Goal: Task Accomplishment & Management: Manage account settings

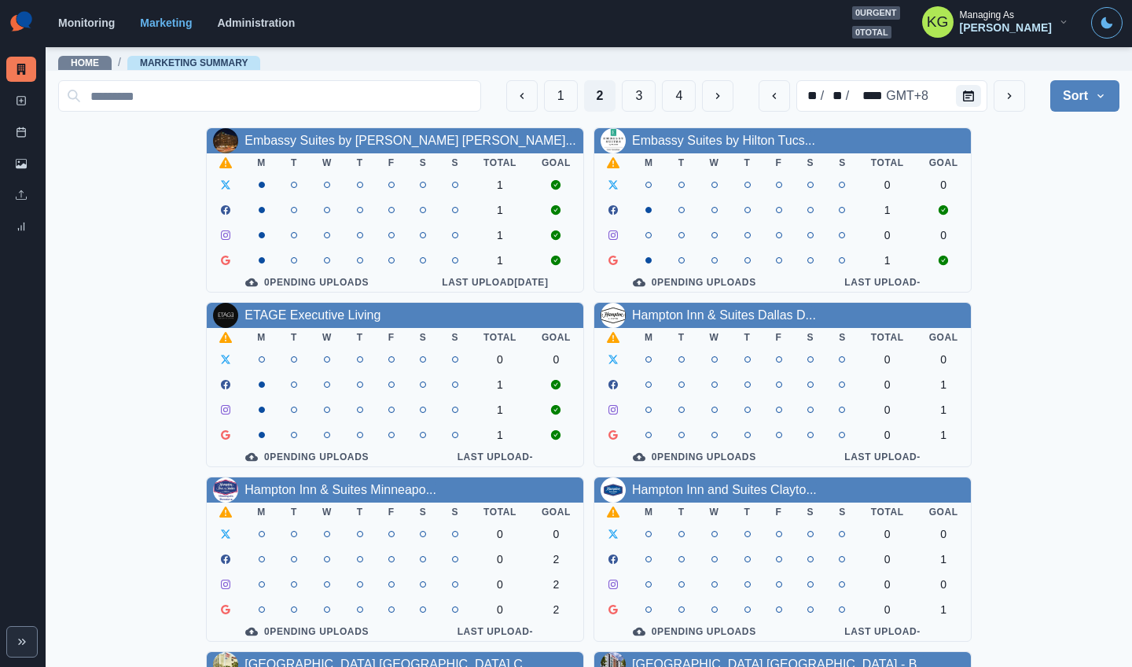
click at [1008, 256] on div "Embassy Suites by [PERSON_NAME] [PERSON_NAME]... M T W T F S S Total Goal 1 1 1…" at bounding box center [589, 646] width 1062 height 1038
click at [1090, 290] on div "Embassy Suites by Hilton Bost... M T W T F S S Total Goal 1 1 1 1 0 Pending Upl…" at bounding box center [589, 646] width 1062 height 1038
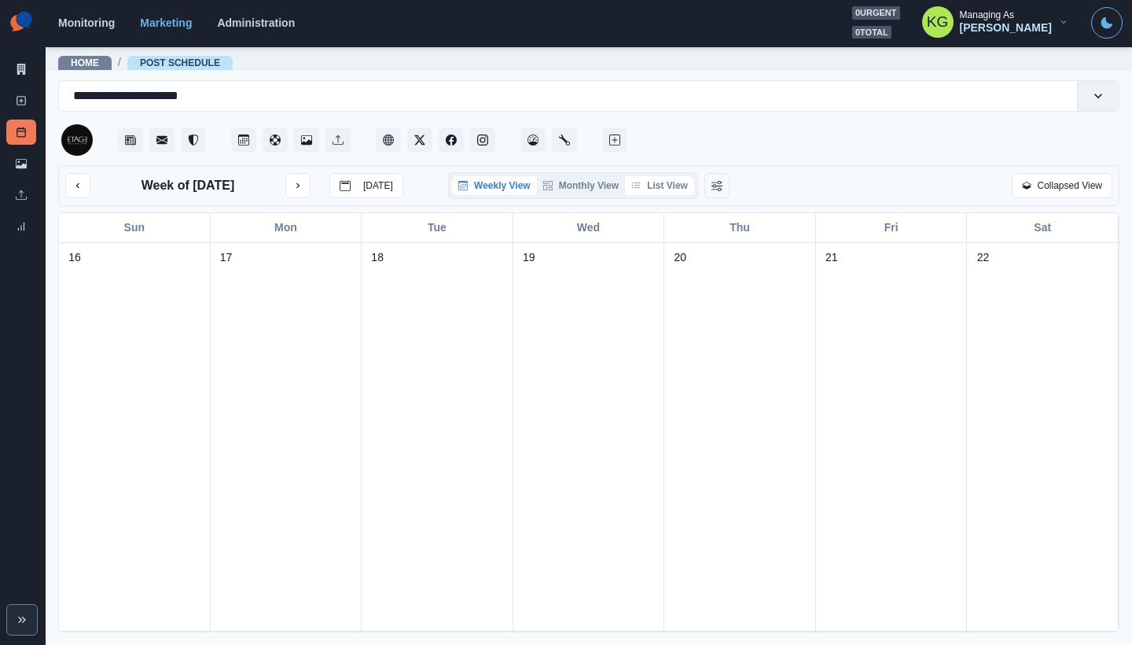
click at [679, 190] on button "List View" at bounding box center [659, 185] width 69 height 19
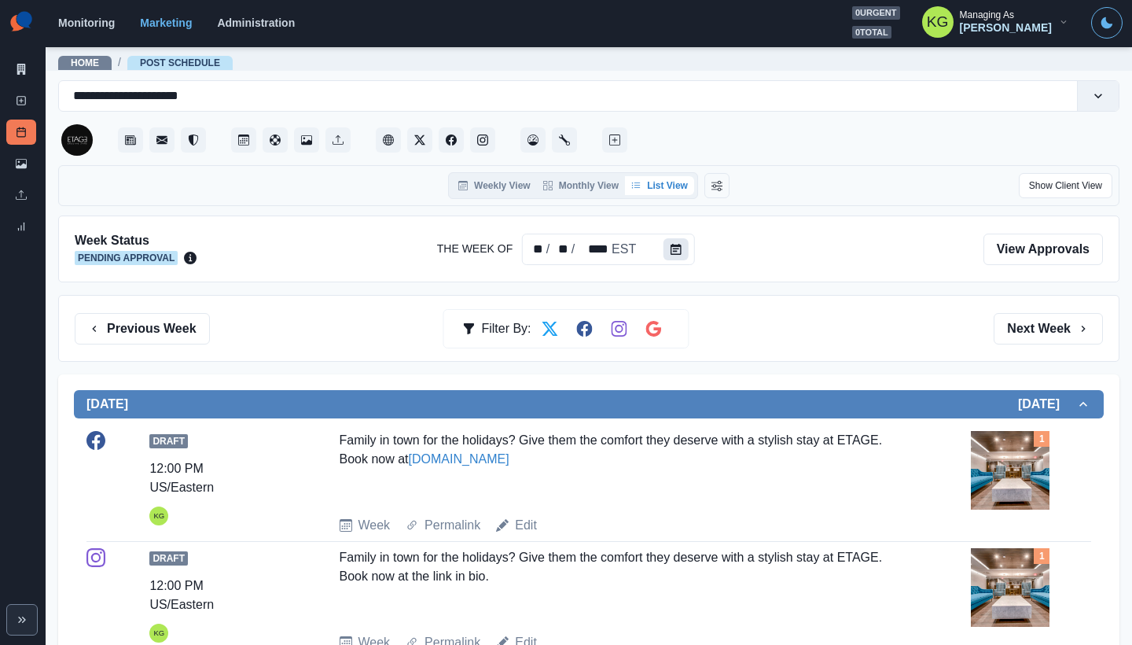
click at [677, 260] on button "Calendar" at bounding box center [676, 249] width 25 height 22
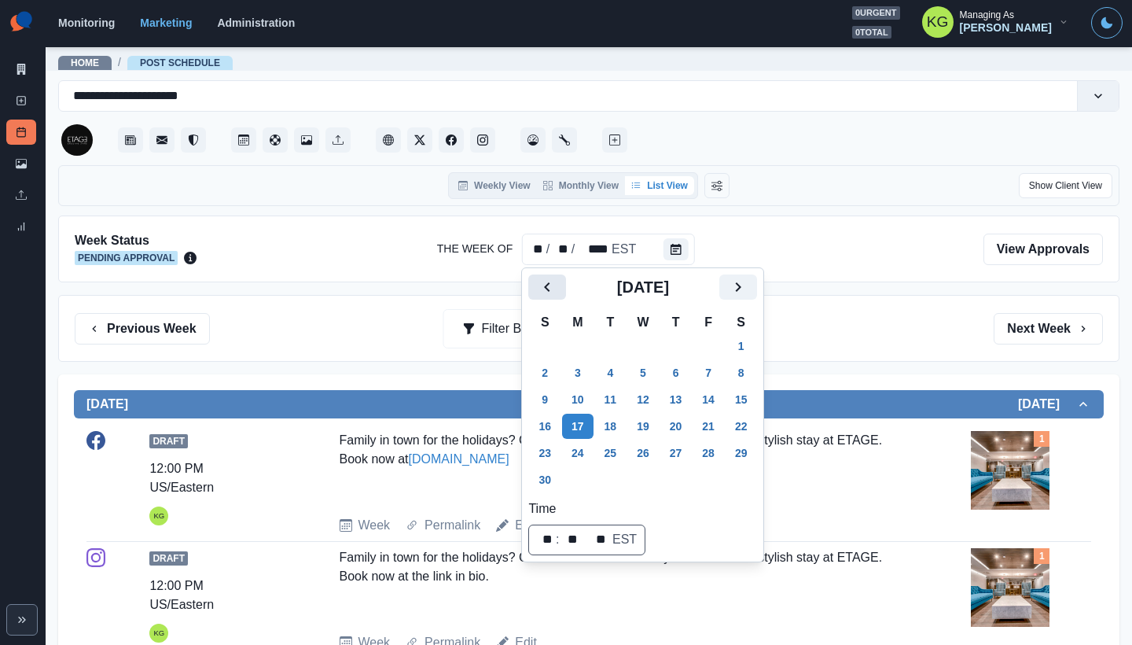
click at [546, 282] on icon "Previous" at bounding box center [547, 287] width 19 height 19
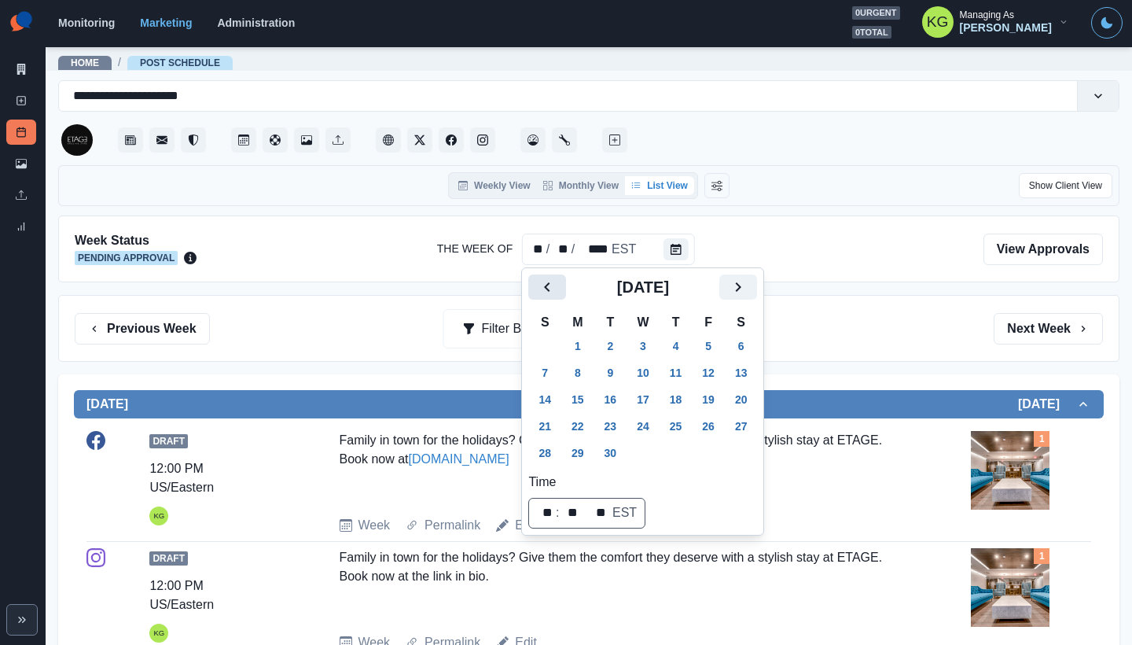
click at [546, 282] on icon "Previous" at bounding box center [547, 287] width 19 height 19
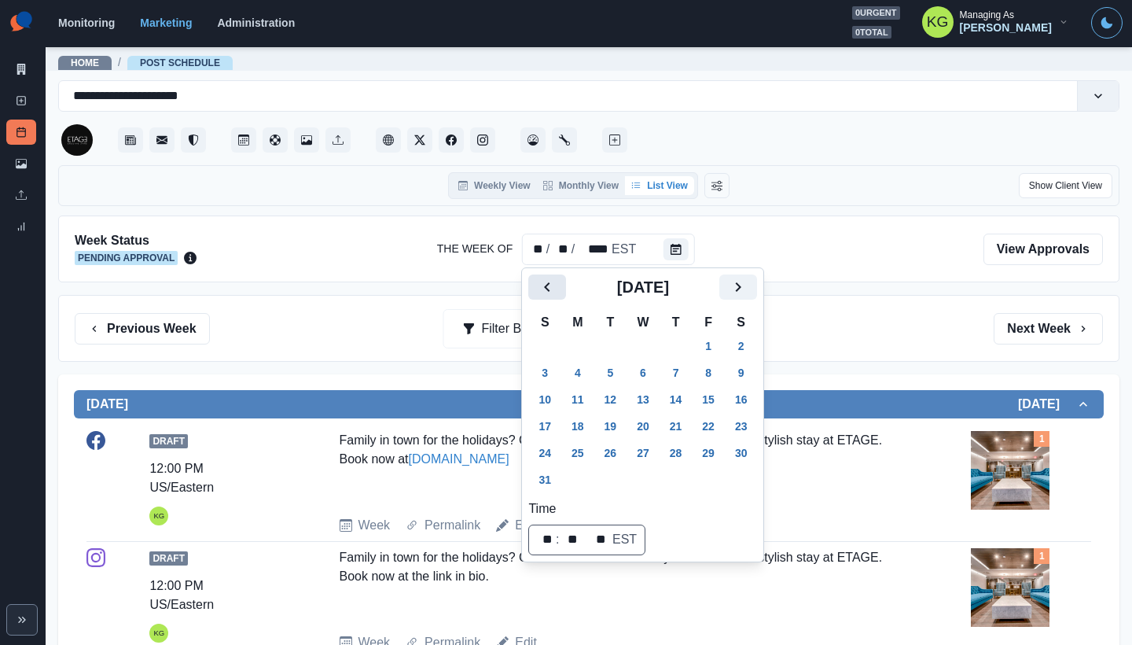
click at [546, 282] on icon "Previous" at bounding box center [547, 287] width 19 height 19
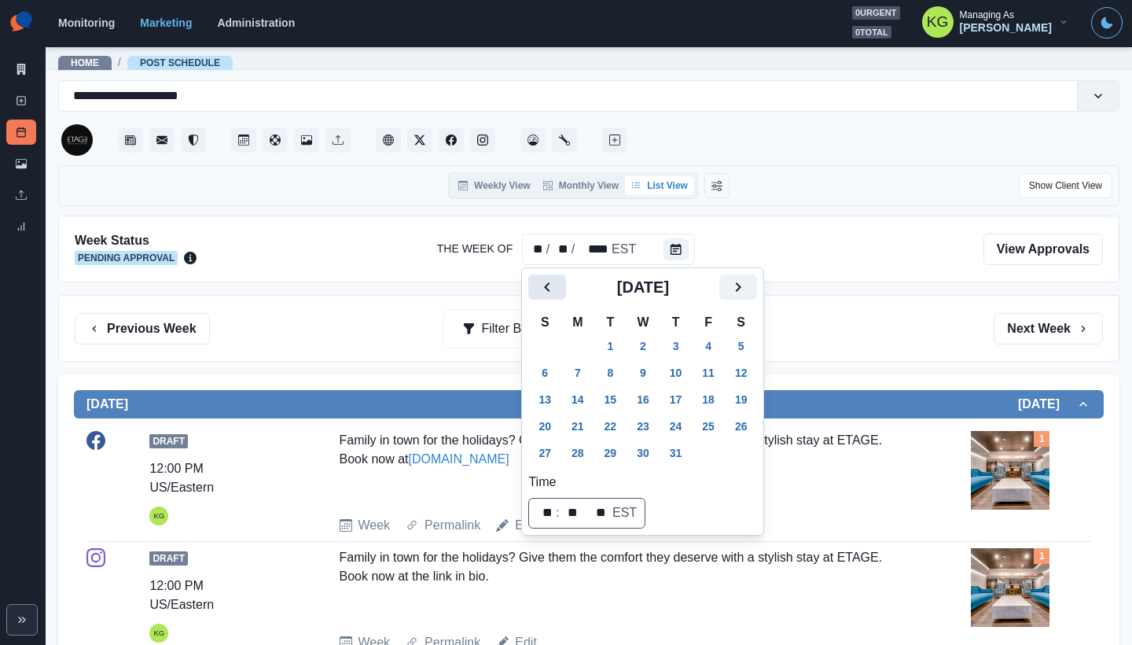
click at [546, 282] on icon "Previous" at bounding box center [547, 287] width 19 height 19
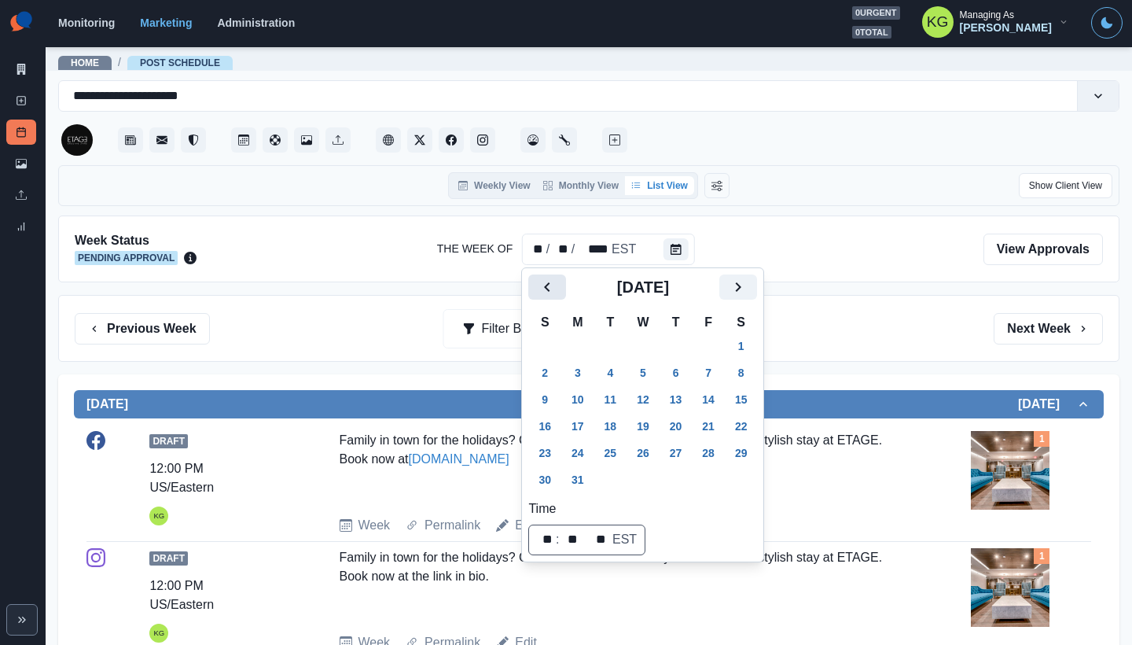
click at [546, 282] on icon "Previous" at bounding box center [547, 287] width 19 height 19
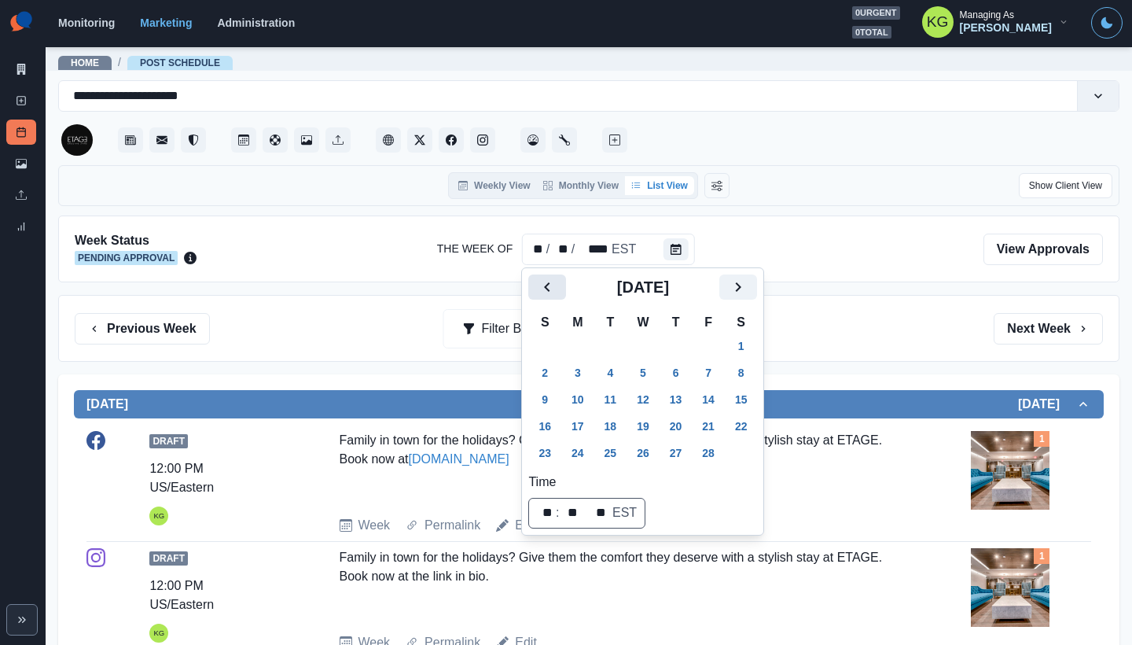
click at [546, 282] on icon "Previous" at bounding box center [547, 287] width 19 height 19
click at [581, 345] on button "2" at bounding box center [577, 345] width 31 height 25
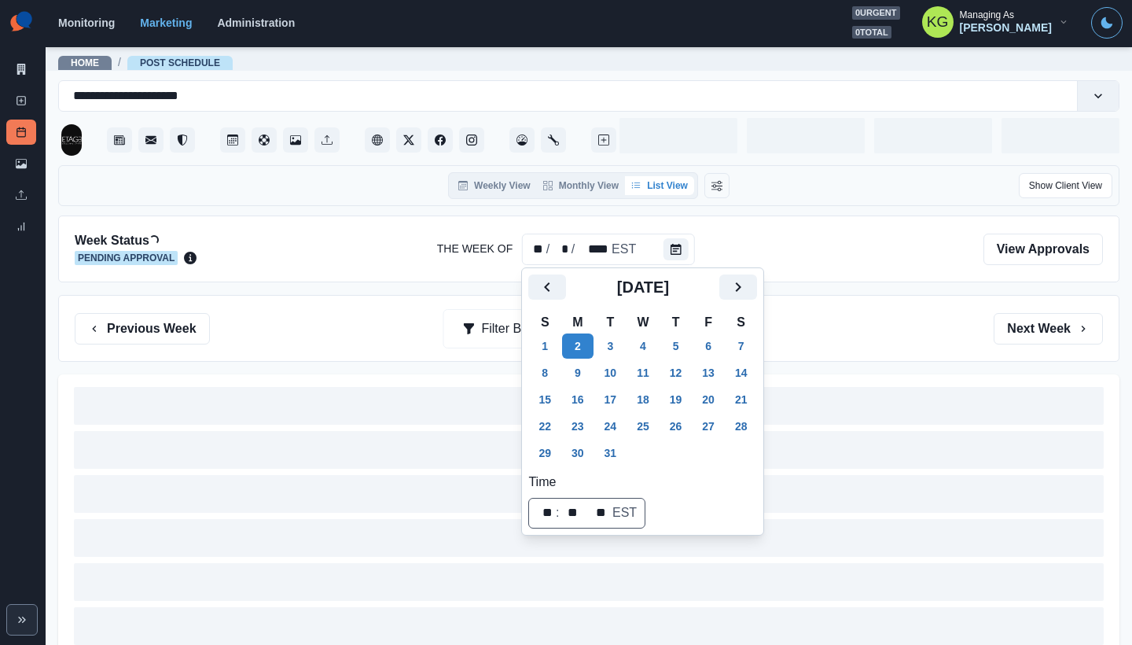
click at [845, 302] on div "Previous Week Filter By: Next Week" at bounding box center [589, 328] width 1062 height 67
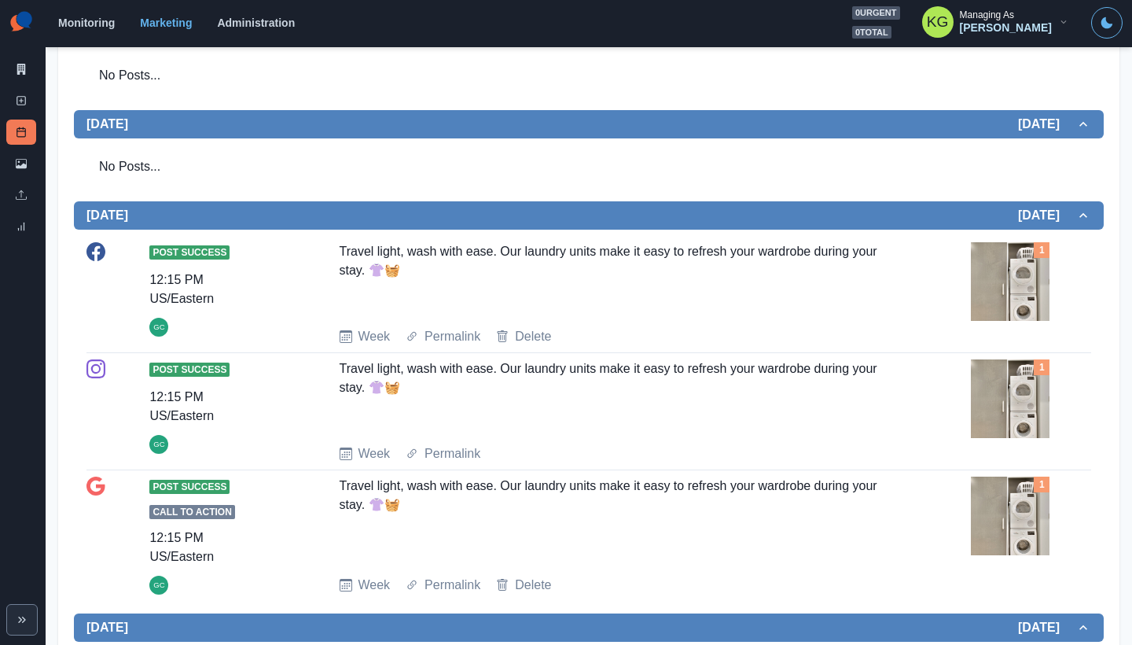
scroll to position [245, 0]
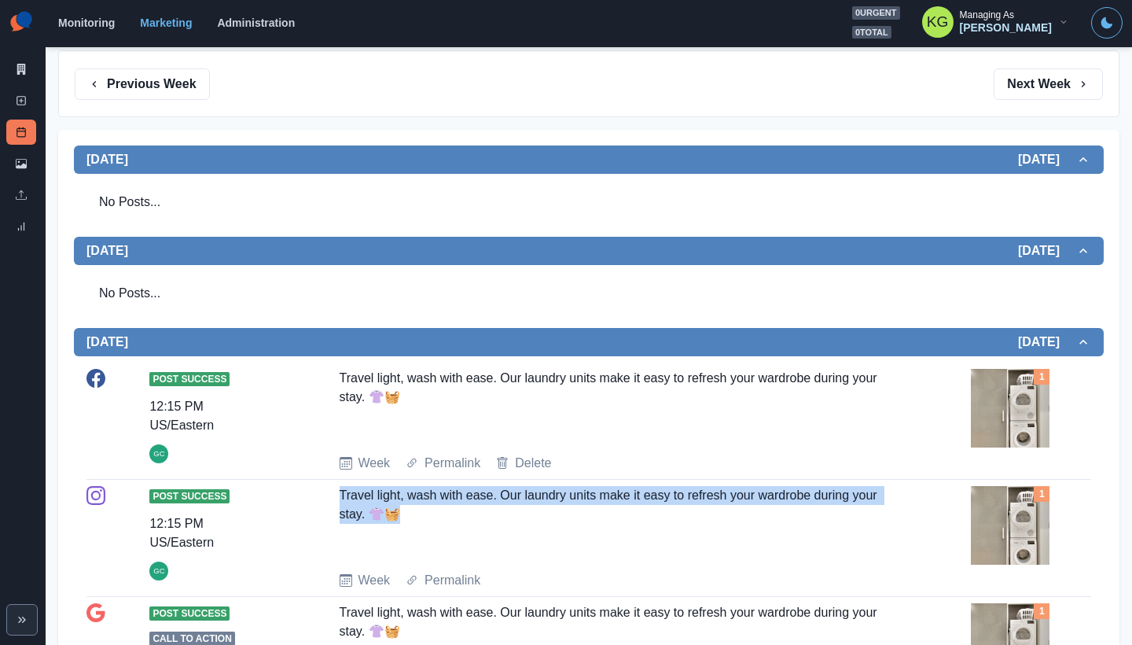
drag, startPoint x: 410, startPoint y: 518, endPoint x: 337, endPoint y: 492, distance: 76.9
click at [340, 492] on div "Travel light, wash with ease. Our laundry units make it easy to refresh your wa…" at bounding box center [621, 522] width 562 height 72
copy div "Travel light, wash with ease. Our laundry units make it easy to refresh your wa…"
click at [994, 85] on button "Next Week" at bounding box center [1048, 83] width 109 height 31
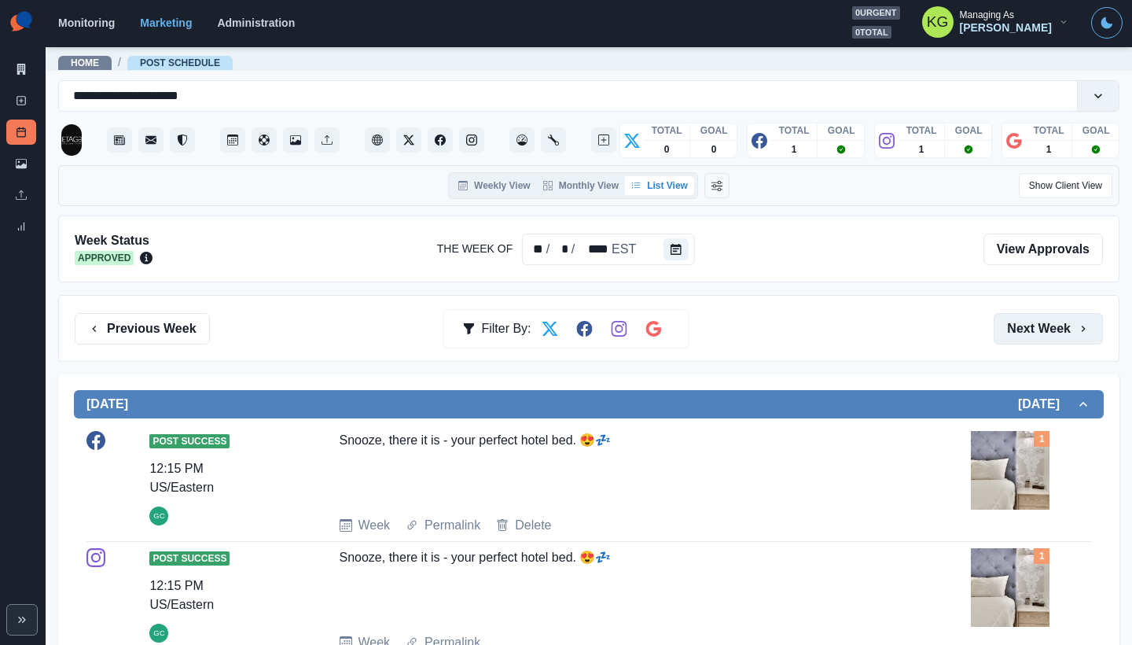
click at [1016, 336] on button "Next Week" at bounding box center [1048, 328] width 109 height 31
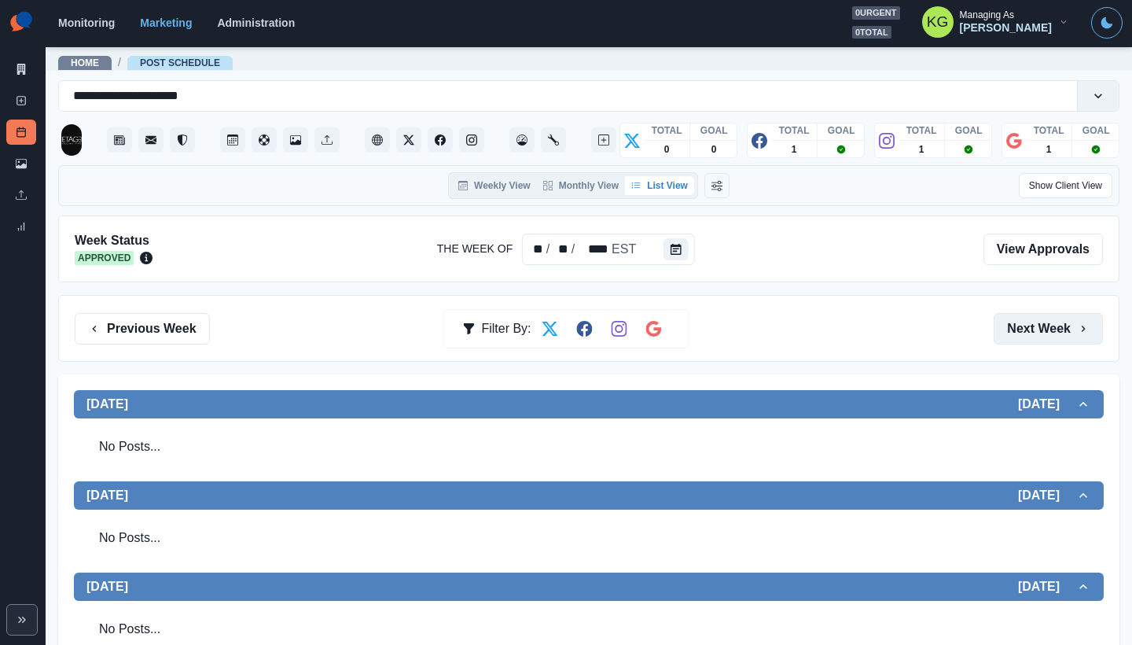
scroll to position [528, 0]
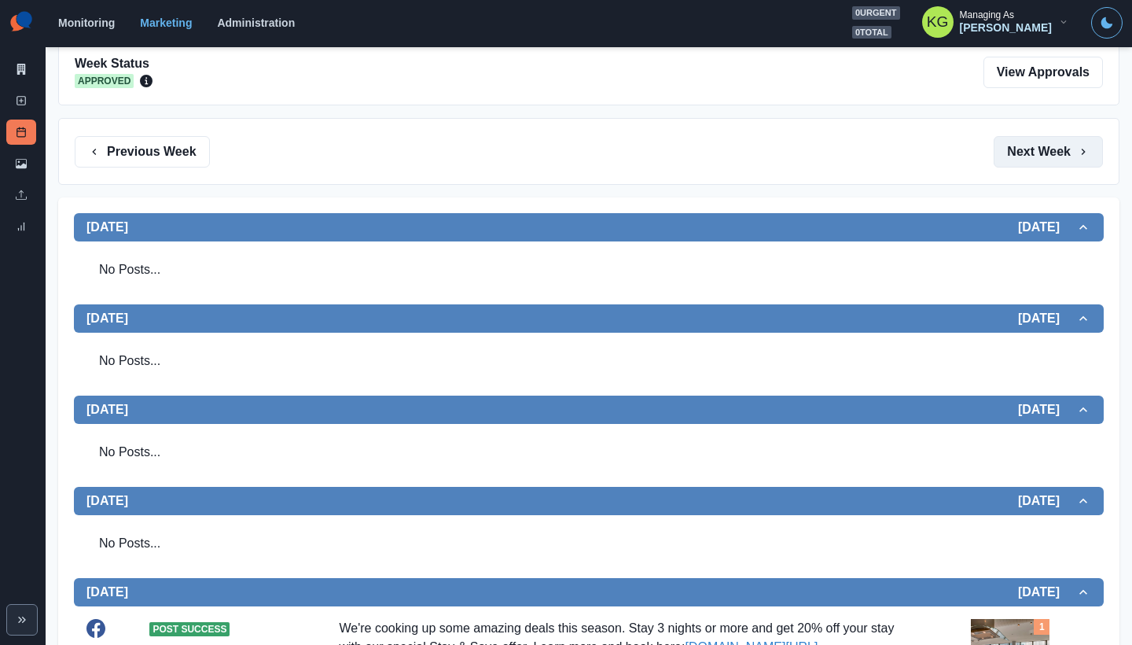
click at [1016, 162] on button "Next Week" at bounding box center [1048, 151] width 109 height 31
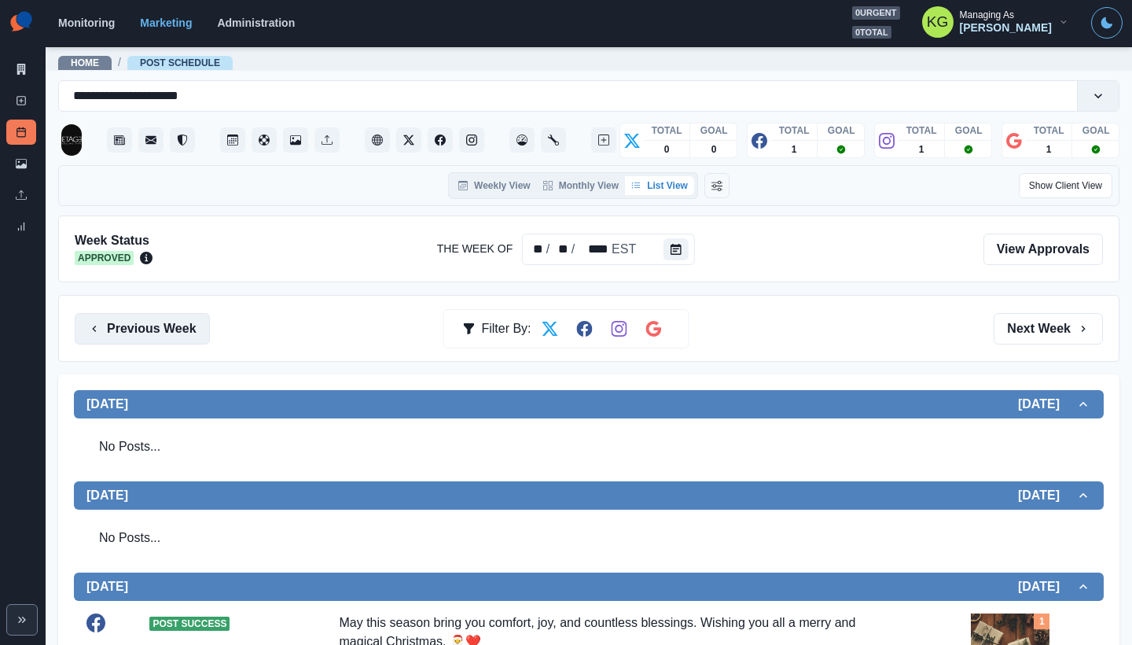
click at [140, 318] on button "Previous Week" at bounding box center [142, 328] width 135 height 31
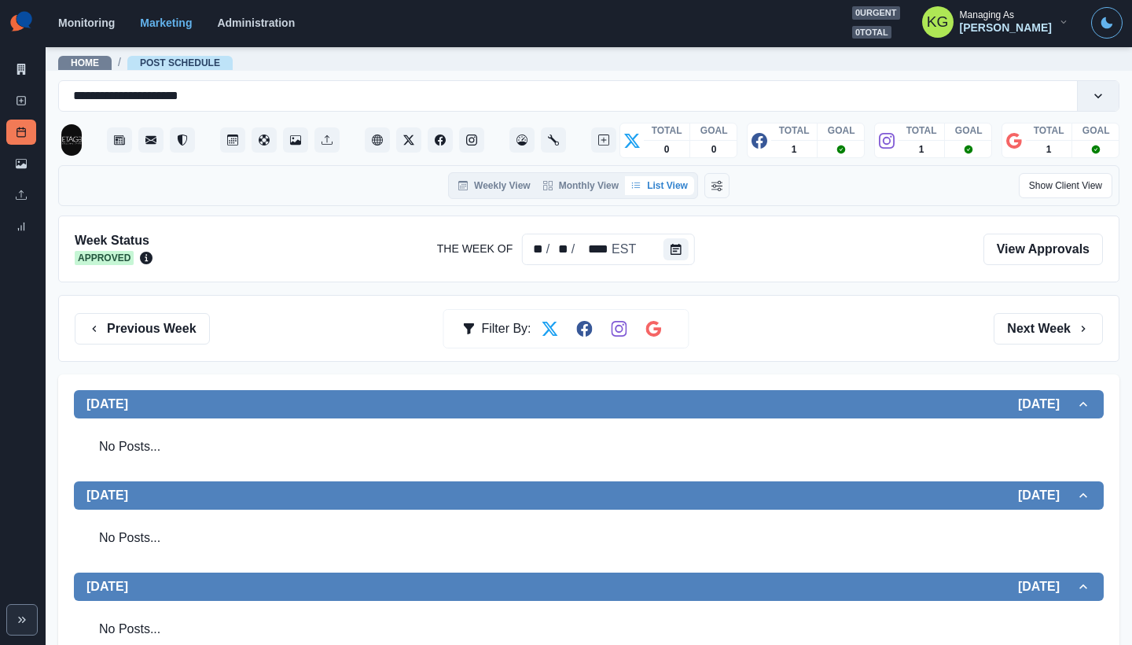
scroll to position [355, 0]
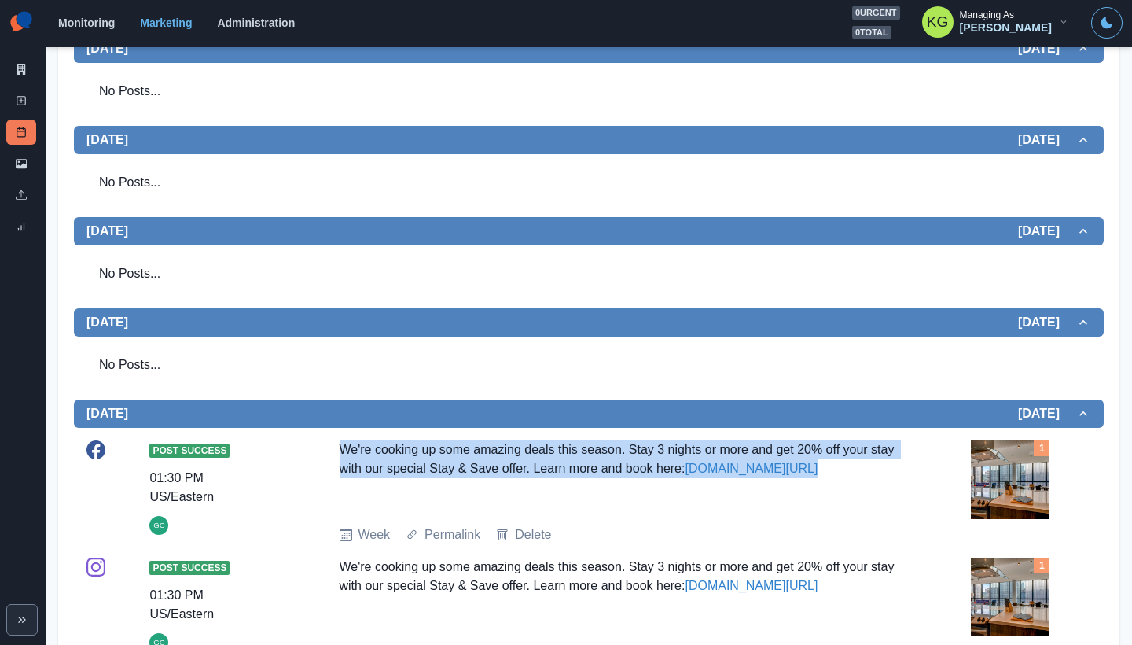
drag, startPoint x: 350, startPoint y: 451, endPoint x: 869, endPoint y: 505, distance: 521.8
click at [869, 505] on div "Post Success 01:30 PM US/Eastern GC We're cooking up some amazing deals this se…" at bounding box center [589, 492] width 1005 height 104
copy div "We're cooking up some amazing deals this season. Stay 3 nights or more and get …"
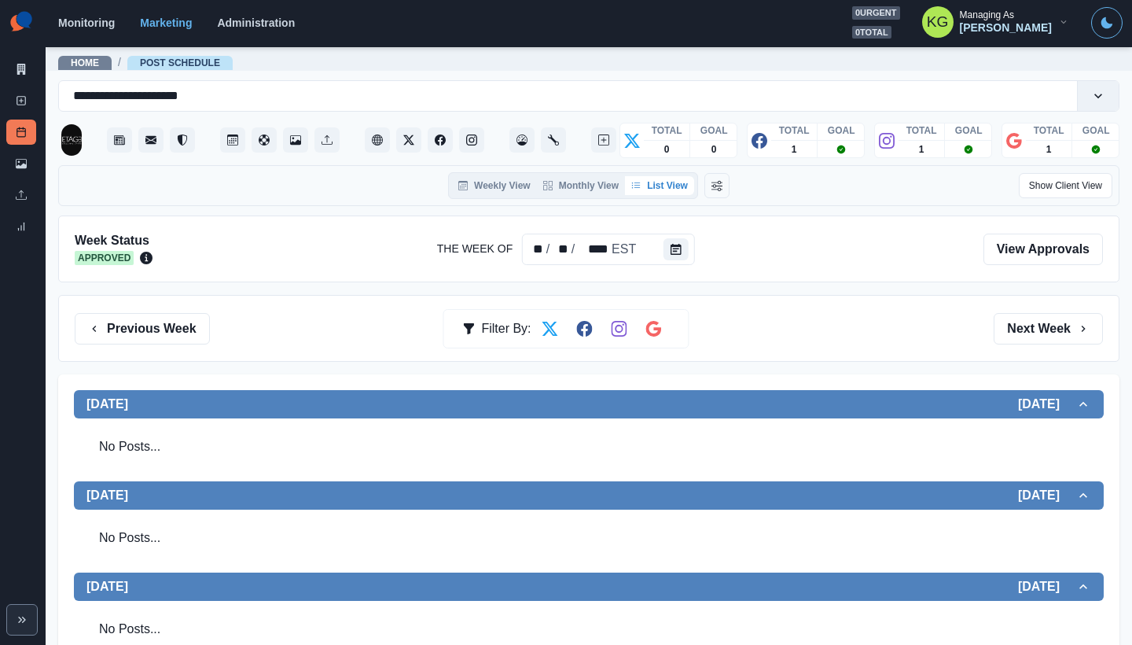
scroll to position [550, 0]
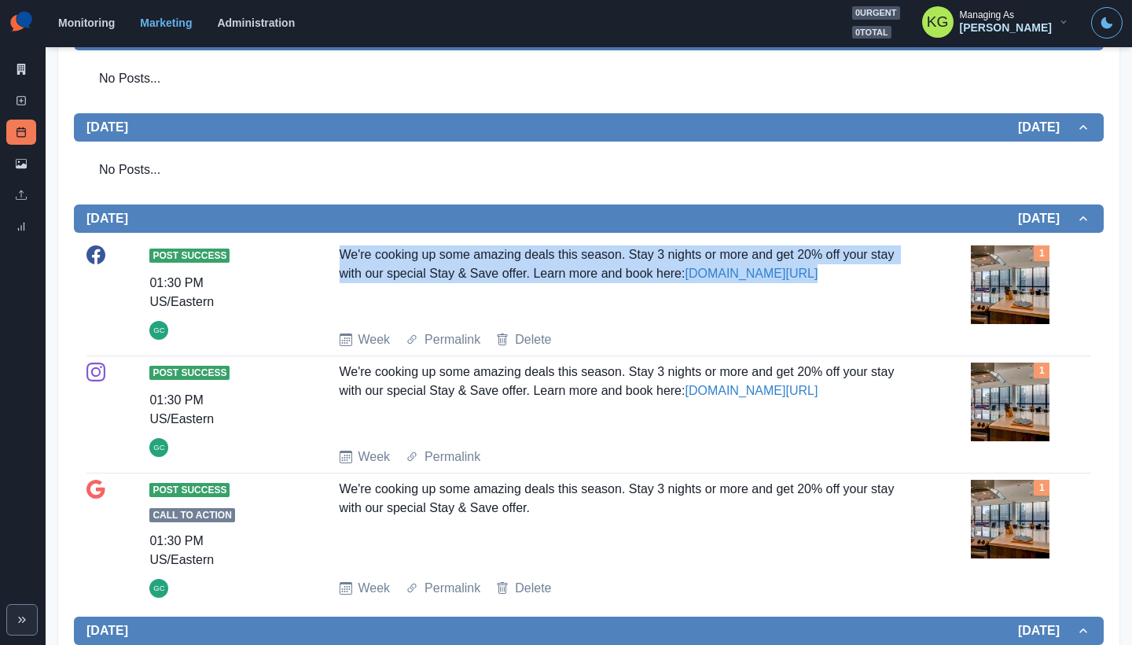
drag, startPoint x: 661, startPoint y: 254, endPoint x: 311, endPoint y: 257, distance: 350.7
click at [311, 257] on div "Post Success 01:30 PM US/Eastern GC We're cooking up some amazing deals this se…" at bounding box center [589, 297] width 1005 height 104
copy div "We're cooking up some amazing deals this season. Stay 3 nights or more and get …"
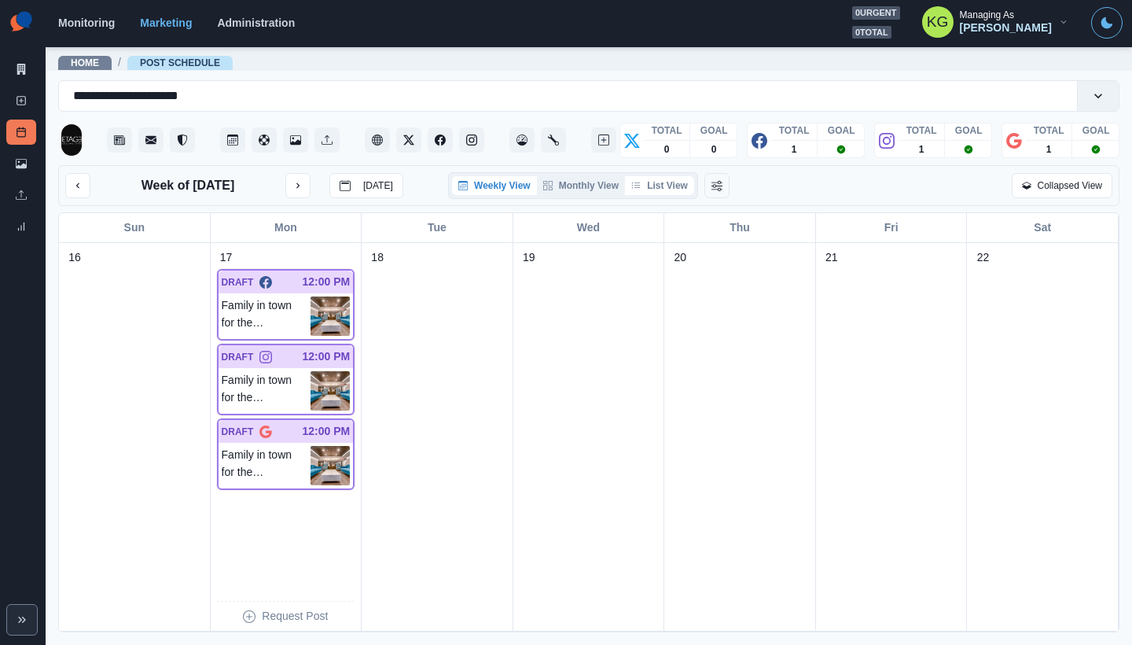
click at [663, 190] on button "List View" at bounding box center [659, 185] width 69 height 19
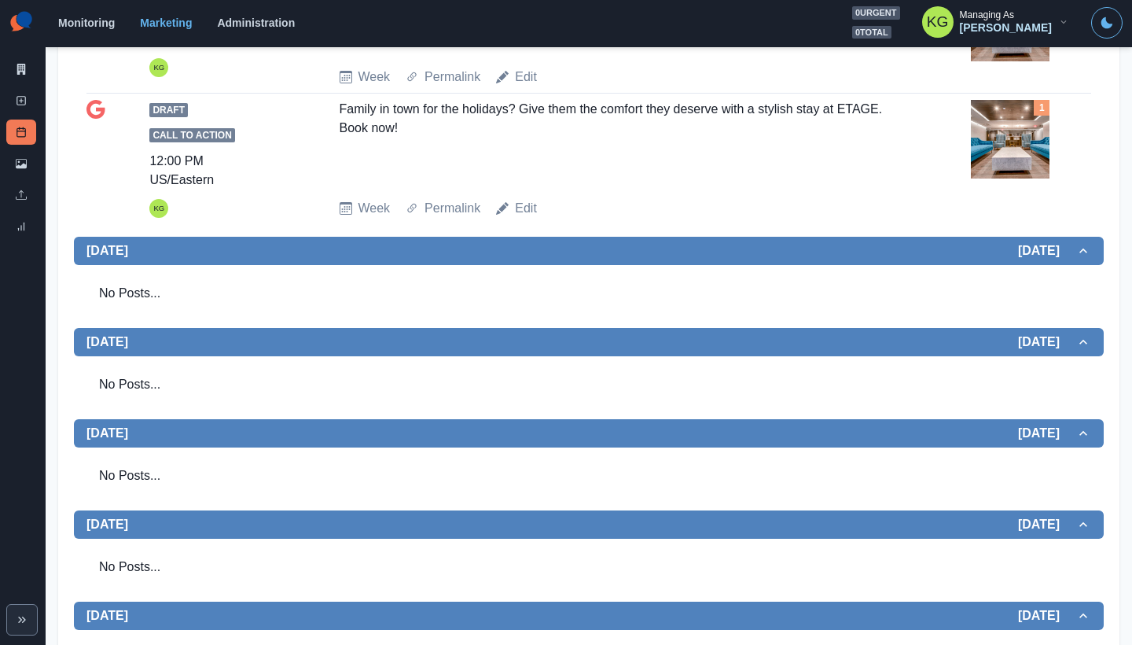
scroll to position [17, 0]
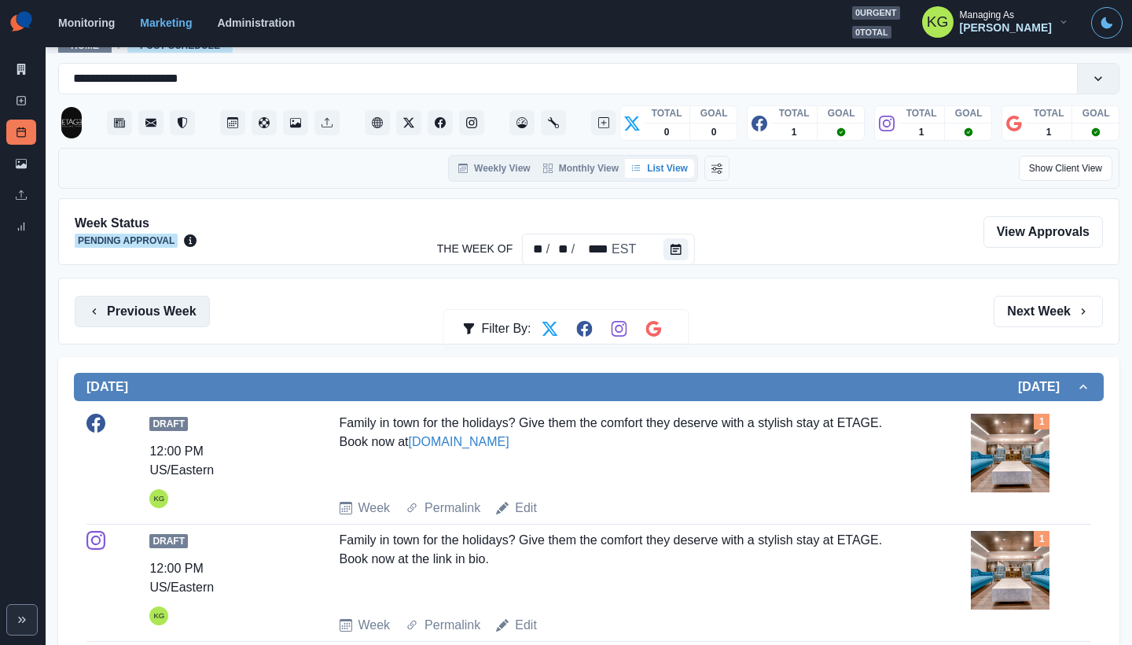
click at [199, 308] on button "Previous Week" at bounding box center [142, 311] width 135 height 31
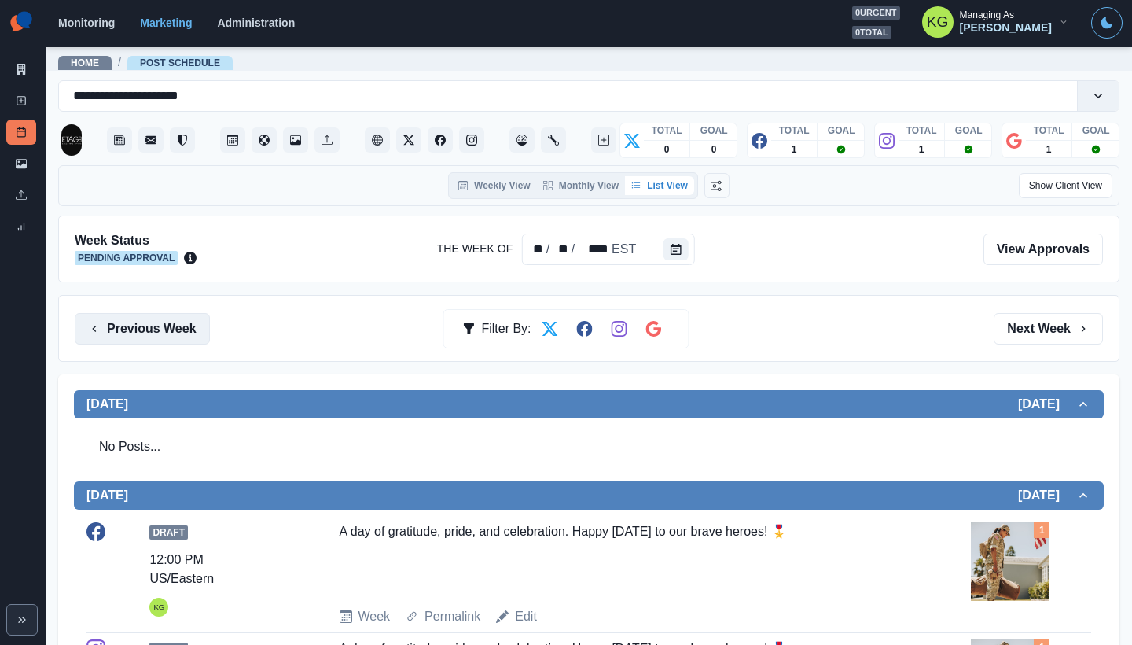
click at [174, 315] on button "Previous Week" at bounding box center [142, 328] width 135 height 31
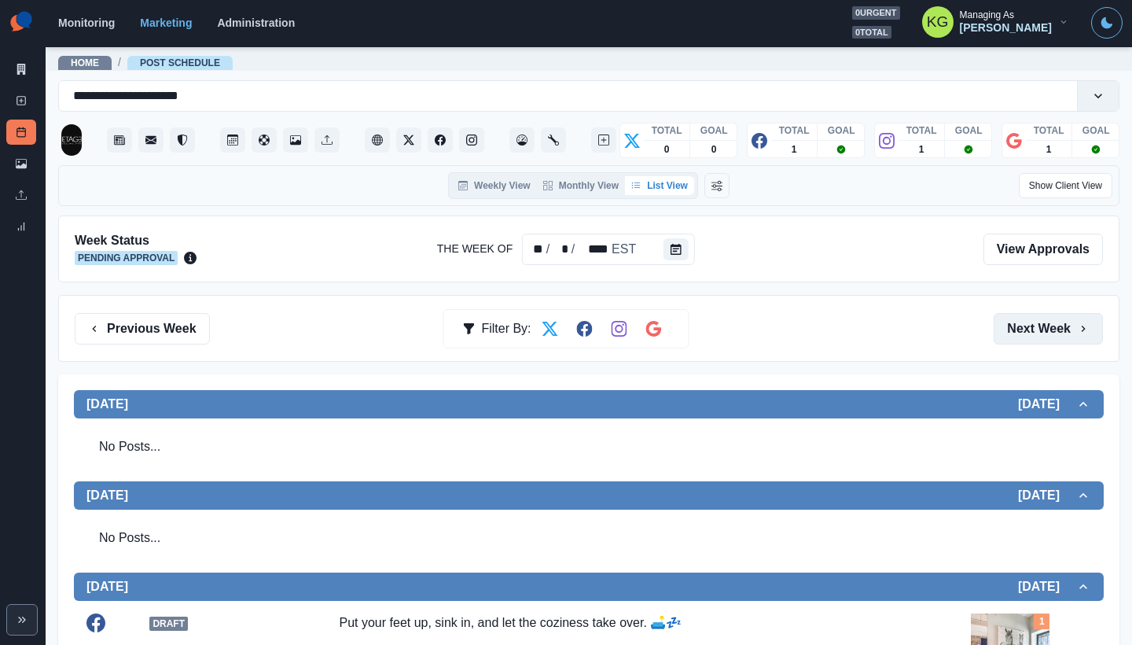
click at [1032, 315] on button "Next Week" at bounding box center [1048, 328] width 109 height 31
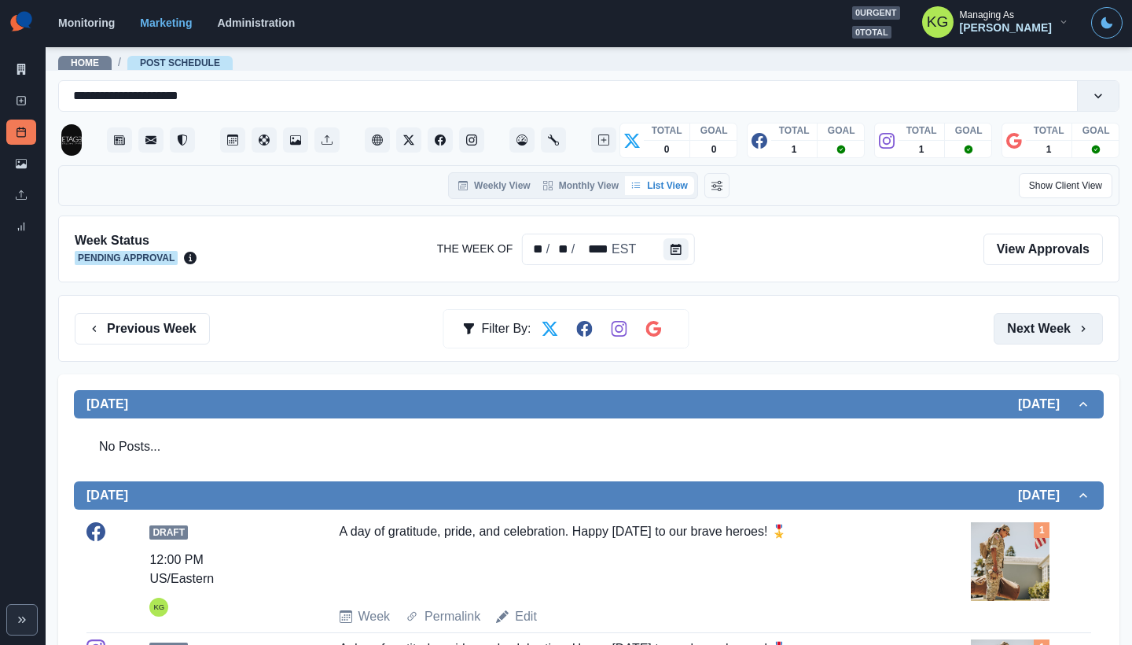
click at [1030, 315] on button "Next Week" at bounding box center [1048, 328] width 109 height 31
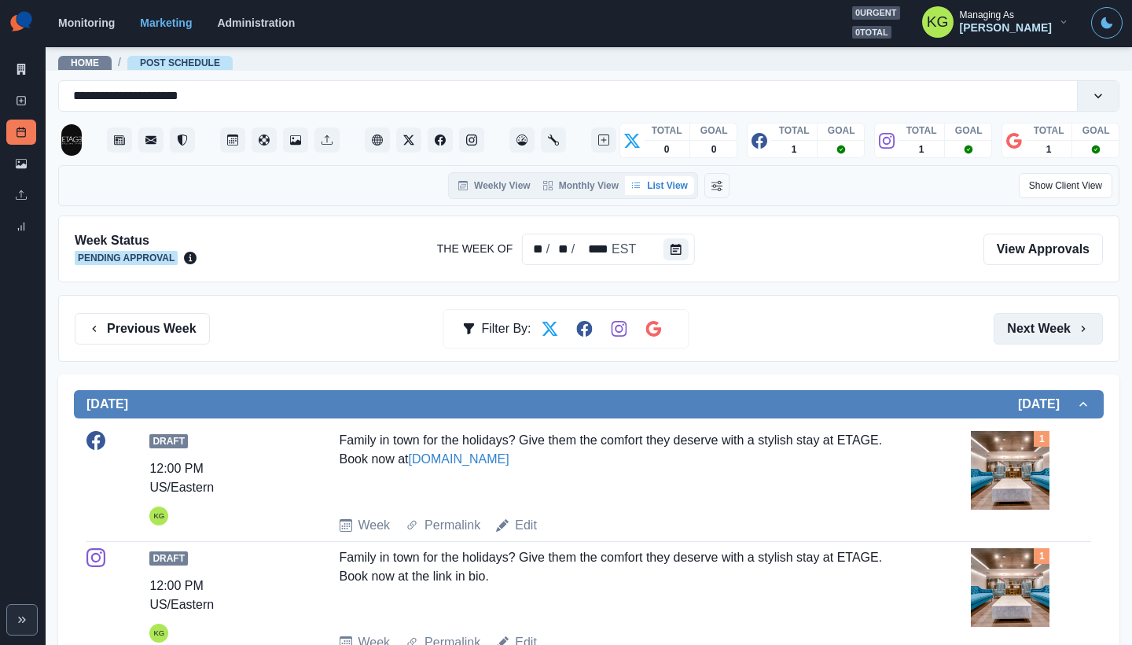
click at [1030, 315] on button "Next Week" at bounding box center [1048, 328] width 109 height 31
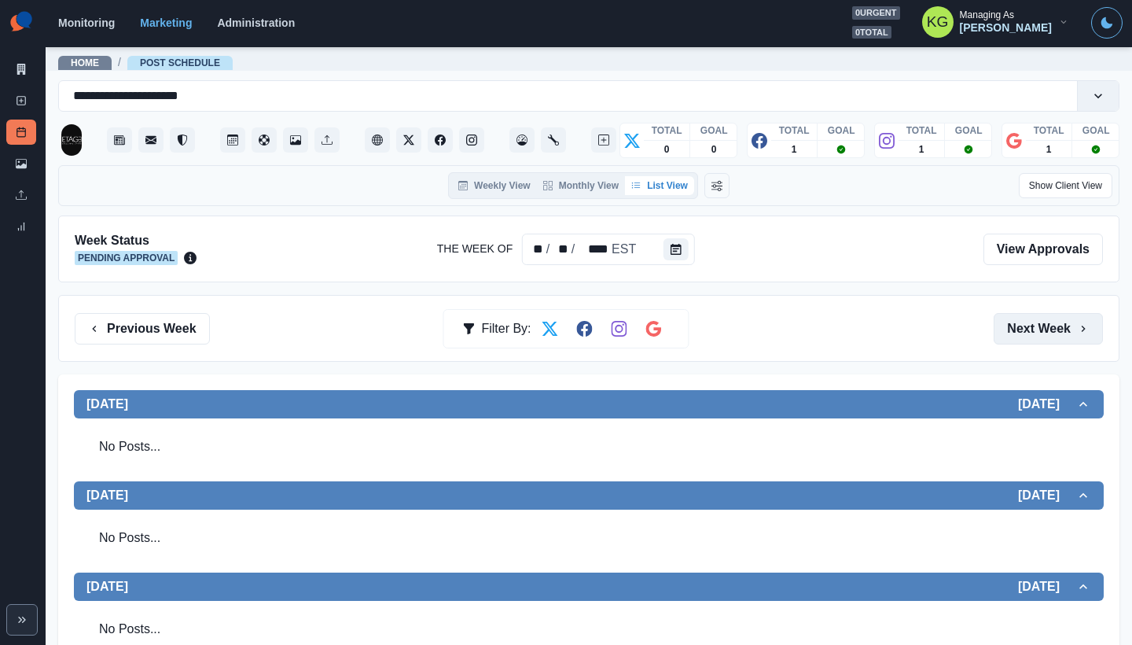
click at [1030, 315] on button "Next Week" at bounding box center [1048, 328] width 109 height 31
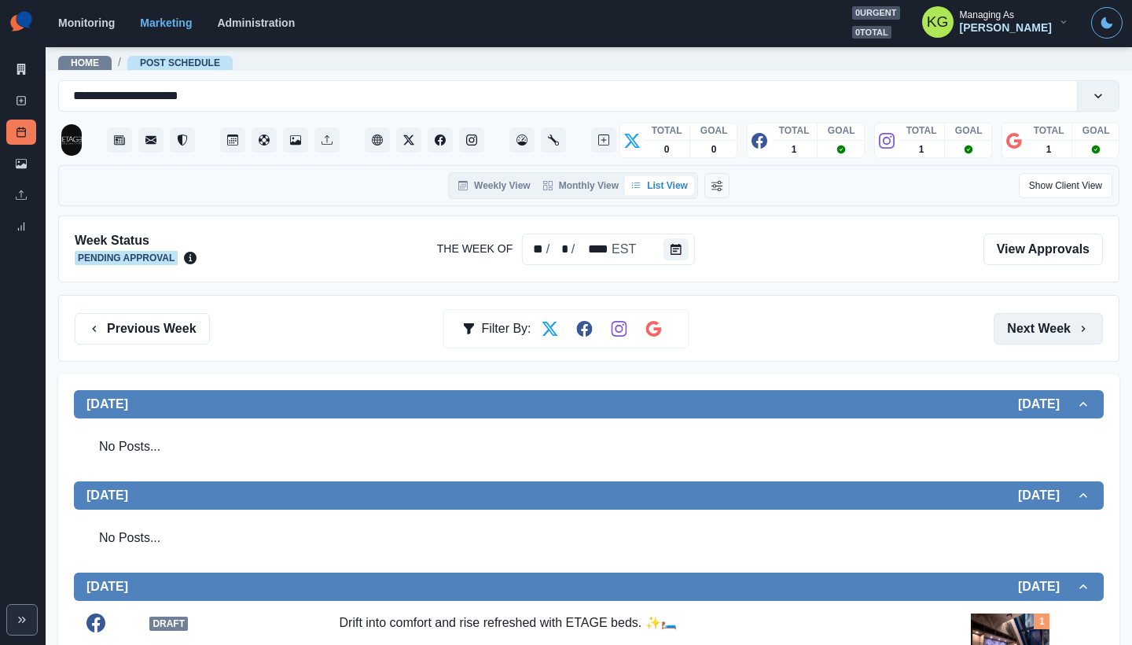
click at [1030, 315] on button "Next Week" at bounding box center [1048, 328] width 109 height 31
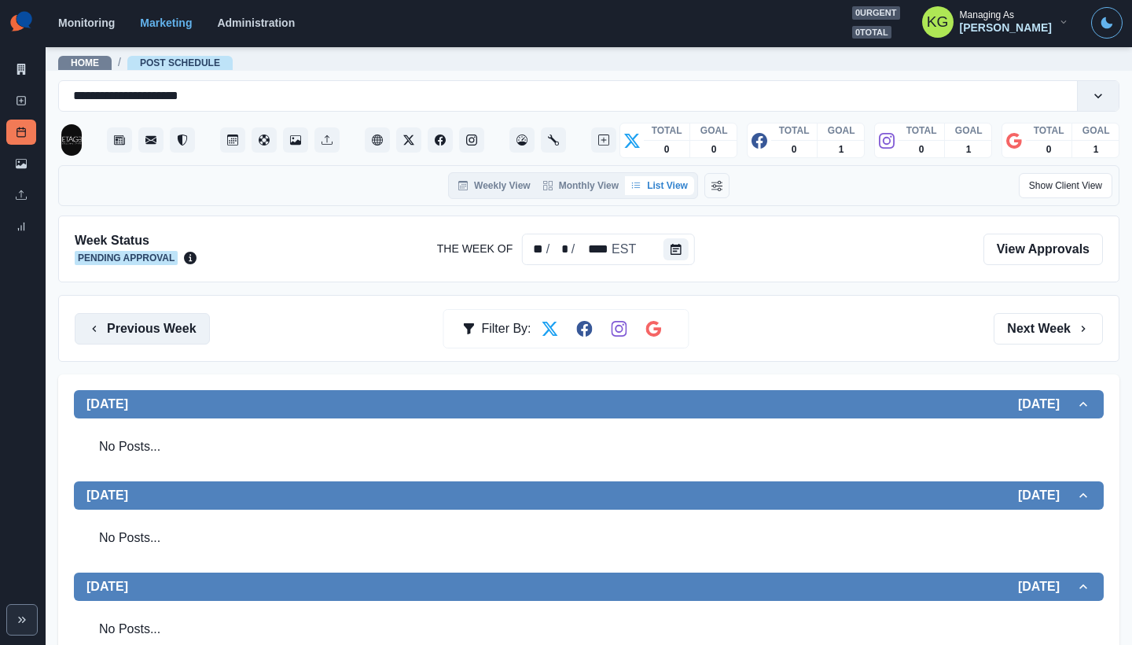
click at [136, 320] on button "Previous Week" at bounding box center [142, 328] width 135 height 31
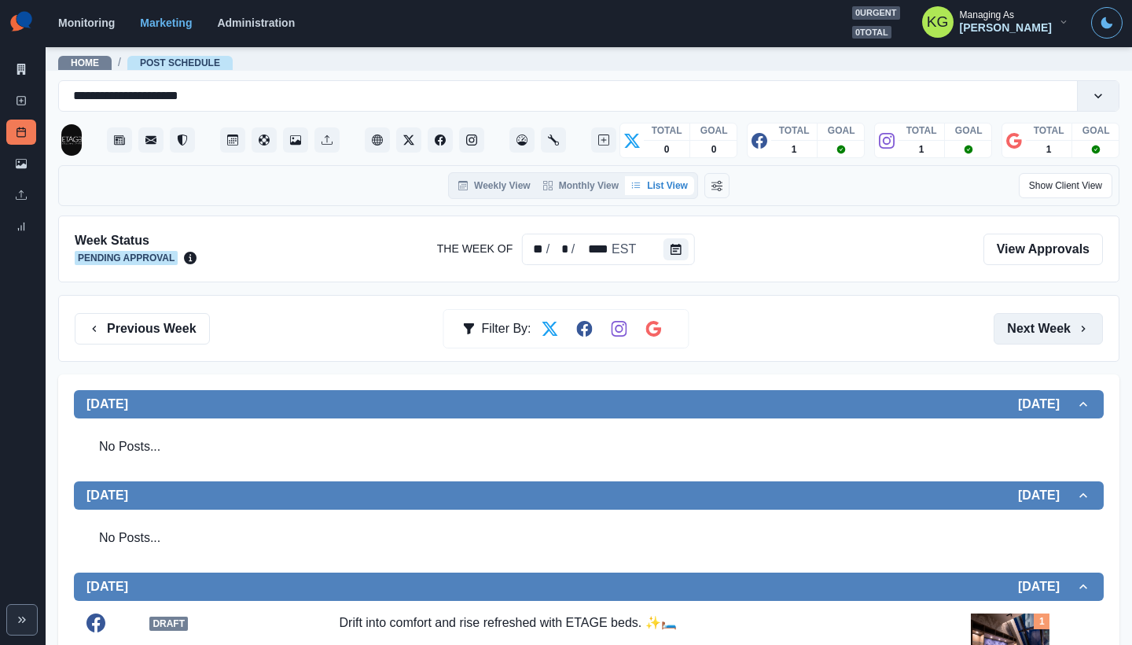
click at [1060, 313] on button "Next Week" at bounding box center [1048, 328] width 109 height 31
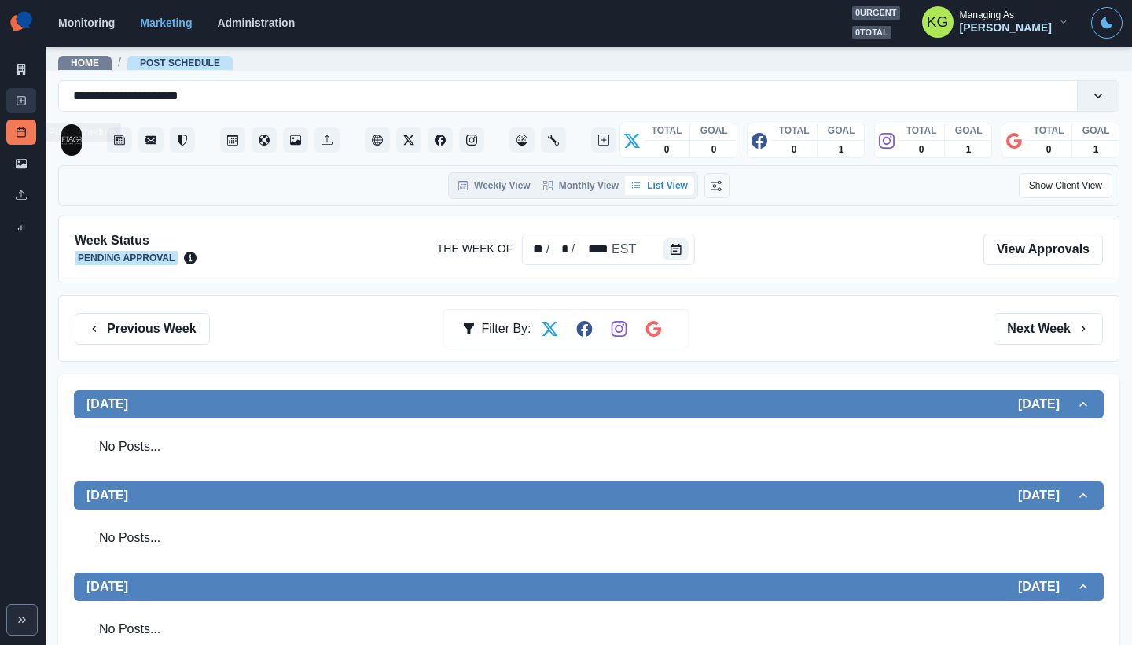
click at [17, 110] on link "New Post" at bounding box center [21, 100] width 30 height 25
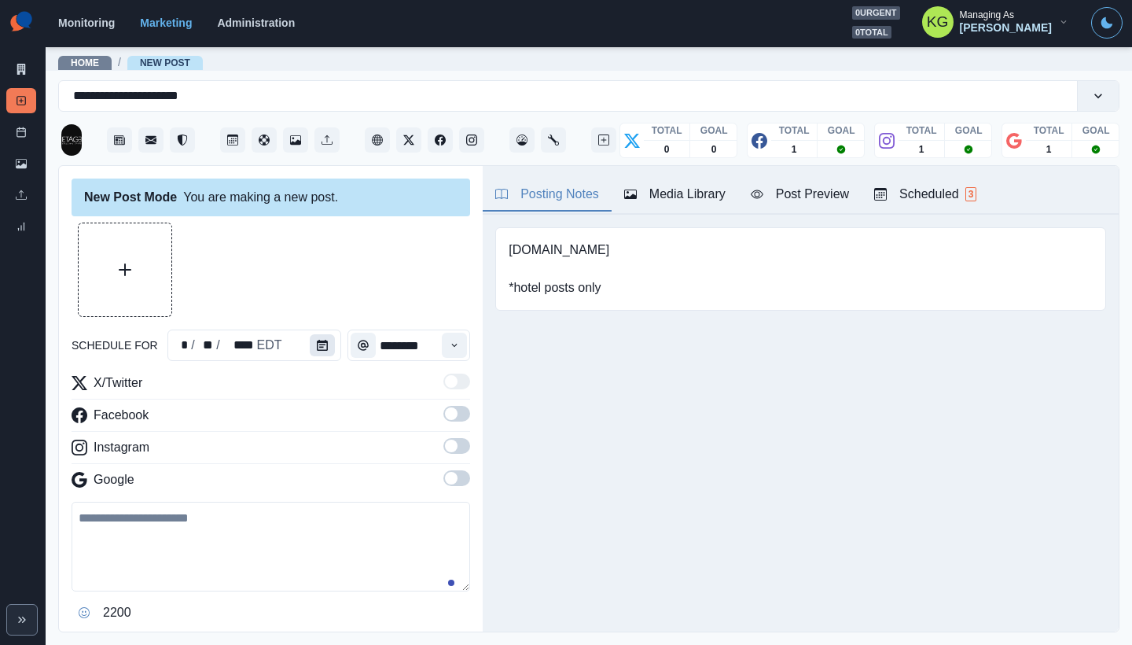
click at [325, 343] on button "Calendar" at bounding box center [322, 345] width 25 height 22
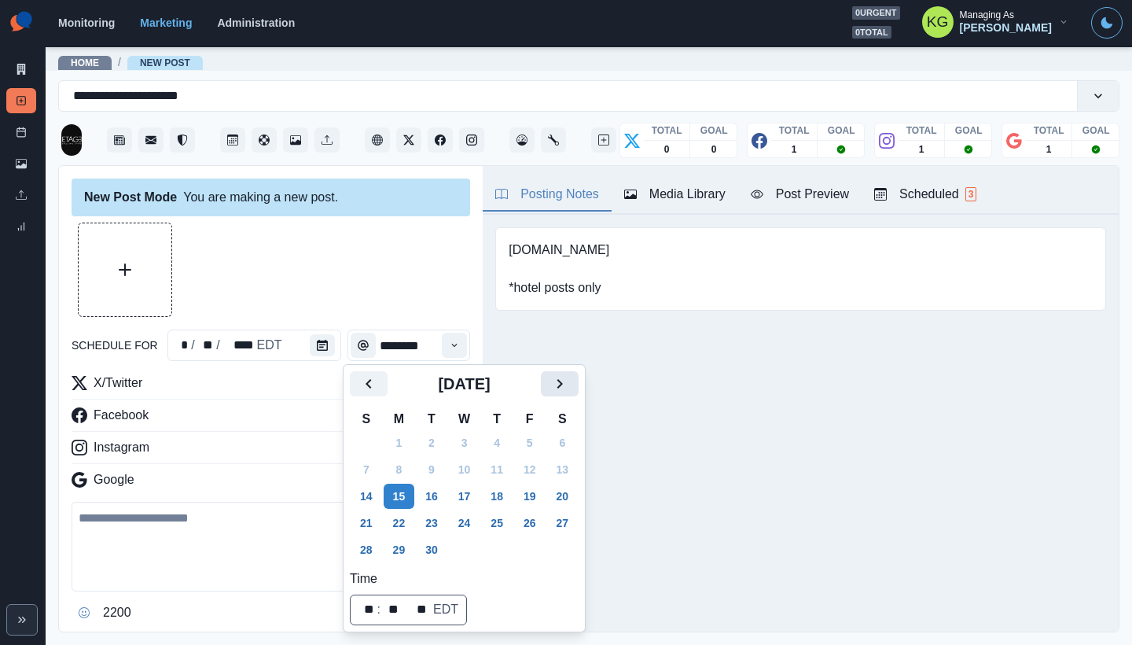
click at [569, 382] on icon "Next" at bounding box center [559, 383] width 19 height 19
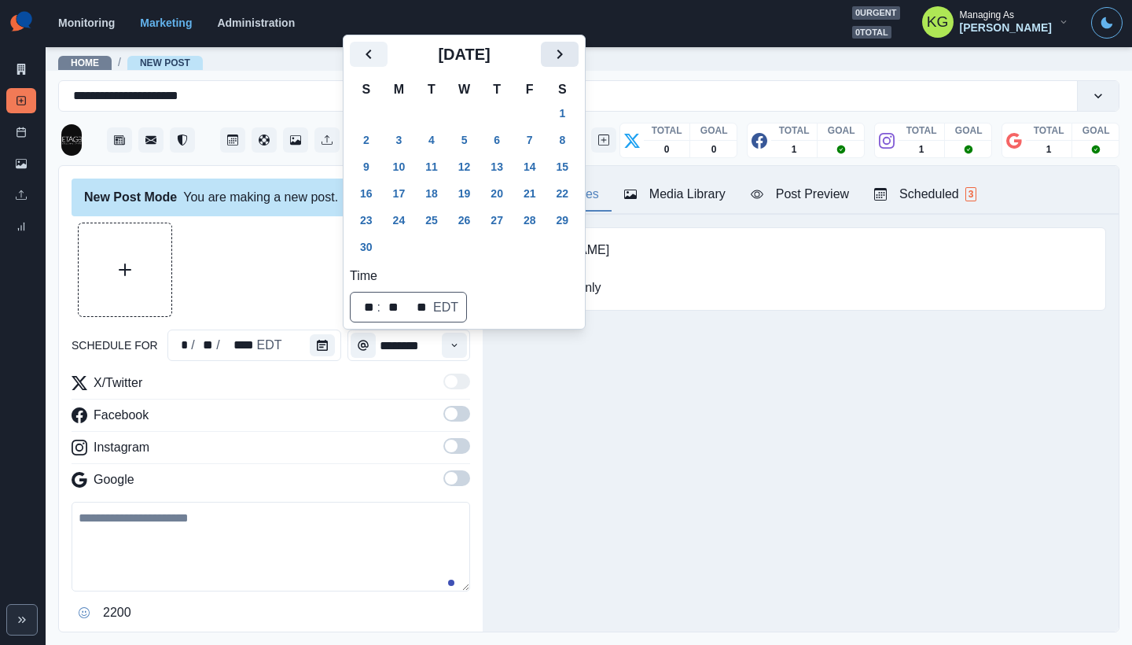
click at [569, 56] on icon "Next" at bounding box center [559, 54] width 19 height 19
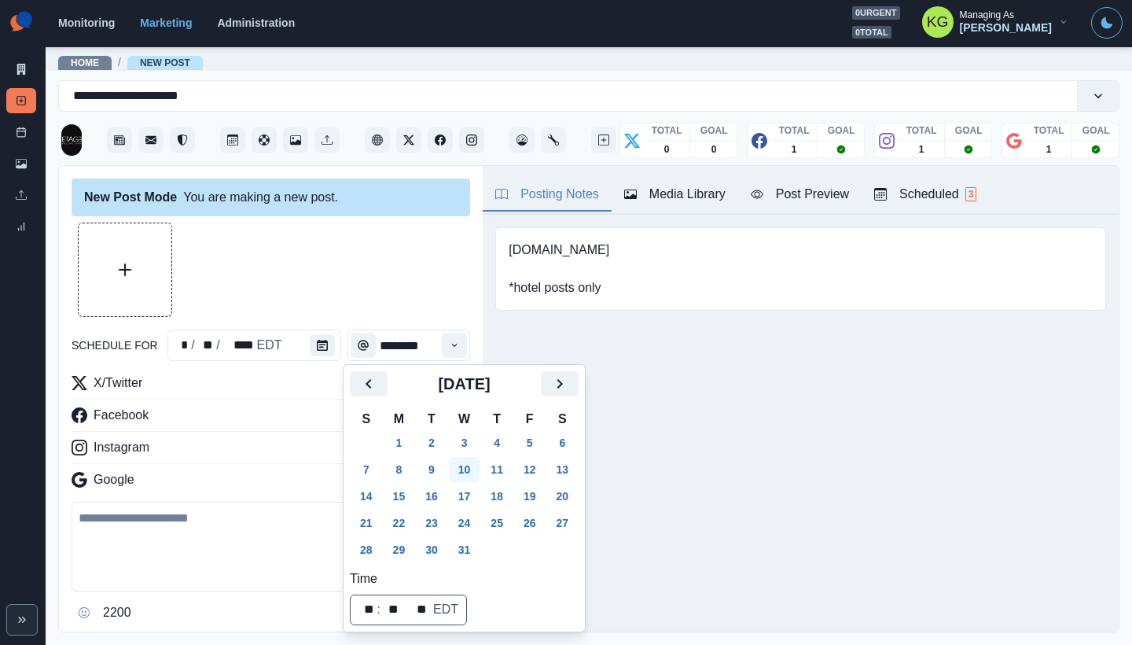
click at [469, 469] on button "10" at bounding box center [464, 469] width 31 height 25
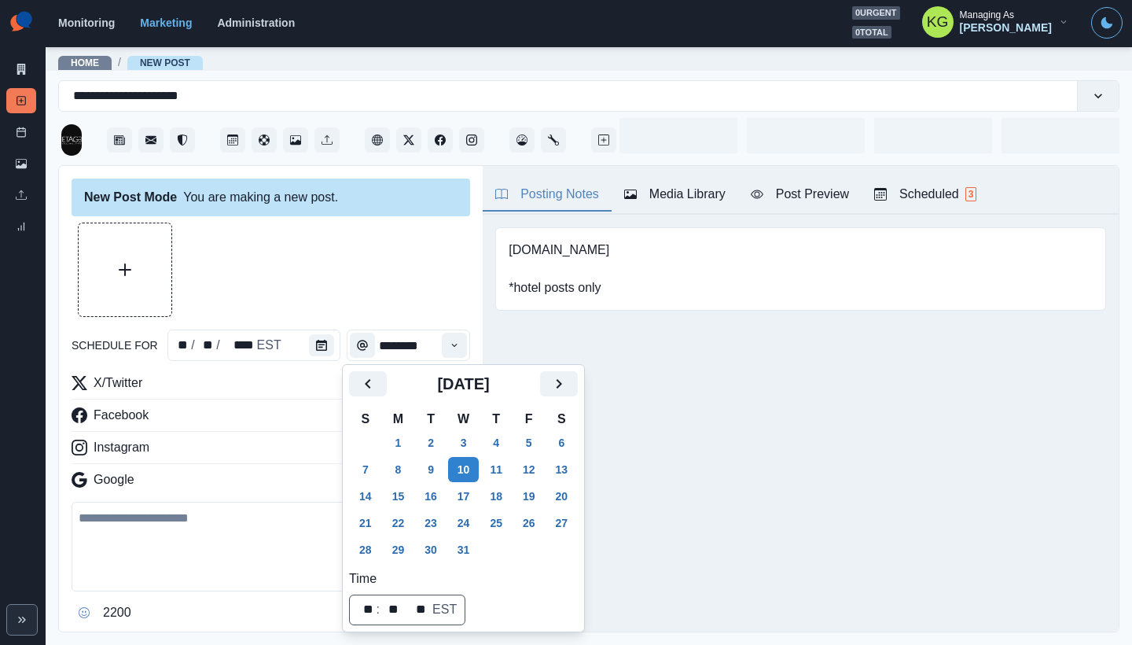
click at [713, 493] on div "Posting Notes Media Library Post Preview Scheduled 3 www.stayetage.com *hotel p…" at bounding box center [801, 399] width 636 height 466
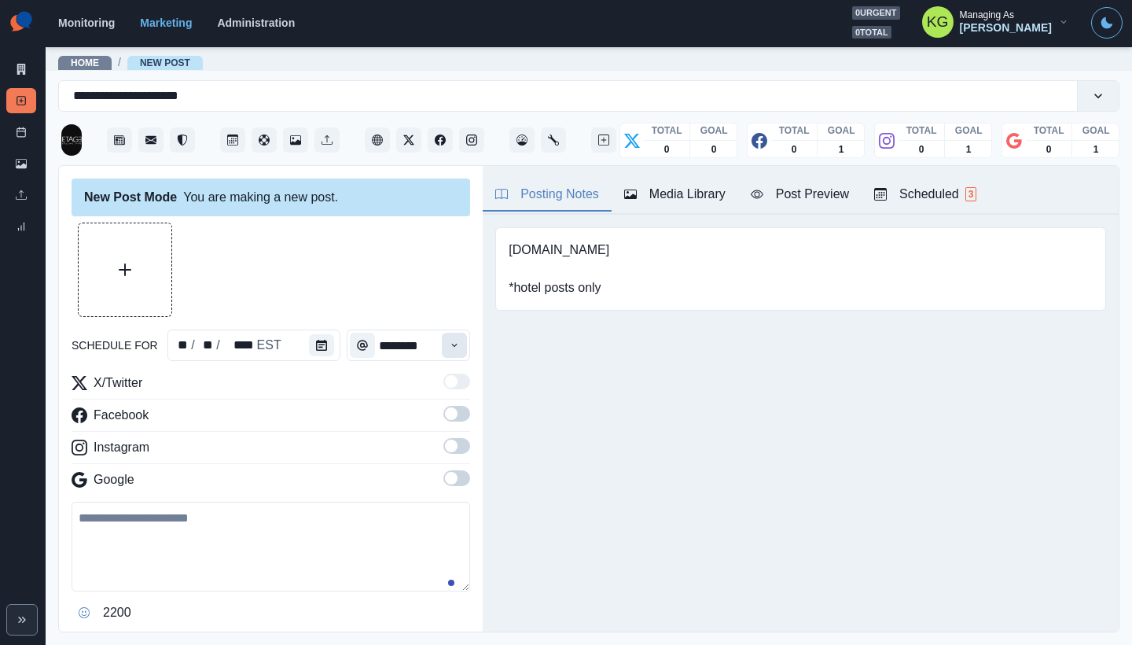
click at [455, 344] on button "Time" at bounding box center [454, 345] width 25 height 25
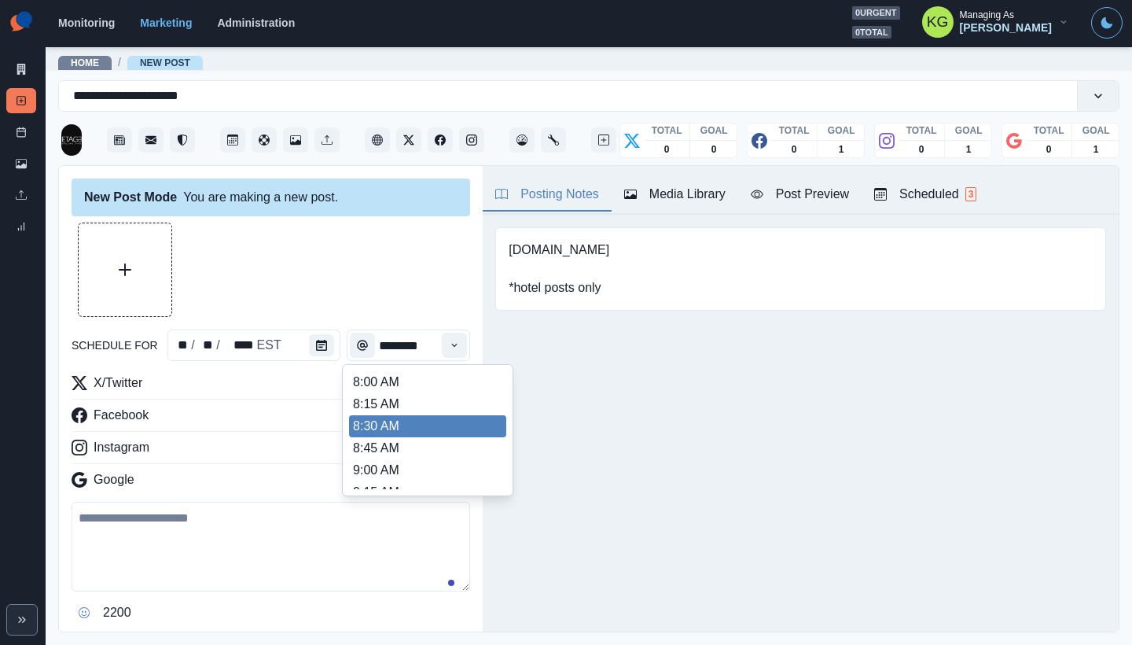
scroll to position [344, 0]
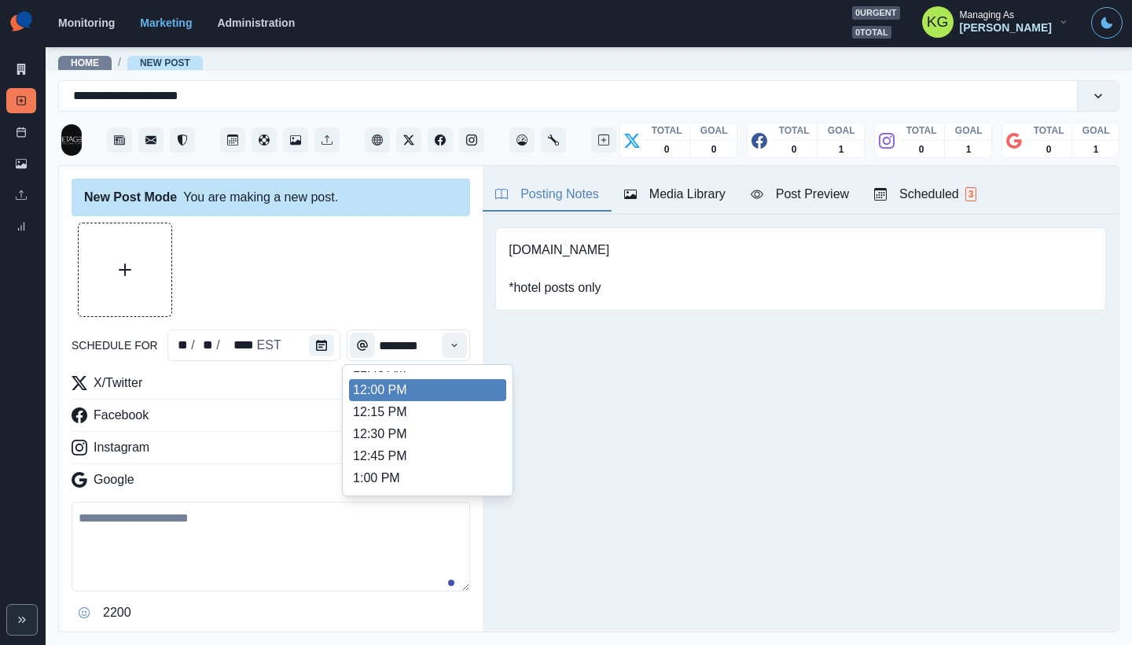
click at [390, 390] on li "12:00 PM" at bounding box center [427, 390] width 157 height 22
type input "********"
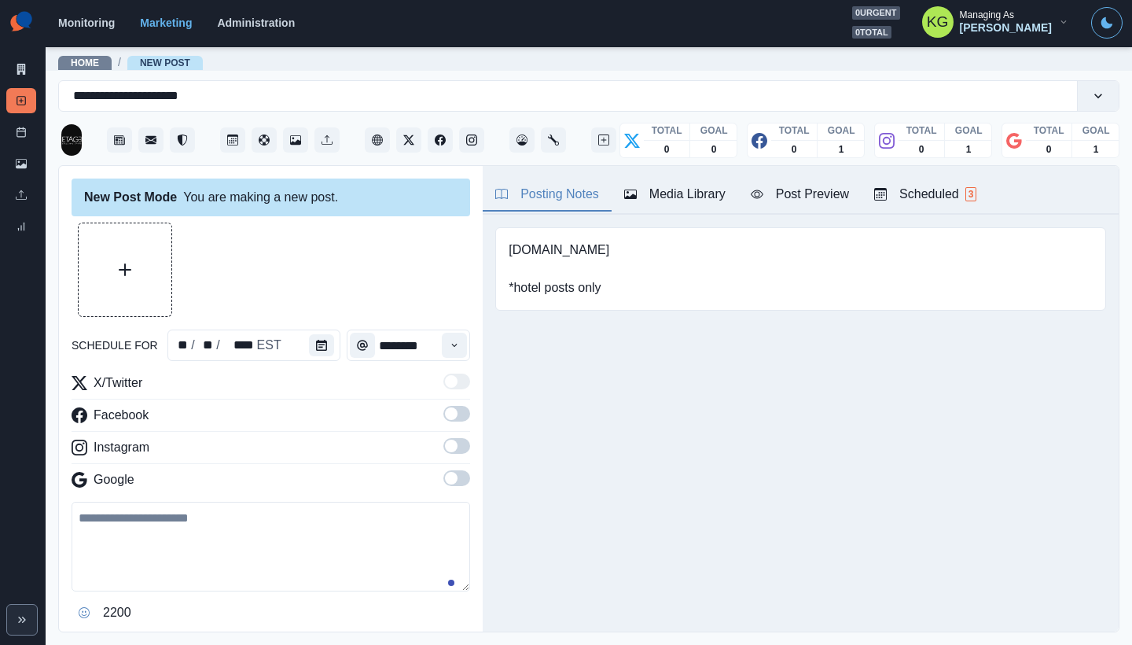
click at [445, 479] on span at bounding box center [451, 478] width 13 height 13
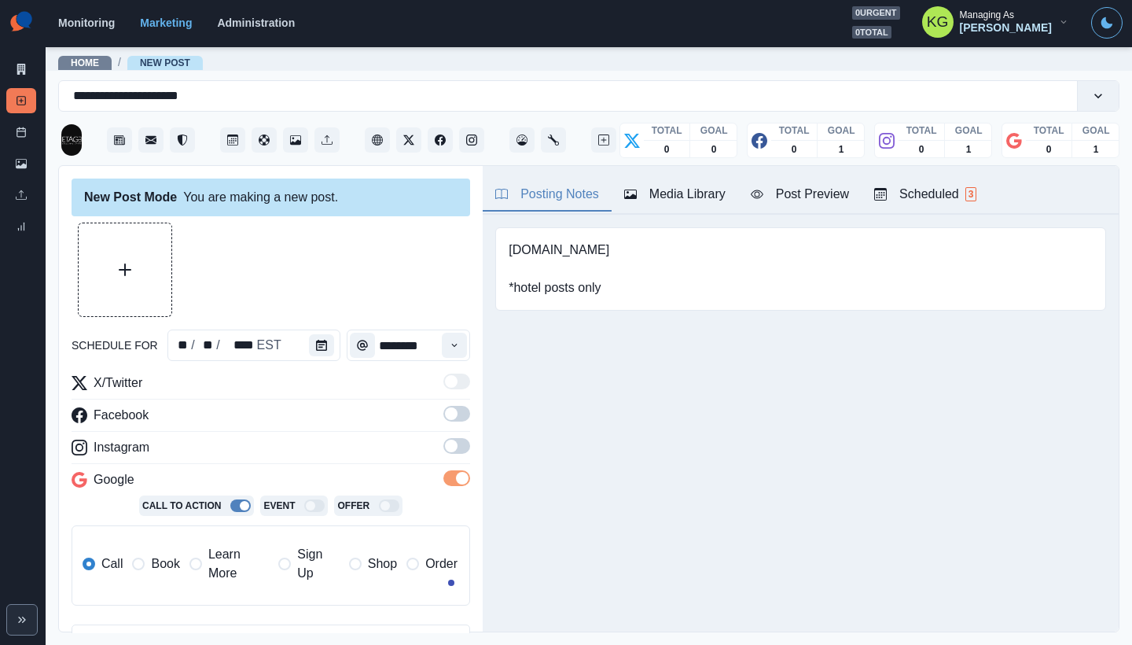
click at [446, 457] on label at bounding box center [457, 450] width 27 height 25
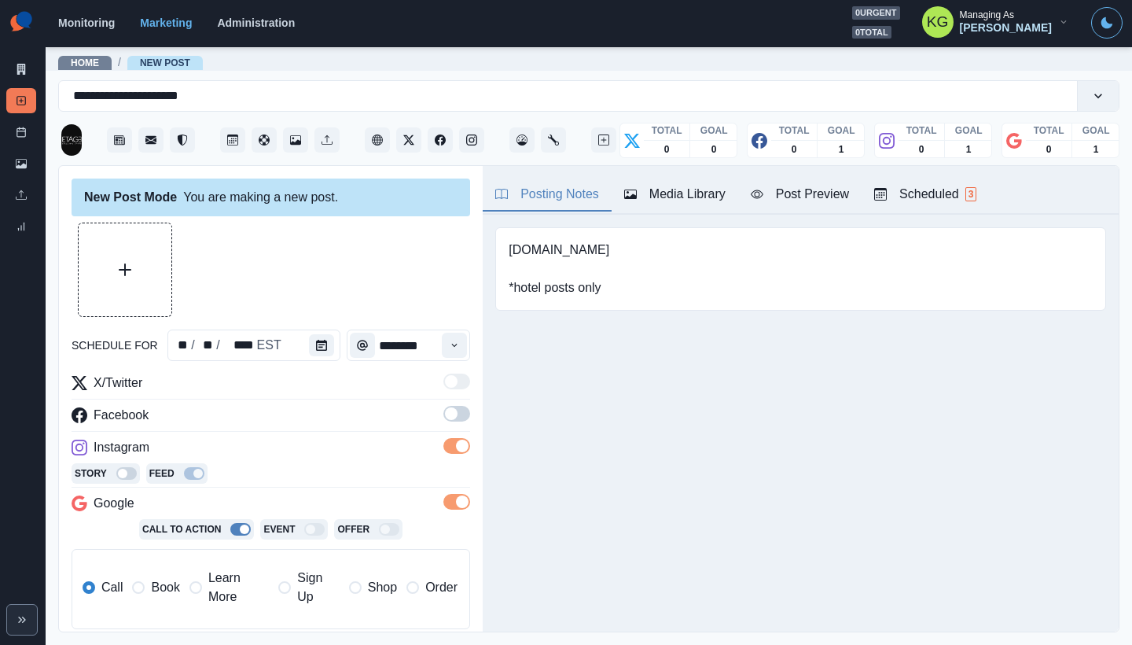
click at [447, 414] on span at bounding box center [457, 414] width 27 height 16
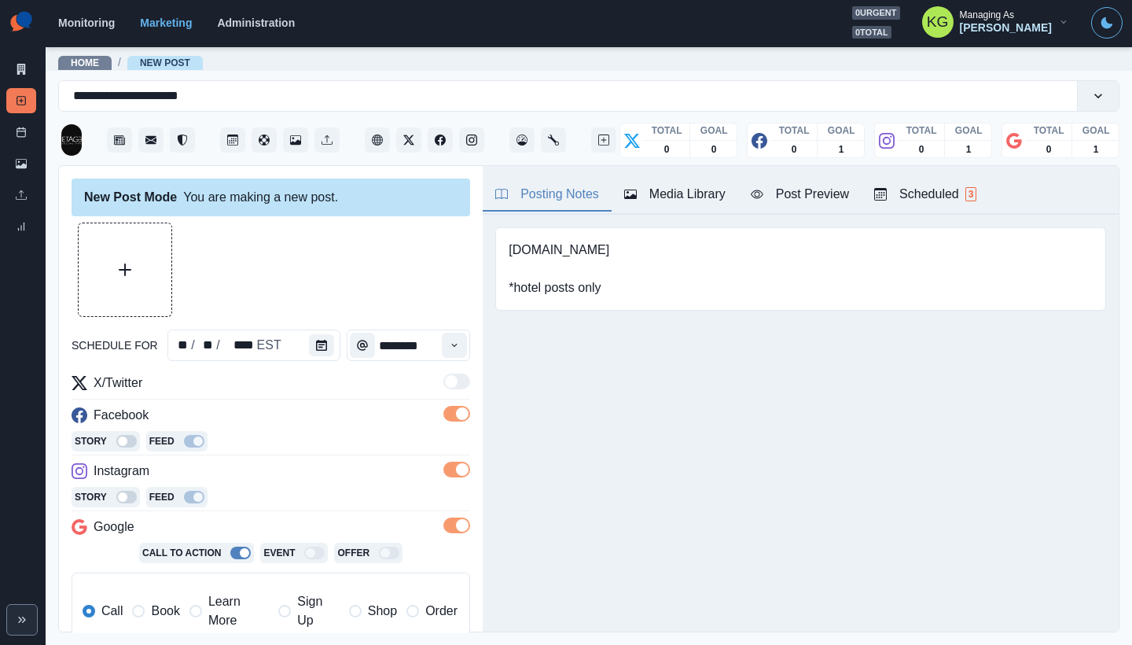
click at [149, 606] on label "Book" at bounding box center [155, 611] width 47 height 38
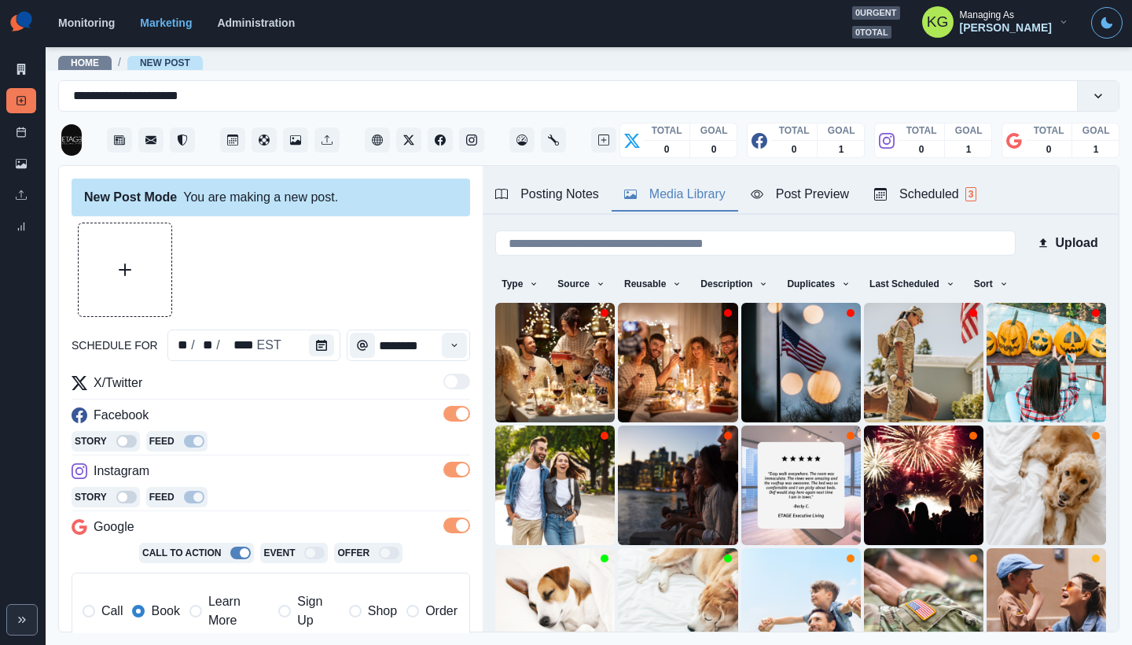
click at [709, 187] on div "Media Library" at bounding box center [674, 194] width 101 height 19
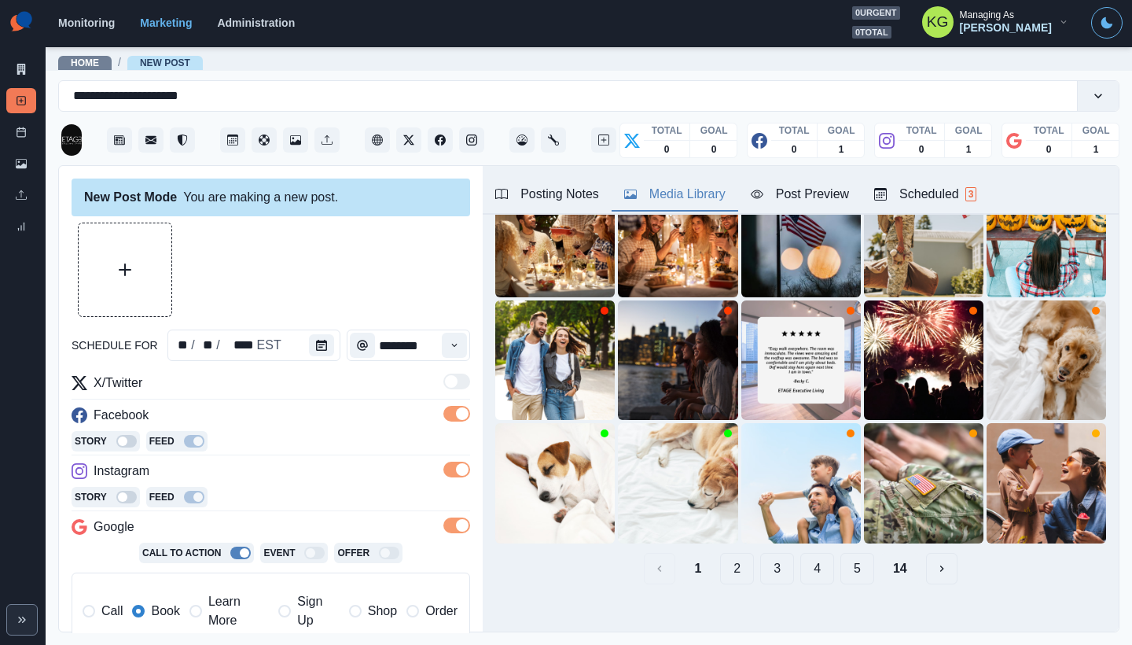
click at [881, 558] on button "14" at bounding box center [900, 568] width 39 height 31
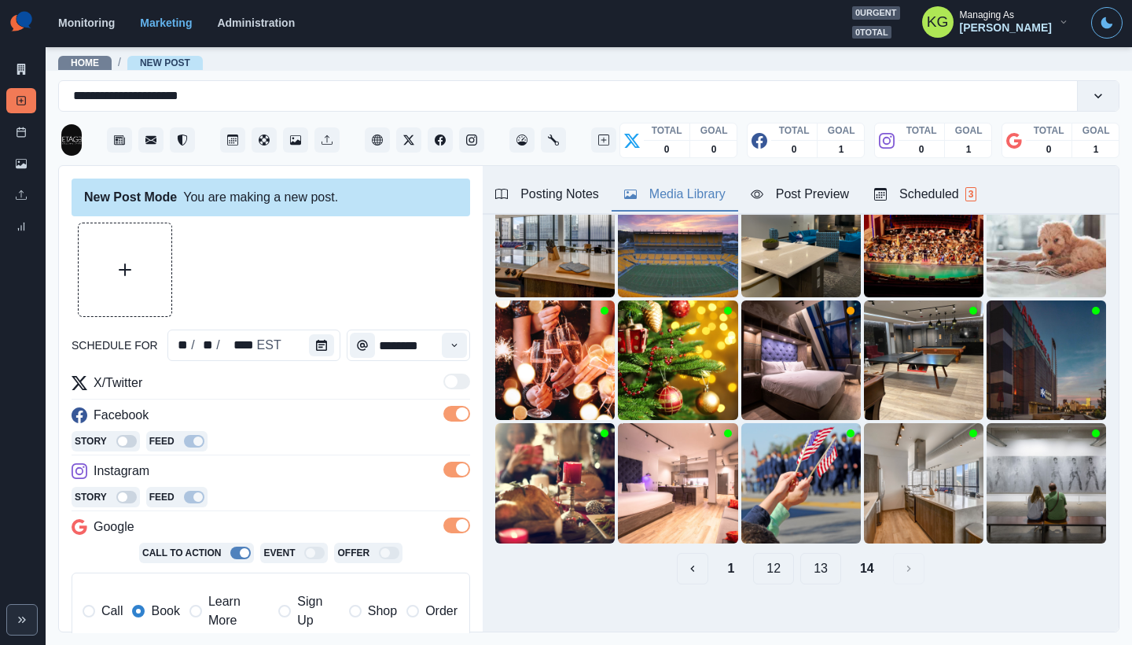
click at [819, 558] on button "13" at bounding box center [821, 568] width 41 height 31
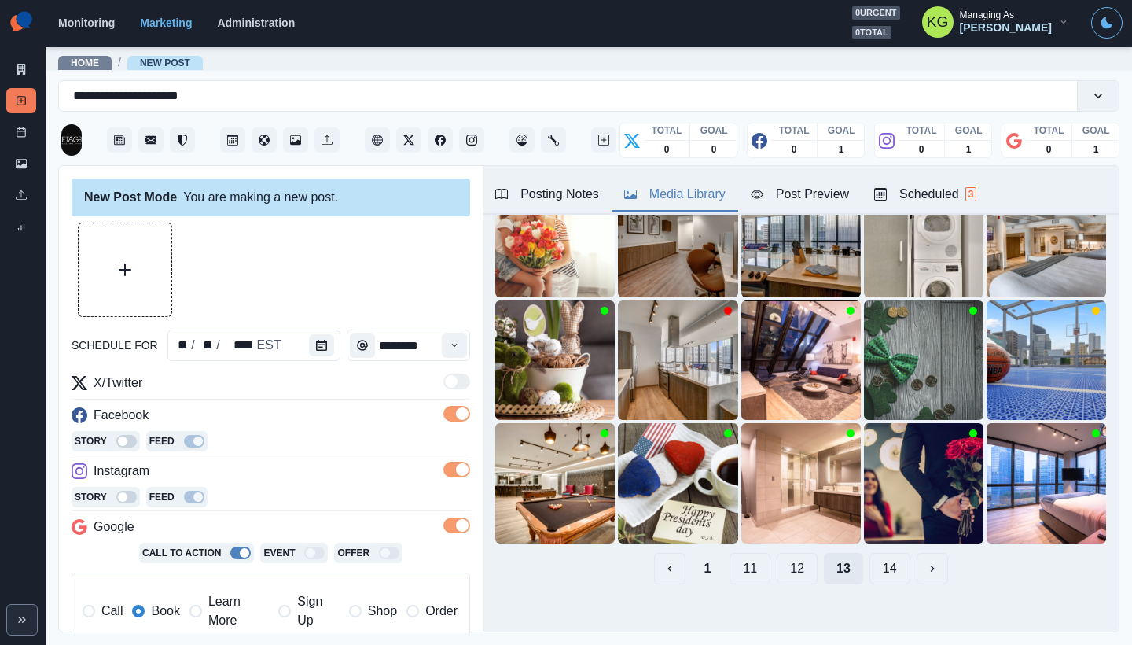
scroll to position [0, 0]
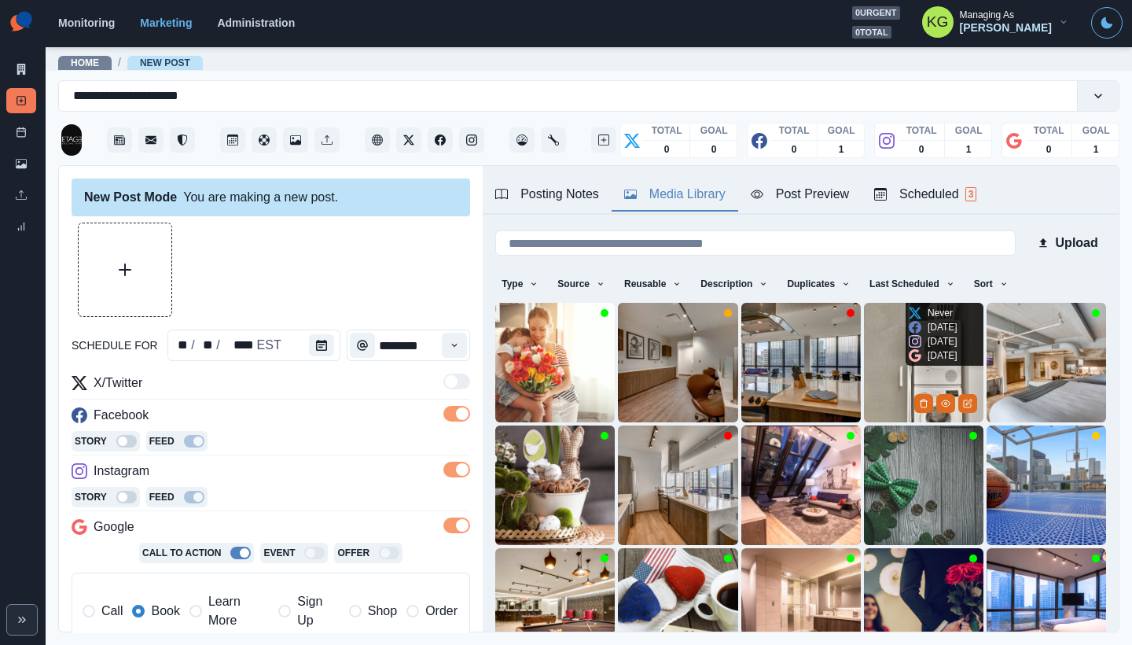
click at [882, 354] on img at bounding box center [924, 363] width 120 height 120
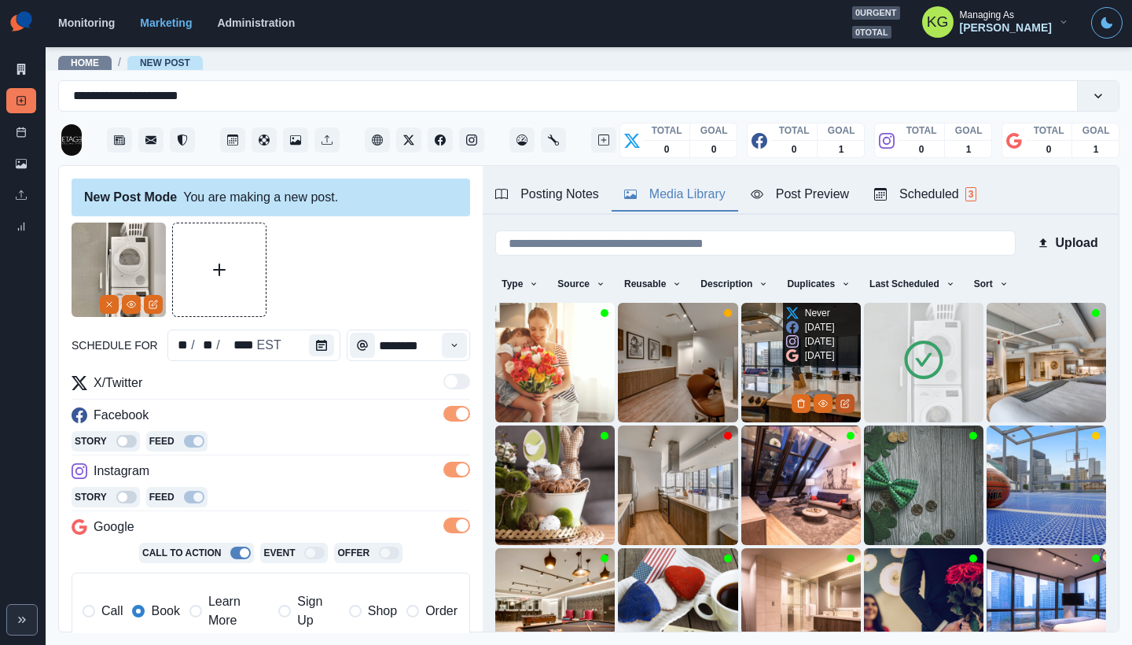
scroll to position [125, 0]
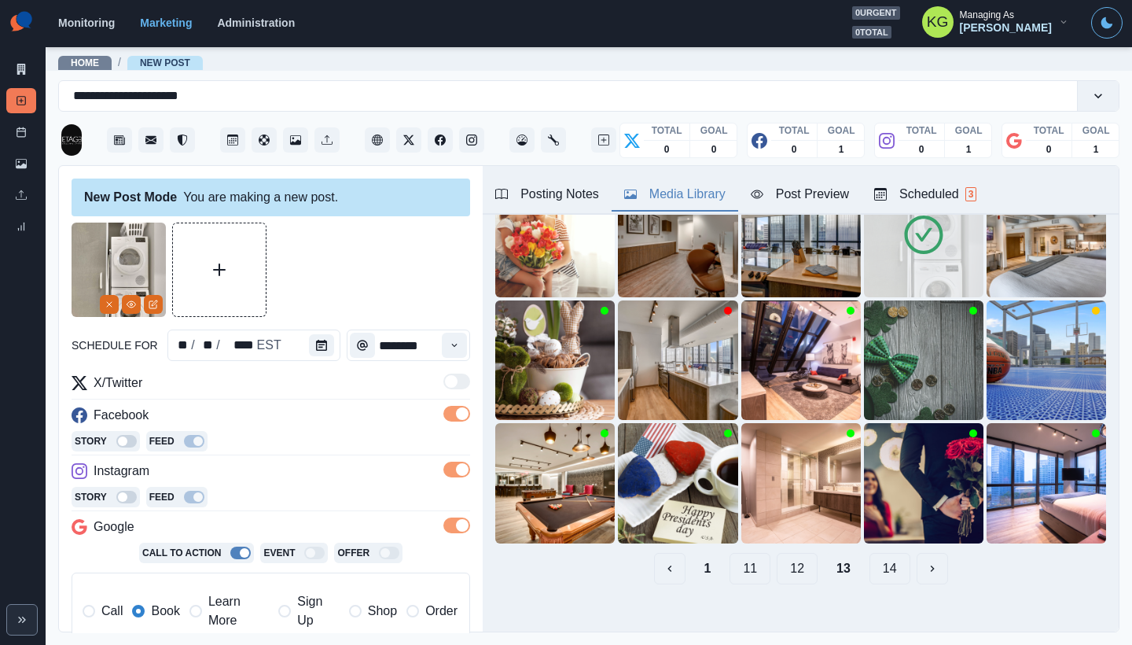
click at [786, 568] on button "12" at bounding box center [797, 568] width 41 height 31
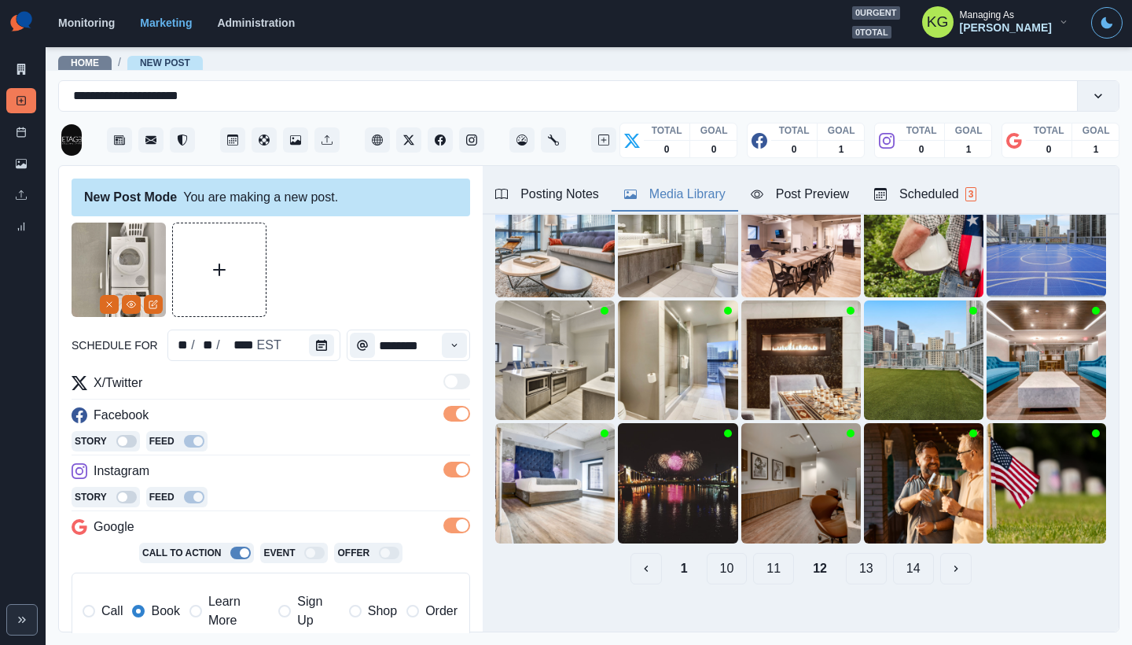
click at [776, 558] on button "11" at bounding box center [773, 568] width 41 height 31
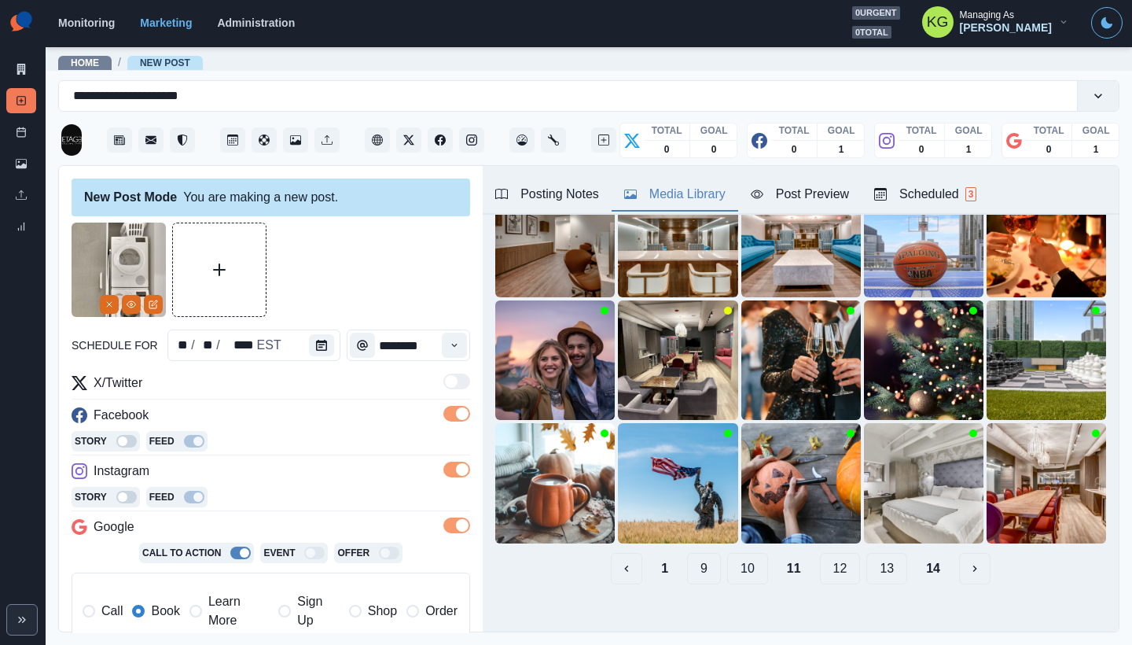
click at [740, 558] on button "10" at bounding box center [747, 568] width 41 height 31
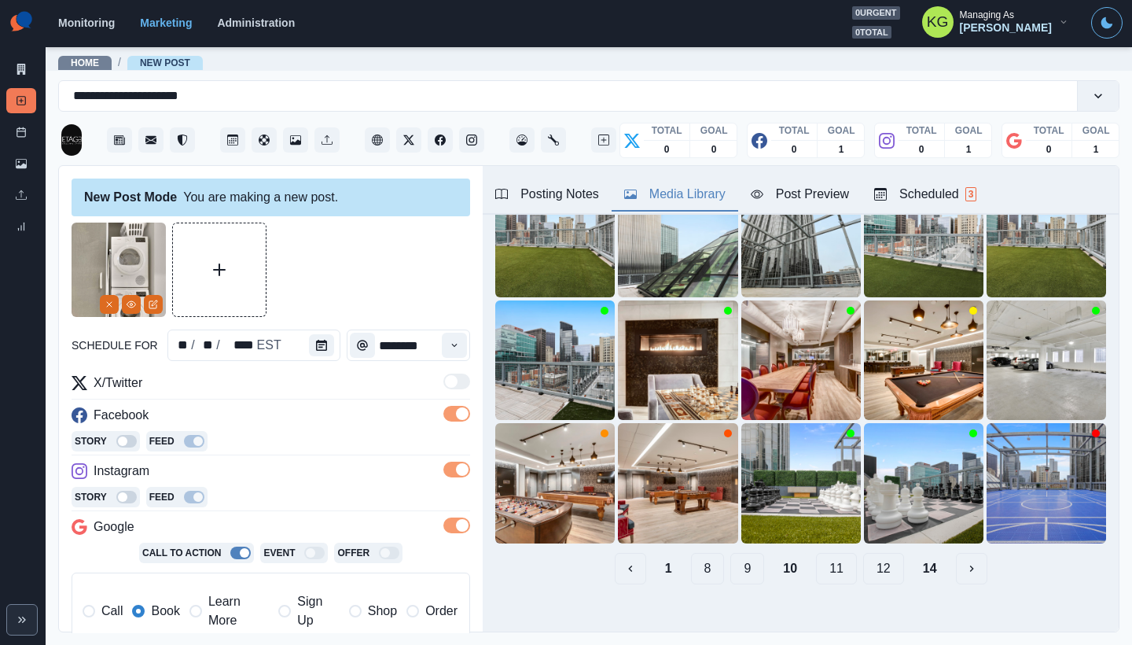
click at [738, 565] on button "9" at bounding box center [748, 568] width 34 height 31
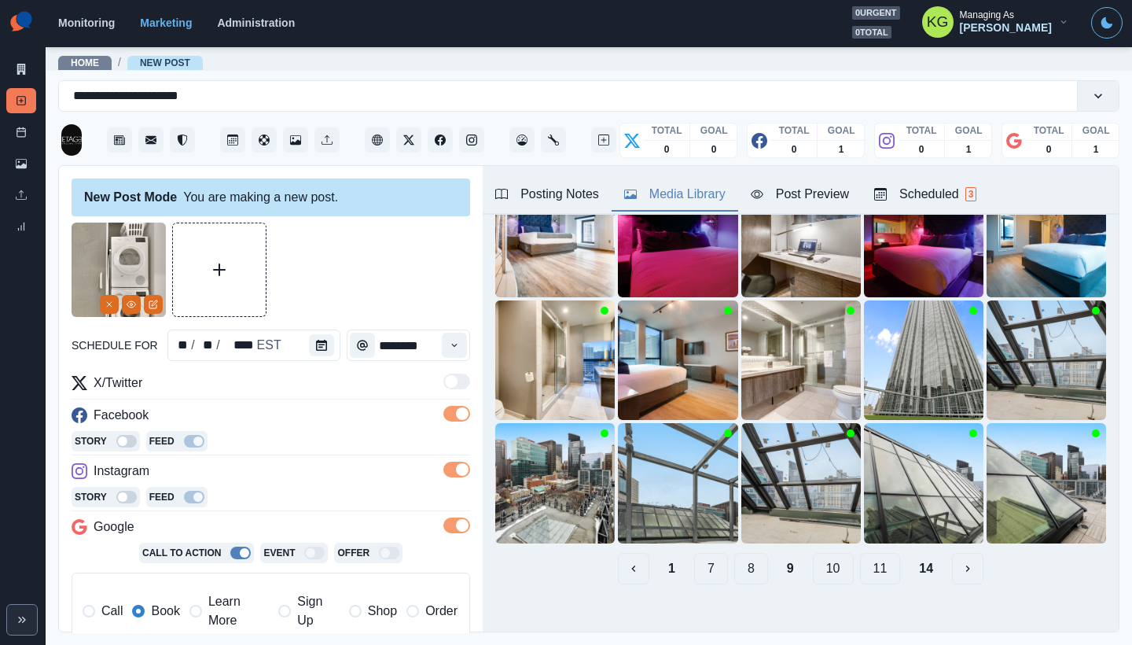
click at [734, 555] on button "8" at bounding box center [751, 568] width 34 height 31
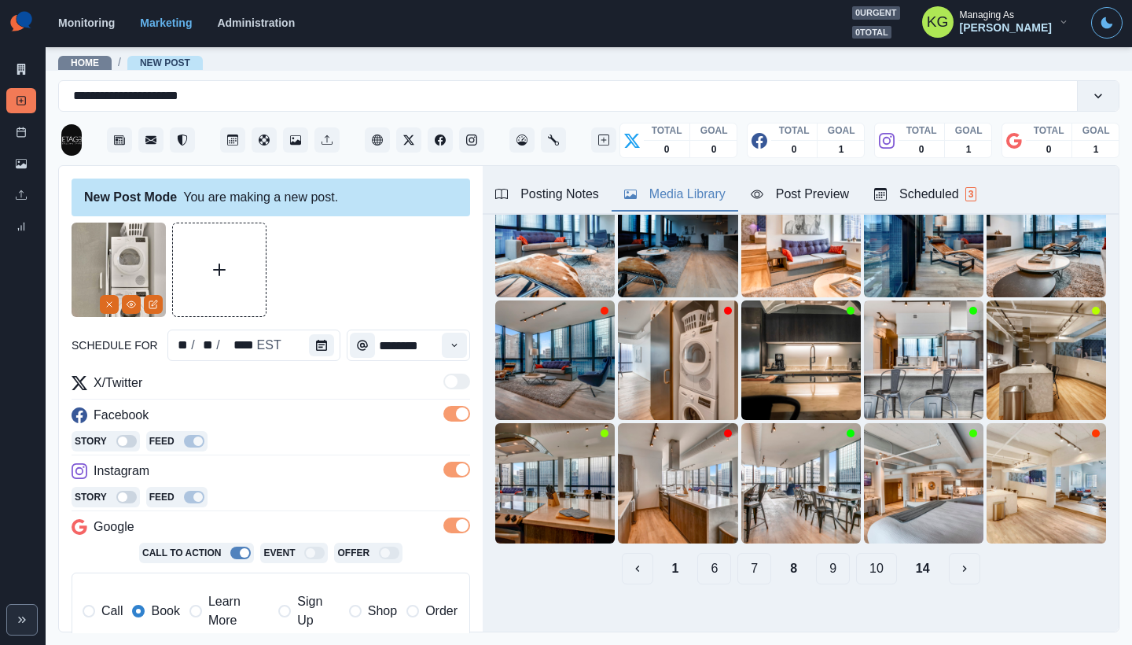
click at [746, 557] on button "7" at bounding box center [755, 568] width 34 height 31
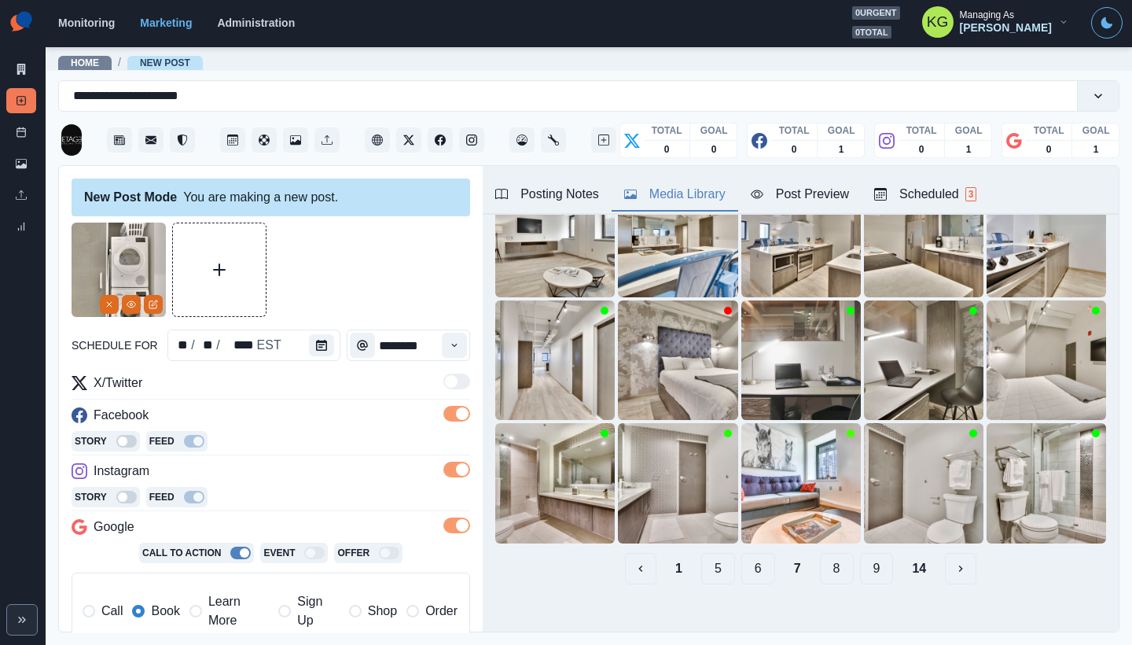
click at [746, 557] on button "6" at bounding box center [759, 568] width 34 height 31
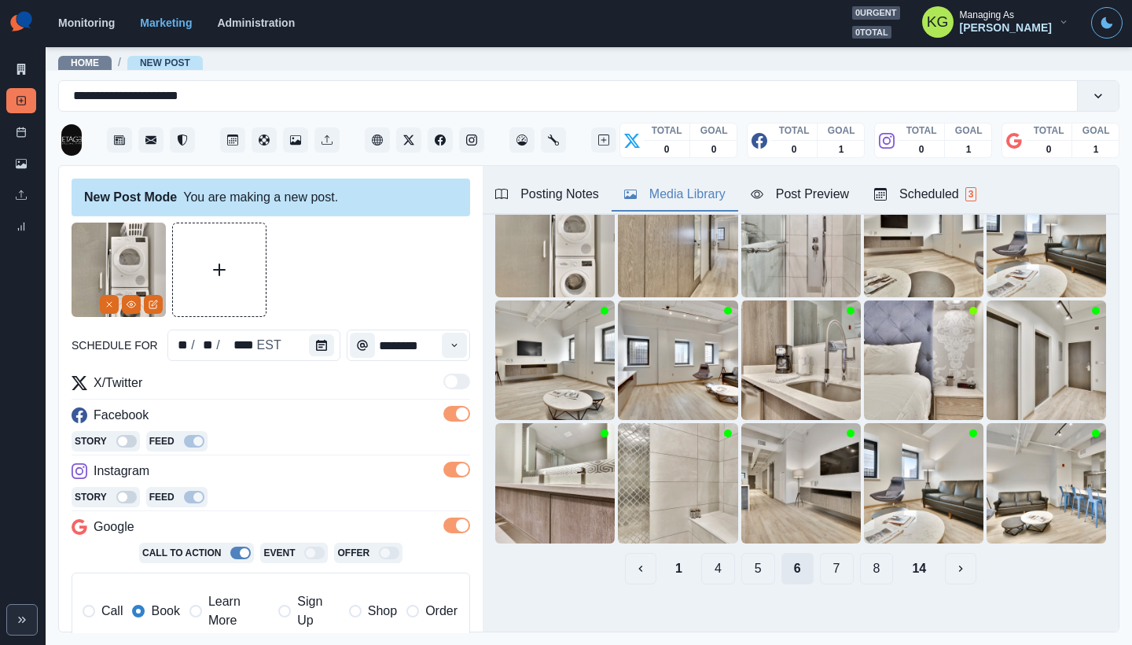
scroll to position [0, 0]
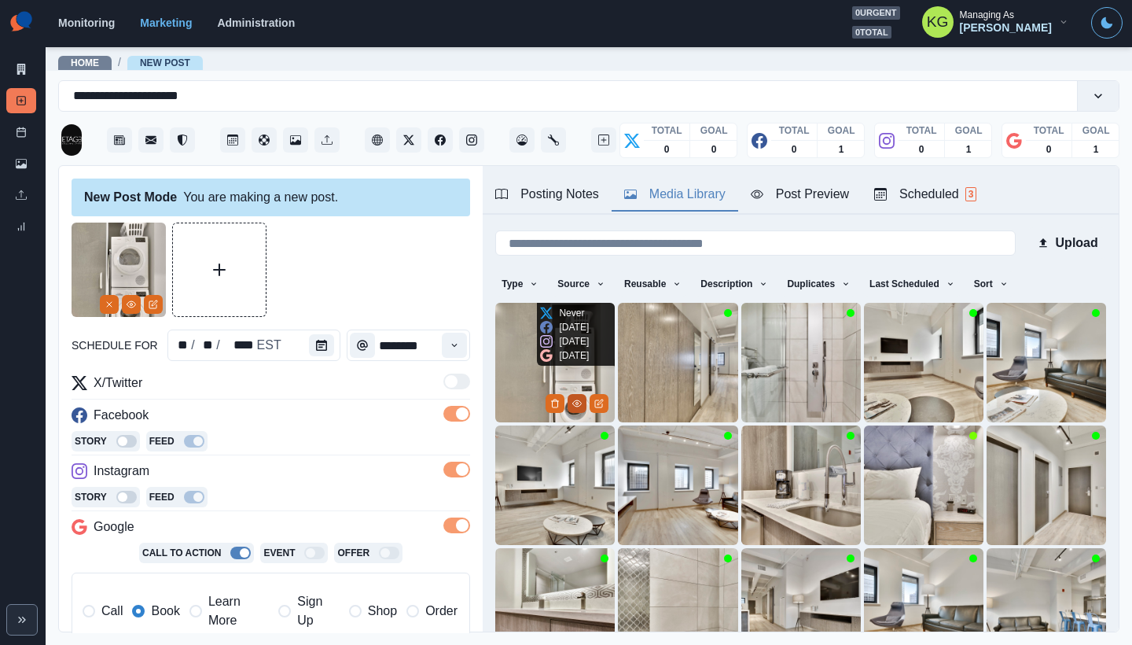
click at [572, 403] on icon "View Media" at bounding box center [576, 403] width 9 height 9
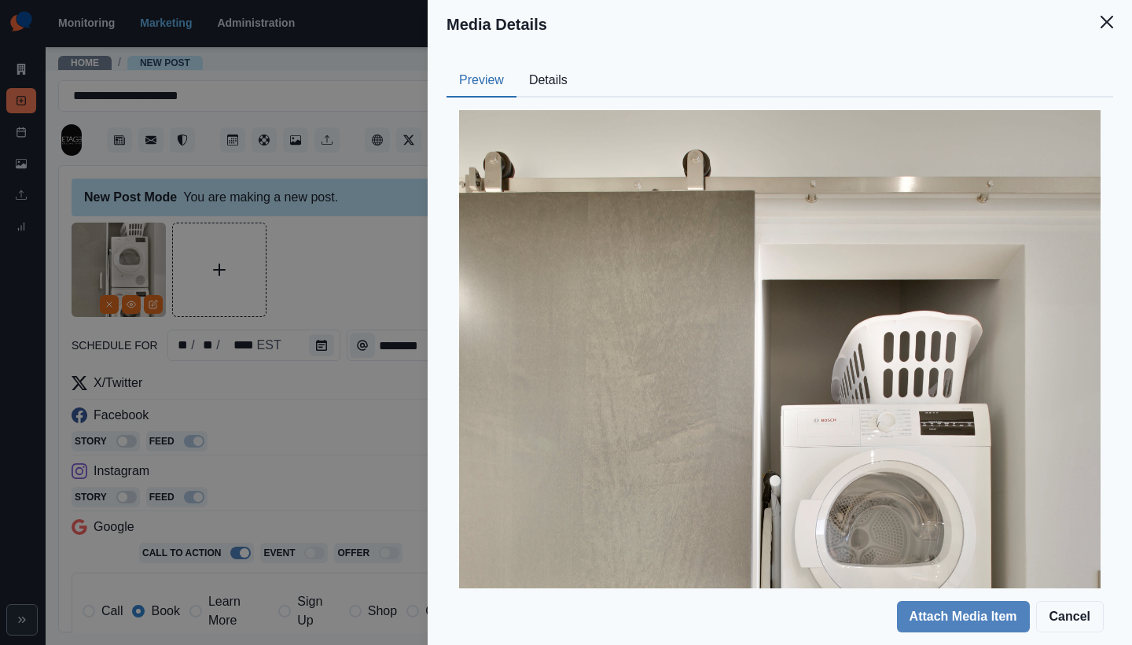
scroll to position [486, 0]
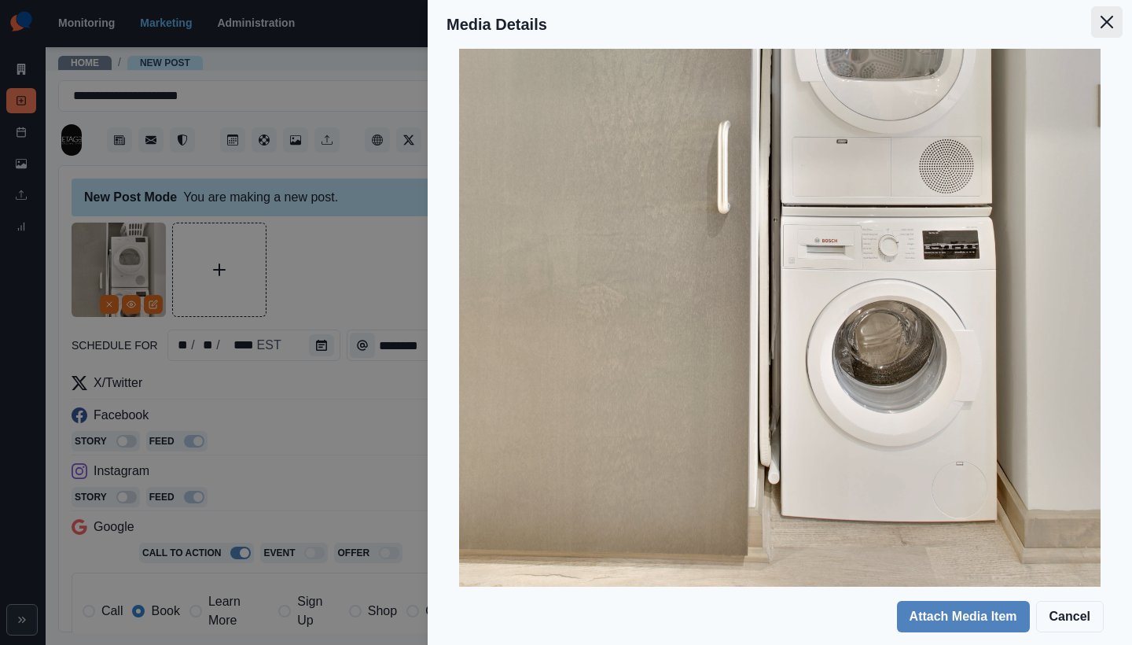
click at [1110, 18] on icon "Close" at bounding box center [1107, 22] width 13 height 13
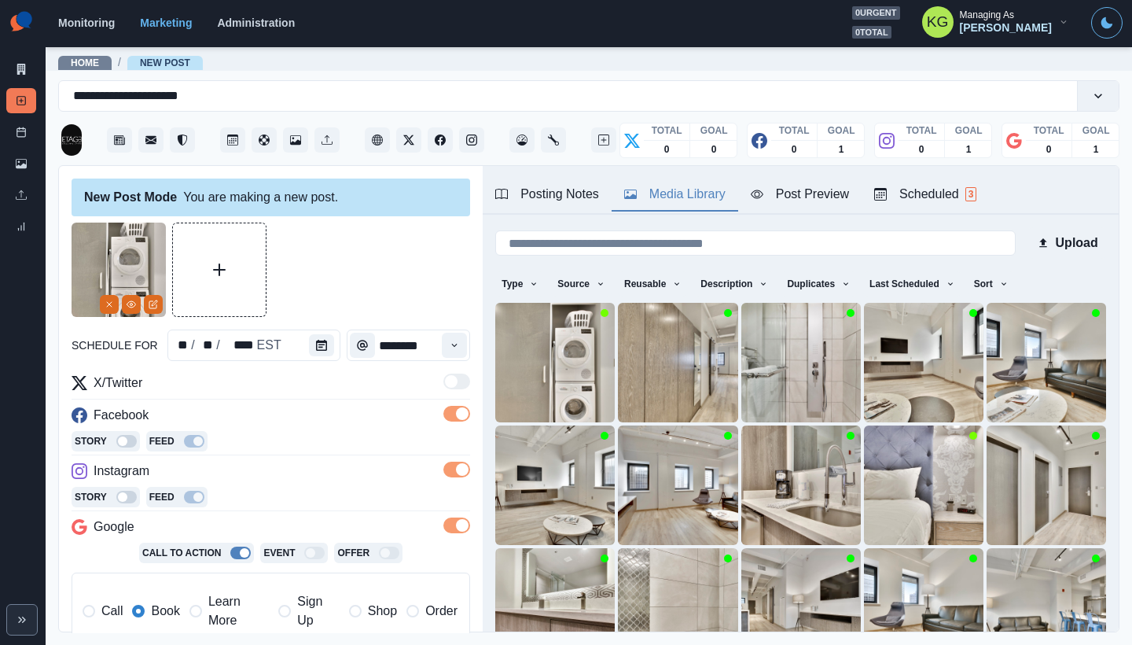
scroll to position [49, 0]
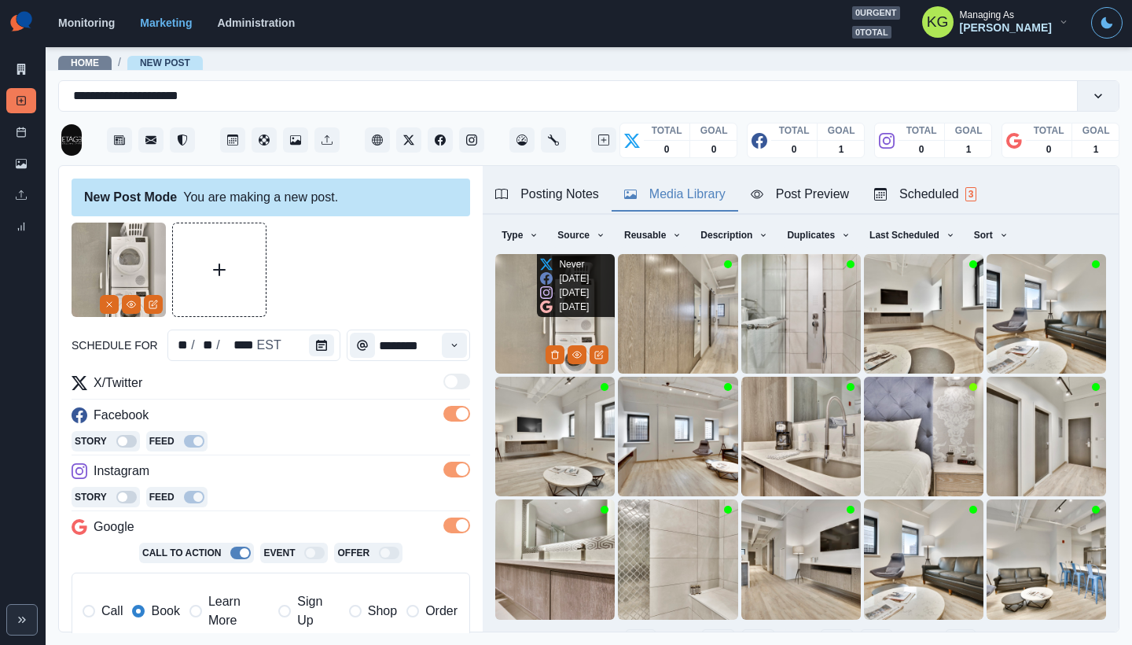
click at [507, 289] on img at bounding box center [555, 314] width 120 height 120
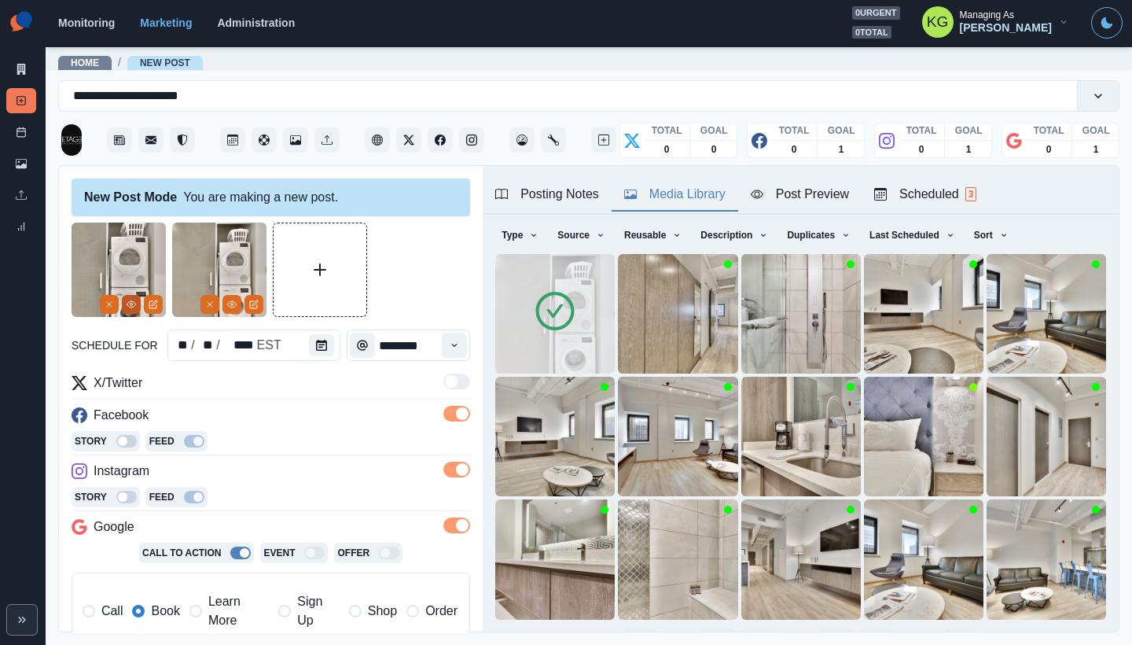
click at [131, 306] on icon "View Media" at bounding box center [131, 304] width 9 height 9
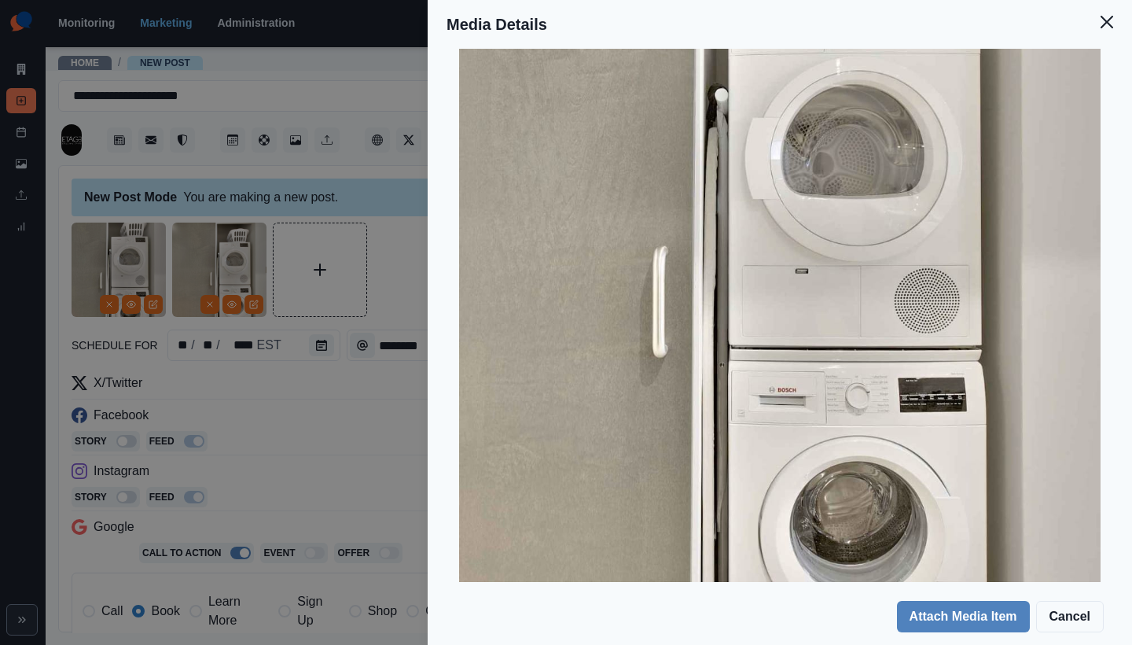
scroll to position [0, 0]
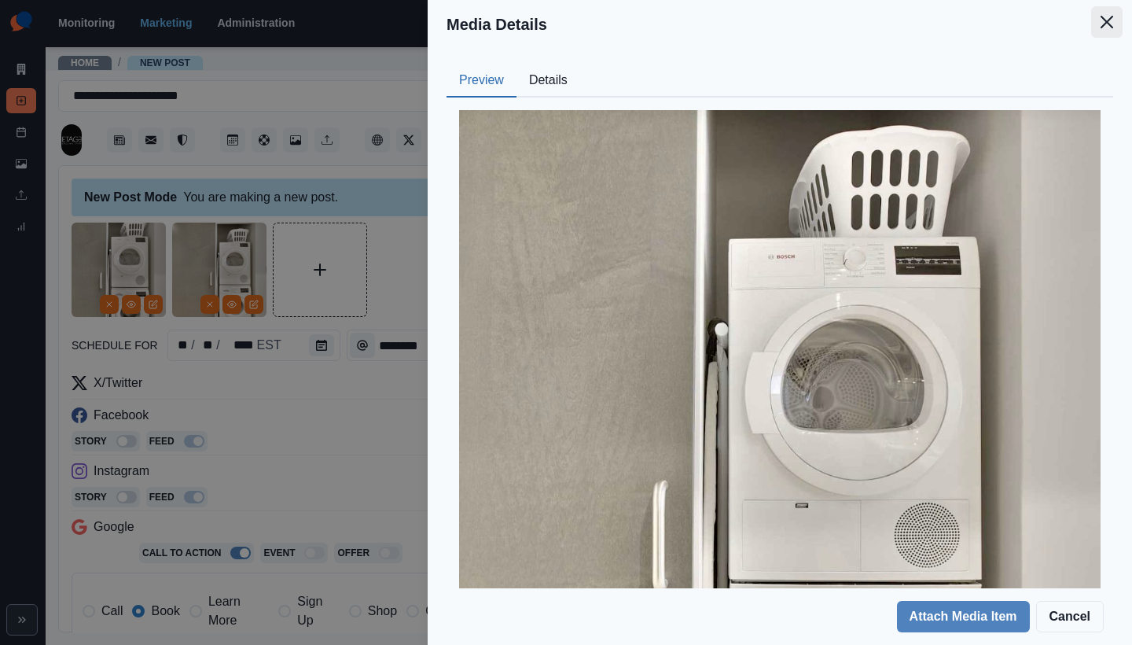
click at [1110, 25] on icon "Close" at bounding box center [1107, 22] width 13 height 13
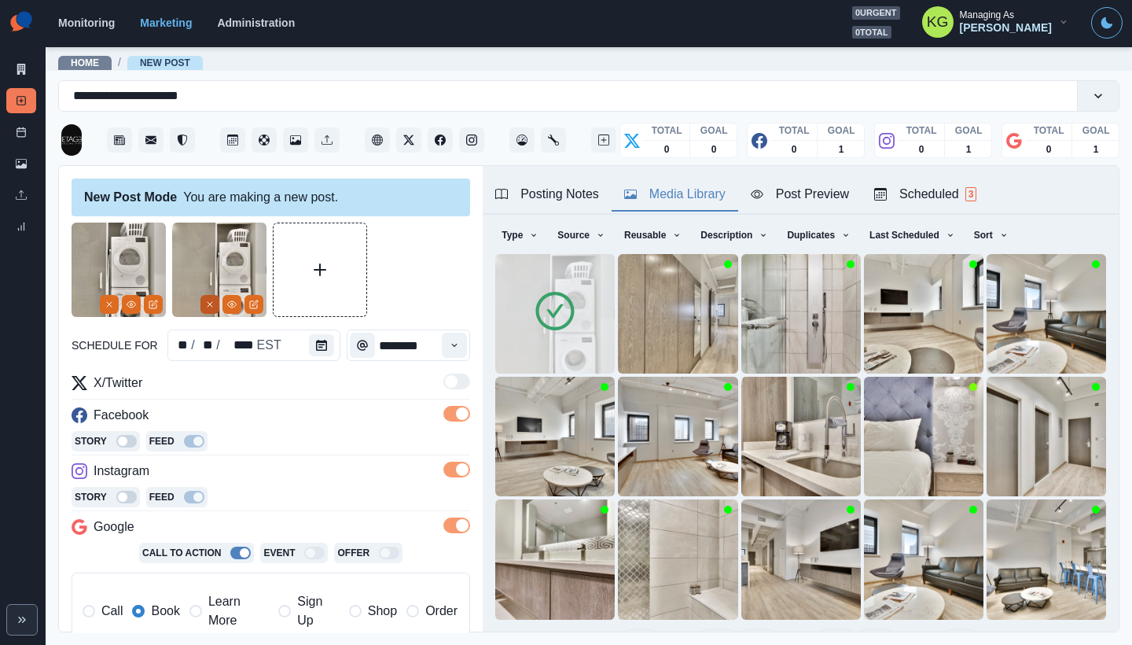
click at [106, 307] on icon "Remove" at bounding box center [109, 304] width 9 height 9
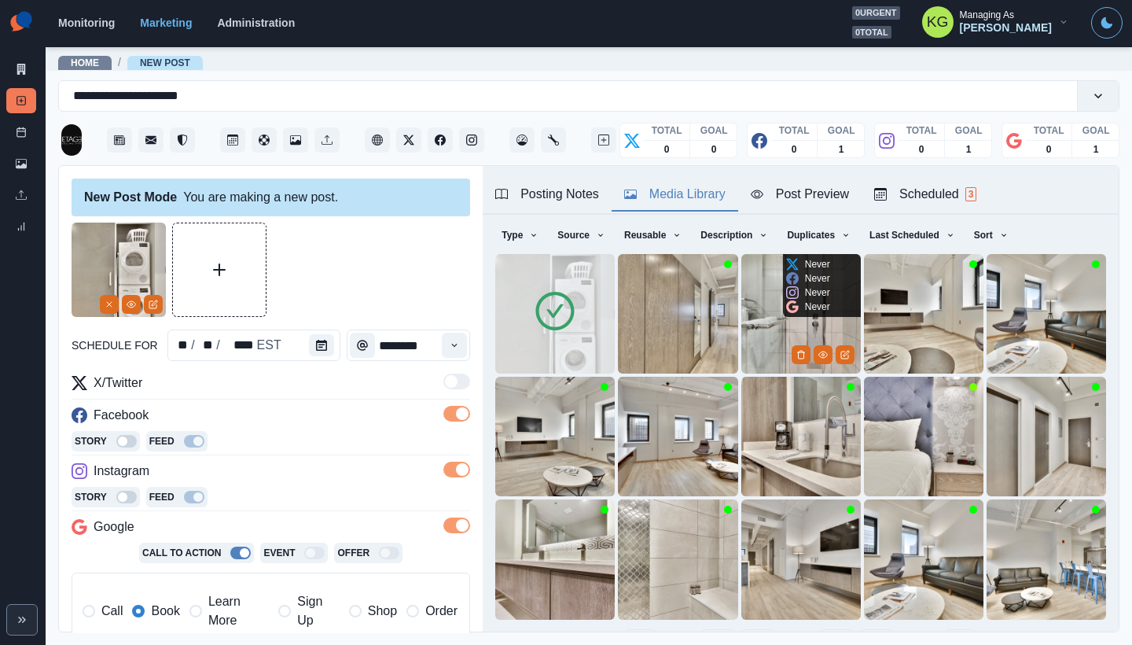
scroll to position [125, 0]
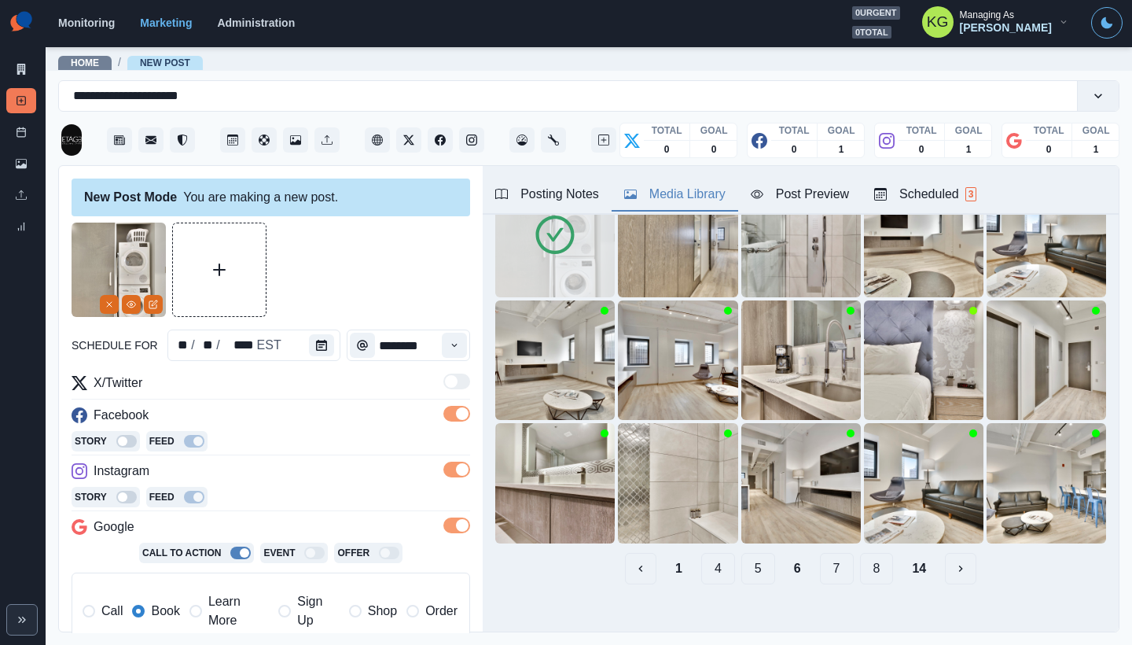
click at [760, 553] on button "5" at bounding box center [759, 568] width 34 height 31
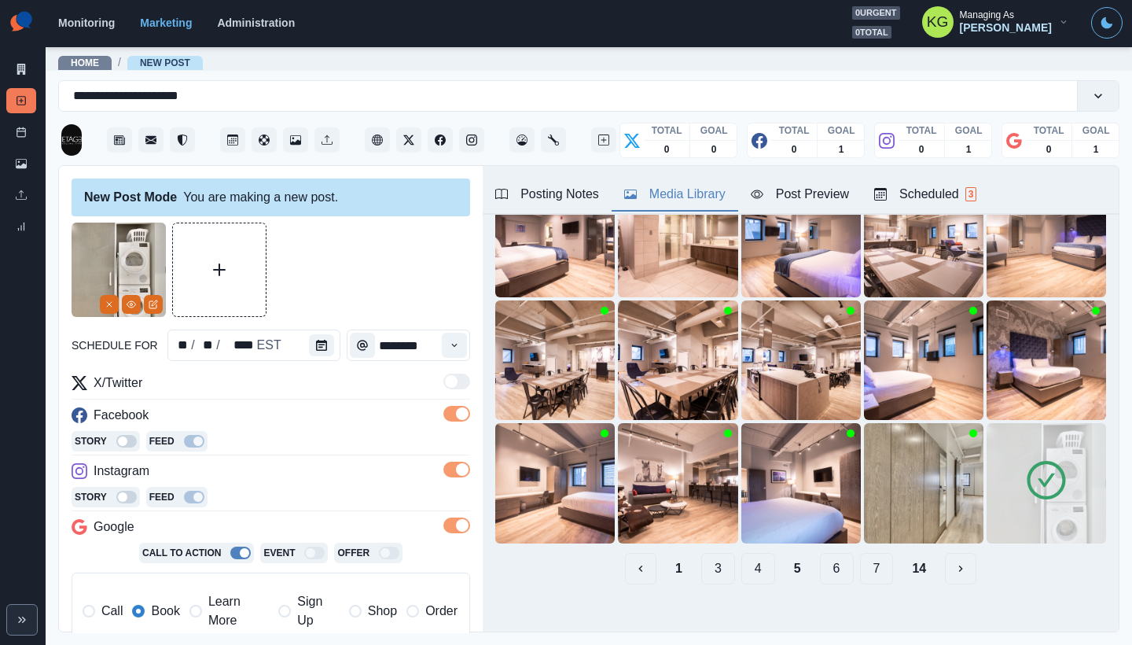
click at [744, 555] on button "4" at bounding box center [759, 568] width 34 height 31
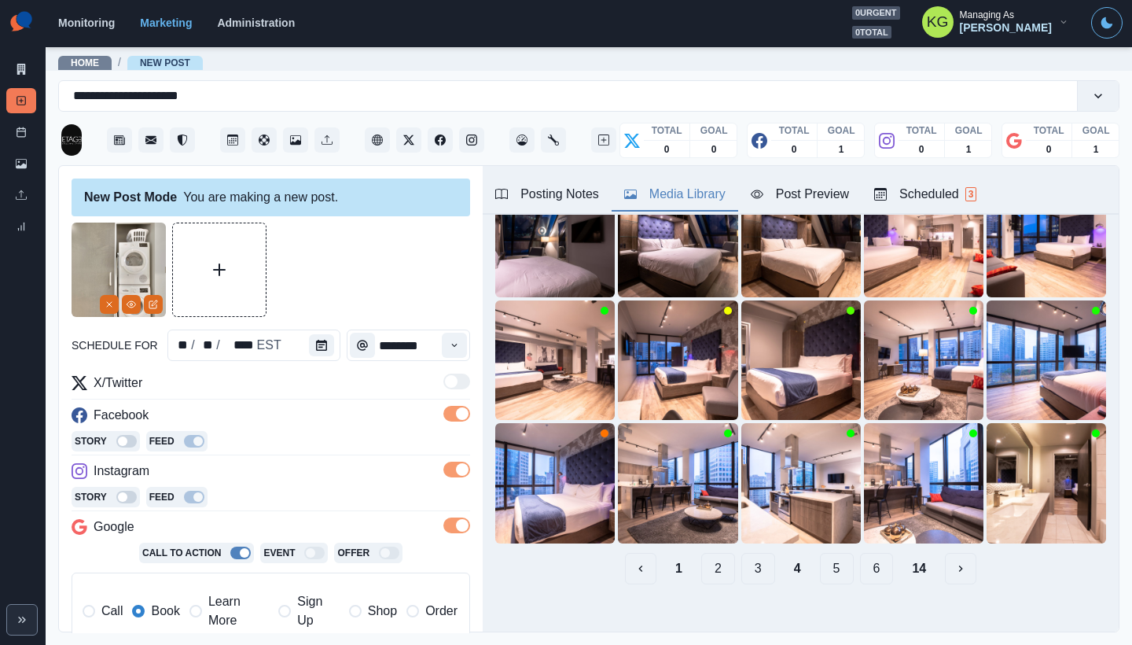
click at [742, 554] on button "3" at bounding box center [759, 568] width 34 height 31
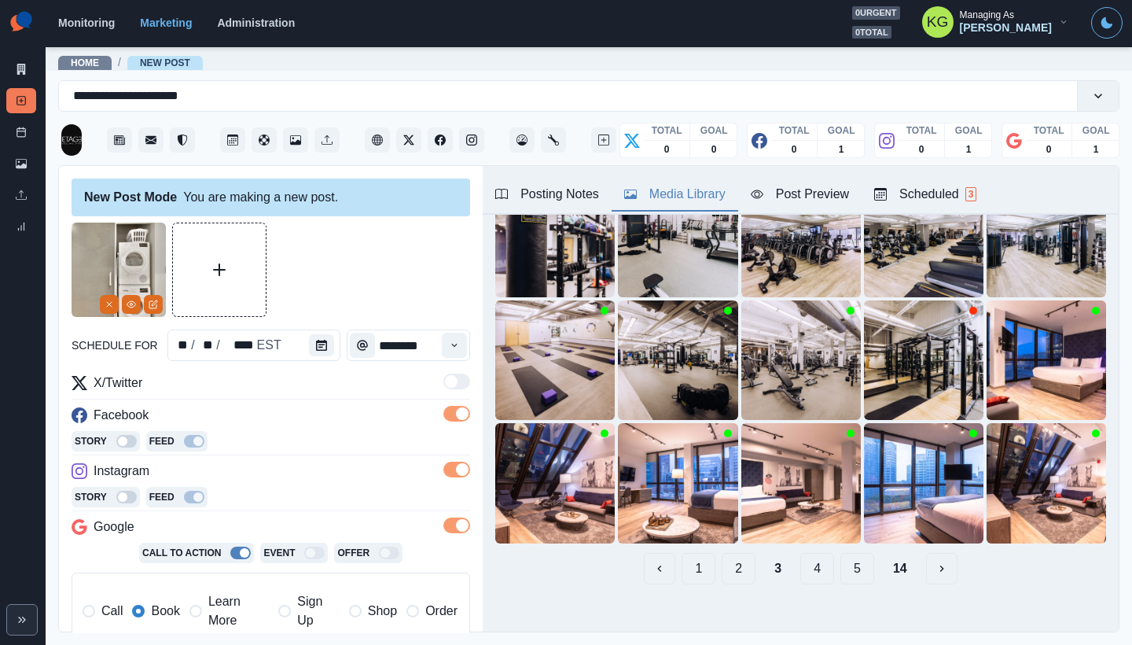
click at [731, 557] on button "2" at bounding box center [739, 568] width 34 height 31
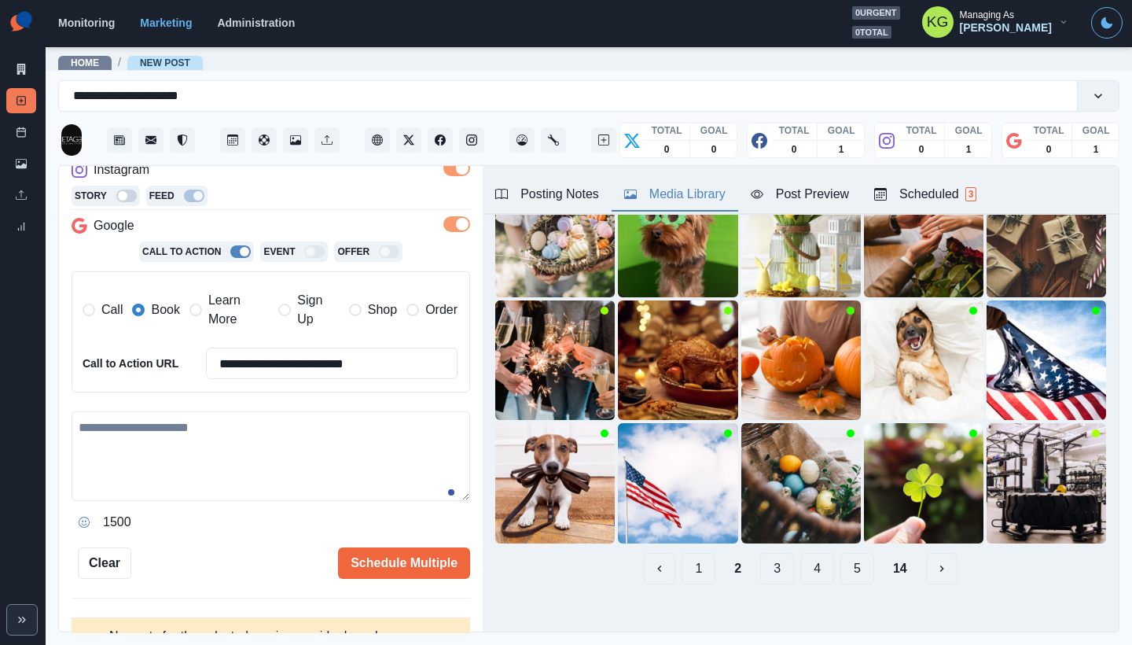
click at [686, 553] on button "1" at bounding box center [699, 568] width 34 height 31
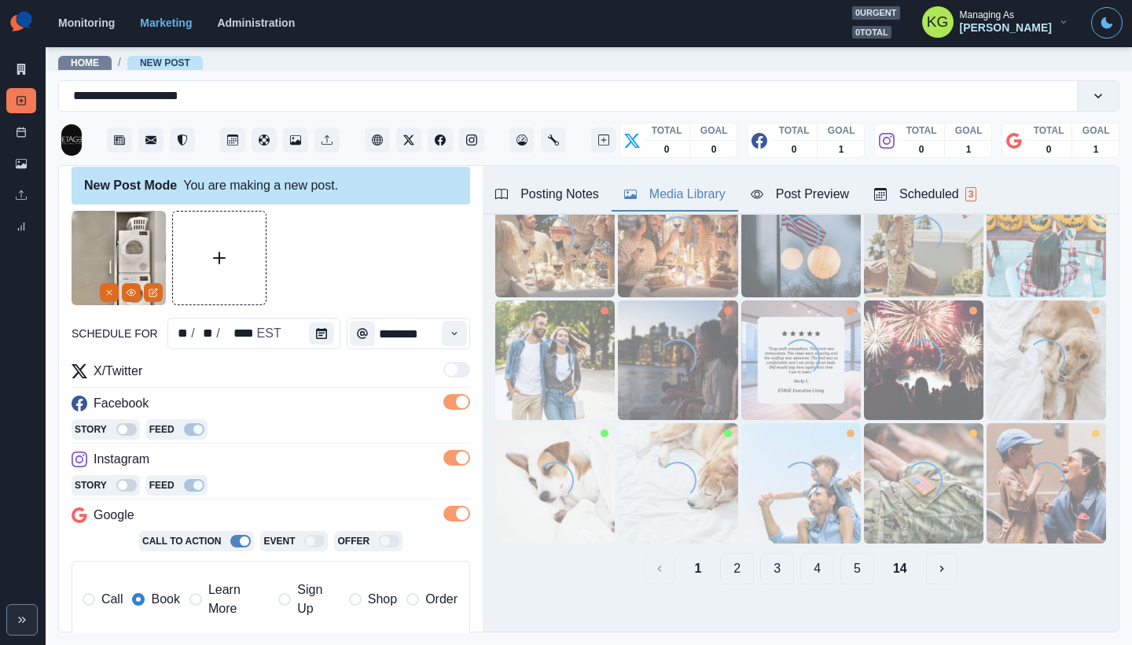
scroll to position [40, 0]
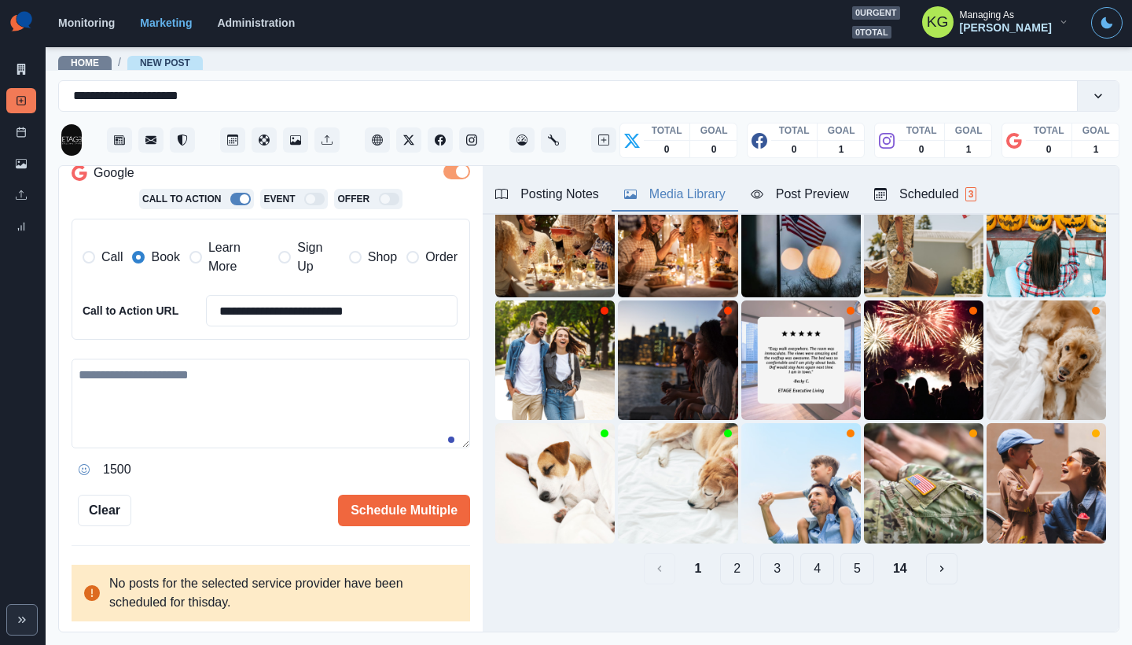
click at [333, 397] on textarea at bounding box center [271, 404] width 399 height 90
paste textarea "**********"
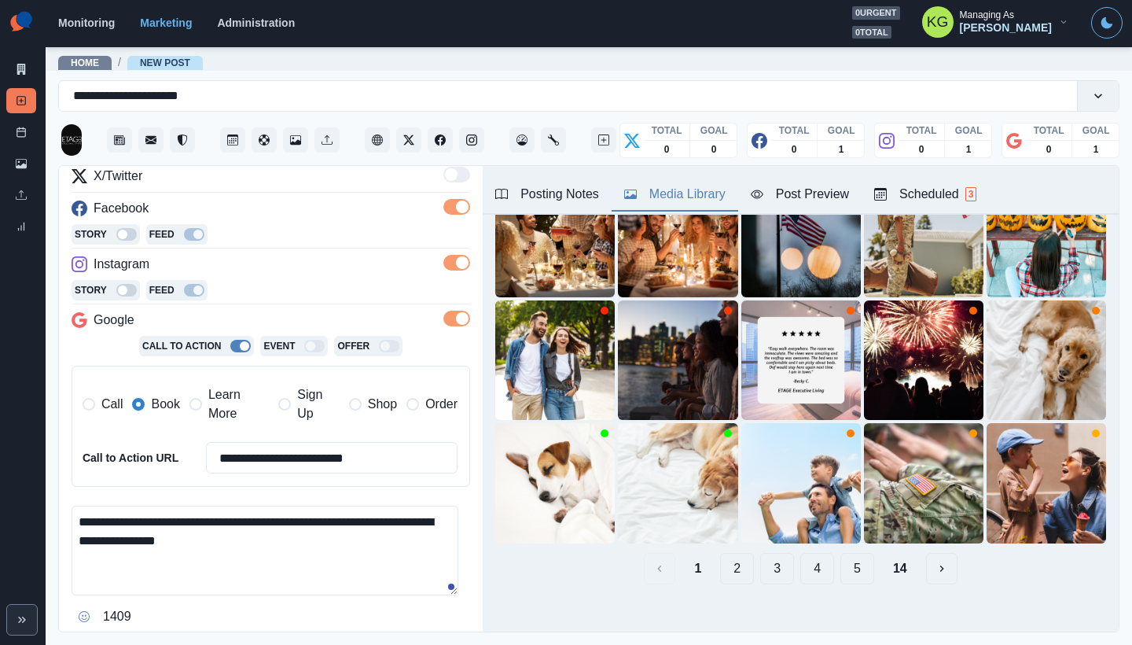
scroll to position [110, 0]
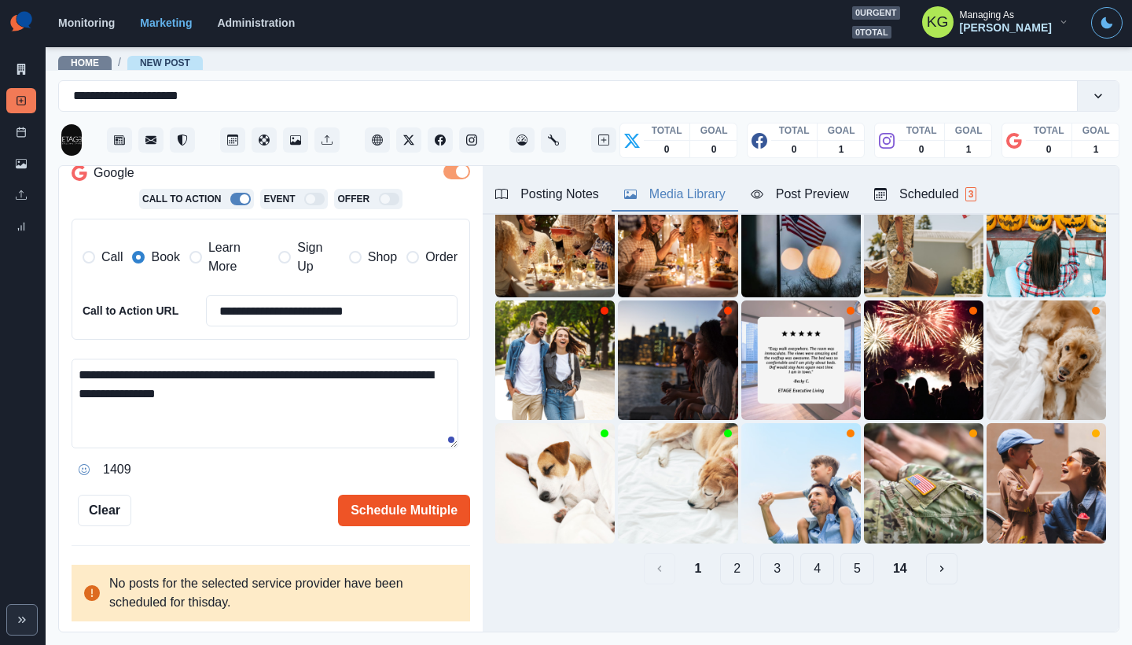
type textarea "**********"
click at [377, 504] on button "Schedule Multiple" at bounding box center [404, 510] width 132 height 31
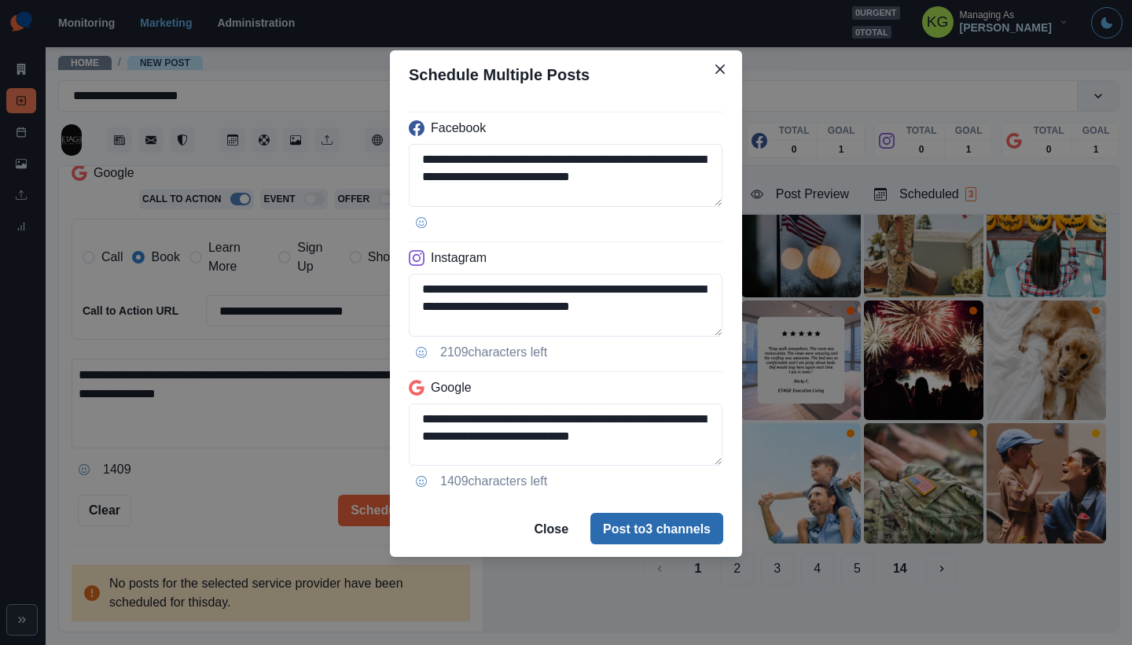
click at [709, 543] on button "Post to 3 channels" at bounding box center [657, 528] width 133 height 31
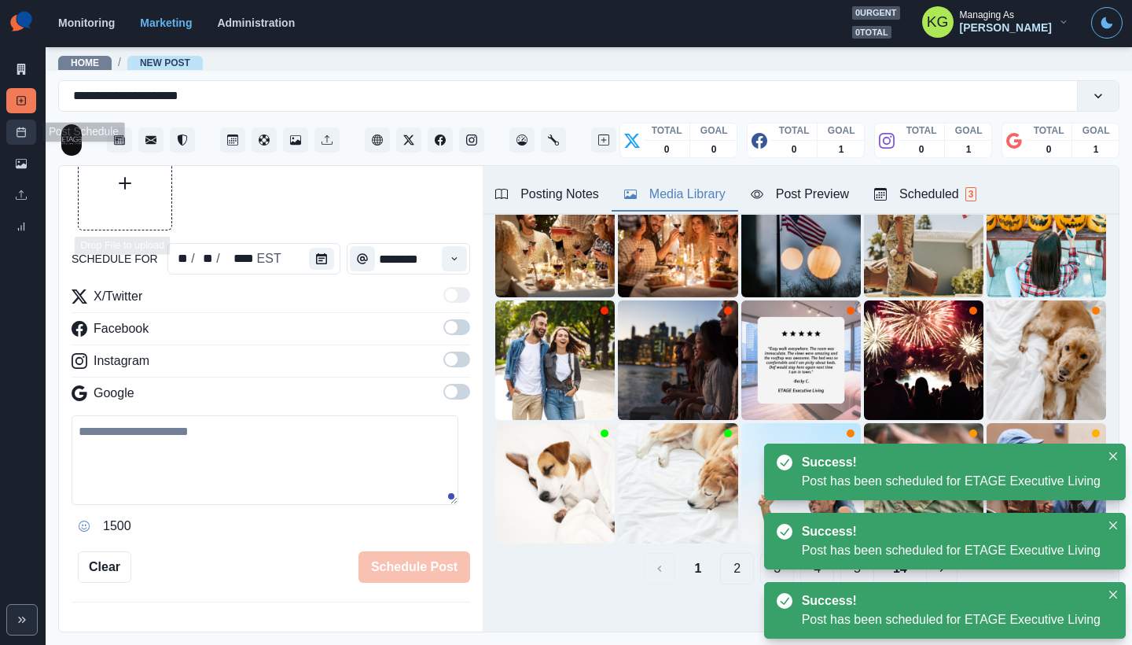
click at [26, 136] on icon at bounding box center [21, 132] width 11 height 11
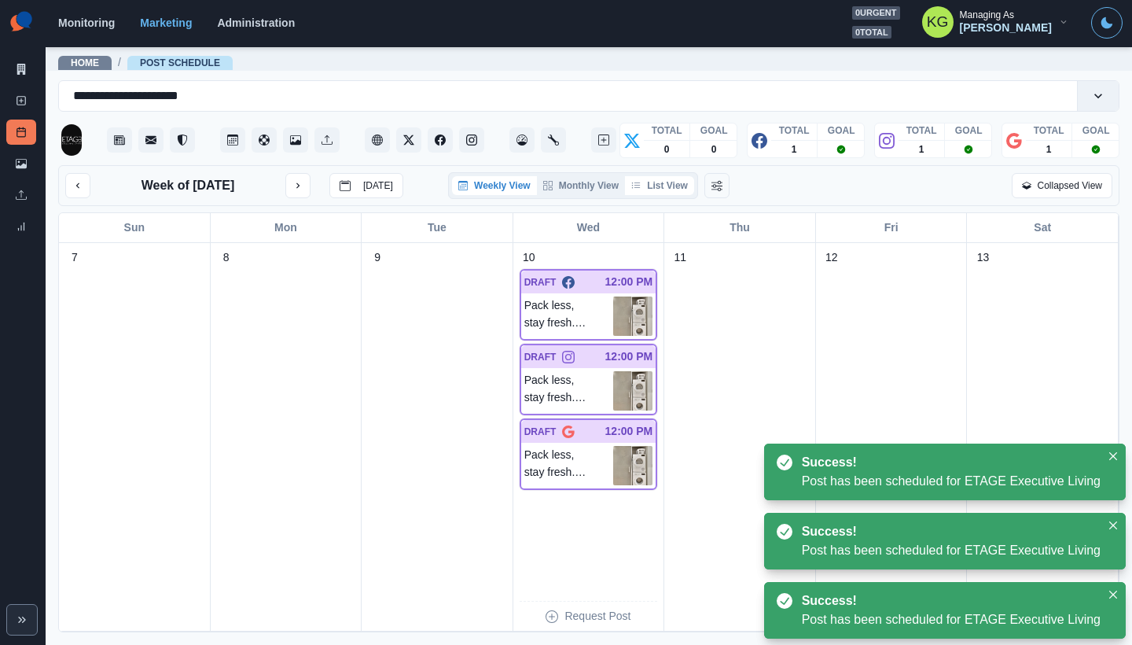
click at [667, 178] on button "List View" at bounding box center [659, 185] width 69 height 19
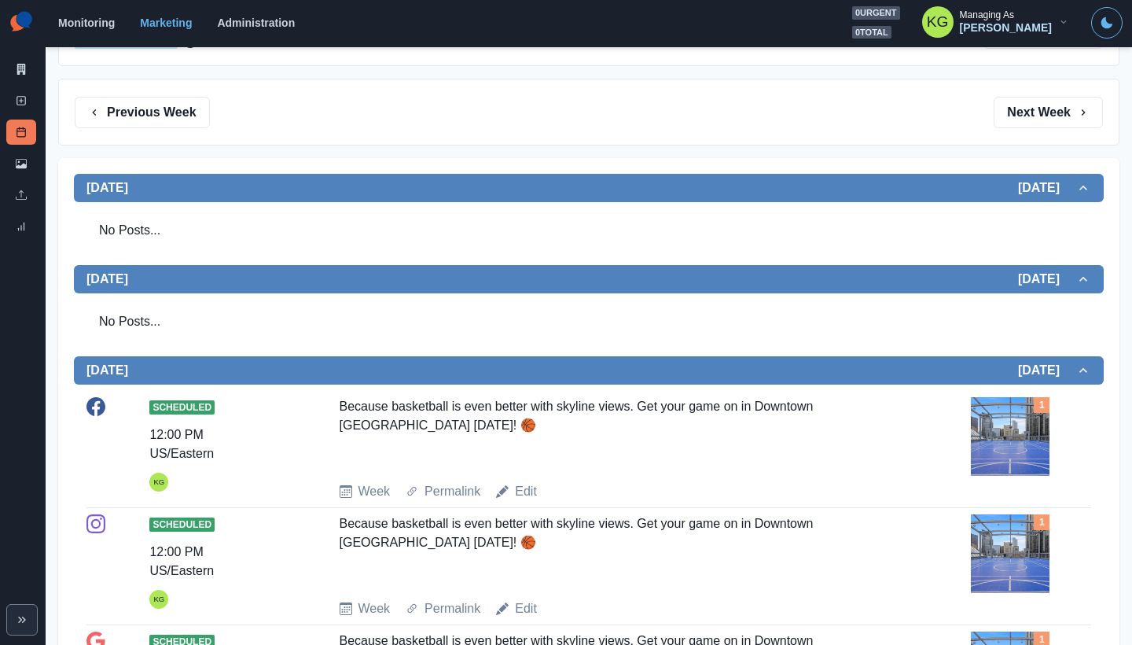
scroll to position [24, 0]
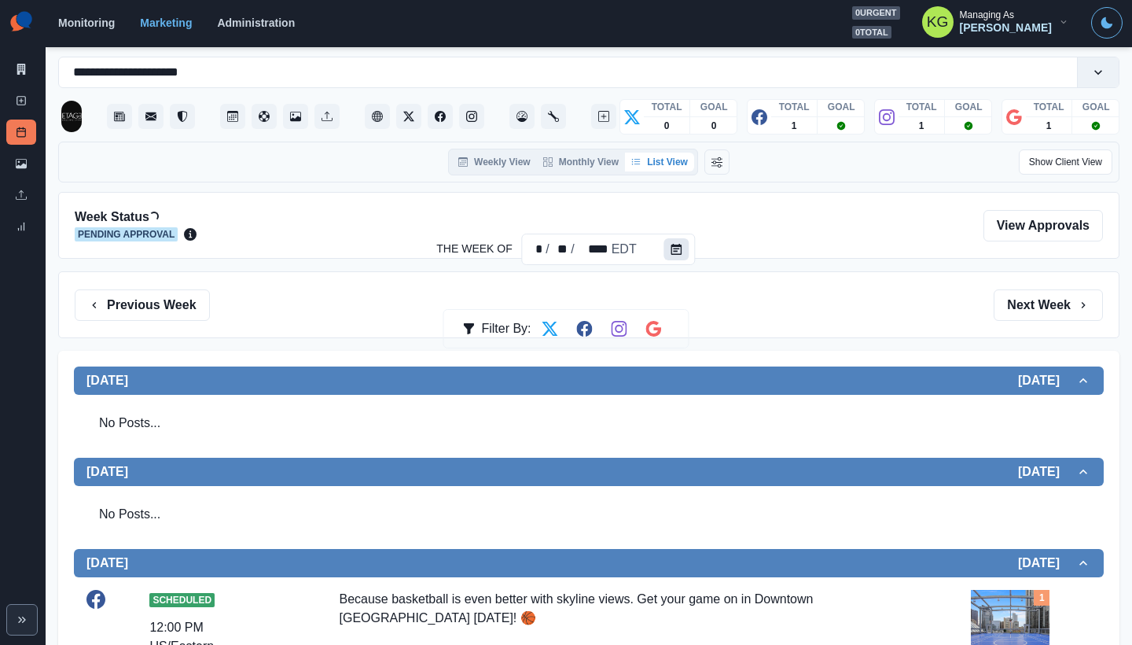
click at [672, 249] on icon "Calendar" at bounding box center [677, 249] width 11 height 11
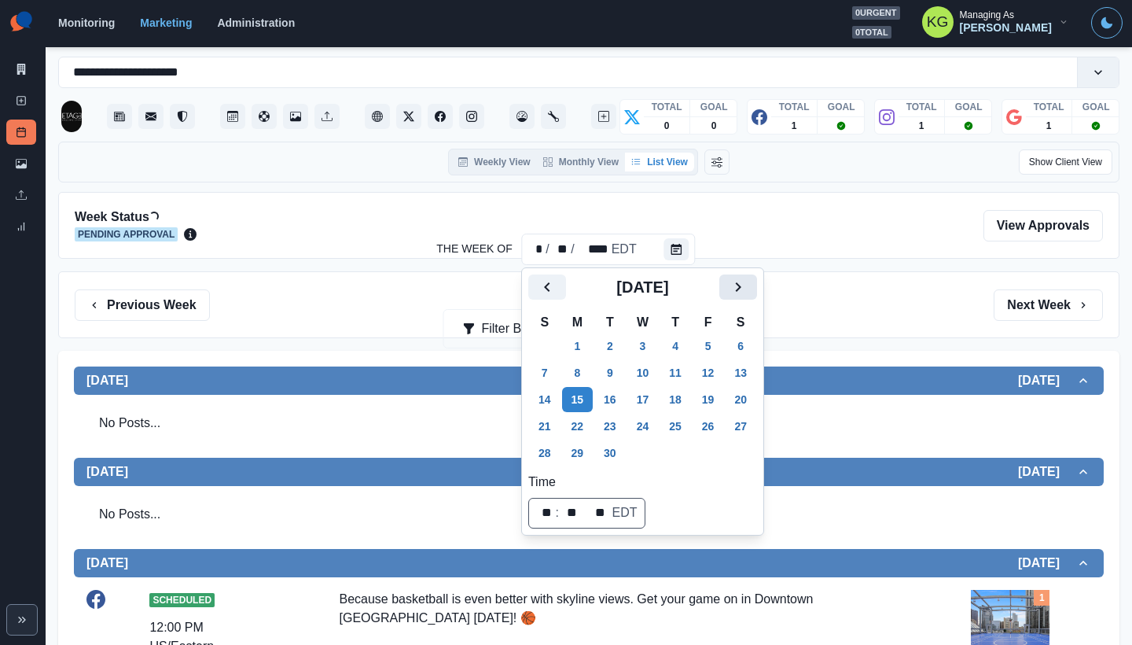
click at [757, 291] on button "Next" at bounding box center [739, 286] width 38 height 25
click at [748, 289] on icon "Next" at bounding box center [738, 287] width 19 height 19
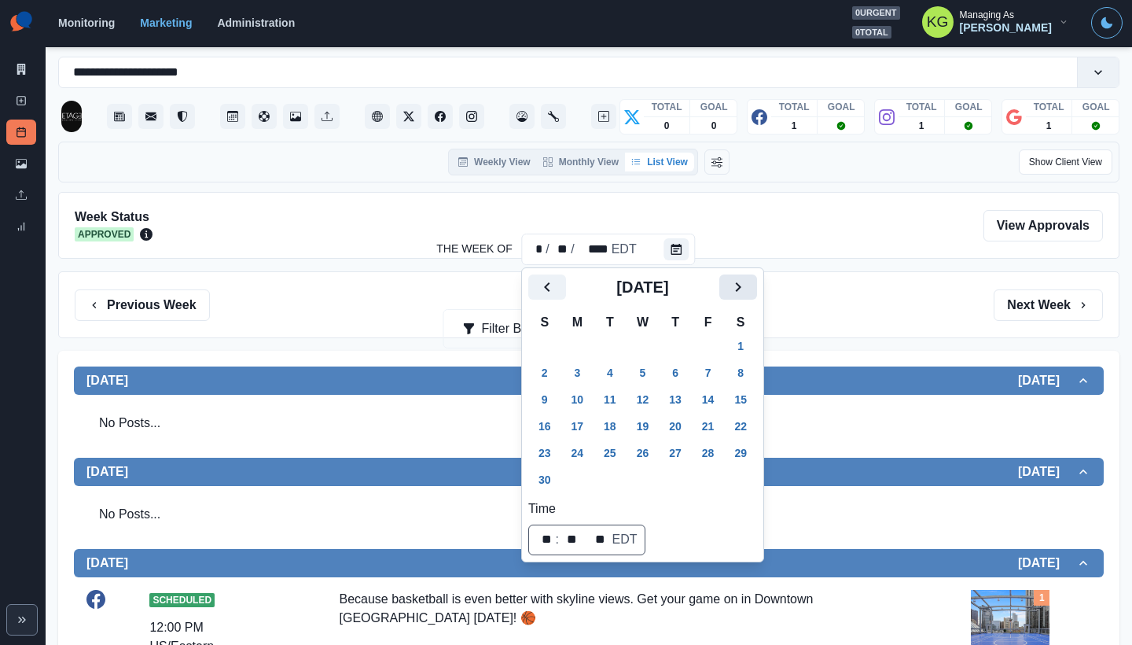
click at [737, 298] on button "Next" at bounding box center [739, 286] width 38 height 25
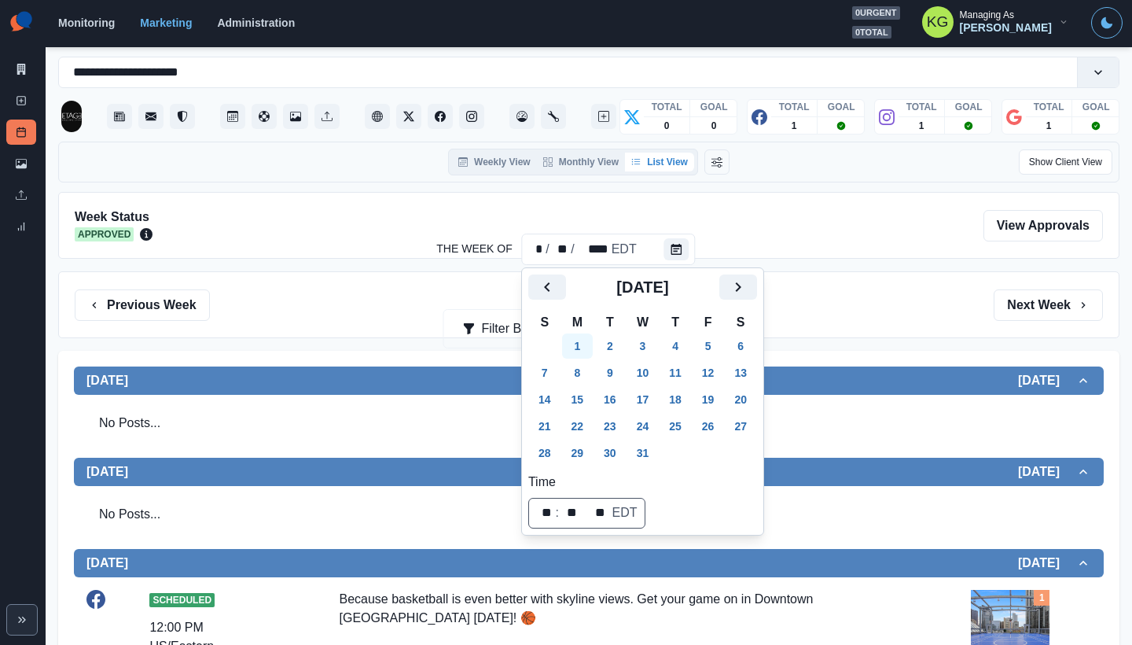
click at [579, 345] on button "1" at bounding box center [577, 345] width 31 height 25
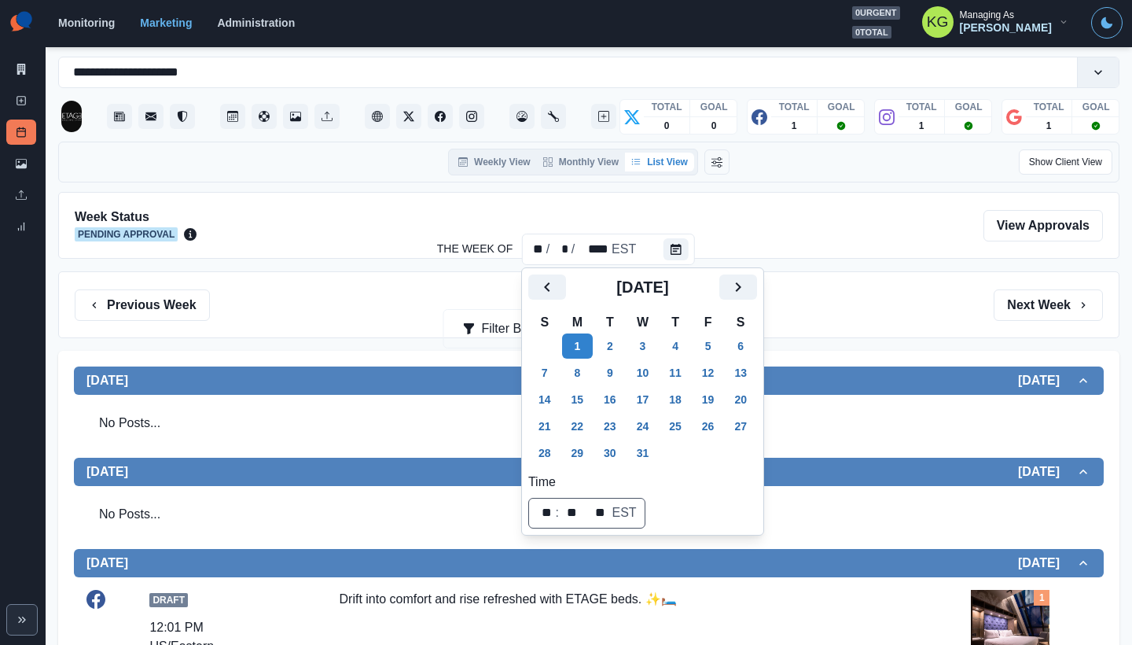
click at [918, 322] on div "Previous Week Filter By: Next Week" at bounding box center [589, 304] width 1062 height 67
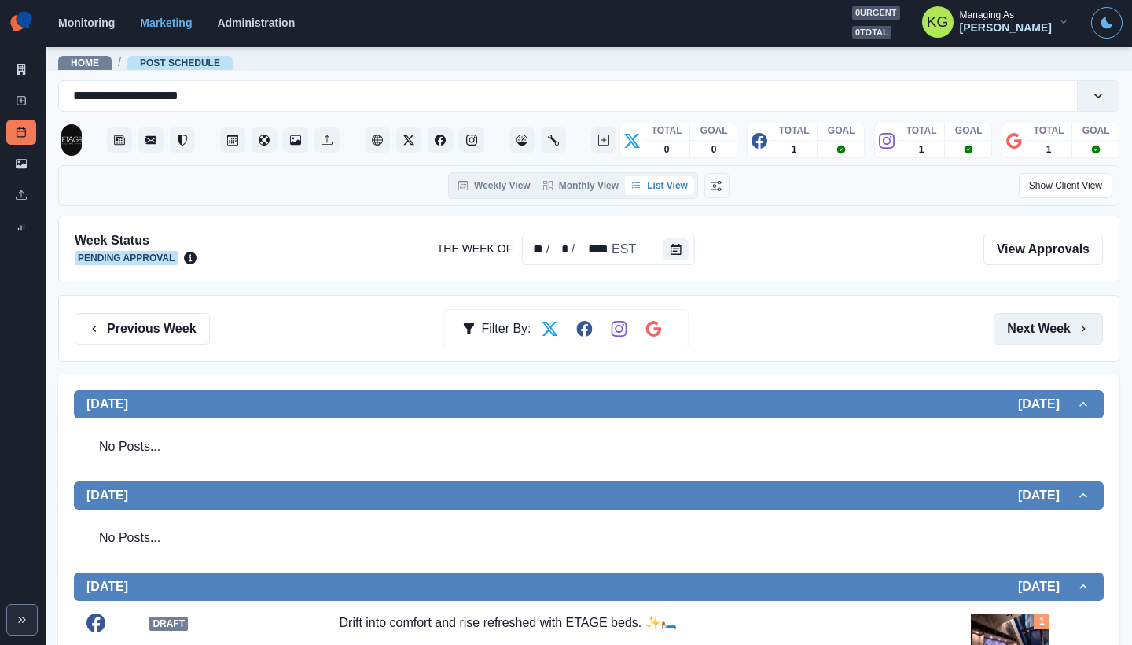
click at [1077, 326] on icon "button" at bounding box center [1083, 328] width 13 height 13
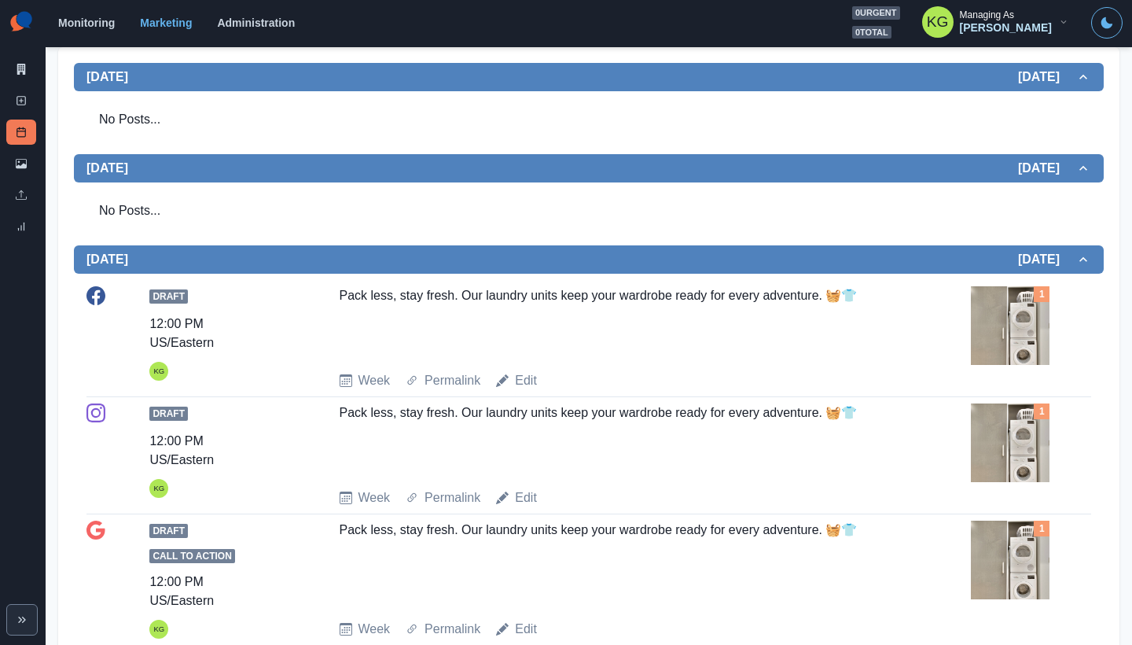
scroll to position [8, 0]
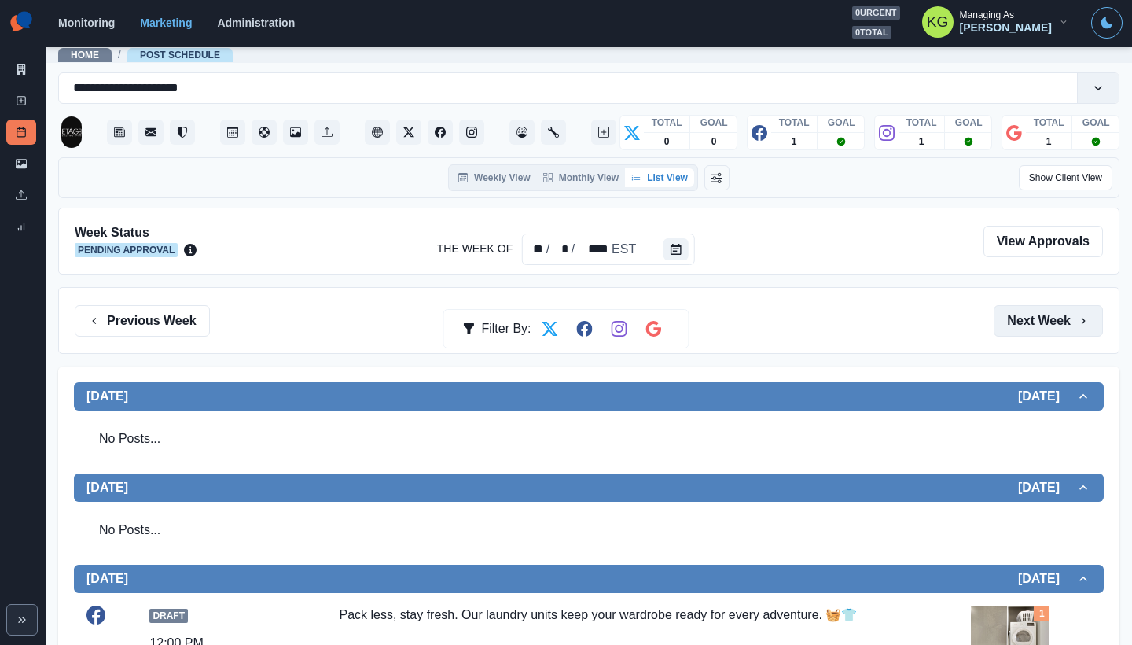
click at [1080, 311] on button "Next Week" at bounding box center [1048, 320] width 109 height 31
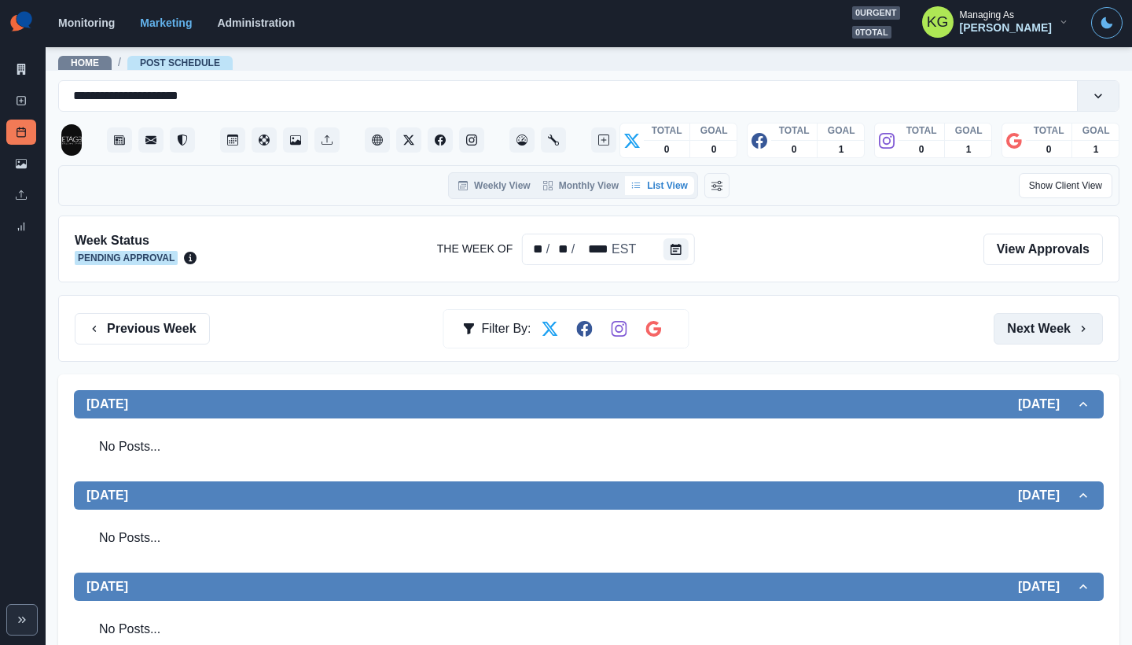
click at [1063, 320] on button "Next Week" at bounding box center [1048, 328] width 109 height 31
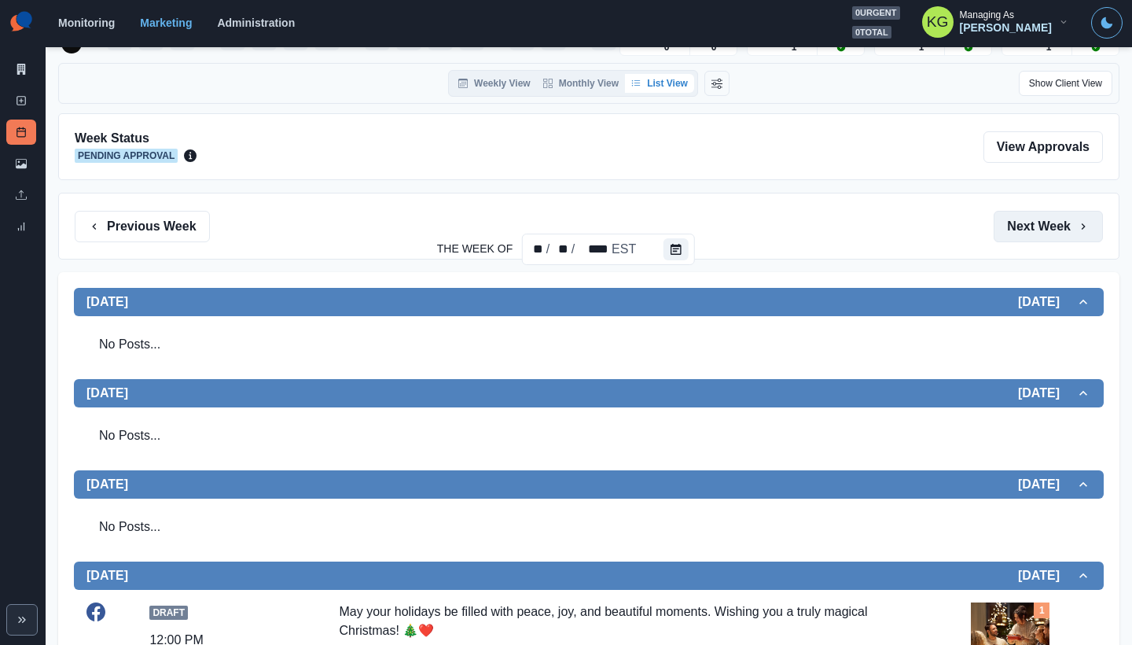
click at [1055, 223] on button "Next Week" at bounding box center [1048, 226] width 109 height 31
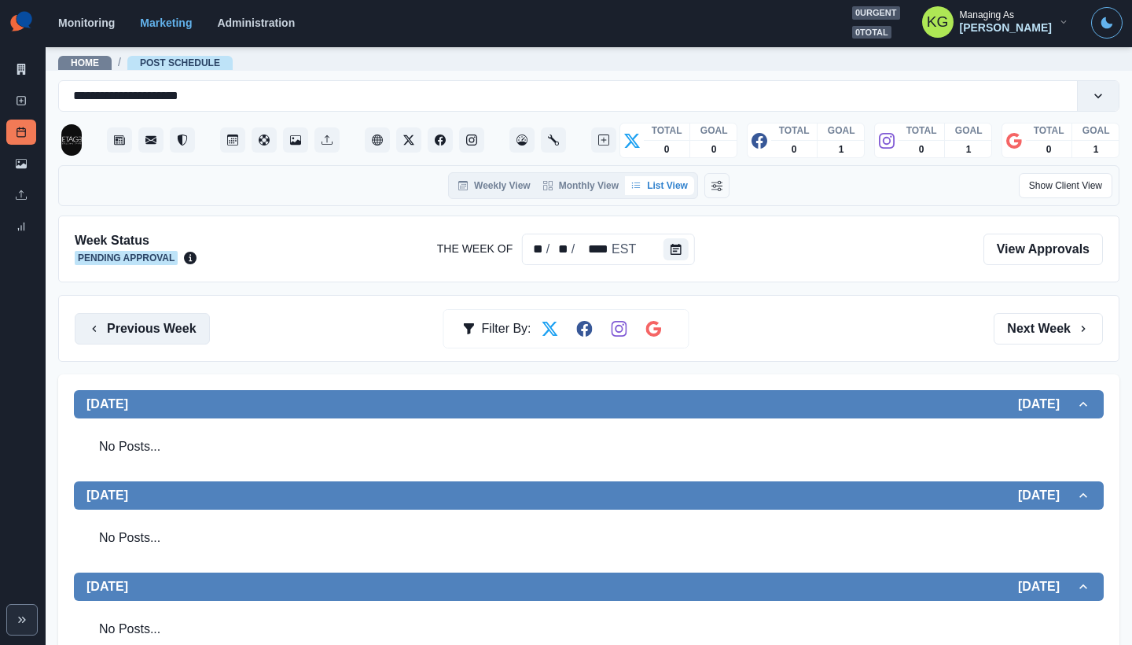
click at [200, 333] on button "Previous Week" at bounding box center [142, 328] width 135 height 31
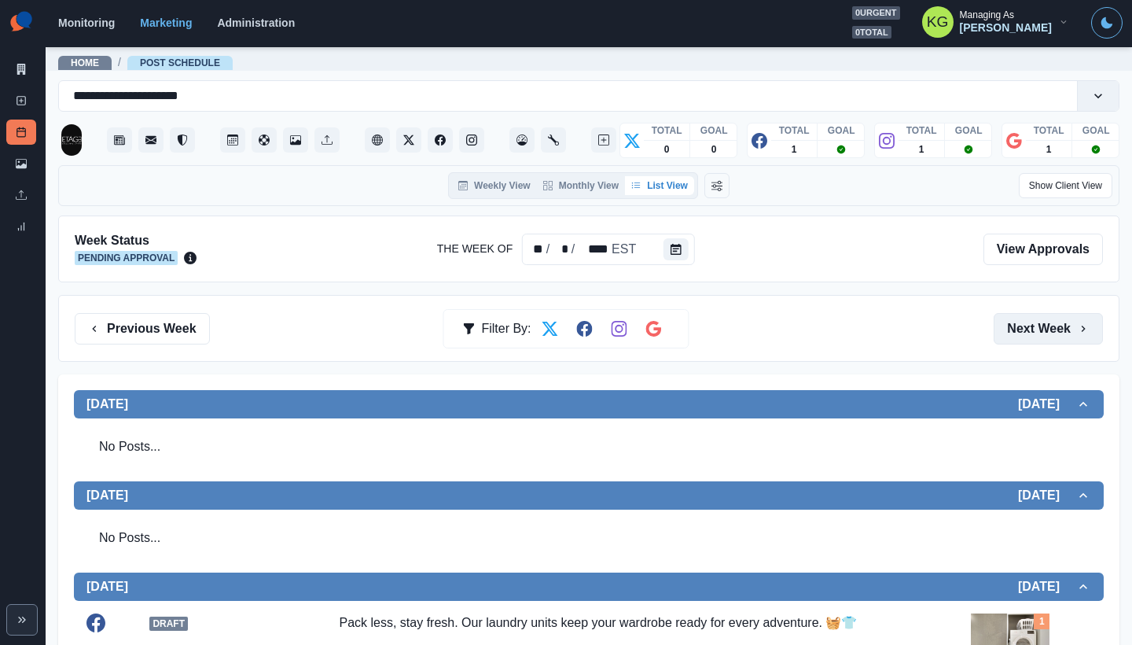
click at [1052, 326] on button "Next Week" at bounding box center [1048, 328] width 109 height 31
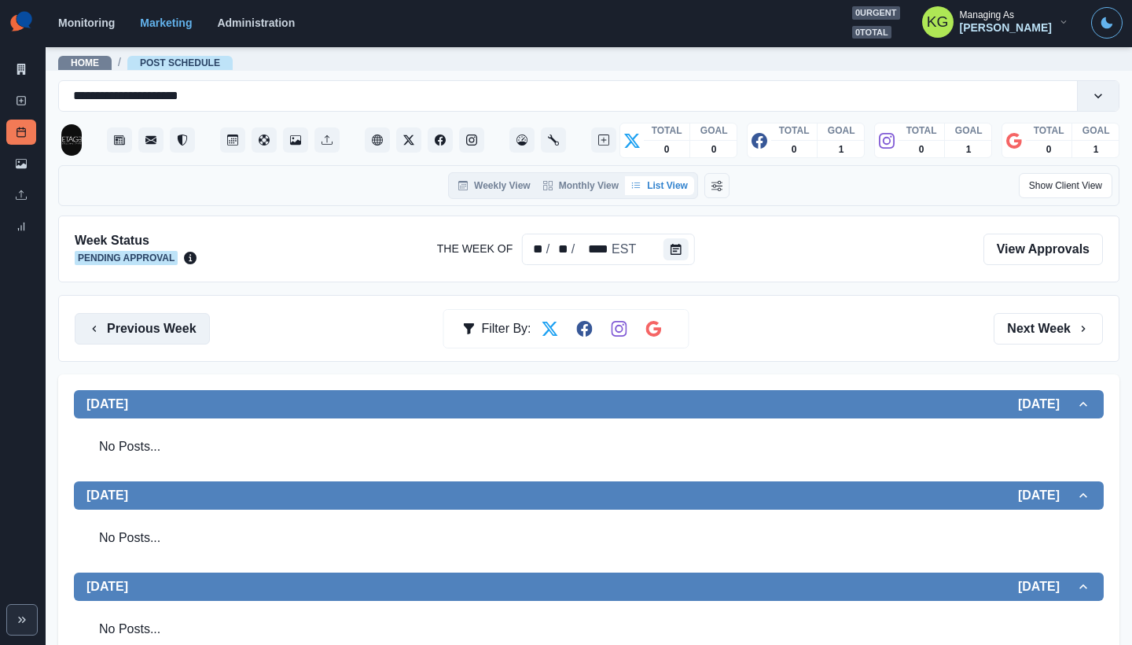
click at [169, 326] on button "Previous Week" at bounding box center [142, 328] width 135 height 31
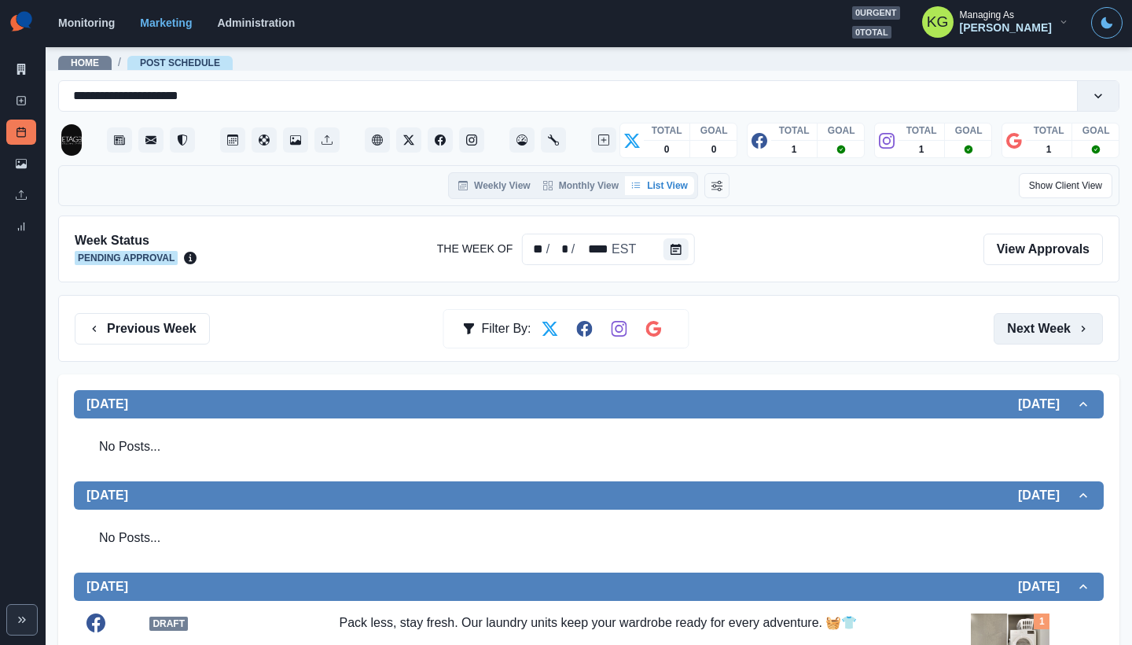
click at [1012, 322] on button "Next Week" at bounding box center [1048, 328] width 109 height 31
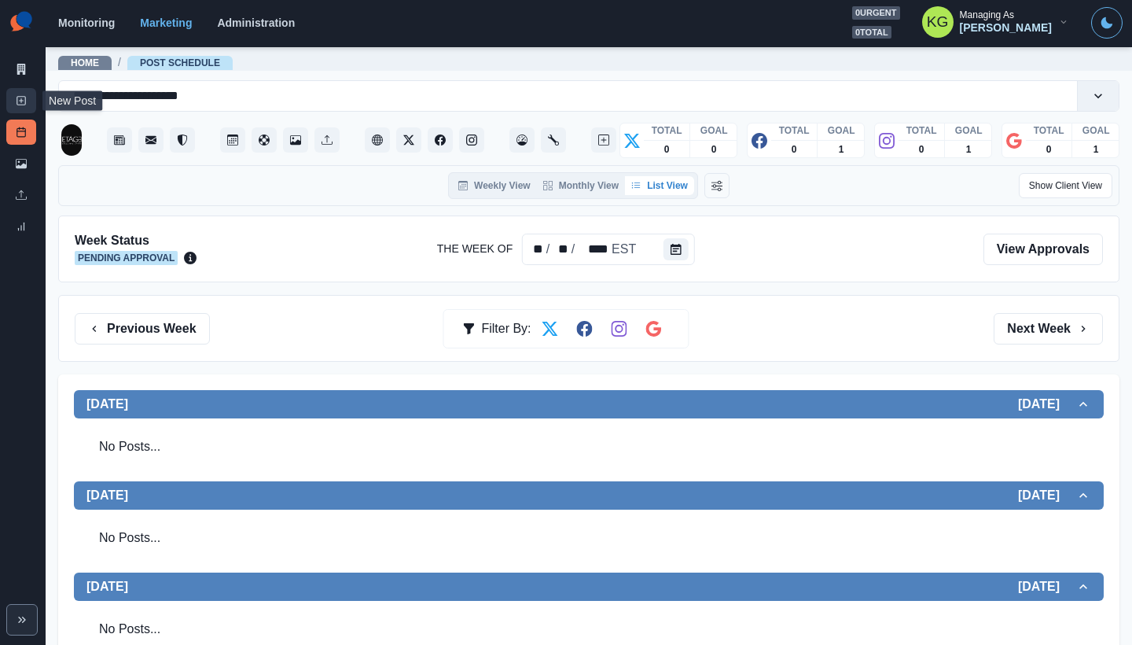
click at [23, 104] on icon at bounding box center [21, 100] width 11 height 11
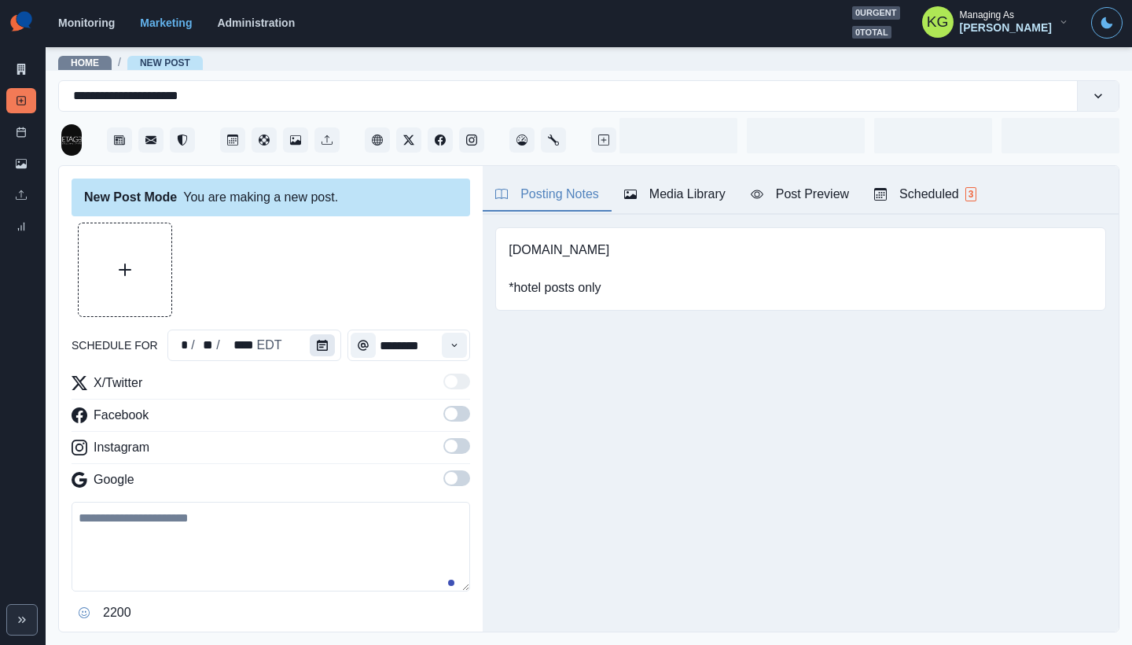
click at [322, 347] on icon "Calendar" at bounding box center [322, 345] width 11 height 11
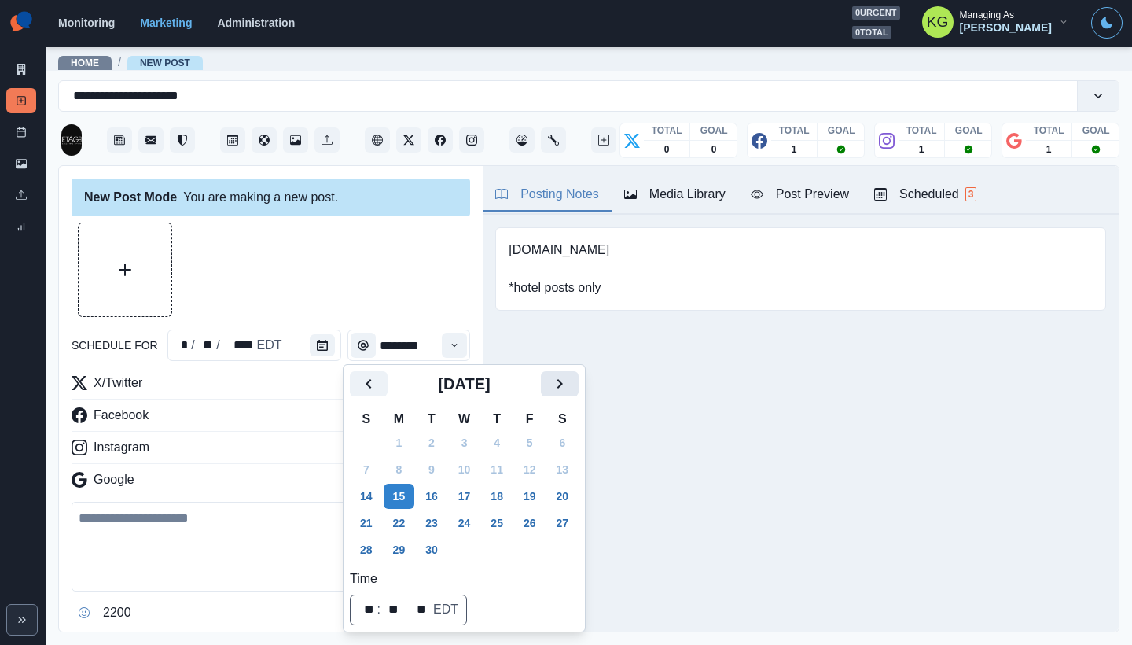
click at [567, 388] on icon "Next" at bounding box center [559, 383] width 19 height 19
click at [563, 385] on icon "Next" at bounding box center [561, 383] width 6 height 9
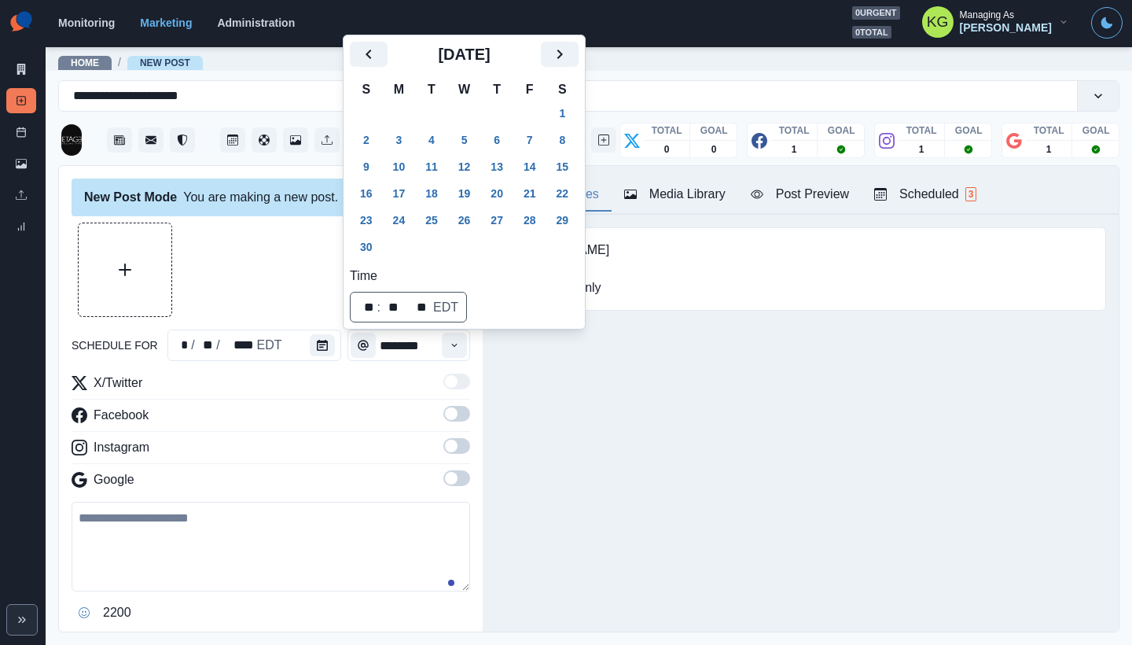
click at [569, 60] on icon "Next" at bounding box center [559, 54] width 19 height 19
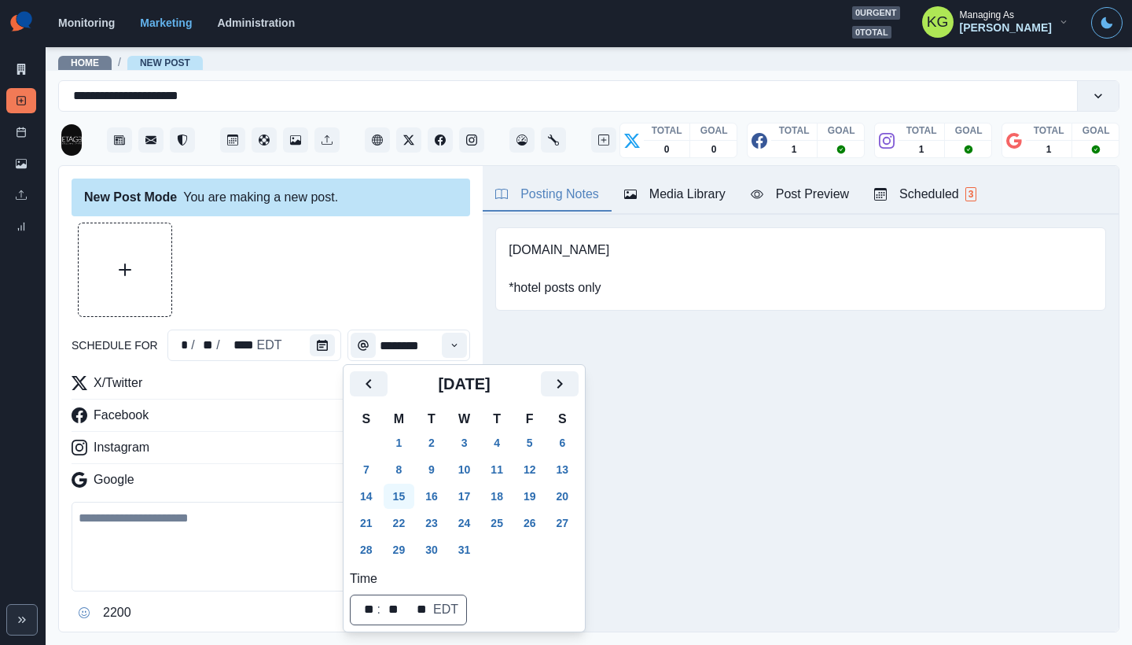
click at [396, 492] on button "15" at bounding box center [399, 496] width 31 height 25
click at [633, 438] on div "Posting Notes Media Library Post Preview Scheduled 3 www.stayetage.com *hotel p…" at bounding box center [801, 399] width 636 height 466
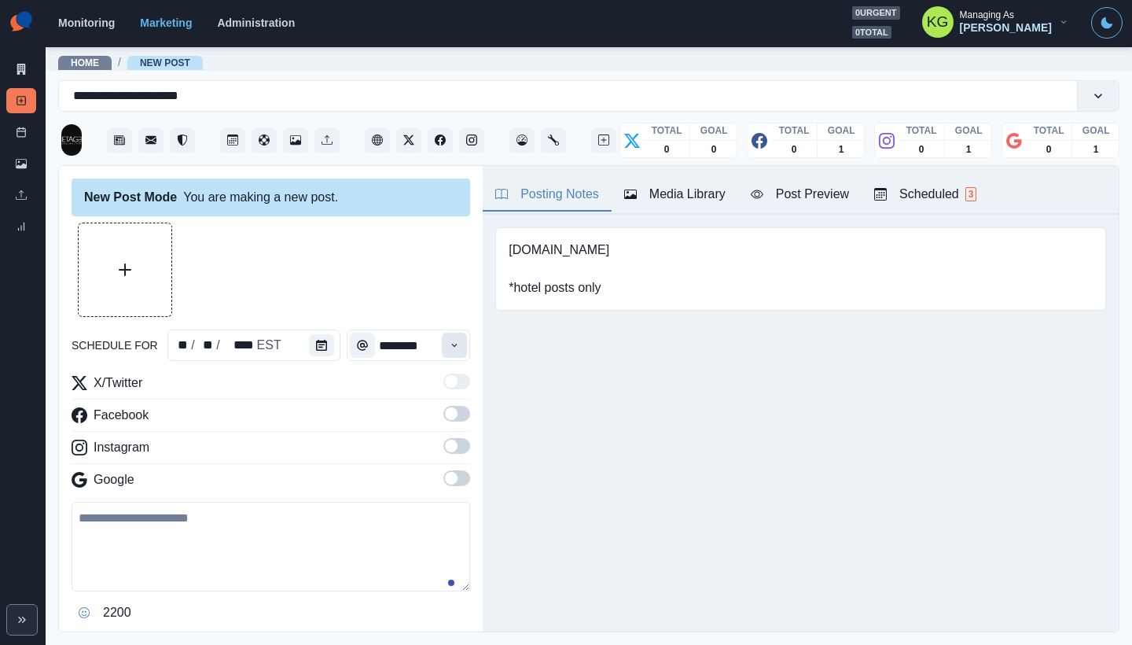
click at [449, 347] on icon "Time" at bounding box center [454, 345] width 11 height 11
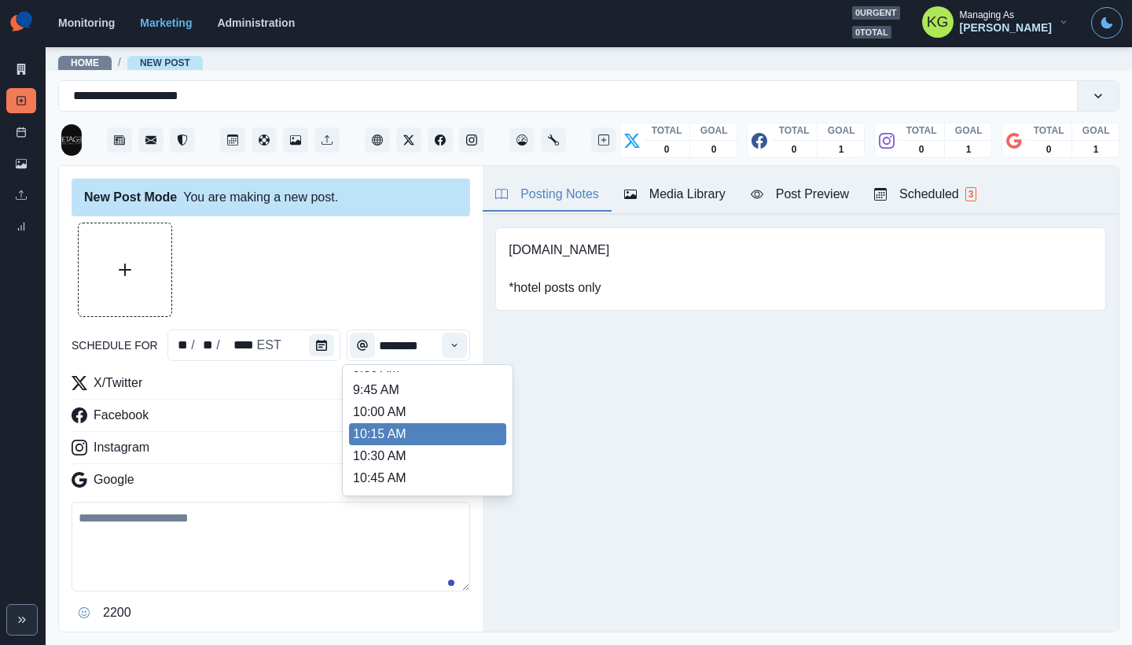
scroll to position [278, 0]
click at [401, 446] on li "12:00 PM" at bounding box center [427, 456] width 157 height 22
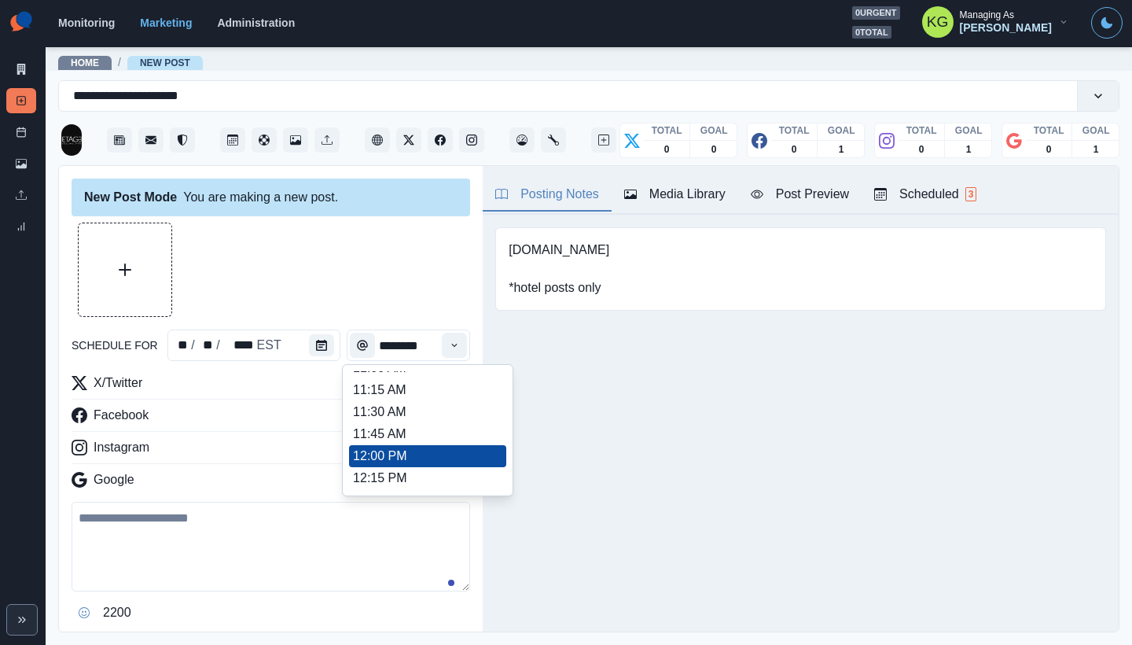
type input "********"
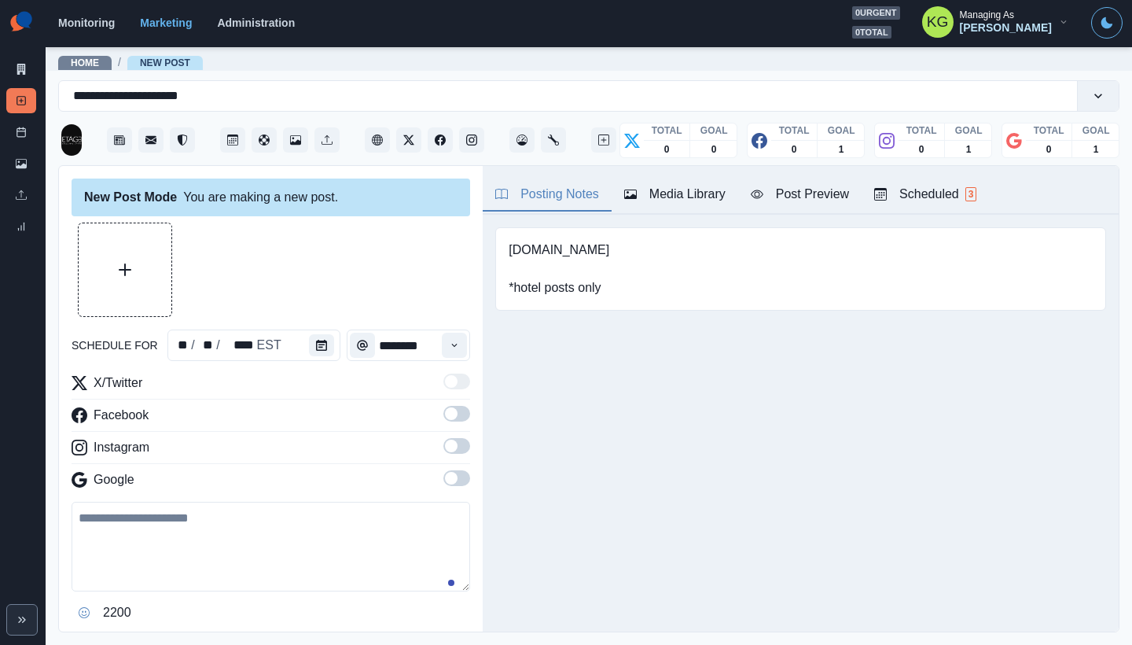
click at [446, 484] on span at bounding box center [457, 478] width 27 height 16
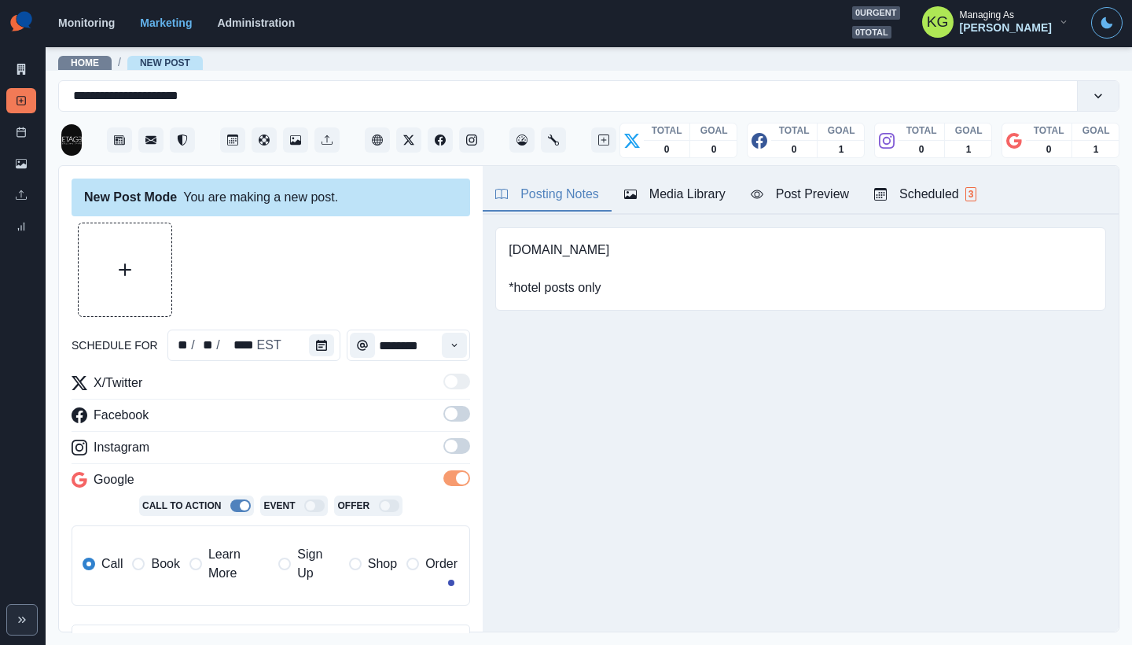
click at [446, 458] on label at bounding box center [457, 450] width 27 height 25
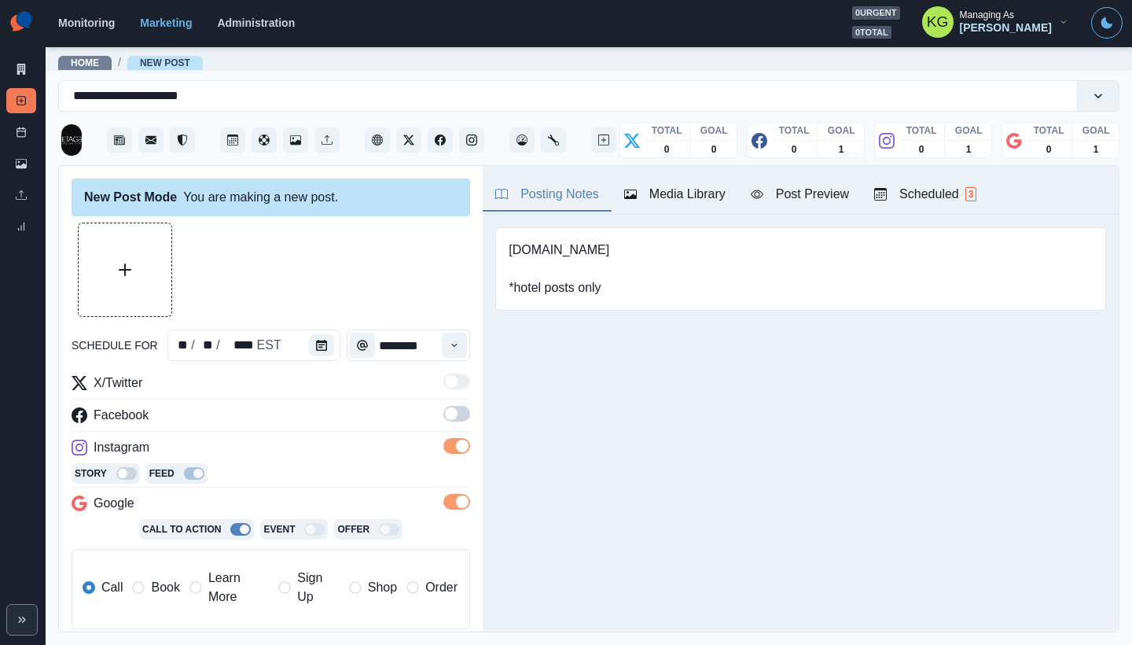
click at [447, 415] on span at bounding box center [457, 414] width 27 height 16
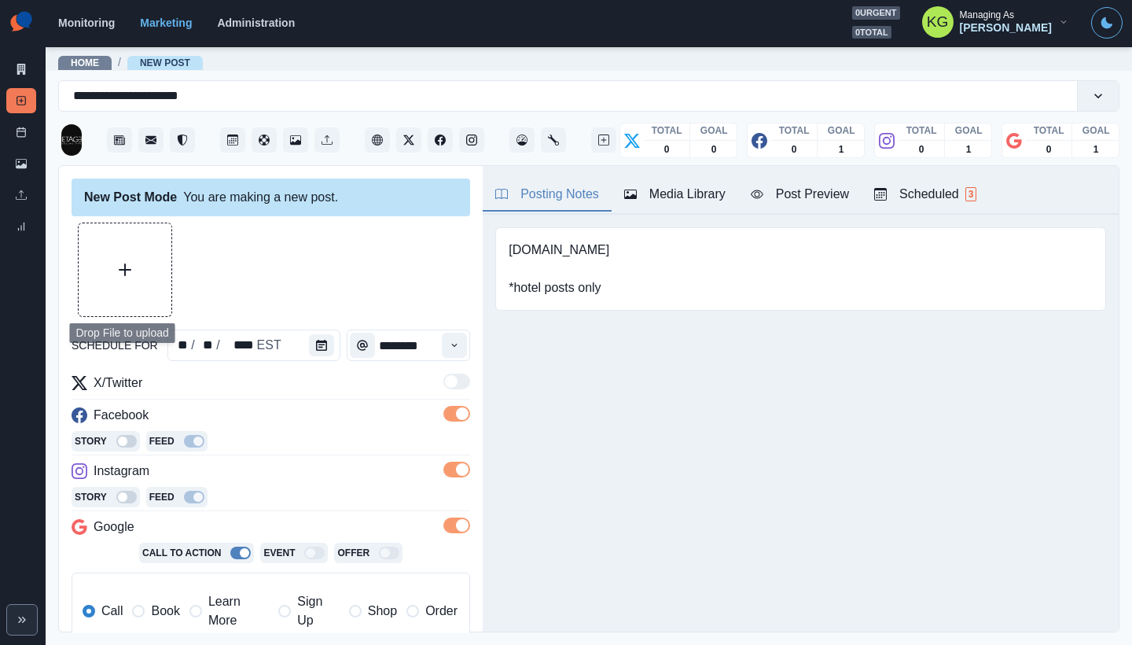
click at [159, 259] on button "Upload Media" at bounding box center [125, 269] width 93 height 93
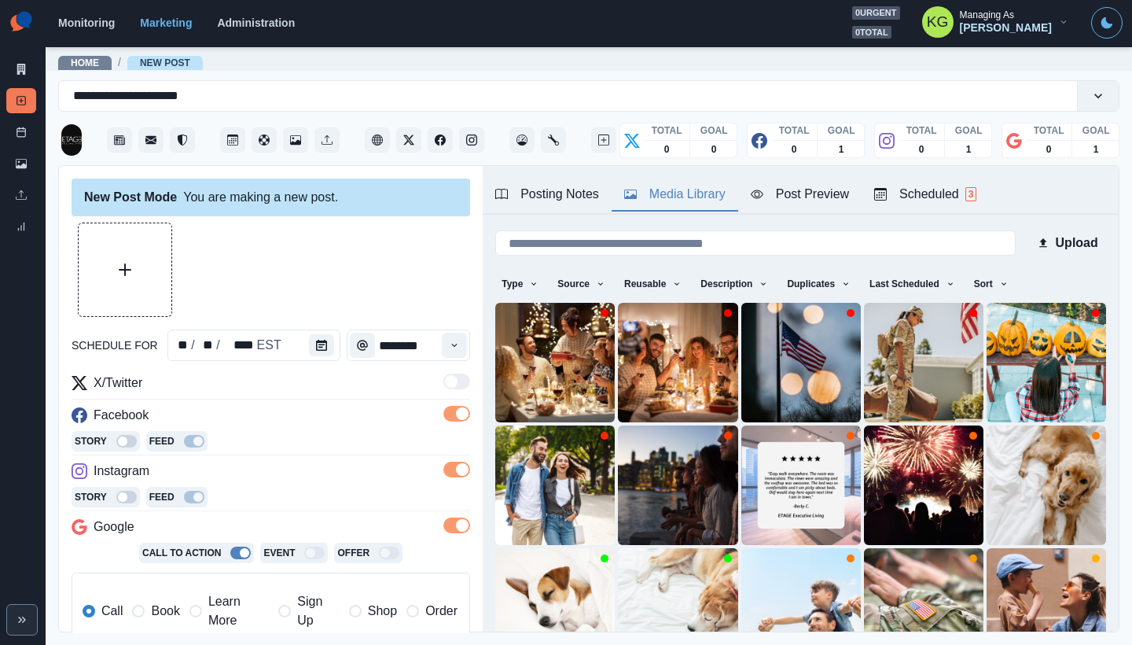
click at [709, 201] on div "Media Library" at bounding box center [674, 194] width 101 height 19
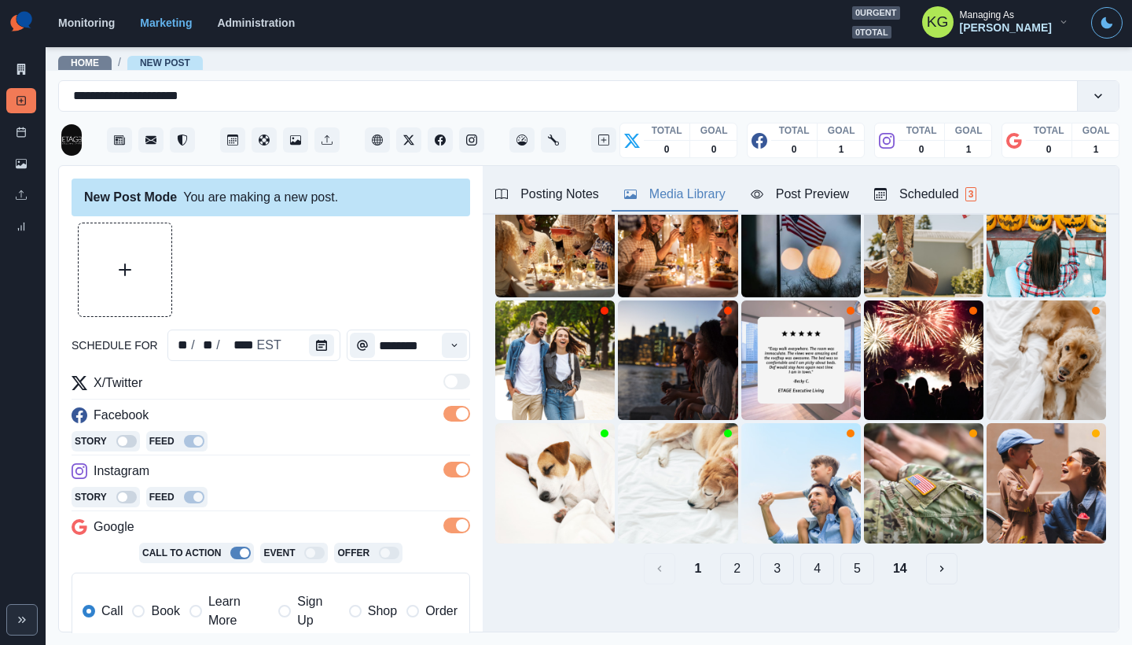
click at [762, 554] on button "3" at bounding box center [777, 568] width 34 height 31
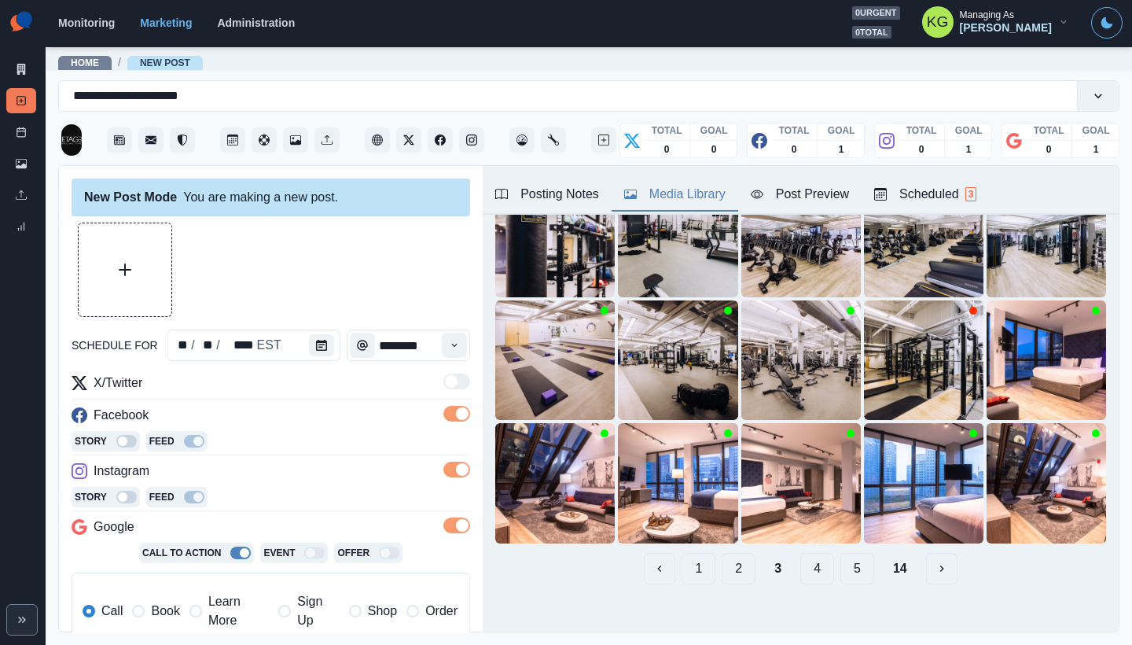
click at [786, 561] on div "1 2 3 4 5 14" at bounding box center [800, 568] width 611 height 31
click at [801, 561] on button "4" at bounding box center [818, 568] width 34 height 31
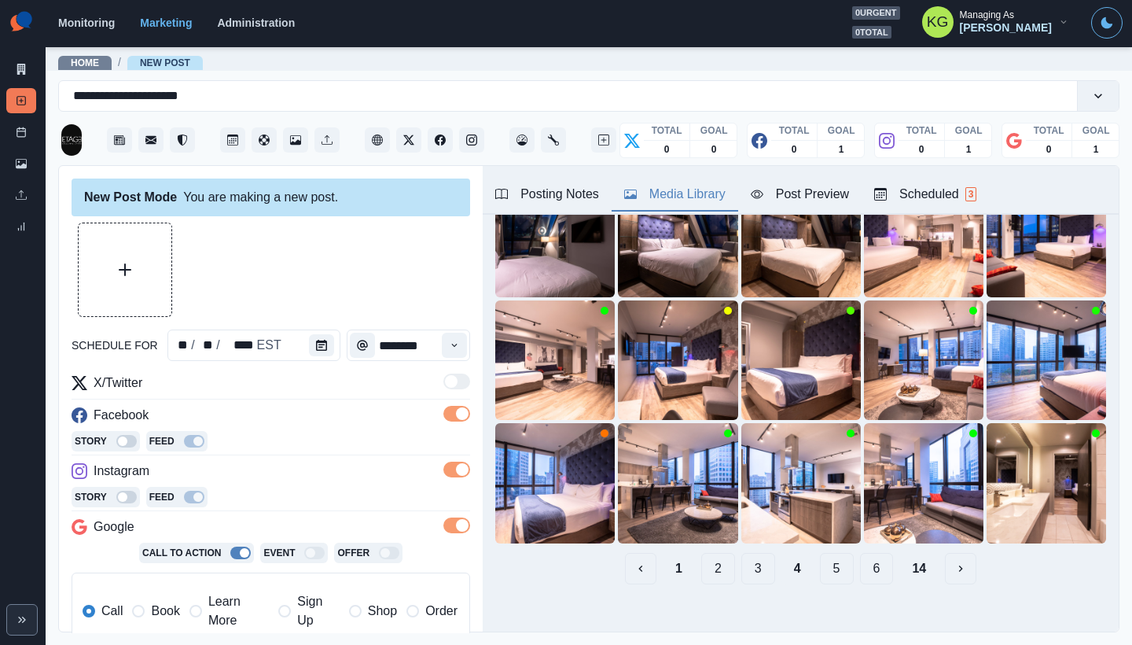
click at [822, 563] on button "5" at bounding box center [837, 568] width 34 height 31
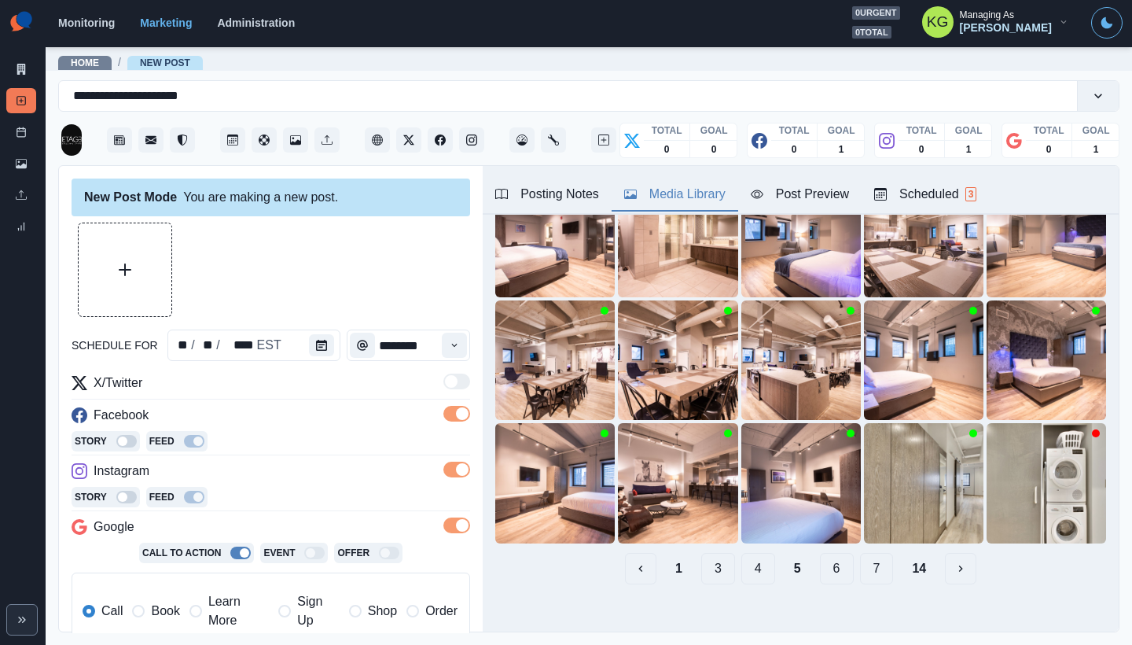
click at [822, 563] on button "6" at bounding box center [837, 568] width 34 height 31
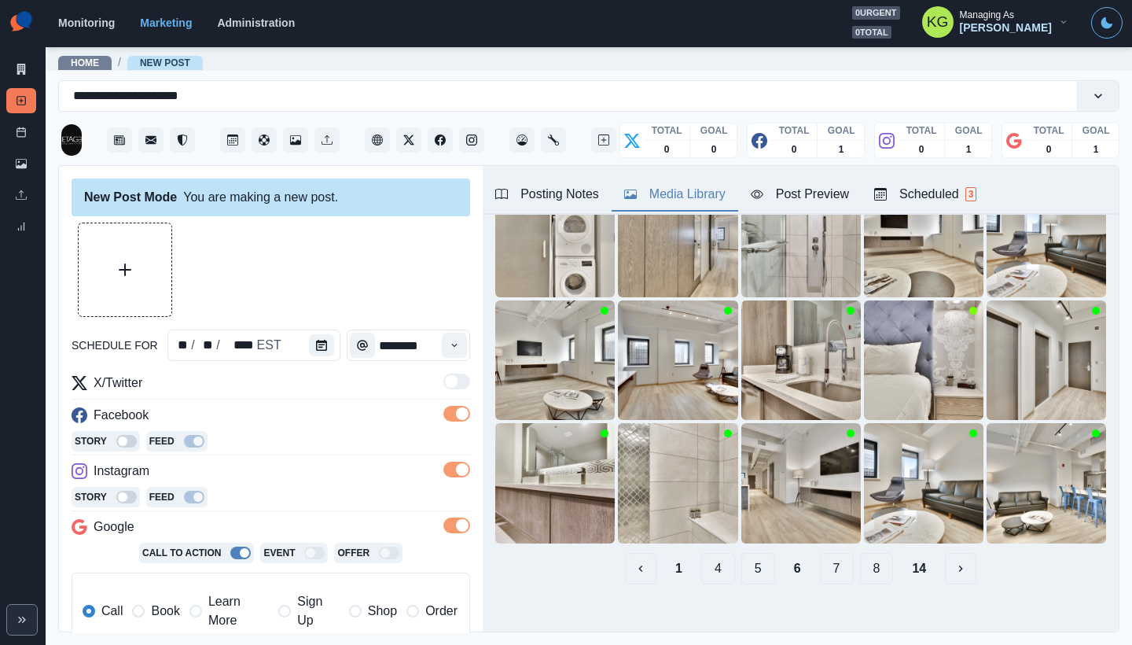
click at [827, 561] on button "7" at bounding box center [837, 568] width 34 height 31
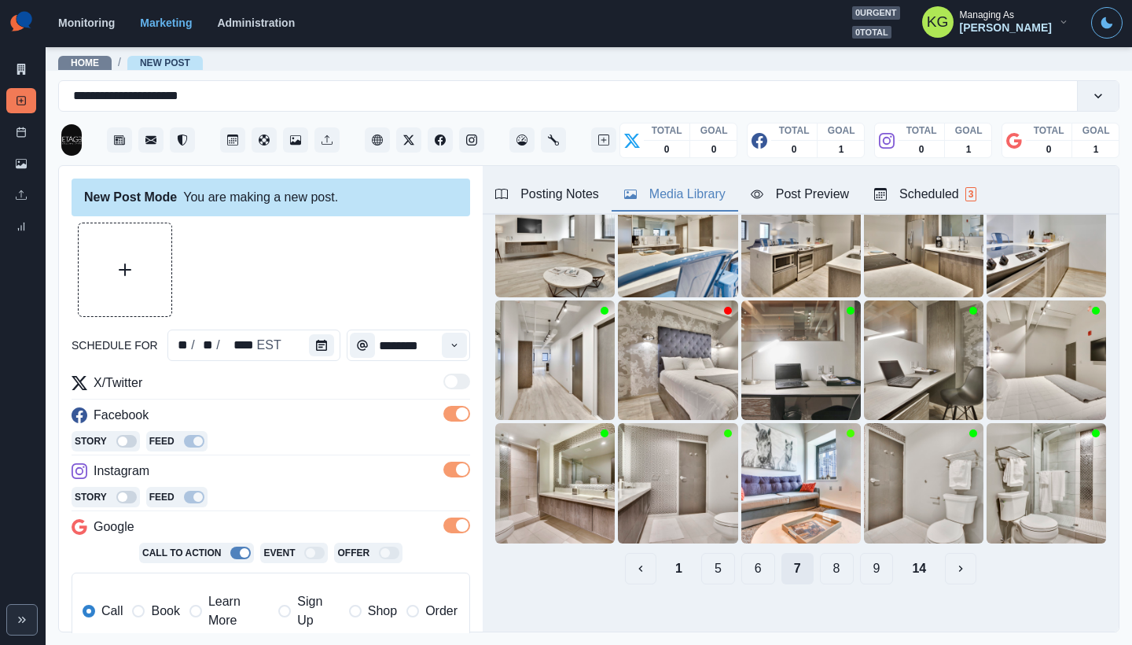
click at [827, 561] on button "8" at bounding box center [837, 568] width 34 height 31
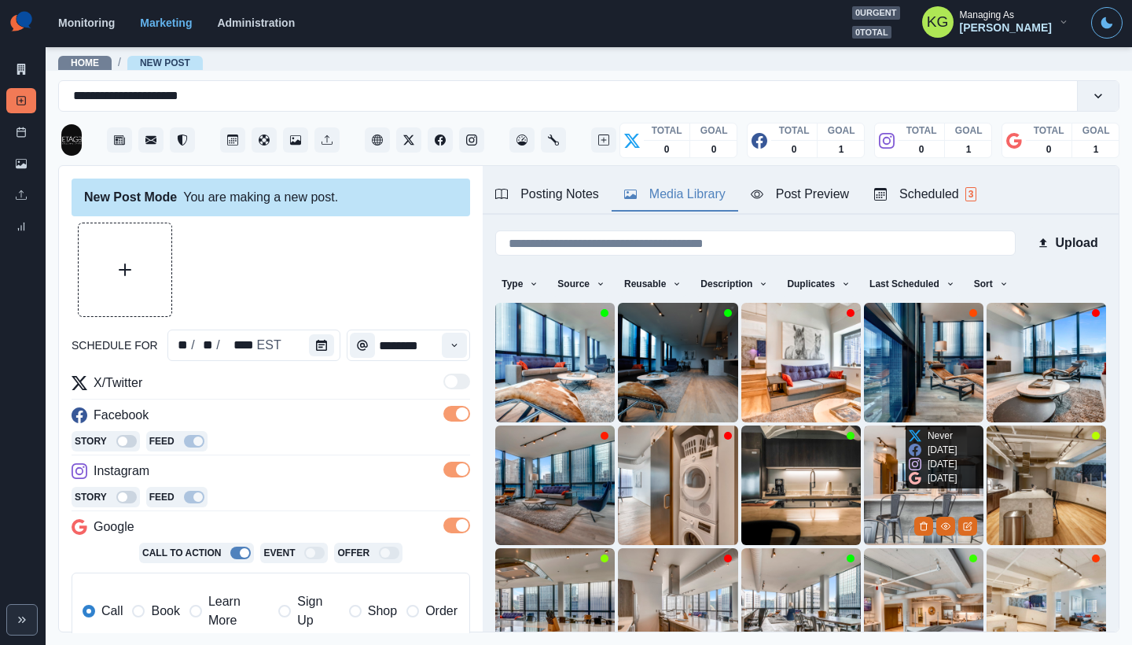
scroll to position [32, 0]
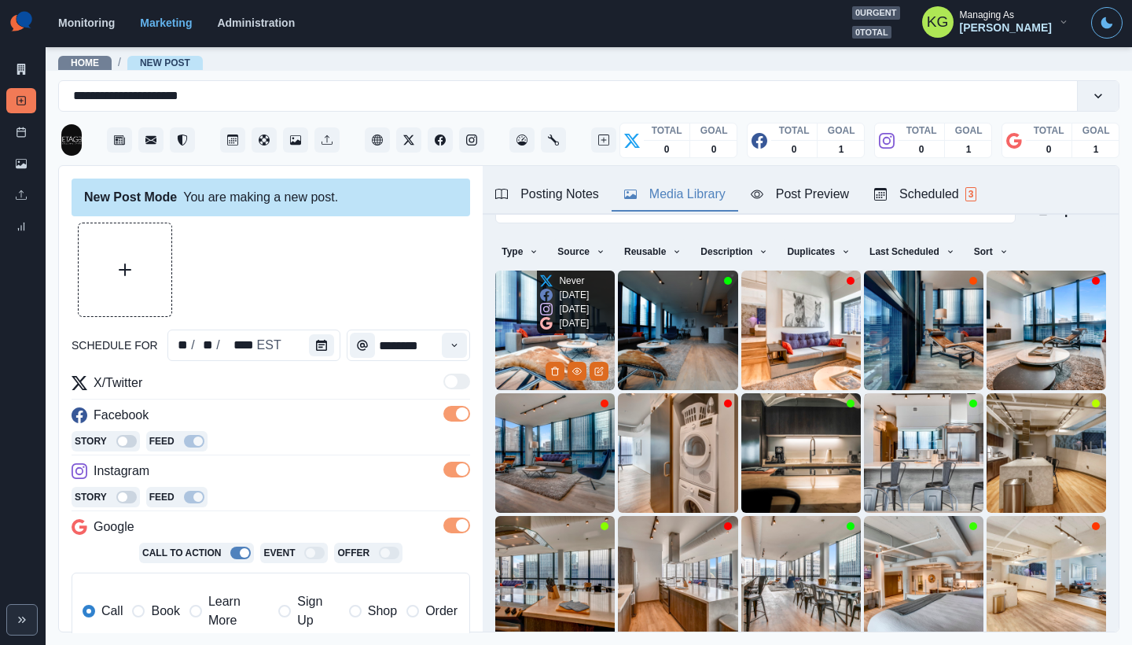
click at [517, 325] on img at bounding box center [555, 331] width 120 height 120
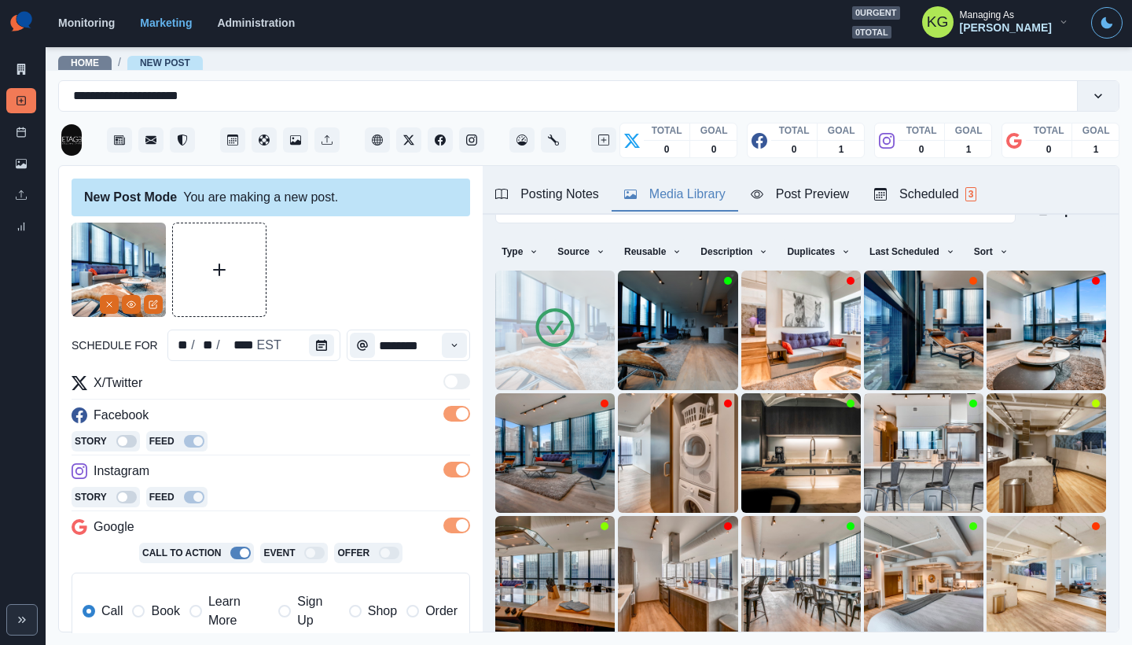
click at [530, 349] on img at bounding box center [555, 331] width 120 height 120
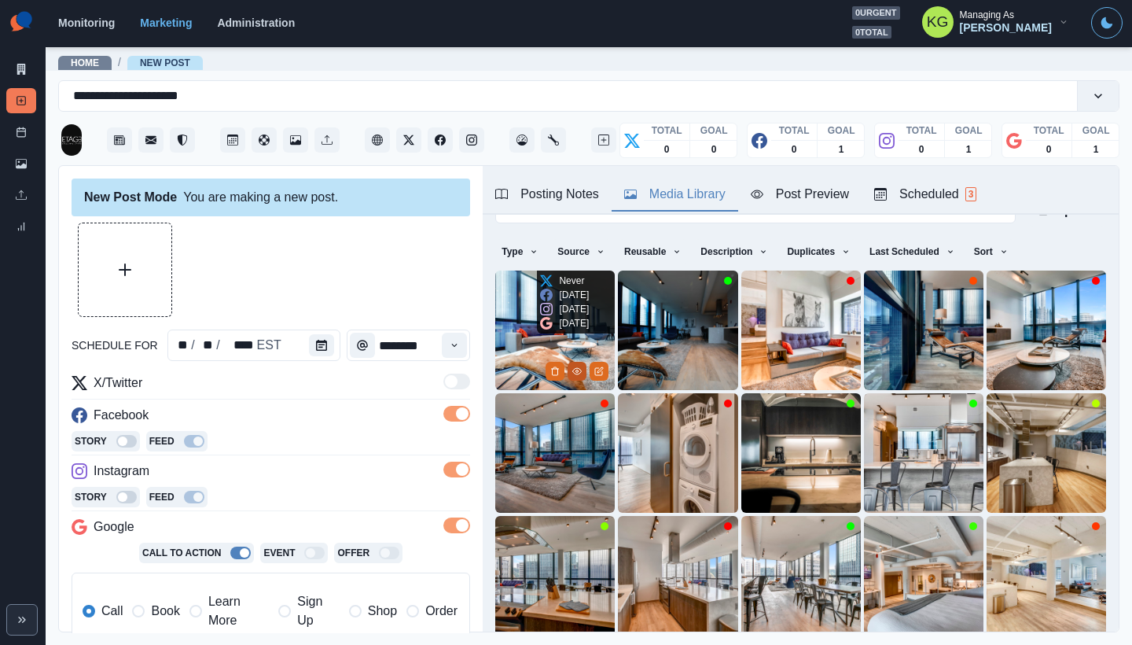
click at [572, 366] on icon "View Media" at bounding box center [576, 370] width 9 height 9
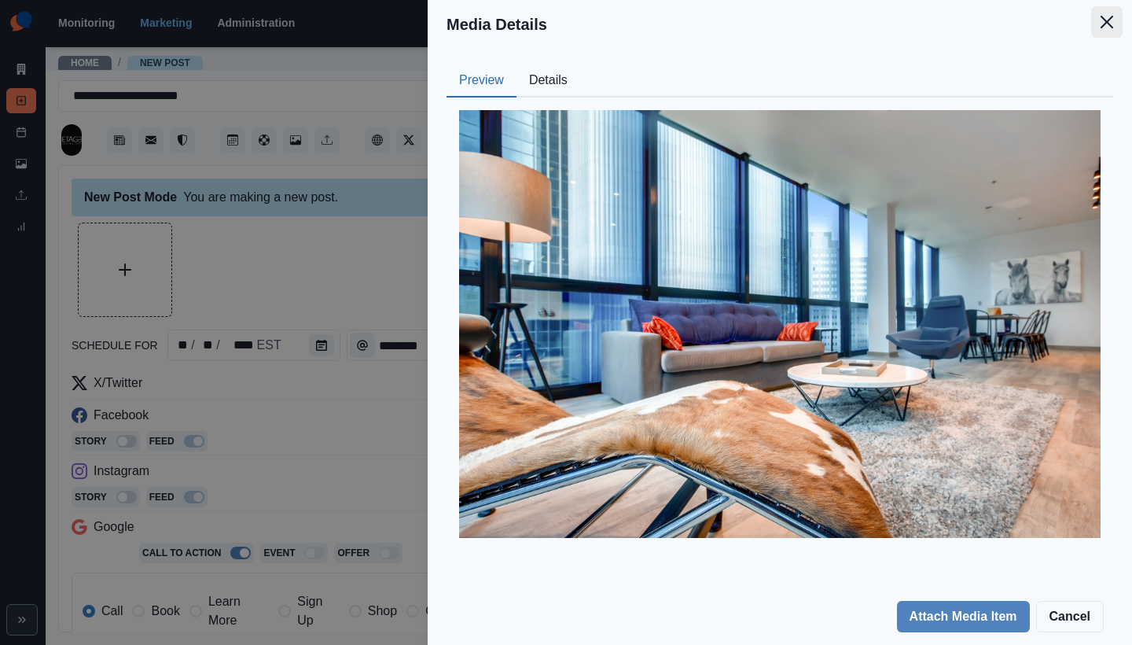
click at [1108, 14] on button "Close" at bounding box center [1106, 21] width 31 height 31
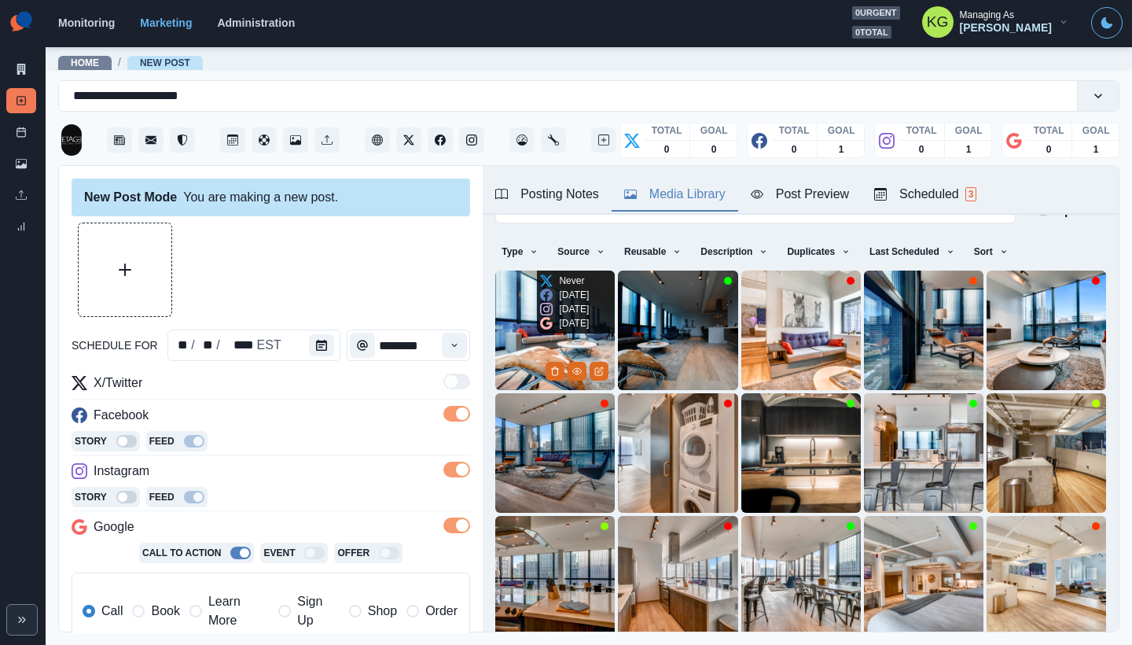
scroll to position [49, 0]
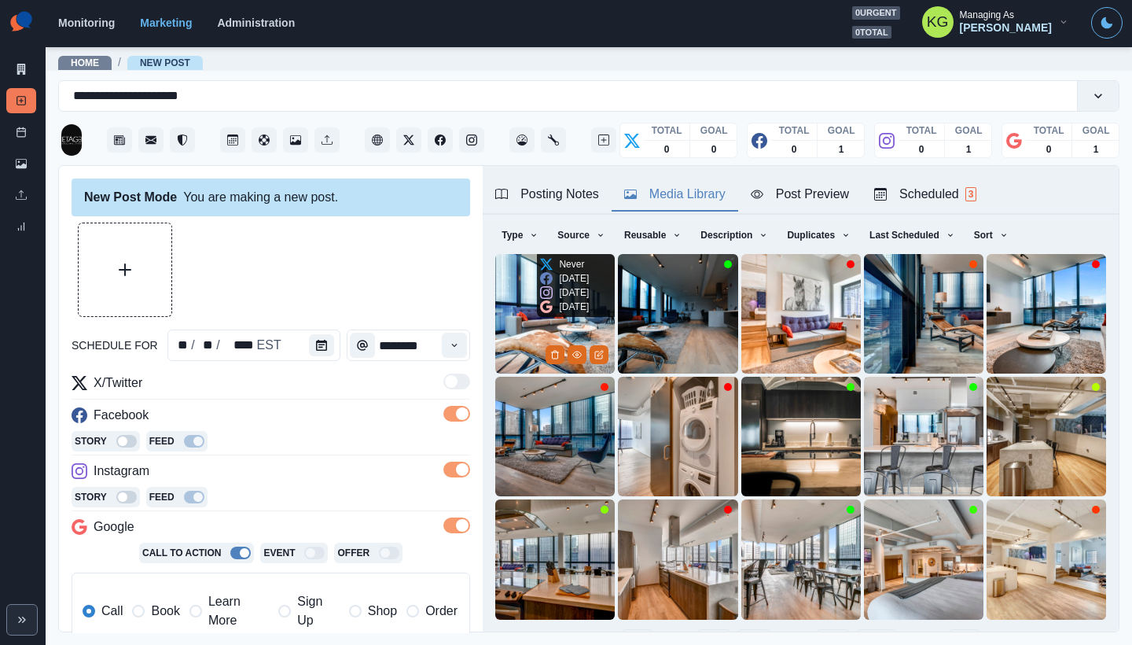
click at [515, 335] on img at bounding box center [555, 314] width 120 height 120
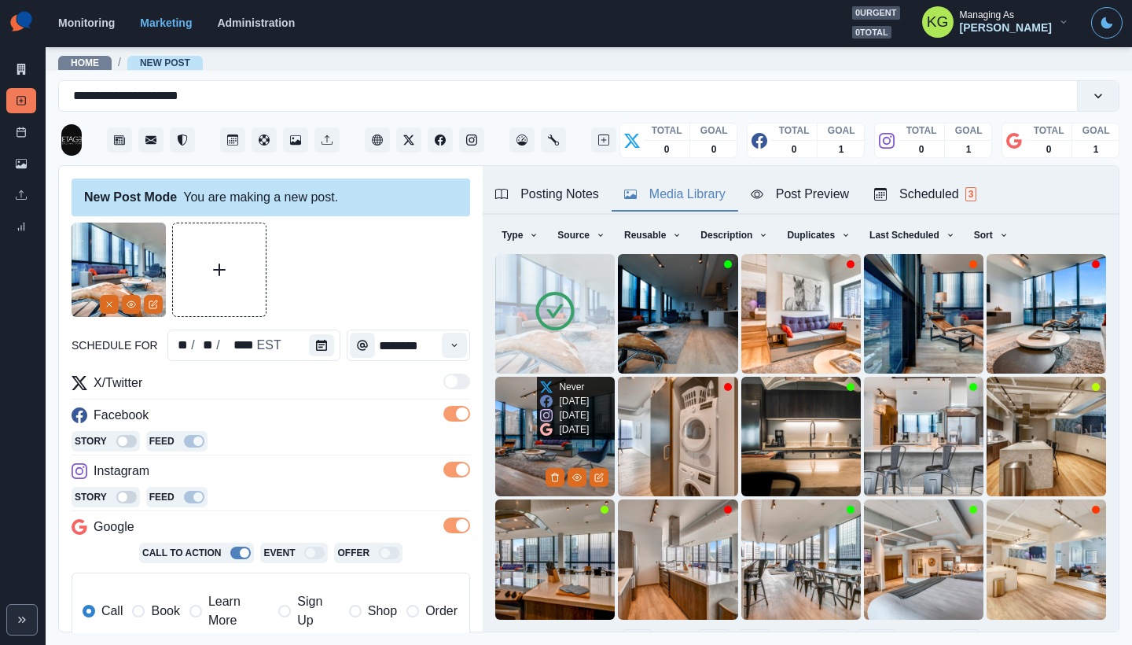
scroll to position [125, 0]
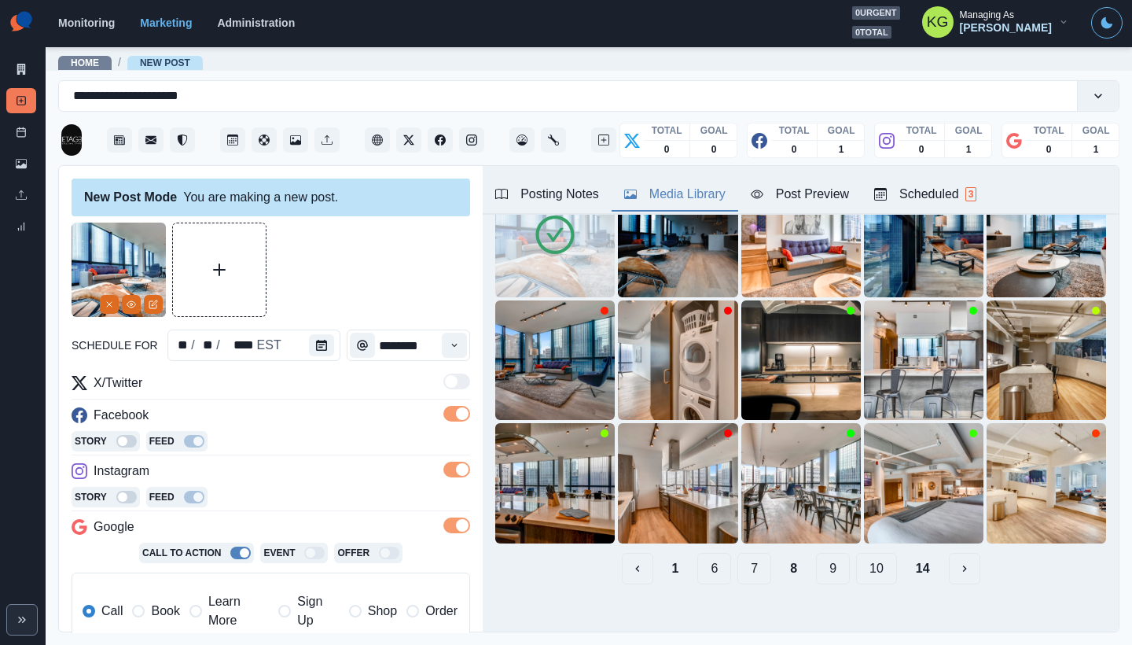
click at [822, 553] on button "9" at bounding box center [833, 568] width 34 height 31
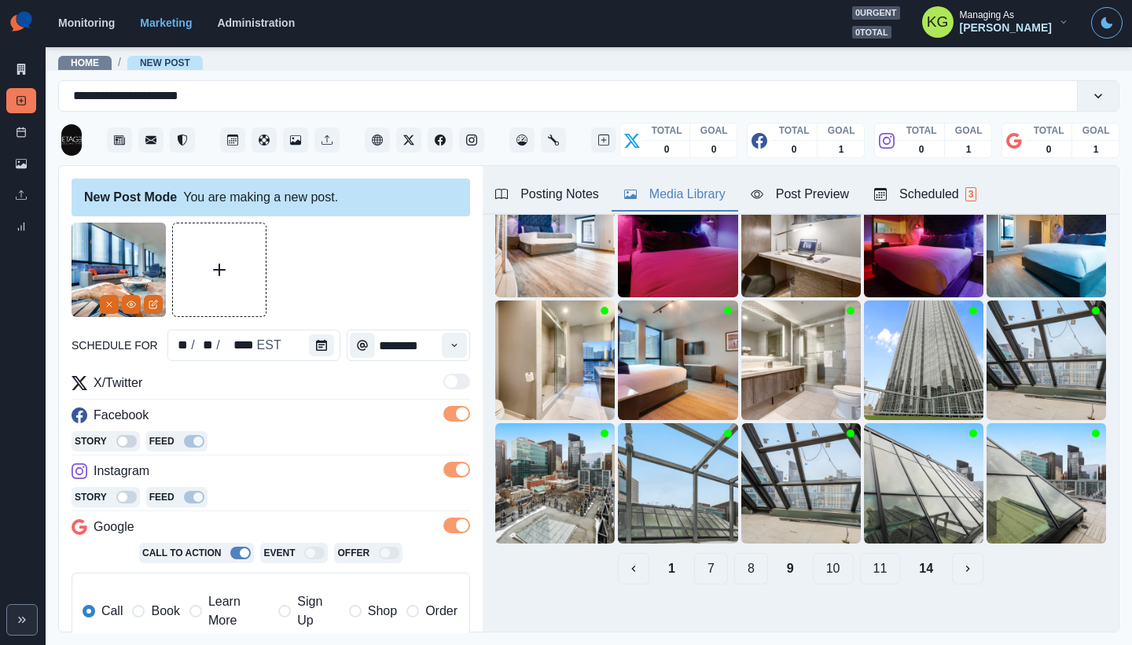
scroll to position [277, 0]
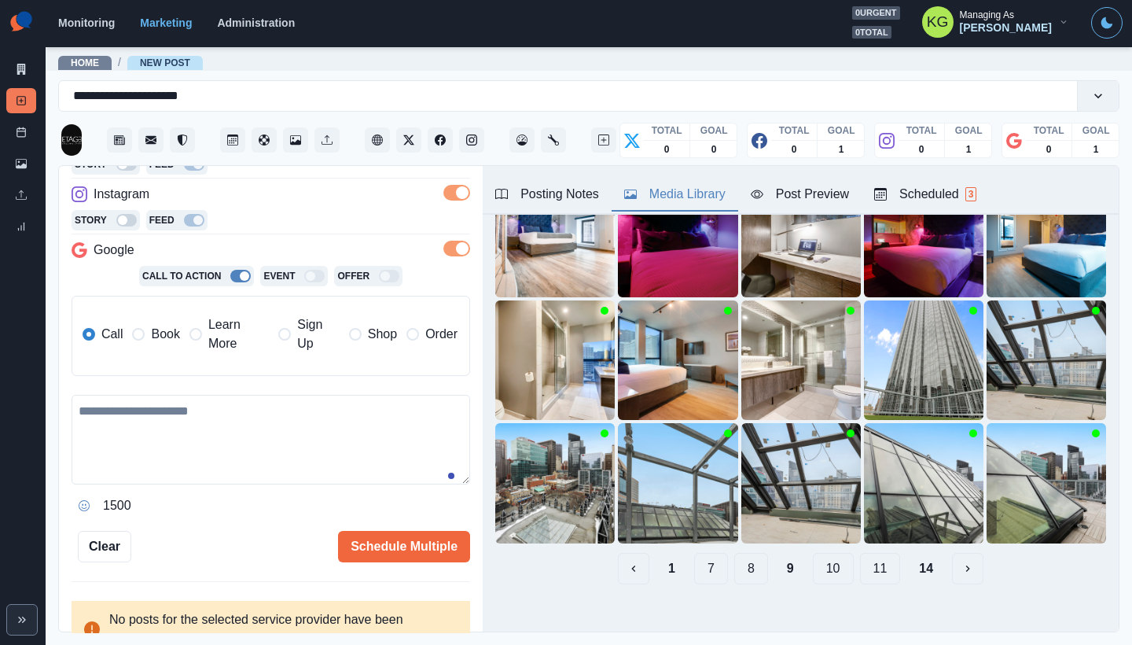
click at [160, 455] on textarea at bounding box center [271, 440] width 399 height 90
paste textarea "**********"
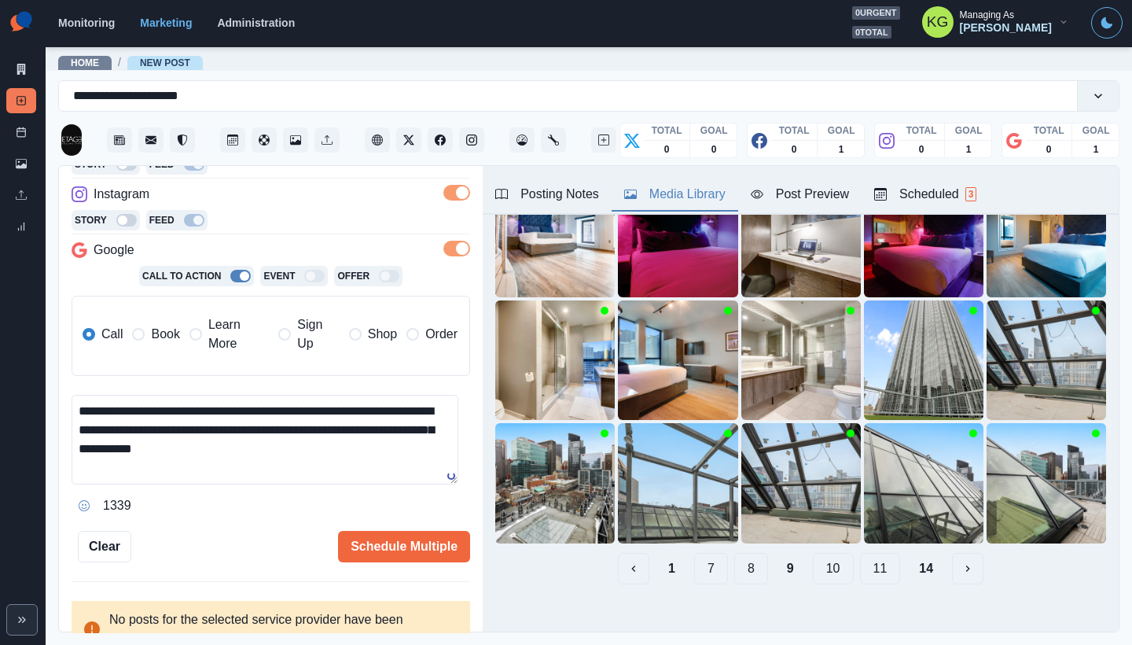
click at [153, 335] on span "Book" at bounding box center [165, 334] width 28 height 19
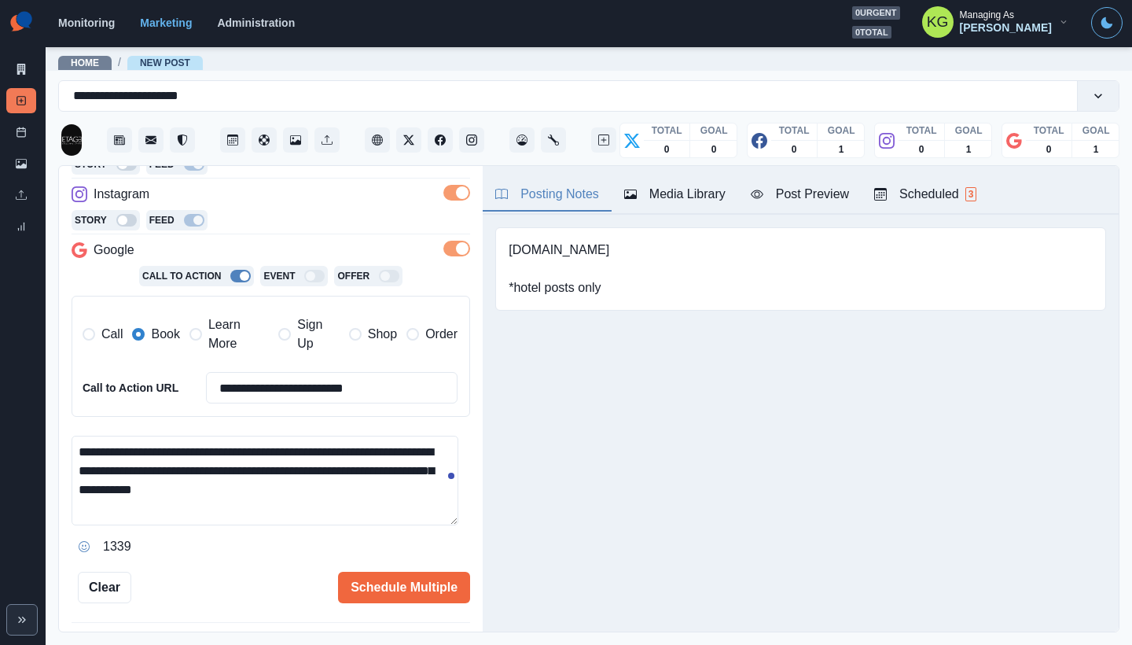
click at [552, 192] on div "Posting Notes" at bounding box center [547, 194] width 104 height 19
drag, startPoint x: 508, startPoint y: 241, endPoint x: 693, endPoint y: 251, distance: 185.0
click at [693, 251] on div "www.stayetage.com *hotel posts only" at bounding box center [800, 268] width 611 height 83
copy pre "www.stayetage.com"
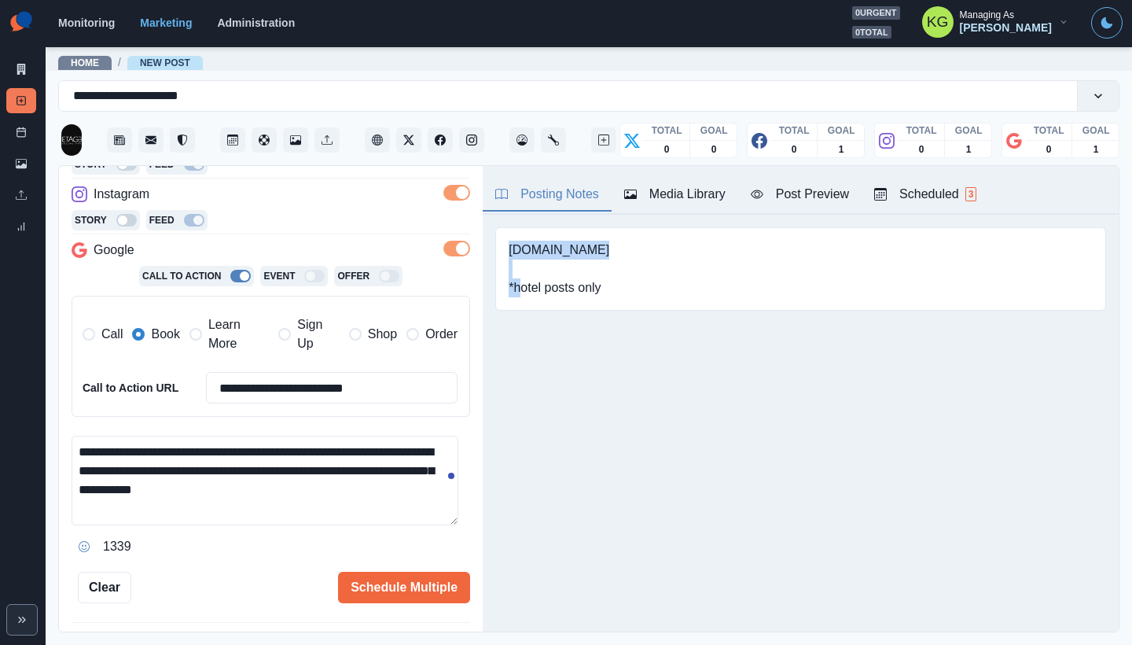
click at [340, 451] on textarea "**********" at bounding box center [265, 481] width 387 height 90
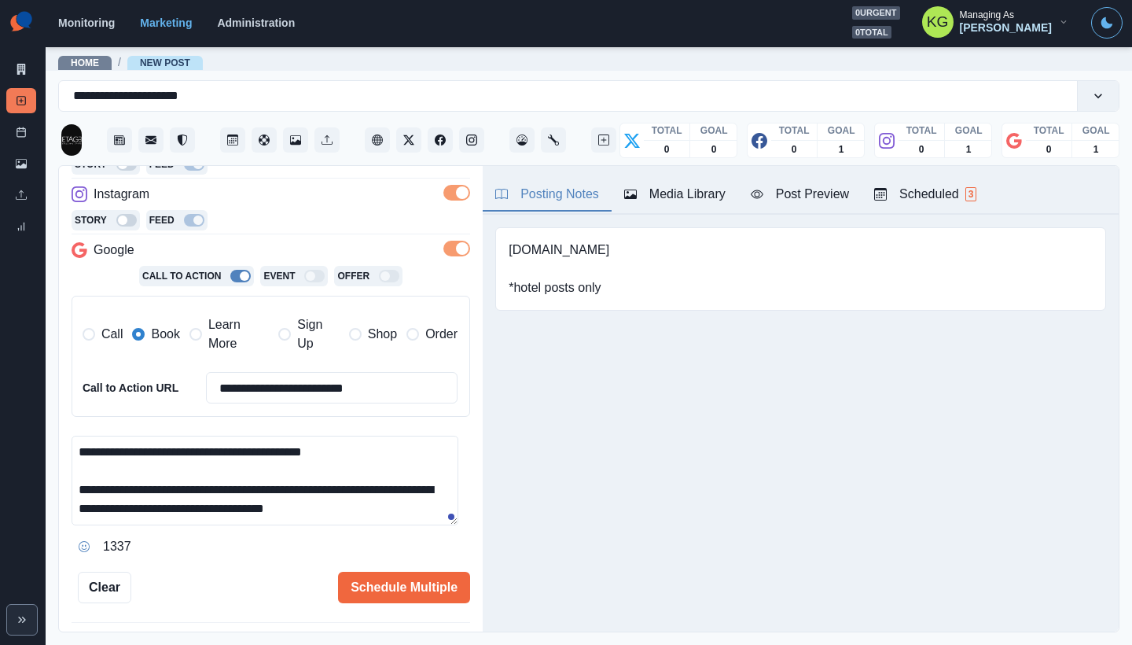
scroll to position [296, 0]
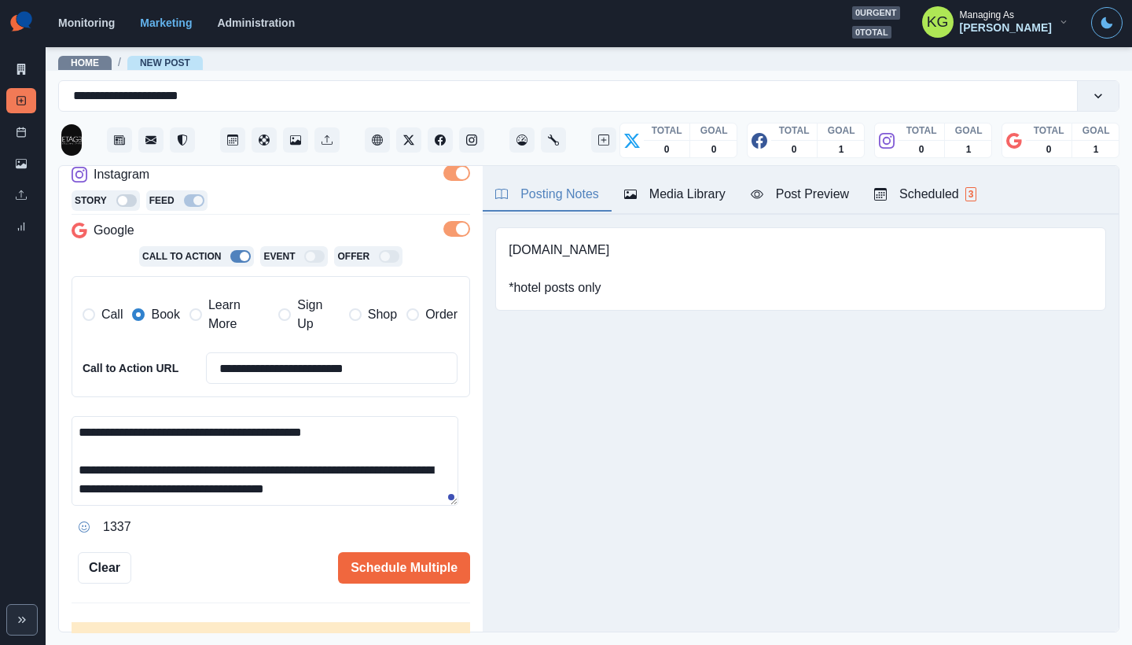
drag, startPoint x: 262, startPoint y: 488, endPoint x: 495, endPoint y: 494, distance: 233.6
click at [495, 494] on div "**********" at bounding box center [589, 399] width 1060 height 467
paste textarea "**********"
click at [259, 487] on textarea "**********" at bounding box center [265, 461] width 387 height 90
type textarea "**********"
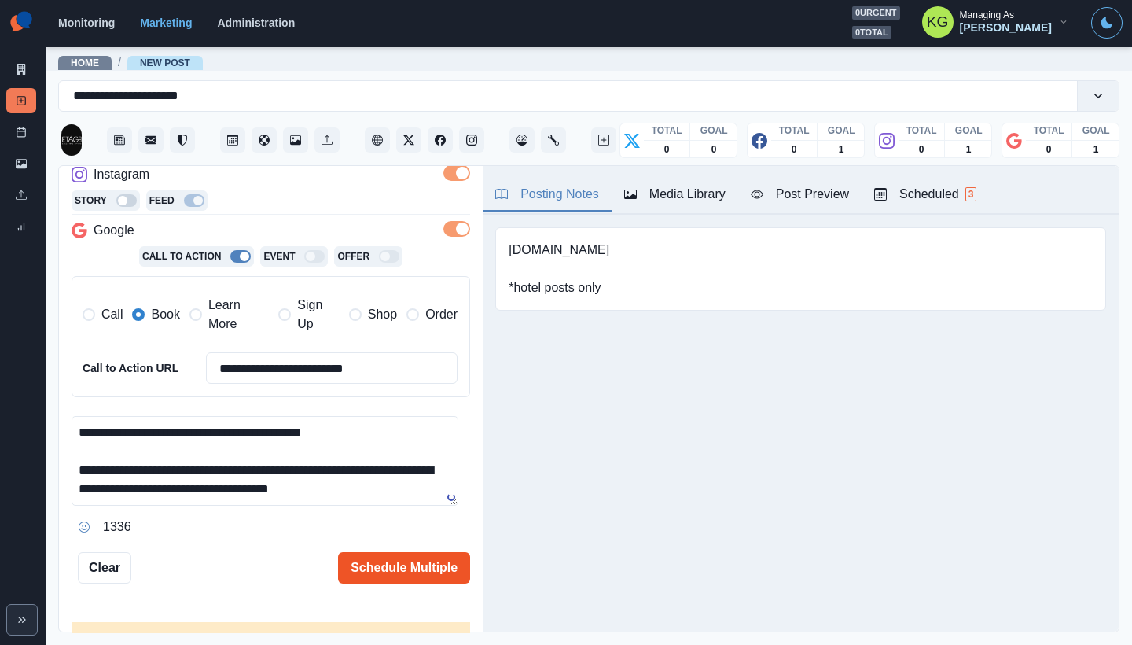
click at [418, 565] on button "Schedule Multiple" at bounding box center [404, 567] width 132 height 31
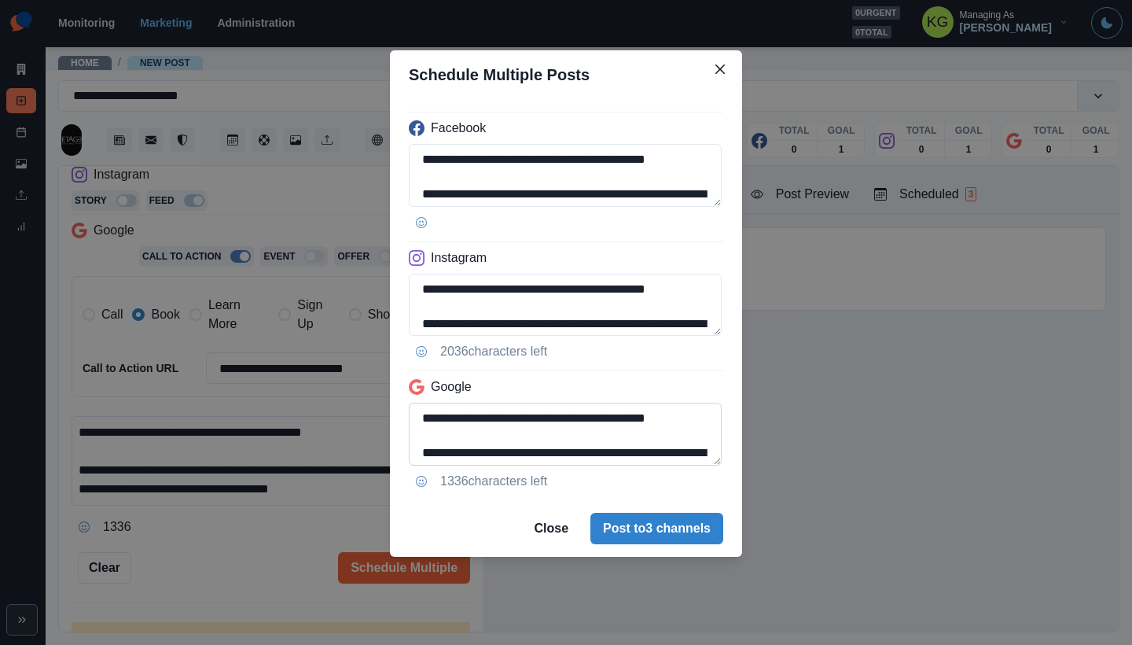
click at [708, 459] on textarea "**********" at bounding box center [565, 434] width 313 height 63
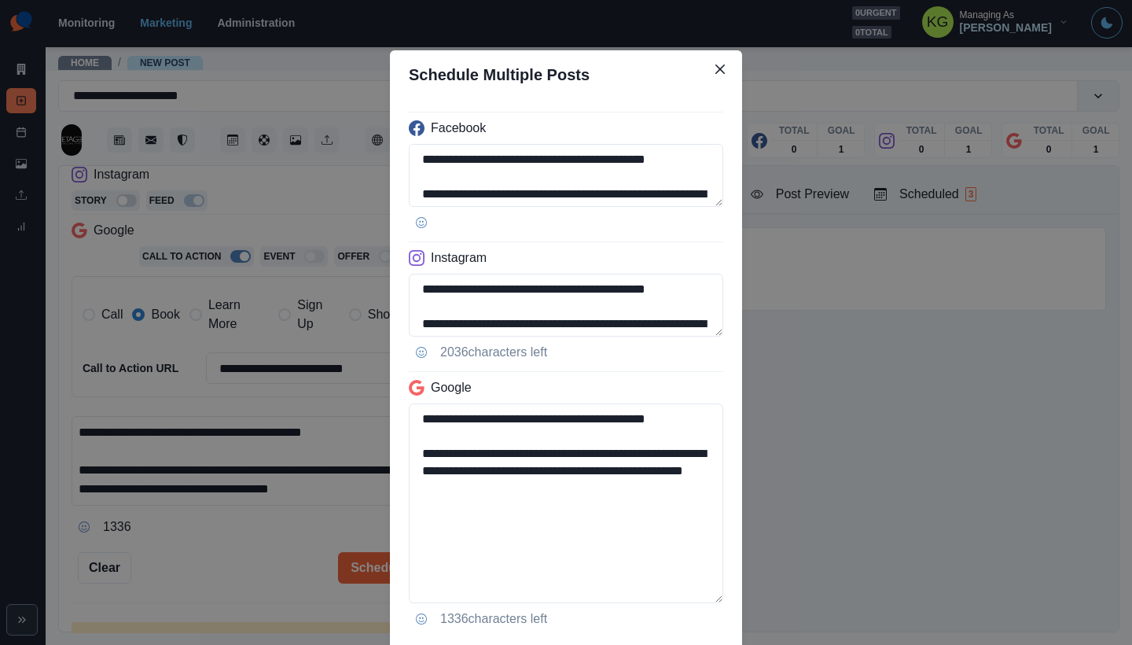
click at [727, 597] on div "**********" at bounding box center [566, 368] width 352 height 539
click at [577, 533] on textarea "**********" at bounding box center [566, 503] width 315 height 200
drag, startPoint x: 694, startPoint y: 485, endPoint x: 693, endPoint y: 496, distance: 11.0
click at [693, 496] on textarea "**********" at bounding box center [566, 503] width 315 height 200
click at [700, 337] on textarea "**********" at bounding box center [566, 305] width 315 height 63
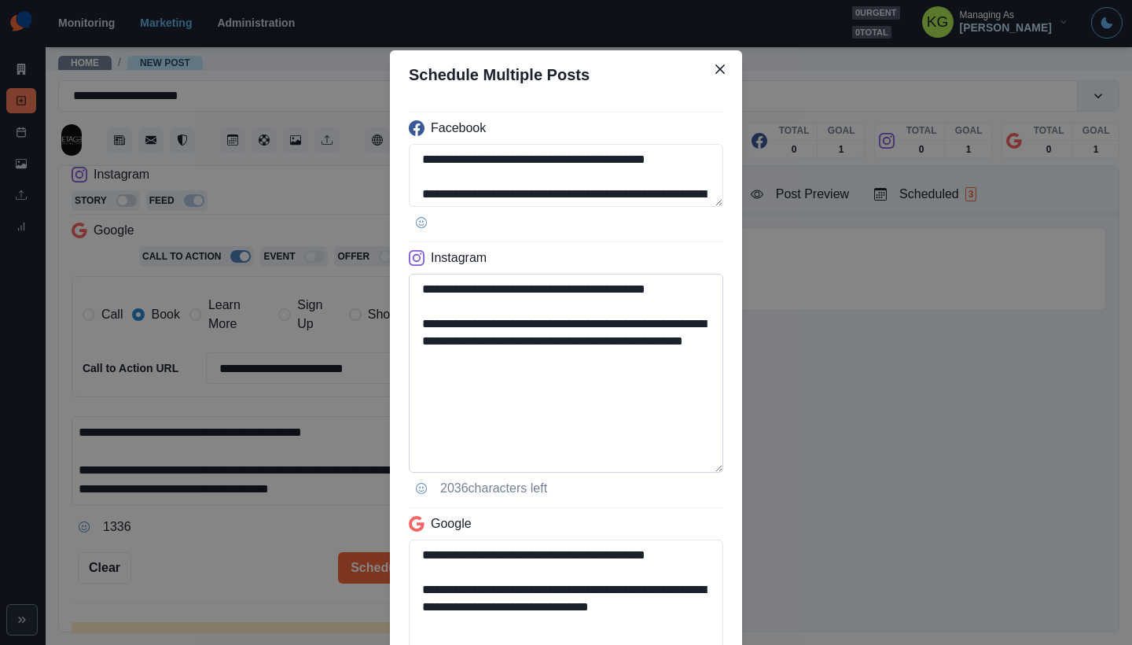
type textarea "**********"
click at [662, 416] on textarea "**********" at bounding box center [566, 373] width 315 height 199
drag, startPoint x: 562, startPoint y: 358, endPoint x: 350, endPoint y: 360, distance: 212.3
click at [350, 360] on div "**********" at bounding box center [566, 322] width 1132 height 645
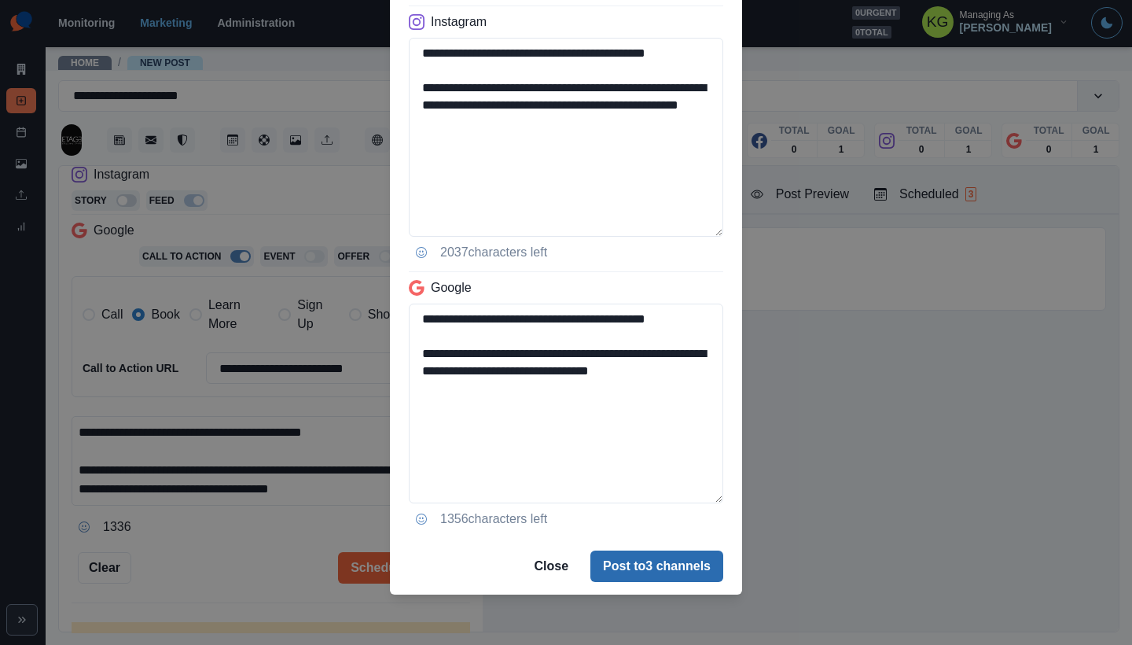
type textarea "**********"
click at [683, 569] on button "Post to 3 channels" at bounding box center [657, 565] width 133 height 31
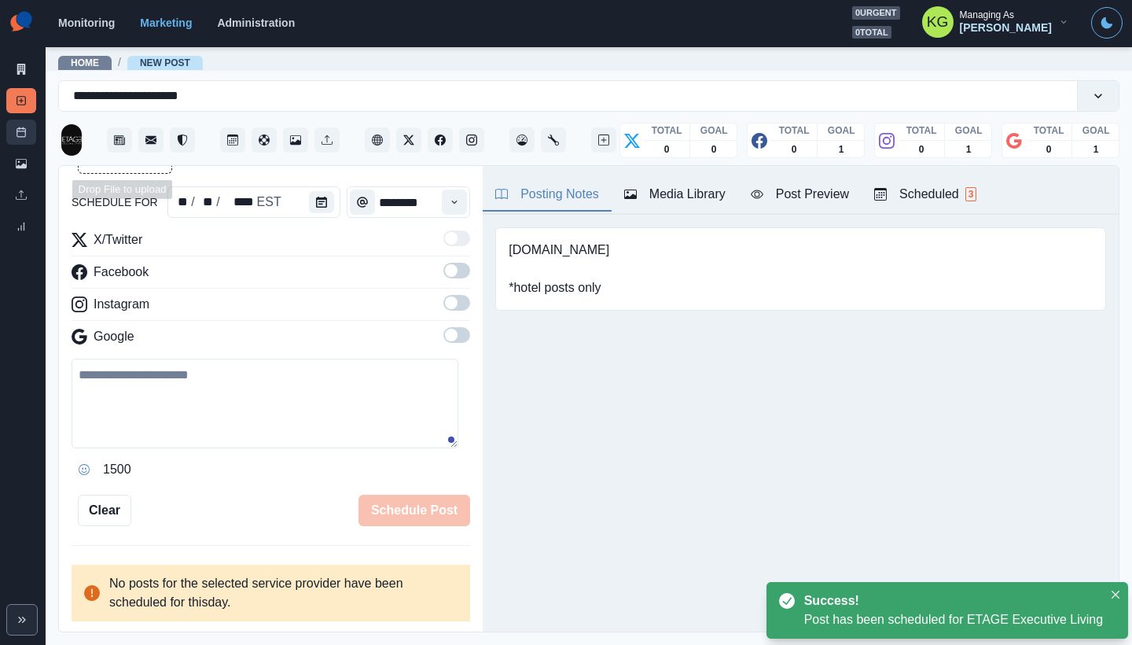
scroll to position [87, 0]
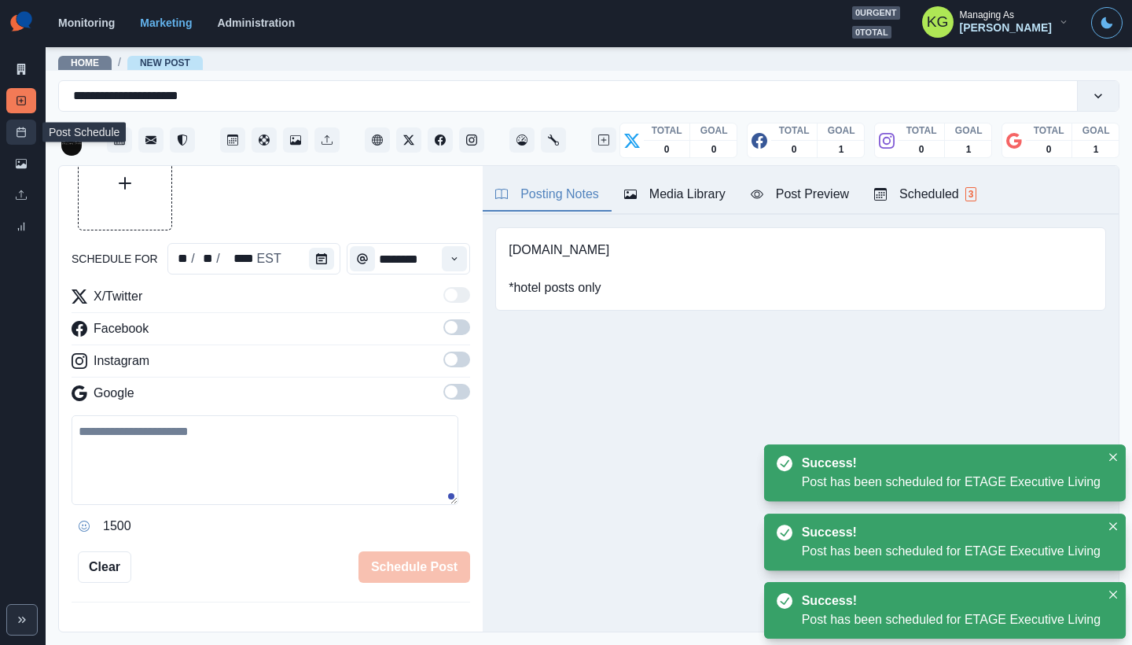
click at [22, 133] on icon at bounding box center [21, 132] width 11 height 11
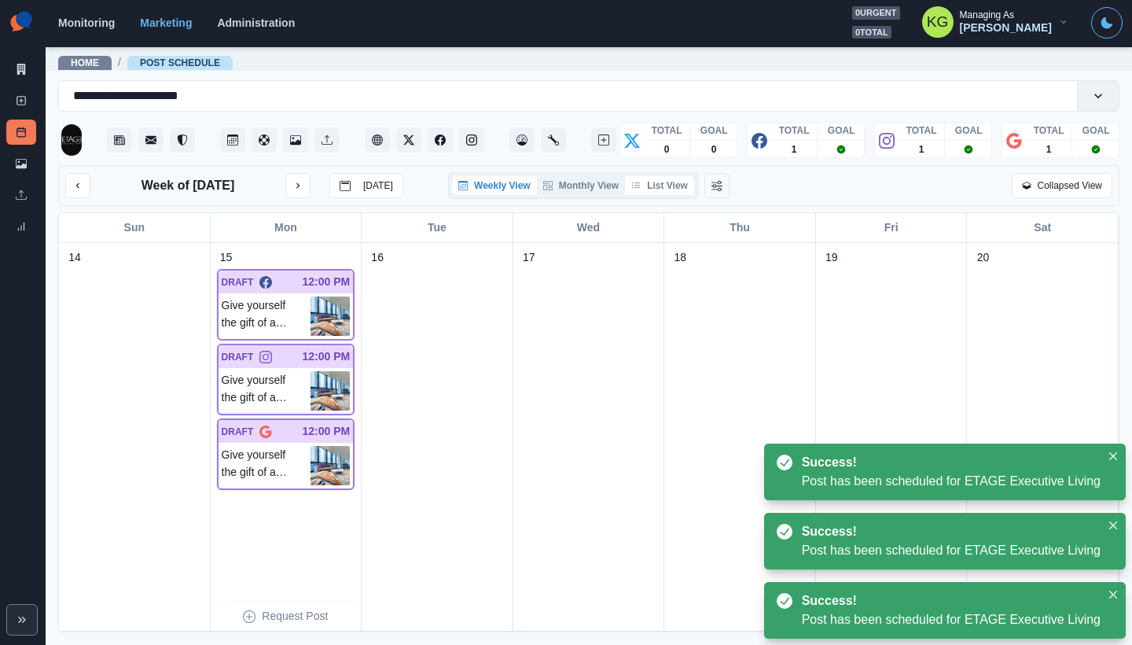
click at [658, 183] on button "List View" at bounding box center [659, 185] width 69 height 19
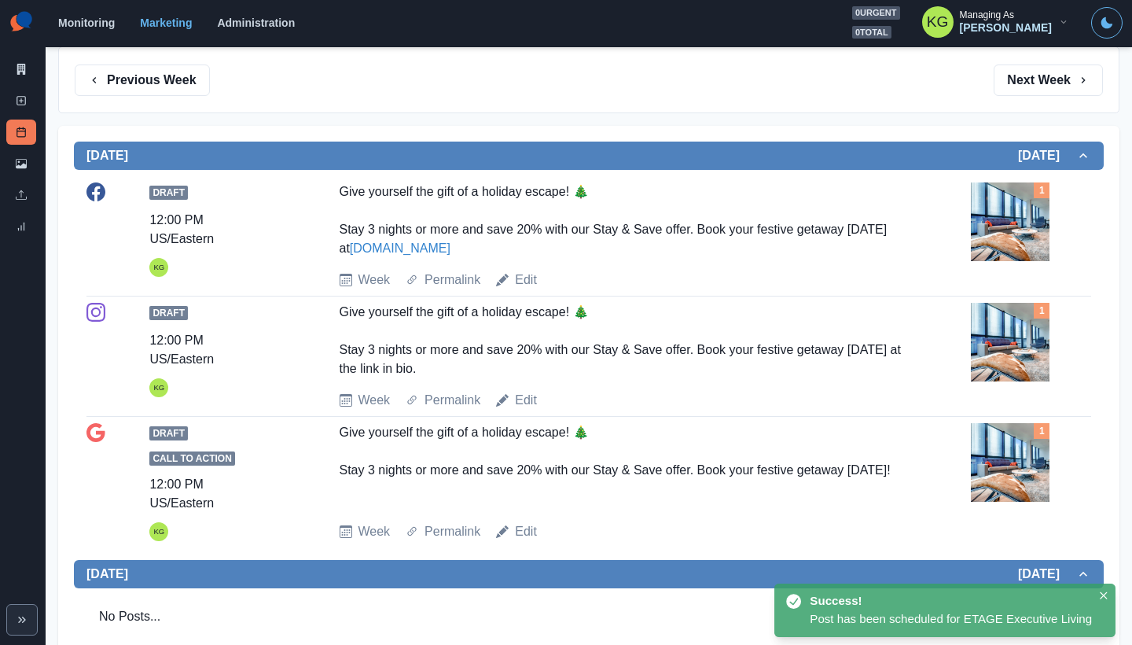
scroll to position [214, 0]
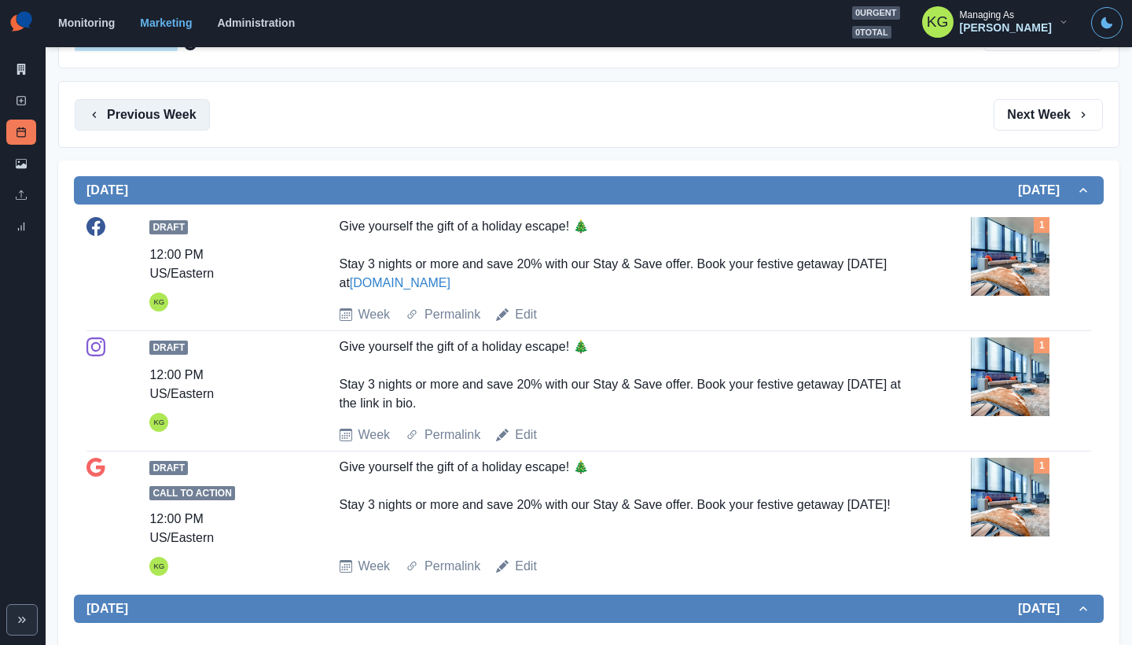
click at [144, 116] on button "Previous Week" at bounding box center [142, 114] width 135 height 31
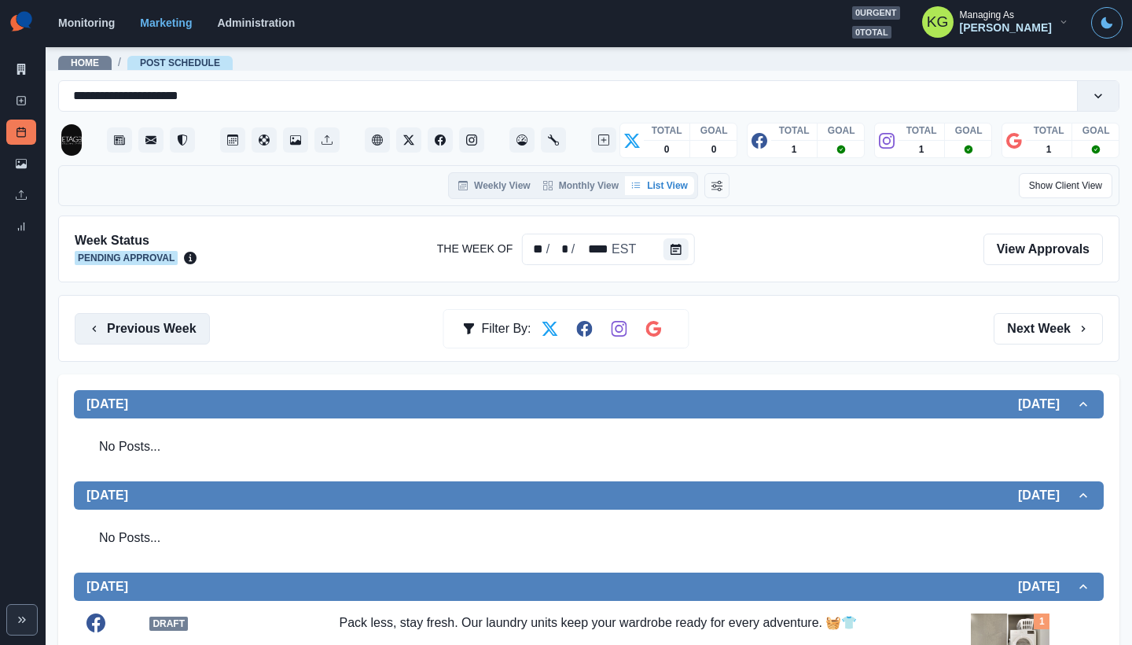
click at [180, 336] on button "Previous Week" at bounding box center [142, 328] width 135 height 31
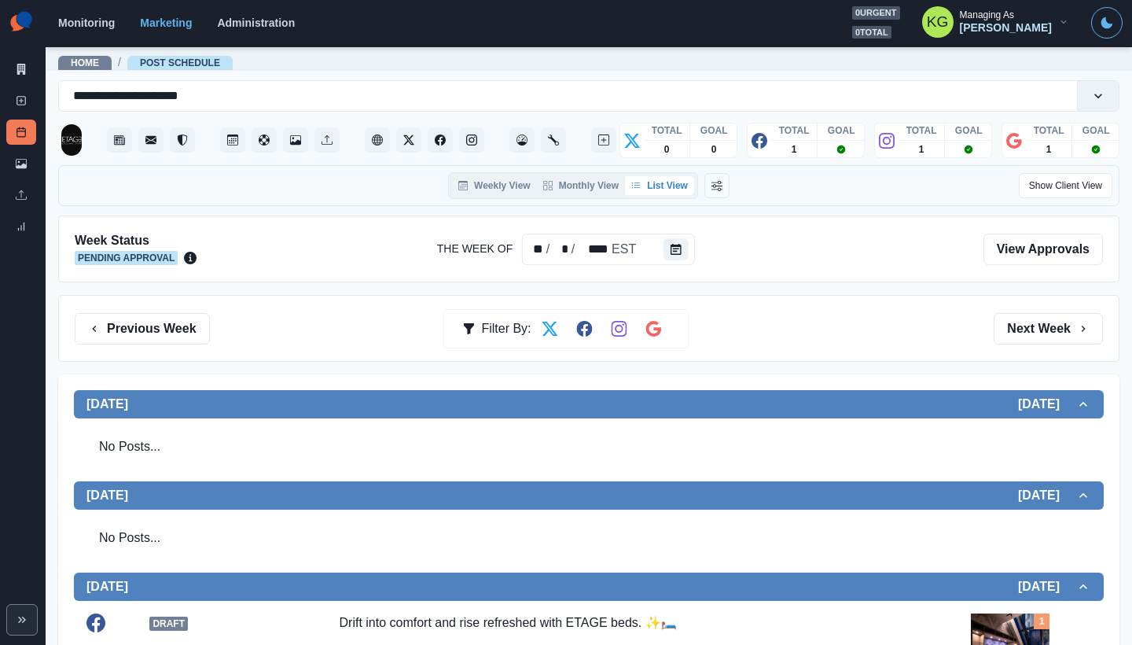
click at [146, 318] on button "Previous Week" at bounding box center [142, 328] width 135 height 31
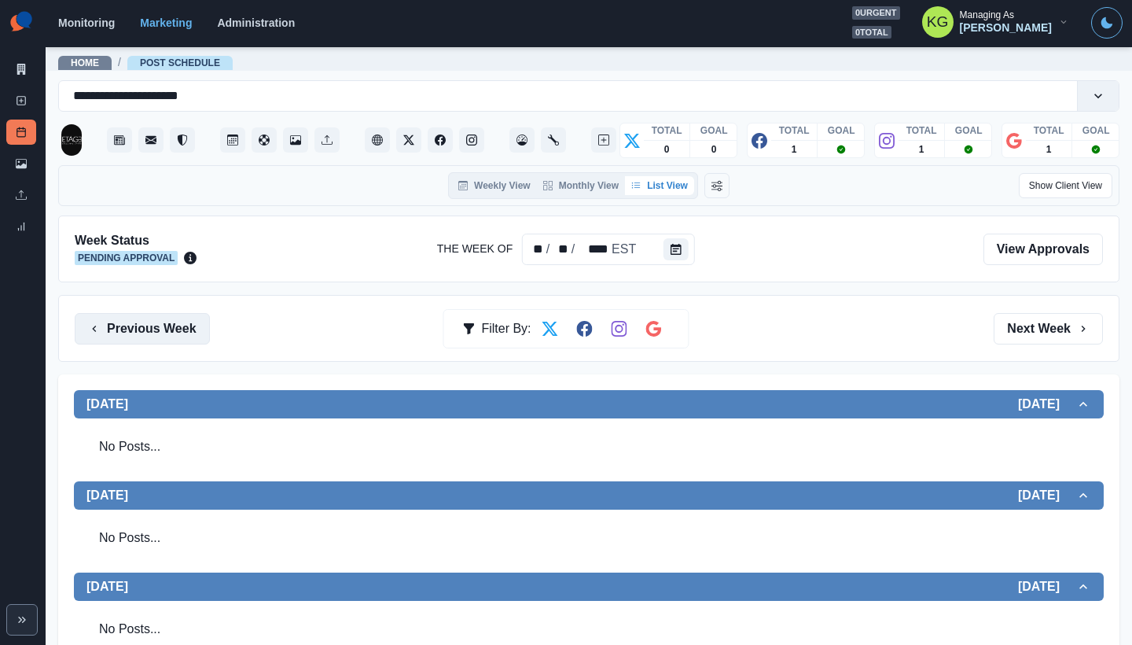
click at [171, 331] on button "Previous Week" at bounding box center [142, 328] width 135 height 31
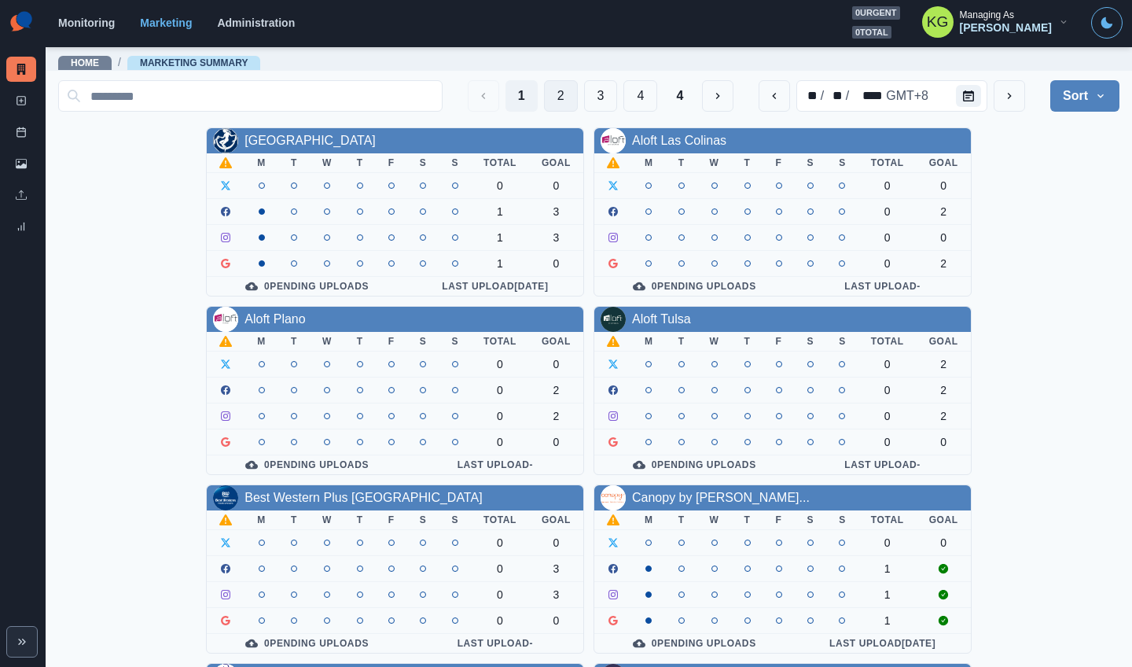
click at [544, 91] on button "2" at bounding box center [561, 95] width 34 height 31
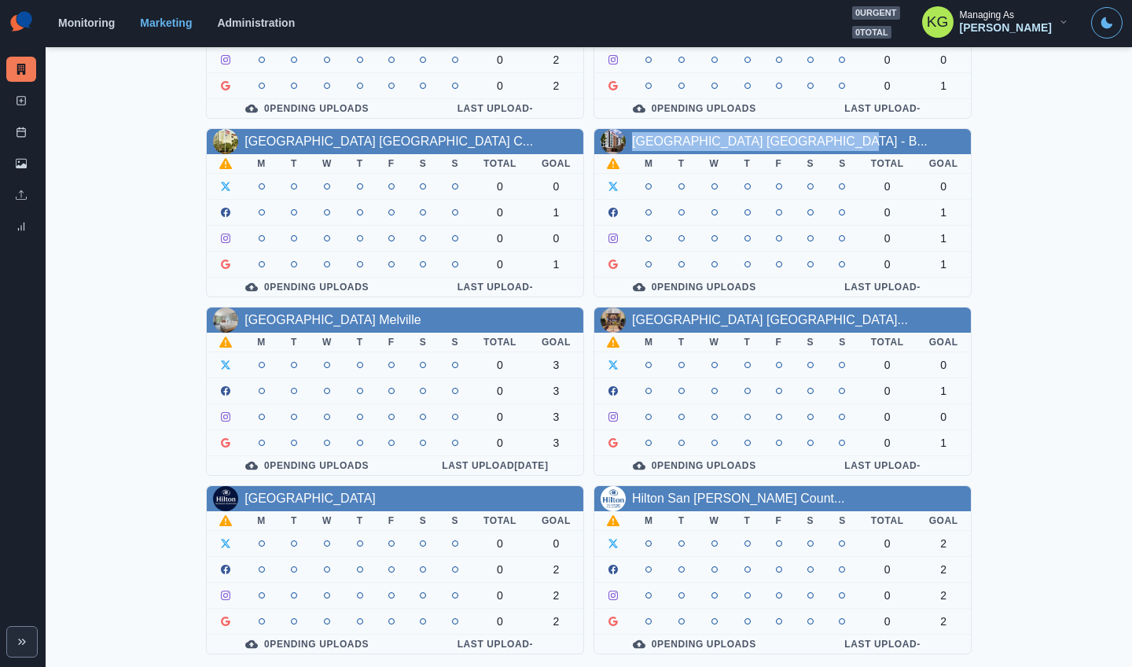
scroll to position [535, 0]
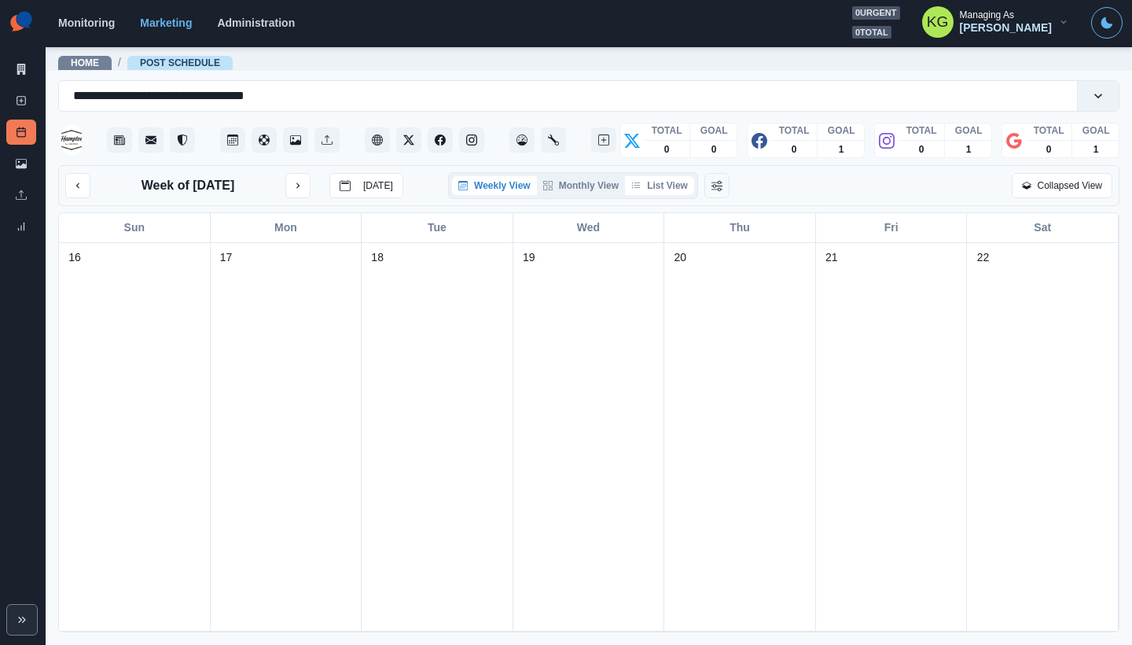
click at [670, 190] on button "List View" at bounding box center [659, 185] width 69 height 19
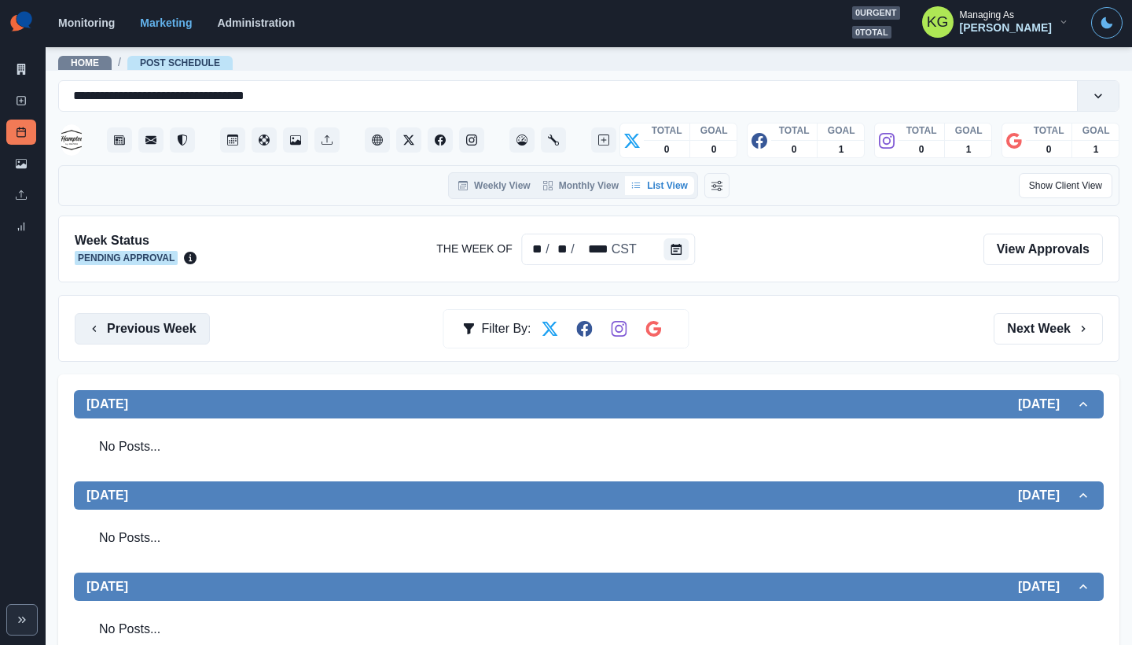
click at [165, 334] on button "Previous Week" at bounding box center [142, 328] width 135 height 31
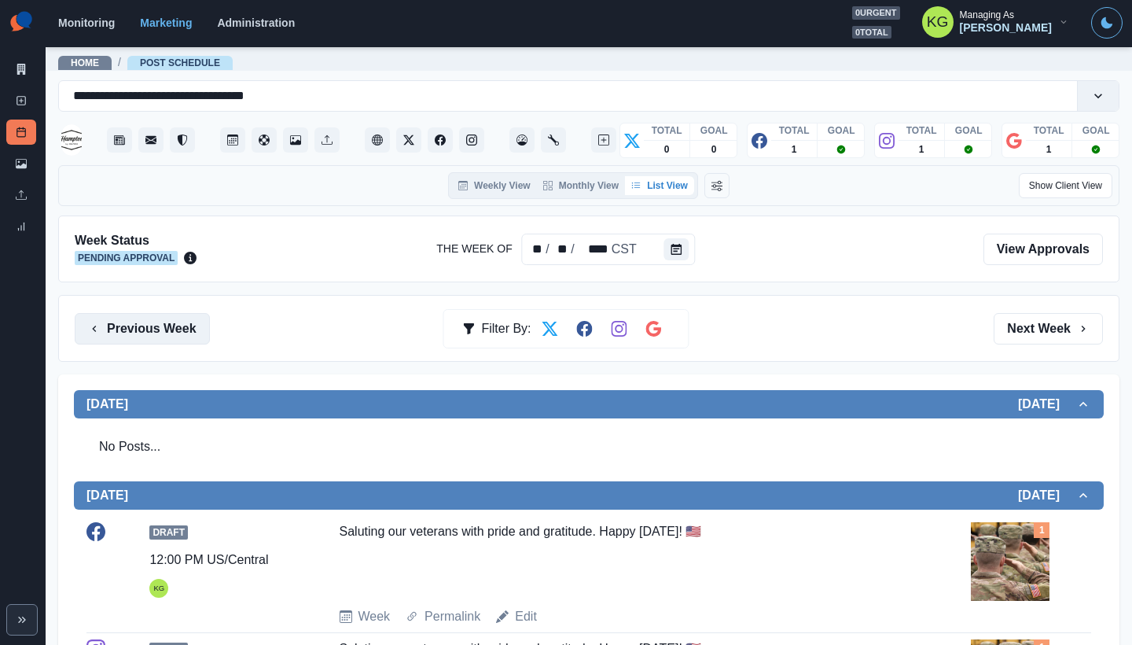
click at [165, 334] on button "Previous Week" at bounding box center [142, 328] width 135 height 31
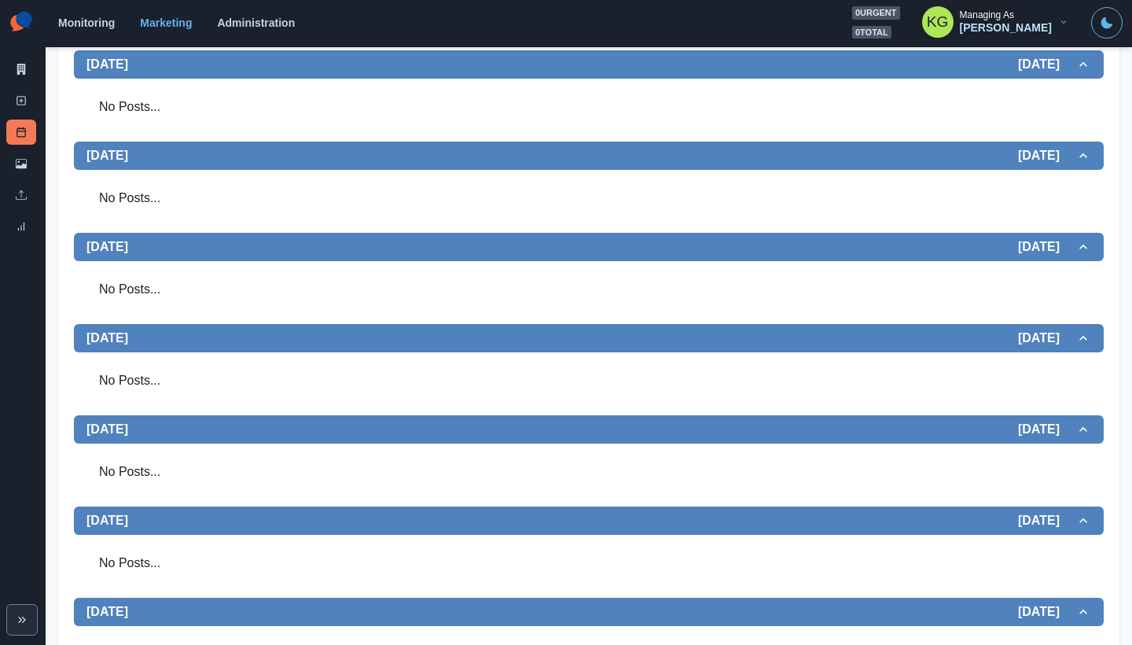
scroll to position [8, 0]
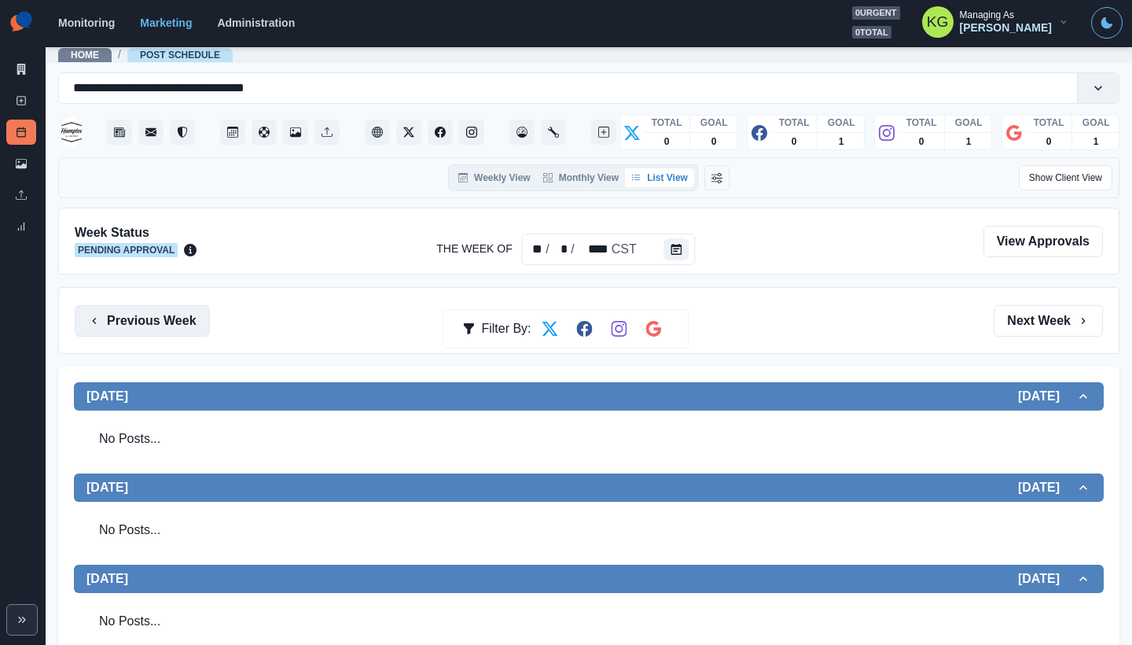
click at [157, 326] on button "Previous Week" at bounding box center [142, 320] width 135 height 31
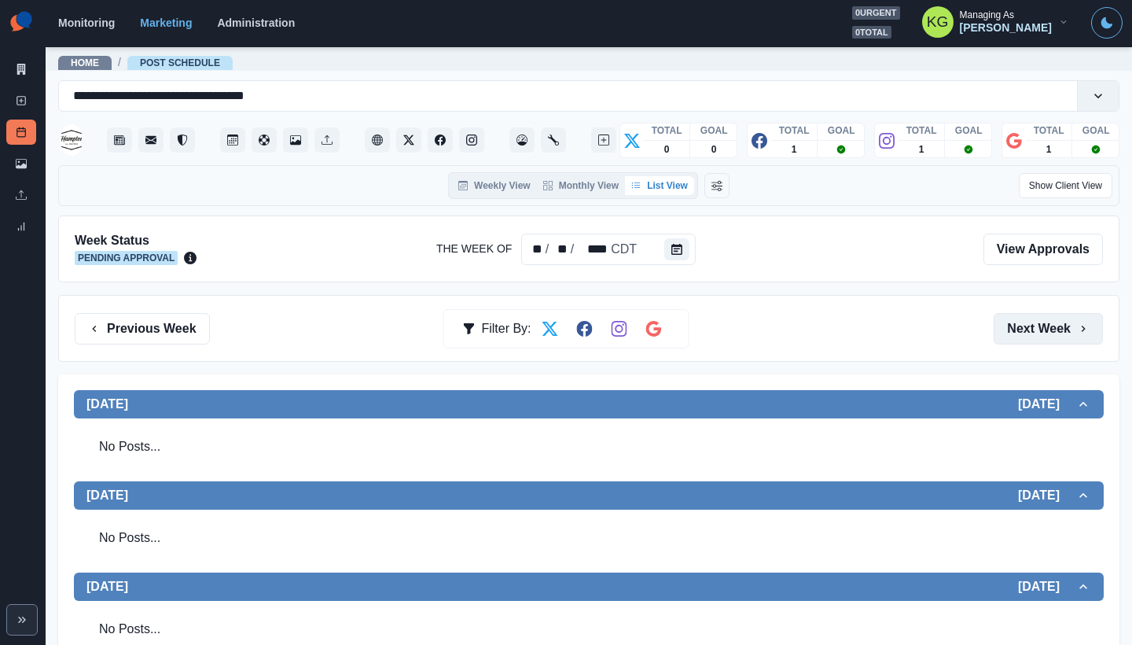
click at [1041, 331] on button "Next Week" at bounding box center [1048, 328] width 109 height 31
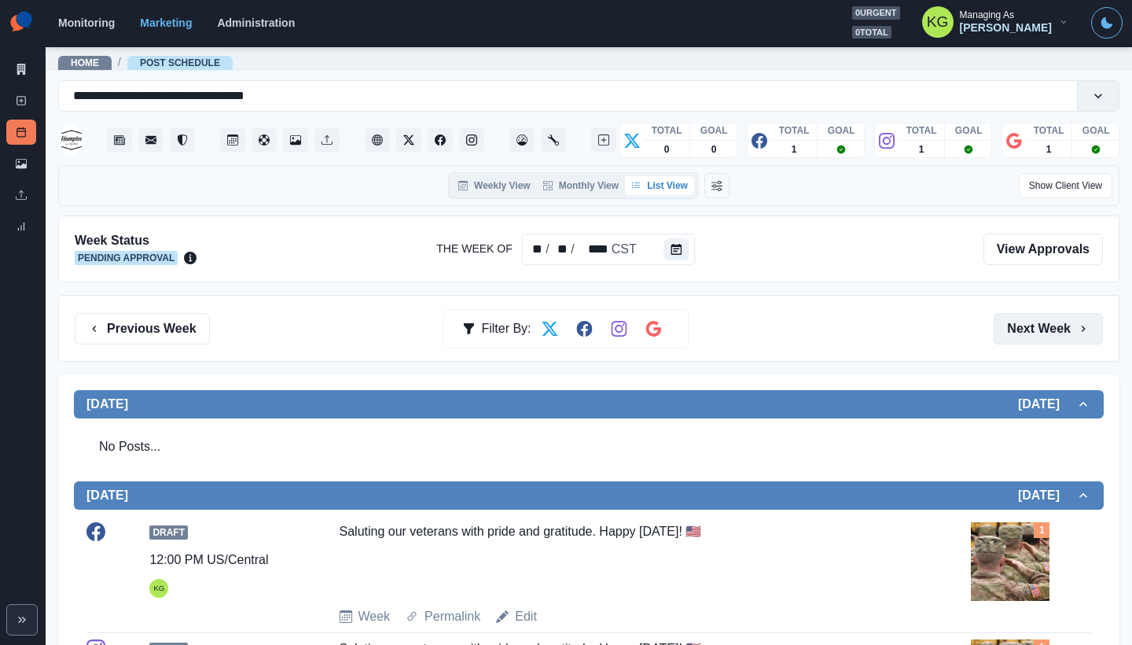
click at [1041, 331] on button "Next Week" at bounding box center [1048, 328] width 109 height 31
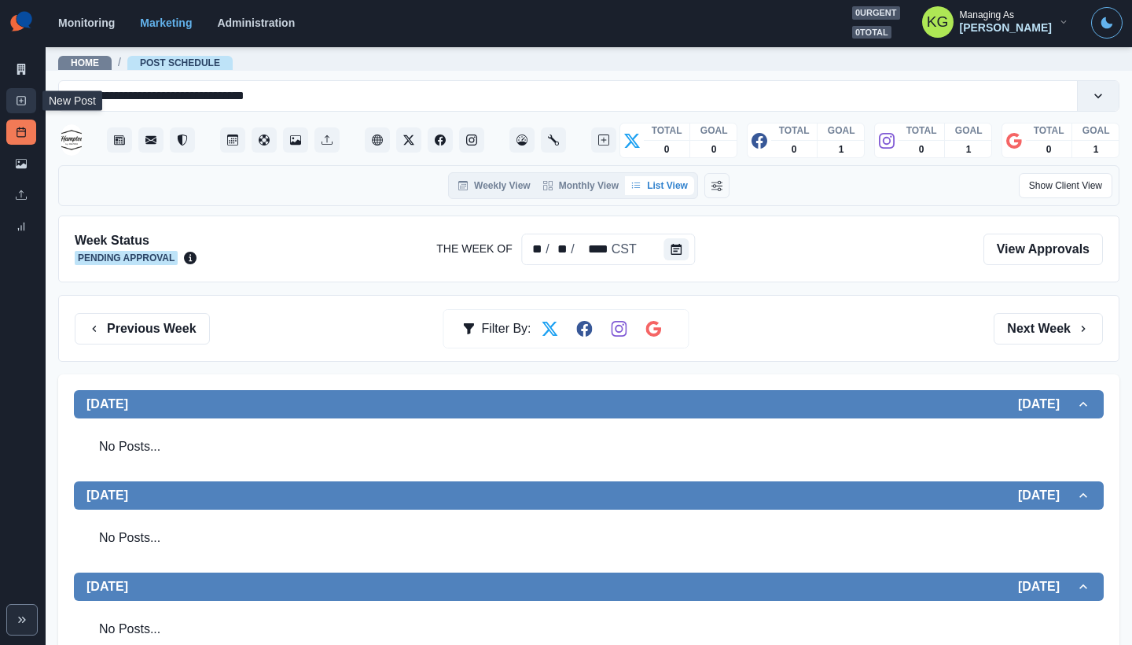
click at [18, 105] on rect at bounding box center [21, 101] width 9 height 9
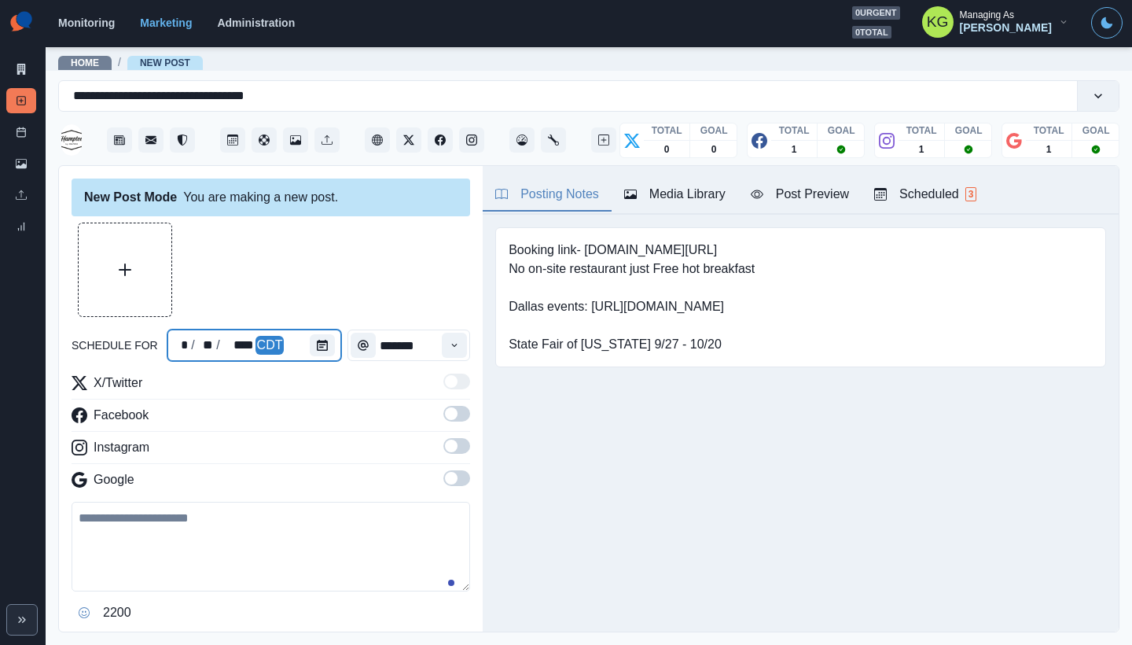
click at [332, 348] on div at bounding box center [325, 344] width 31 height 31
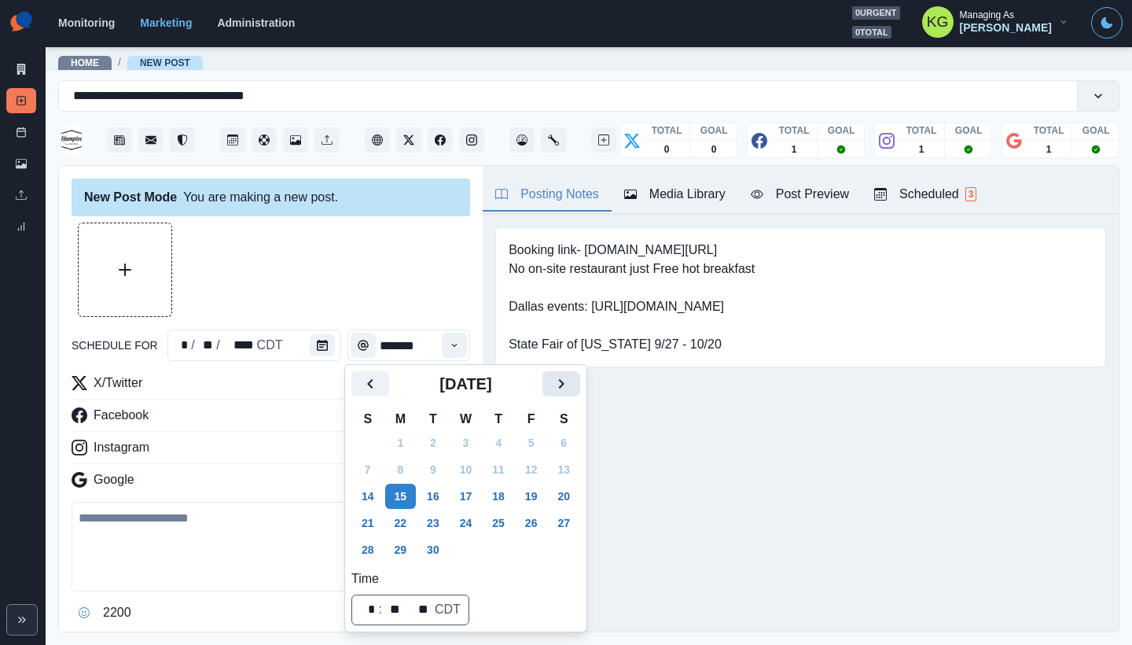
click at [580, 385] on button "Next" at bounding box center [562, 383] width 38 height 25
click at [571, 384] on icon "Next" at bounding box center [561, 383] width 19 height 19
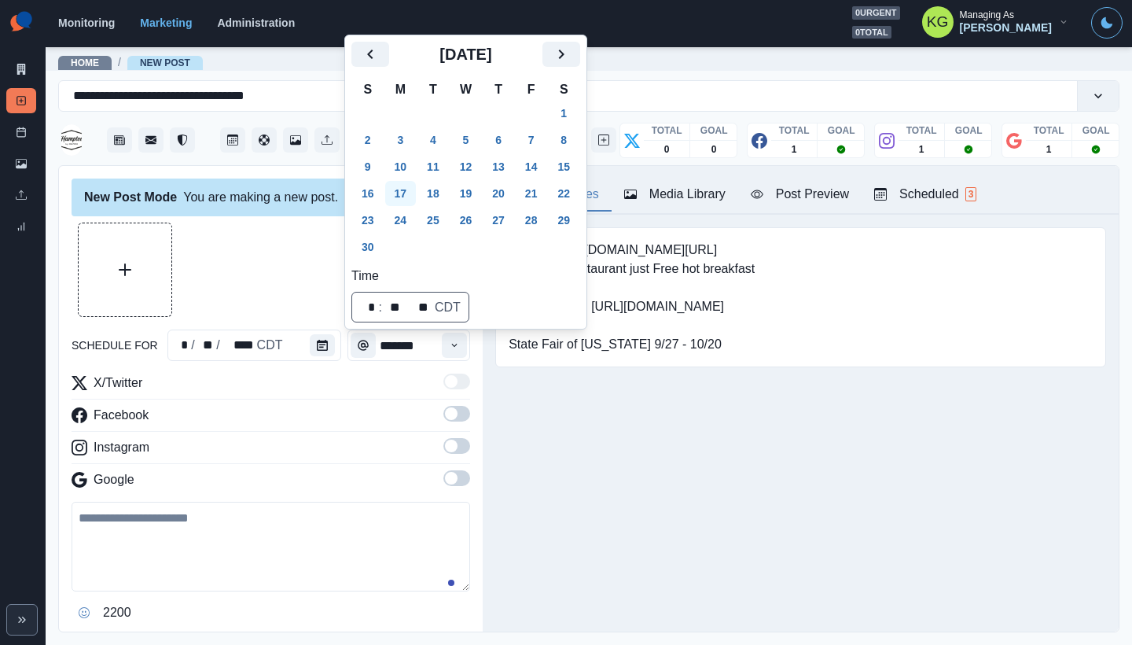
click at [401, 203] on button "17" at bounding box center [400, 193] width 31 height 25
click at [569, 532] on div "Posting Notes Media Library Post Preview Scheduled 3 Booking link- bit.ly/35OuI…" at bounding box center [801, 399] width 636 height 466
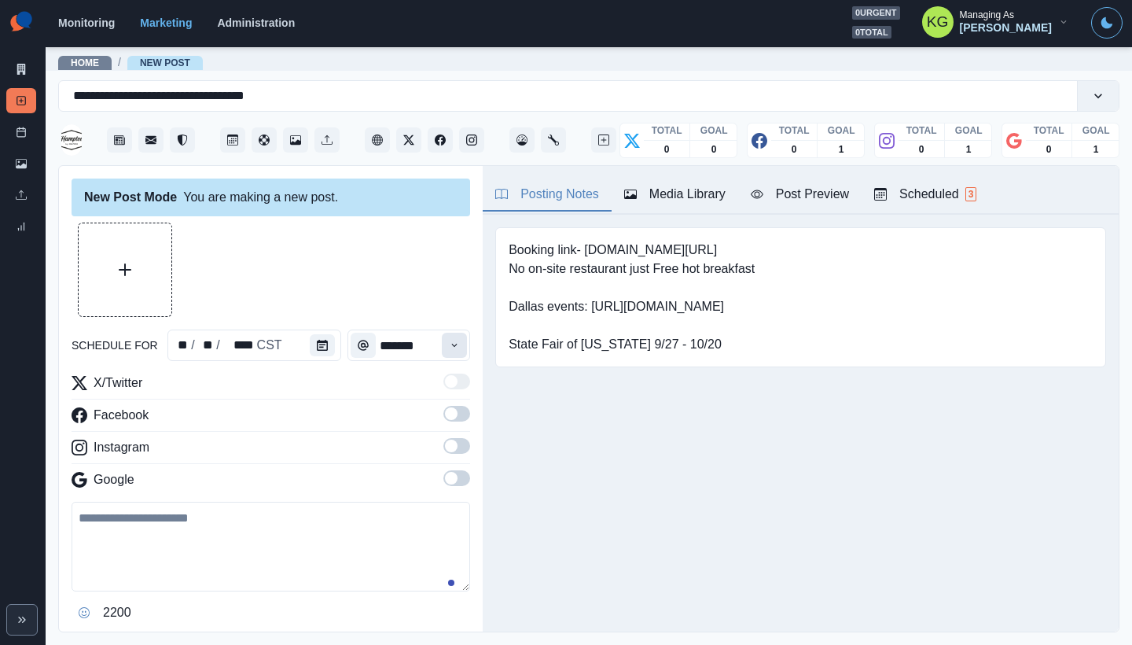
click at [442, 348] on button "Time" at bounding box center [454, 345] width 25 height 25
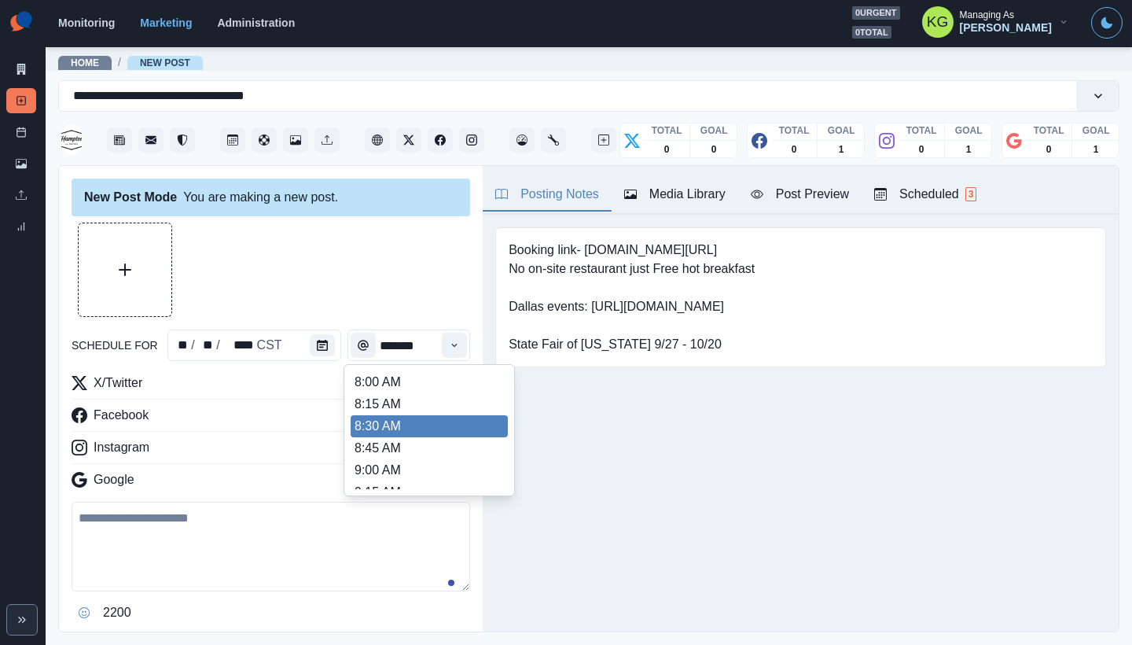
scroll to position [328, 0]
click at [386, 403] on li "12:00 PM" at bounding box center [429, 407] width 157 height 22
type input "********"
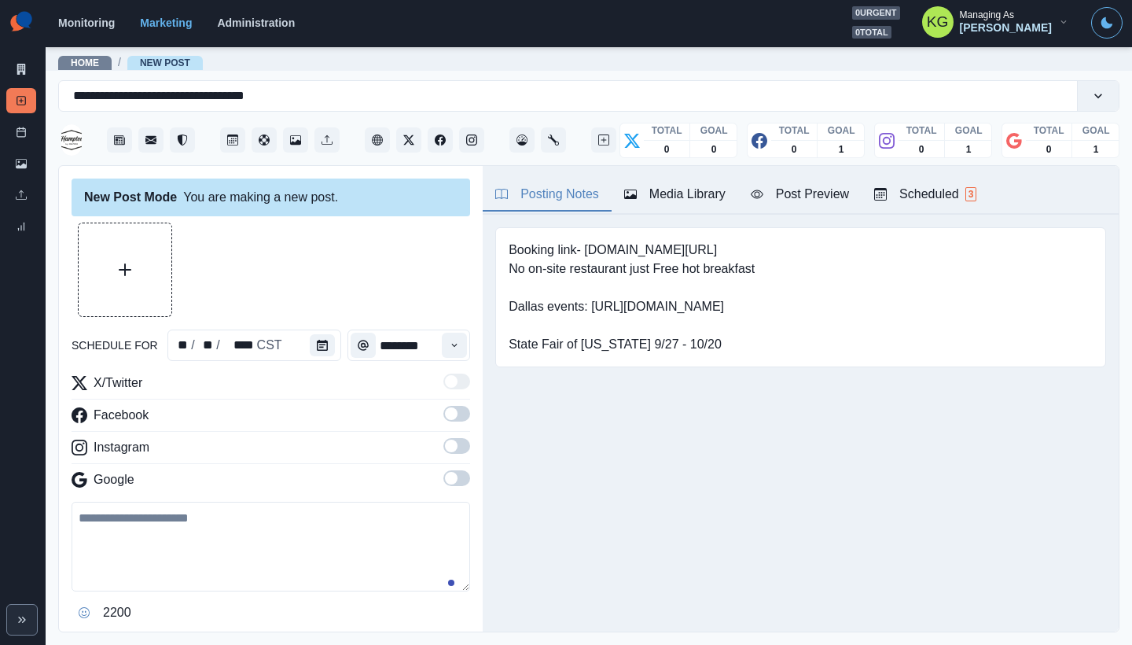
click at [451, 472] on span at bounding box center [457, 478] width 27 height 16
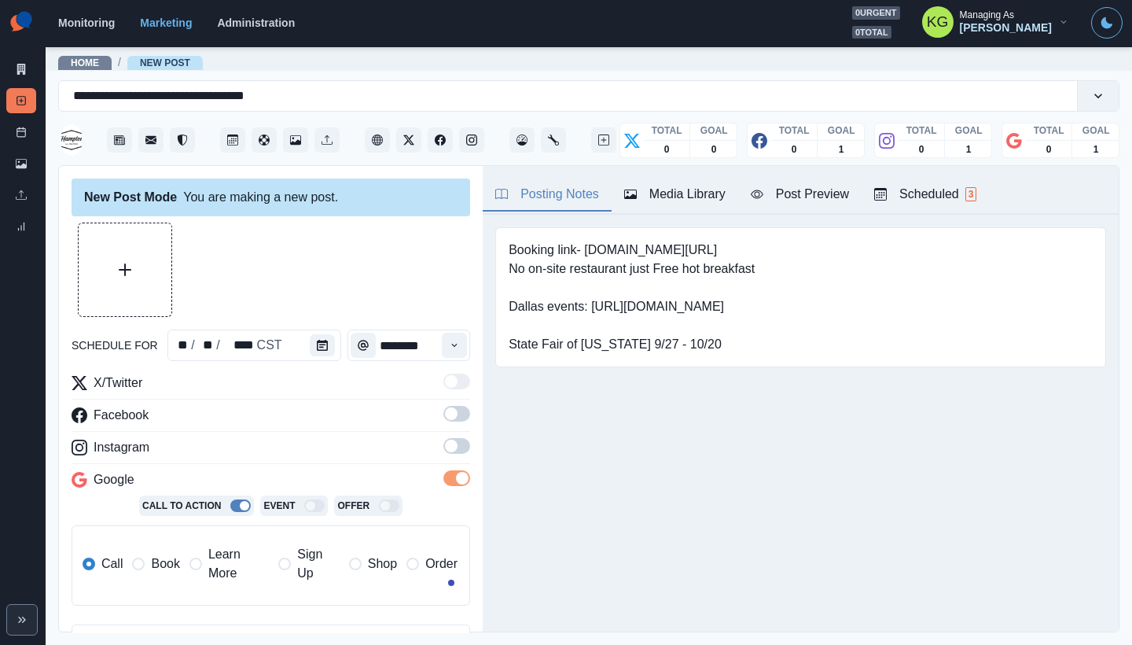
click at [451, 448] on span at bounding box center [457, 446] width 27 height 16
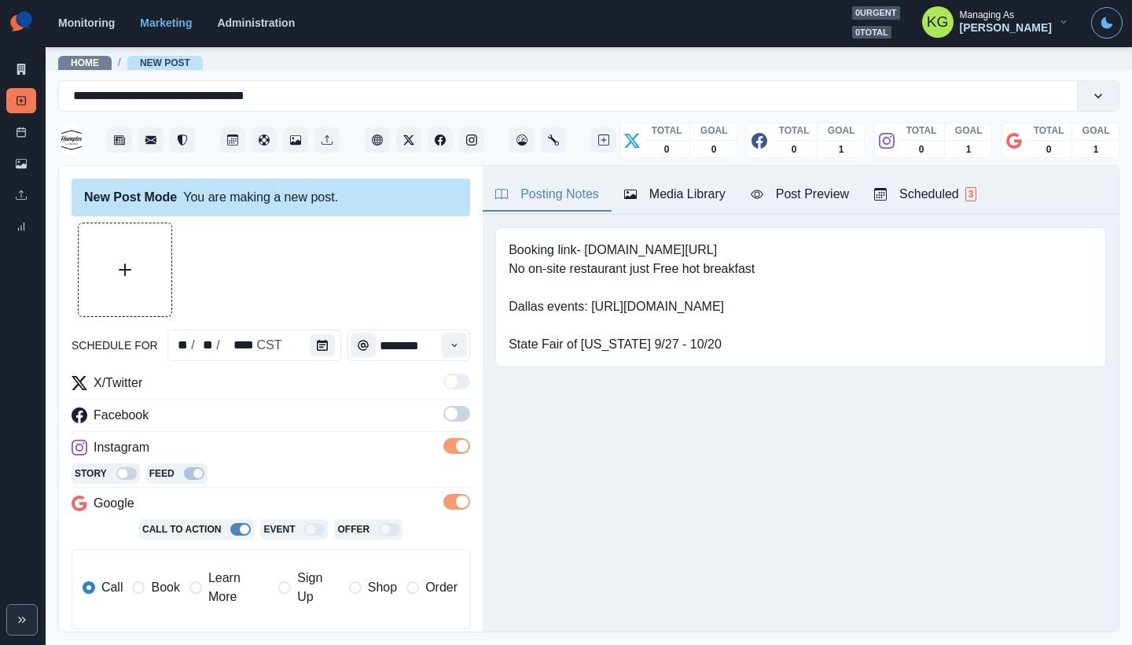
click at [447, 419] on span at bounding box center [457, 414] width 27 height 16
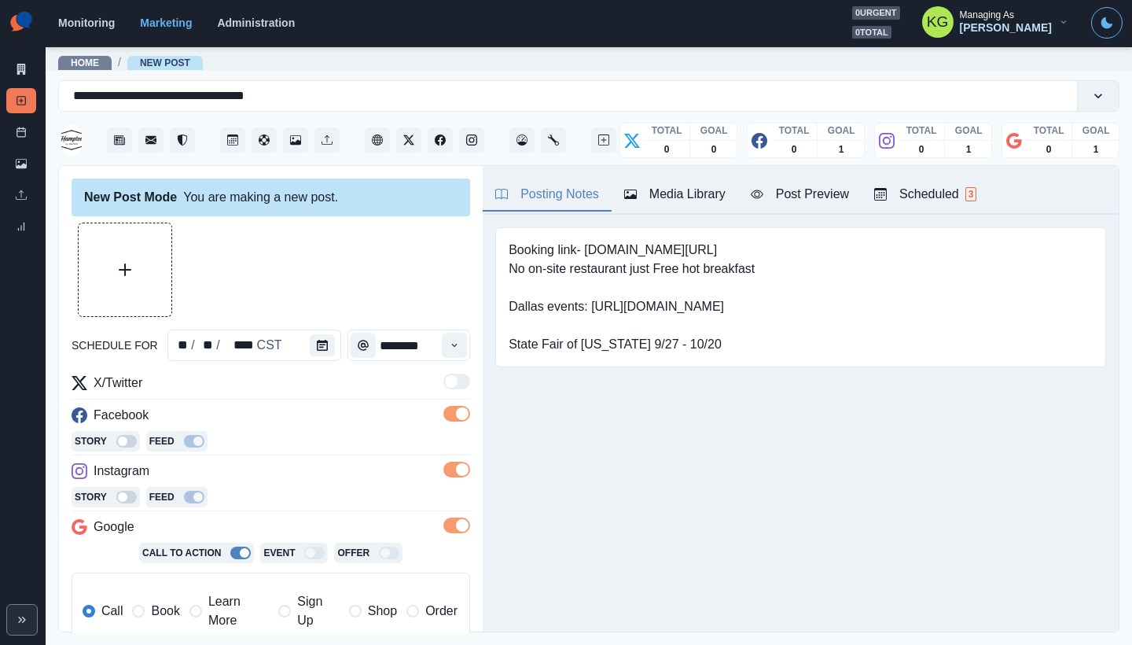
drag, startPoint x: 129, startPoint y: 606, endPoint x: 272, endPoint y: 592, distance: 143.7
click at [128, 606] on div "Call Book Learn More Sign Up Shop Order" at bounding box center [270, 611] width 375 height 38
click at [167, 606] on span "Book" at bounding box center [165, 611] width 28 height 19
click at [690, 196] on div "Media Library" at bounding box center [674, 194] width 101 height 19
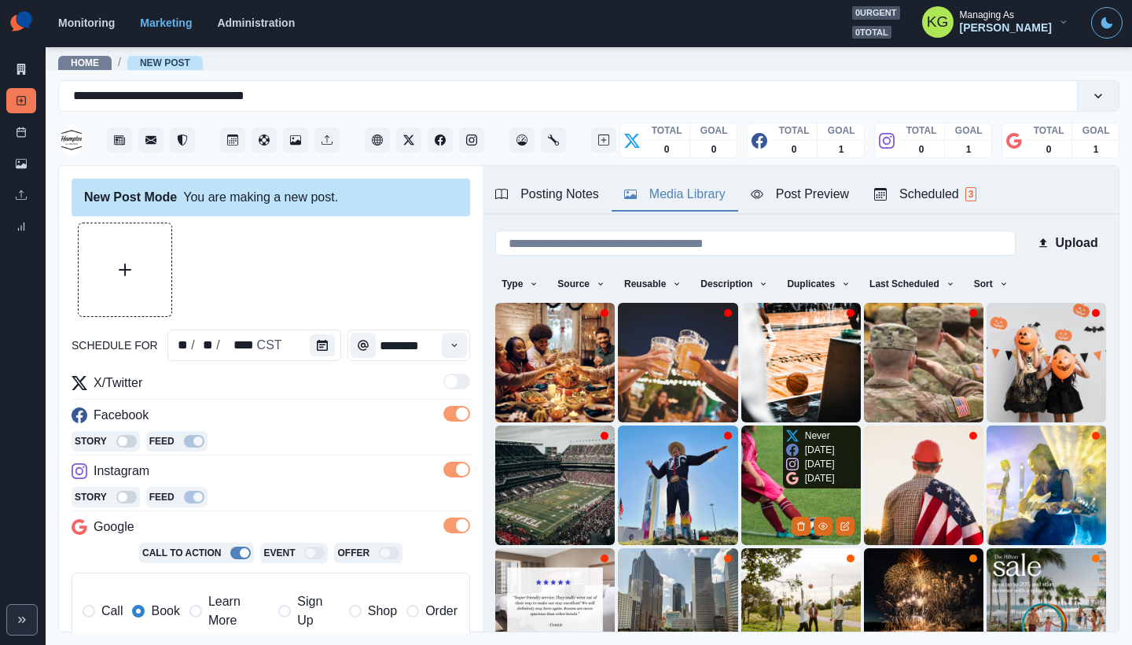
scroll to position [125, 0]
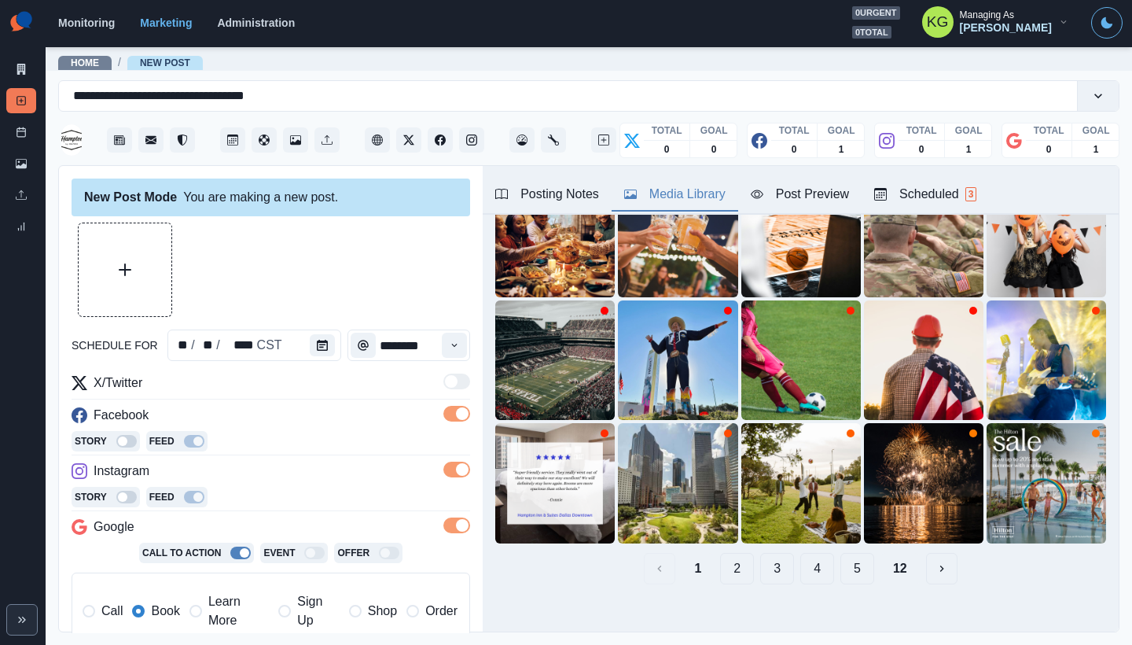
click at [881, 555] on button "12" at bounding box center [900, 568] width 39 height 31
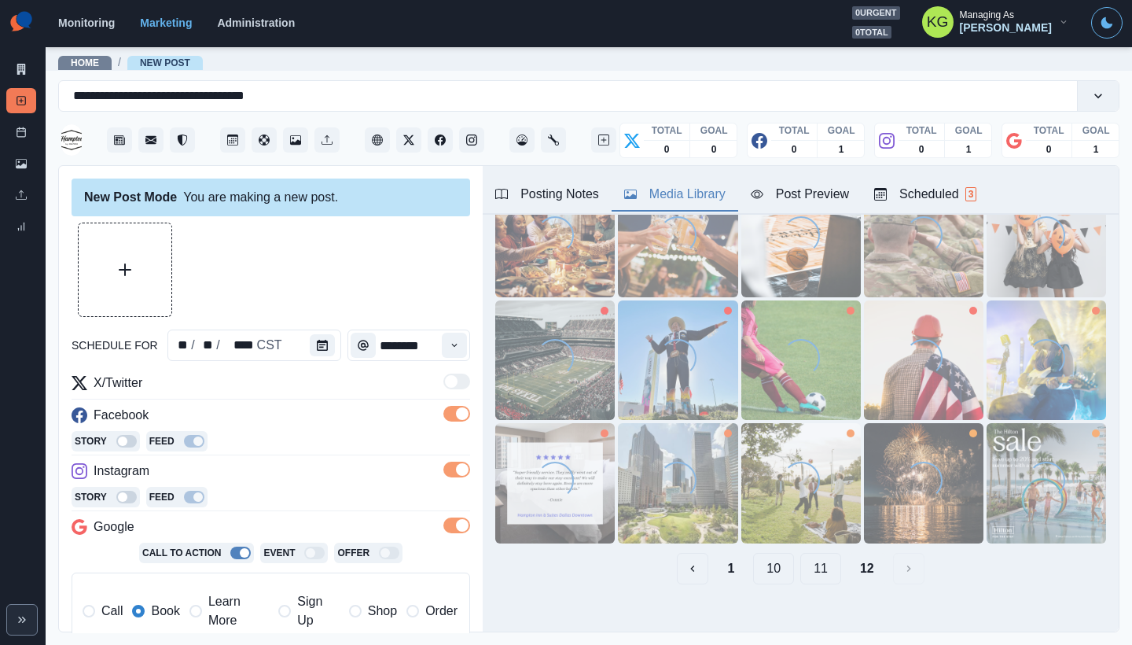
scroll to position [0, 0]
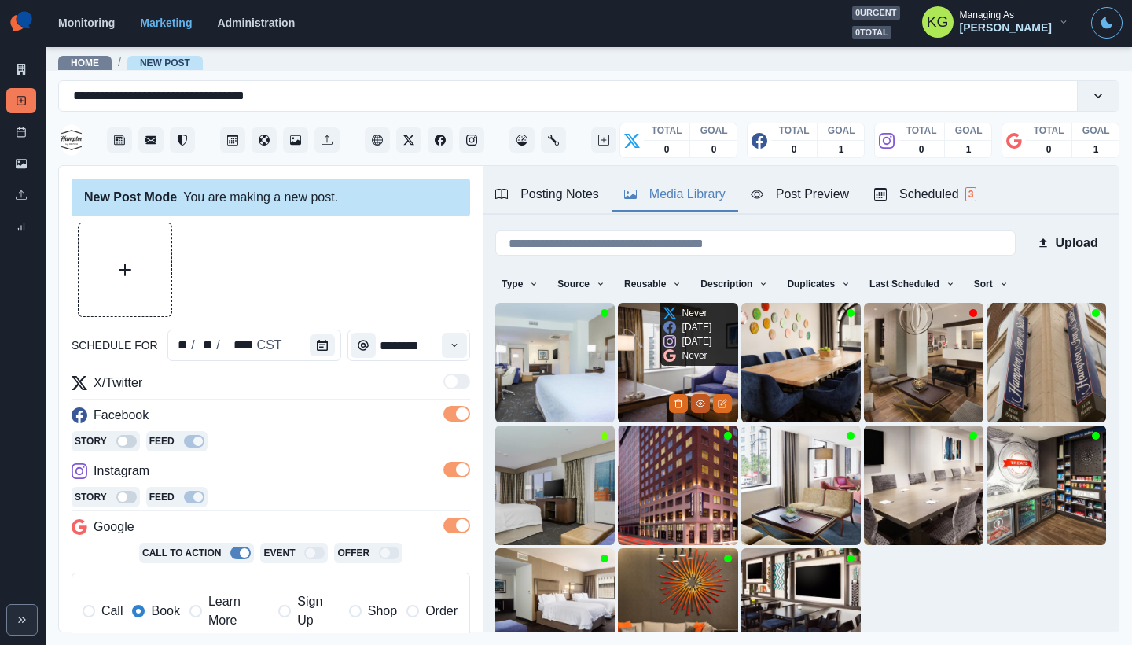
click at [696, 399] on icon "View Media" at bounding box center [700, 403] width 9 height 9
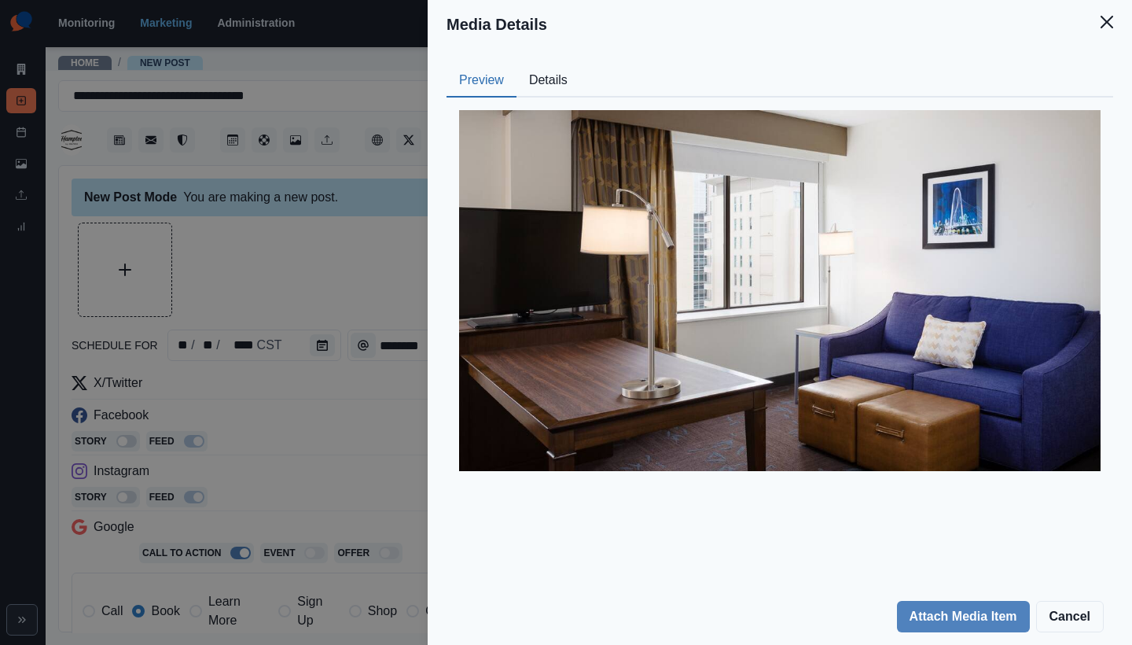
click at [1114, 28] on button "Close" at bounding box center [1106, 21] width 31 height 31
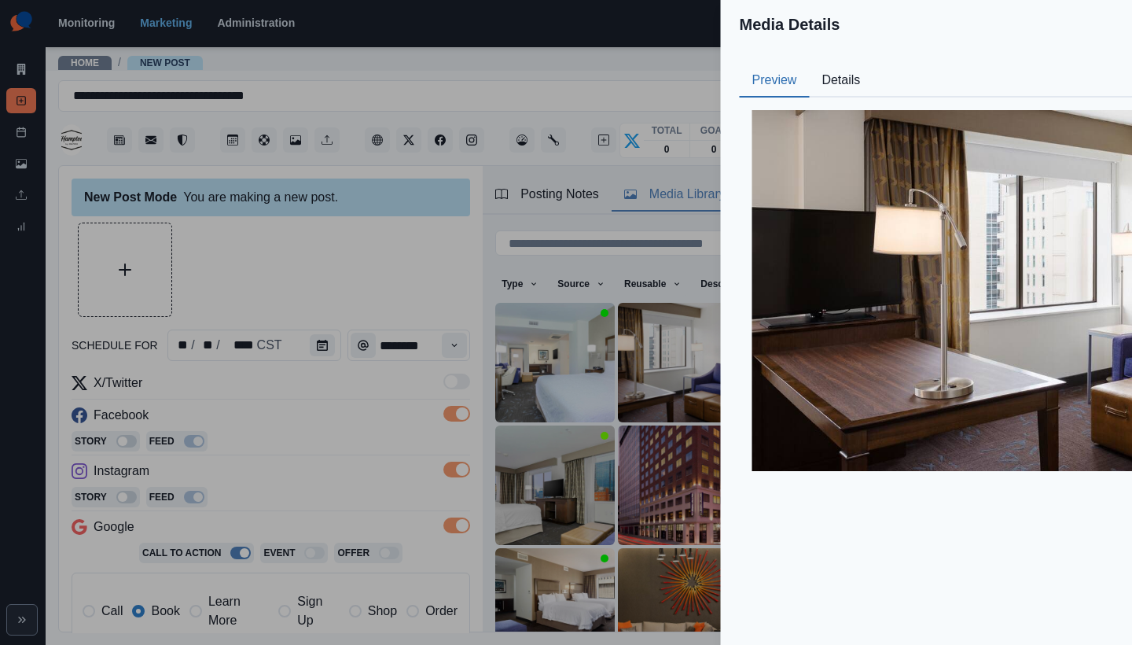
scroll to position [49, 0]
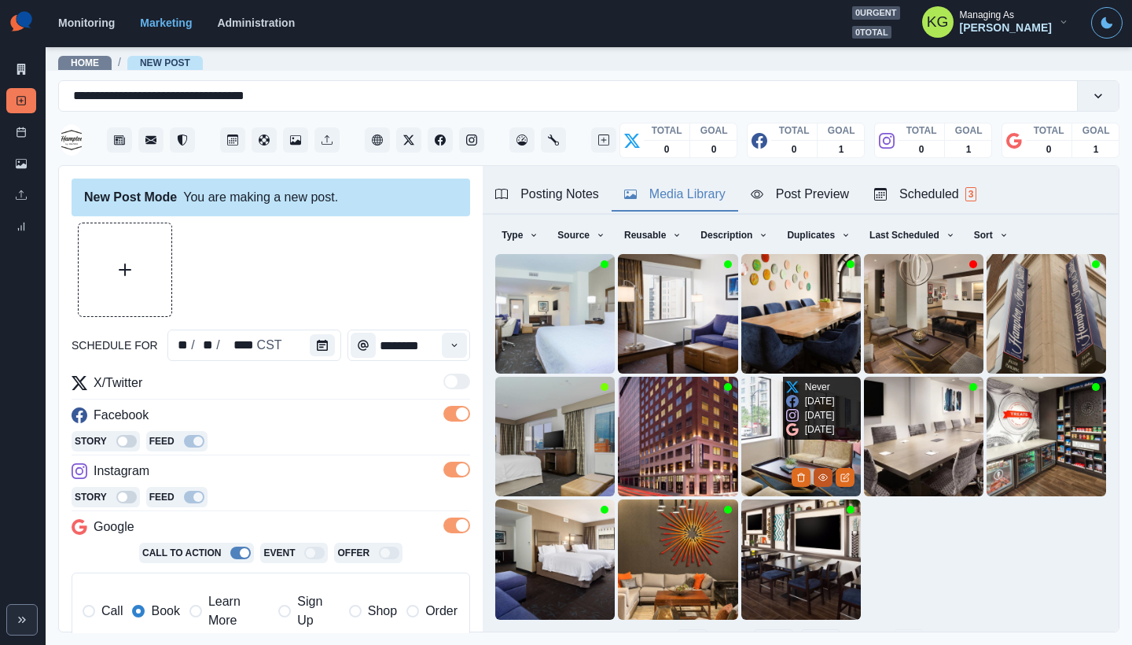
click at [819, 473] on icon "View Media" at bounding box center [823, 477] width 9 height 9
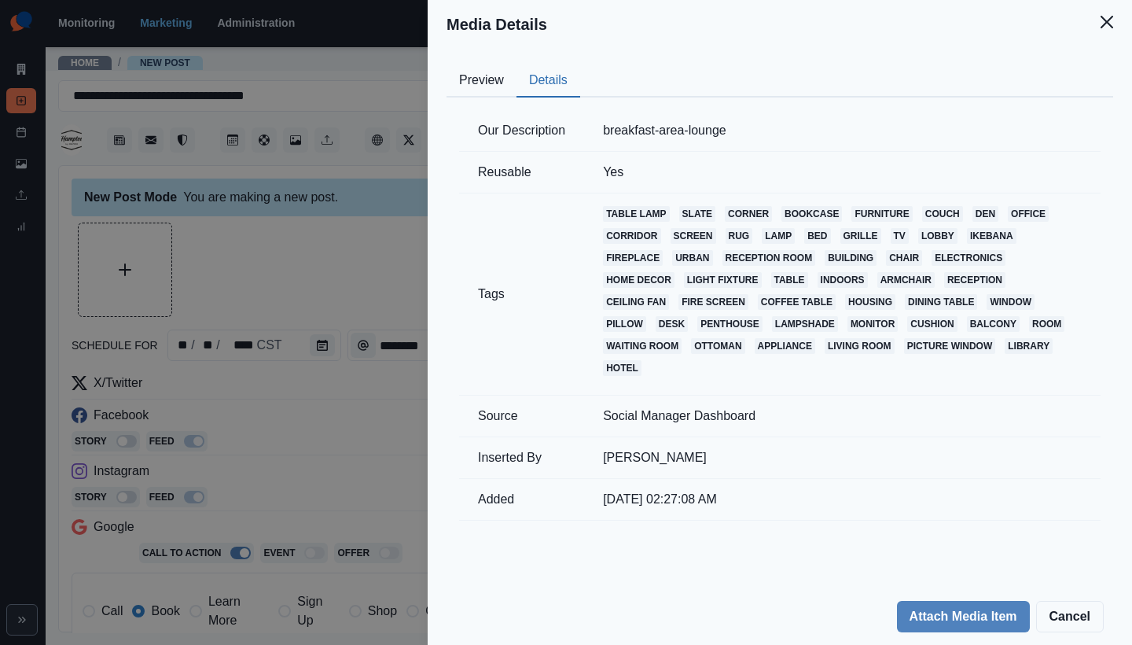
click at [567, 68] on button "Details" at bounding box center [549, 80] width 64 height 33
click at [1109, 24] on icon "Close" at bounding box center [1107, 22] width 13 height 13
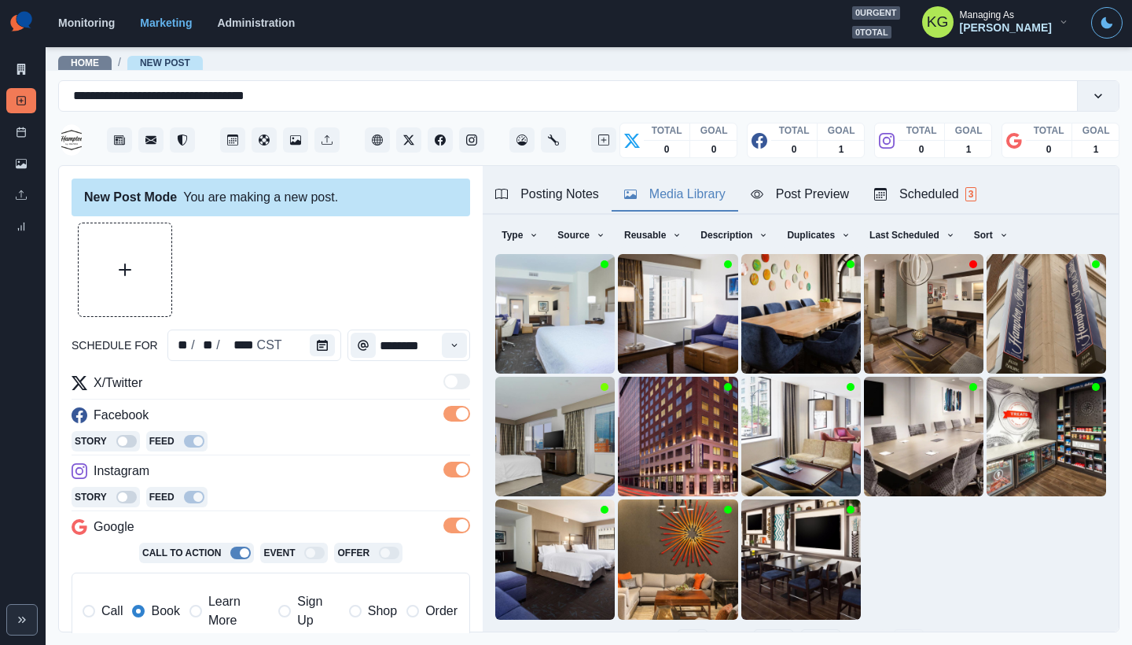
scroll to position [81, 0]
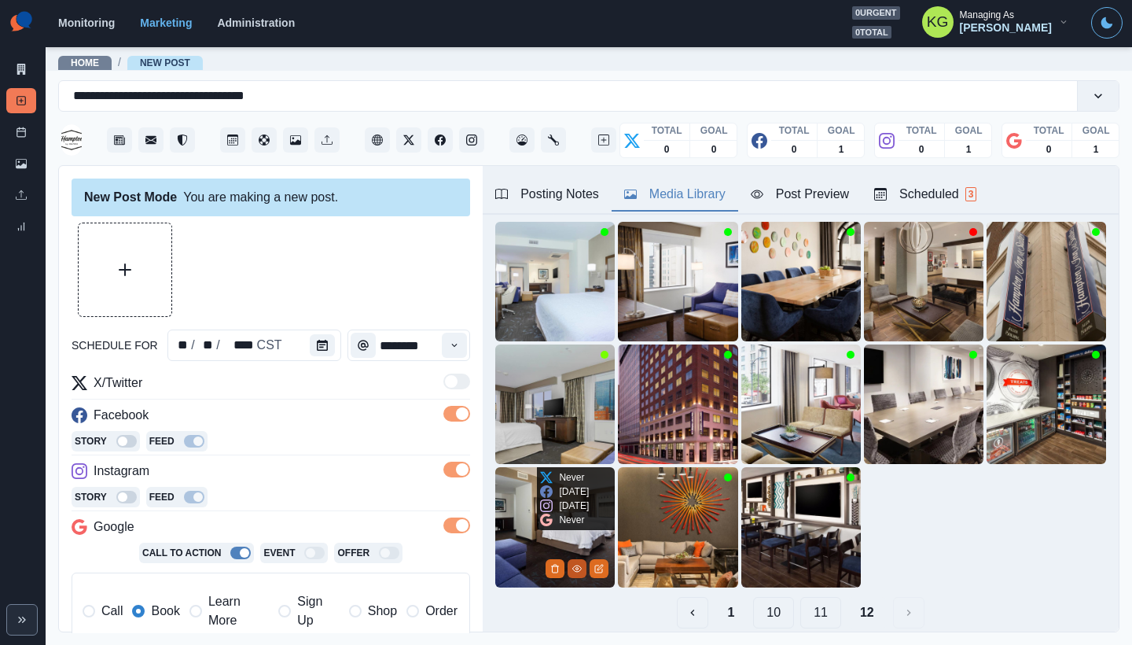
click at [575, 564] on icon "View Media" at bounding box center [576, 568] width 9 height 9
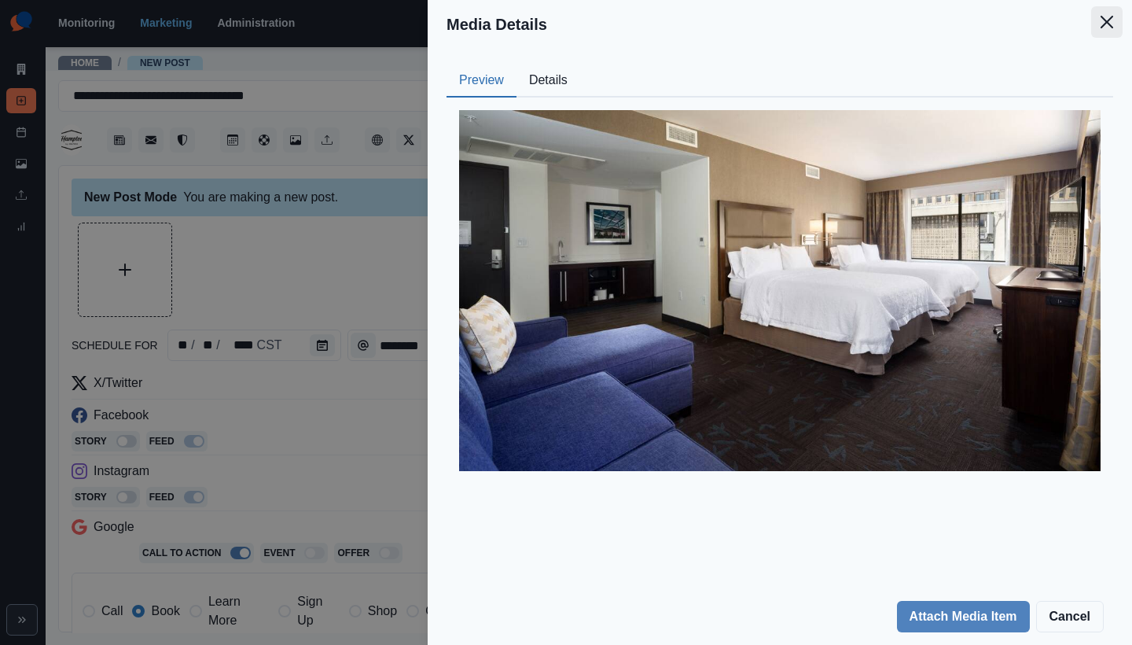
click at [1109, 32] on button "Close" at bounding box center [1106, 21] width 31 height 31
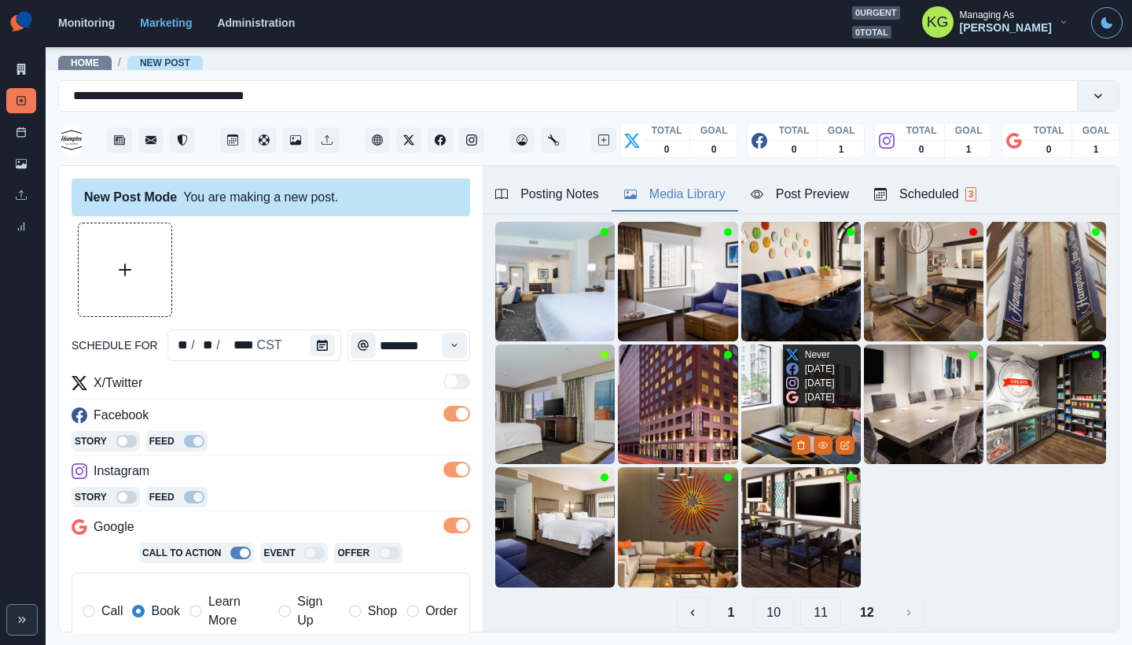
scroll to position [49, 0]
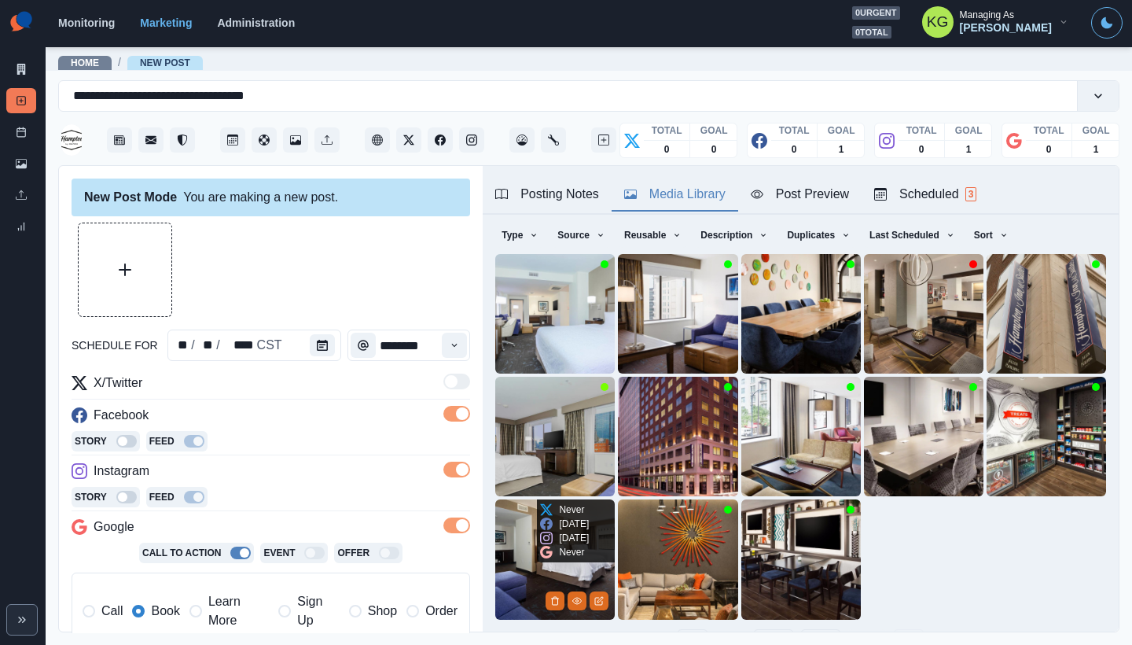
click at [502, 563] on img at bounding box center [555, 559] width 120 height 120
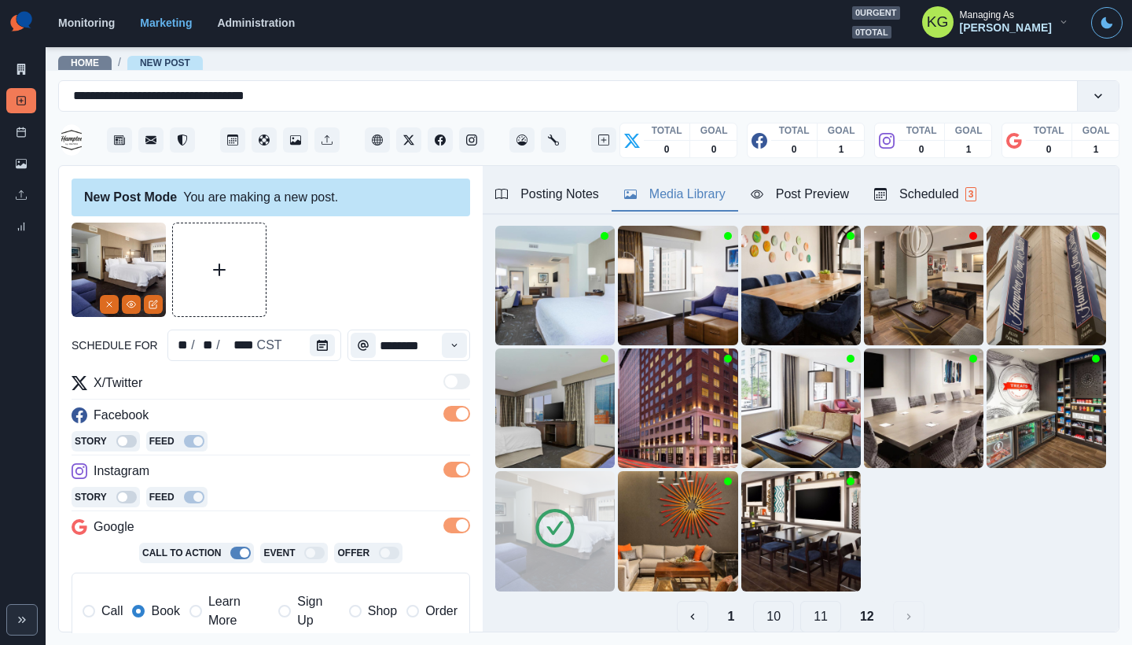
scroll to position [125, 0]
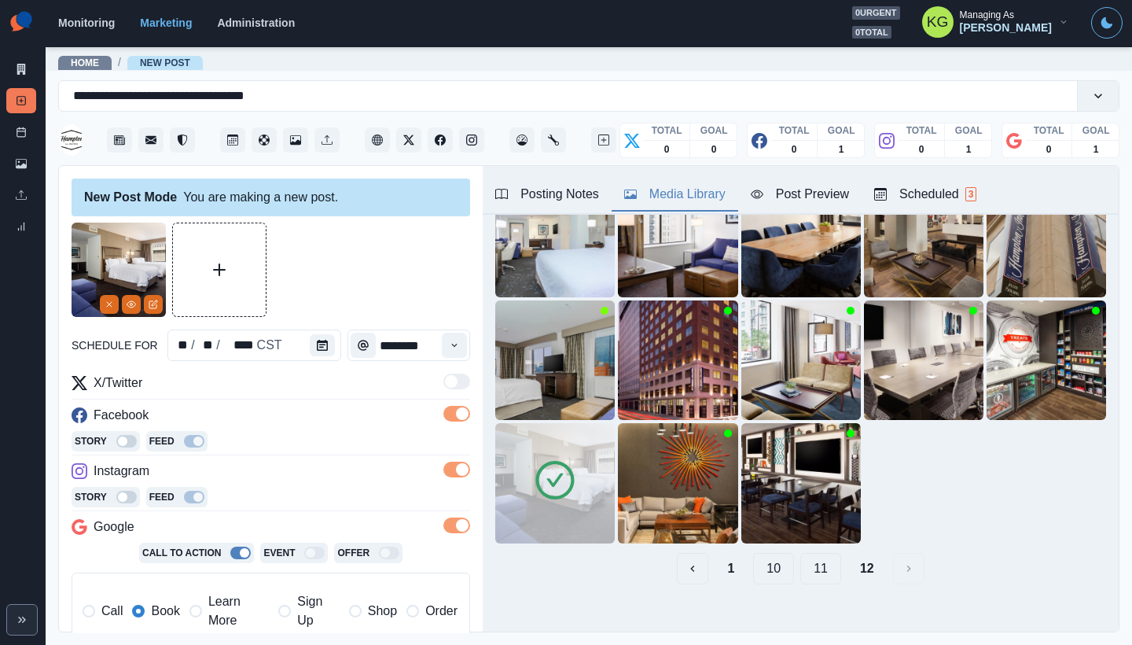
click at [806, 553] on button "11" at bounding box center [821, 568] width 41 height 31
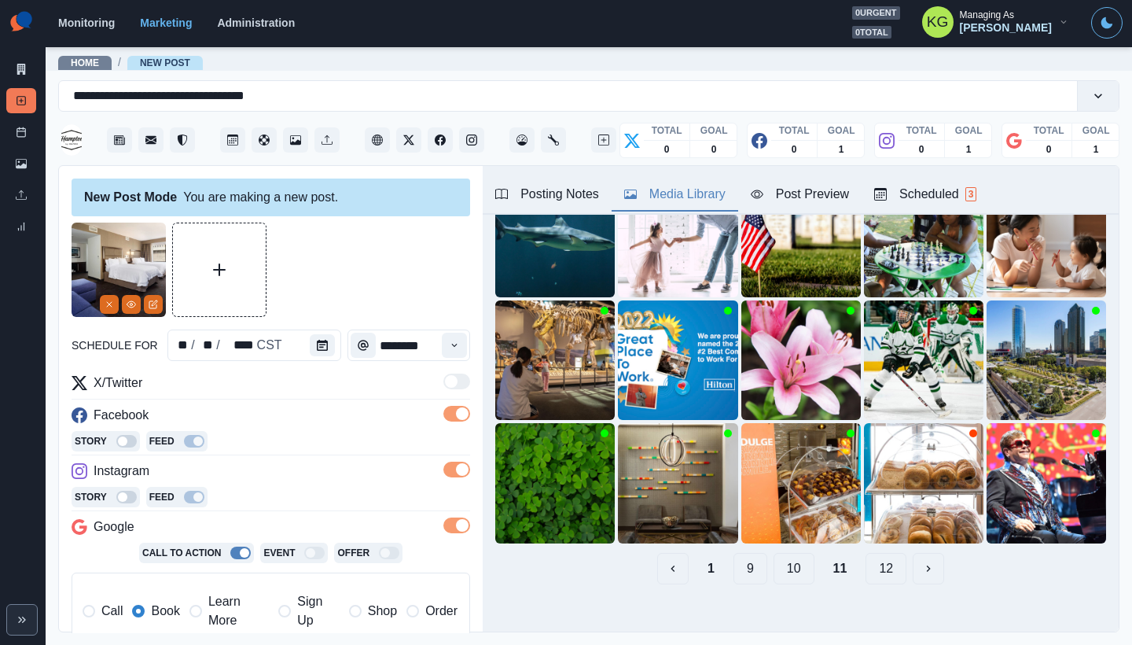
click at [786, 556] on button "10" at bounding box center [794, 568] width 41 height 31
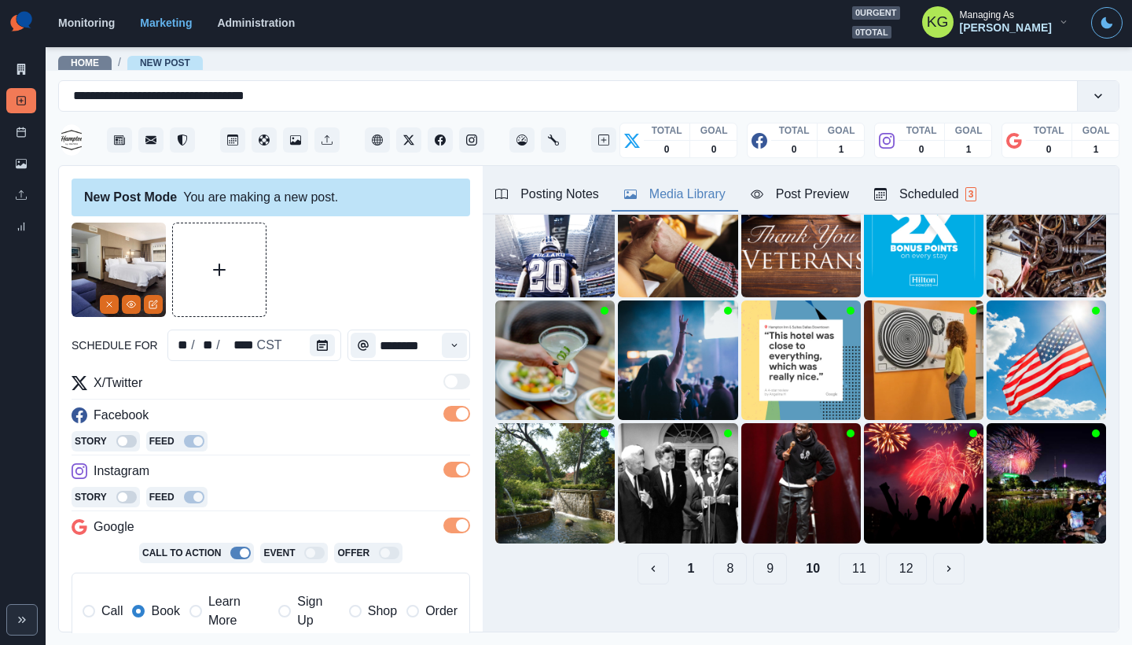
click at [753, 556] on button "9" at bounding box center [770, 568] width 34 height 31
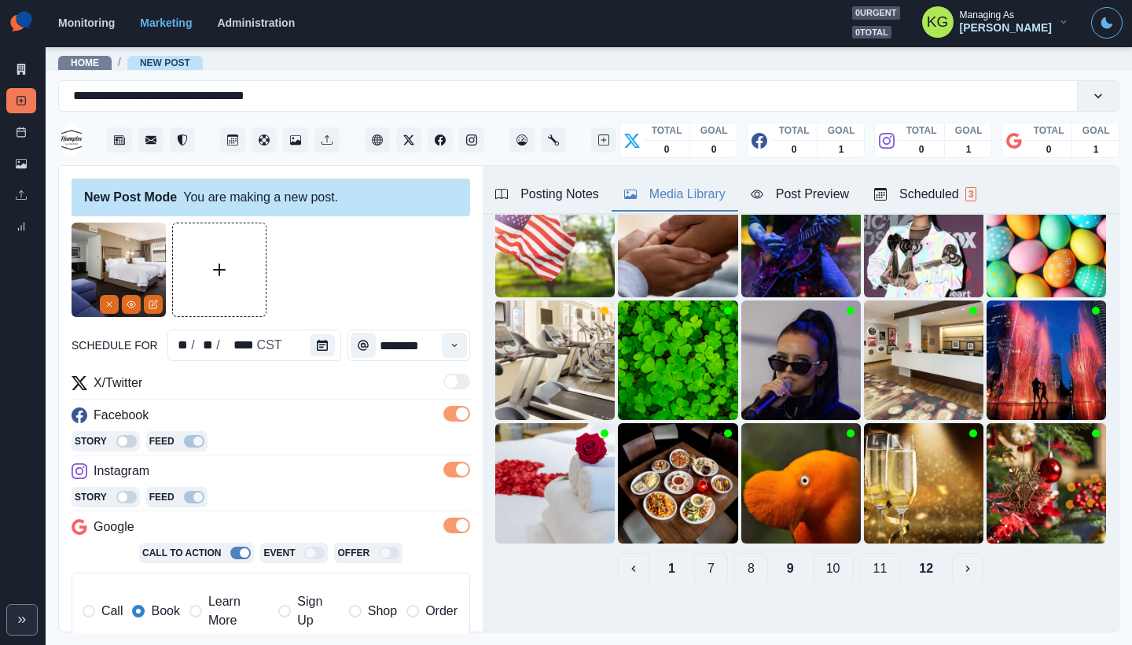
click at [753, 556] on button "8" at bounding box center [751, 568] width 34 height 31
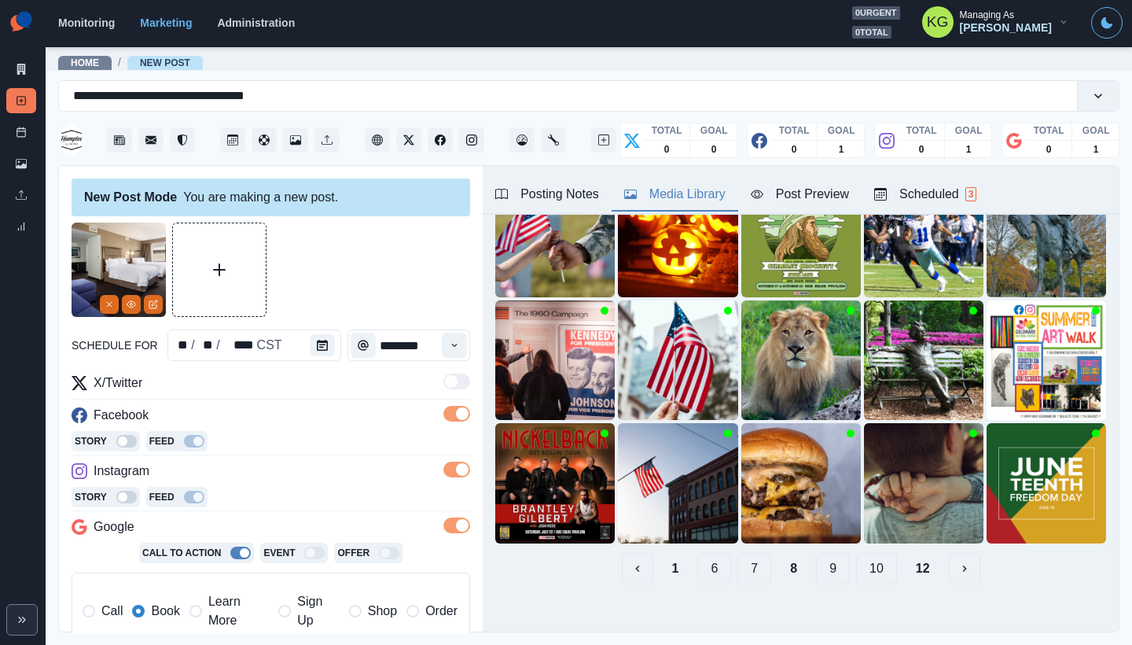
click at [753, 556] on button "7" at bounding box center [755, 568] width 34 height 31
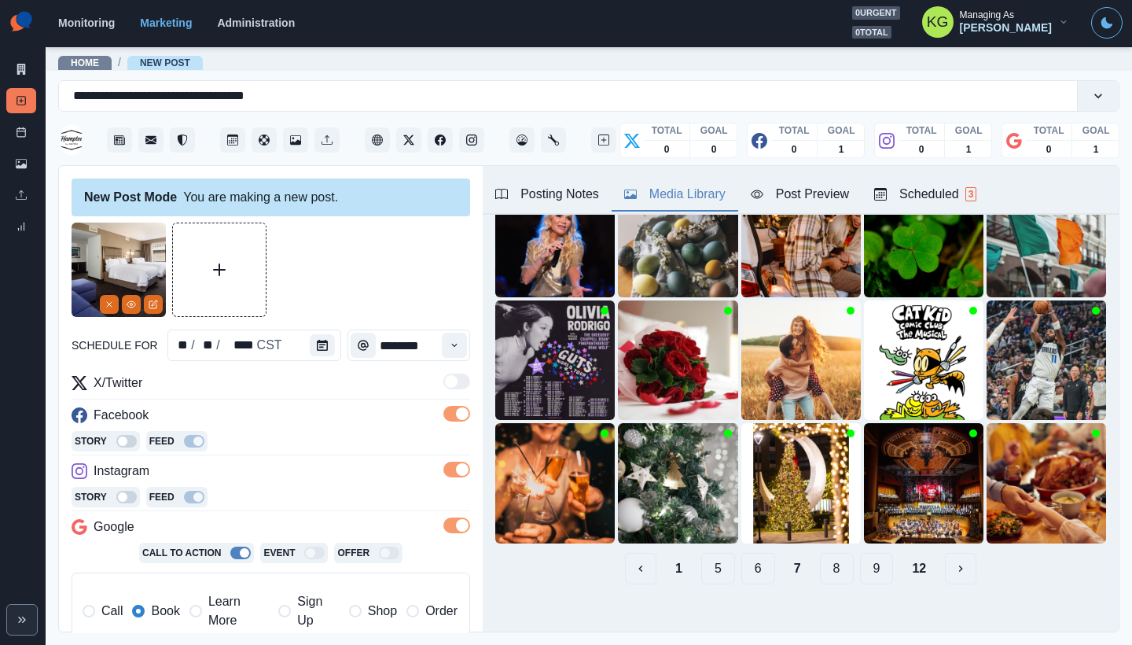
click at [753, 556] on button "6" at bounding box center [759, 568] width 34 height 31
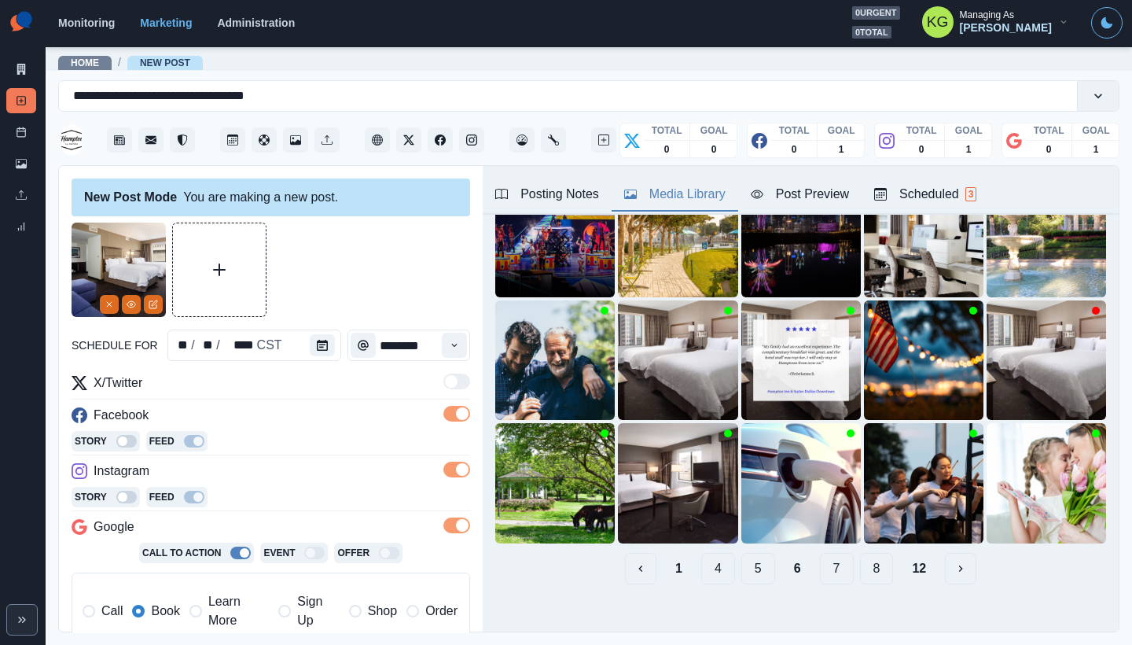
click at [756, 553] on button "5" at bounding box center [759, 568] width 34 height 31
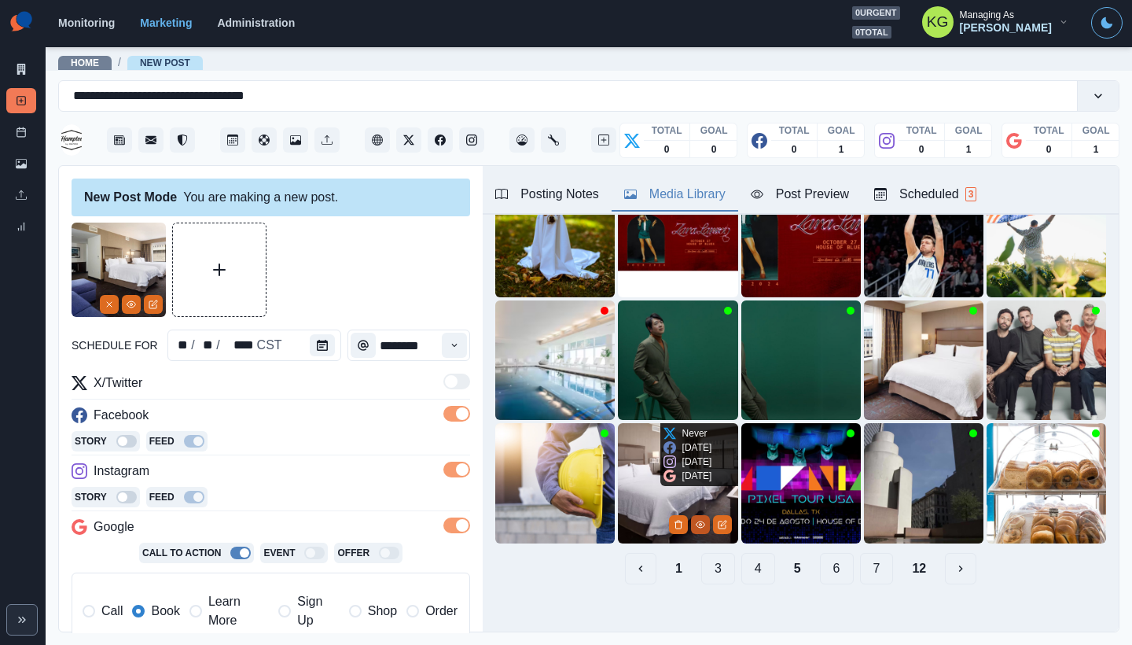
click at [696, 520] on icon "View Media" at bounding box center [700, 524] width 9 height 9
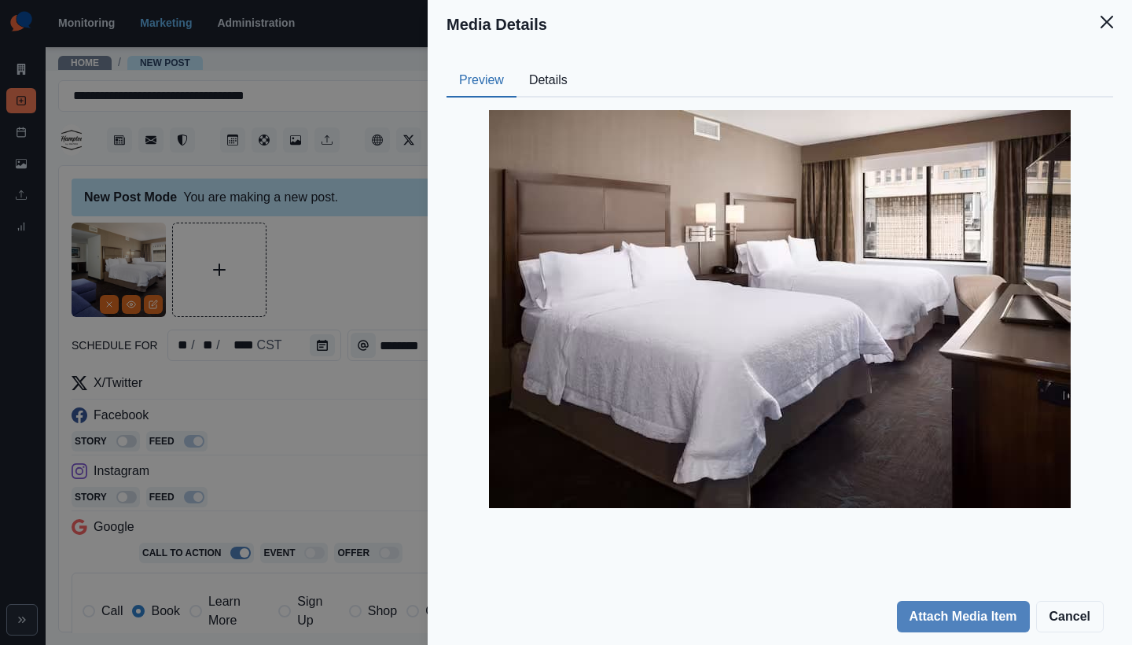
drag, startPoint x: 1103, startPoint y: 30, endPoint x: 1099, endPoint y: 37, distance: 8.1
click at [1103, 29] on button "Close" at bounding box center [1106, 21] width 31 height 31
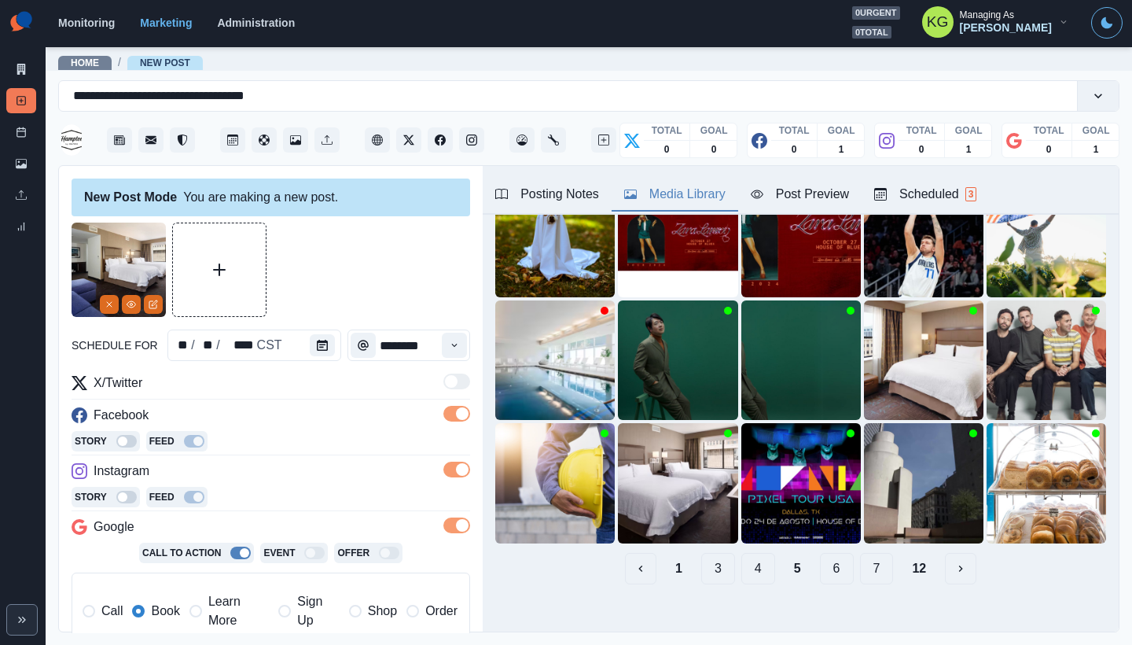
click at [744, 554] on button "4" at bounding box center [759, 568] width 34 height 31
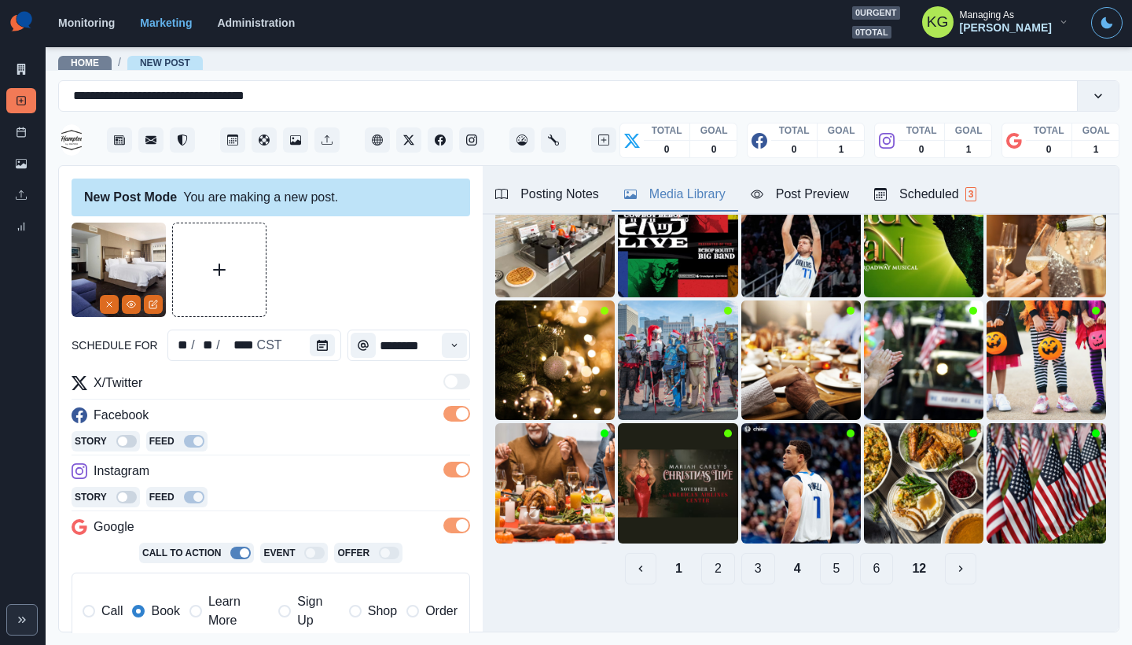
click at [742, 562] on button "3" at bounding box center [759, 568] width 34 height 31
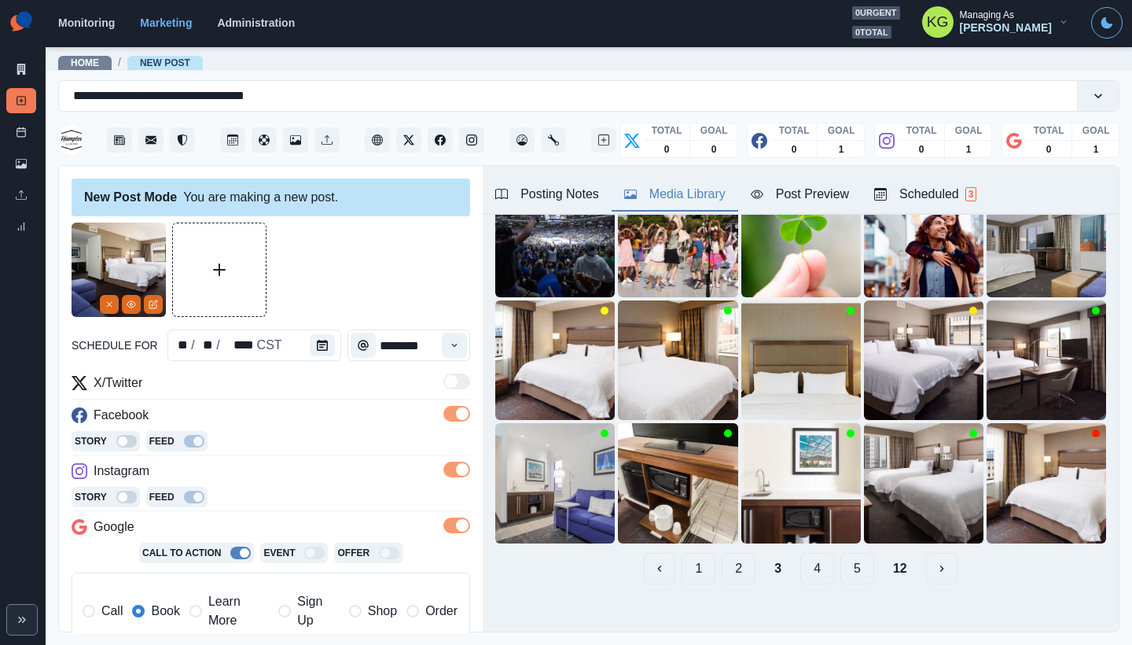
scroll to position [0, 0]
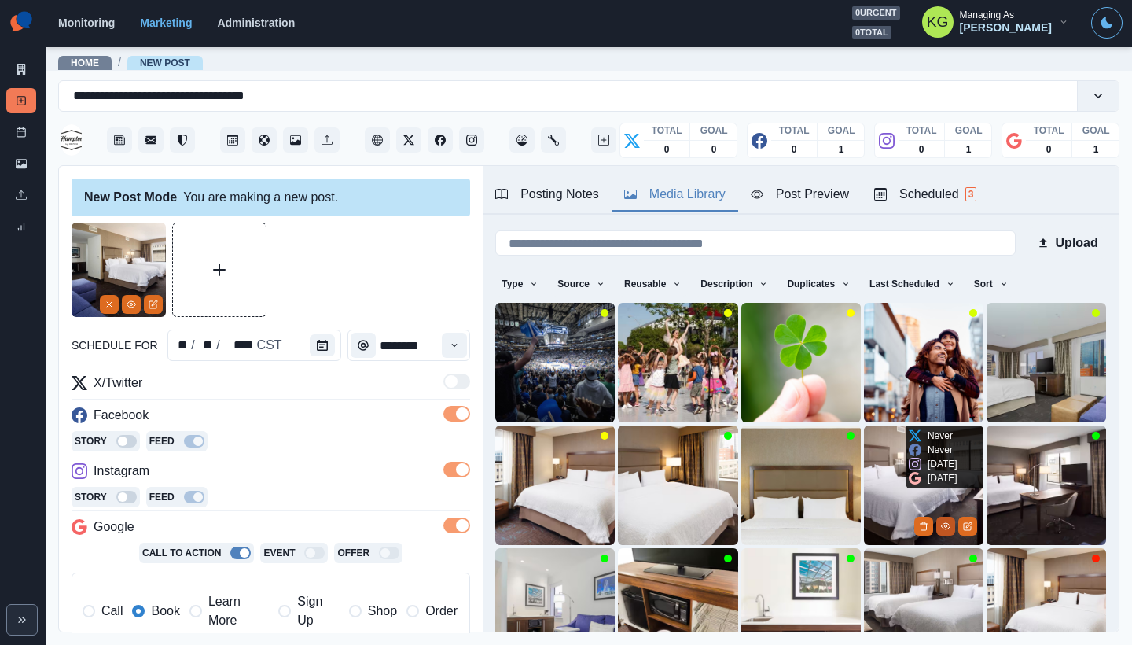
click at [941, 521] on icon "View Media" at bounding box center [945, 525] width 9 height 9
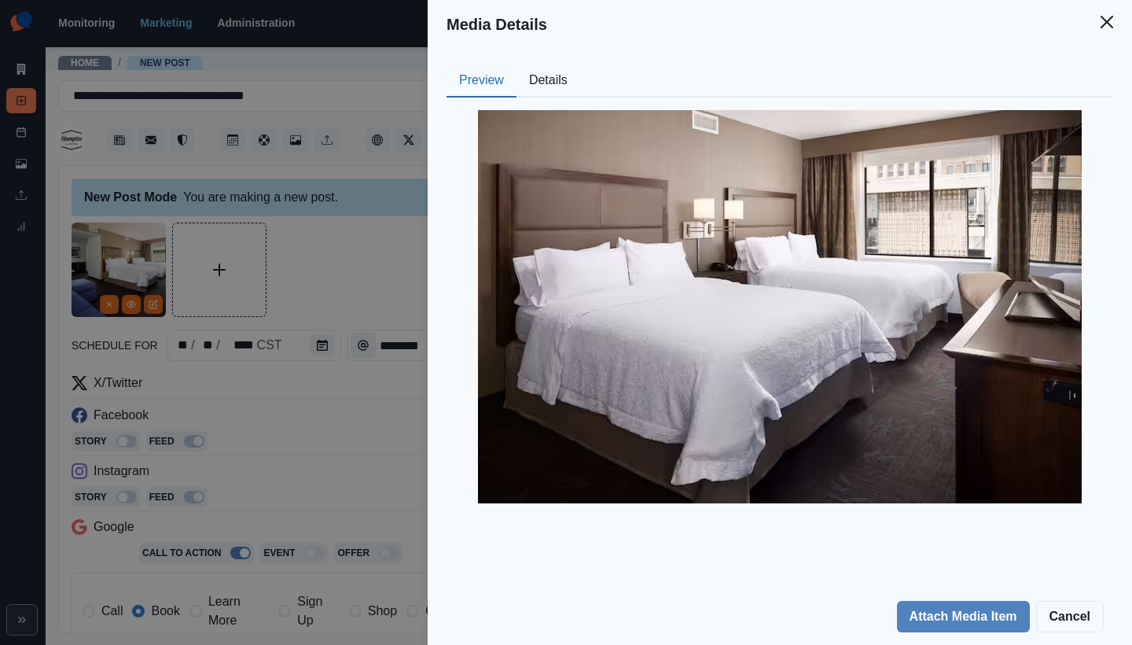
click at [1109, 24] on icon "Close" at bounding box center [1107, 22] width 13 height 13
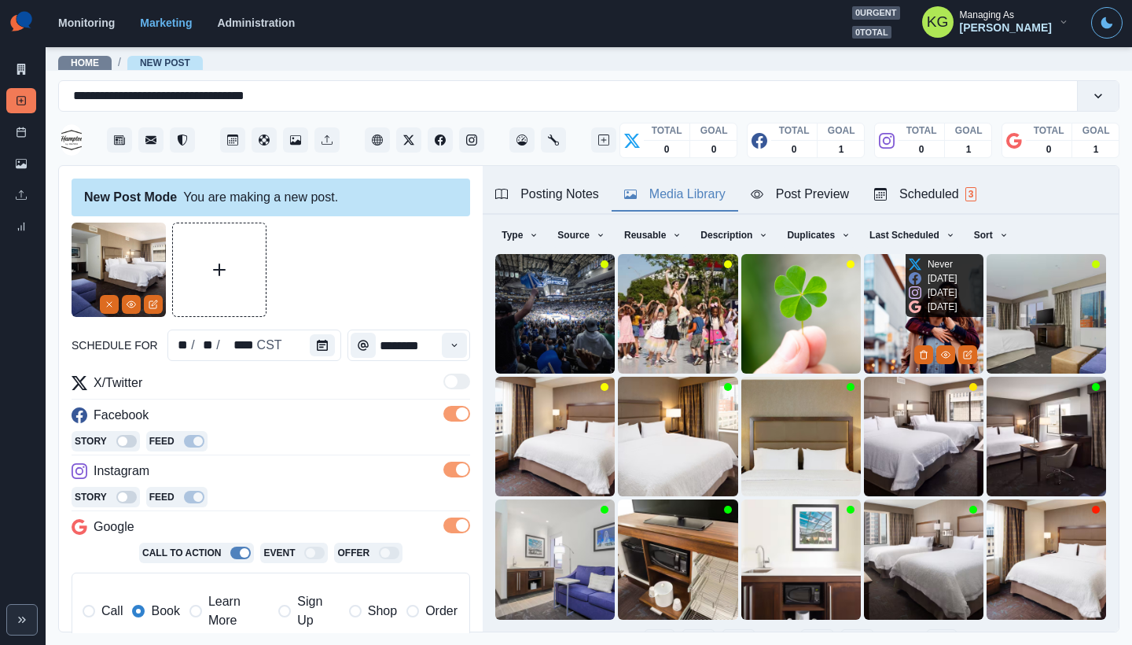
scroll to position [125, 0]
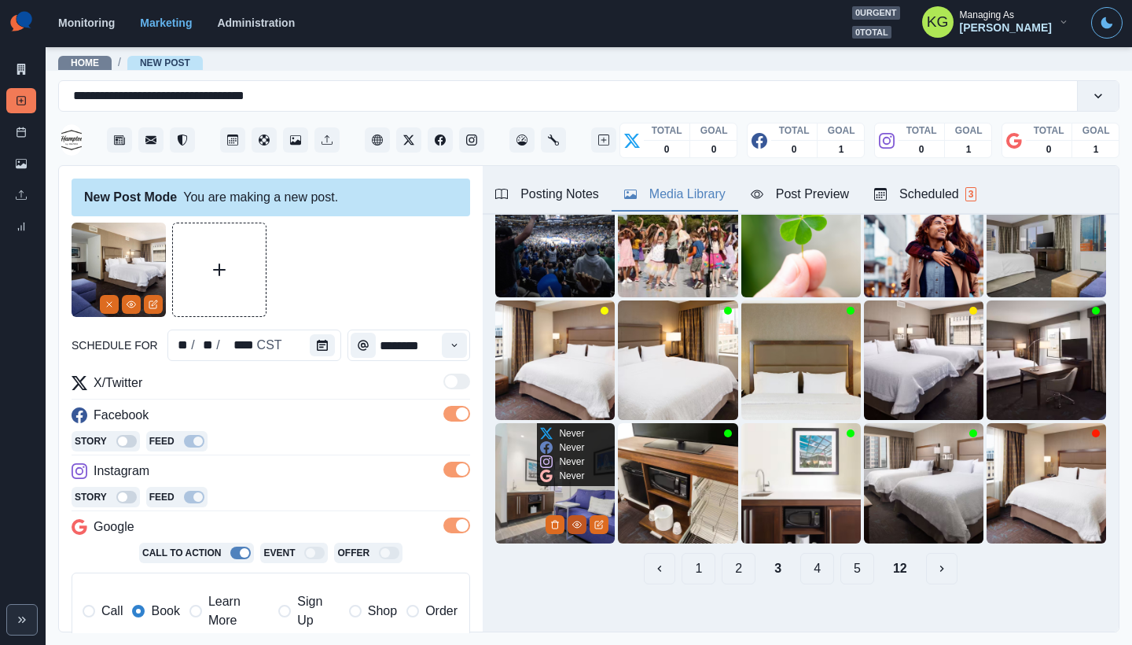
click at [572, 520] on icon "View Media" at bounding box center [576, 524] width 9 height 9
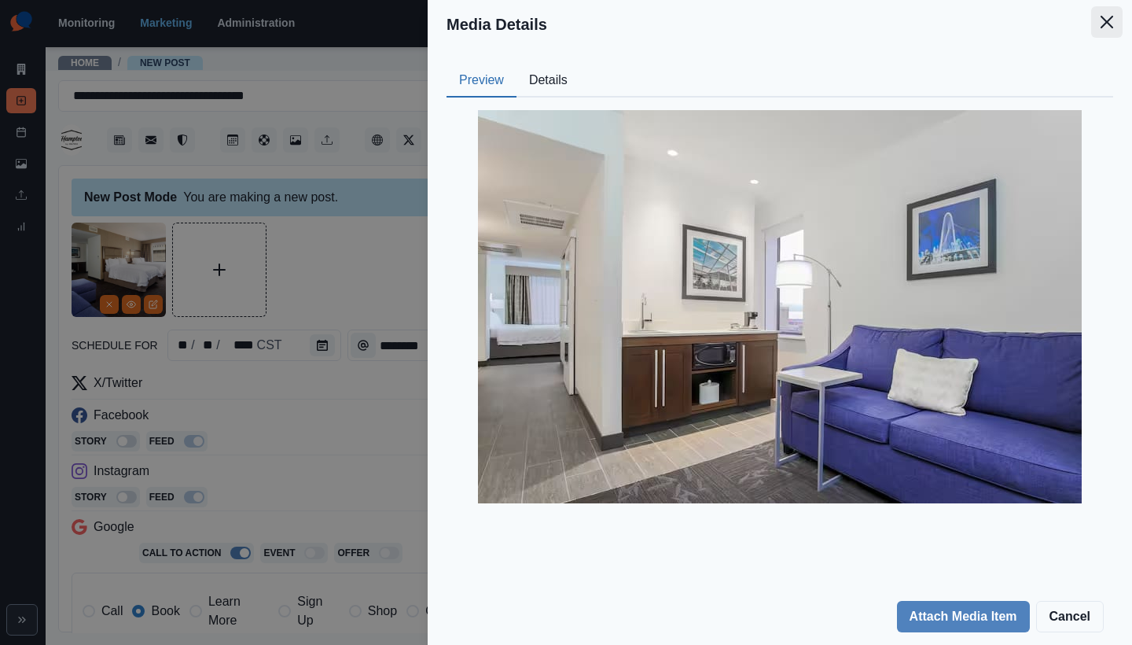
click at [1103, 32] on button "Close" at bounding box center [1106, 21] width 31 height 31
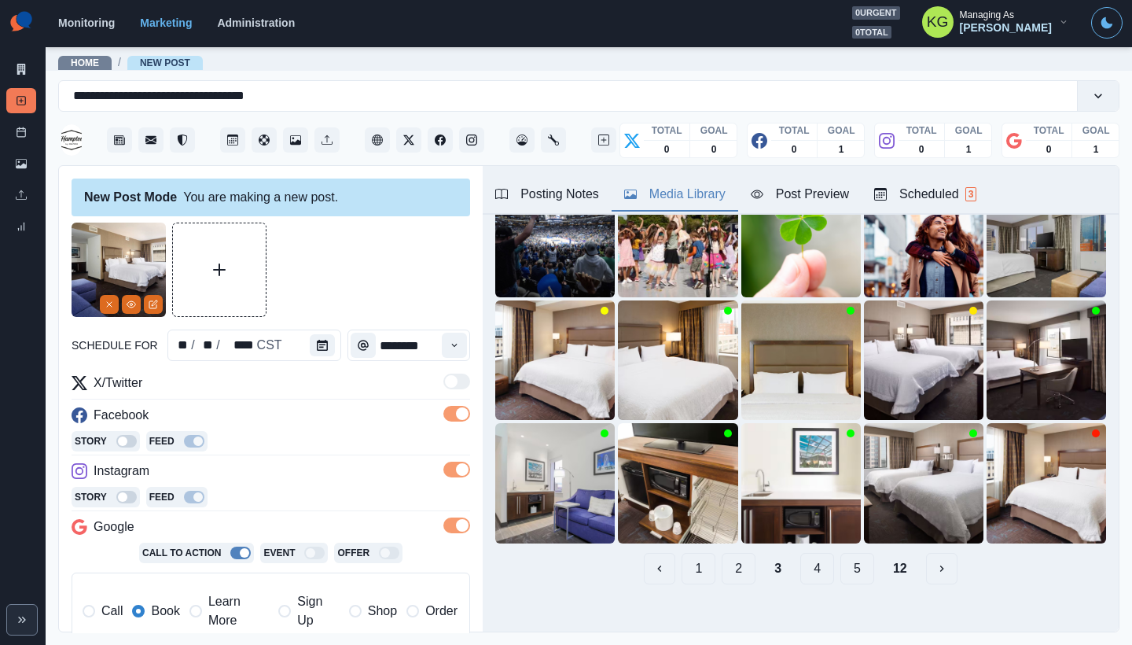
click at [723, 555] on button "2" at bounding box center [739, 568] width 34 height 31
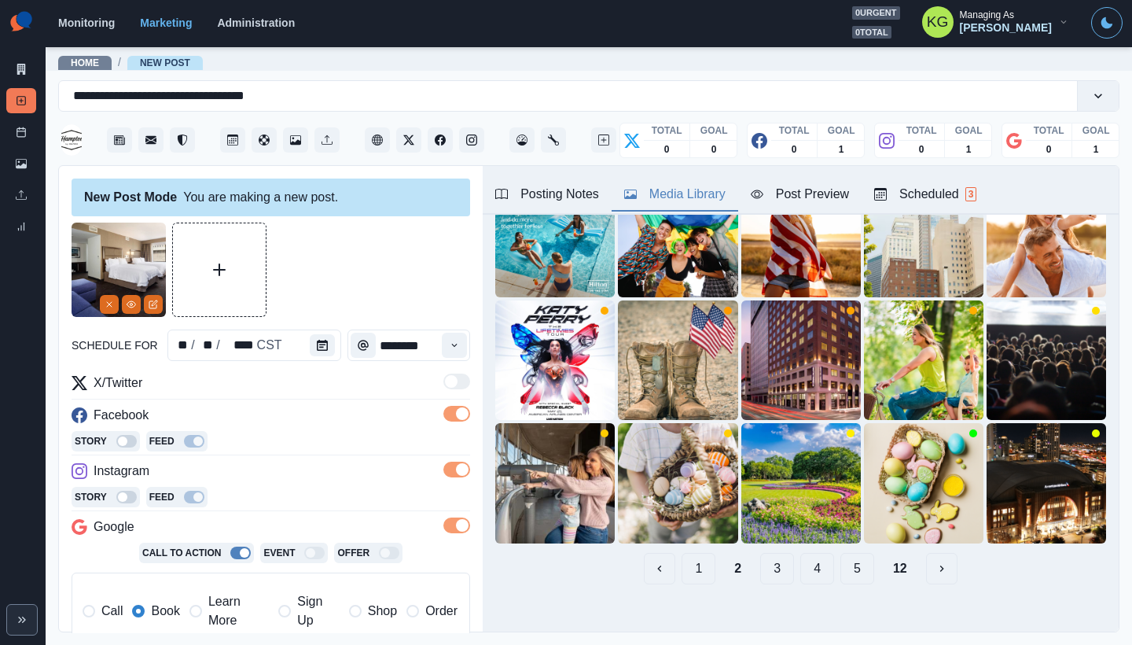
click at [684, 554] on button "1" at bounding box center [699, 568] width 34 height 31
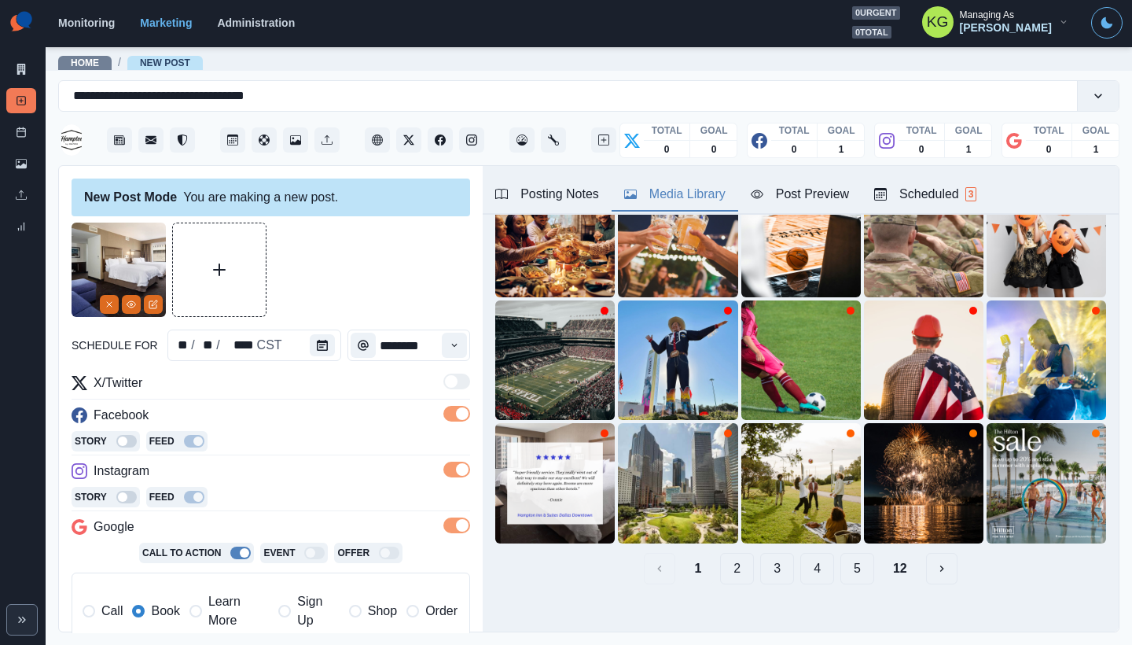
scroll to position [342, 0]
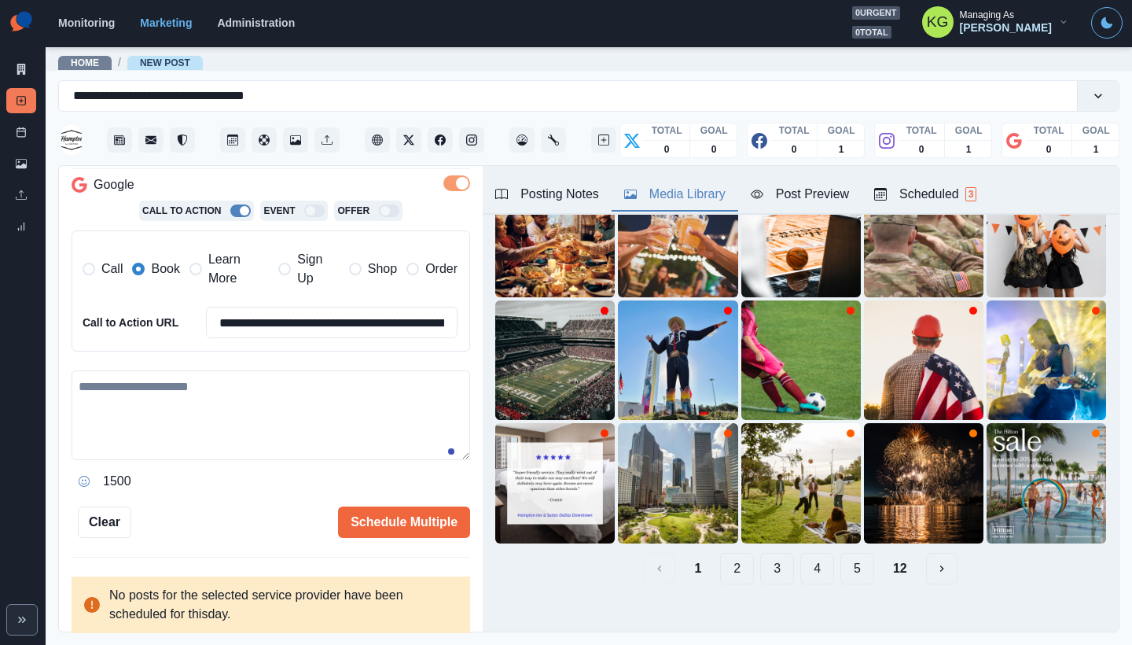
click at [318, 412] on textarea at bounding box center [271, 415] width 399 height 90
paste textarea "**********"
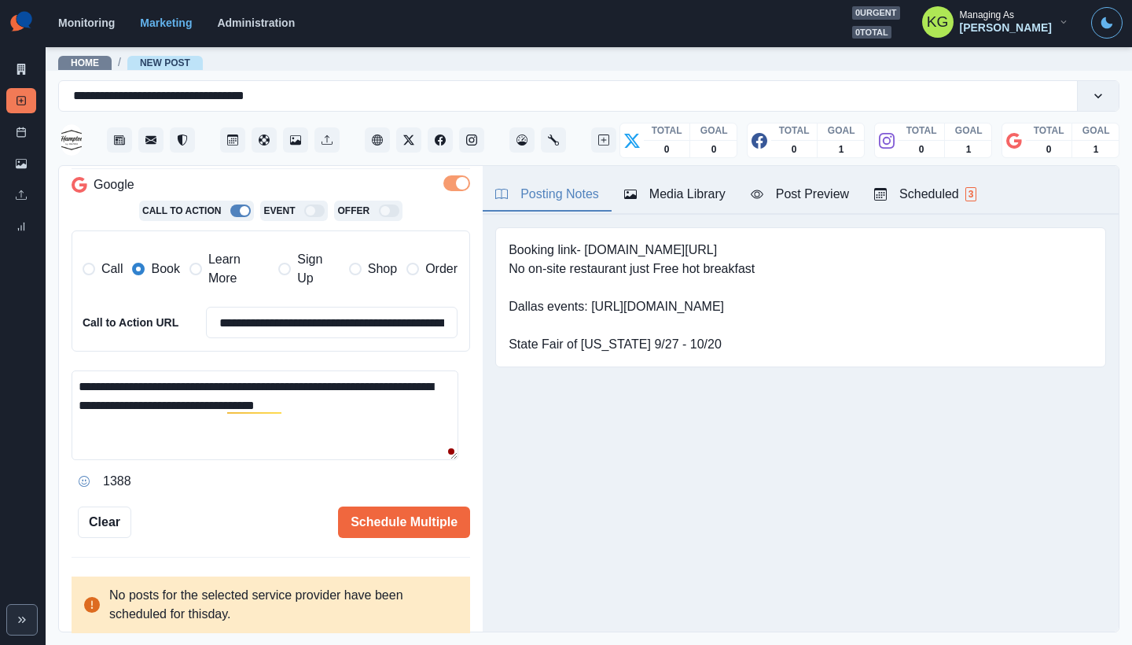
click at [558, 210] on button "Posting Notes" at bounding box center [547, 195] width 129 height 33
drag, startPoint x: 586, startPoint y: 248, endPoint x: 730, endPoint y: 248, distance: 143.9
click at [730, 248] on pre "Booking link- bit.ly/35OuIDw No on-site restaurant just Free hot breakfast Dall…" at bounding box center [632, 297] width 246 height 113
copy pre "bit.ly/35OuIDw"
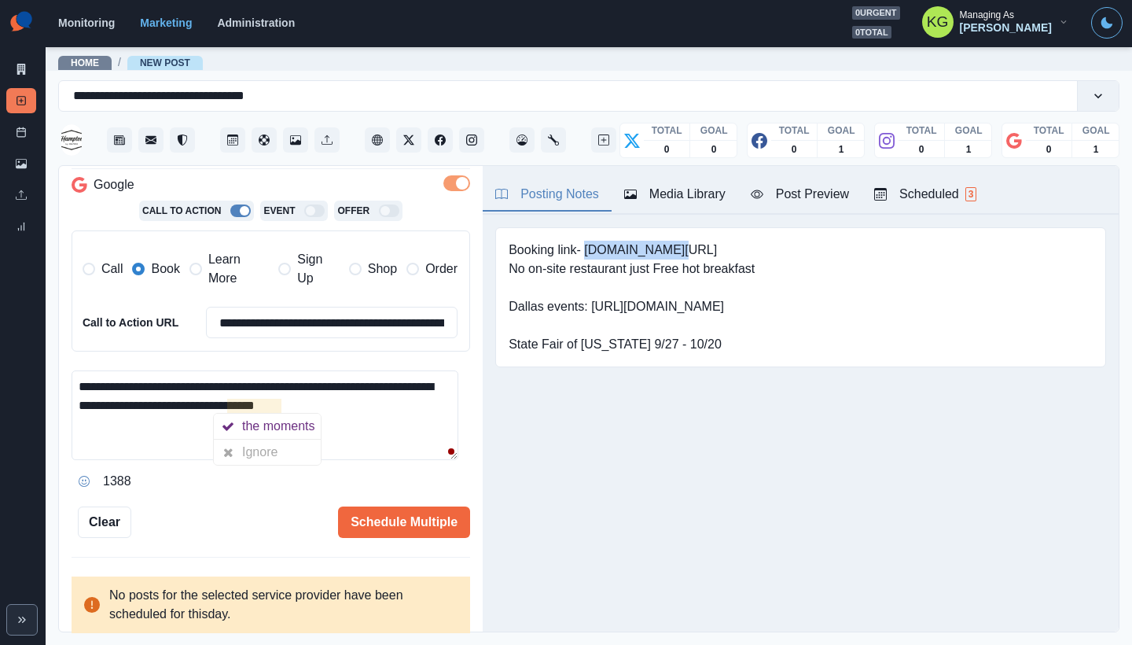
click at [228, 401] on textarea "**********" at bounding box center [265, 415] width 387 height 90
click at [428, 400] on textarea "**********" at bounding box center [265, 415] width 387 height 90
paste textarea "**********"
click at [192, 438] on textarea "**********" at bounding box center [265, 415] width 387 height 90
click at [182, 447] on textarea "**********" at bounding box center [265, 415] width 387 height 90
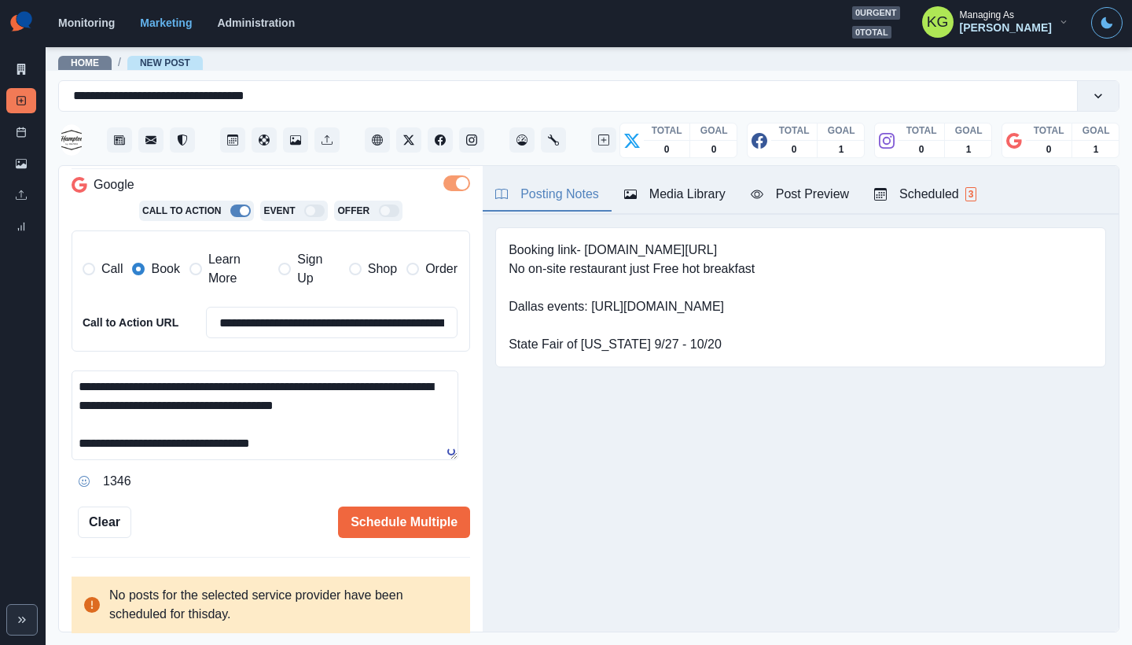
click at [388, 442] on textarea "**********" at bounding box center [265, 415] width 387 height 90
click at [418, 419] on textarea "**********" at bounding box center [265, 415] width 387 height 90
click at [413, 407] on textarea "**********" at bounding box center [265, 415] width 387 height 90
click at [387, 453] on textarea "**********" at bounding box center [265, 415] width 387 height 90
click at [83, 476] on icon "Opens Emoji Picker" at bounding box center [84, 481] width 11 height 11
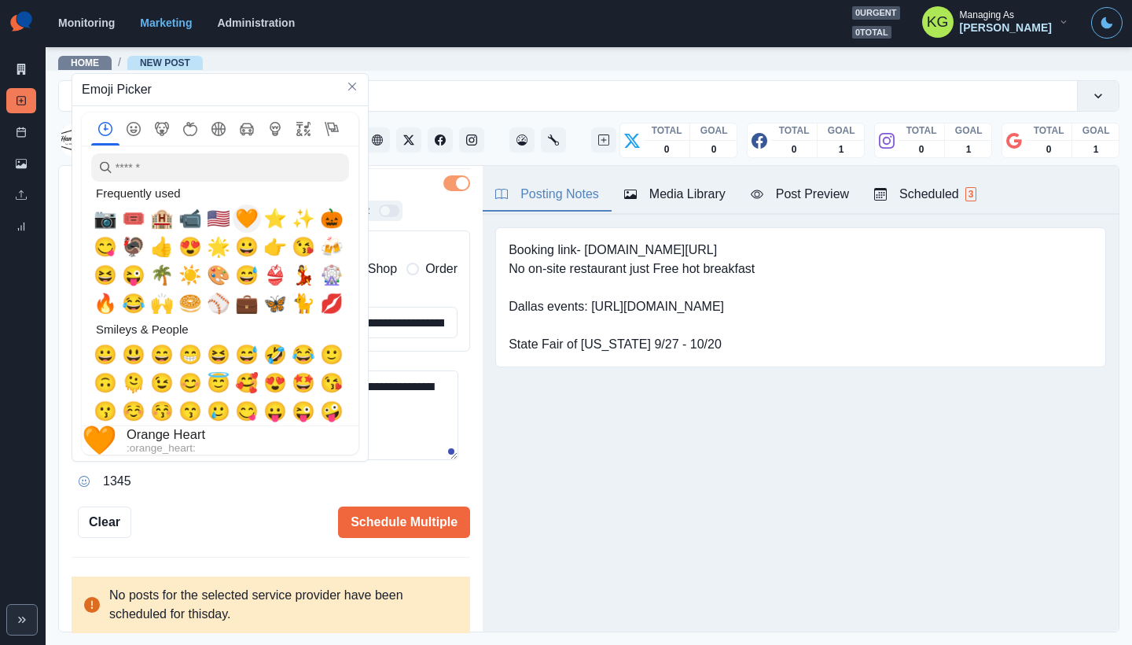
click at [245, 222] on span "🧡" at bounding box center [247, 219] width 24 height 22
click at [392, 454] on textarea "**********" at bounding box center [265, 415] width 387 height 90
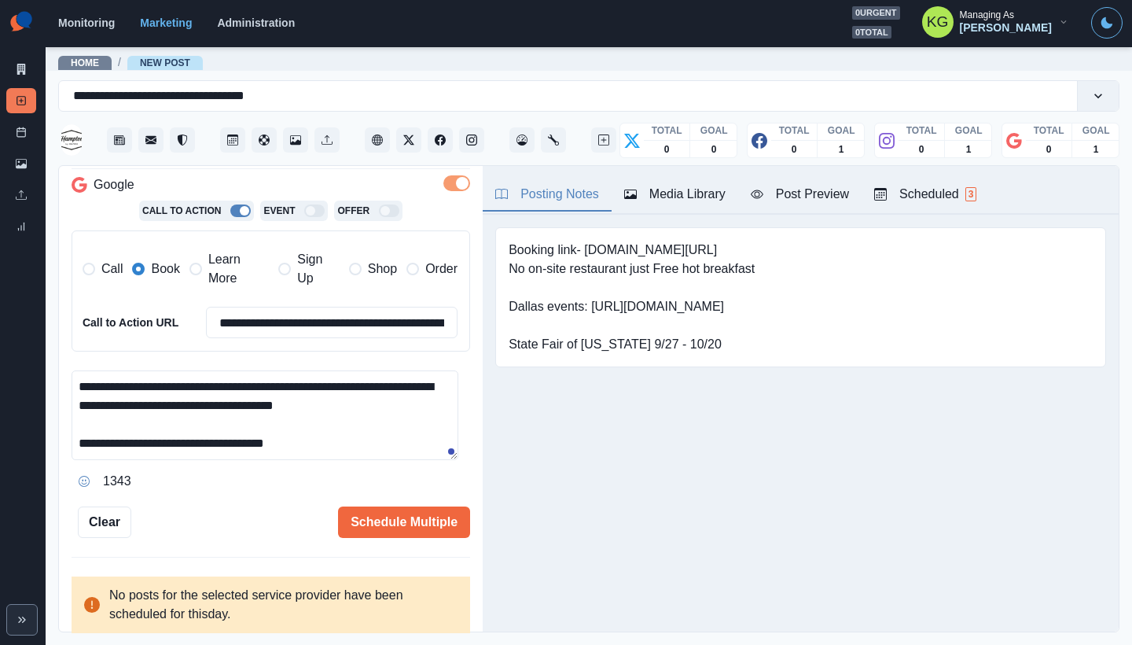
click at [300, 441] on textarea "**********" at bounding box center [265, 415] width 387 height 90
click at [403, 409] on textarea "**********" at bounding box center [265, 415] width 387 height 90
paste textarea "**"
click at [352, 469] on div "1343" at bounding box center [271, 481] width 399 height 25
click at [346, 460] on div "**********" at bounding box center [271, 431] width 399 height 123
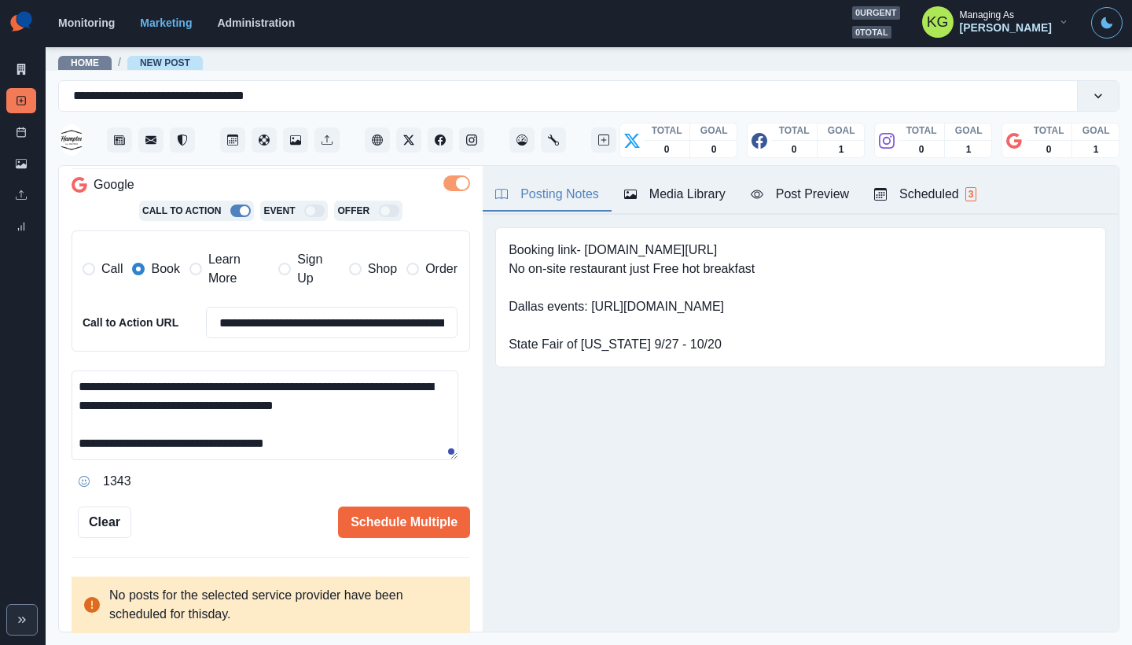
click at [332, 439] on textarea "**********" at bounding box center [265, 415] width 387 height 90
type textarea "**********"
click at [417, 523] on button "Schedule Multiple" at bounding box center [404, 521] width 132 height 31
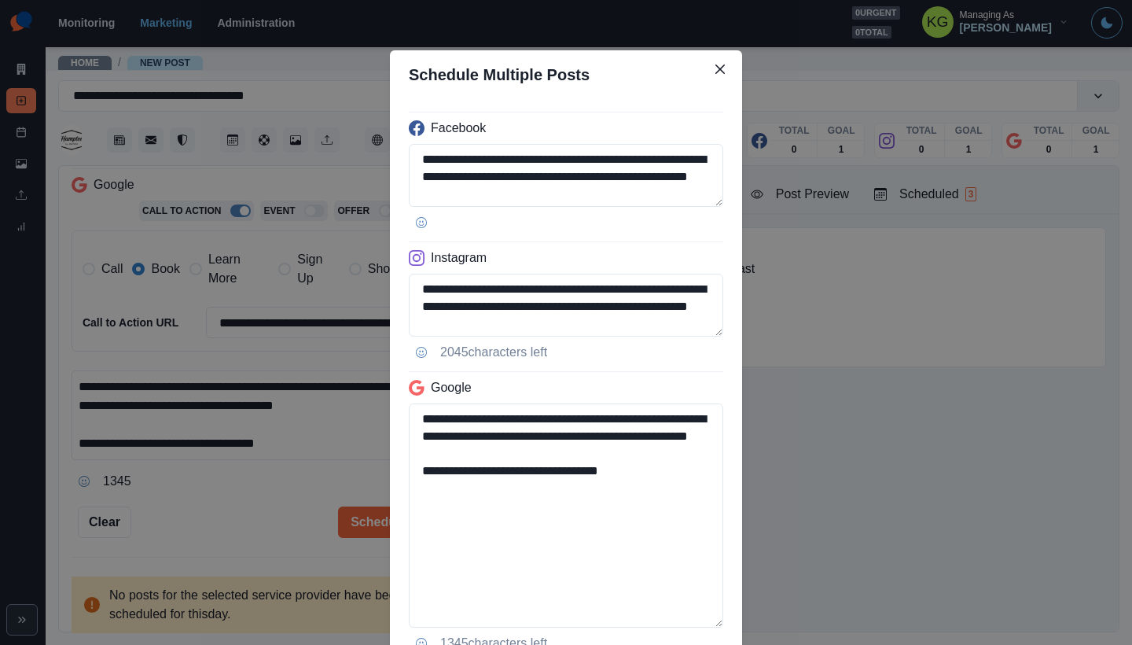
click at [724, 623] on div "**********" at bounding box center [566, 380] width 352 height 563
drag, startPoint x: 650, startPoint y: 499, endPoint x: 349, endPoint y: 486, distance: 300.7
click at [349, 486] on div "**********" at bounding box center [566, 322] width 1132 height 645
click at [712, 337] on textarea "**********" at bounding box center [566, 306] width 315 height 64
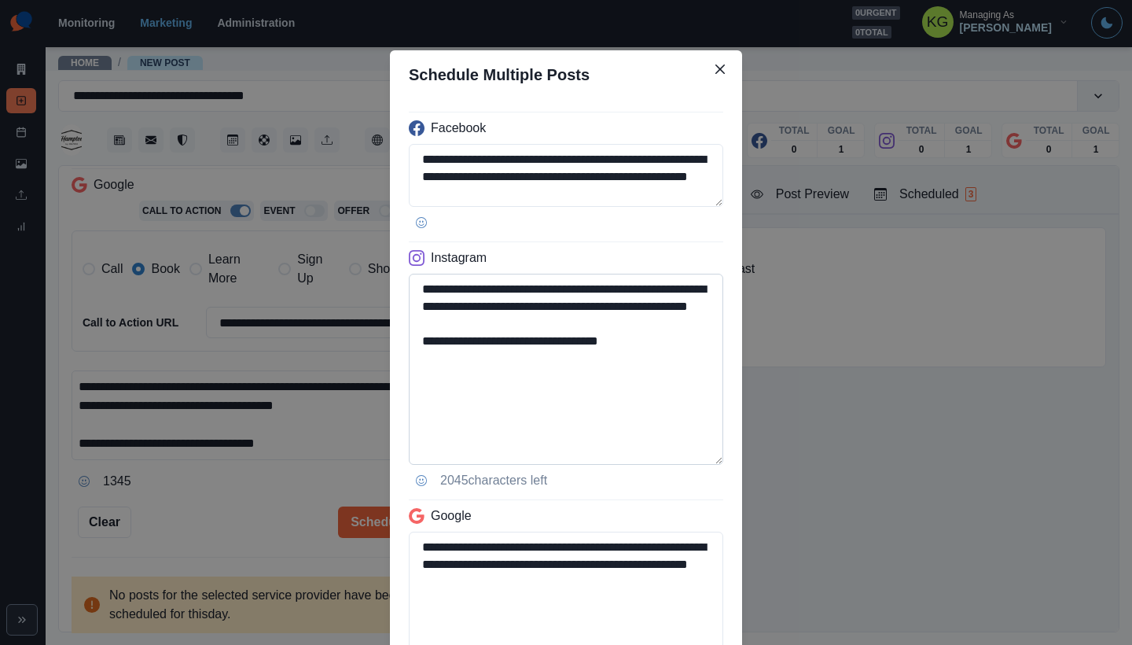
type textarea "**********"
click at [652, 383] on textarea "**********" at bounding box center [566, 369] width 315 height 191
drag, startPoint x: 660, startPoint y: 364, endPoint x: 521, endPoint y: 362, distance: 139.2
click at [521, 362] on textarea "**********" at bounding box center [566, 369] width 315 height 191
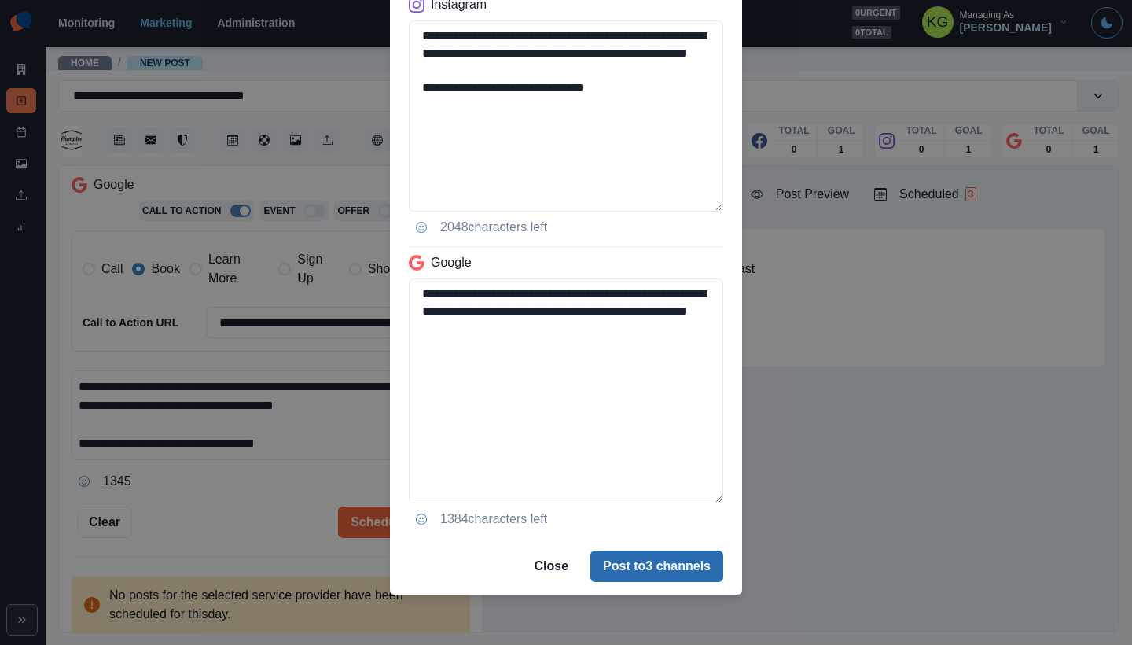
type textarea "**********"
click at [657, 558] on button "Post to 3 channels" at bounding box center [657, 565] width 133 height 31
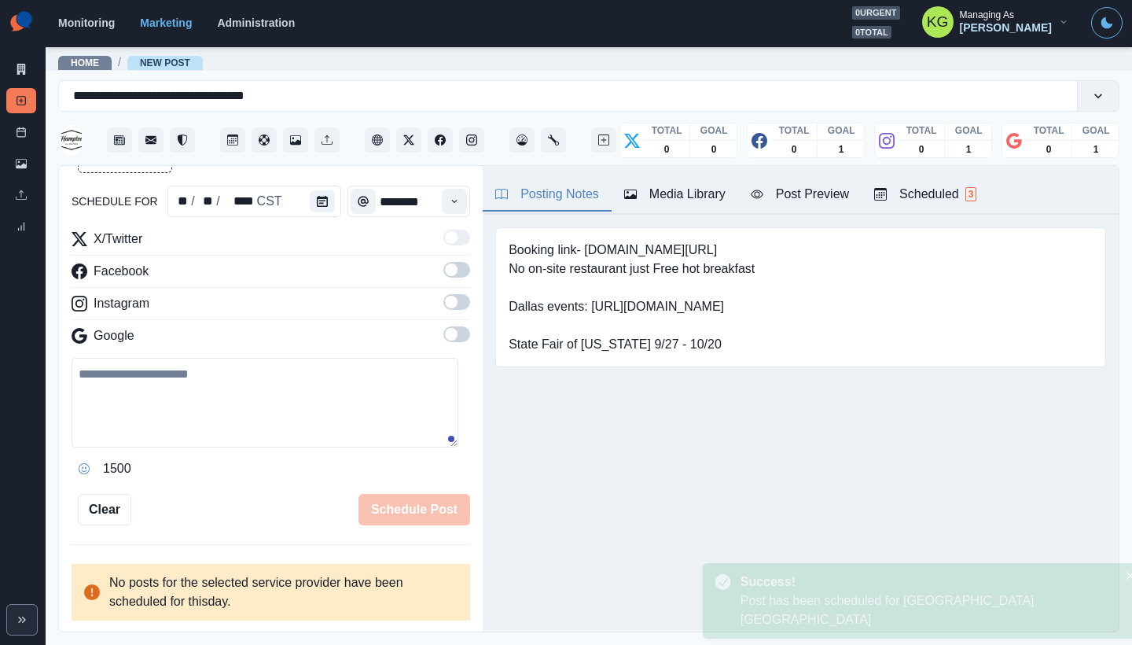
scroll to position [143, 0]
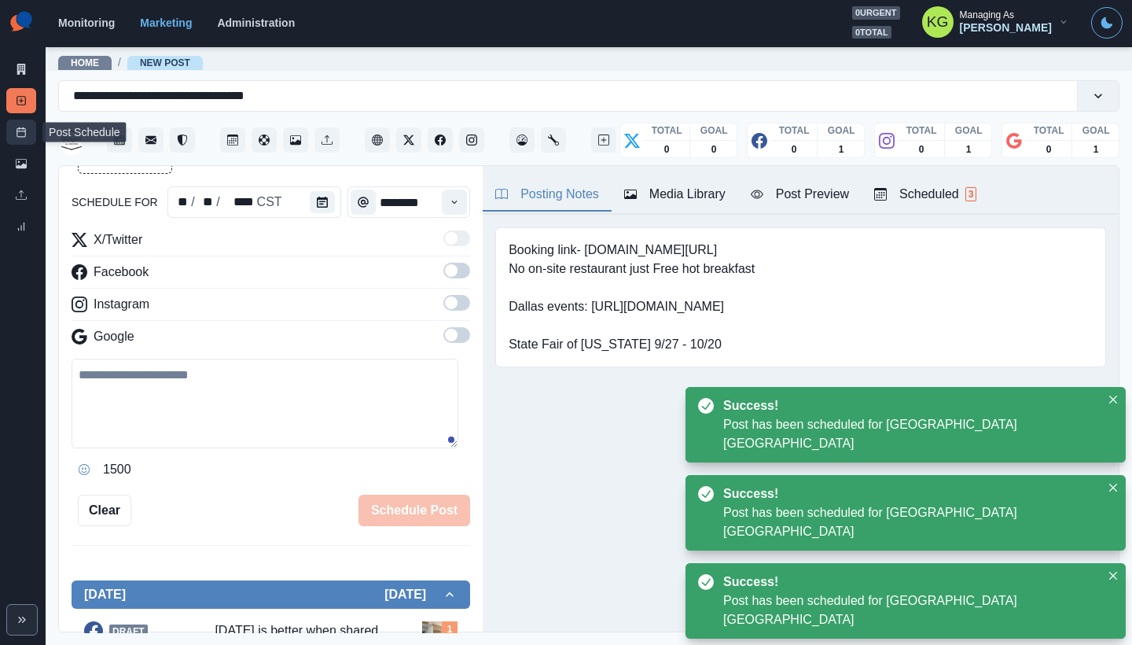
click at [25, 128] on icon at bounding box center [21, 132] width 11 height 11
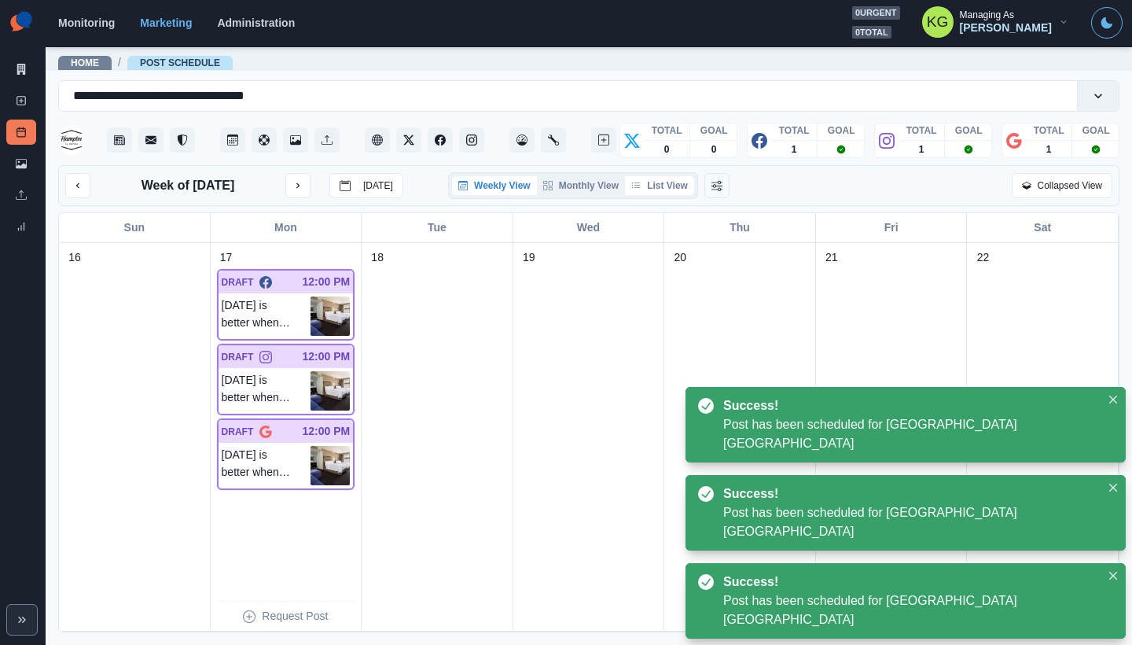
click at [668, 185] on button "List View" at bounding box center [659, 185] width 69 height 19
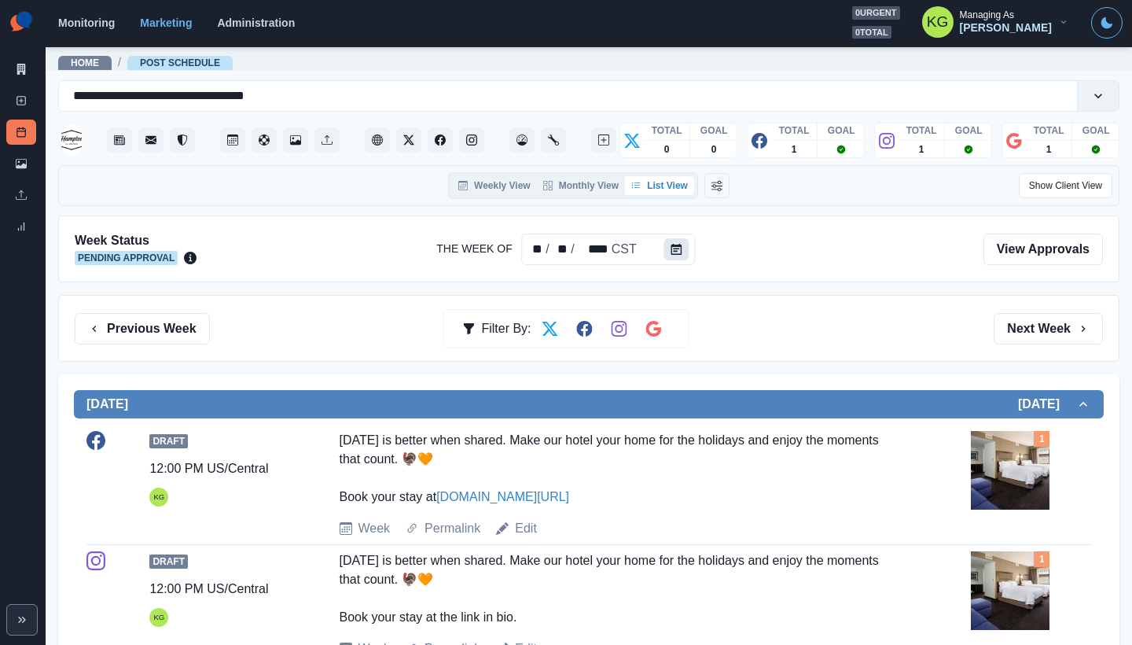
click at [686, 251] on button "Calendar" at bounding box center [676, 249] width 25 height 22
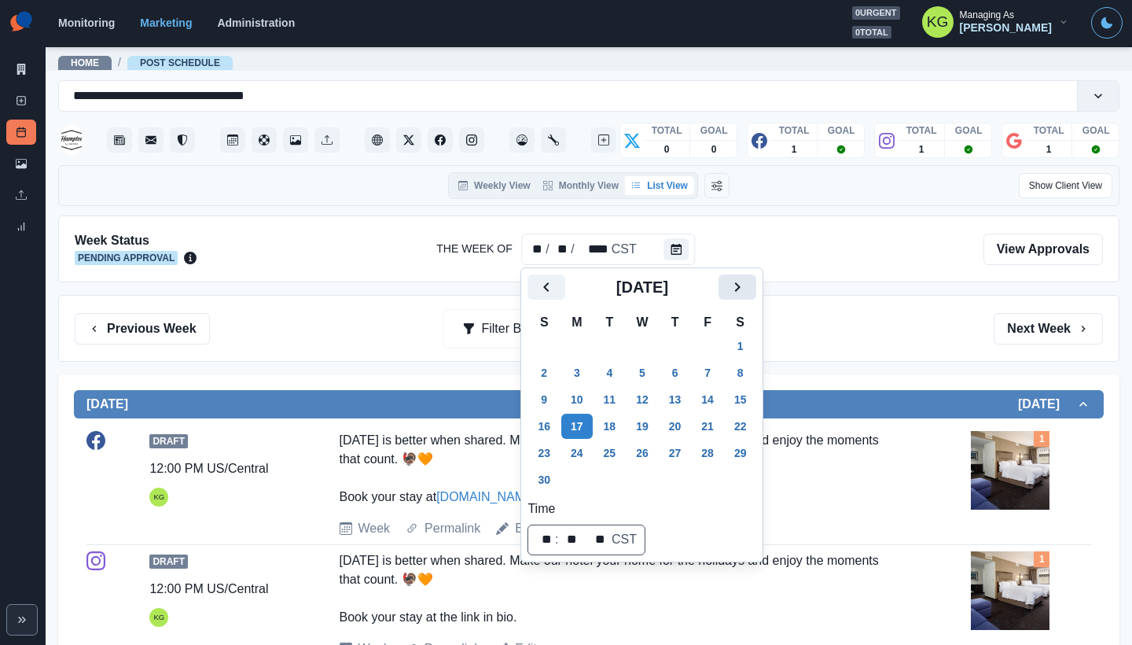
click at [741, 285] on icon "Next" at bounding box center [738, 286] width 6 height 9
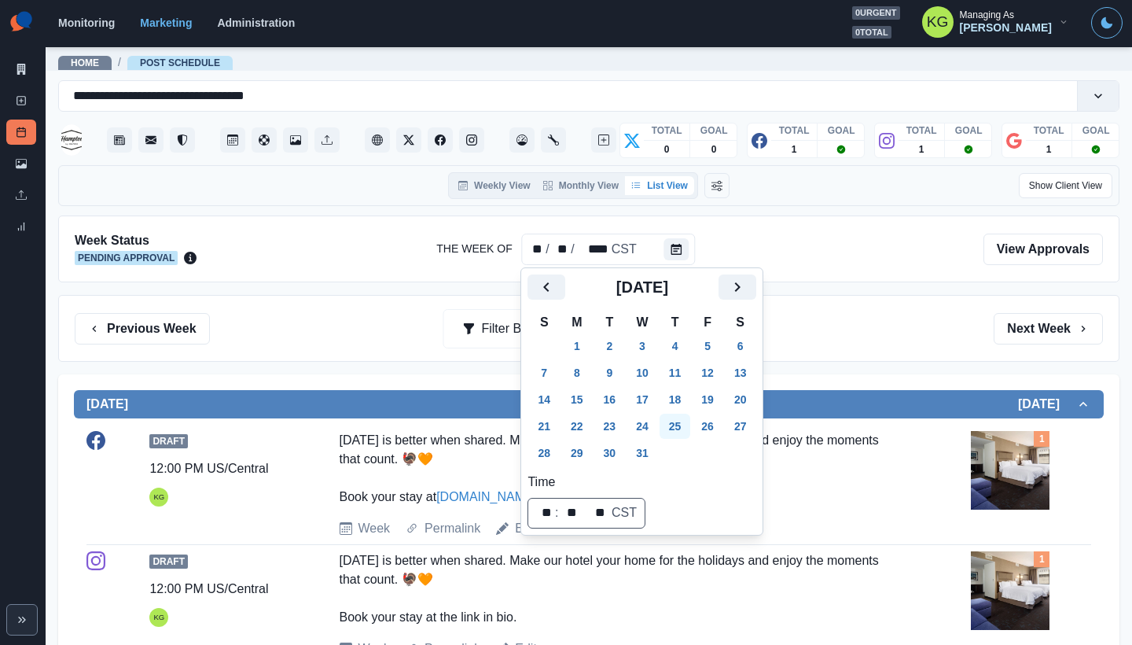
click at [683, 420] on button "25" at bounding box center [675, 426] width 31 height 25
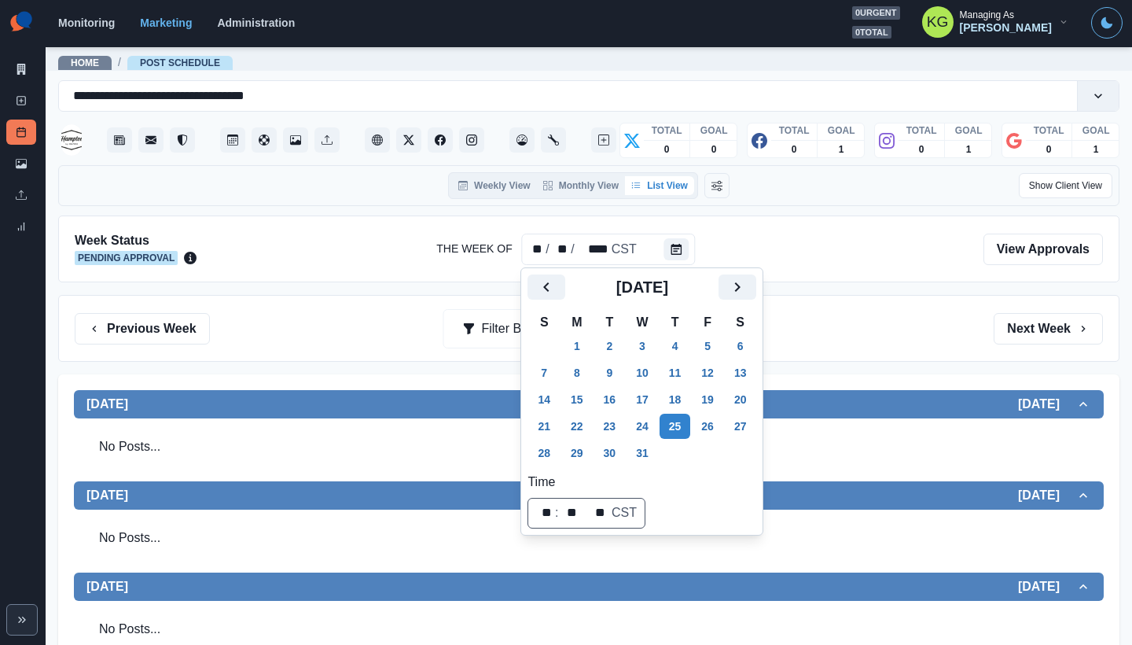
click at [885, 333] on div "Previous Week Filter By: Next Week" at bounding box center [589, 328] width 1029 height 31
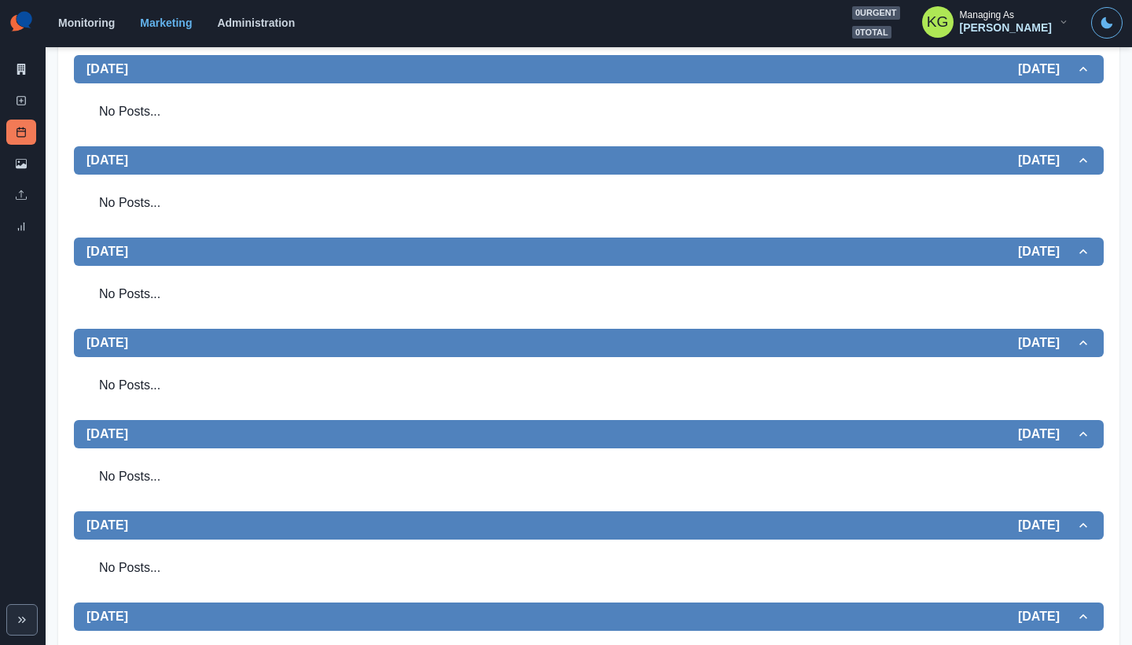
scroll to position [75, 0]
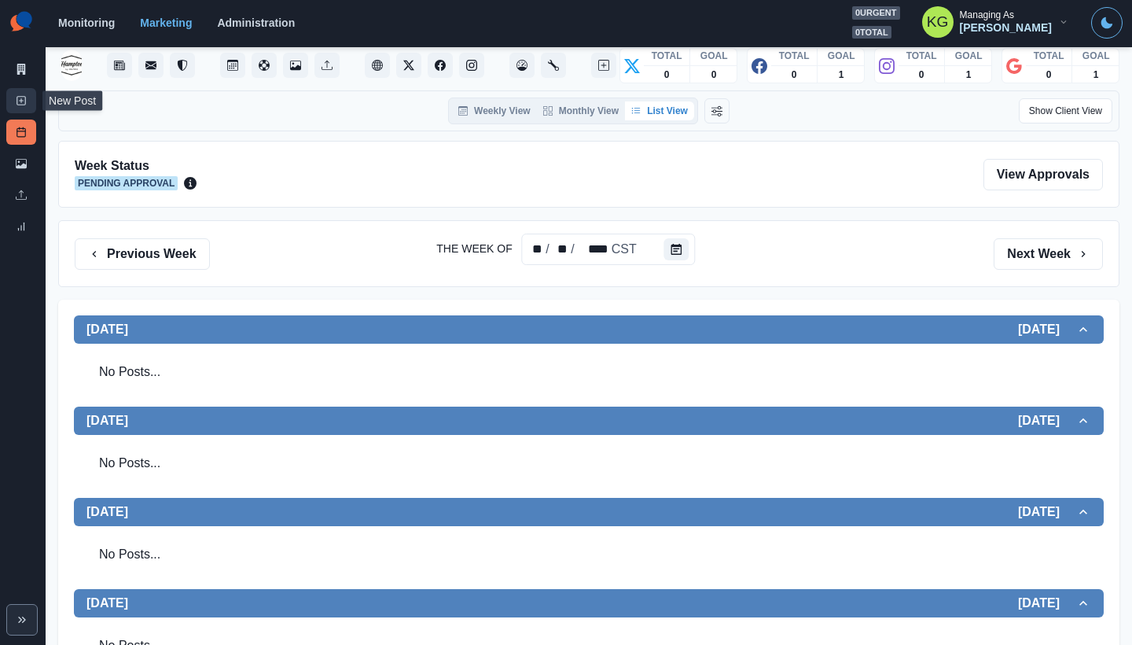
click at [27, 97] on link "New Post" at bounding box center [21, 100] width 30 height 25
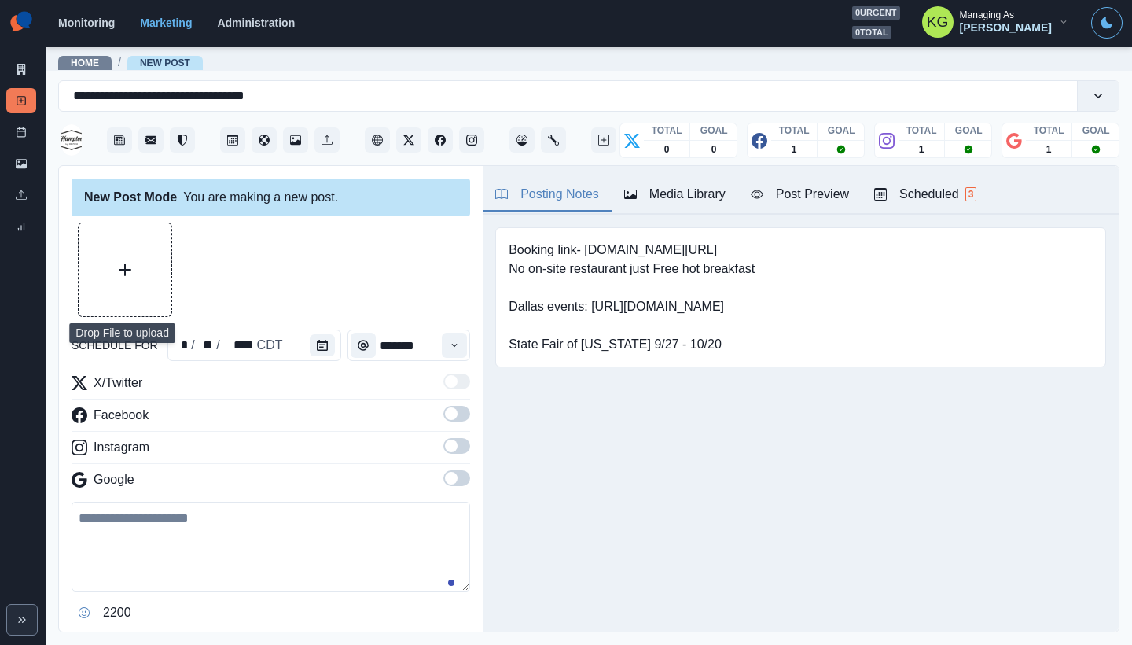
click at [132, 248] on button "Upload Media" at bounding box center [125, 269] width 93 height 93
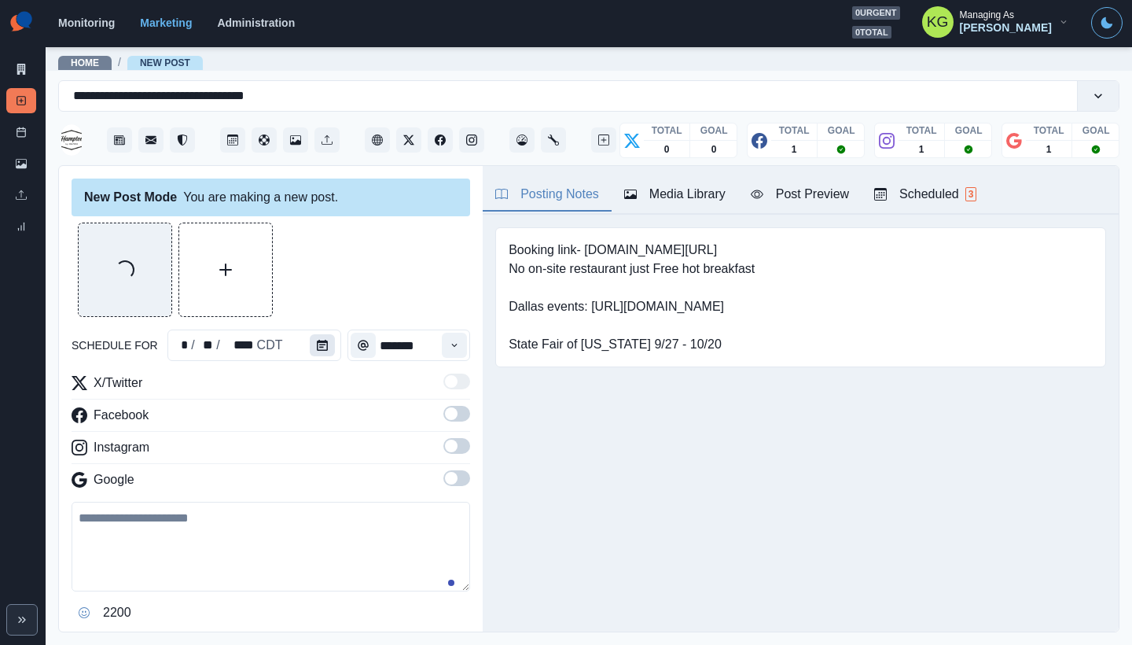
click at [319, 341] on icon "Calendar" at bounding box center [322, 345] width 11 height 11
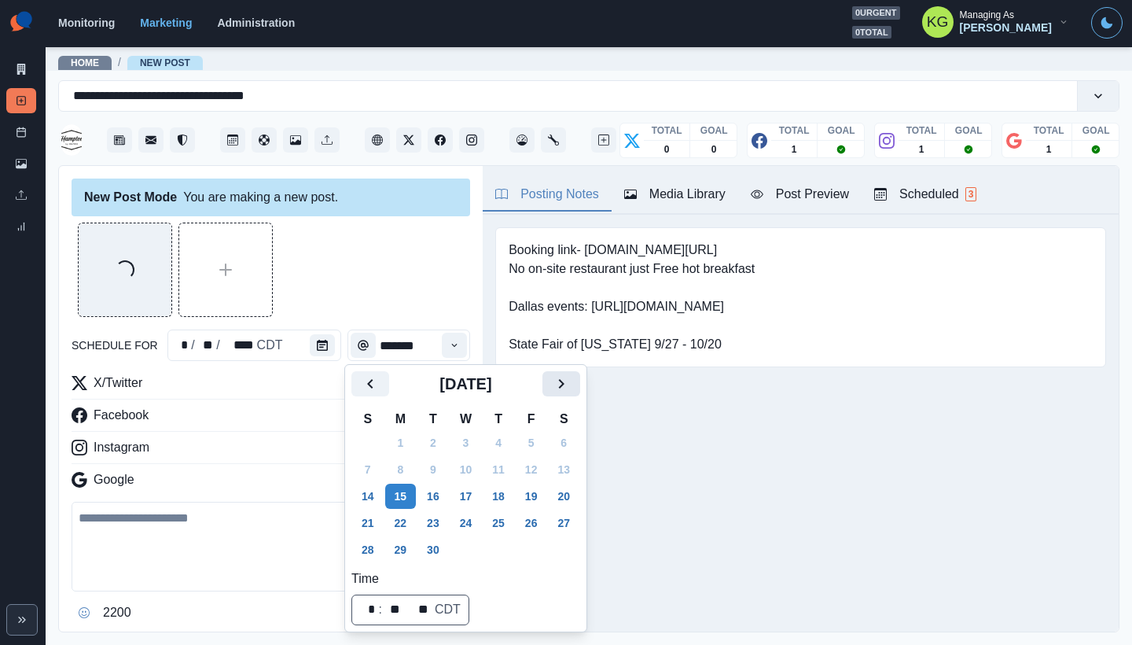
click at [571, 384] on icon "Next" at bounding box center [561, 383] width 19 height 19
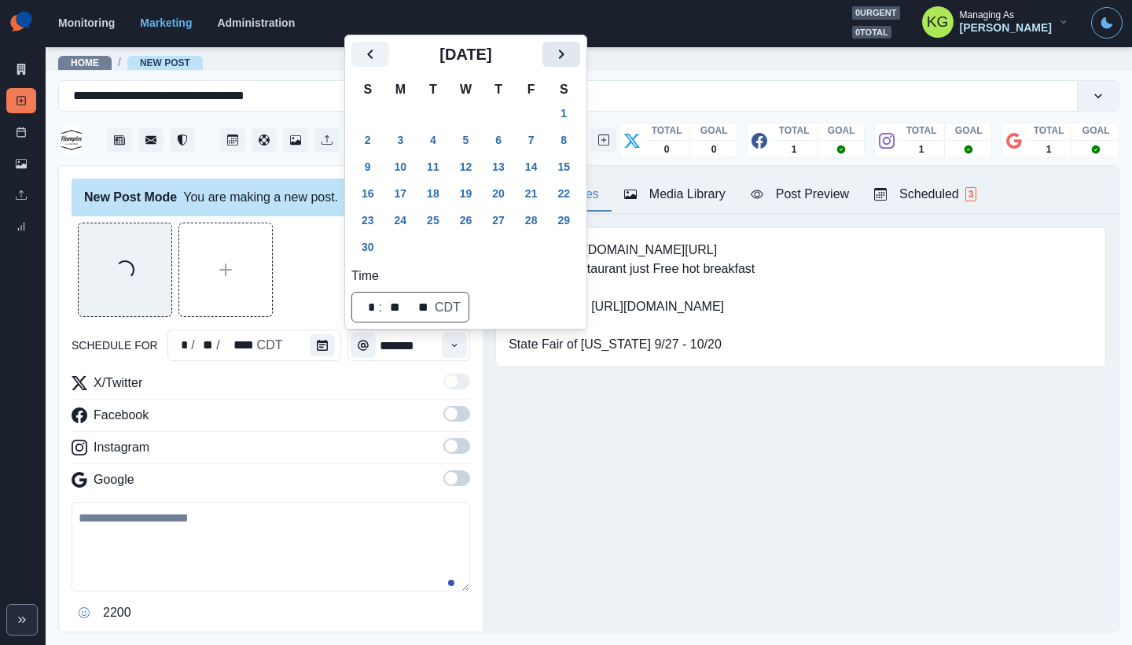
click at [571, 57] on icon "Next" at bounding box center [561, 54] width 19 height 19
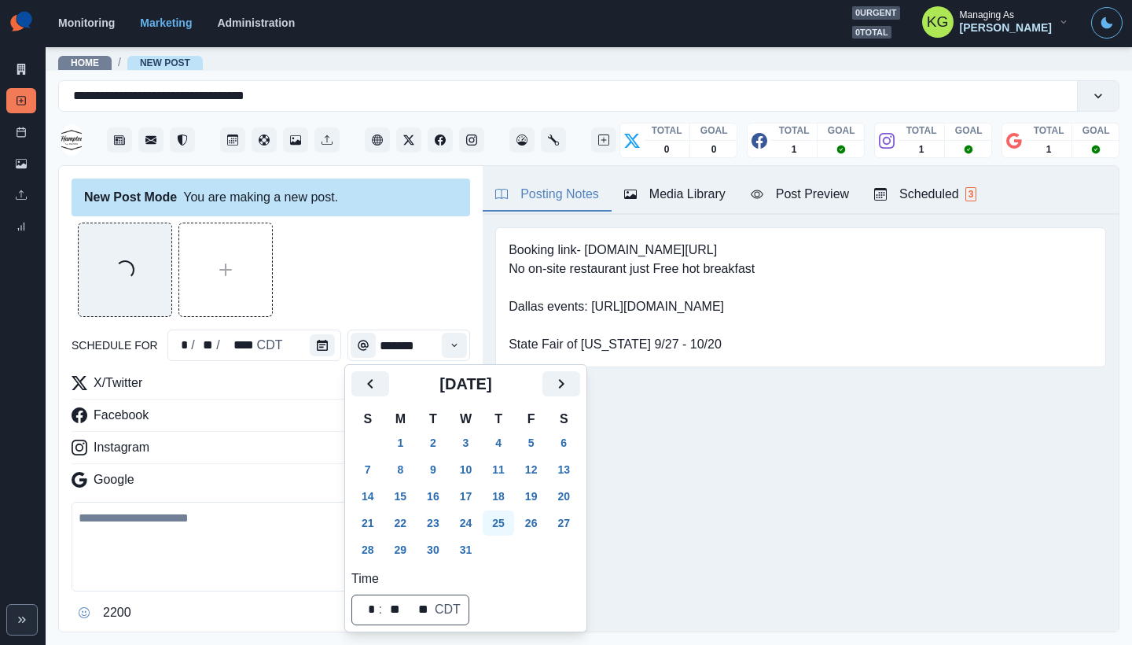
click at [508, 518] on button "25" at bounding box center [498, 522] width 31 height 25
click at [742, 429] on div "Booking link- bit.ly/35OuIDw No on-site restaurant just Free hot breakfast Dall…" at bounding box center [801, 322] width 636 height 214
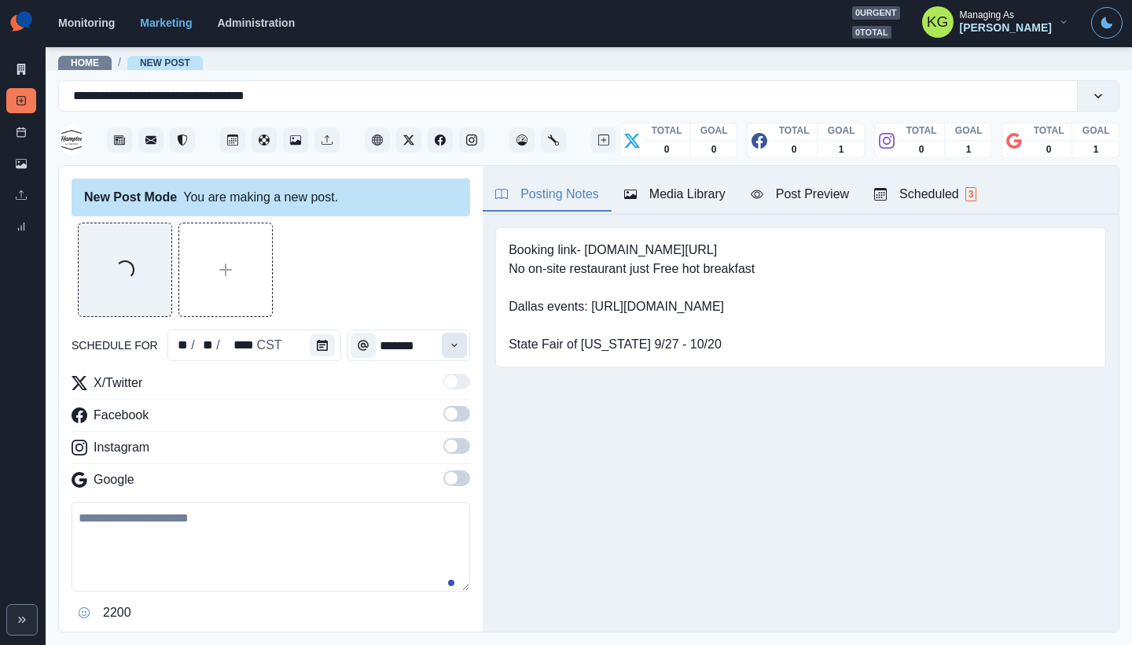
click at [449, 346] on icon "Time" at bounding box center [454, 345] width 11 height 11
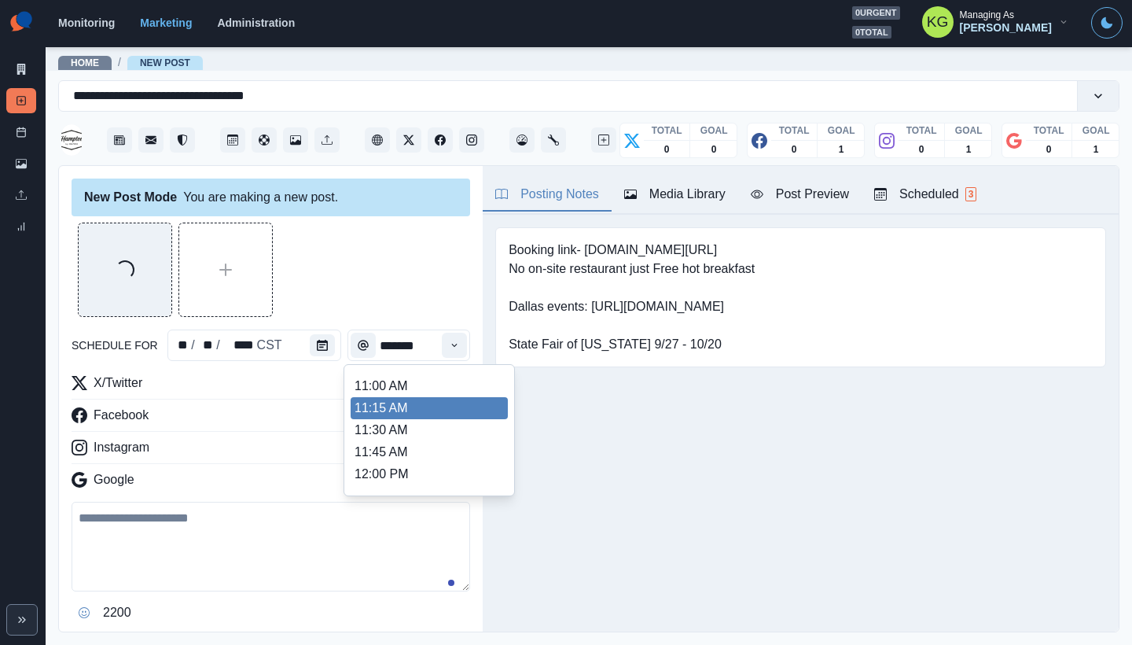
scroll to position [291, 0]
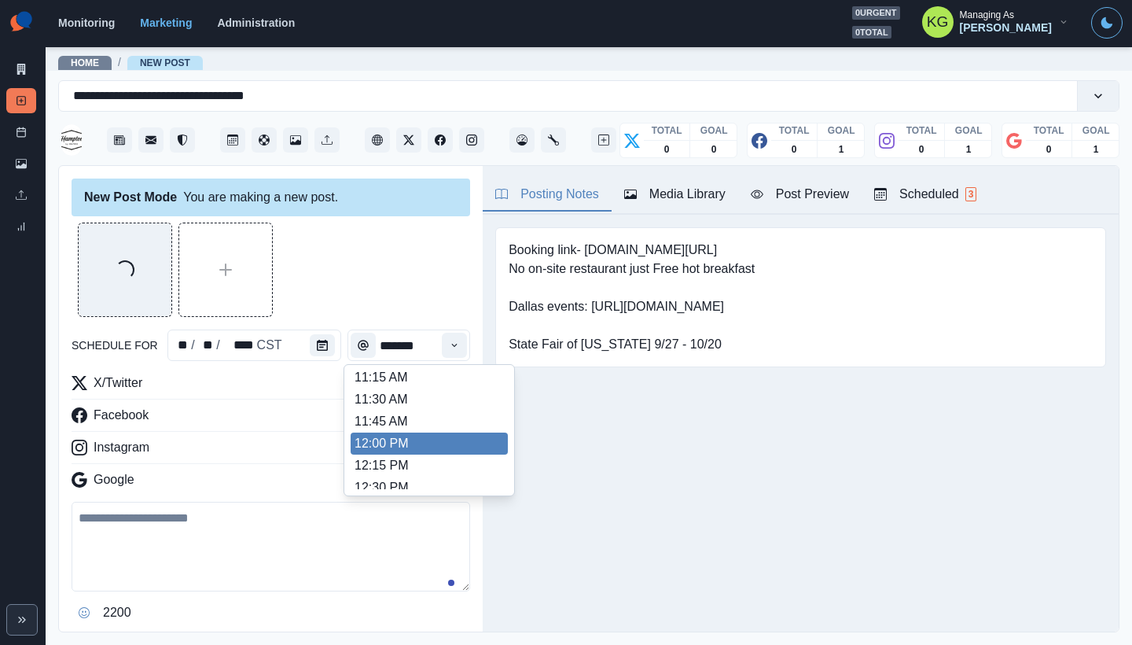
click at [396, 436] on li "12:00 PM" at bounding box center [429, 444] width 157 height 22
type input "********"
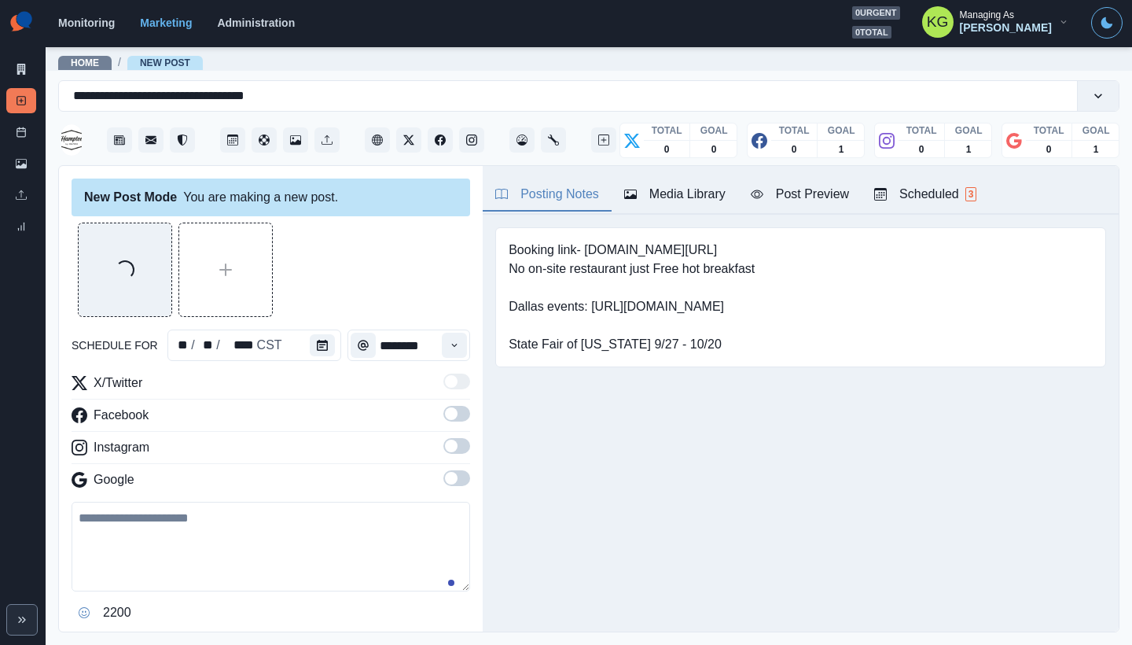
drag, startPoint x: 444, startPoint y: 473, endPoint x: 447, endPoint y: 463, distance: 9.9
click at [444, 473] on span at bounding box center [457, 478] width 27 height 16
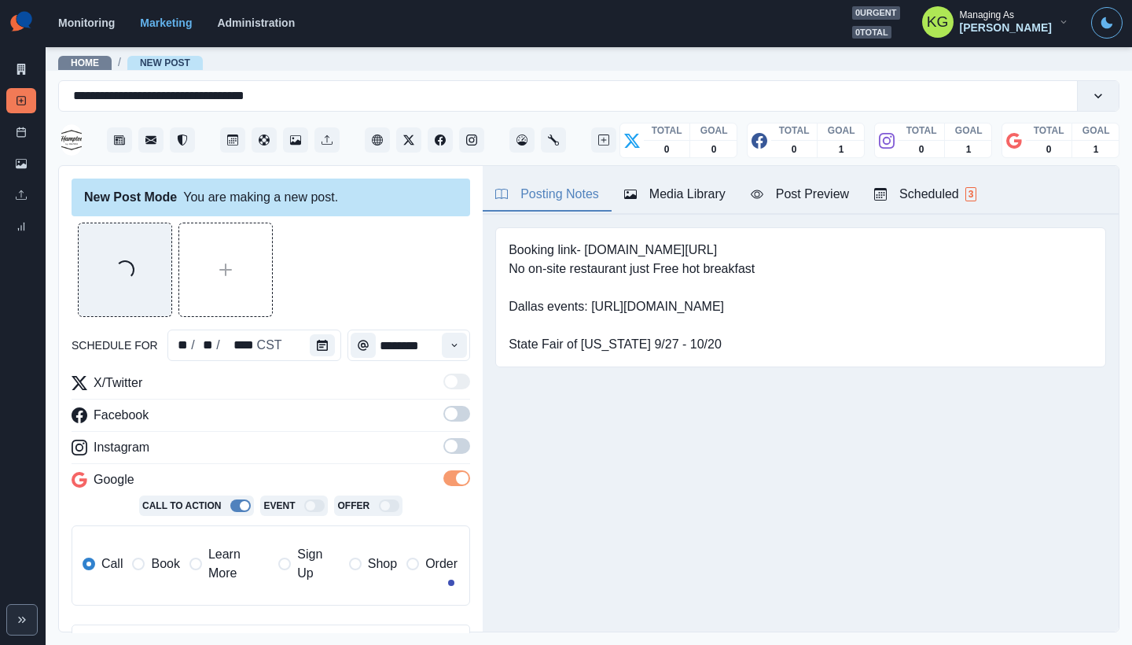
click at [447, 459] on label at bounding box center [457, 450] width 27 height 25
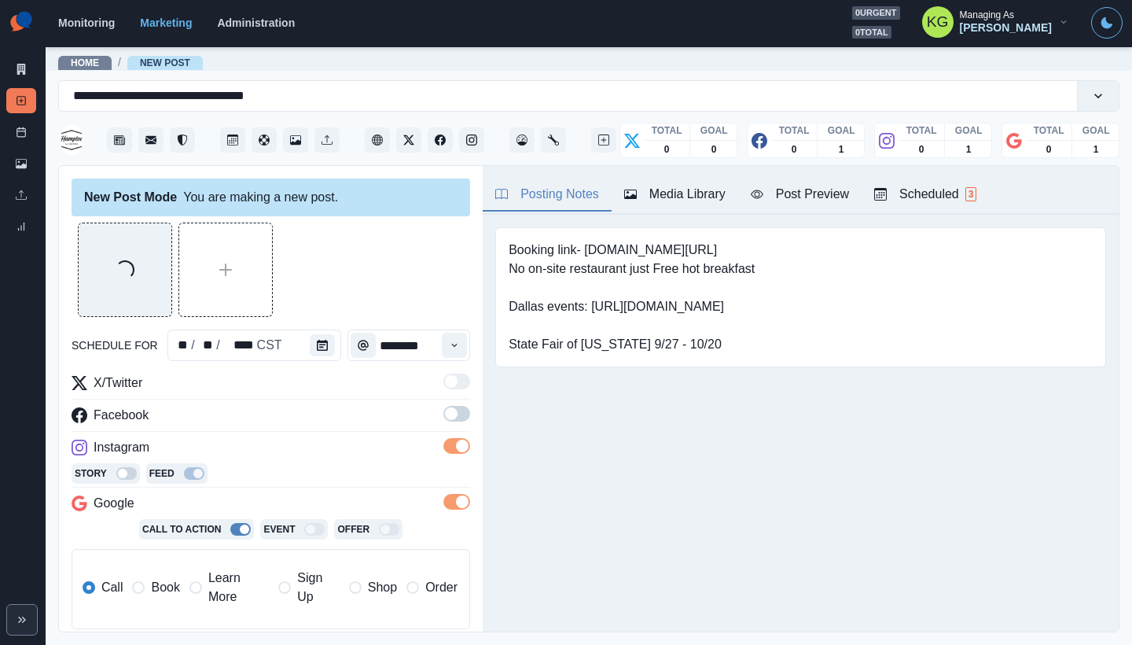
click at [444, 432] on div "X/Twitter Facebook Instagram Story Feed Google Call To Action Event Offer Call …" at bounding box center [271, 508] width 399 height 268
click at [445, 414] on span at bounding box center [451, 413] width 13 height 13
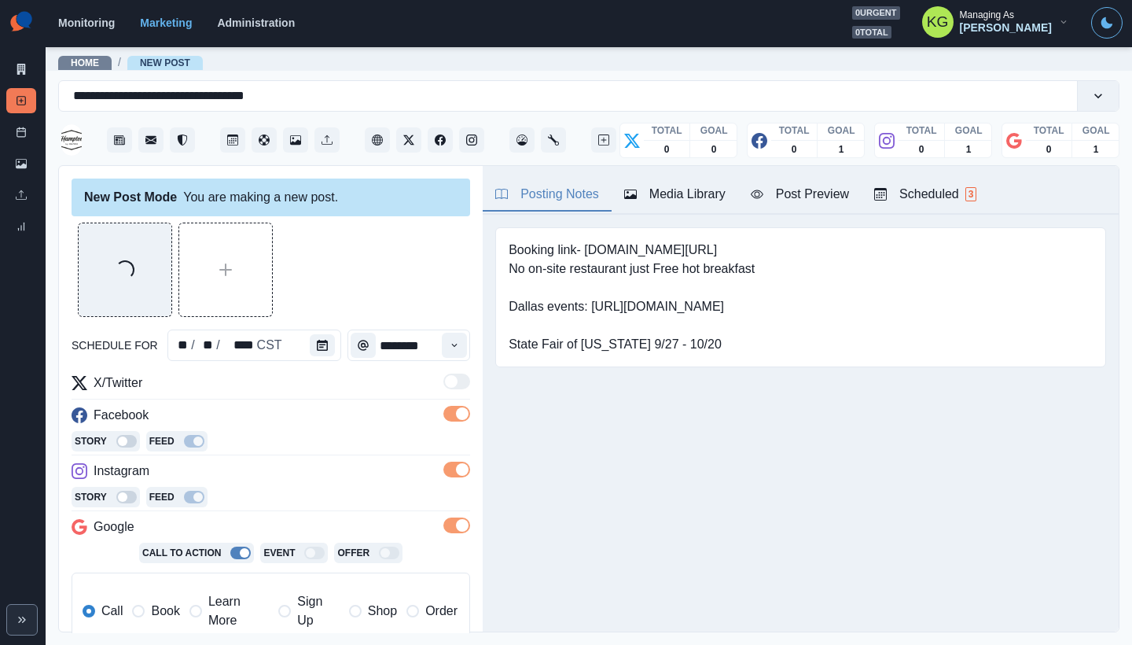
drag, startPoint x: 149, startPoint y: 604, endPoint x: 164, endPoint y: 595, distance: 17.0
click at [149, 604] on label "Book" at bounding box center [155, 611] width 47 height 38
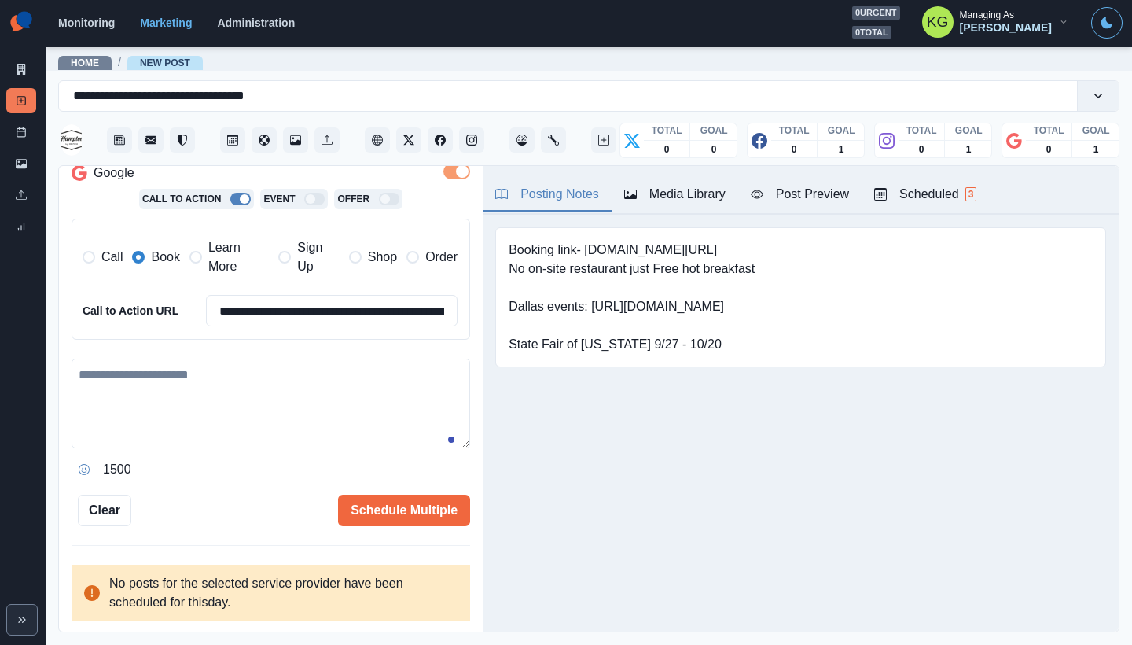
click at [263, 390] on textarea at bounding box center [271, 404] width 399 height 90
paste textarea "**********"
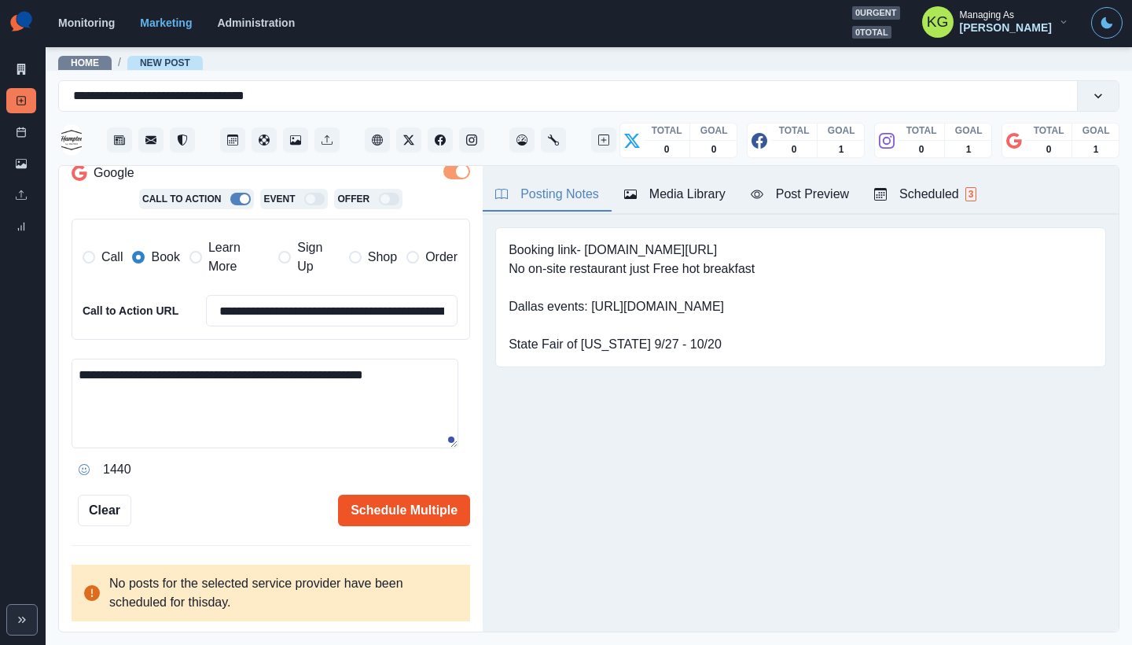
type textarea "**********"
click at [426, 517] on button "Schedule Multiple" at bounding box center [404, 510] width 132 height 31
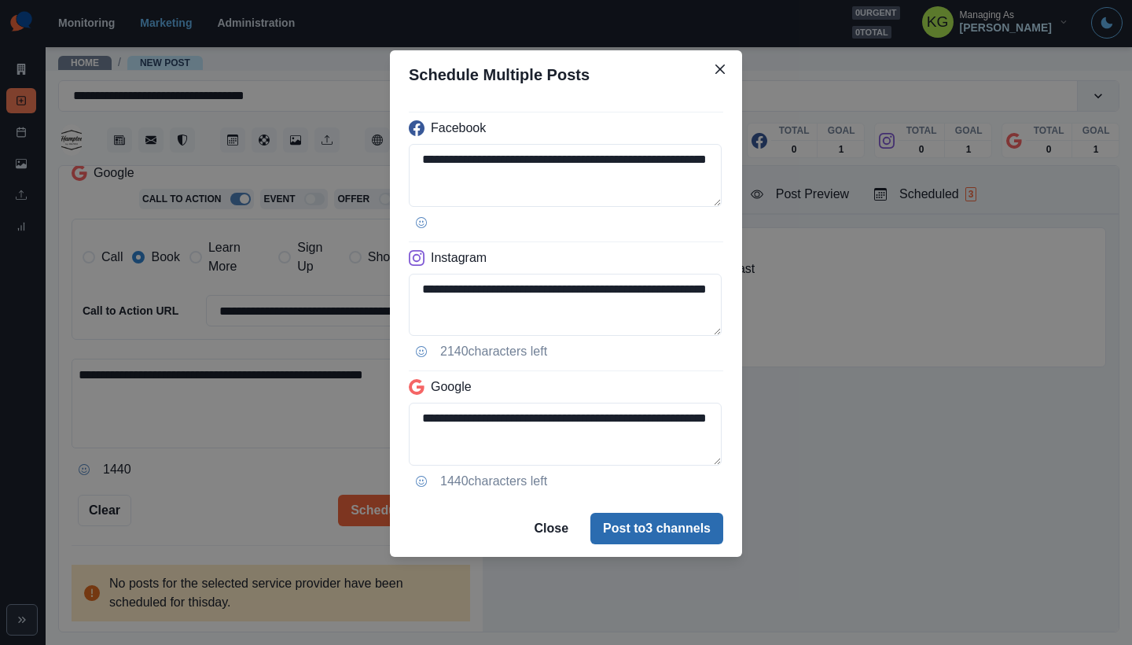
click at [686, 534] on button "Post to 3 channels" at bounding box center [657, 528] width 133 height 31
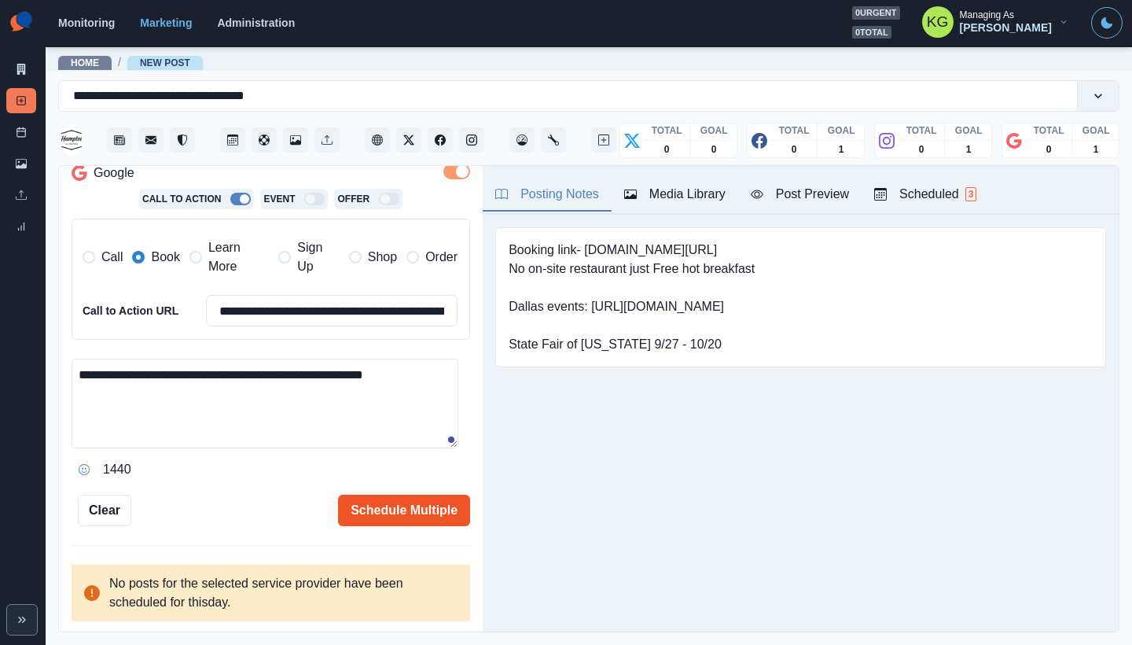
click at [408, 520] on button "Schedule Multiple" at bounding box center [404, 510] width 132 height 31
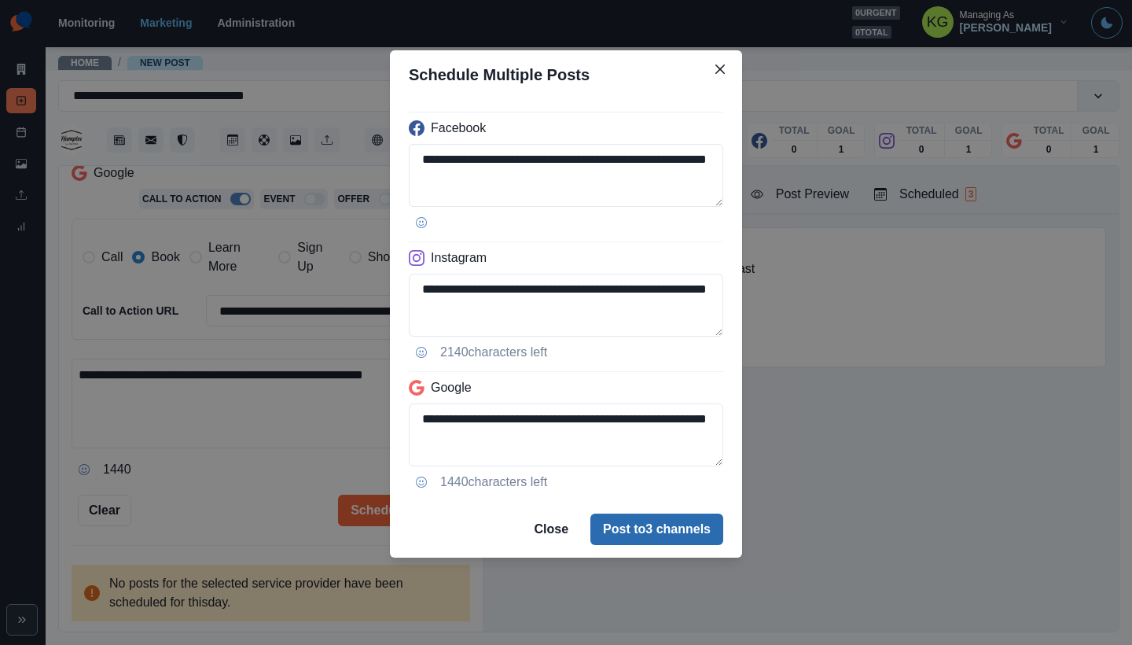
click at [642, 535] on button "Post to 3 channels" at bounding box center [657, 529] width 133 height 31
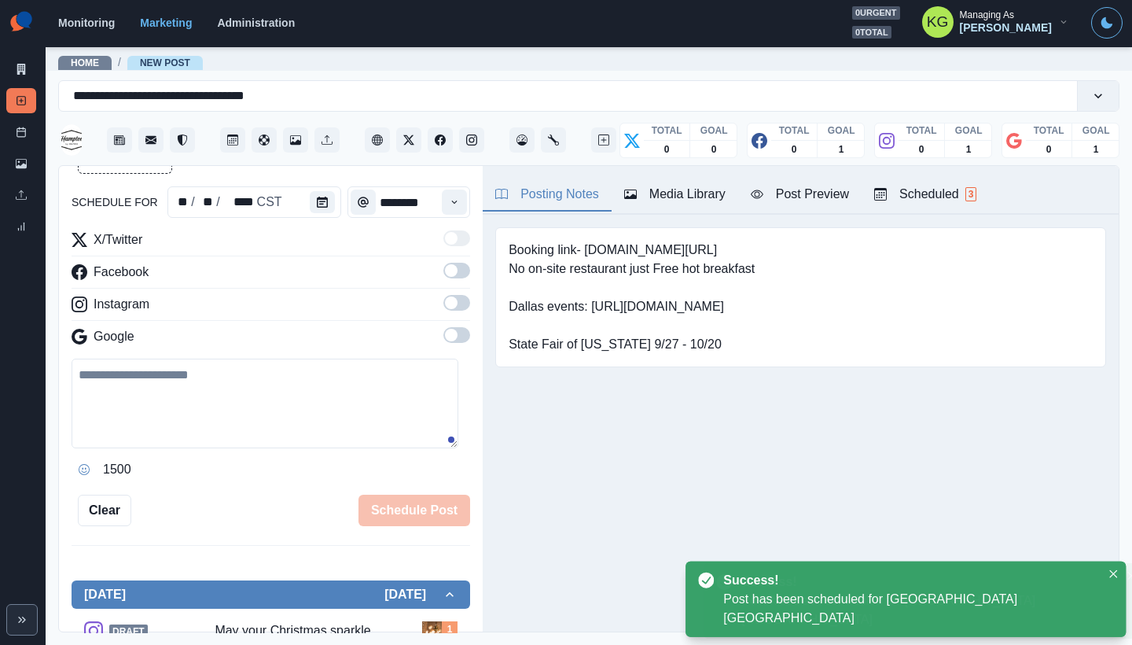
scroll to position [87, 0]
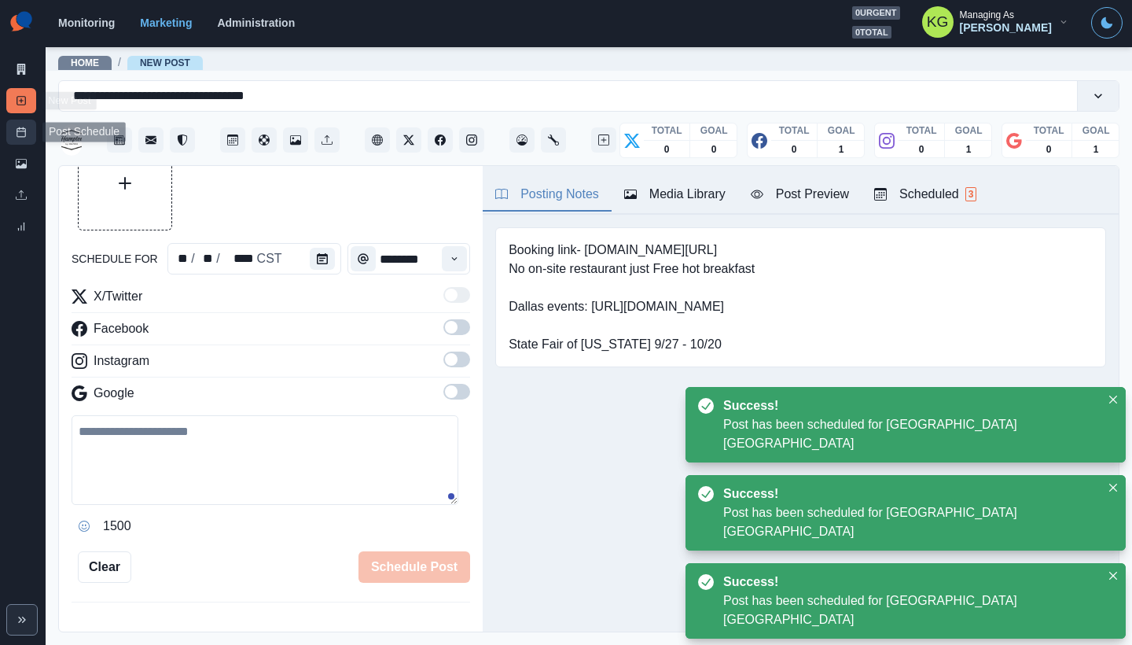
click at [17, 129] on rect at bounding box center [21, 132] width 9 height 9
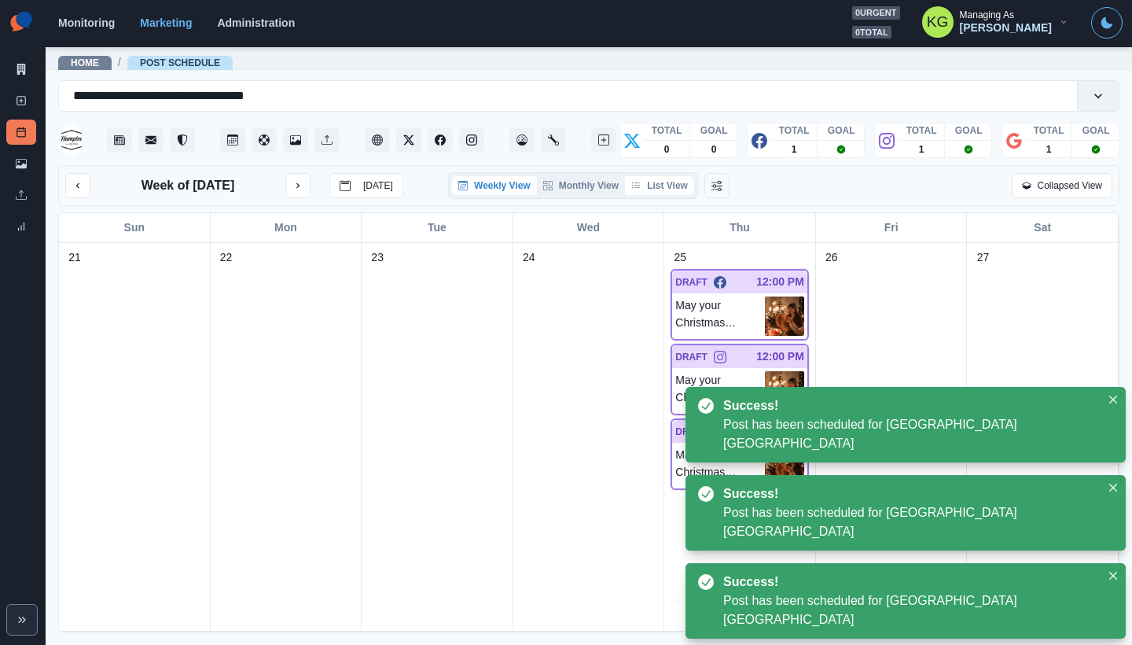
click at [658, 193] on button "List View" at bounding box center [659, 185] width 69 height 19
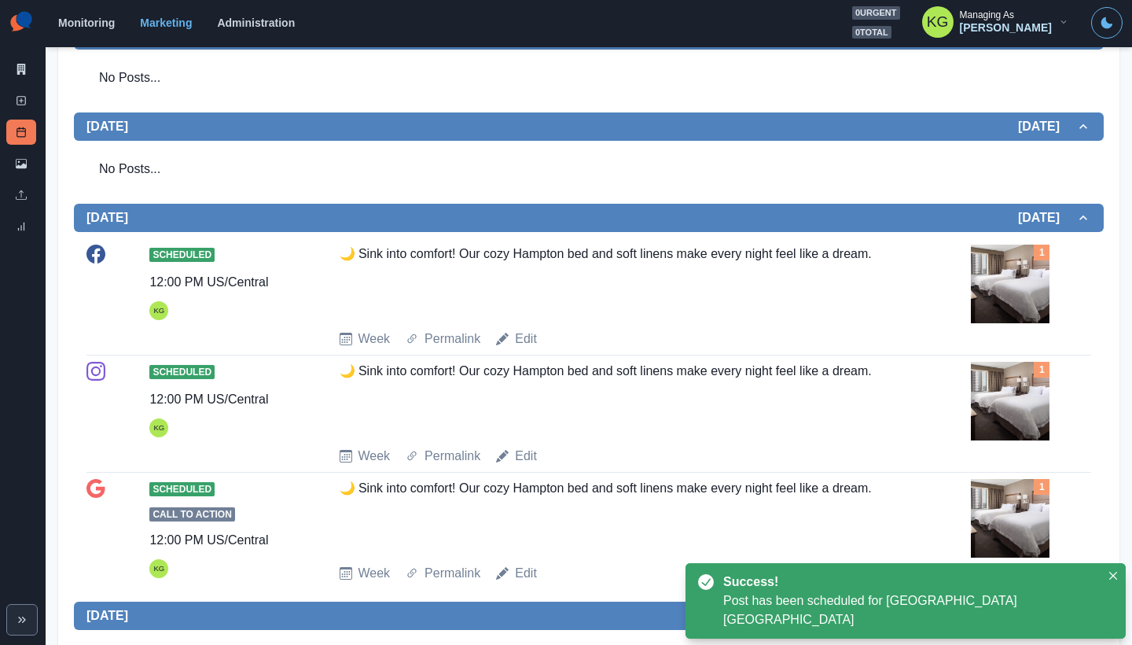
scroll to position [30, 0]
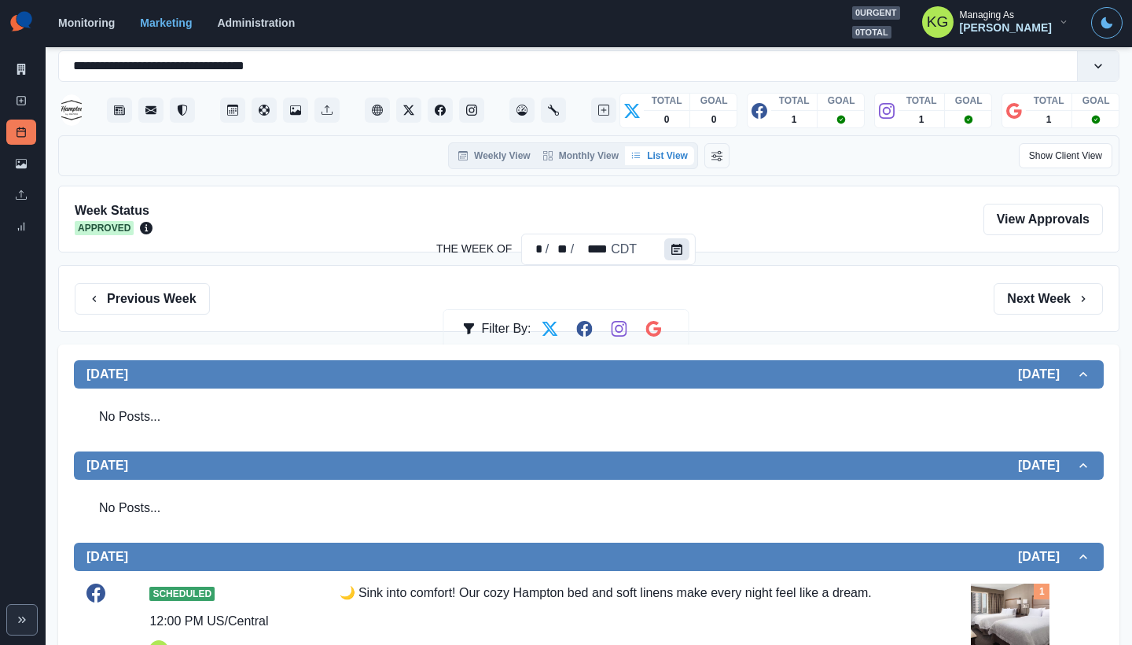
click at [678, 254] on icon "Calendar" at bounding box center [677, 249] width 11 height 11
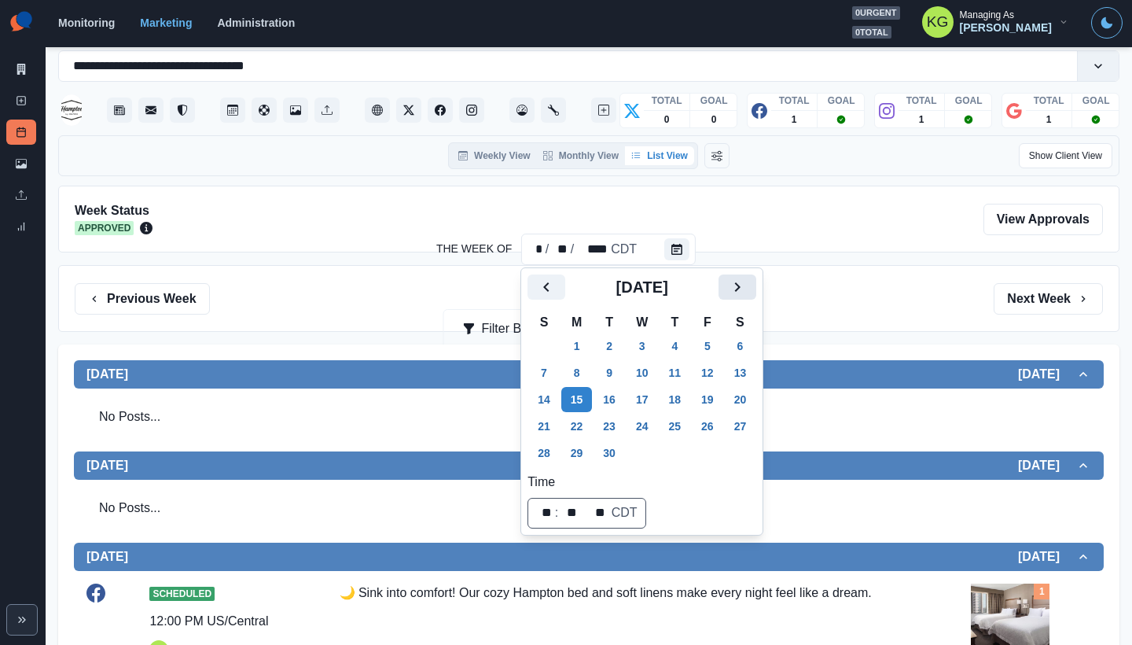
click at [756, 282] on button "Next" at bounding box center [738, 286] width 38 height 25
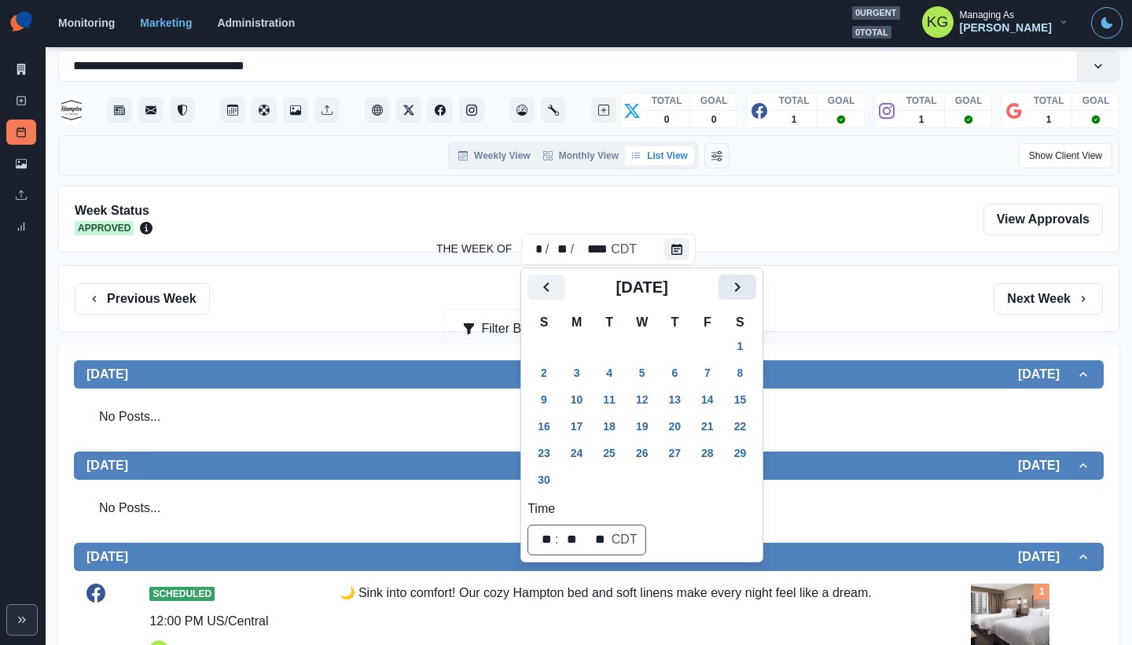
click at [747, 292] on icon "Next" at bounding box center [737, 287] width 19 height 19
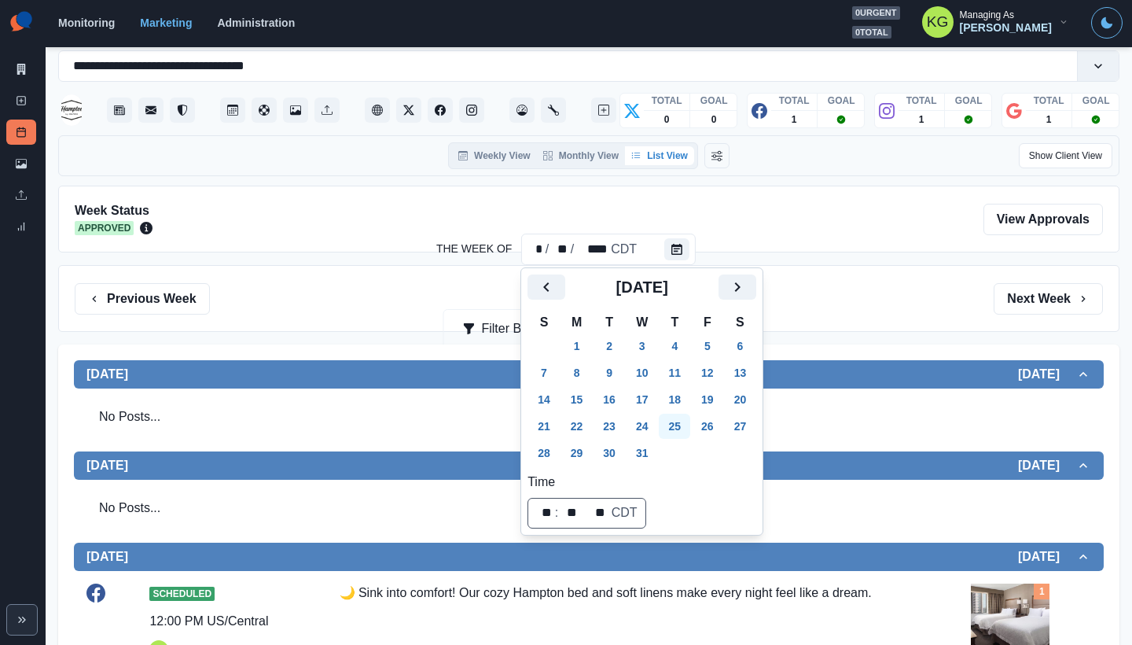
click at [686, 429] on button "25" at bounding box center [674, 426] width 31 height 25
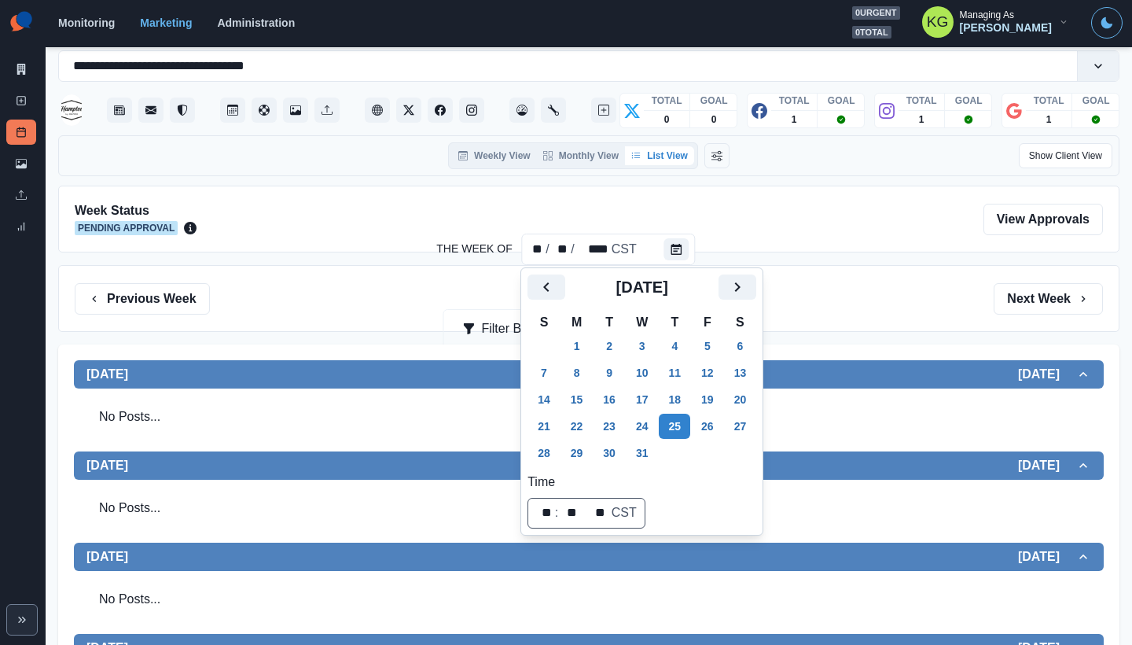
click at [884, 318] on div "Previous Week Filter By: Next Week" at bounding box center [589, 298] width 1062 height 67
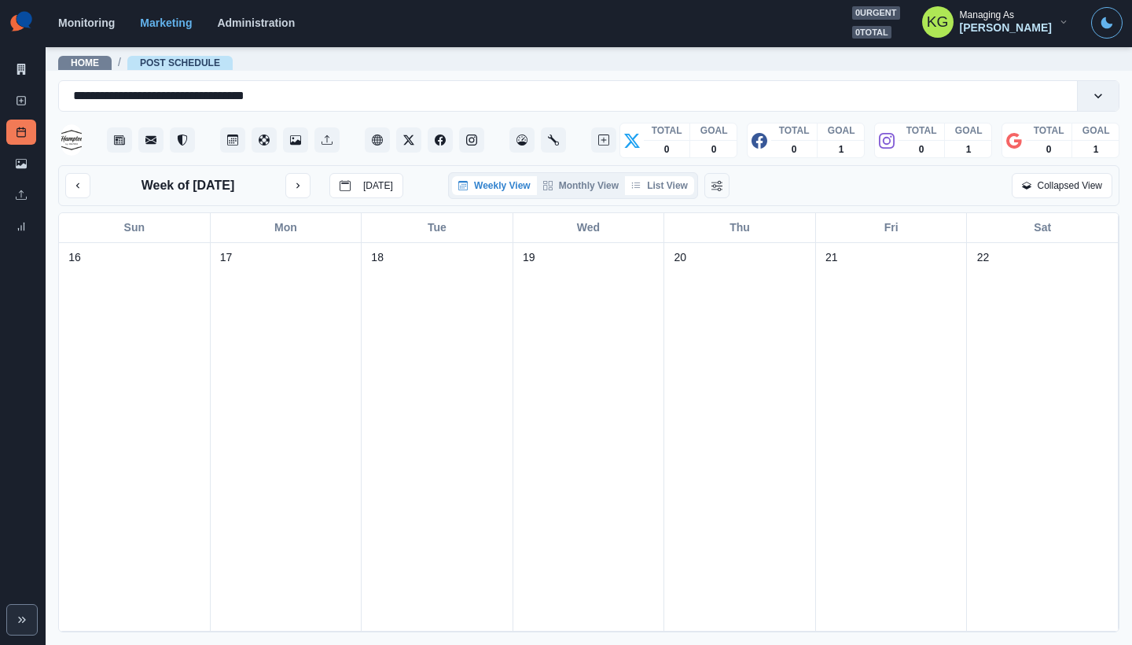
click at [679, 193] on button "List View" at bounding box center [659, 185] width 69 height 19
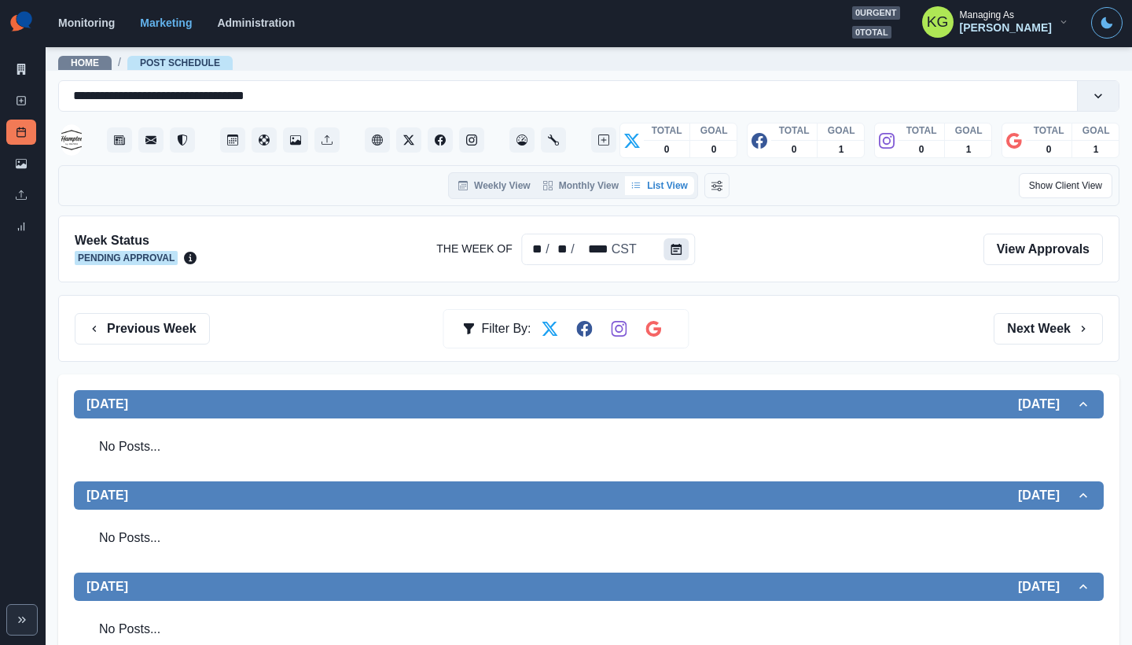
click at [675, 258] on button "Calendar" at bounding box center [676, 249] width 25 height 22
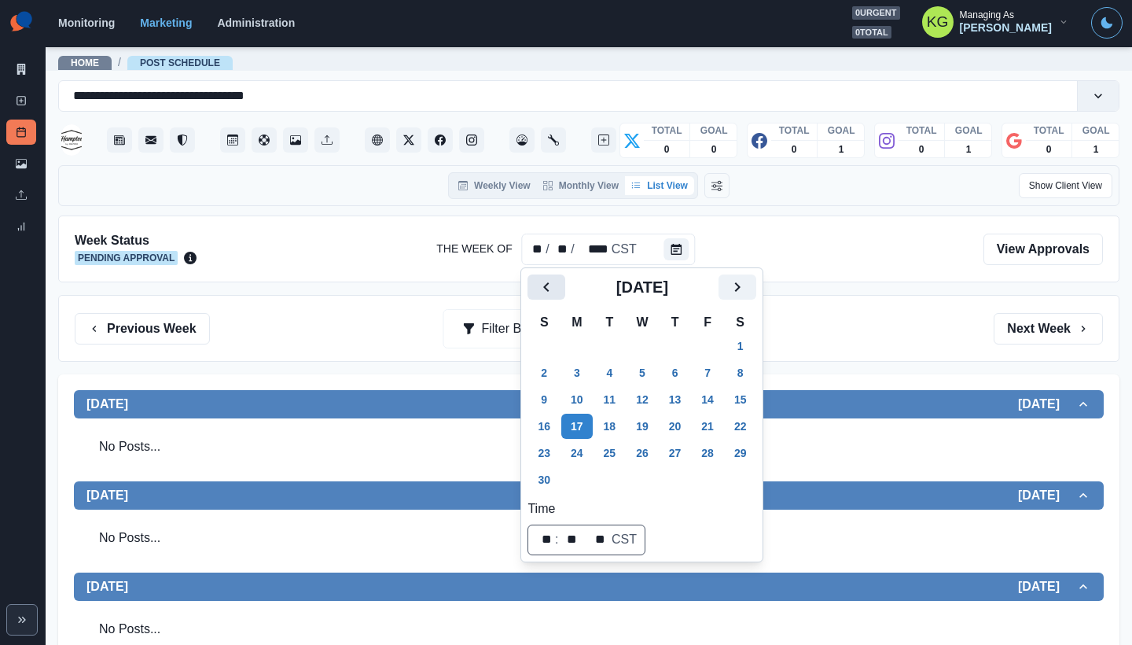
click at [538, 279] on icon "Previous" at bounding box center [546, 287] width 19 height 19
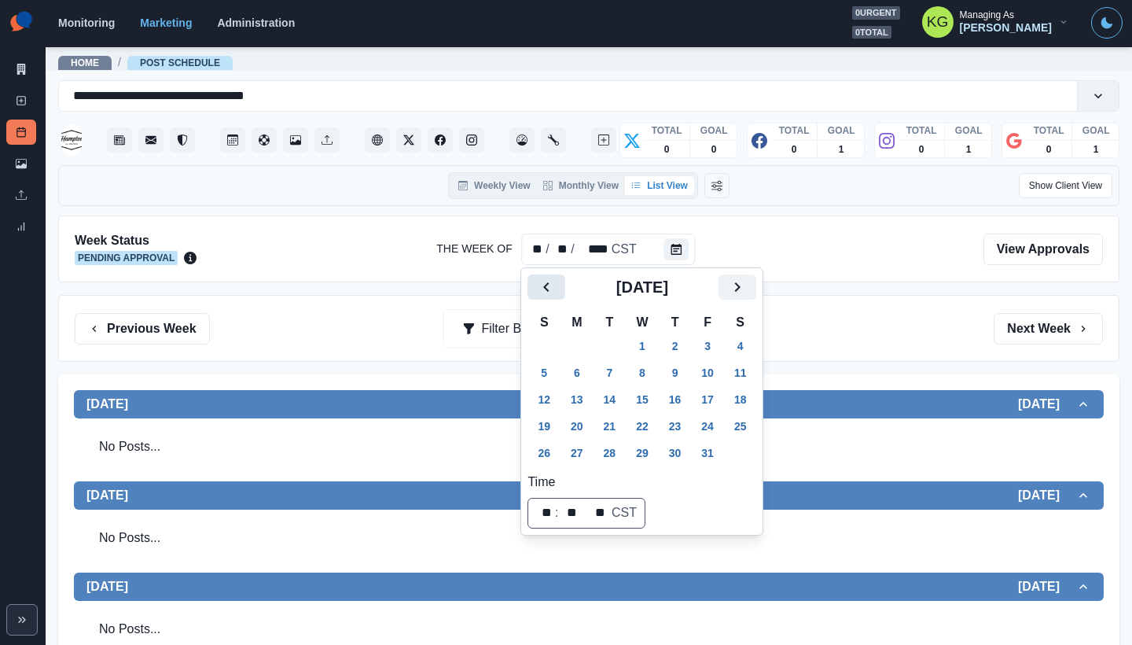
click at [538, 279] on icon "Previous" at bounding box center [546, 287] width 19 height 19
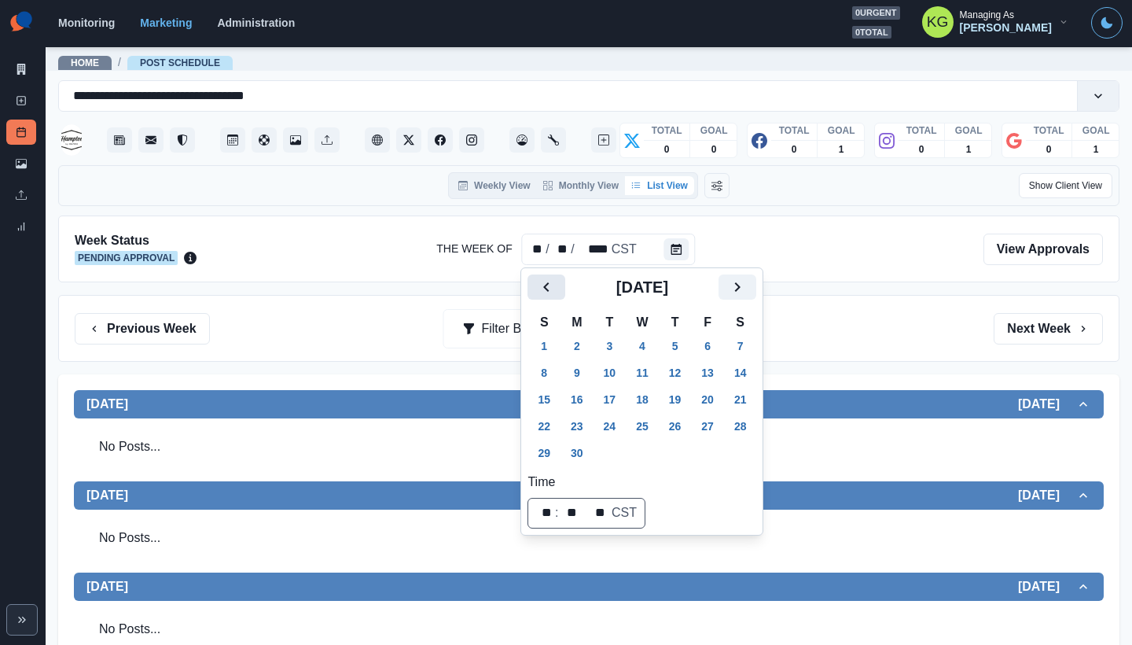
click at [538, 279] on icon "Previous" at bounding box center [546, 287] width 19 height 19
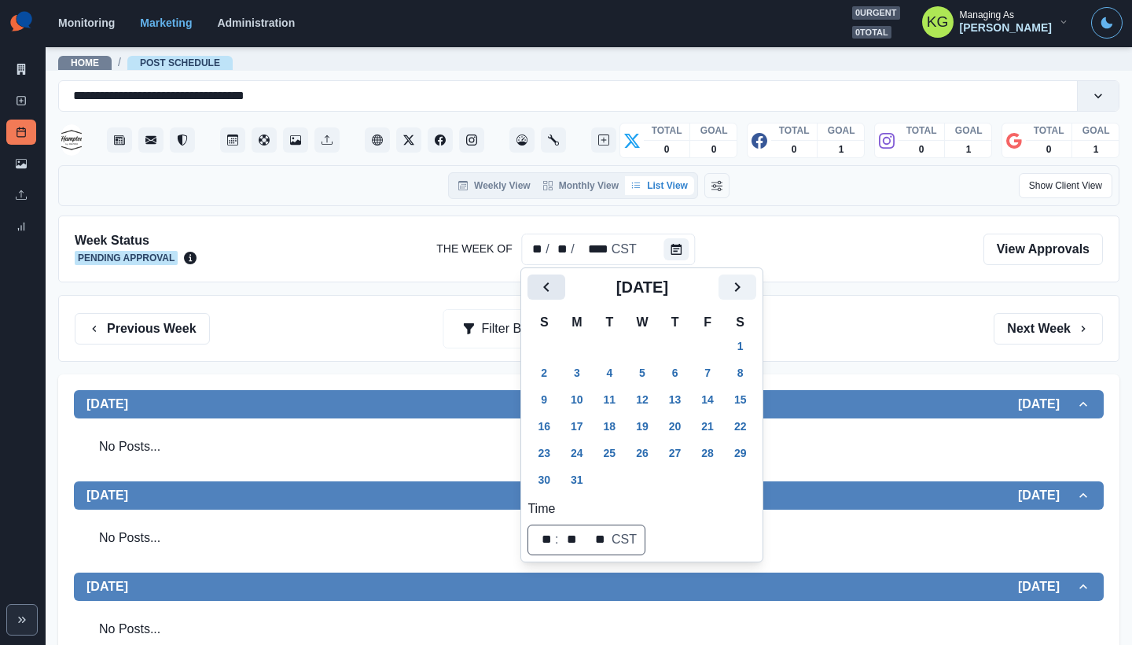
click at [538, 279] on icon "Previous" at bounding box center [546, 287] width 19 height 19
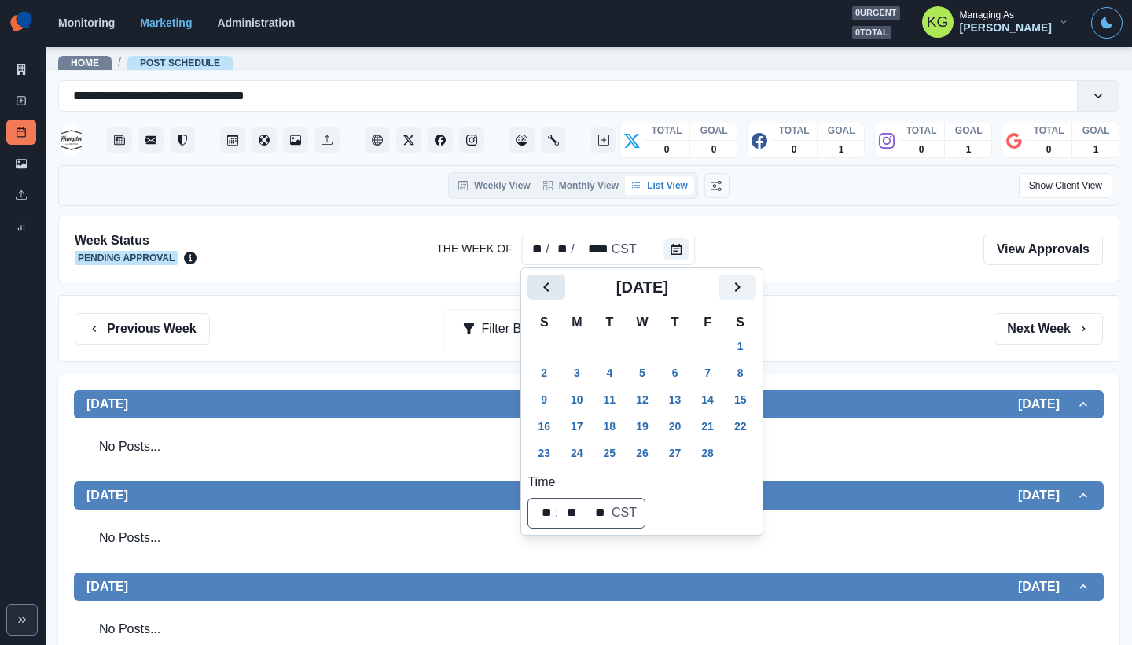
click at [538, 279] on icon "Previous" at bounding box center [546, 287] width 19 height 19
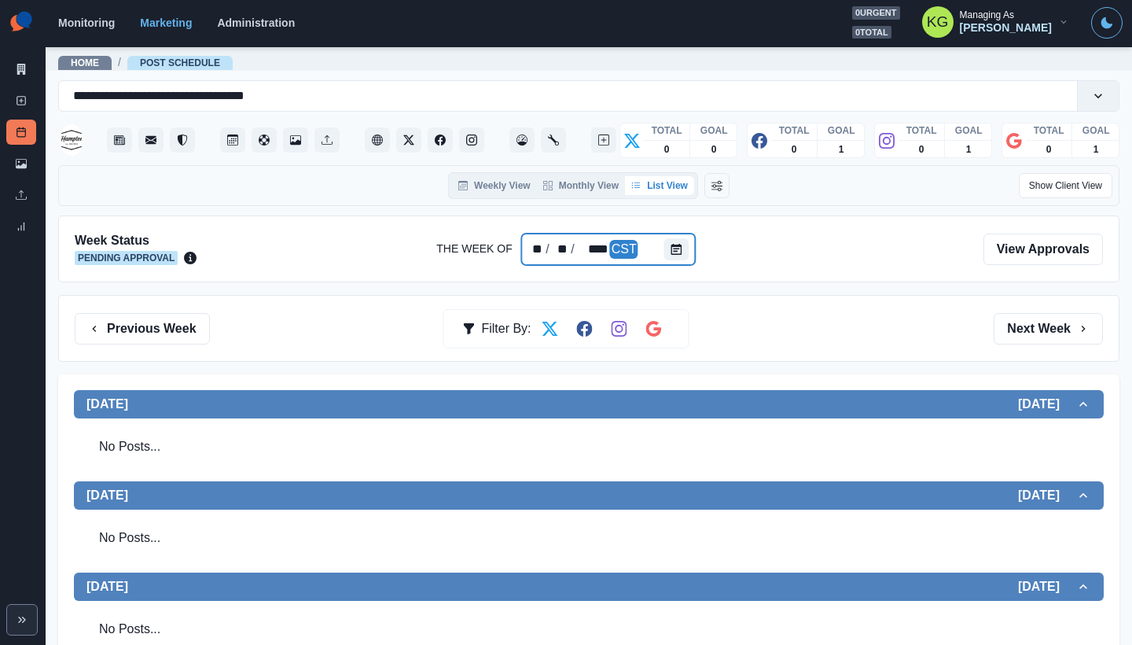
click at [675, 264] on div at bounding box center [679, 249] width 31 height 31
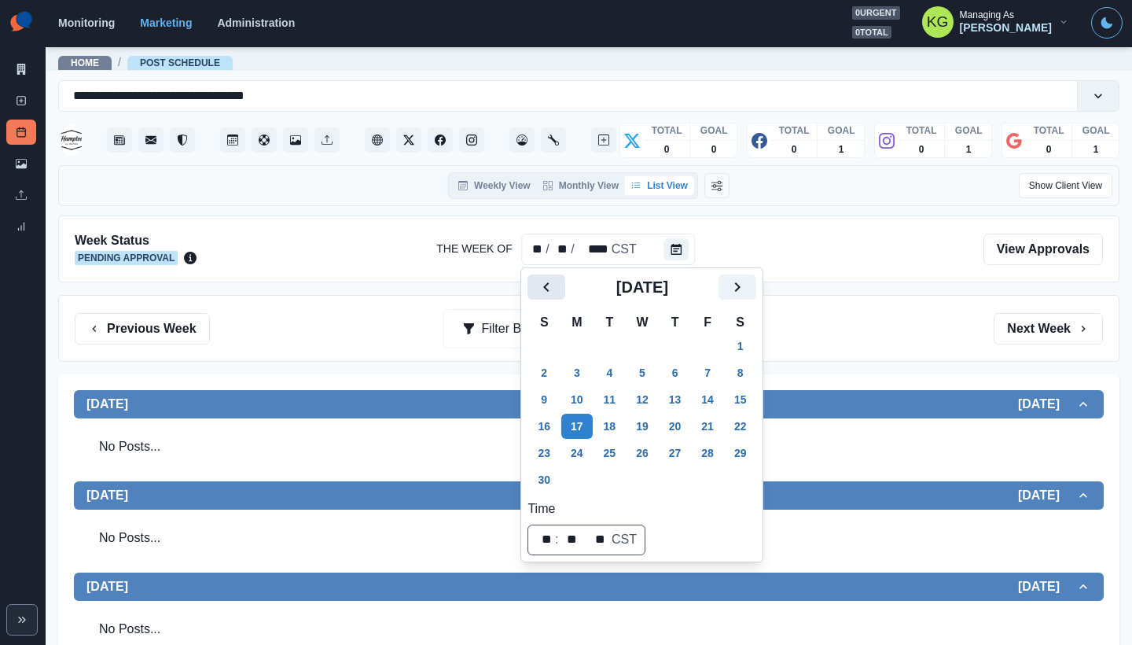
click at [553, 294] on icon "Previous" at bounding box center [546, 287] width 19 height 19
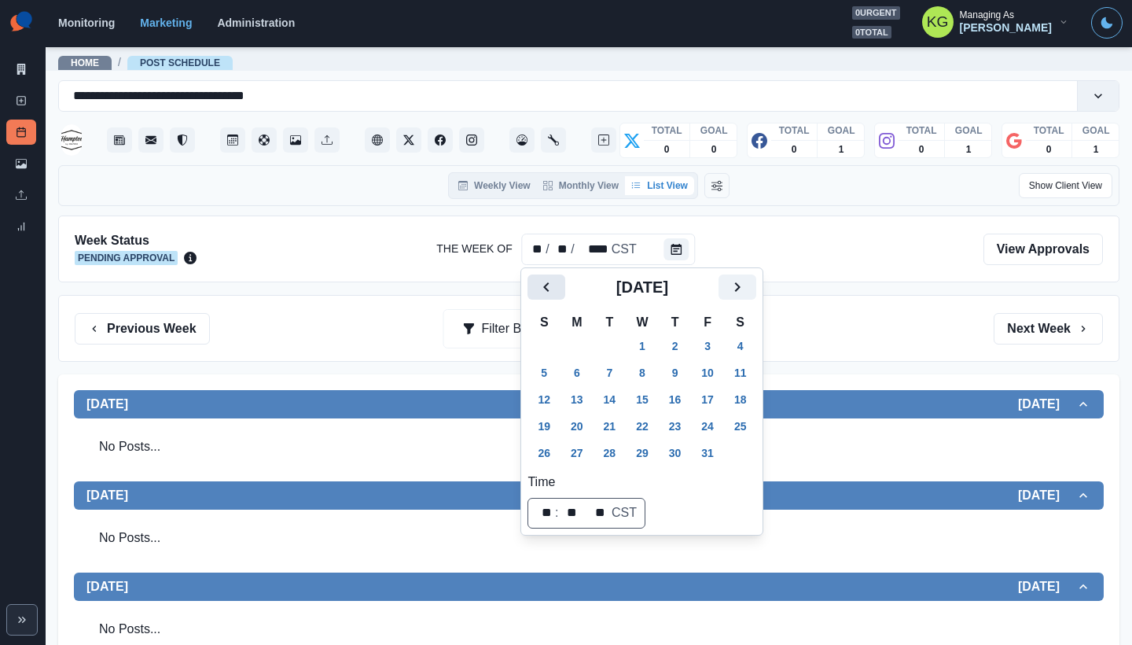
click at [553, 293] on icon "Previous" at bounding box center [546, 287] width 19 height 19
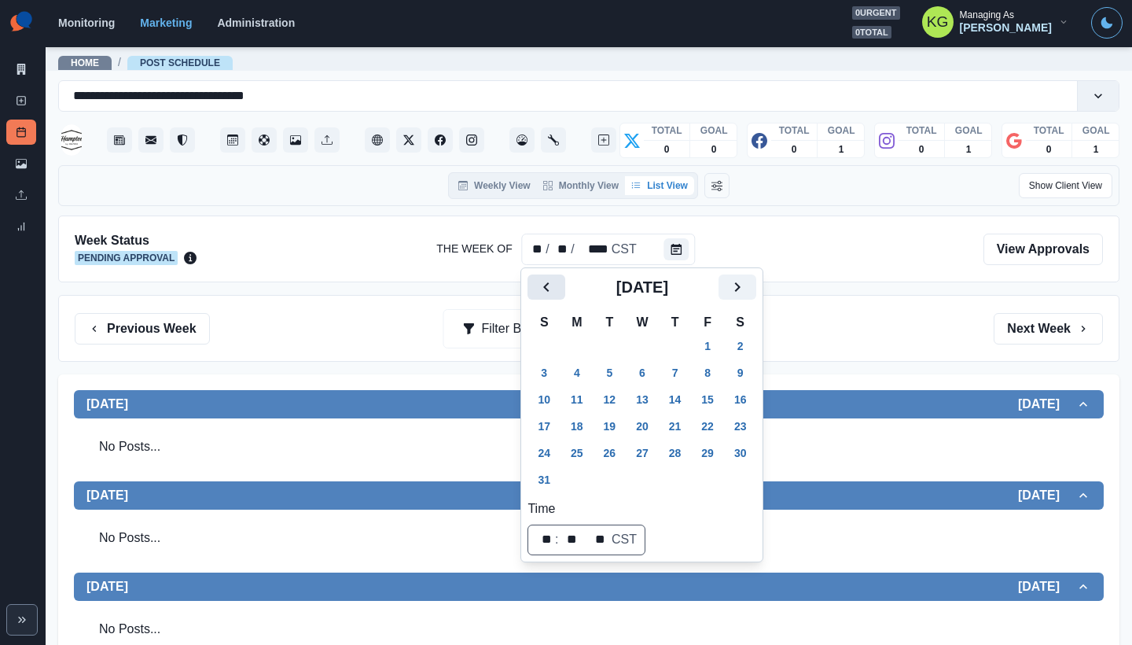
click at [553, 293] on icon "Previous" at bounding box center [546, 287] width 19 height 19
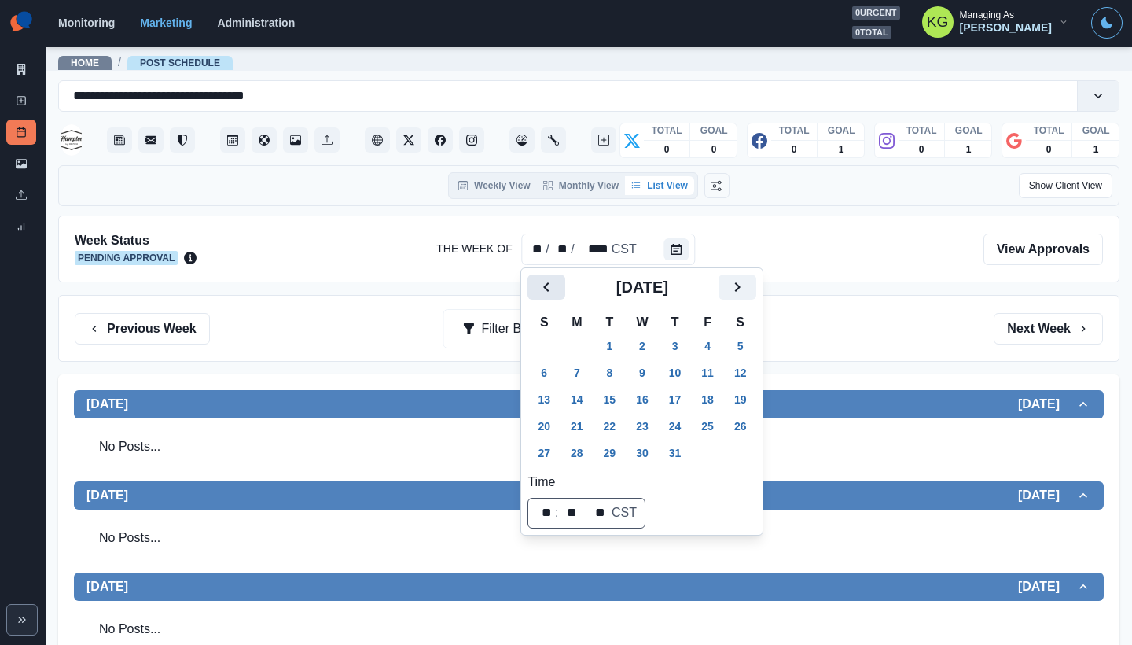
click at [553, 293] on icon "Previous" at bounding box center [546, 287] width 19 height 19
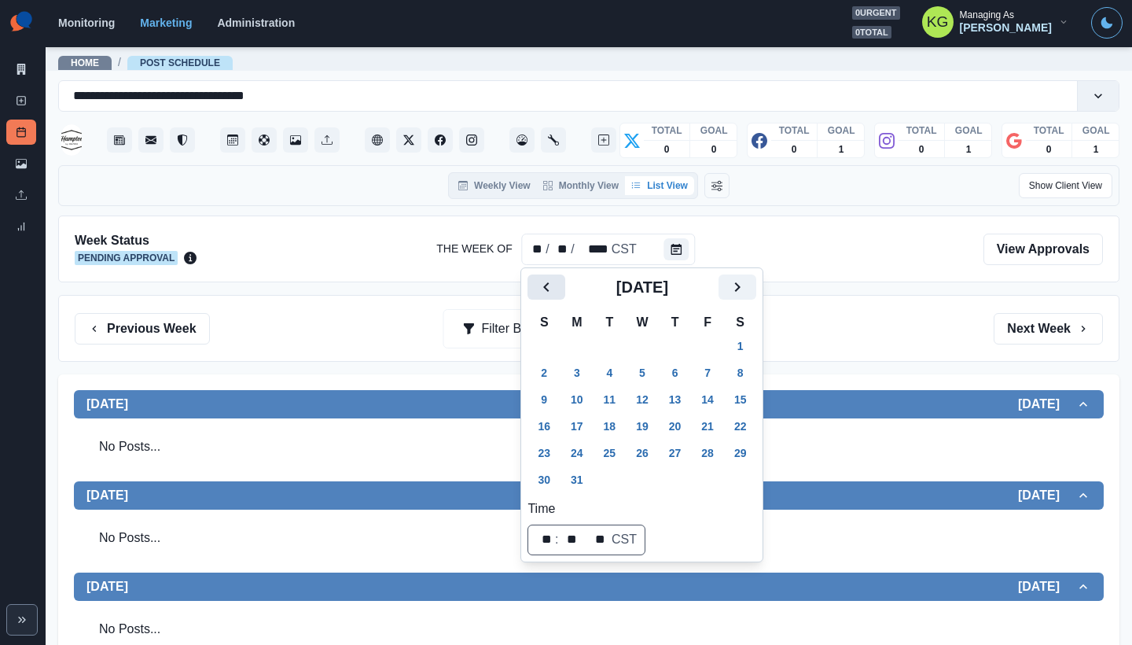
click at [553, 293] on icon "Previous" at bounding box center [546, 287] width 19 height 19
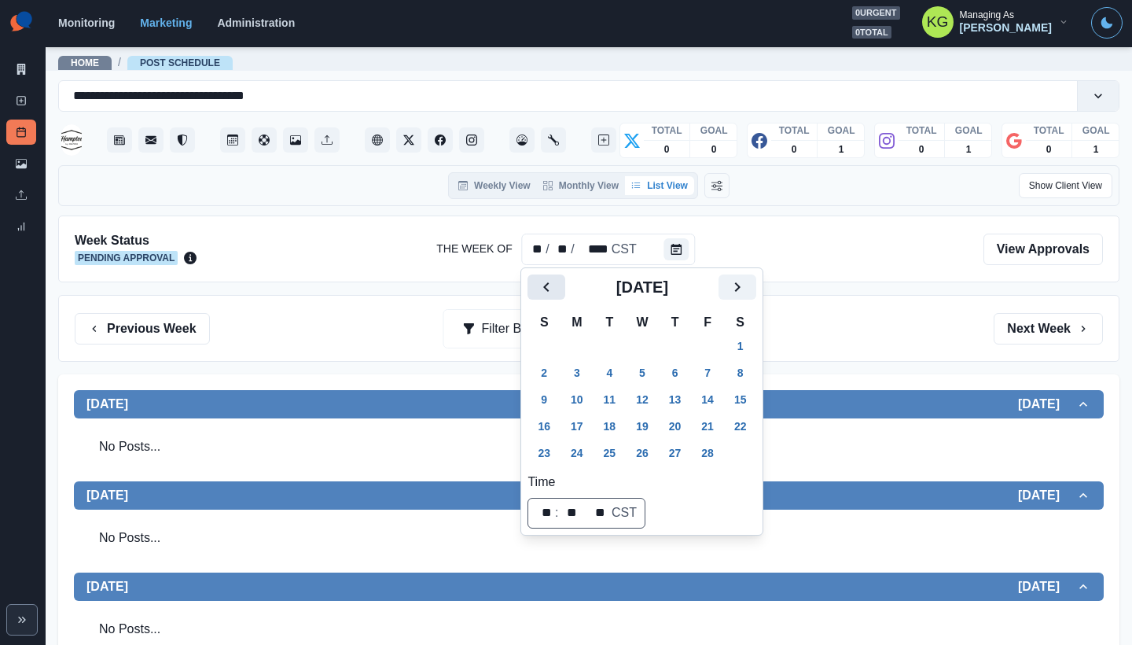
click at [553, 293] on icon "Previous" at bounding box center [546, 287] width 19 height 19
click at [580, 399] on button "11" at bounding box center [576, 399] width 31 height 25
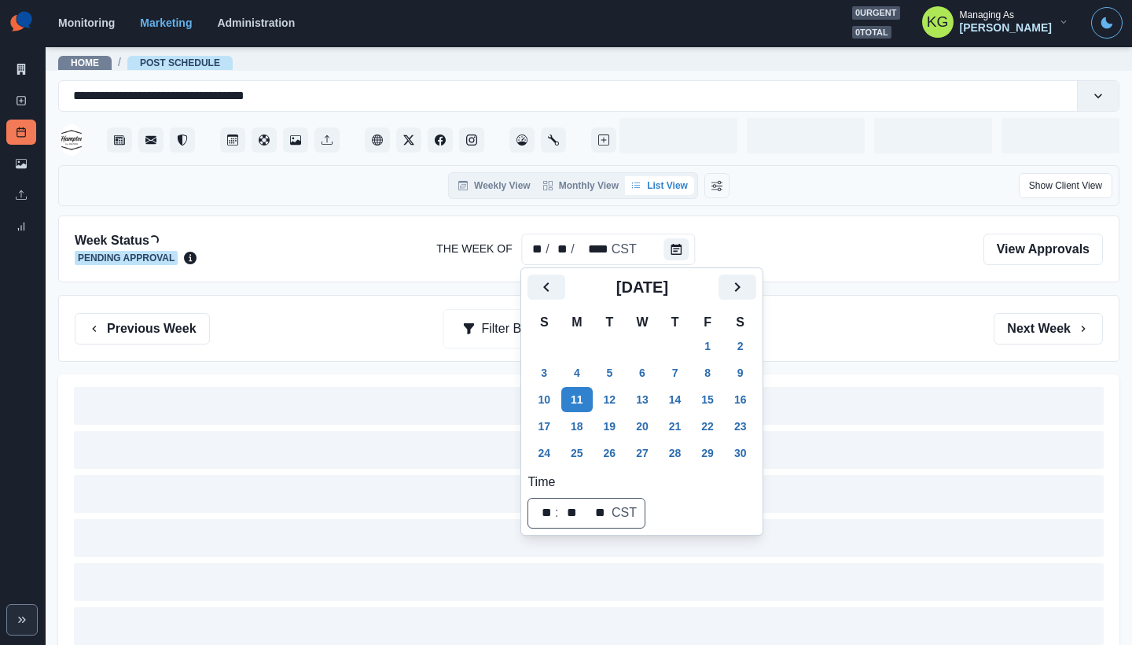
click at [853, 289] on div "Week Status Loading... Pending Approval The Week Of ** / ** / **** CST View App…" at bounding box center [589, 455] width 1062 height 480
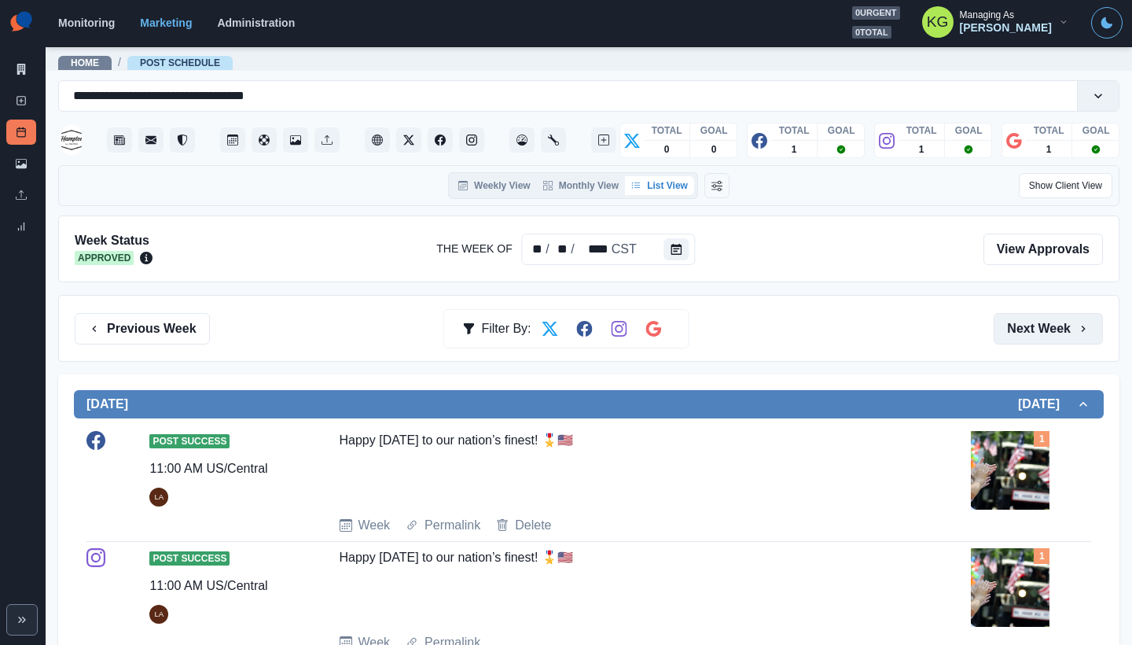
click at [1023, 322] on button "Next Week" at bounding box center [1048, 328] width 109 height 31
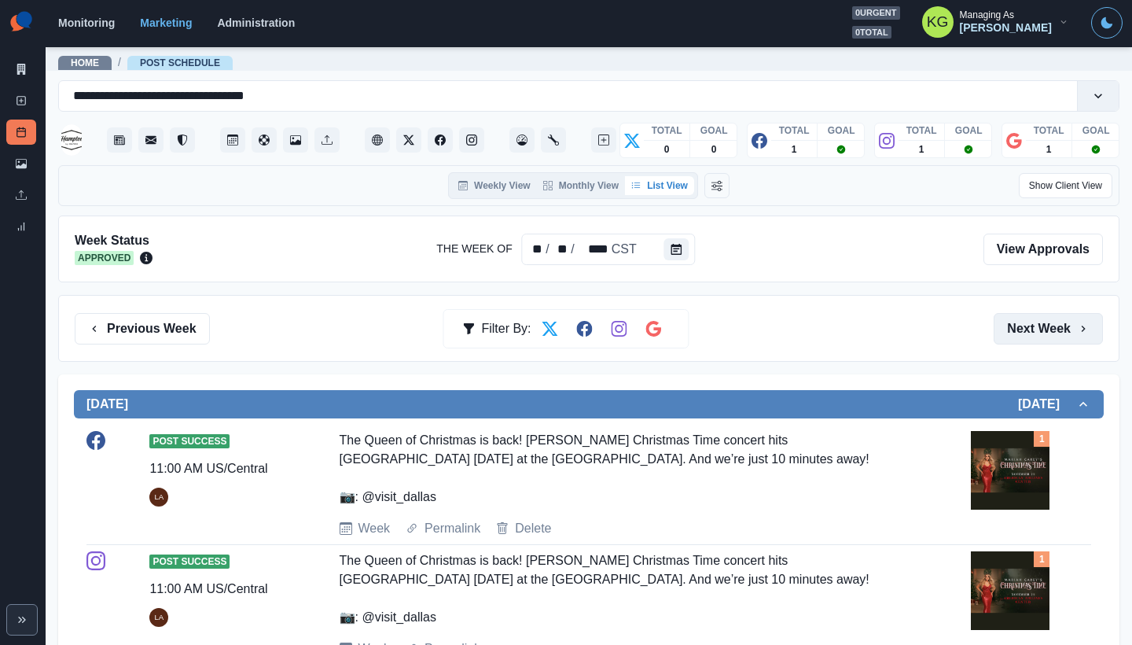
click at [1021, 321] on button "Next Week" at bounding box center [1048, 328] width 109 height 31
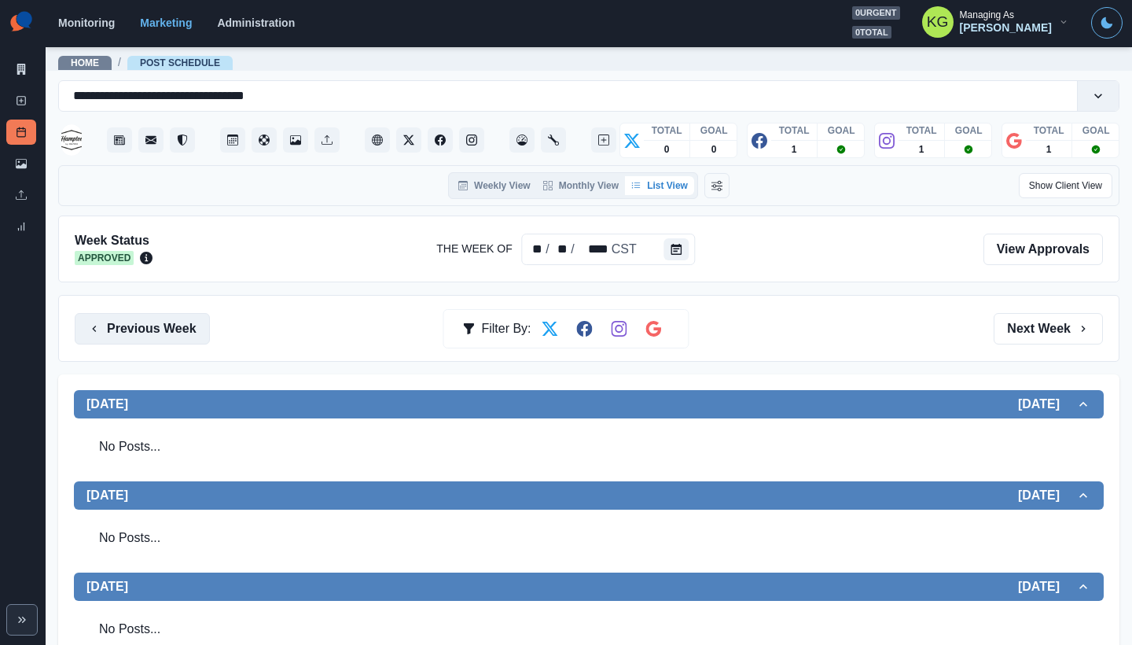
click at [145, 319] on button "Previous Week" at bounding box center [142, 328] width 135 height 31
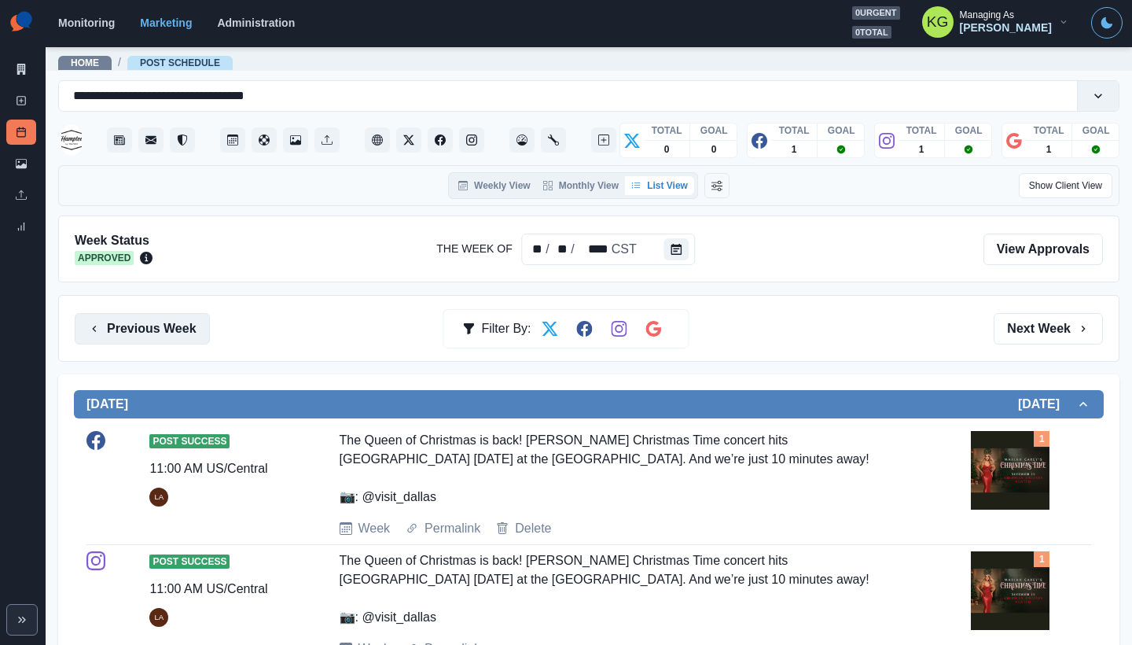
click at [145, 319] on button "Previous Week" at bounding box center [142, 328] width 135 height 31
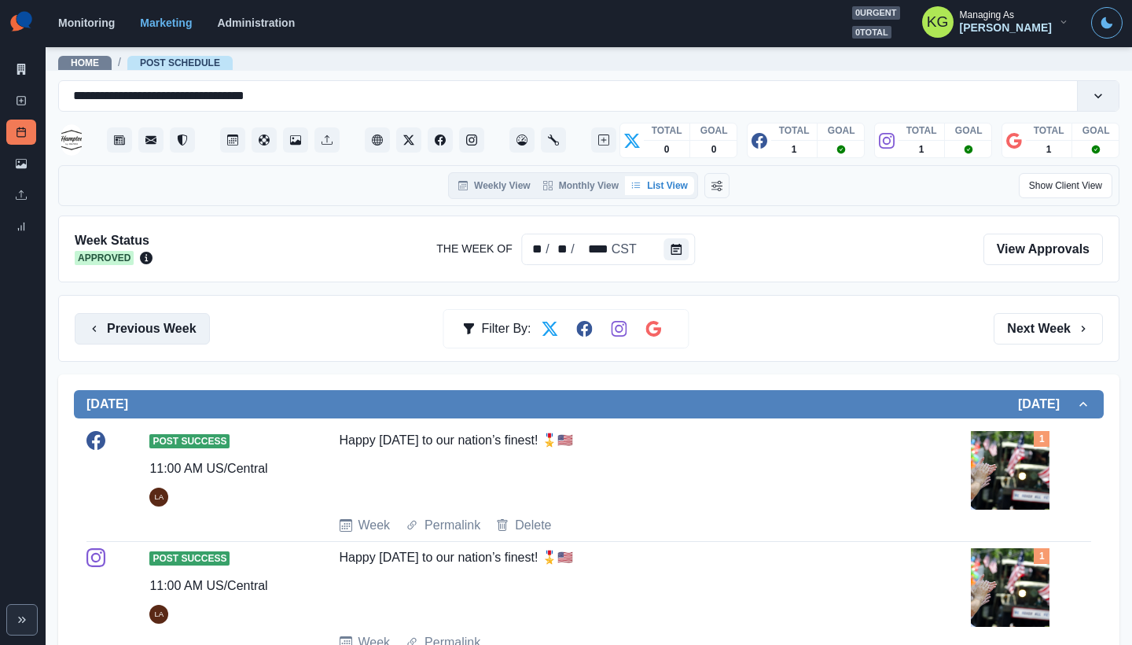
click at [145, 319] on button "Previous Week" at bounding box center [142, 328] width 135 height 31
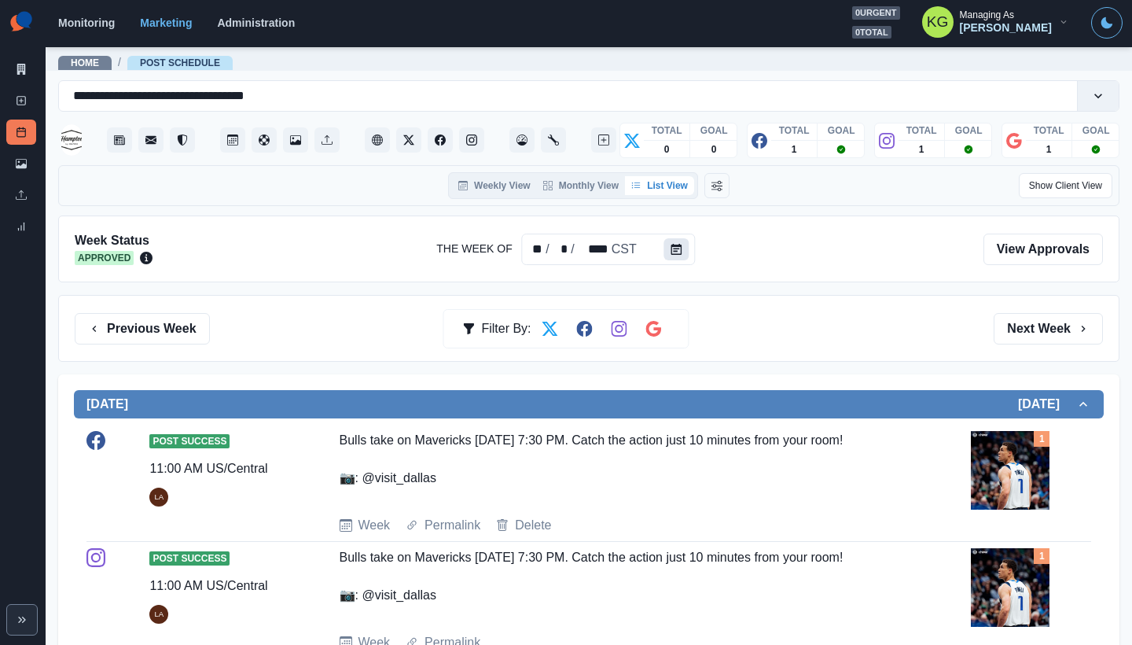
click at [682, 250] on button "Calendar" at bounding box center [676, 249] width 25 height 22
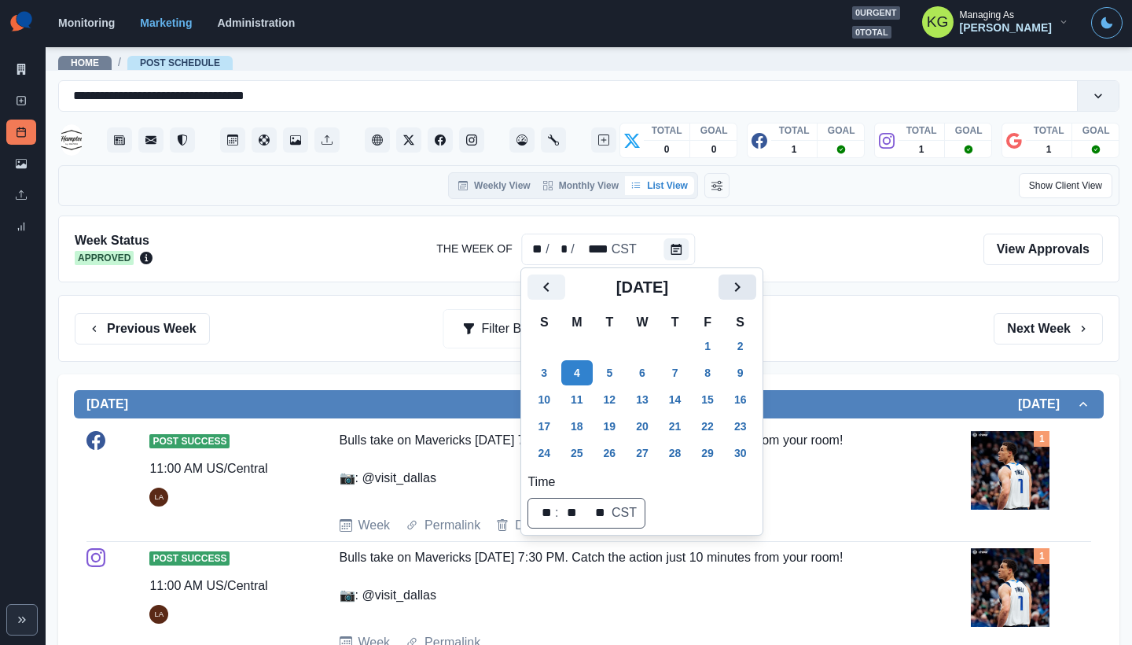
click at [747, 291] on icon "Next" at bounding box center [737, 287] width 19 height 19
click at [657, 425] on button "25" at bounding box center [642, 426] width 31 height 25
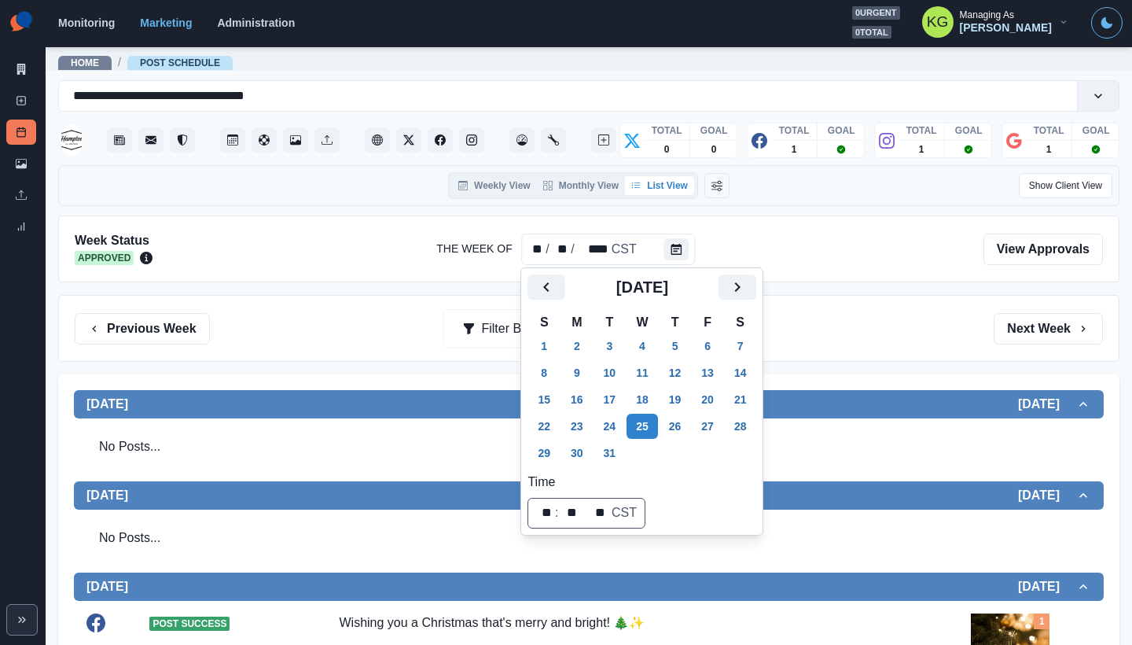
click at [847, 302] on div "Previous Week Filter By: Next Week" at bounding box center [589, 328] width 1062 height 67
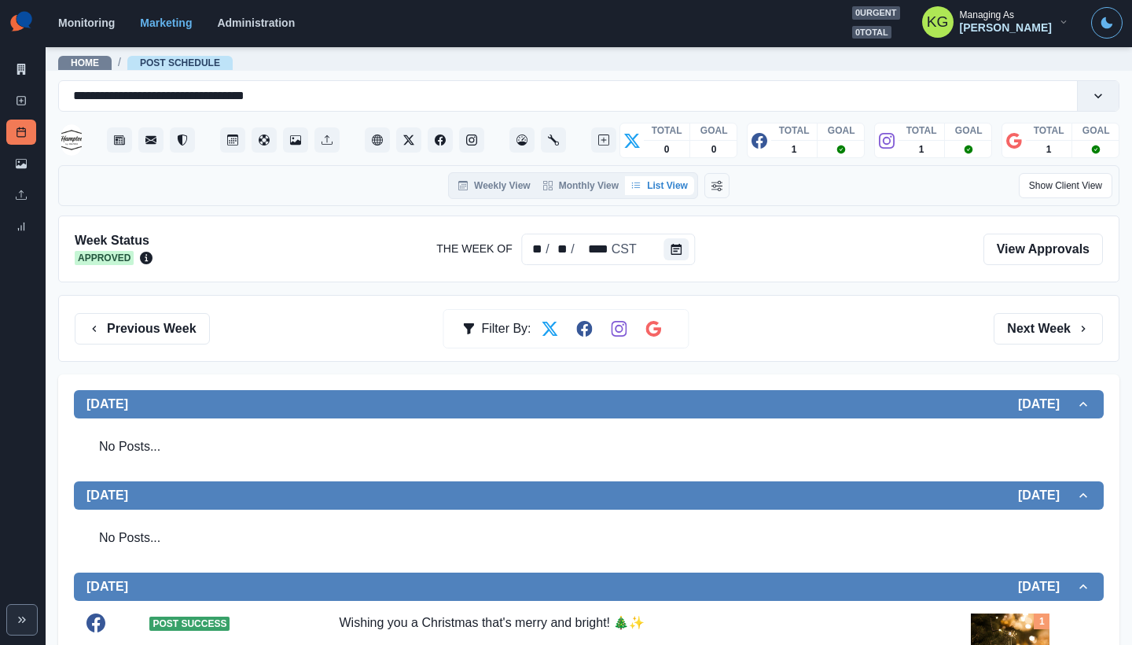
scroll to position [514, 0]
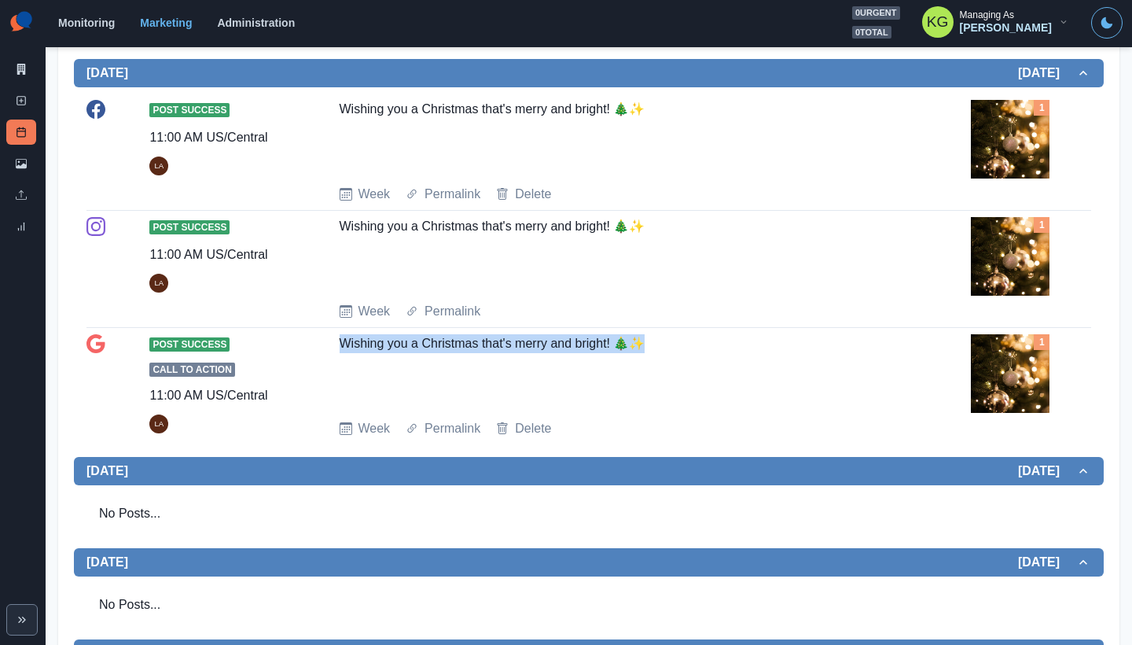
drag, startPoint x: 502, startPoint y: 352, endPoint x: 624, endPoint y: 353, distance: 122.7
click at [624, 353] on div "Post Success Call to Action 11:00 AM US/Central LA Wishing you a Christmas that…" at bounding box center [589, 386] width 1005 height 104
copy div "Wishing you a Christmas that's merry and bright! 🎄✨"
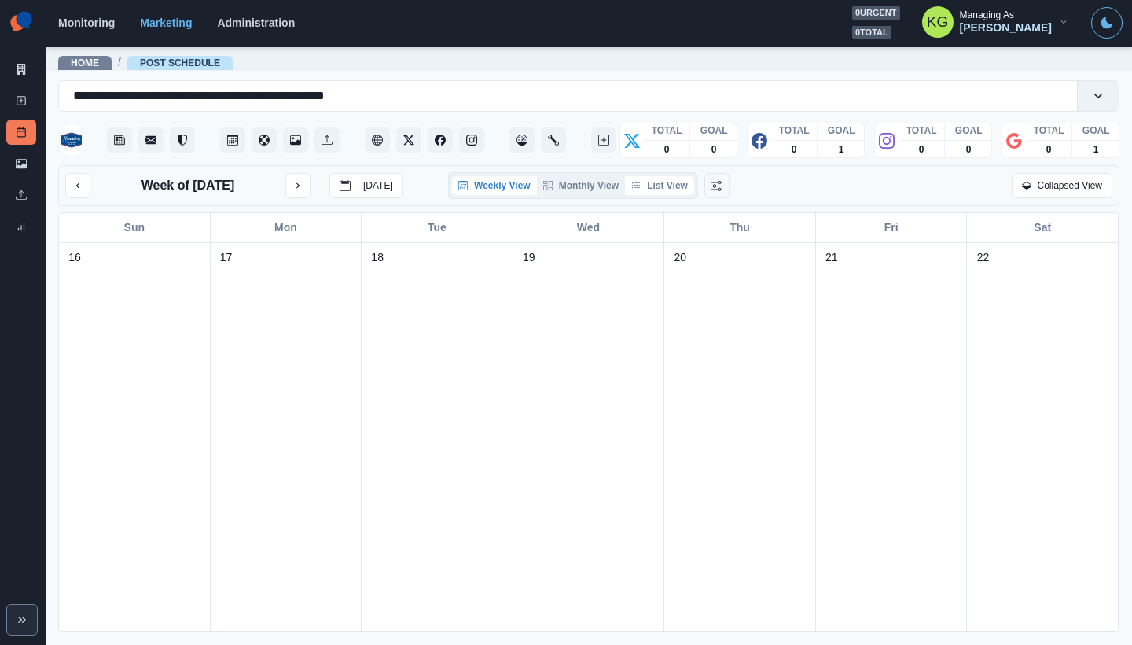
click at [668, 186] on button "List View" at bounding box center [659, 185] width 69 height 19
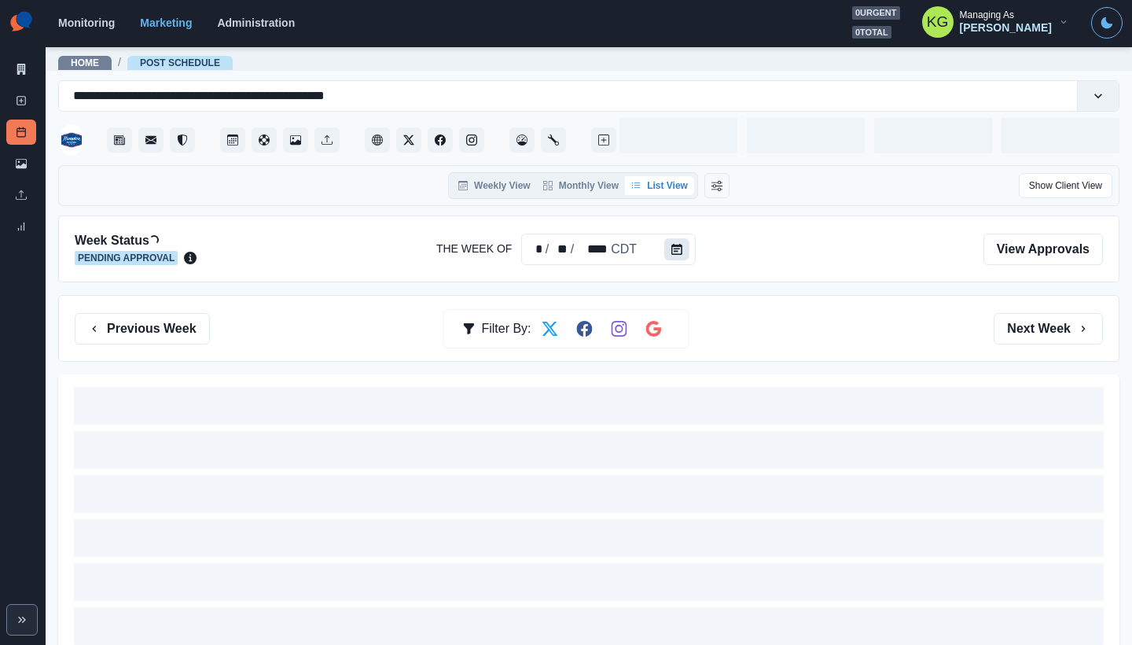
click at [676, 247] on icon "Calendar" at bounding box center [677, 249] width 11 height 11
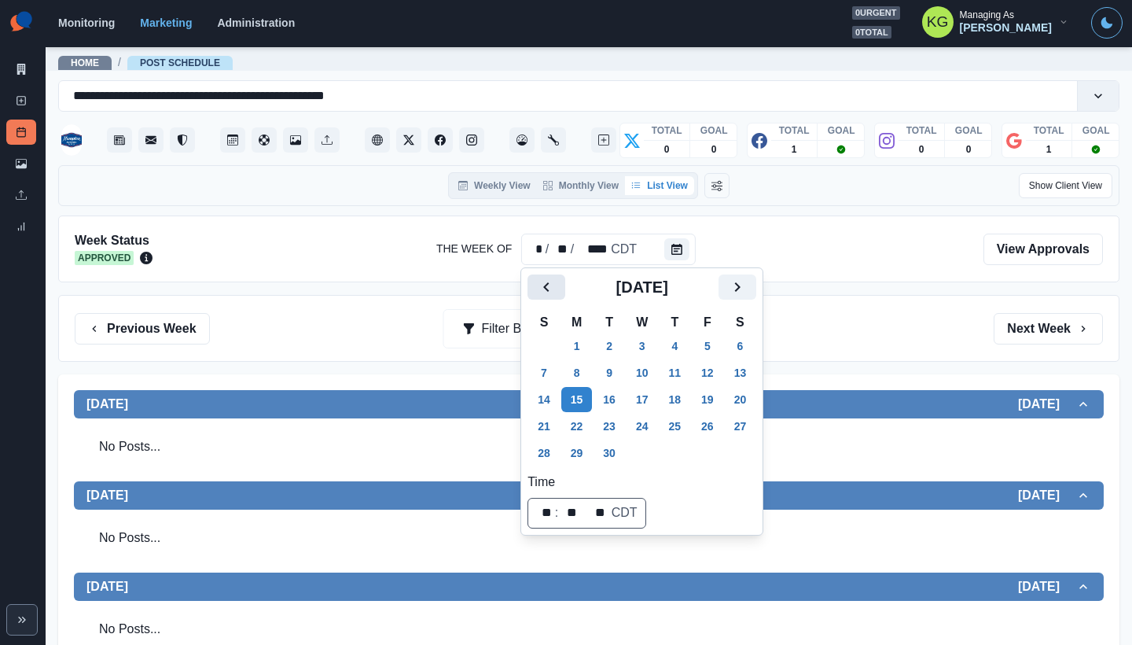
click at [547, 292] on icon "Previous" at bounding box center [546, 287] width 19 height 19
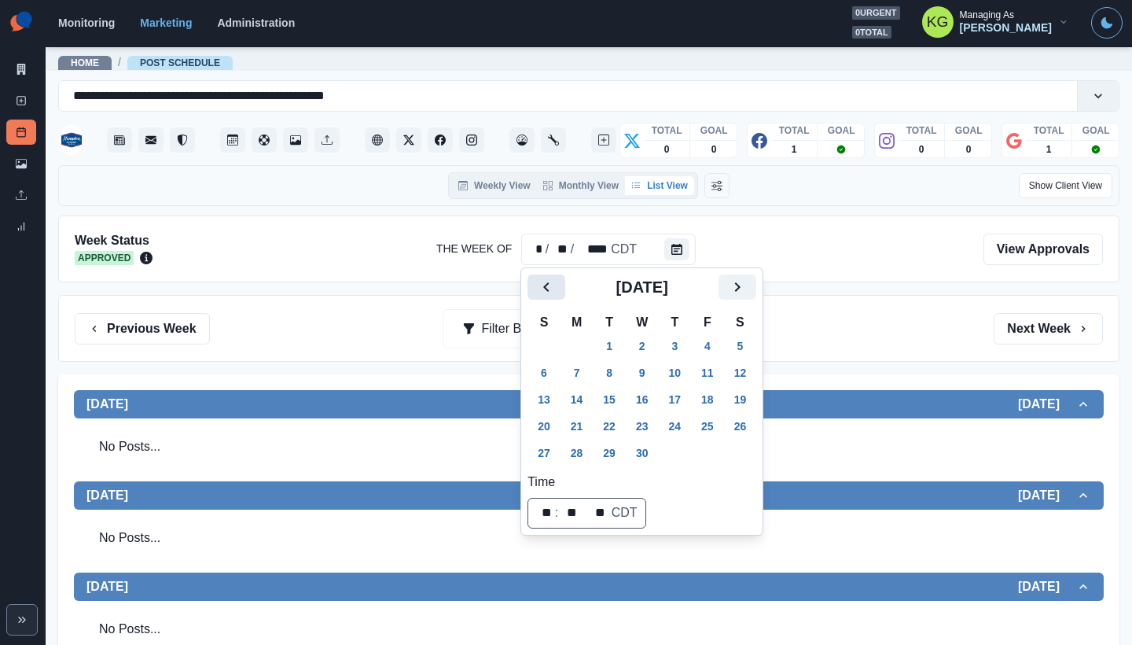
click at [547, 292] on icon "Previous" at bounding box center [546, 287] width 19 height 19
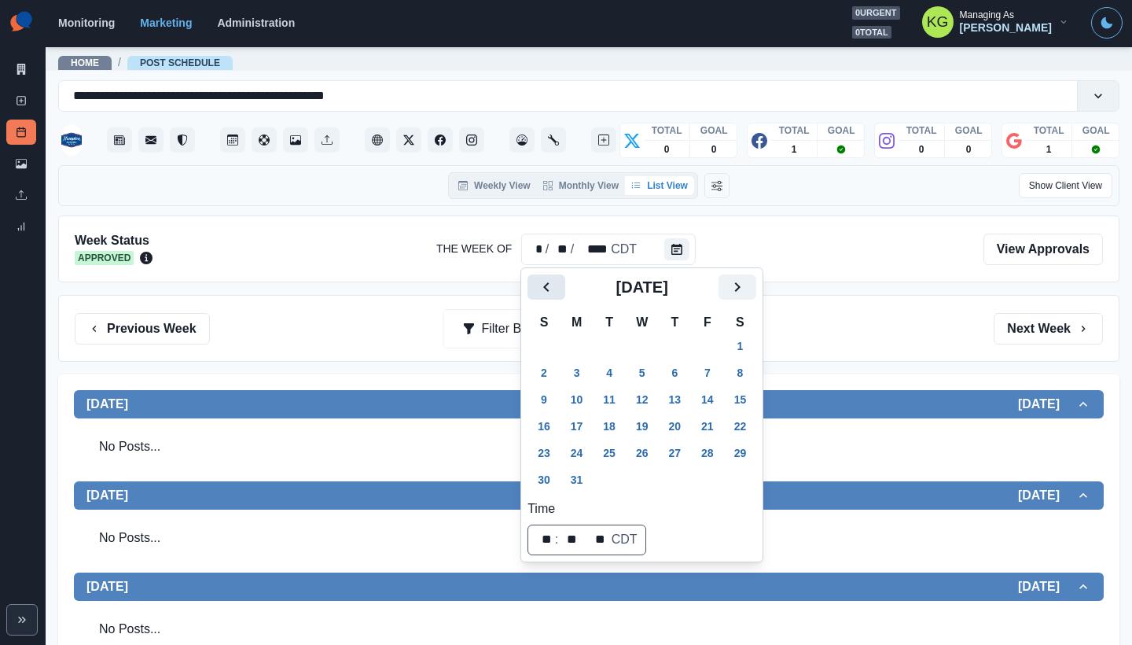
click at [547, 292] on icon "Previous" at bounding box center [546, 287] width 19 height 19
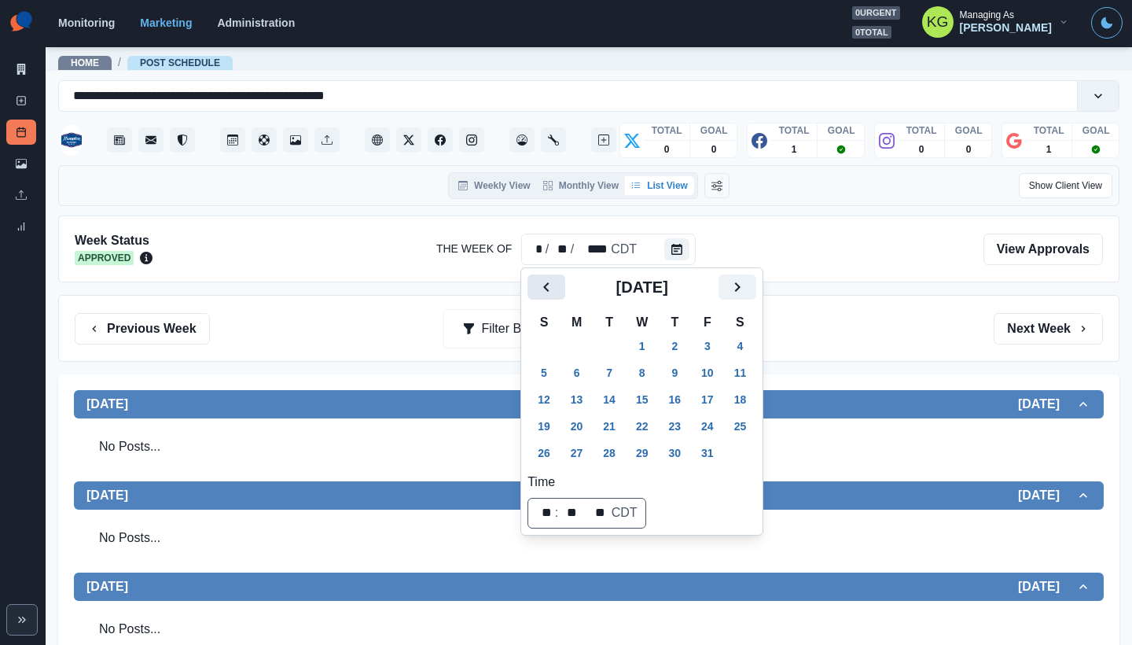
click at [547, 292] on icon "Previous" at bounding box center [546, 287] width 19 height 19
click at [747, 289] on icon "Next" at bounding box center [737, 287] width 19 height 19
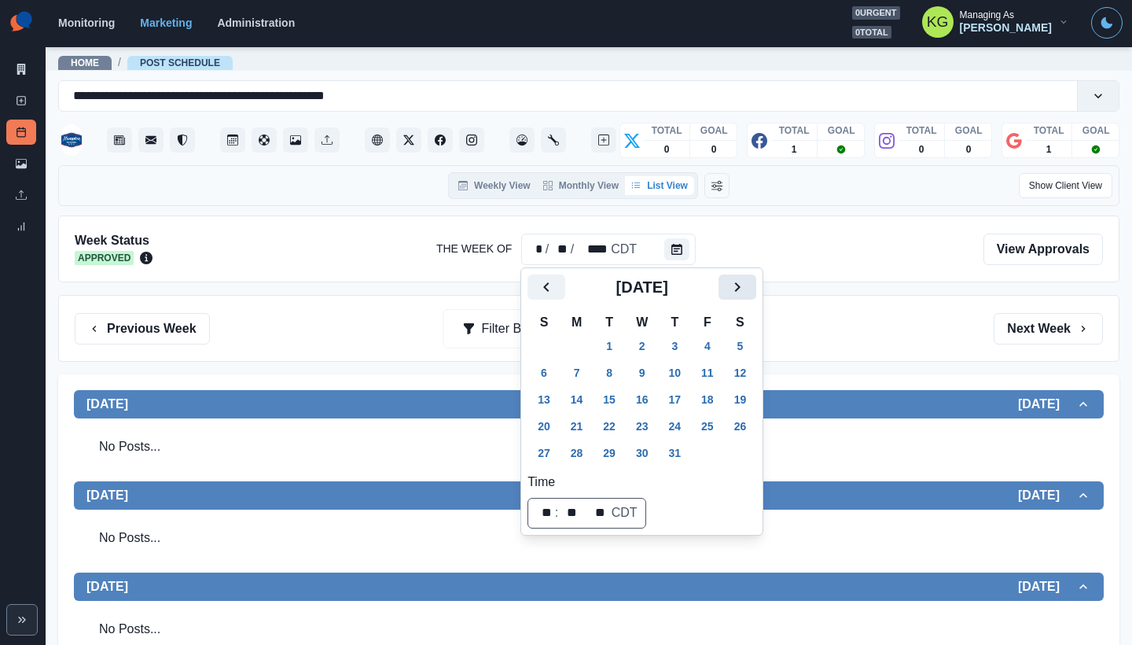
click at [747, 289] on icon "Next" at bounding box center [737, 287] width 19 height 19
click at [583, 395] on button "11" at bounding box center [576, 399] width 31 height 25
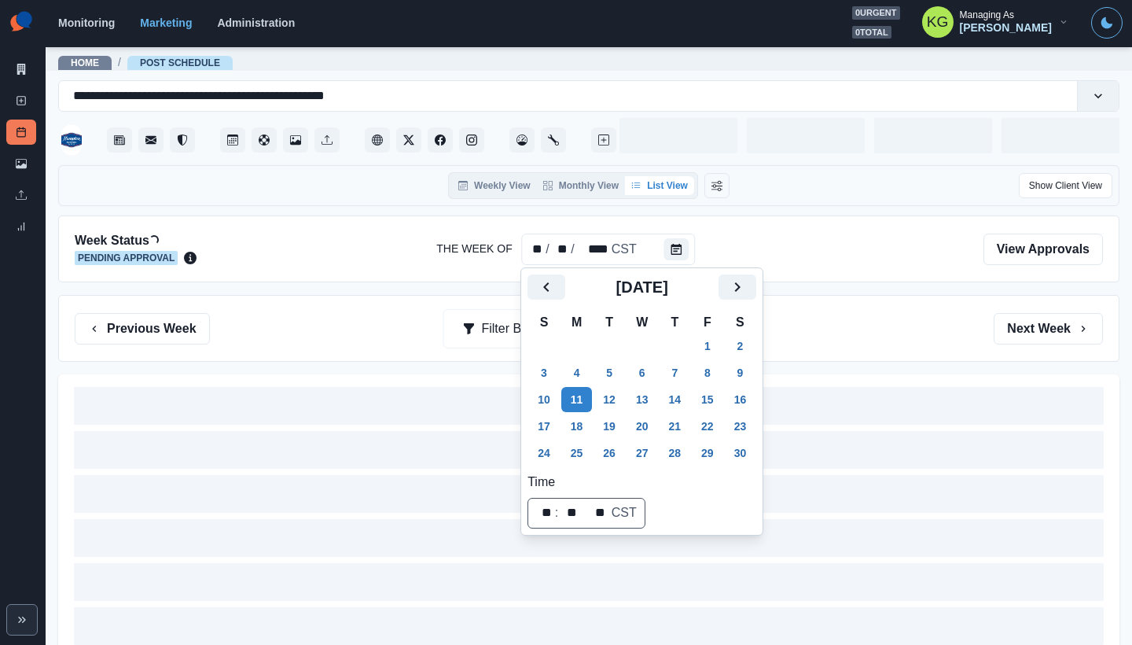
click at [849, 307] on div "Previous Week Filter By: Next Week" at bounding box center [589, 328] width 1062 height 67
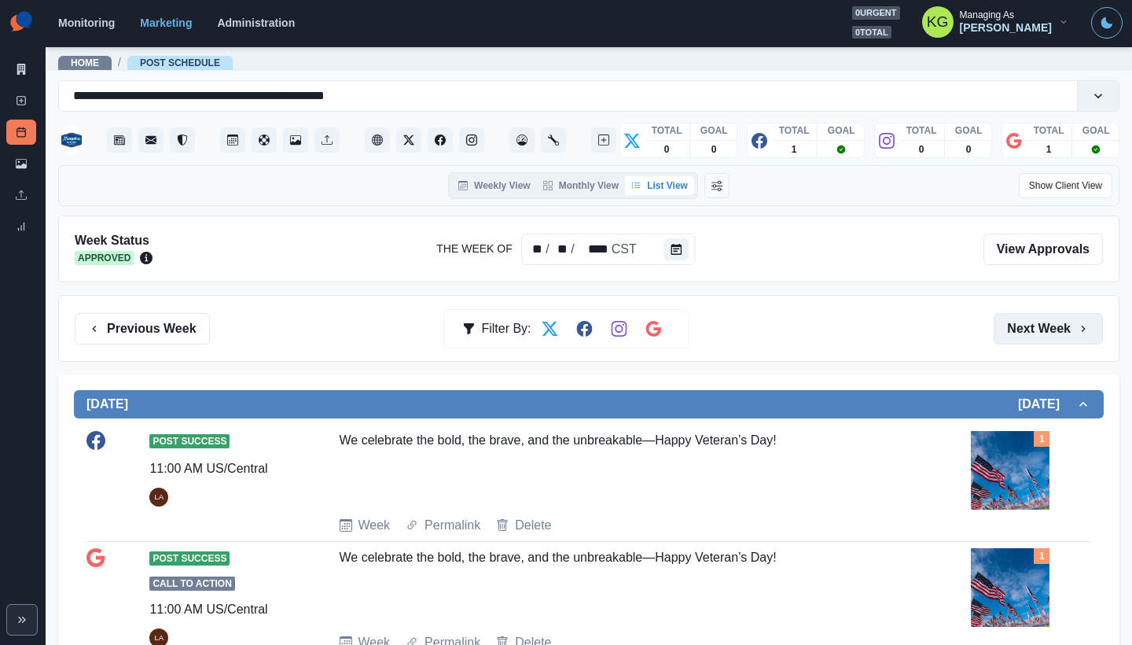
click at [1035, 317] on button "Next Week" at bounding box center [1048, 328] width 109 height 31
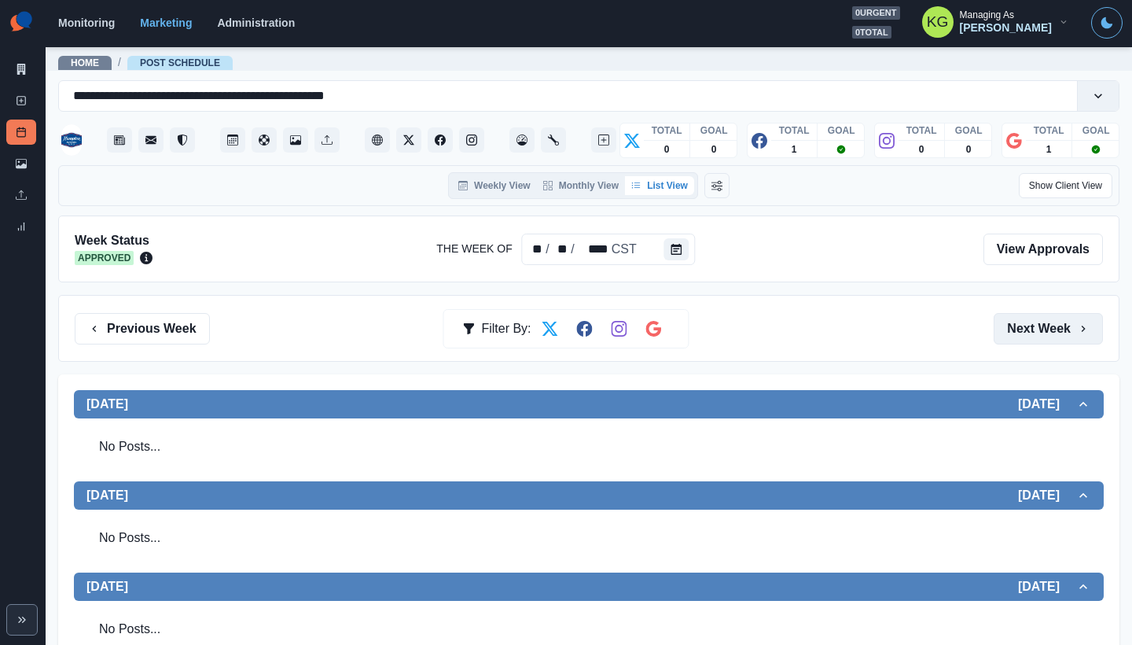
click at [1020, 326] on button "Next Week" at bounding box center [1048, 328] width 109 height 31
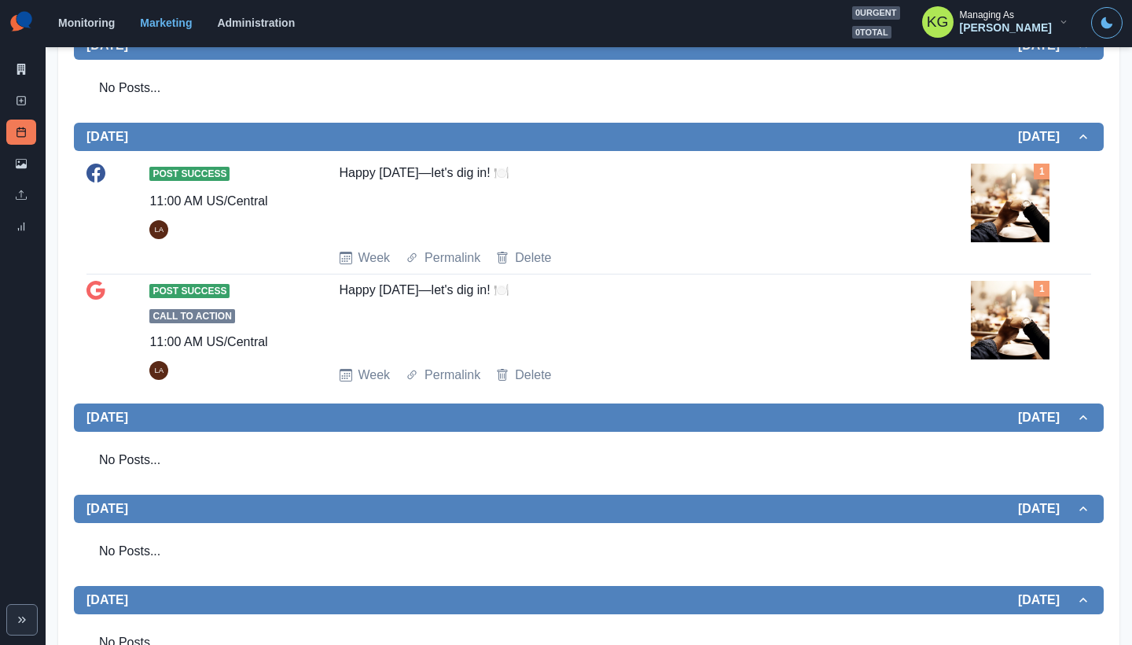
scroll to position [89, 0]
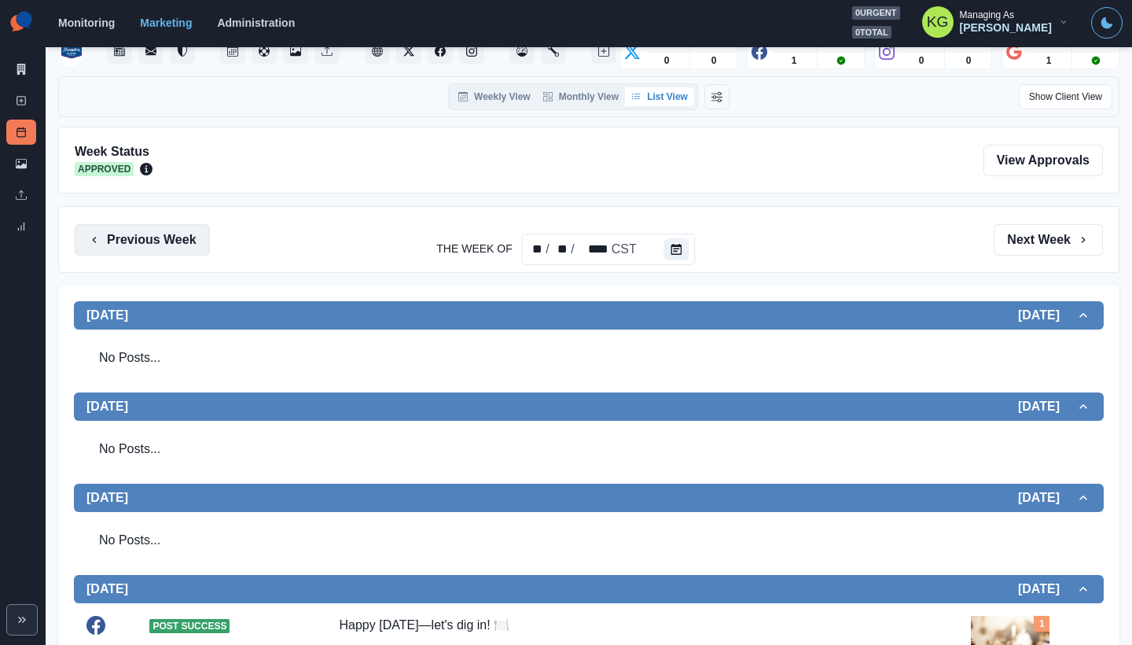
click at [182, 243] on button "Previous Week" at bounding box center [142, 239] width 135 height 31
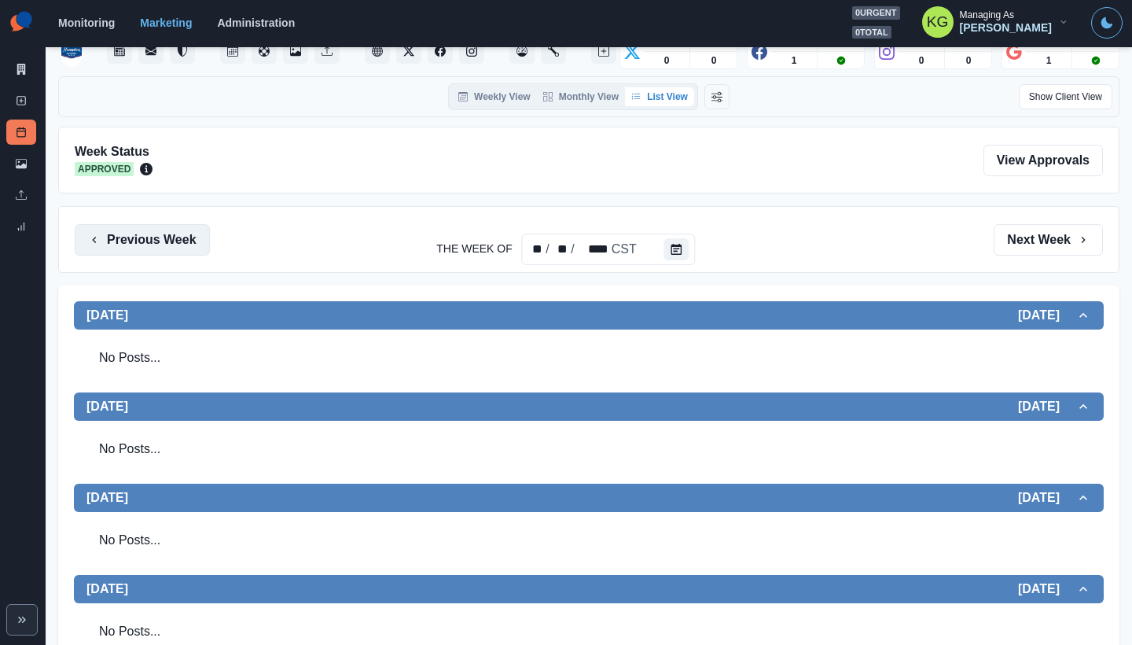
click at [182, 243] on button "Previous Week" at bounding box center [142, 239] width 135 height 31
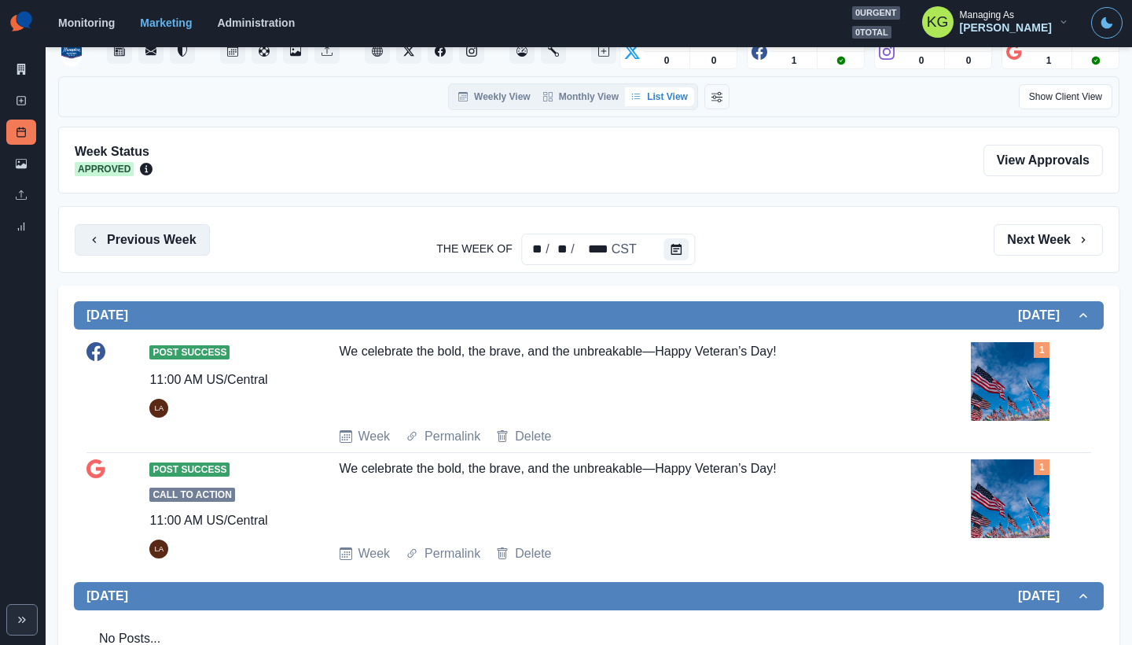
click at [182, 243] on button "Previous Week" at bounding box center [142, 239] width 135 height 31
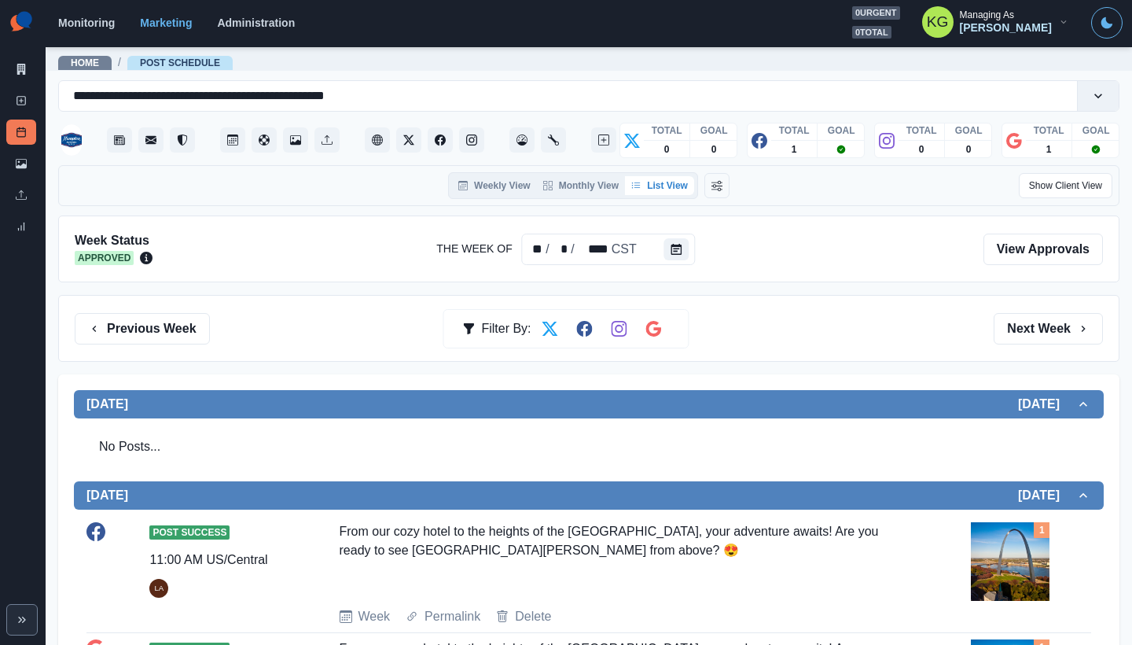
scroll to position [130, 0]
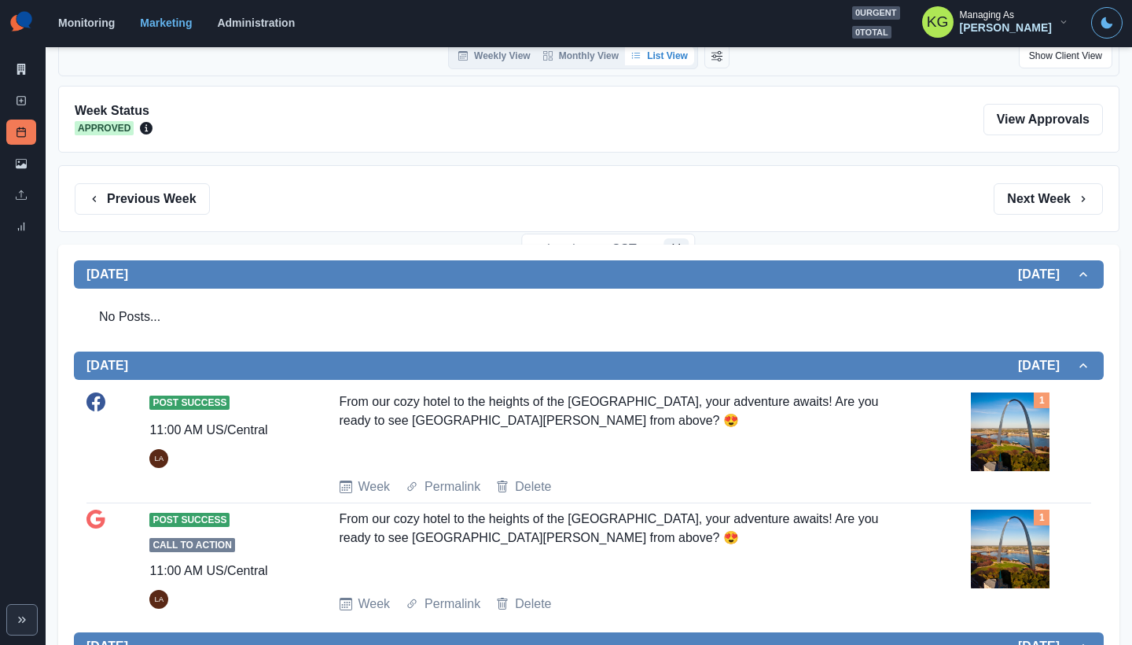
click at [459, 2] on section "Monitoring Marketing Administration 0 urgent 0 total KG Managing As [PERSON_NAM…" at bounding box center [589, 23] width 1087 height 47
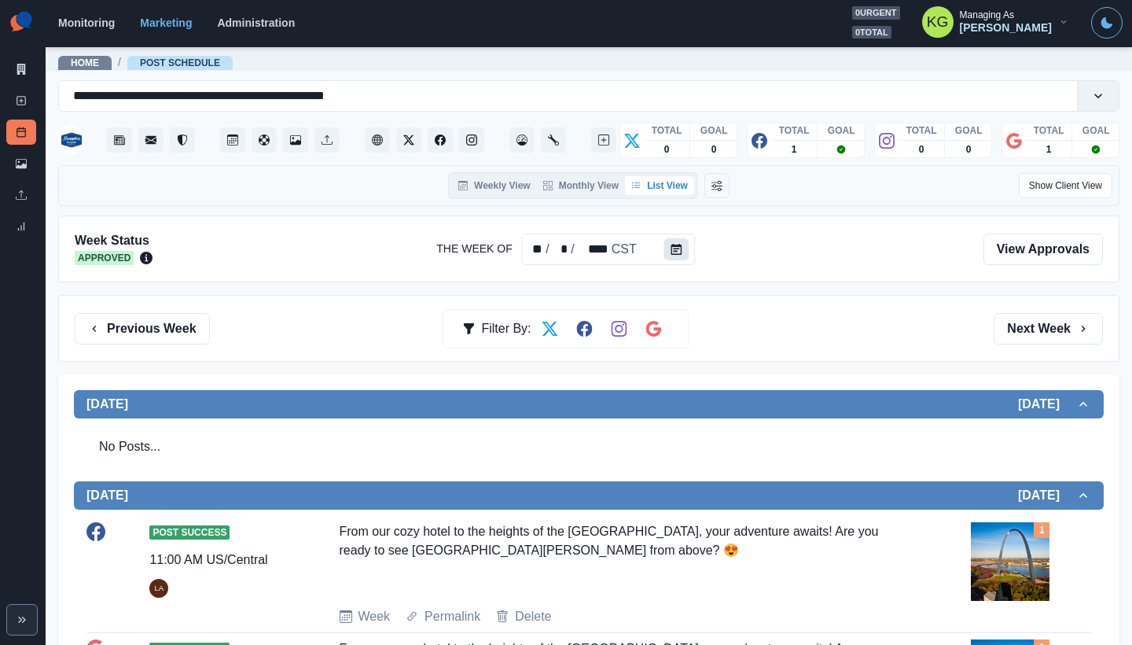
click at [675, 249] on icon "Calendar" at bounding box center [677, 249] width 11 height 11
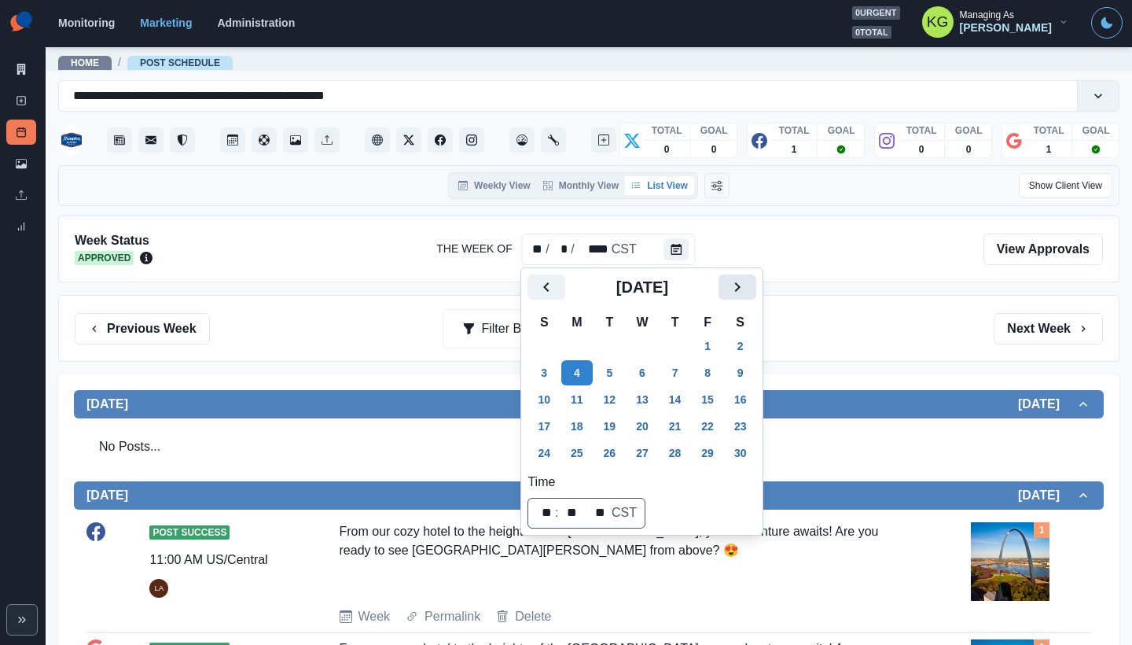
click at [747, 283] on icon "Next" at bounding box center [737, 287] width 19 height 19
click at [656, 417] on button "25" at bounding box center [642, 426] width 31 height 25
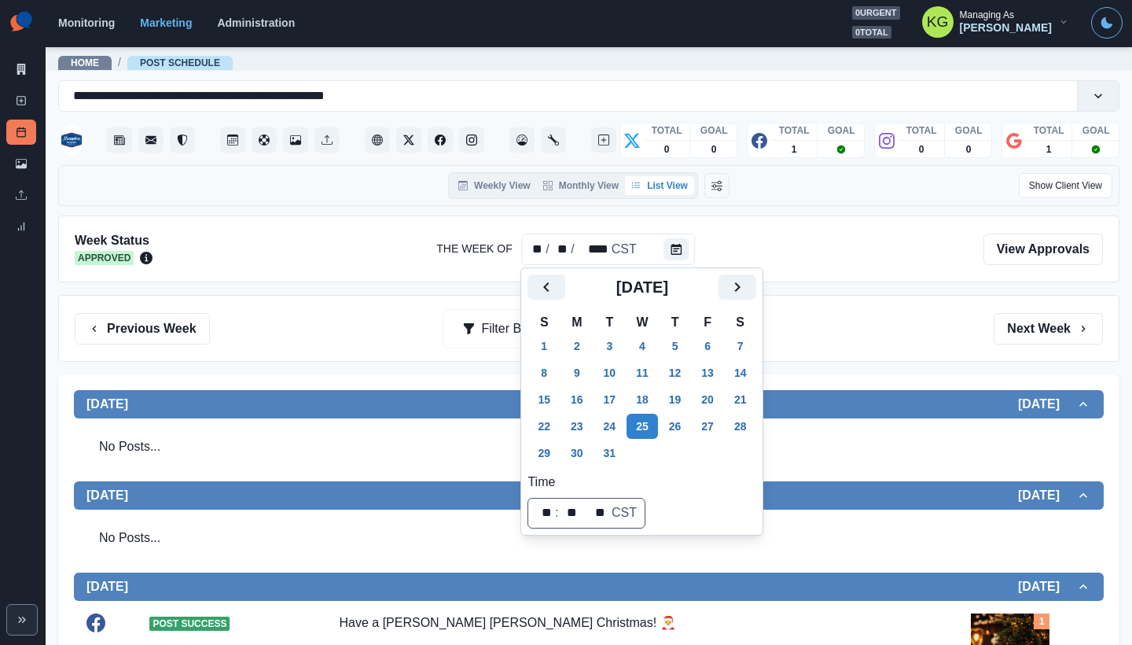
click at [858, 333] on div "Previous Week Filter By: Next Week" at bounding box center [589, 328] width 1029 height 31
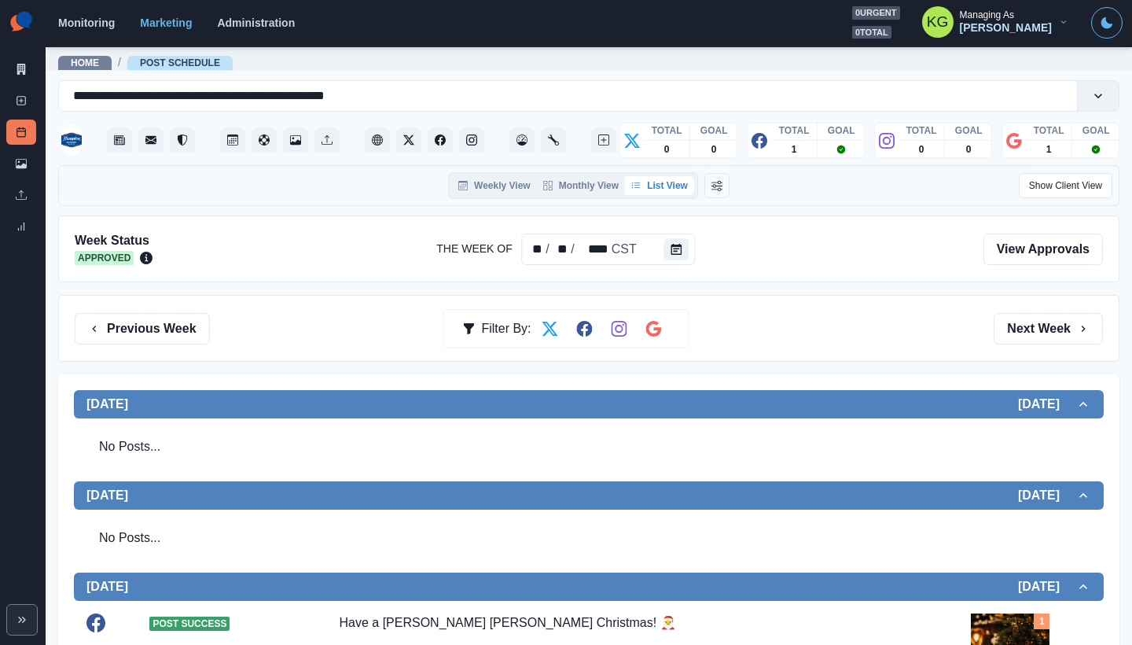
scroll to position [414, 0]
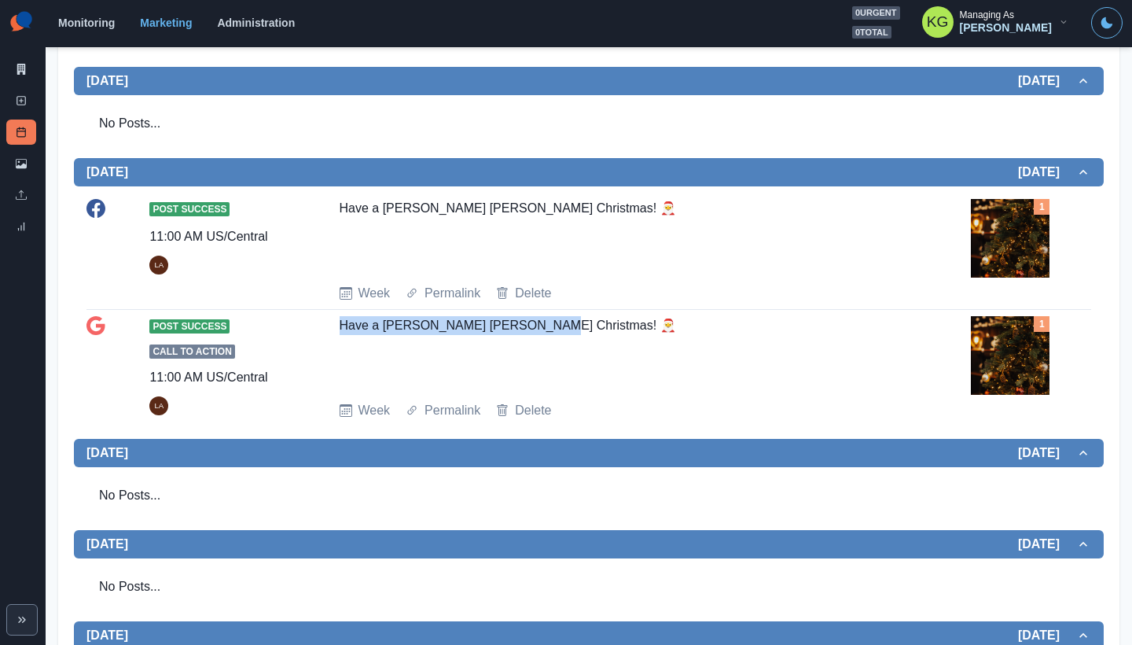
drag, startPoint x: 536, startPoint y: 328, endPoint x: 328, endPoint y: 322, distance: 208.5
click at [328, 322] on div "Post Success Call to Action 11:00 AM US/Central LA Have a [PERSON_NAME] [PERSON…" at bounding box center [589, 368] width 1005 height 104
copy div "Have a [PERSON_NAME] [PERSON_NAME] Christmas! 🎅"
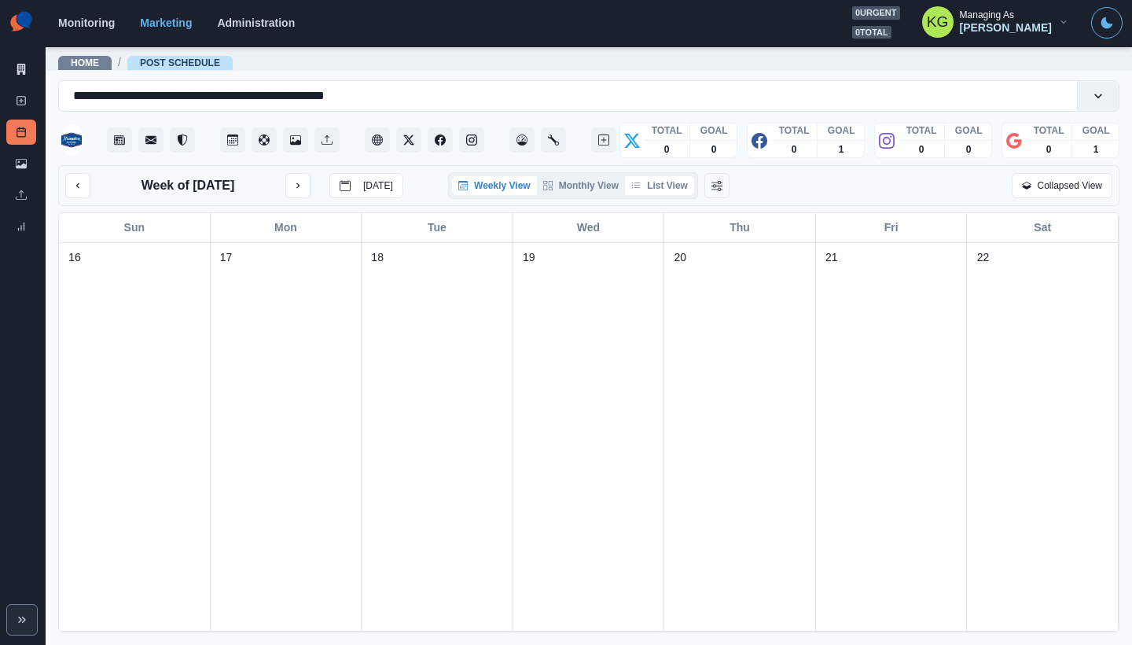
click at [639, 179] on button "List View" at bounding box center [659, 185] width 69 height 19
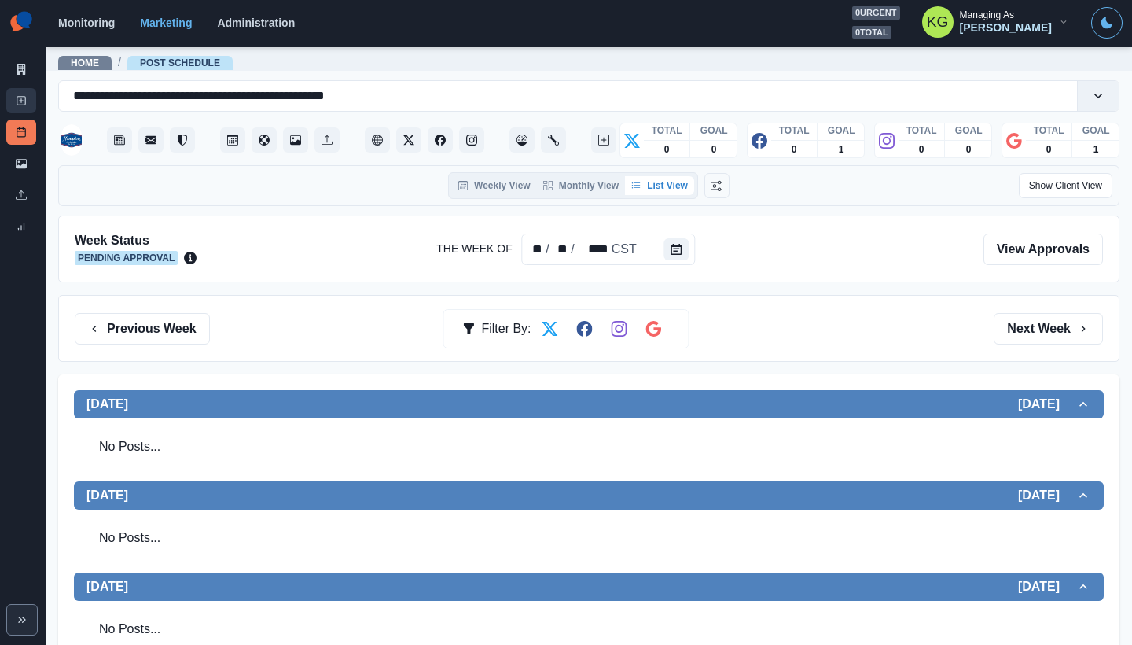
click at [12, 104] on link "New Post" at bounding box center [21, 100] width 30 height 25
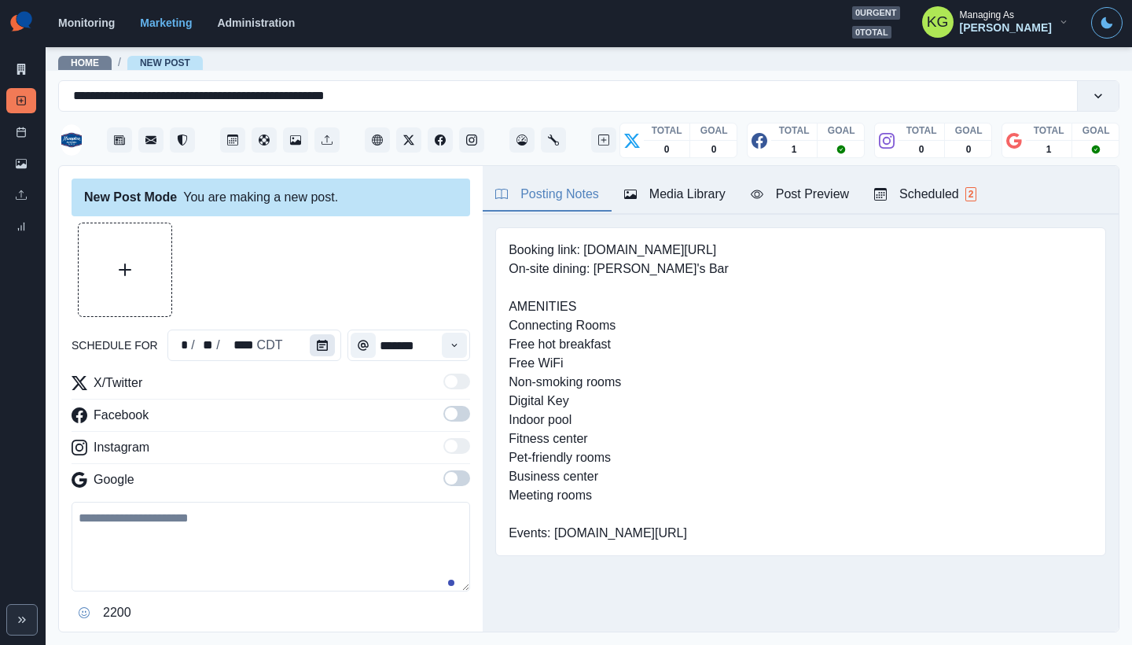
click at [324, 337] on button "Calendar" at bounding box center [322, 345] width 25 height 22
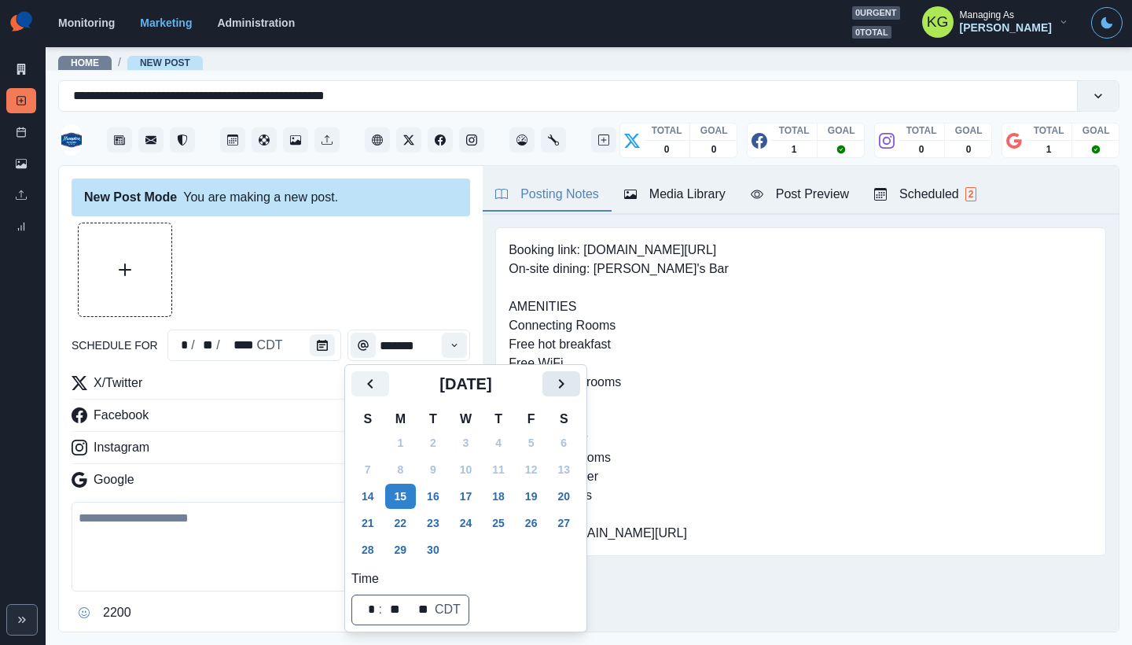
click at [571, 385] on icon "Next" at bounding box center [561, 383] width 19 height 19
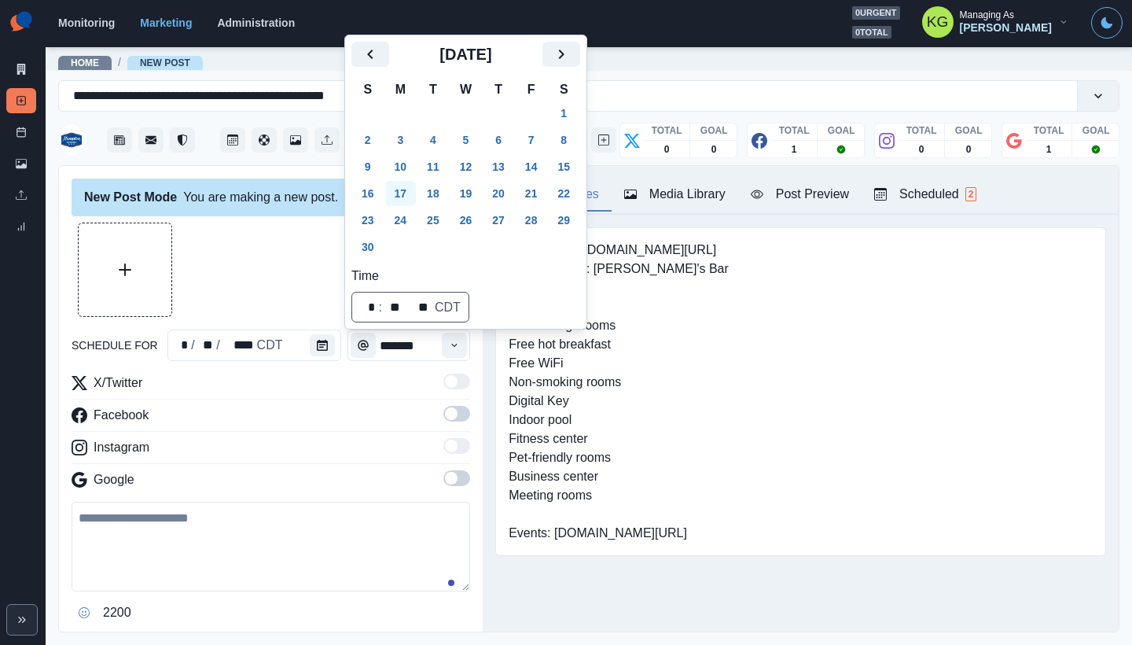
click at [412, 196] on button "17" at bounding box center [400, 193] width 31 height 25
click at [263, 229] on div at bounding box center [271, 270] width 399 height 94
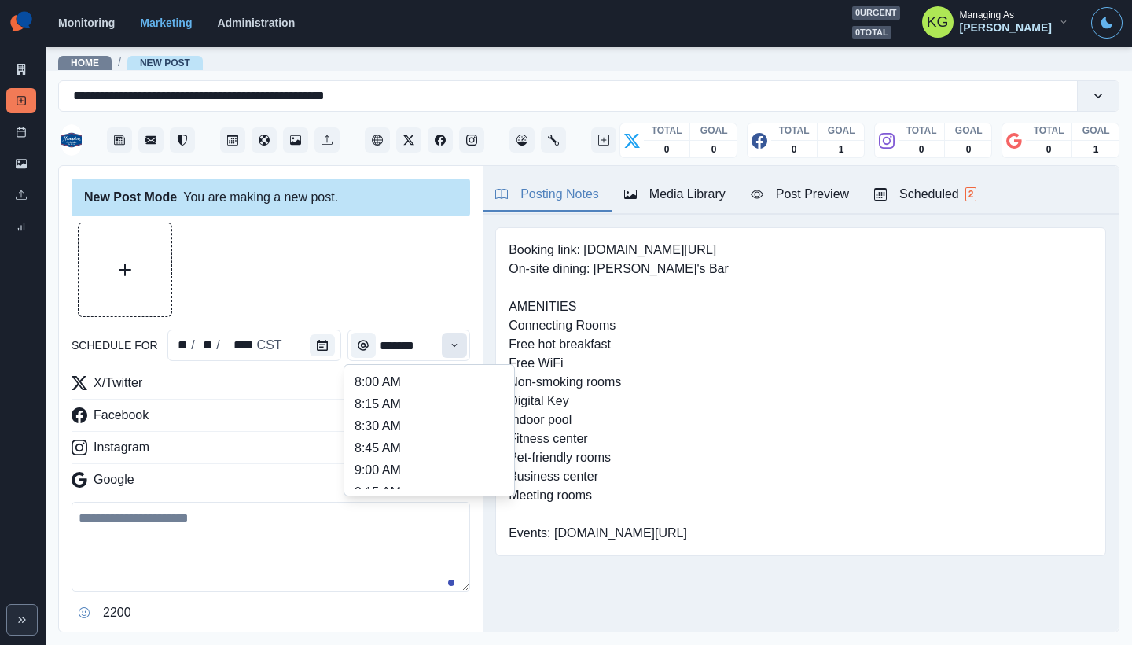
click at [449, 350] on icon "Time" at bounding box center [454, 345] width 11 height 11
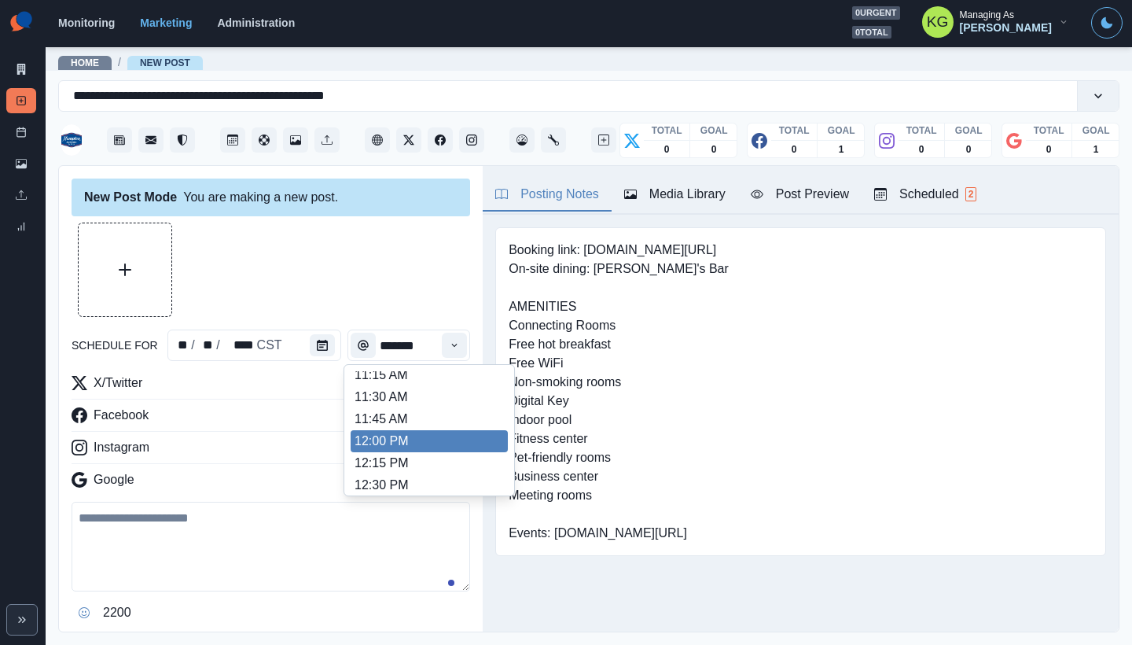
click at [401, 434] on li "12:00 PM" at bounding box center [429, 441] width 157 height 22
type input "********"
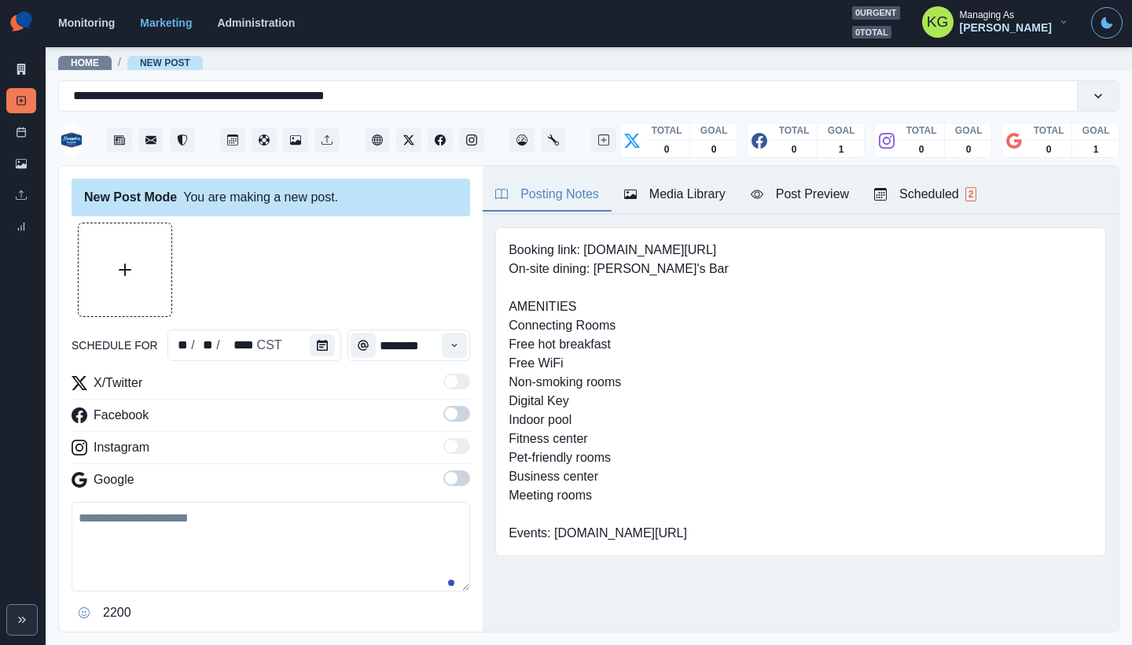
click at [448, 477] on span at bounding box center [457, 478] width 27 height 16
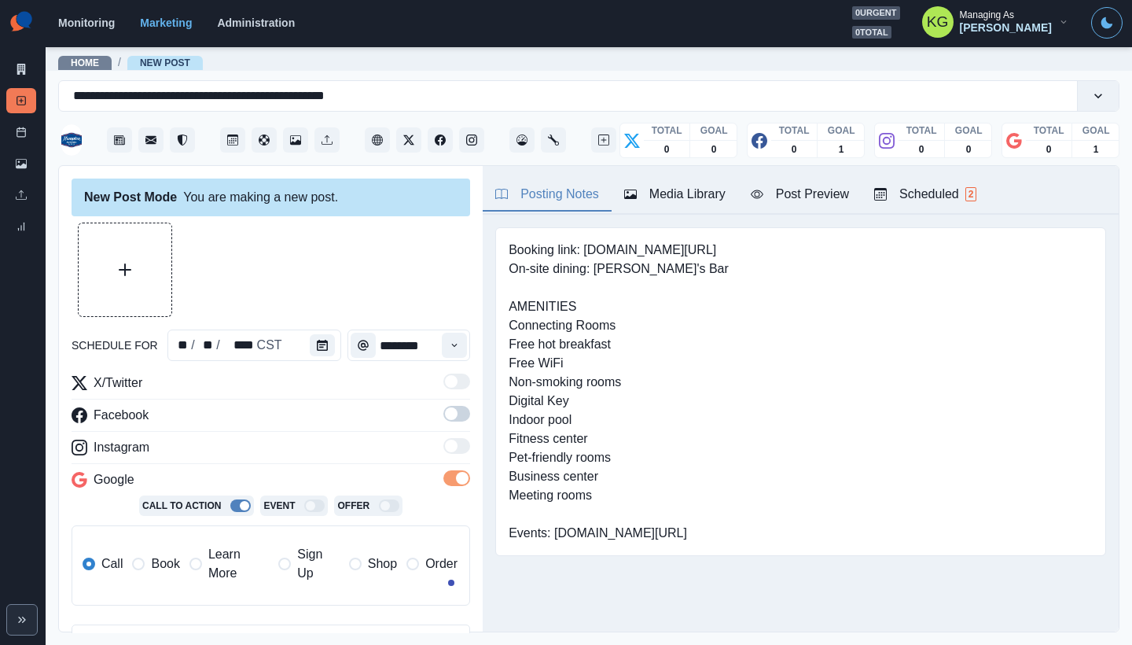
click at [450, 410] on span at bounding box center [457, 414] width 27 height 16
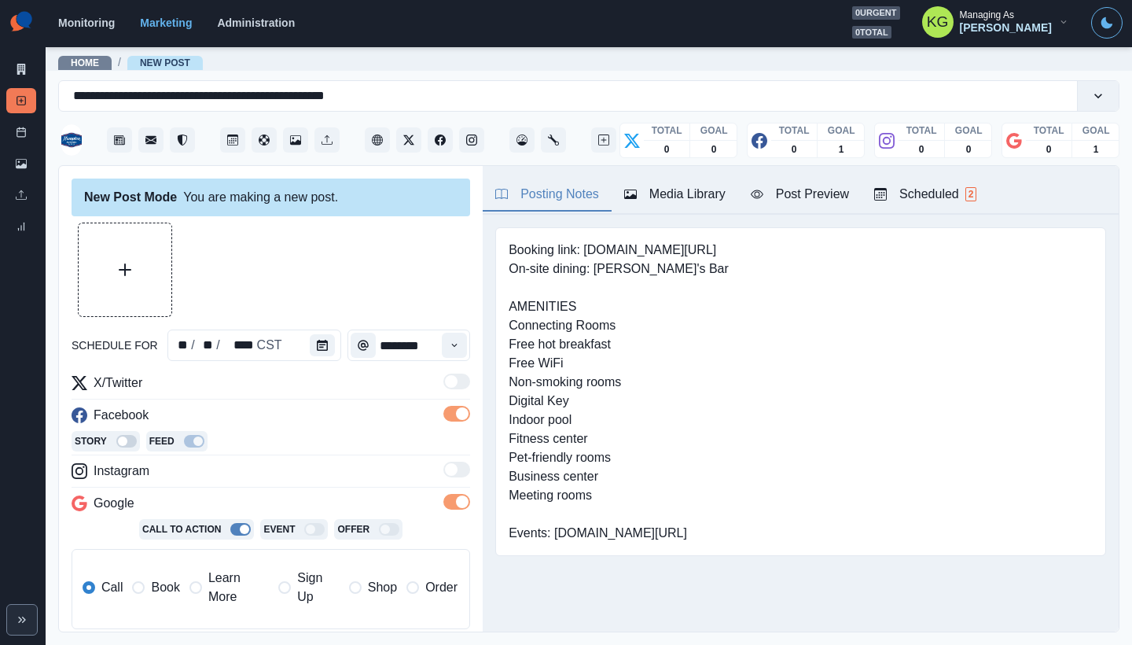
click at [130, 580] on div "Call Book Learn More Sign Up Shop Order" at bounding box center [270, 588] width 375 height 38
click at [164, 577] on label "Book" at bounding box center [155, 588] width 47 height 38
click at [709, 190] on div "Media Library" at bounding box center [674, 194] width 101 height 19
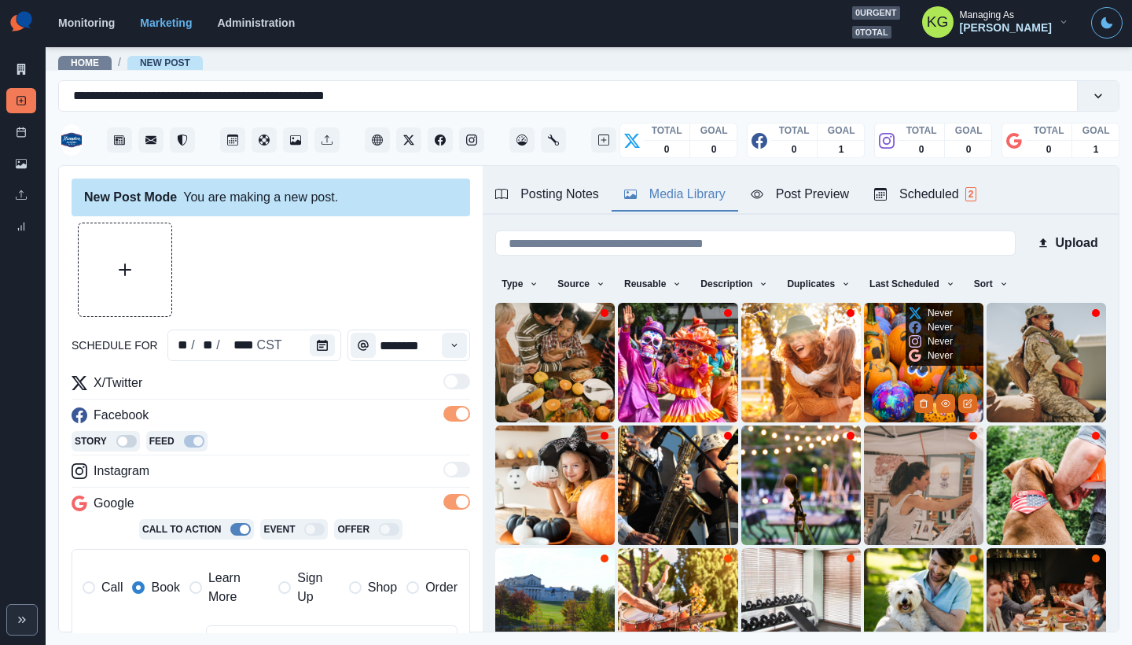
scroll to position [125, 0]
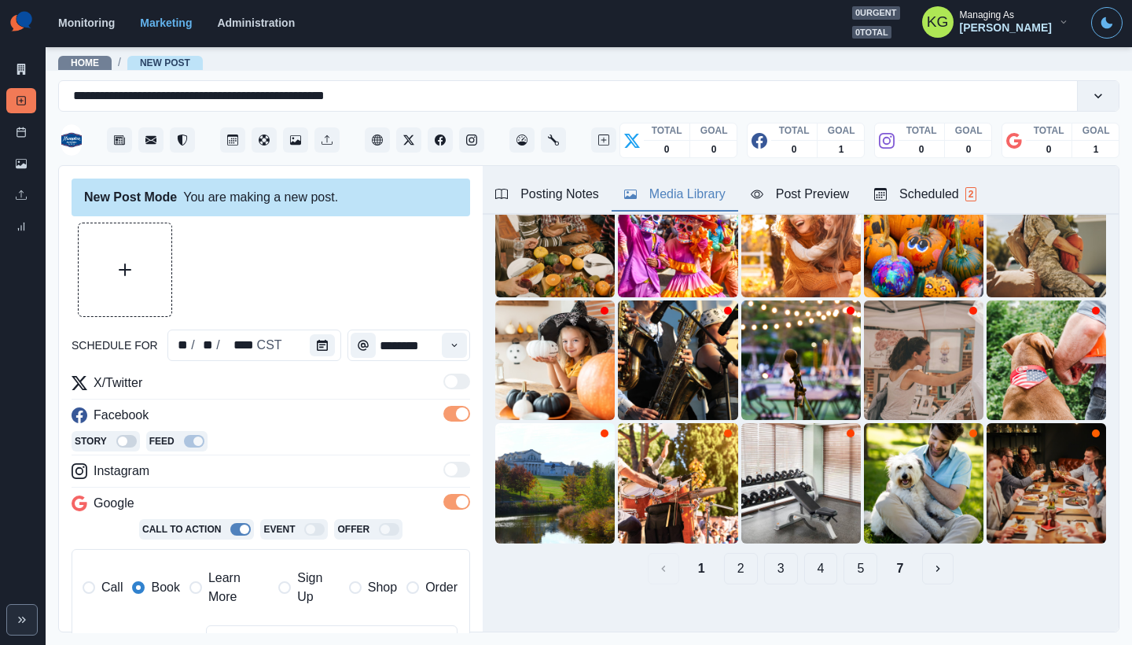
click at [884, 553] on button "7" at bounding box center [900, 568] width 32 height 31
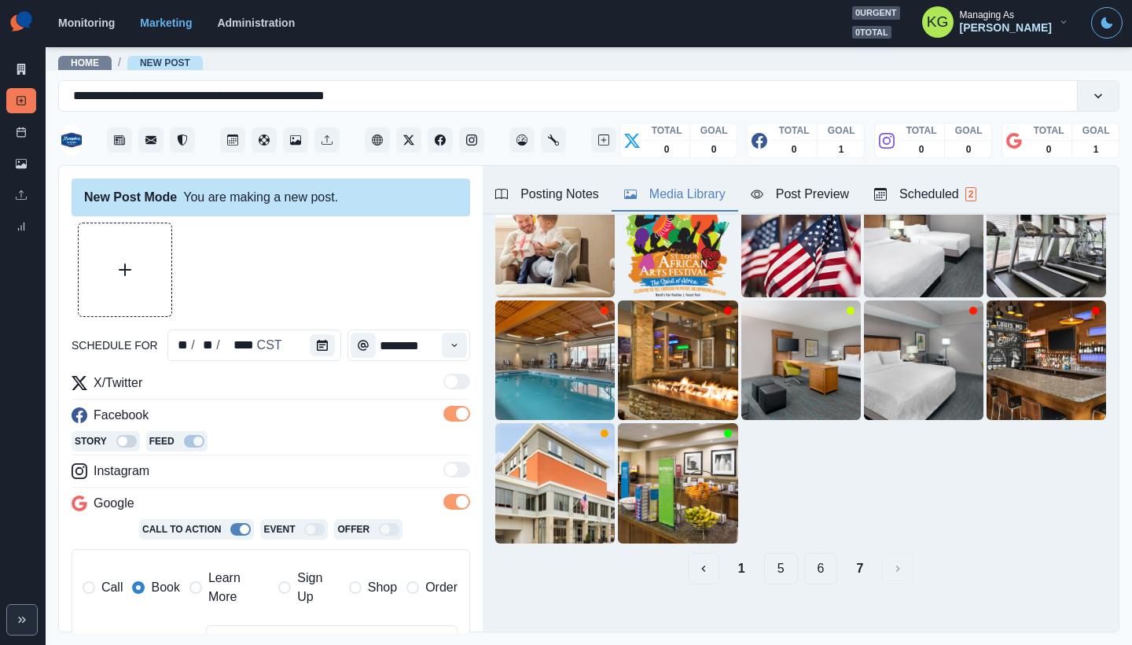
scroll to position [52, 0]
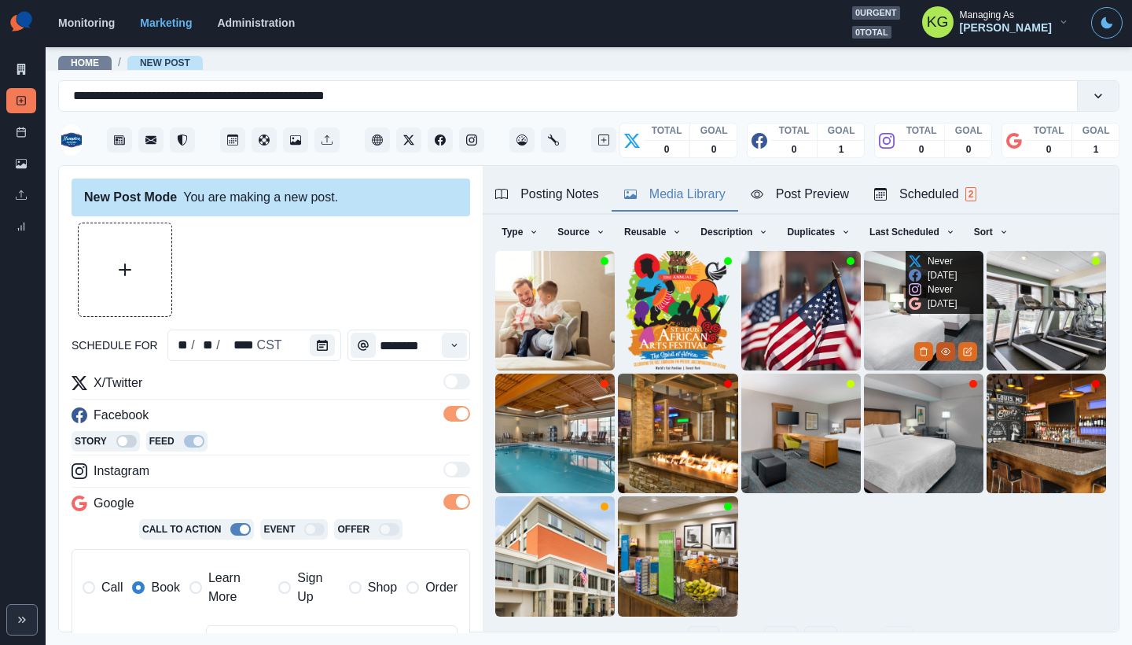
click at [941, 347] on icon "View Media" at bounding box center [945, 351] width 9 height 9
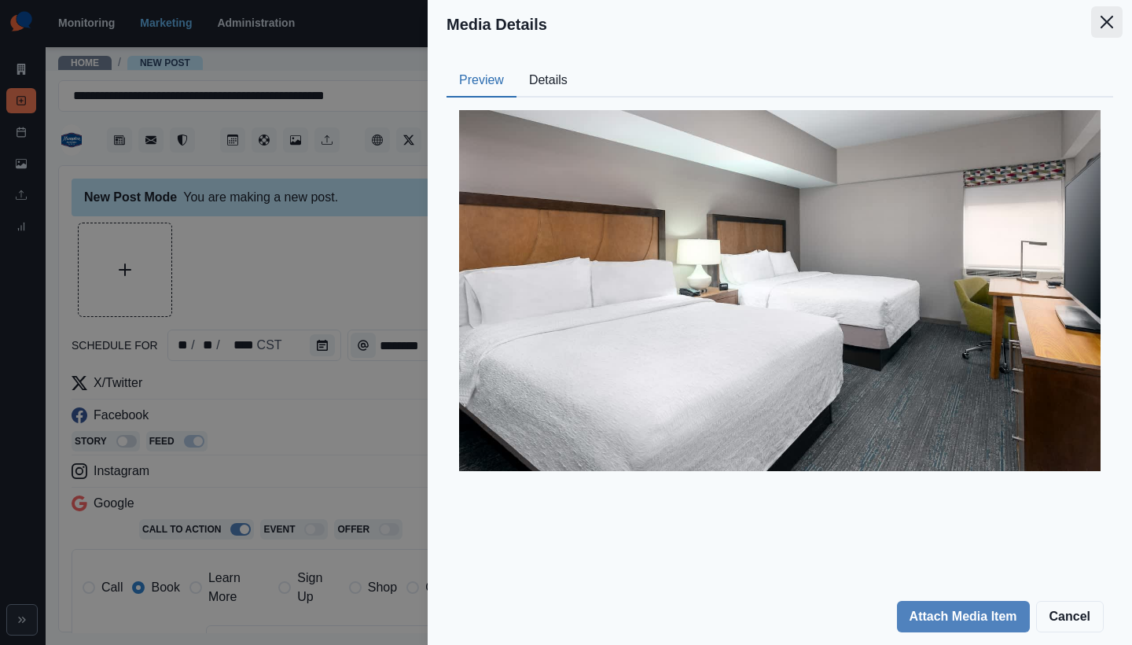
click at [1109, 29] on button "Close" at bounding box center [1106, 21] width 31 height 31
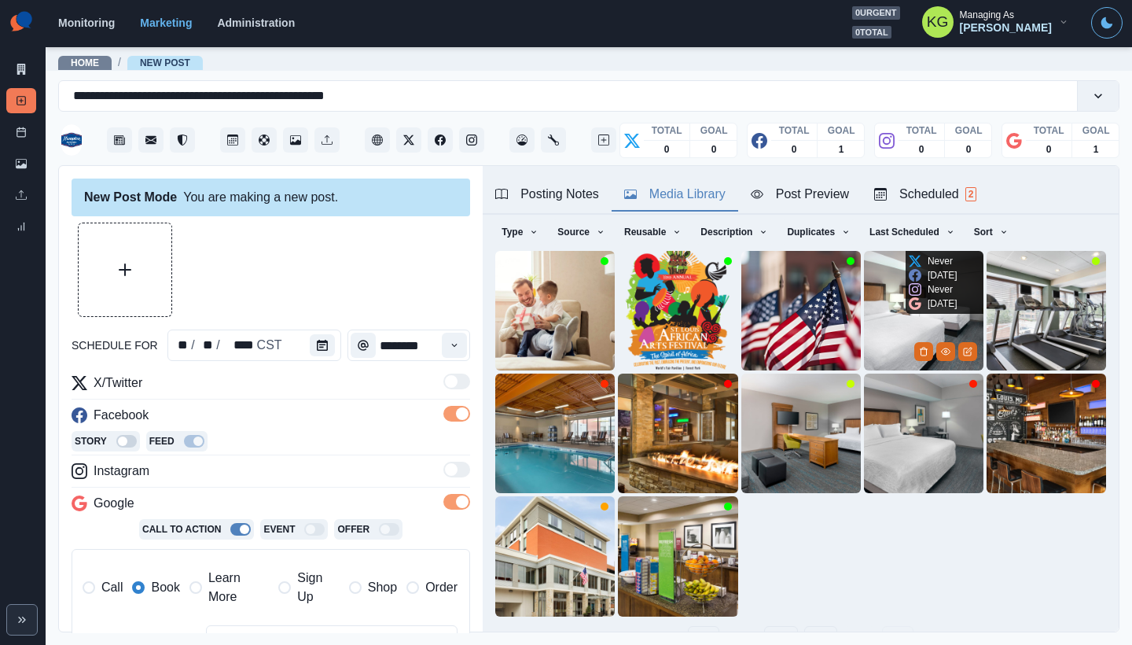
click at [875, 314] on img at bounding box center [924, 311] width 120 height 120
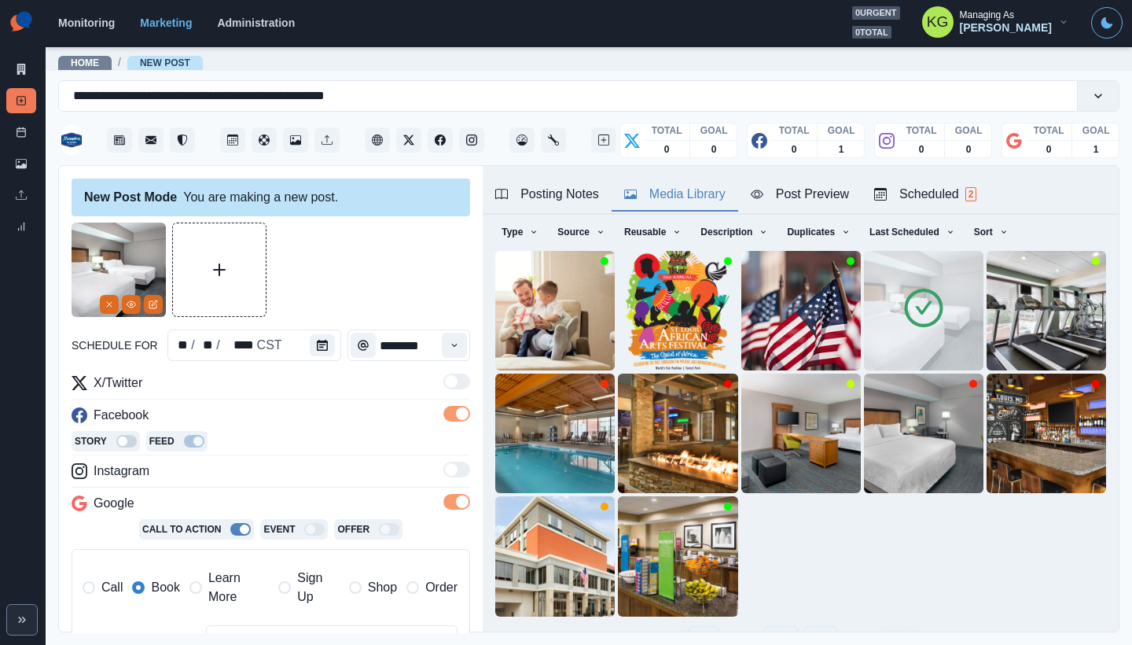
scroll to position [303, 0]
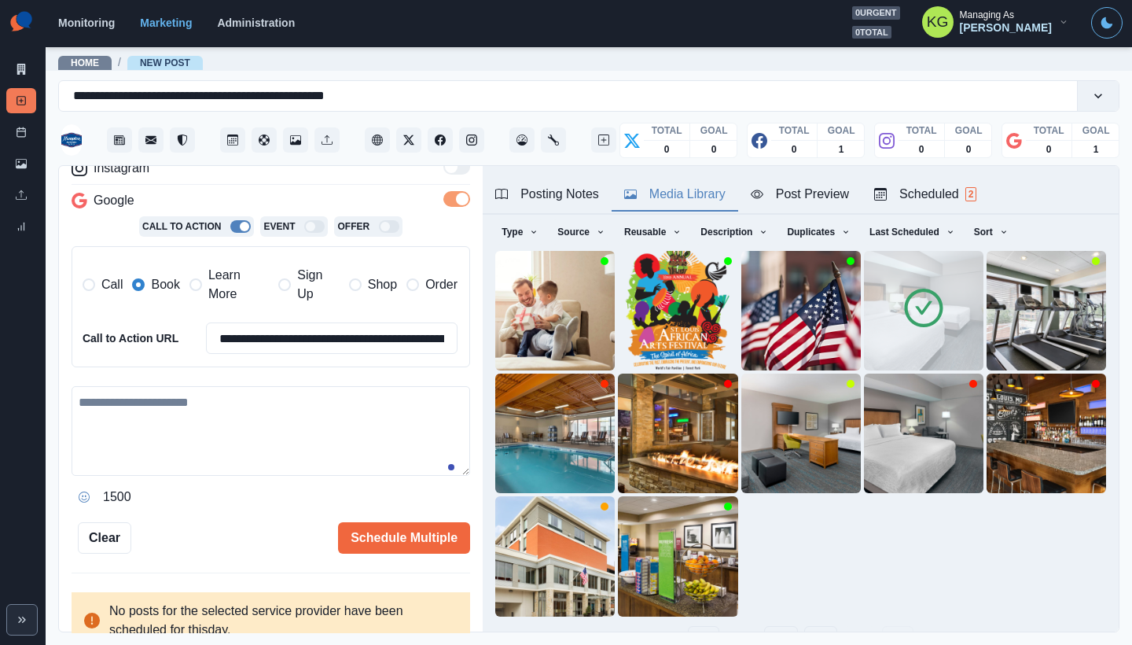
click at [237, 382] on div "**********" at bounding box center [271, 290] width 399 height 439
click at [306, 414] on textarea at bounding box center [271, 431] width 399 height 90
paste textarea "**********"
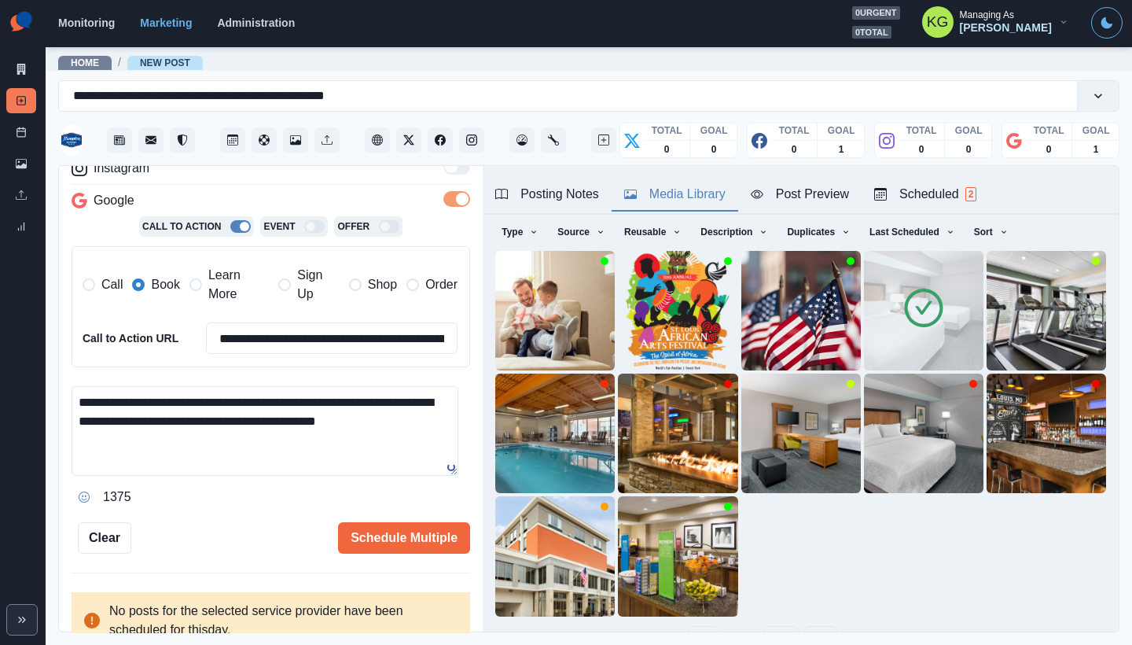
click at [526, 204] on button "Posting Notes" at bounding box center [547, 195] width 129 height 33
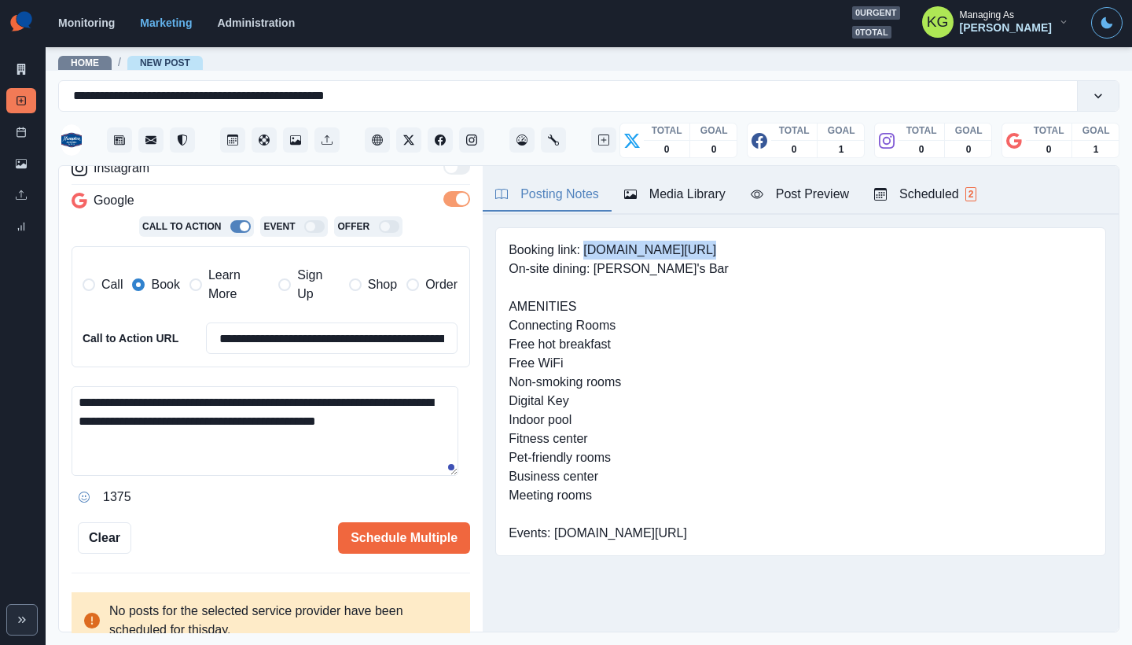
drag, startPoint x: 586, startPoint y: 248, endPoint x: 702, endPoint y: 248, distance: 116.4
click at [702, 248] on pre "Booking link: [DOMAIN_NAME][URL] On-site dining: [PERSON_NAME]'s Bar AMENITIES …" at bounding box center [619, 392] width 220 height 302
copy pre "[DOMAIN_NAME][URL]"
click at [364, 399] on textarea "**********" at bounding box center [265, 431] width 387 height 90
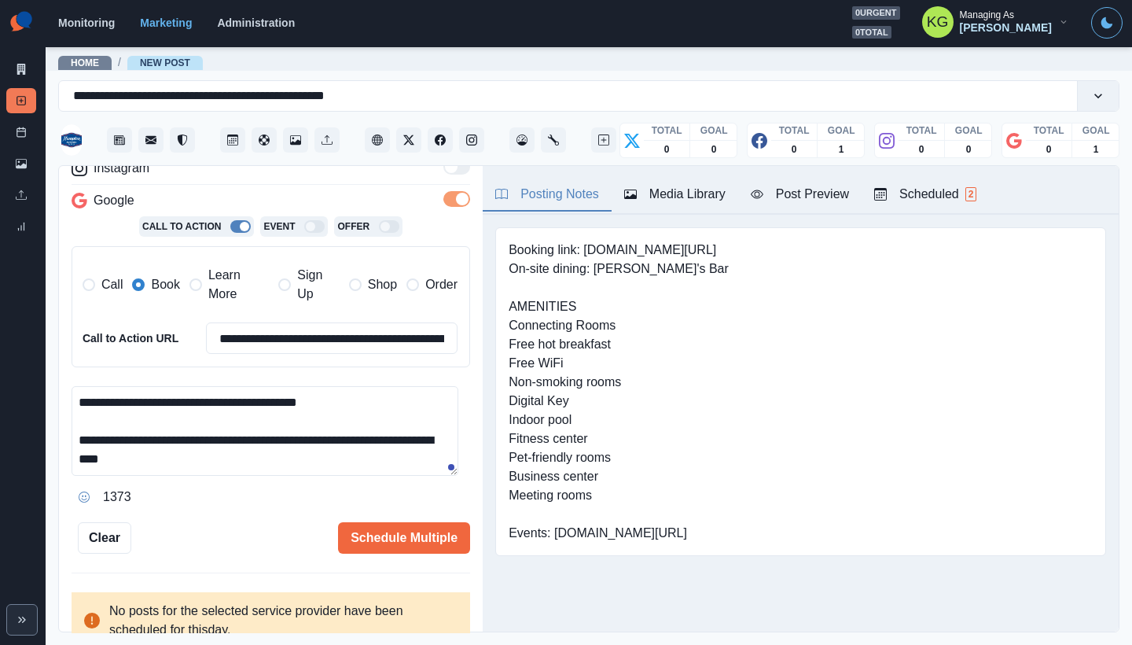
click at [329, 458] on textarea "**********" at bounding box center [265, 431] width 387 height 90
paste textarea "**********"
type textarea "**********"
click at [432, 528] on button "Schedule Multiple" at bounding box center [404, 537] width 132 height 31
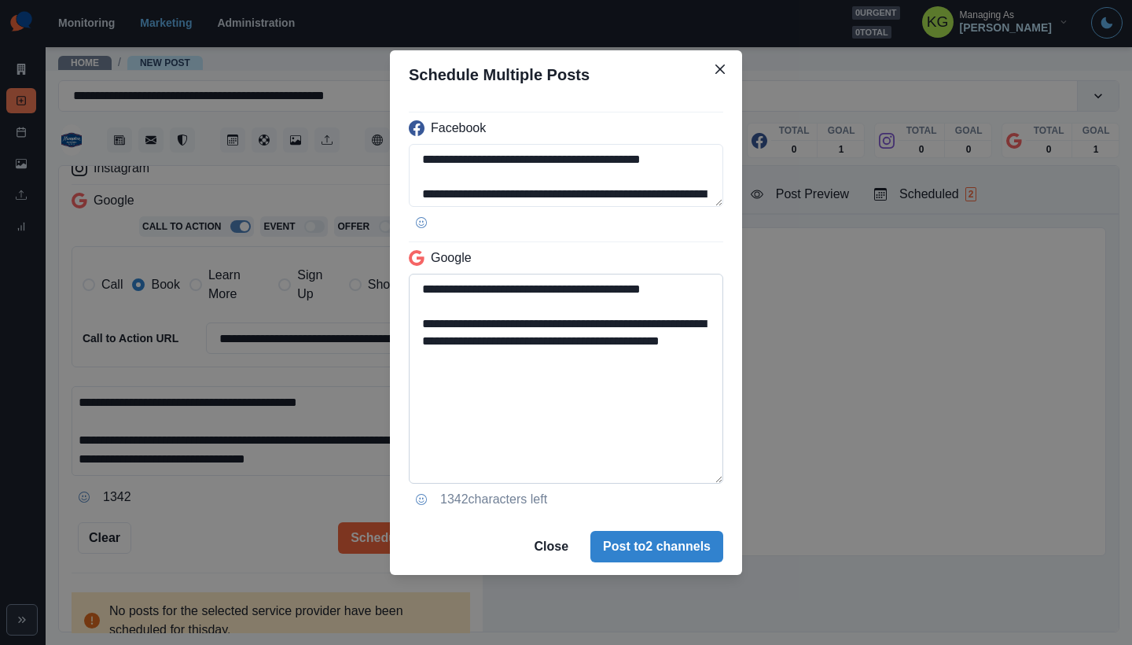
click at [713, 479] on textarea "**********" at bounding box center [566, 379] width 315 height 210
drag, startPoint x: 576, startPoint y: 362, endPoint x: 655, endPoint y: 343, distance: 81.6
click at [655, 343] on textarea "**********" at bounding box center [566, 380] width 315 height 212
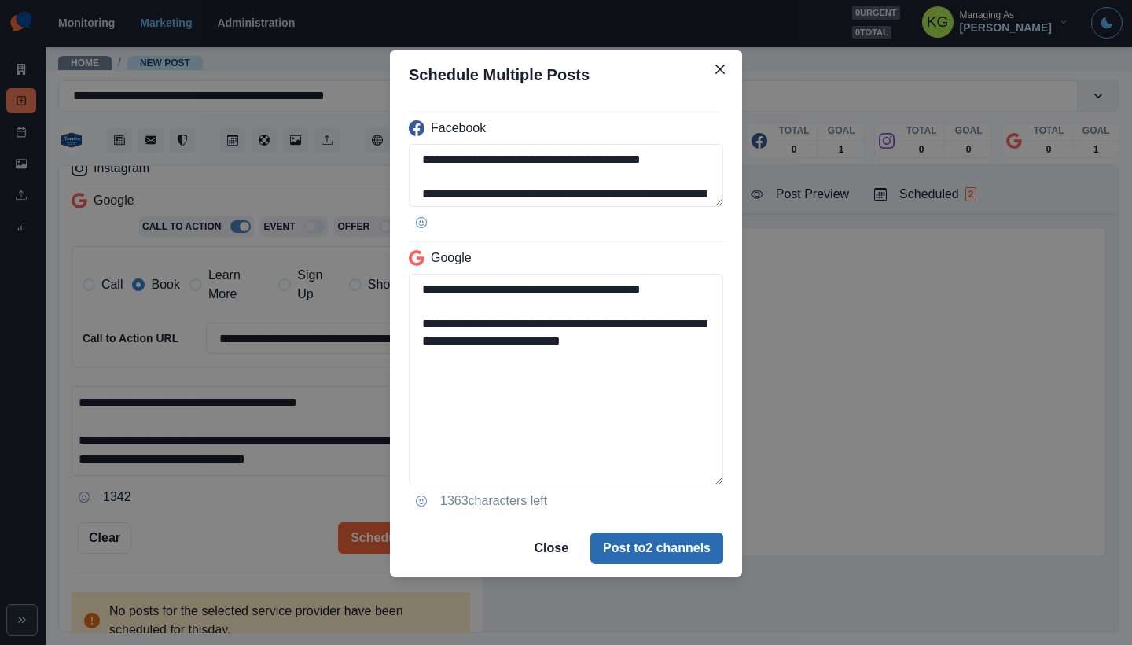
type textarea "**********"
click at [683, 544] on button "Post to 2 channels" at bounding box center [657, 547] width 133 height 31
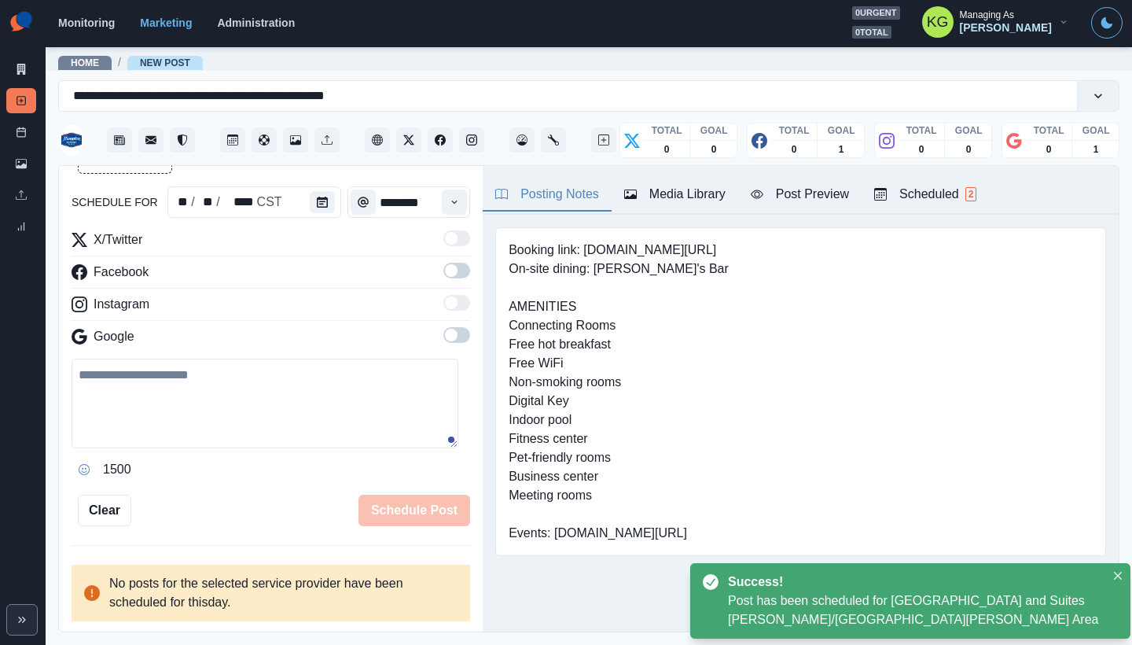
scroll to position [87, 0]
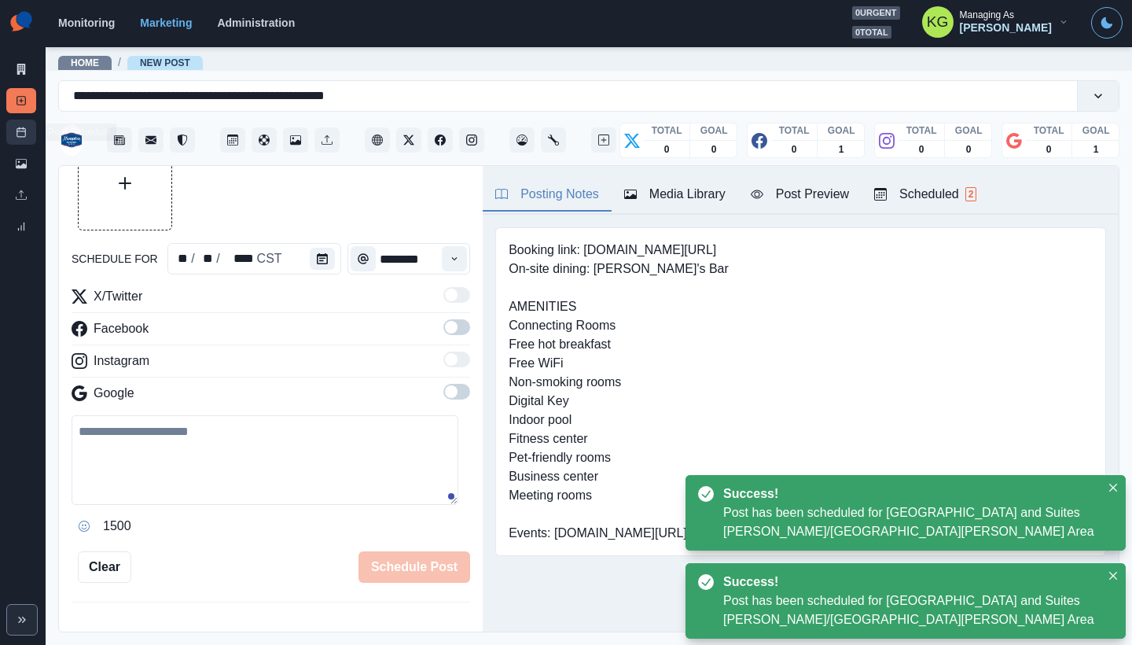
click at [21, 134] on icon at bounding box center [21, 132] width 11 height 11
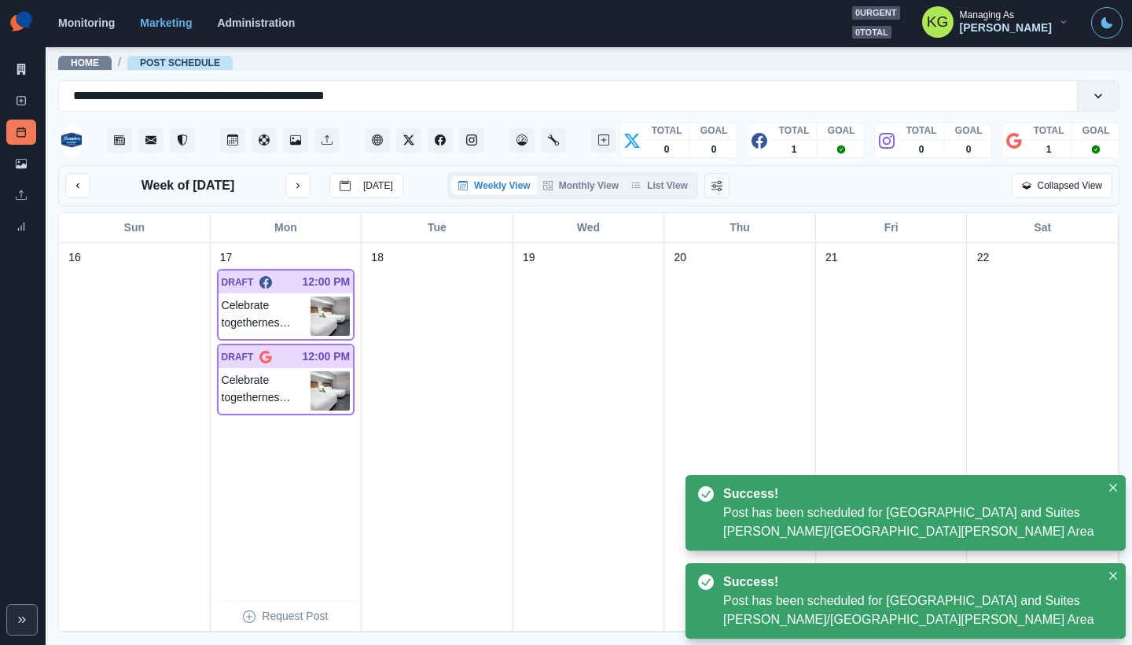
click at [647, 171] on div "Week of November 17, 2025 Today Weekly View Monthly View List View Collapsed Vi…" at bounding box center [589, 185] width 1062 height 41
click at [650, 179] on button "List View" at bounding box center [659, 185] width 69 height 19
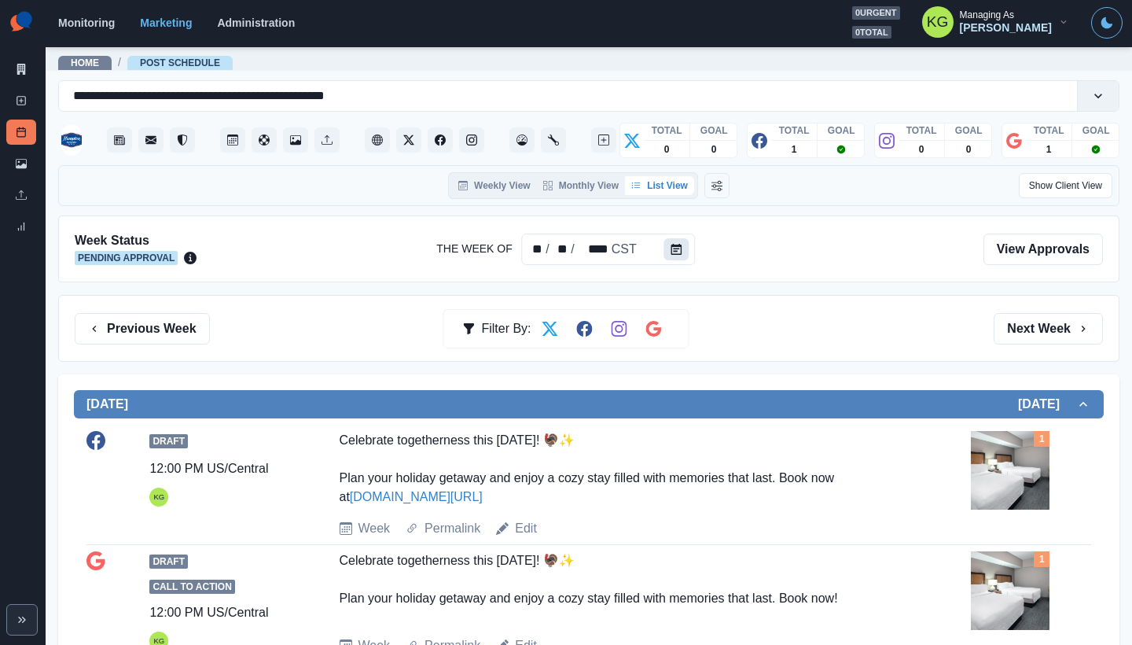
click at [684, 250] on button "Calendar" at bounding box center [676, 249] width 25 height 22
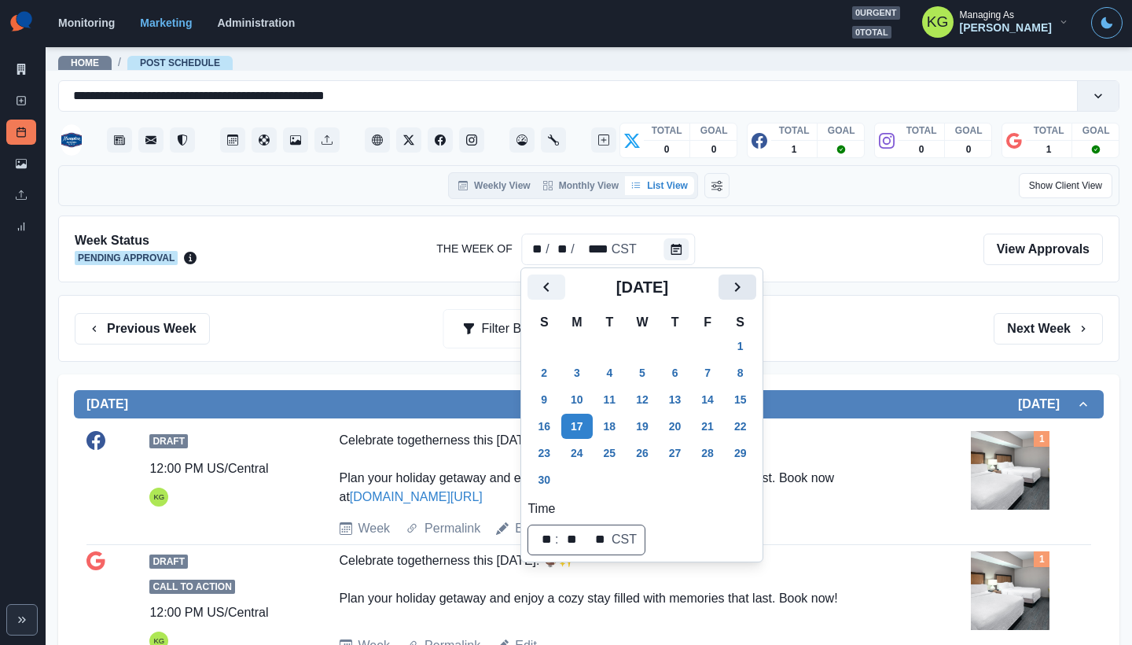
click at [747, 288] on icon "Next" at bounding box center [737, 287] width 19 height 19
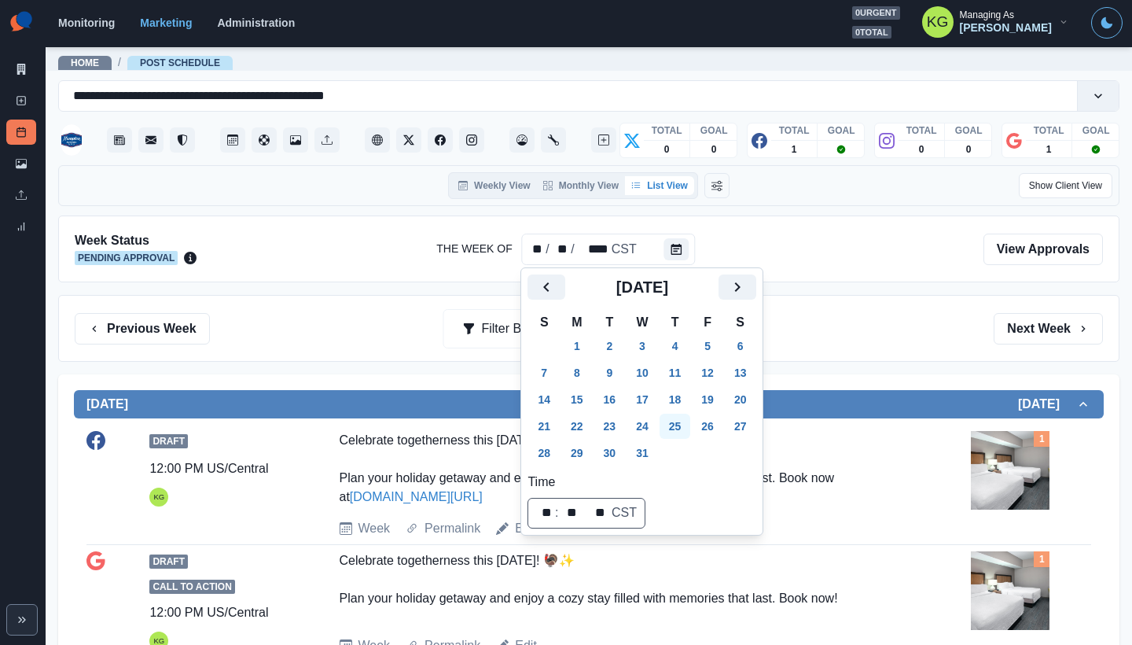
click at [687, 424] on button "25" at bounding box center [675, 426] width 31 height 25
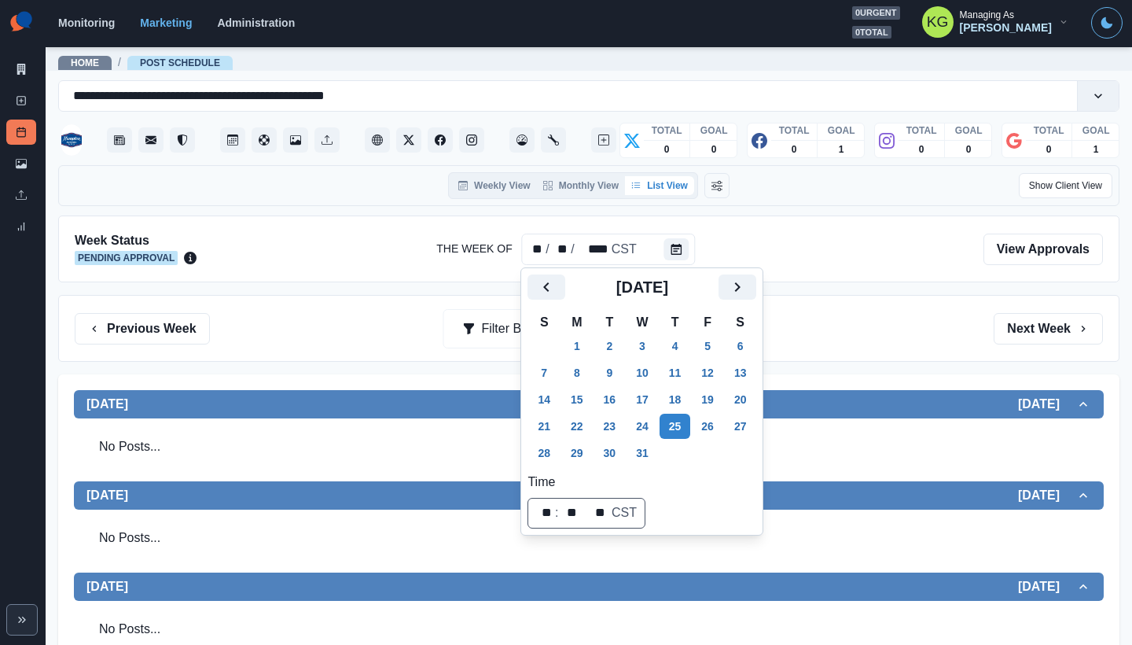
click at [864, 363] on div "Week Status Pending Approval The Week Of ** / ** / **** CST View Approvals Prev…" at bounding box center [589, 630] width 1062 height 830
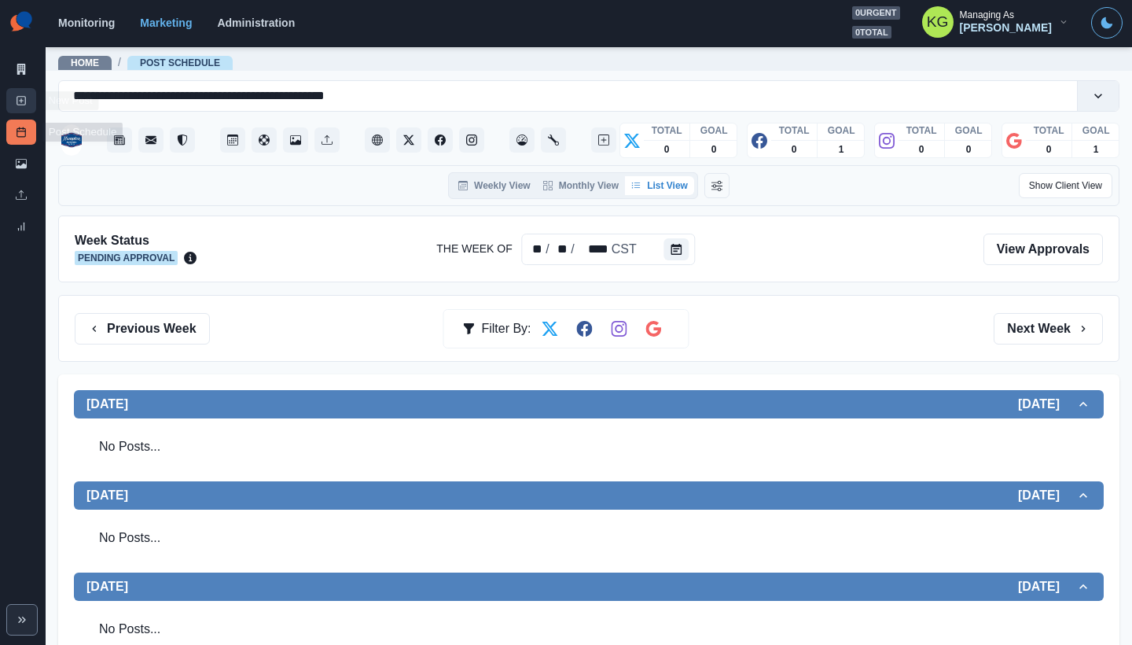
click at [13, 98] on link "New Post" at bounding box center [21, 100] width 30 height 25
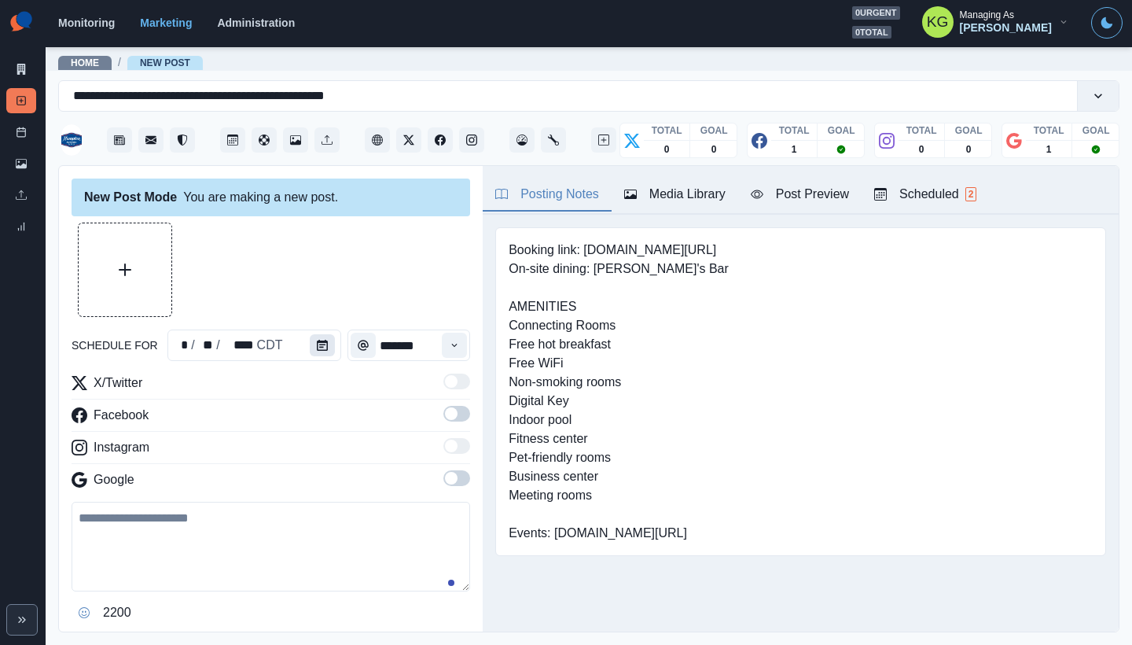
click at [322, 352] on button "Calendar" at bounding box center [322, 345] width 25 height 22
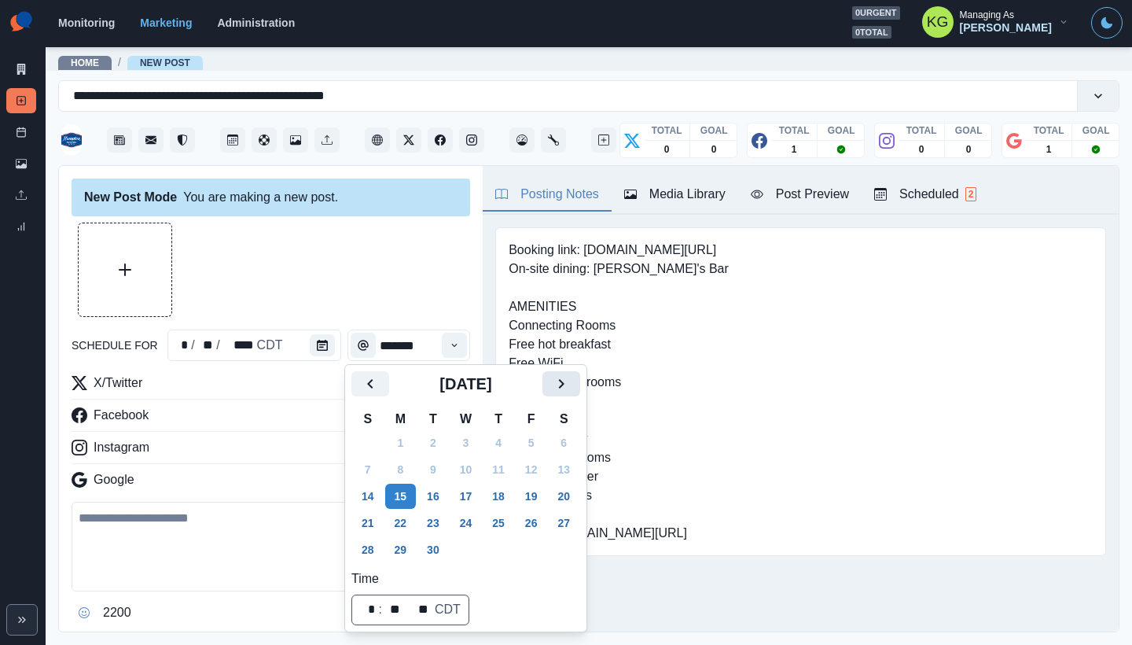
click at [570, 390] on icon "Next" at bounding box center [561, 383] width 19 height 19
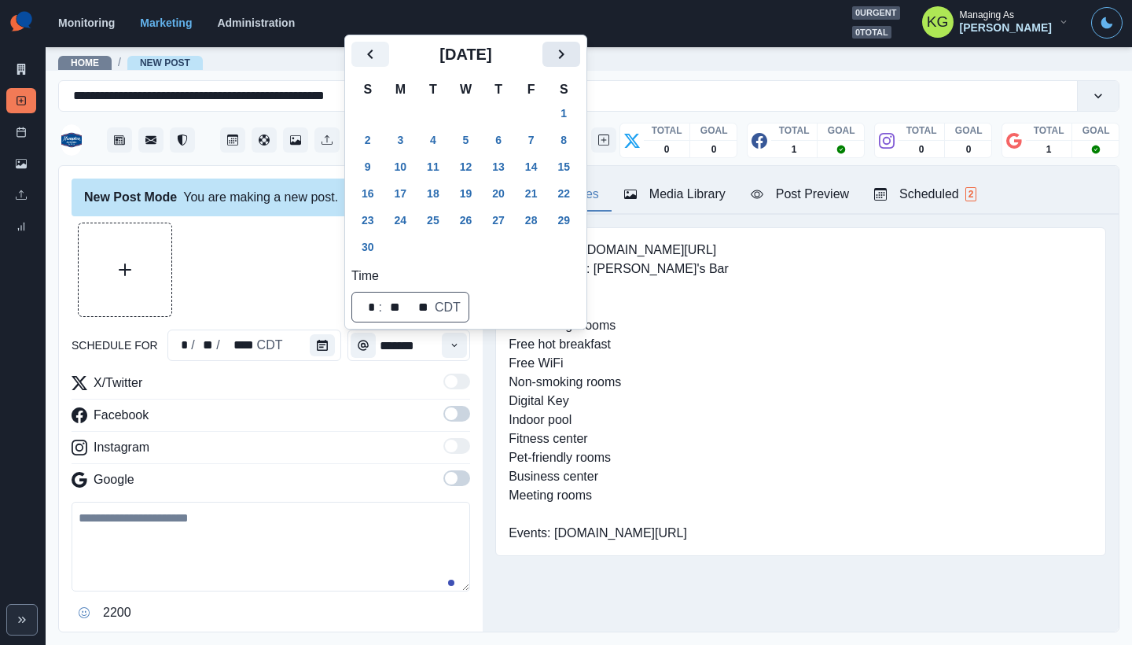
click at [571, 57] on icon "Next" at bounding box center [561, 54] width 19 height 19
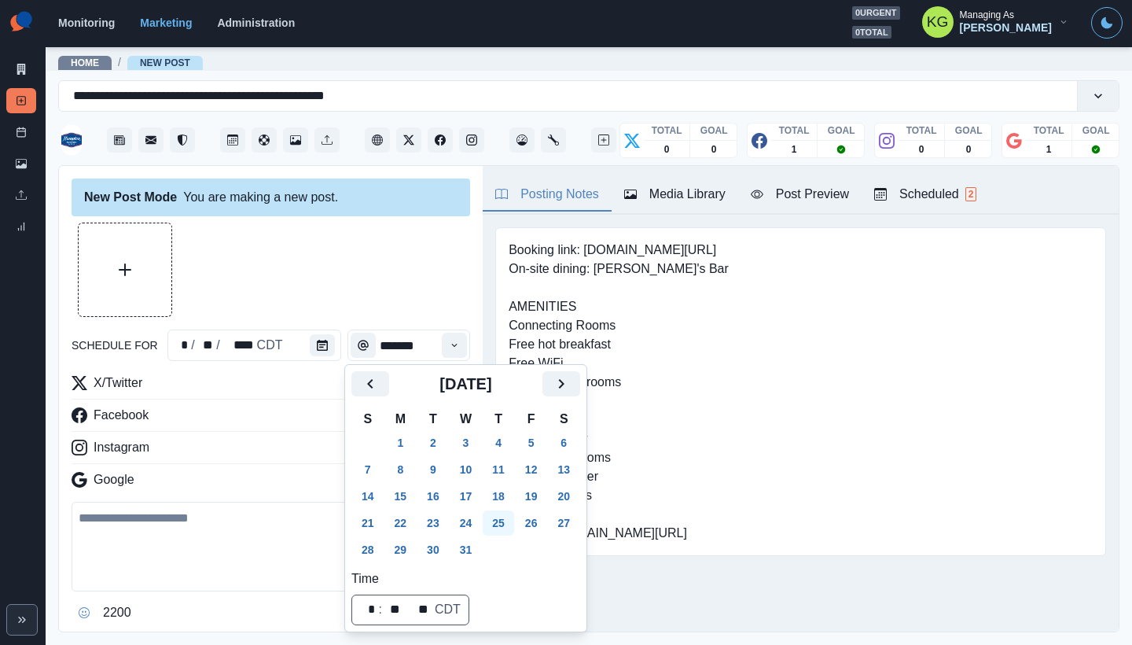
click at [505, 518] on button "25" at bounding box center [498, 522] width 31 height 25
click at [386, 306] on div at bounding box center [271, 270] width 399 height 94
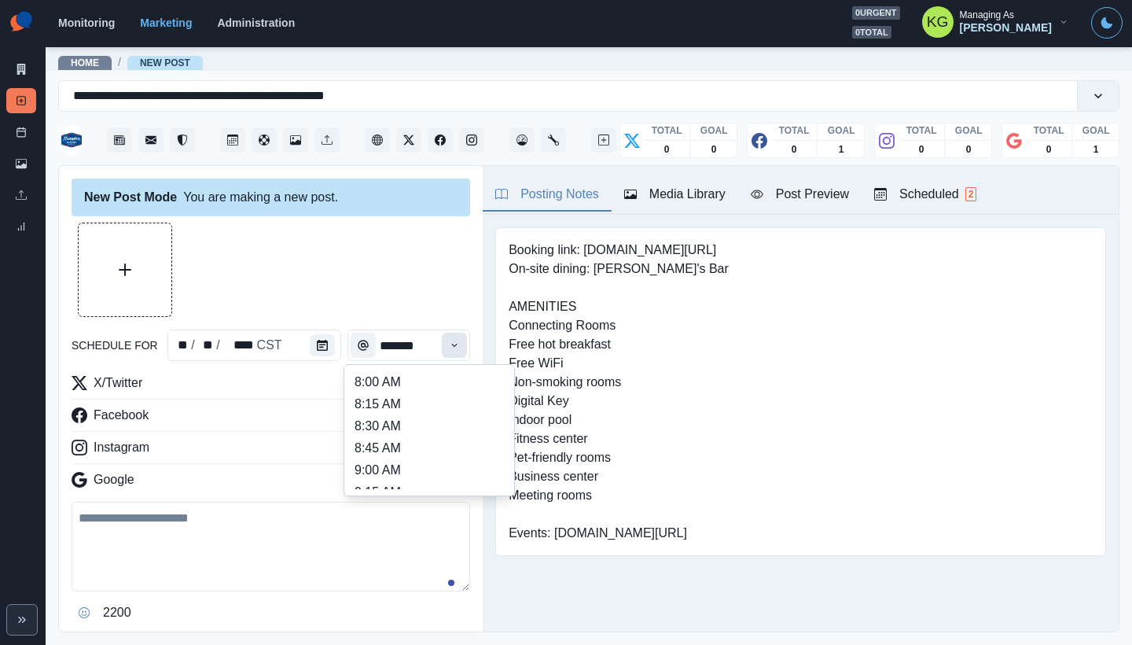
click at [449, 348] on icon "Time" at bounding box center [454, 345] width 11 height 11
click at [396, 394] on li "12:00 PM" at bounding box center [429, 389] width 157 height 22
type input "********"
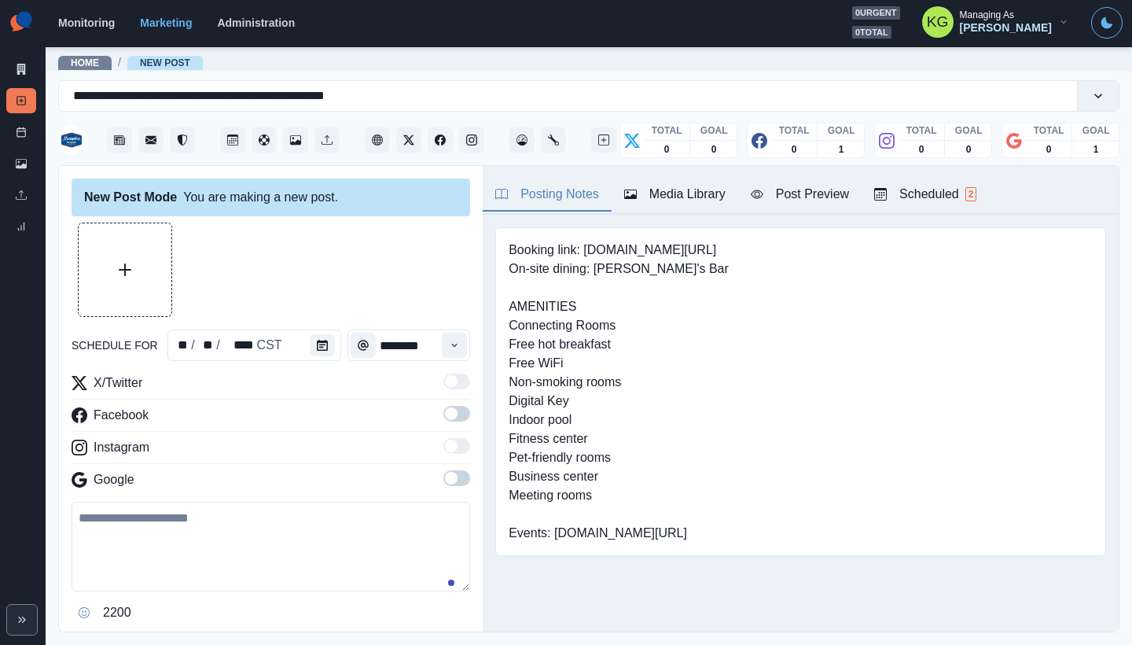
click at [447, 473] on span at bounding box center [457, 478] width 27 height 16
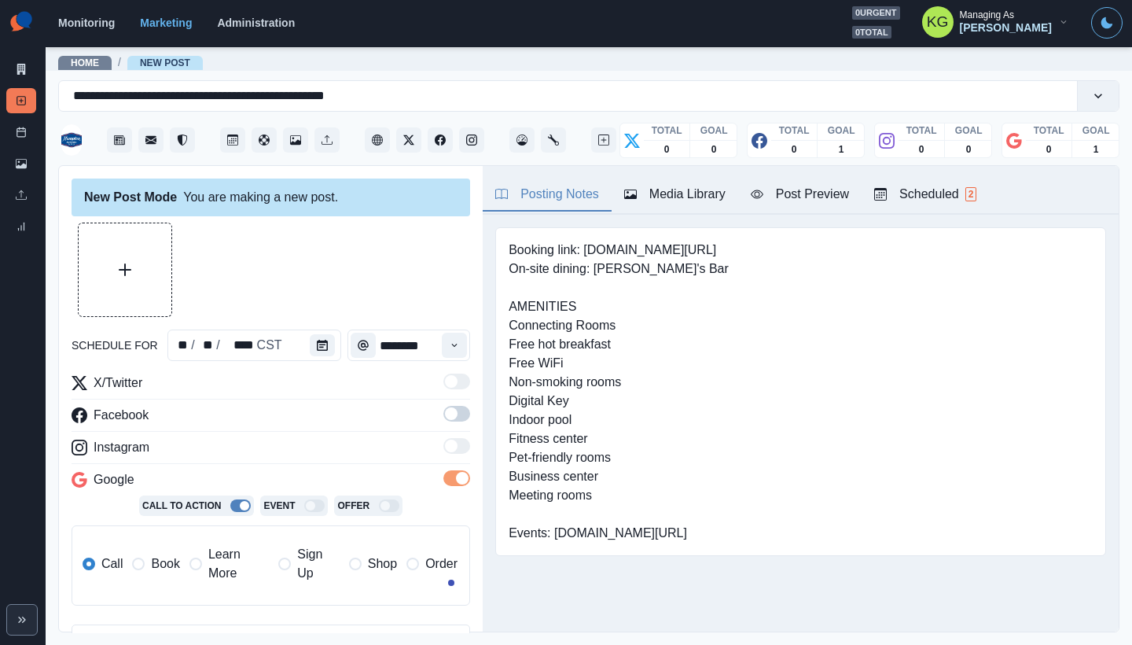
click at [444, 407] on span at bounding box center [457, 414] width 27 height 16
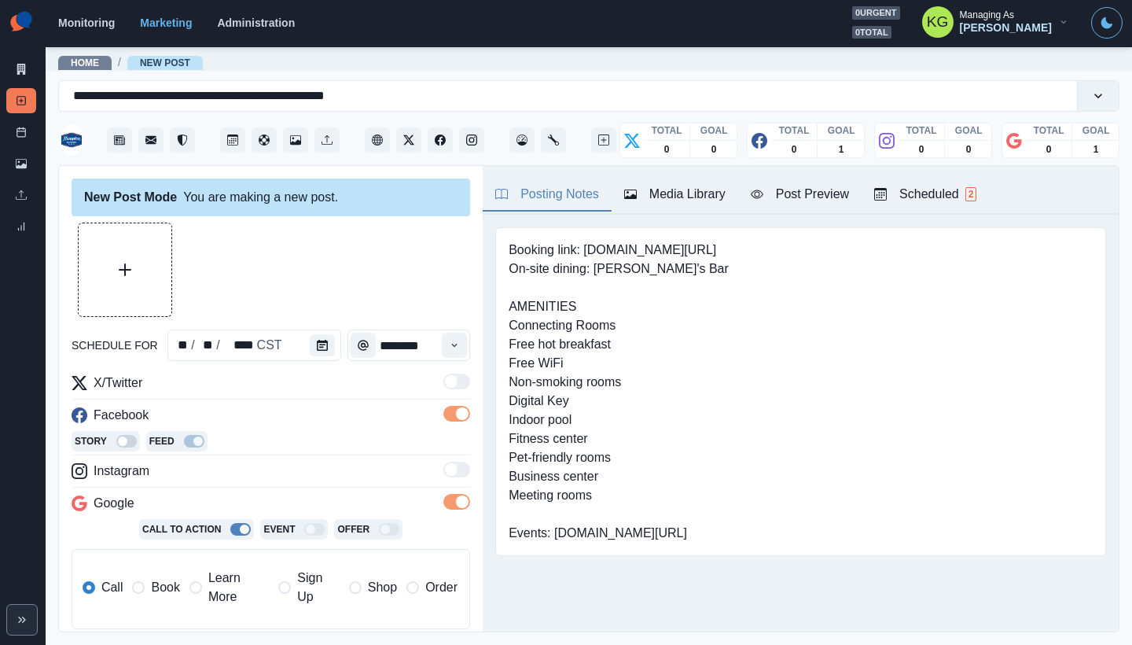
click at [149, 264] on button "Upload Media" at bounding box center [125, 269] width 93 height 93
click at [149, 589] on label "Book" at bounding box center [155, 588] width 47 height 38
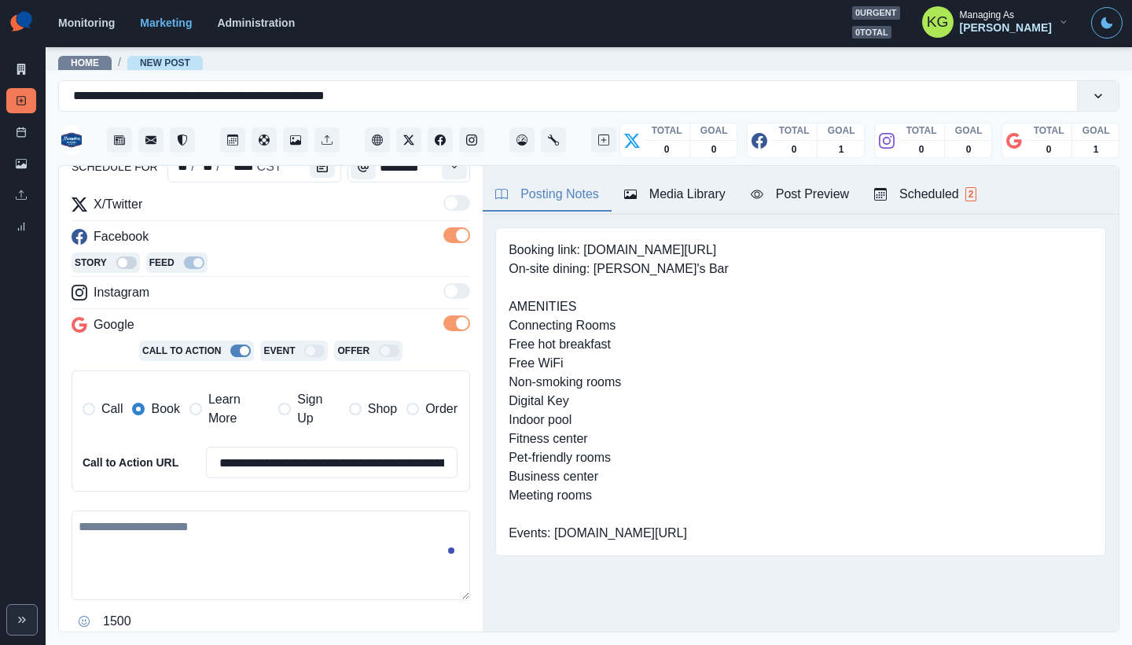
scroll to position [330, 0]
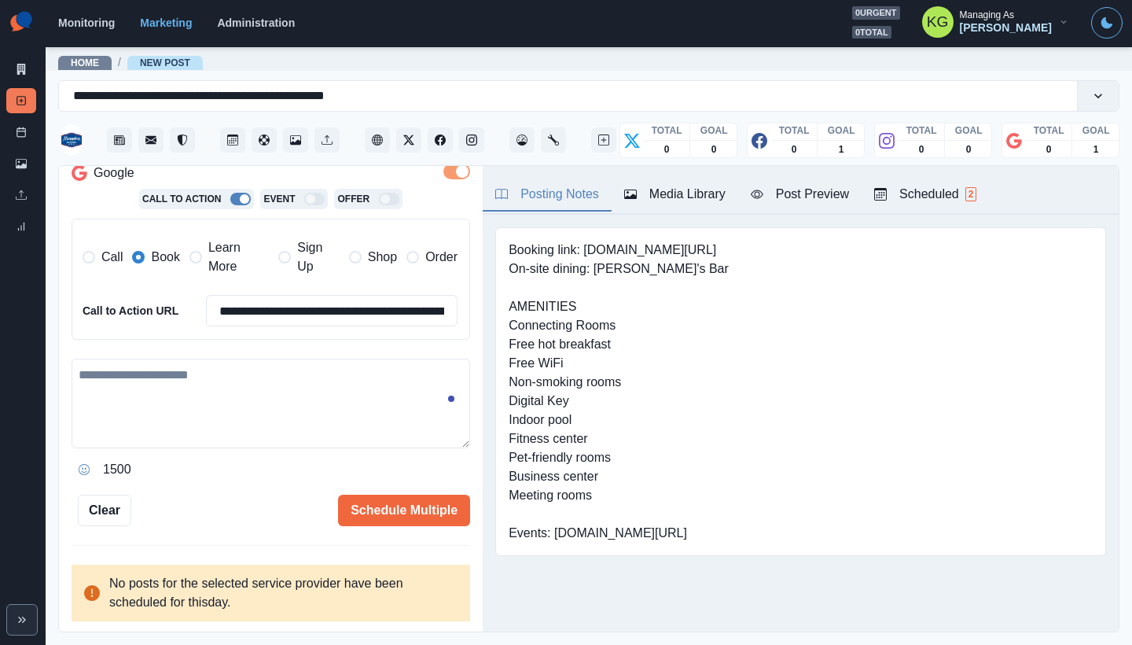
click at [267, 417] on textarea at bounding box center [271, 404] width 399 height 90
paste textarea "**********"
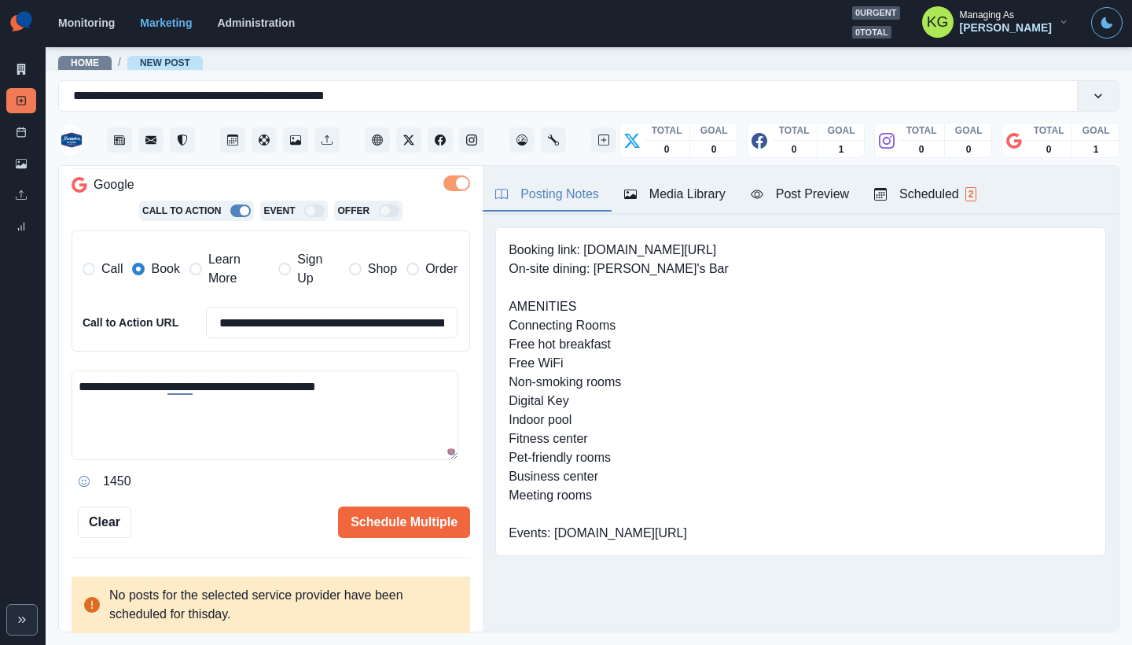
scroll to position [153, 0]
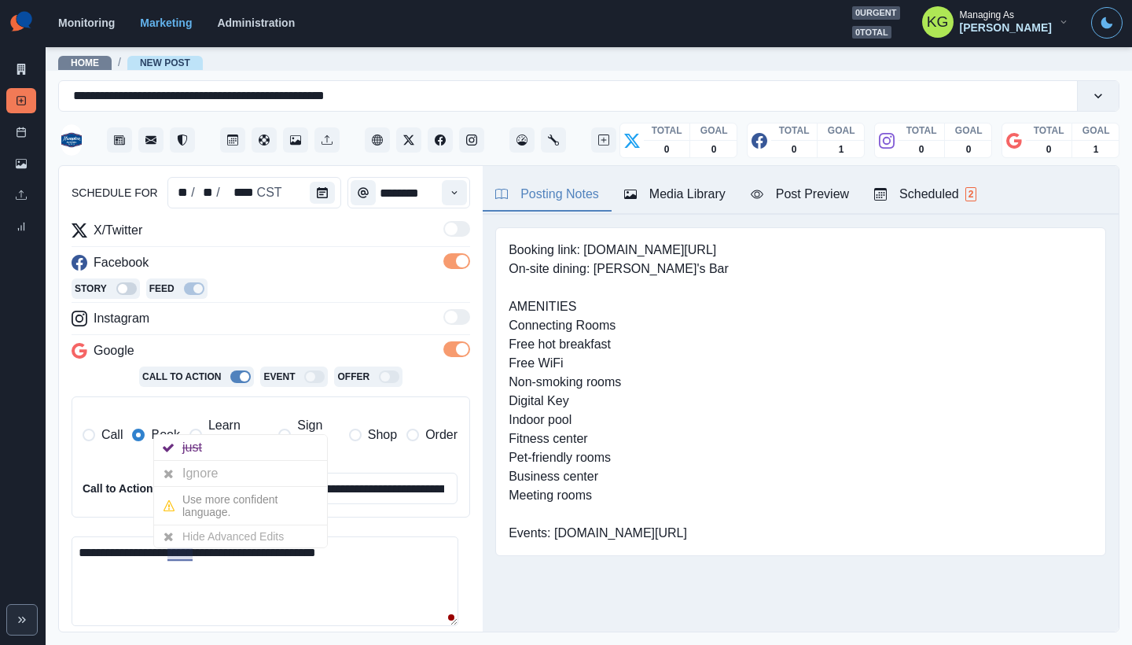
click at [118, 550] on textarea "**********" at bounding box center [265, 581] width 387 height 90
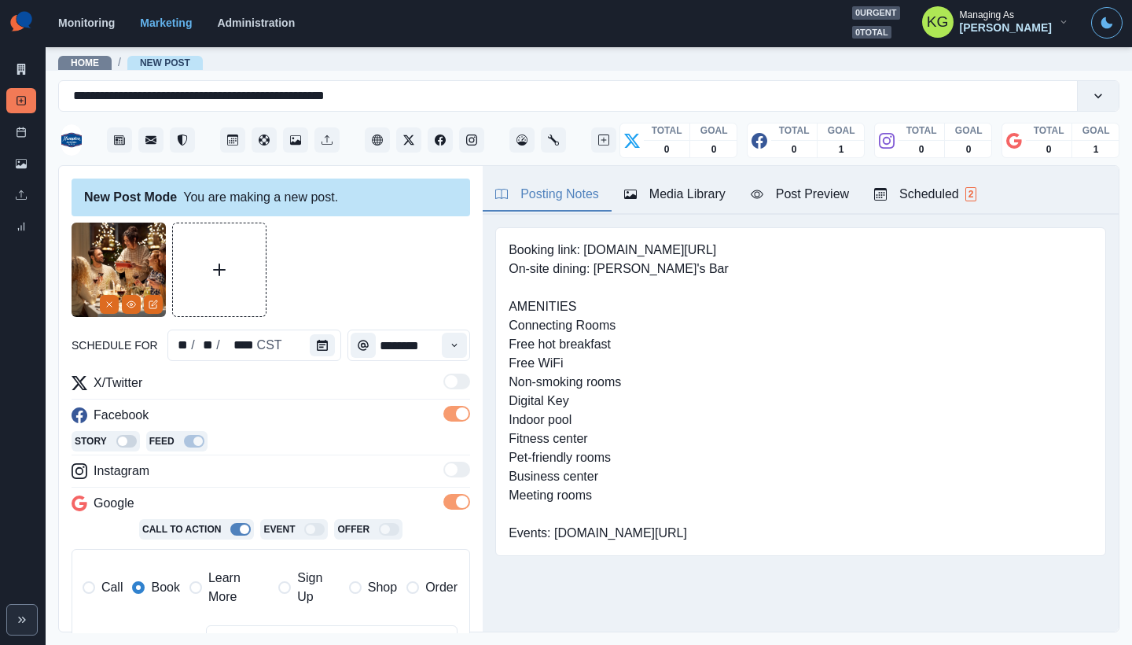
scroll to position [330, 0]
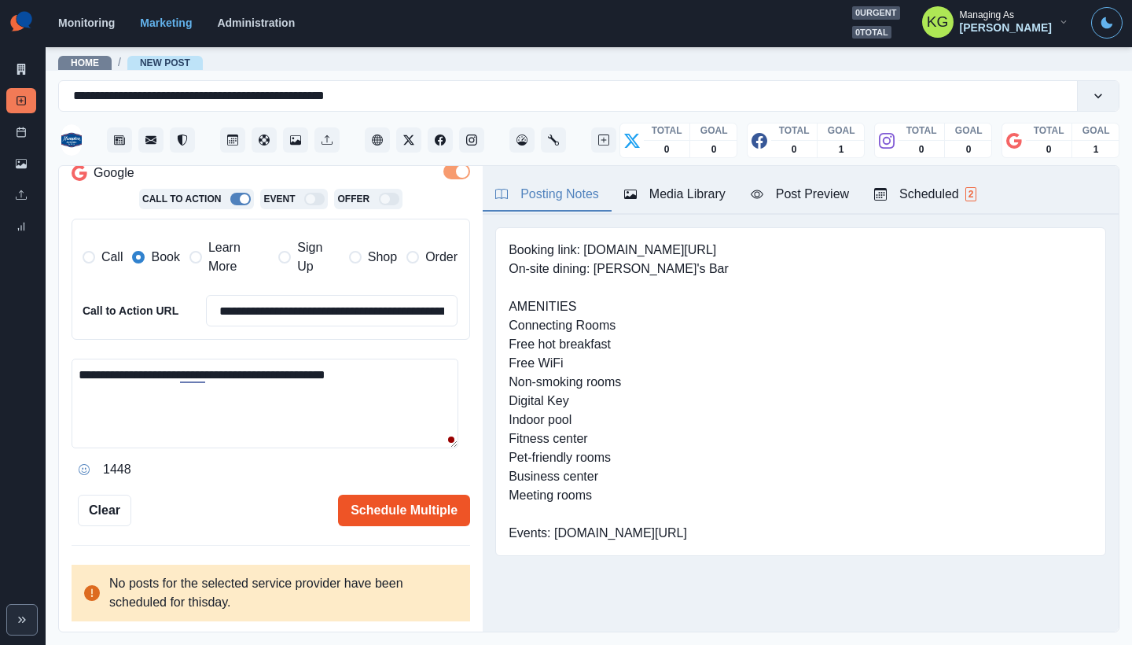
type textarea "**********"
click at [430, 517] on button "Schedule Multiple" at bounding box center [404, 510] width 132 height 31
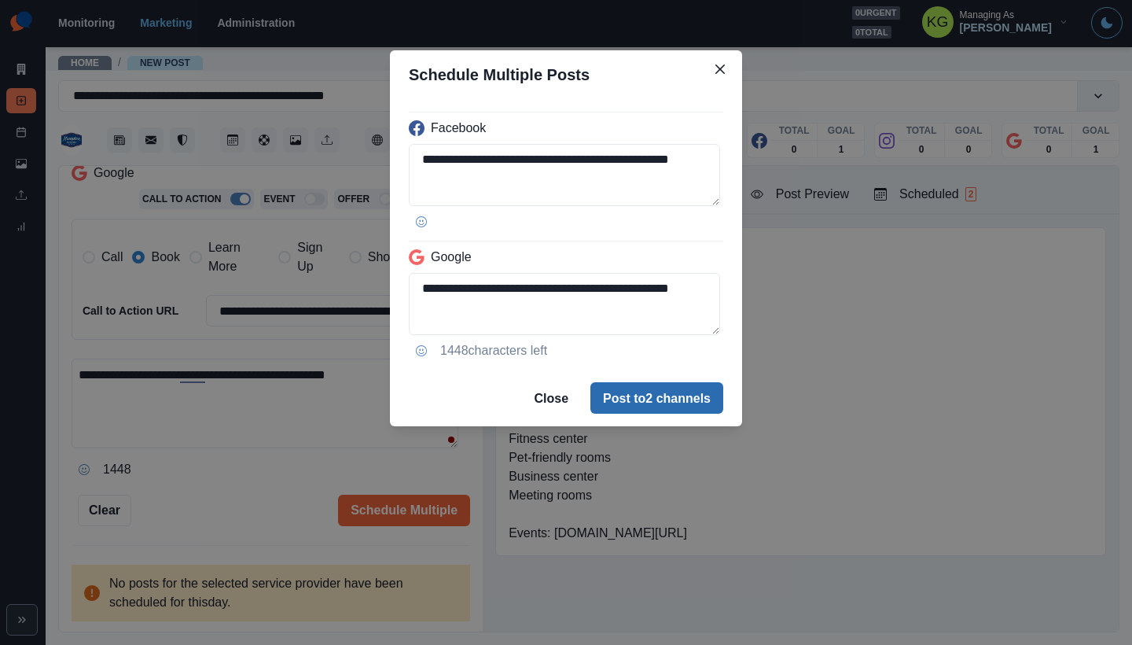
click at [669, 395] on button "Post to 2 channels" at bounding box center [657, 397] width 133 height 31
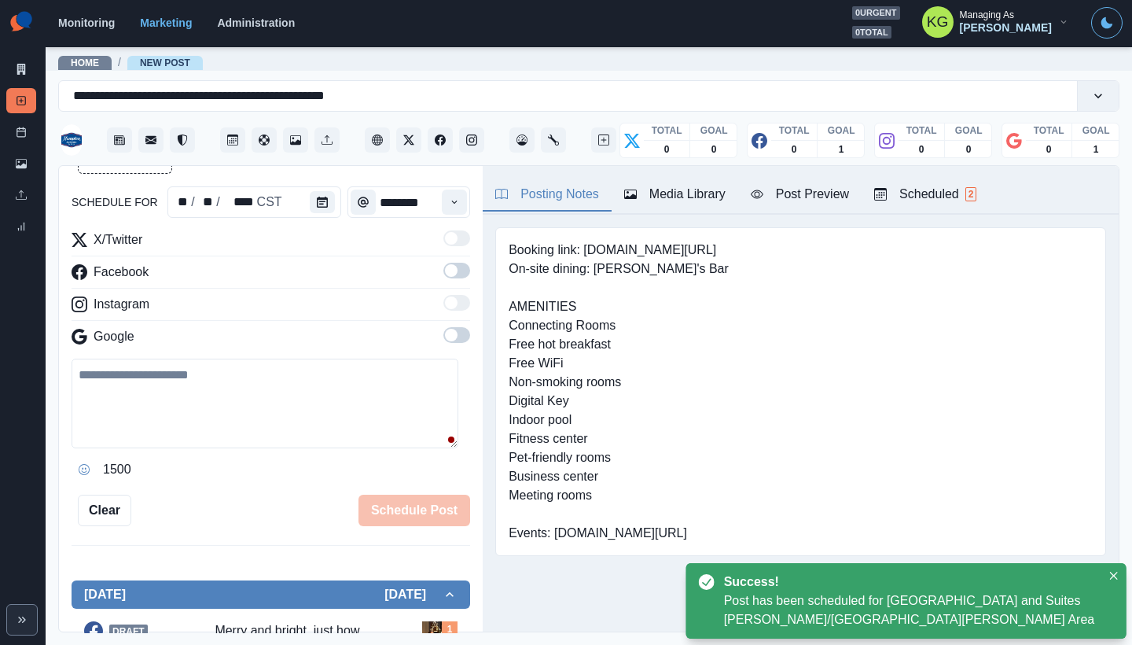
scroll to position [87, 0]
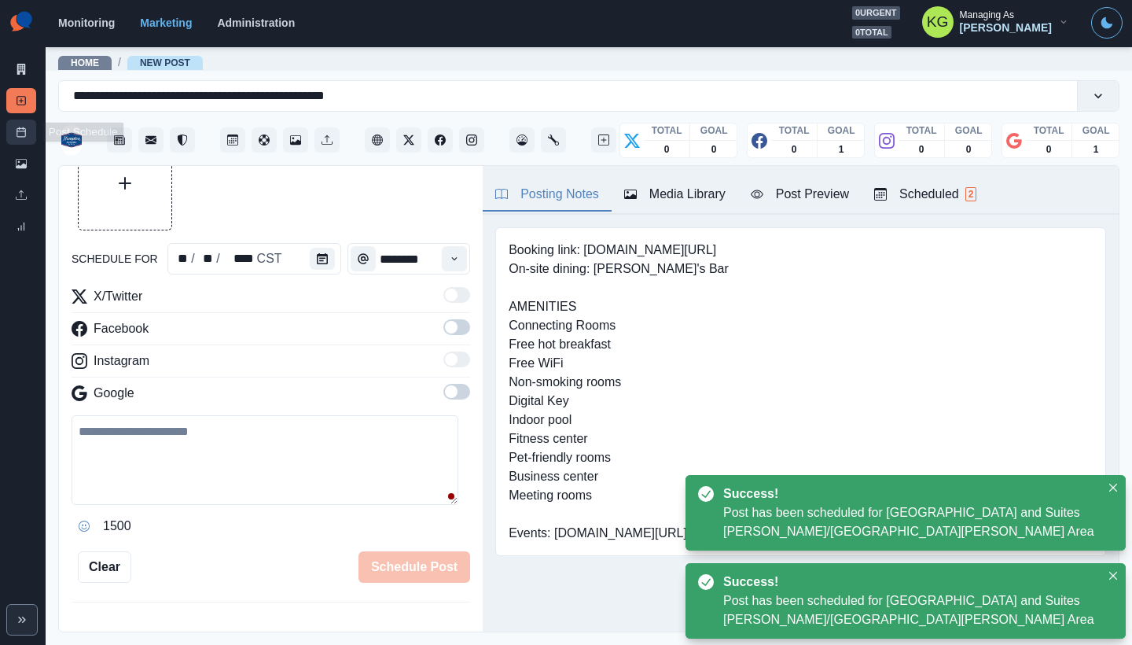
click at [26, 139] on link "Post Schedule" at bounding box center [21, 132] width 30 height 25
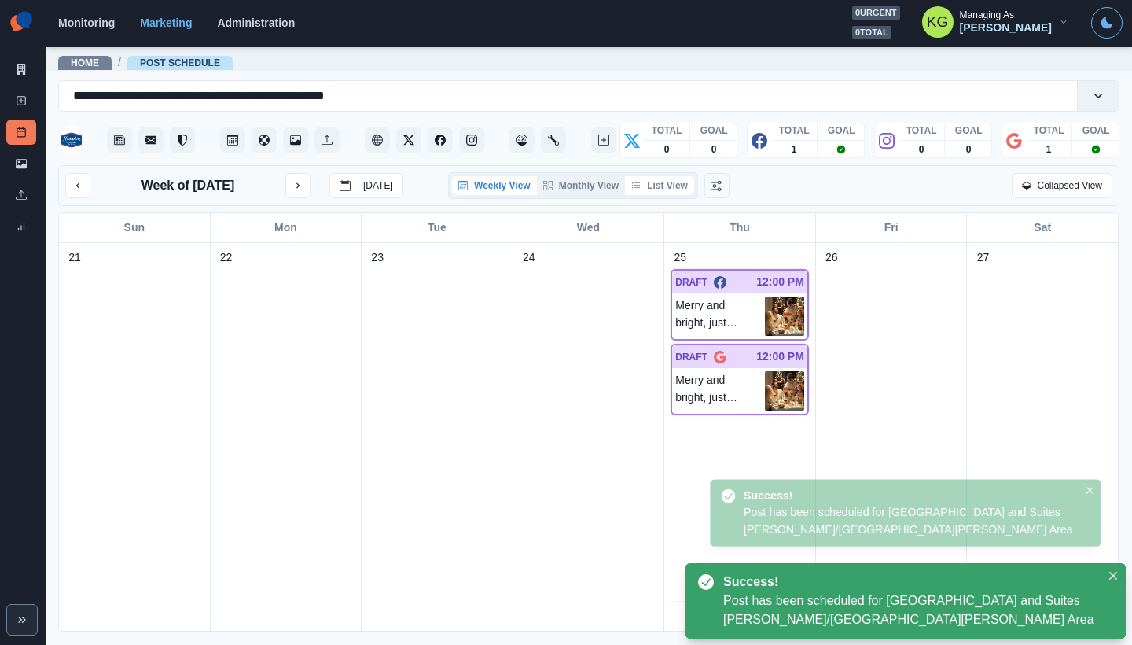
click at [661, 195] on button "List View" at bounding box center [659, 185] width 69 height 19
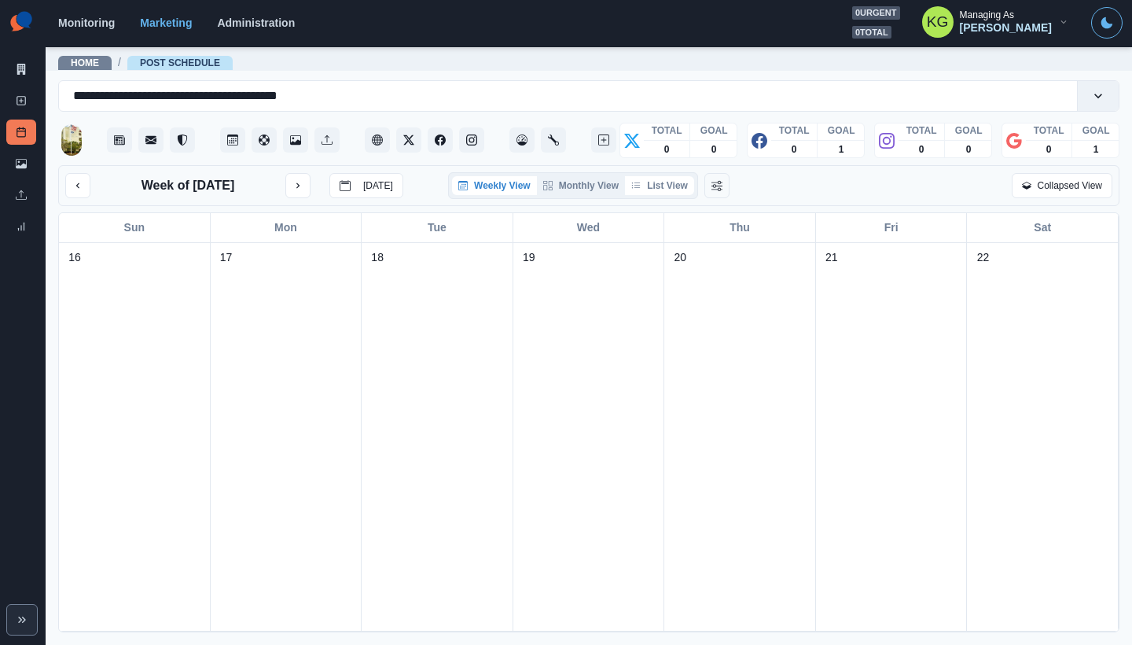
click at [673, 179] on button "List View" at bounding box center [659, 185] width 69 height 19
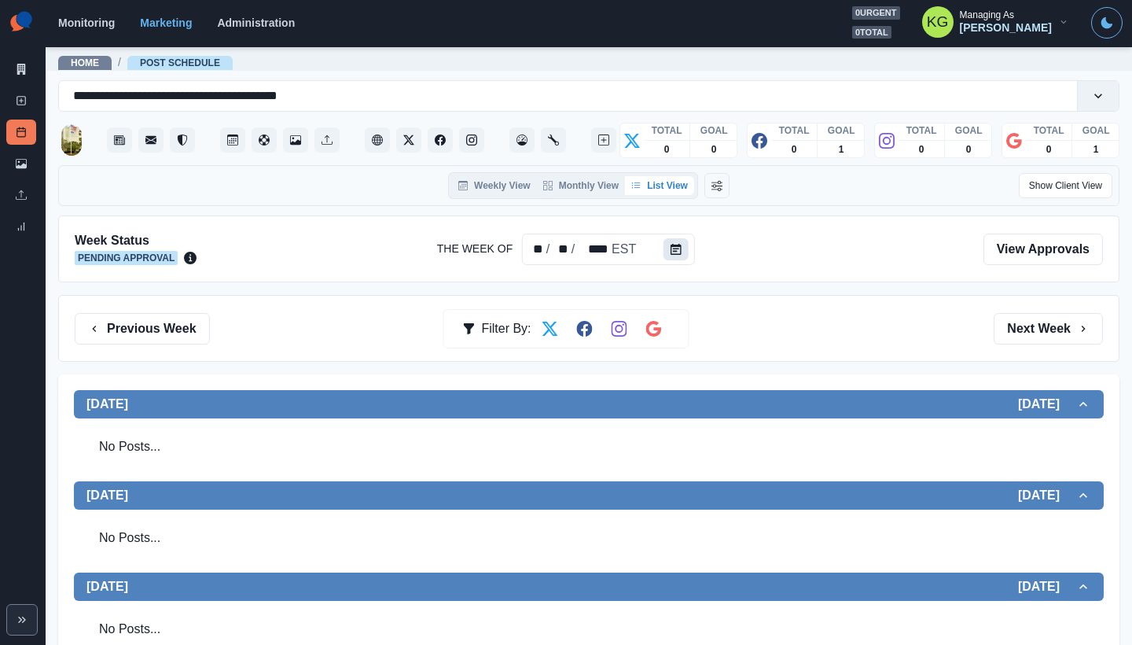
click at [680, 256] on button "Calendar" at bounding box center [676, 249] width 25 height 22
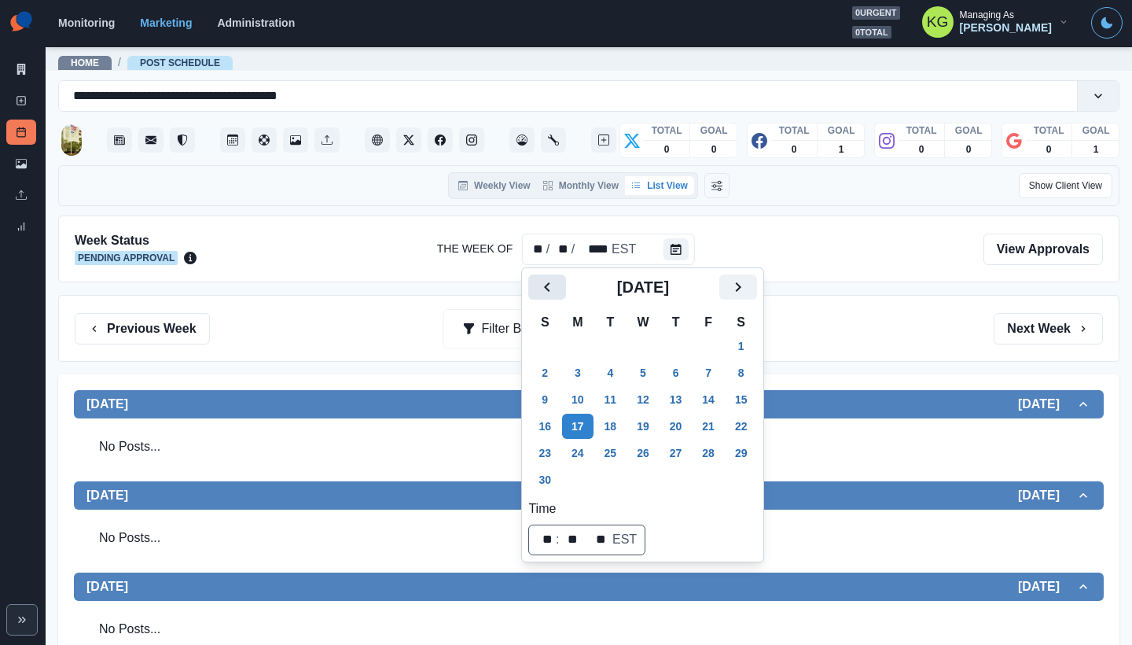
click at [547, 293] on icon "Previous" at bounding box center [547, 287] width 19 height 19
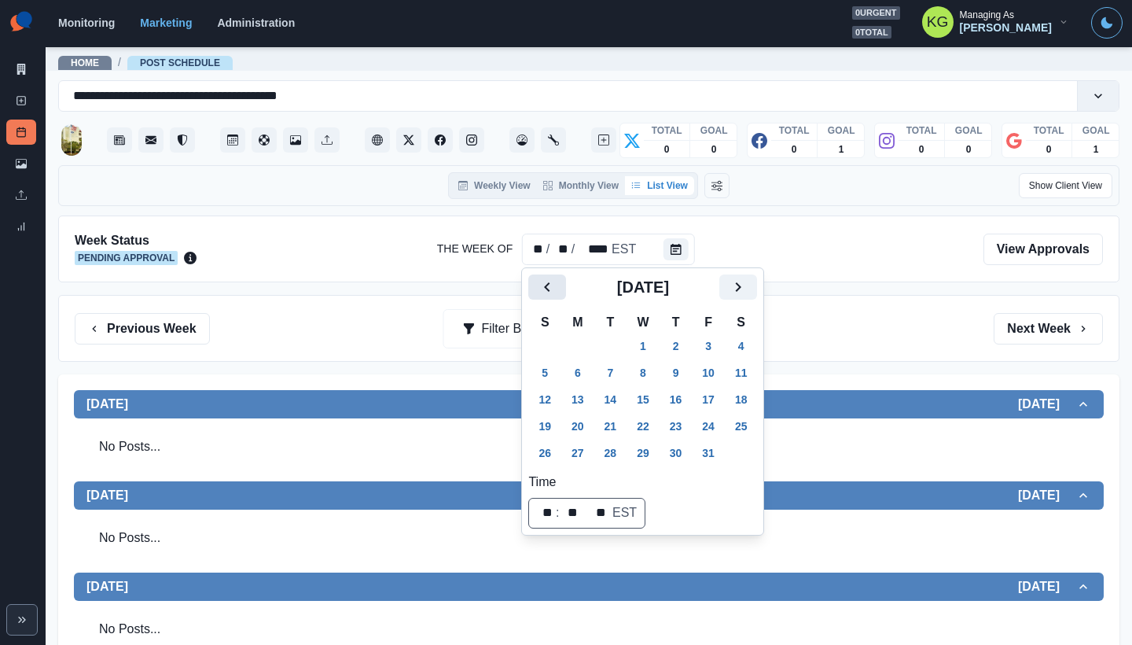
click at [547, 293] on icon "Previous" at bounding box center [547, 287] width 19 height 19
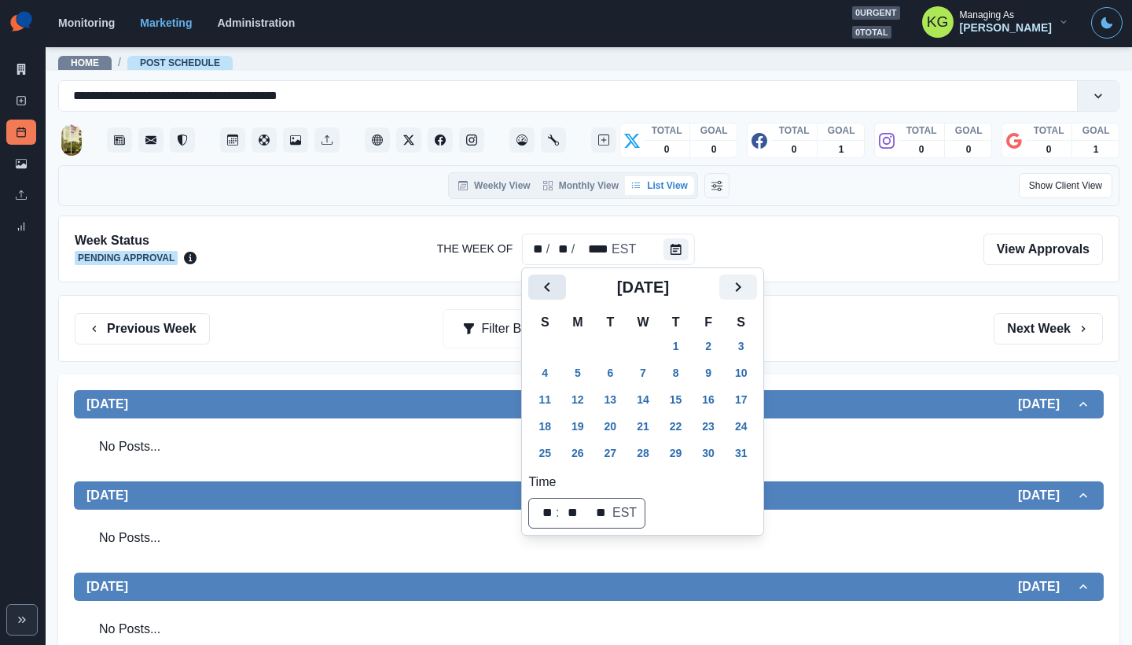
click at [547, 293] on icon "Previous" at bounding box center [547, 287] width 19 height 19
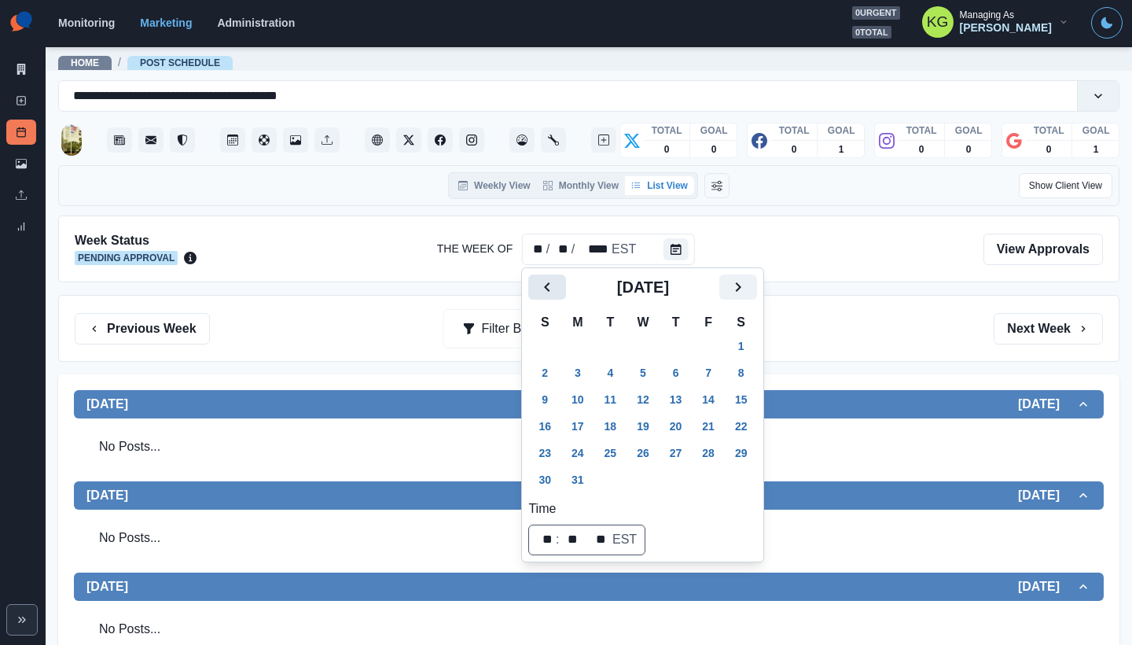
click at [547, 293] on icon "Previous" at bounding box center [547, 287] width 19 height 19
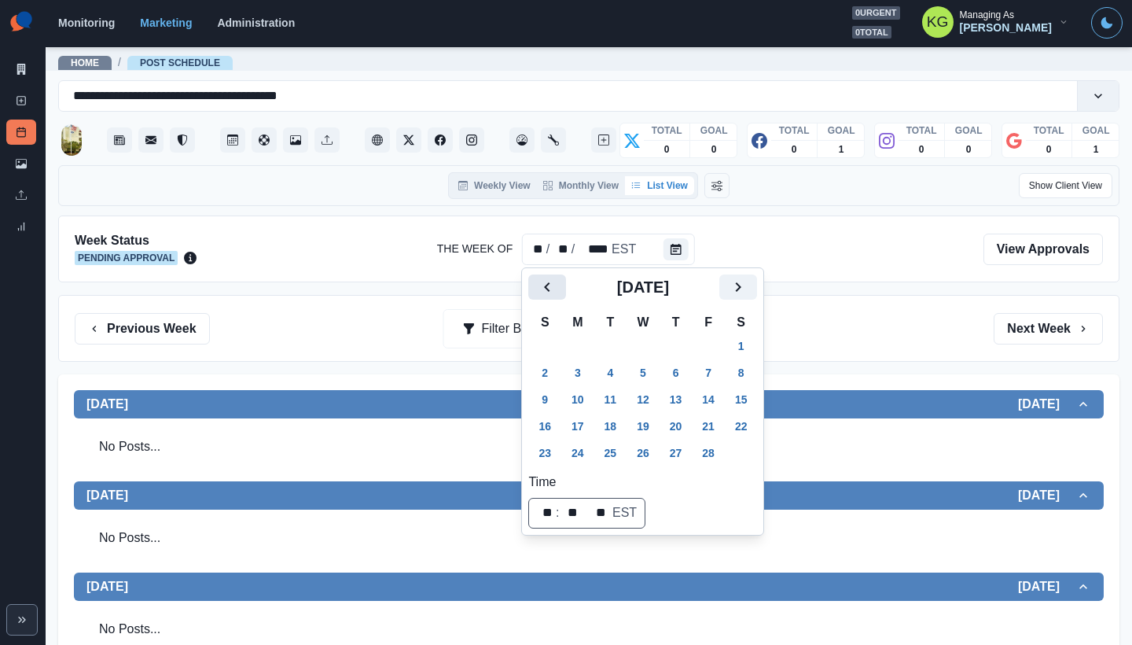
click at [547, 293] on icon "Previous" at bounding box center [547, 287] width 19 height 19
click at [578, 433] on button "18" at bounding box center [577, 426] width 31 height 25
click at [846, 317] on div "Previous Week Filter By: Next Week" at bounding box center [589, 328] width 1029 height 31
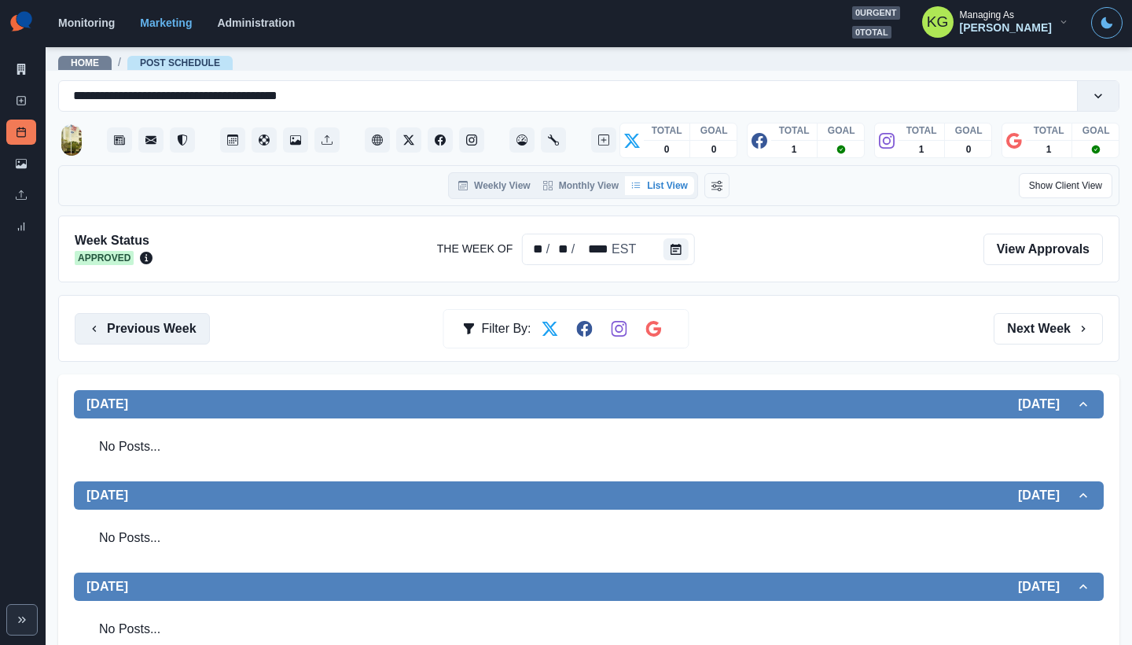
click at [150, 323] on button "Previous Week" at bounding box center [142, 328] width 135 height 31
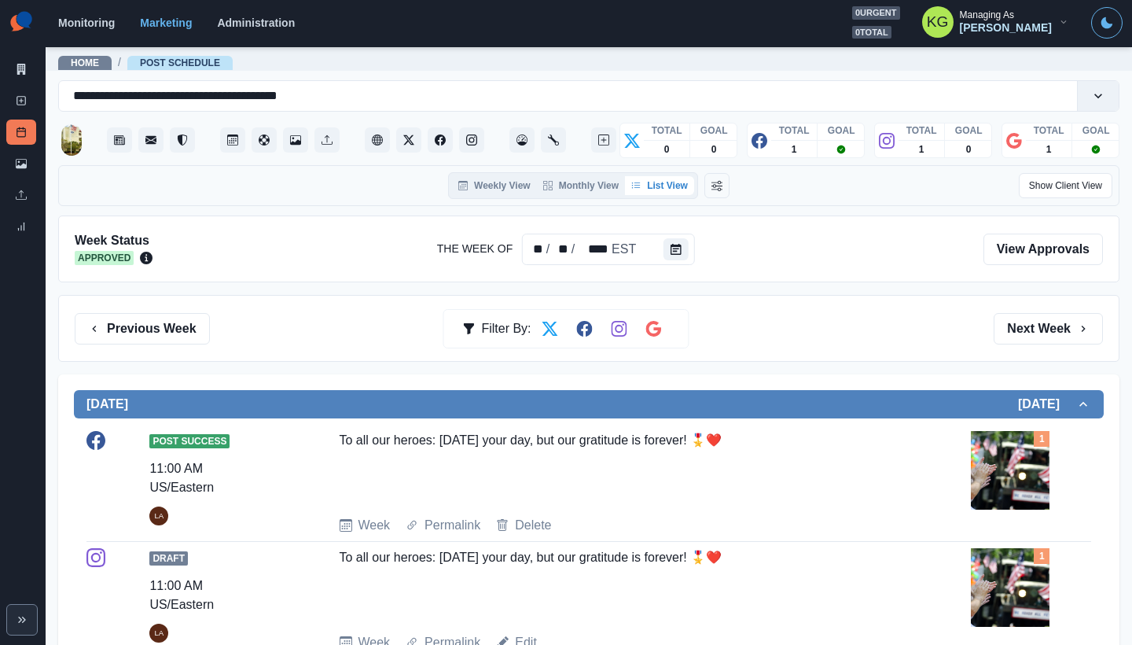
click at [1055, 347] on div "Previous Week Filter By: Next Week" at bounding box center [589, 328] width 1062 height 67
click at [1045, 337] on button "Next Week" at bounding box center [1048, 328] width 109 height 31
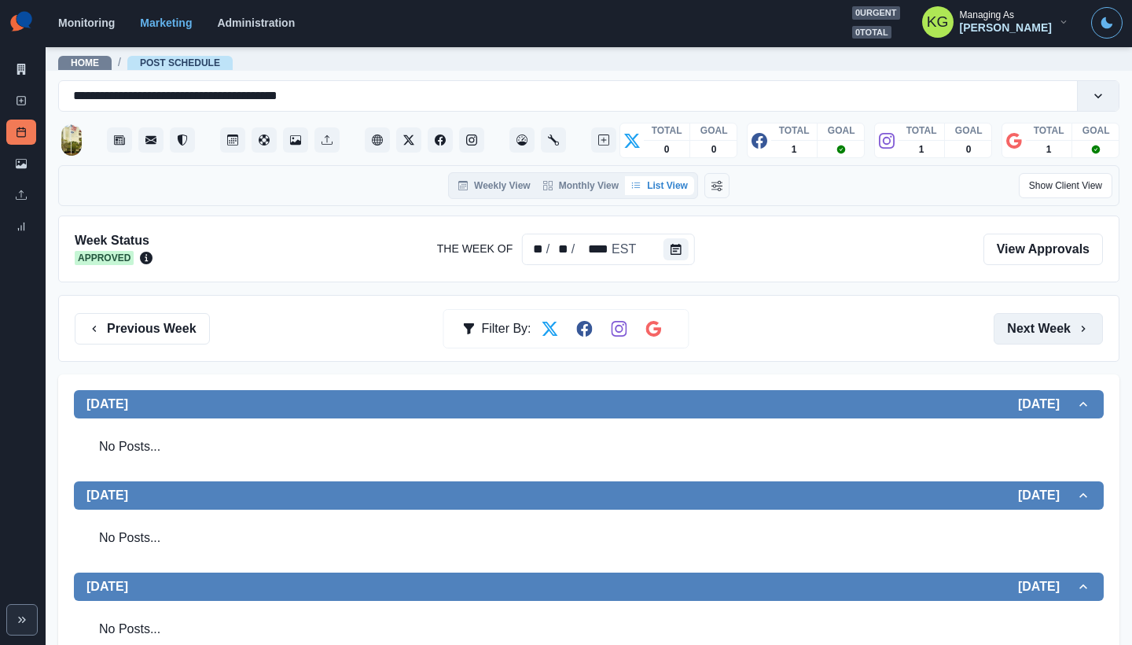
click at [1045, 337] on button "Next Week" at bounding box center [1048, 328] width 109 height 31
click at [680, 250] on icon "Calendar" at bounding box center [676, 249] width 11 height 11
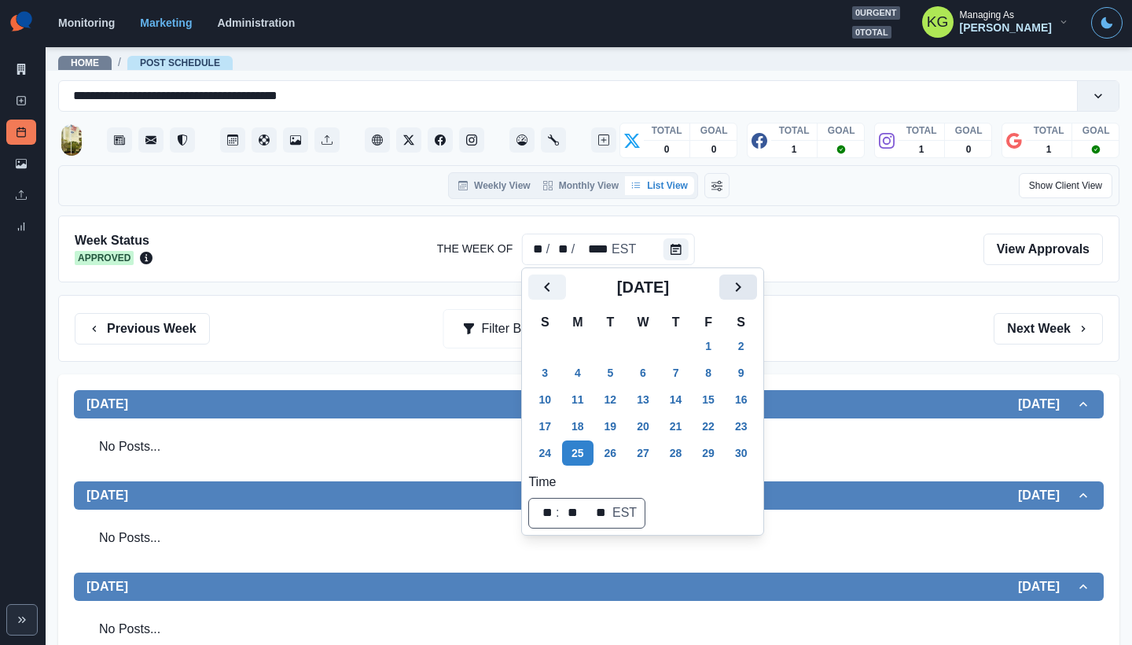
click at [742, 289] on icon "Next" at bounding box center [738, 287] width 19 height 19
click at [654, 421] on button "25" at bounding box center [643, 426] width 31 height 25
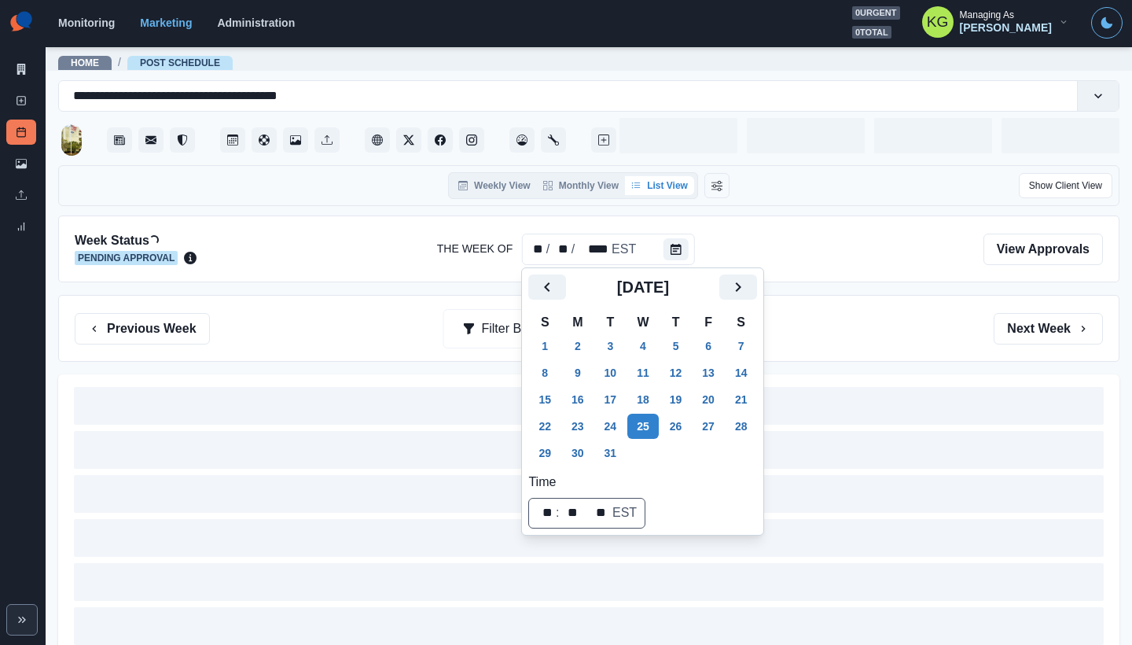
click at [812, 322] on div "Previous Week Filter By: Next Week" at bounding box center [589, 328] width 1029 height 31
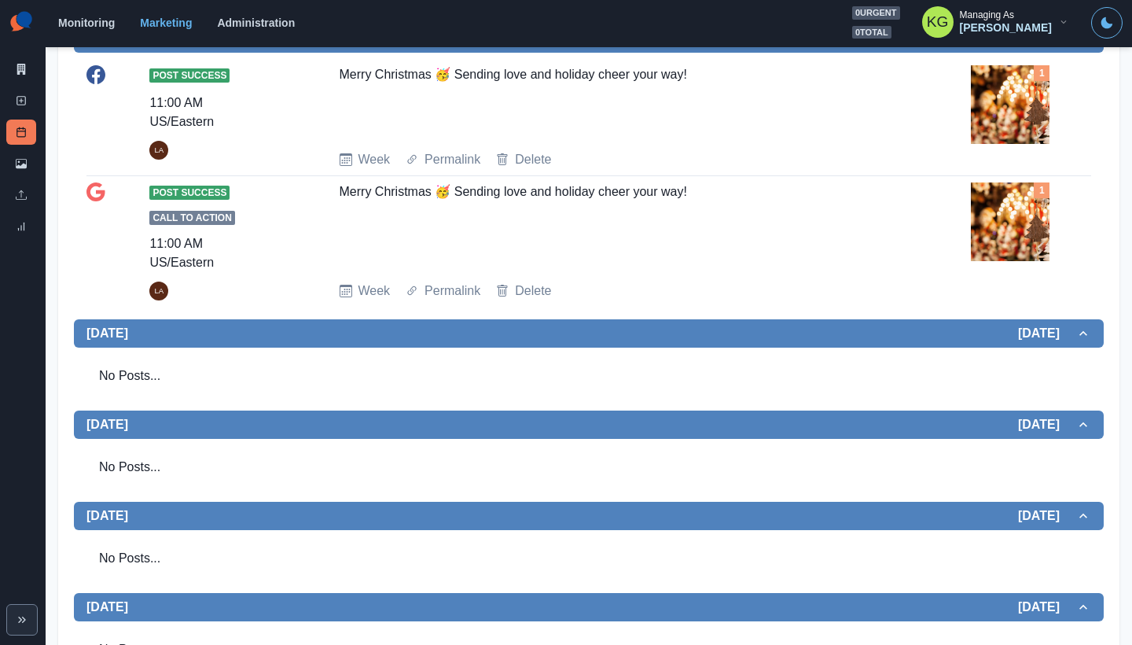
scroll to position [251, 0]
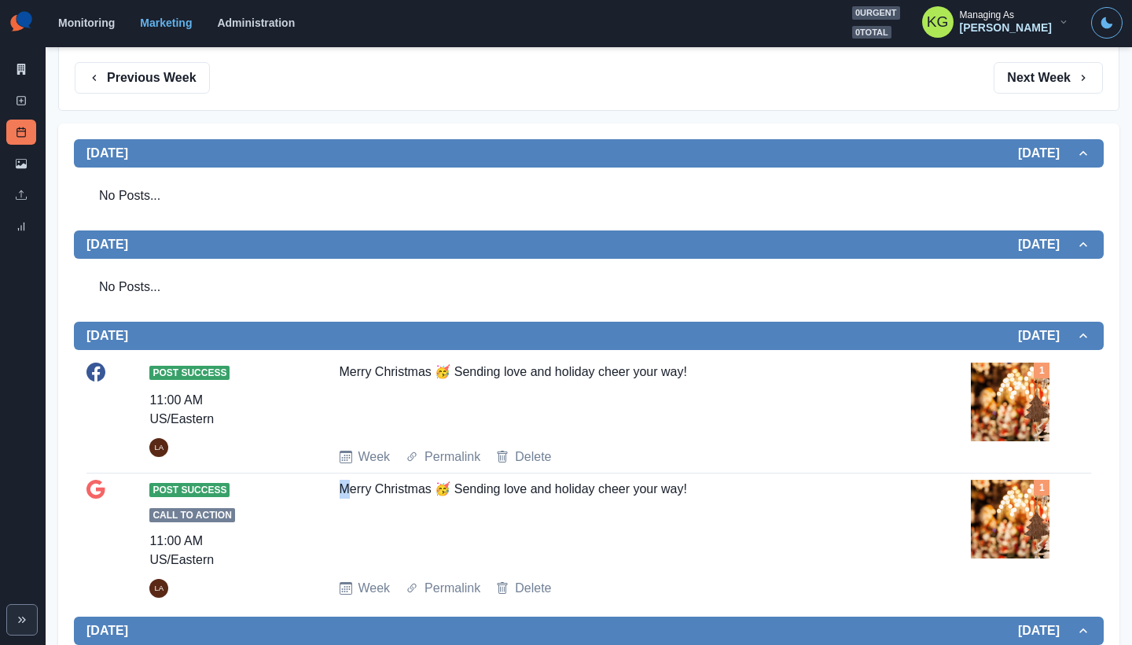
drag, startPoint x: 650, startPoint y: 495, endPoint x: 344, endPoint y: 490, distance: 305.2
click at [343, 491] on div "Post Success Call to Action 11:00 AM US/Eastern LA Merry Christmas 🥳 Sending lo…" at bounding box center [589, 538] width 1005 height 131
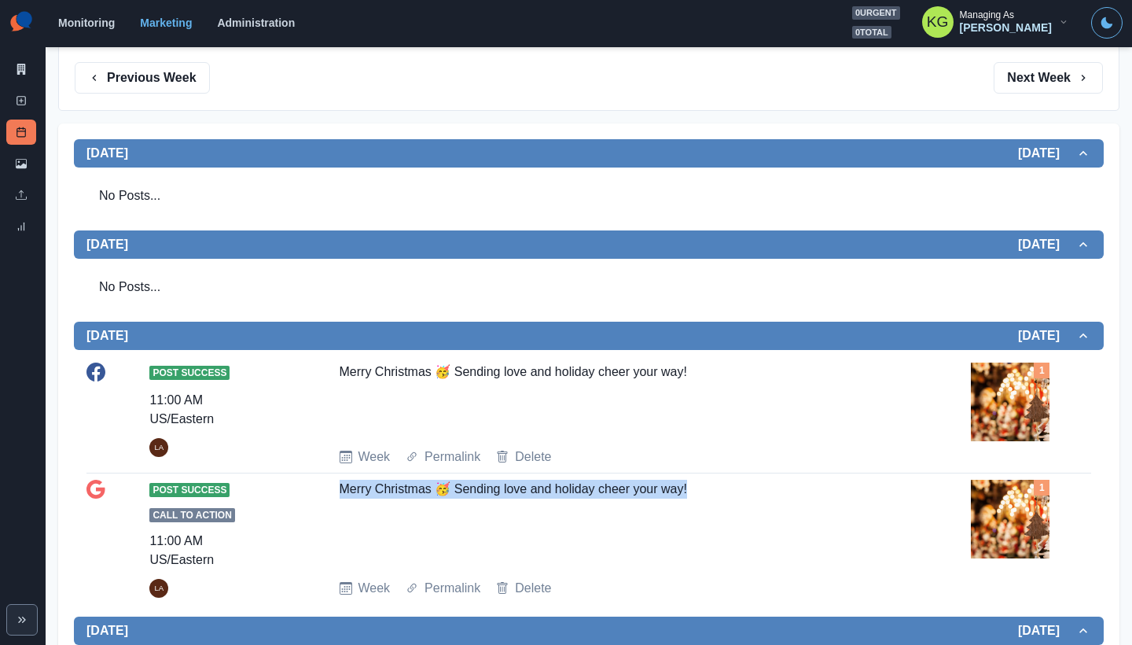
drag, startPoint x: 487, startPoint y: 495, endPoint x: 734, endPoint y: 507, distance: 247.2
click at [734, 507] on div "Post Success Call to Action 11:00 AM US/Eastern LA Merry Christmas 🥳 Sending lo…" at bounding box center [589, 539] width 1005 height 118
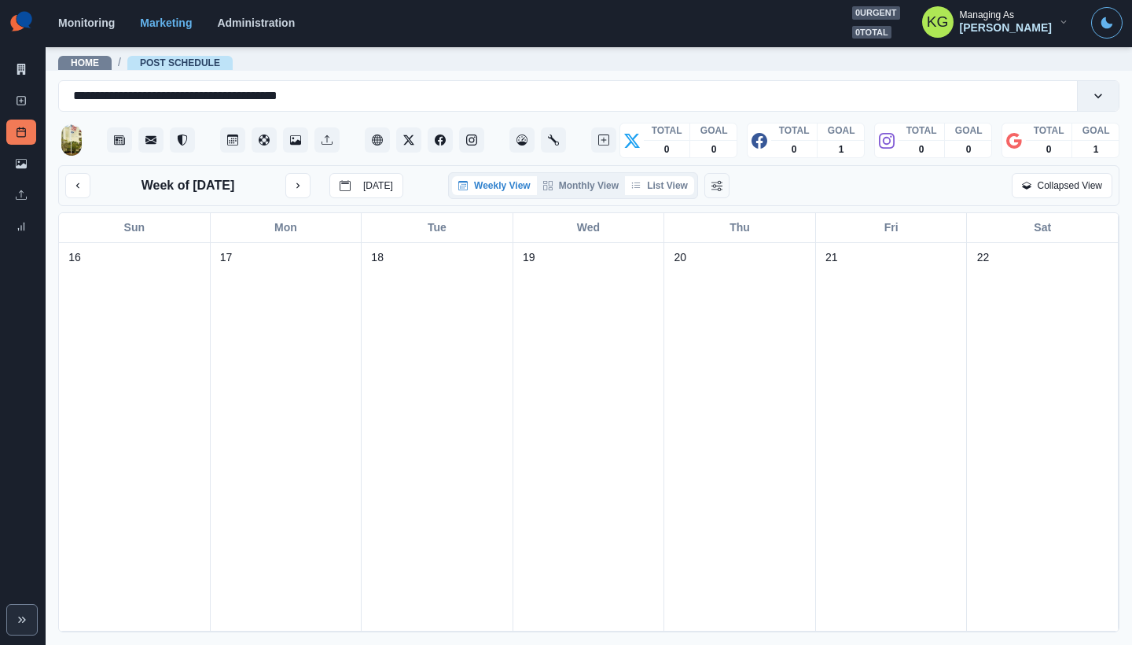
click at [680, 179] on button "List View" at bounding box center [659, 185] width 69 height 19
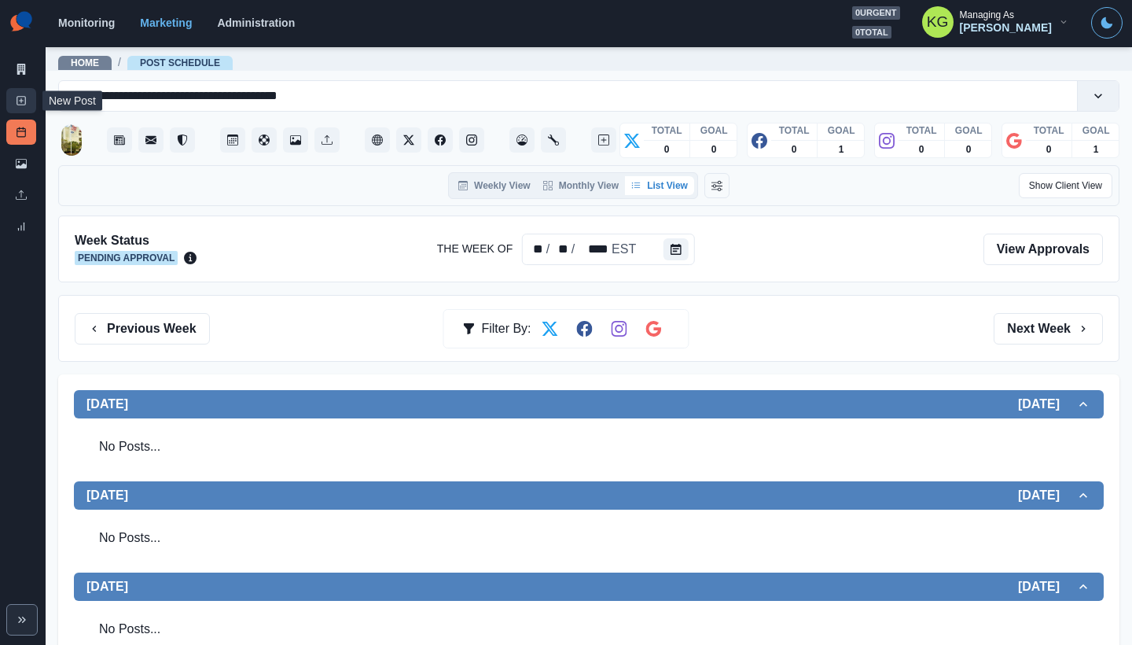
click at [27, 97] on link "New Post" at bounding box center [21, 100] width 30 height 25
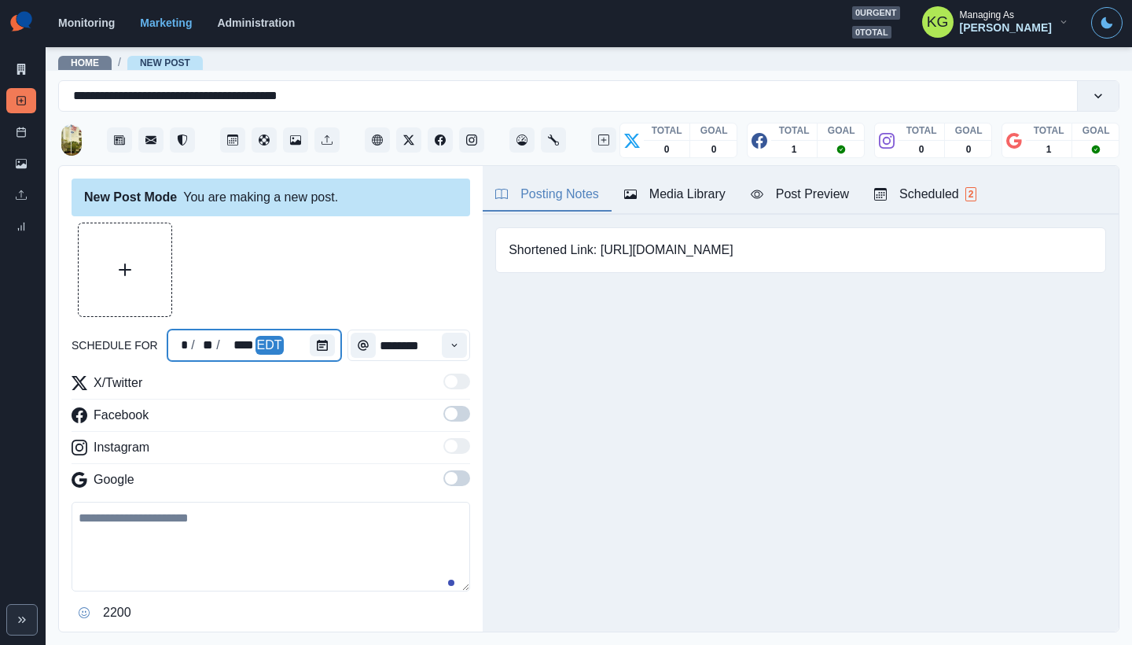
click at [337, 350] on div at bounding box center [325, 344] width 31 height 31
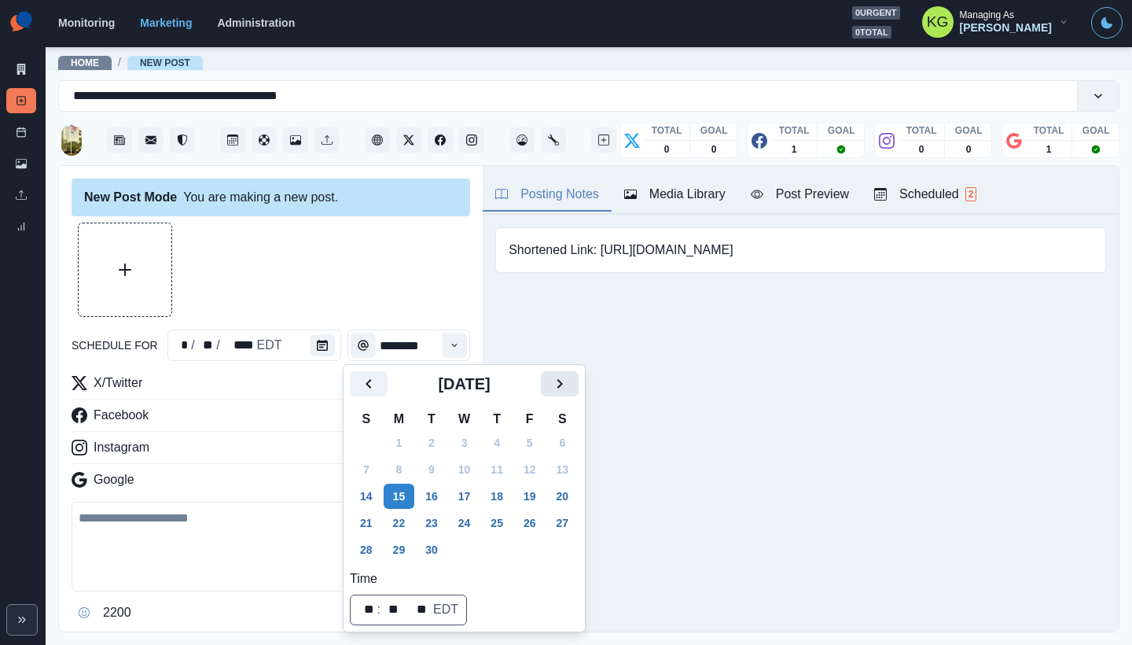
click at [569, 386] on icon "Next" at bounding box center [559, 383] width 19 height 19
click at [569, 392] on icon "Next" at bounding box center [559, 383] width 19 height 19
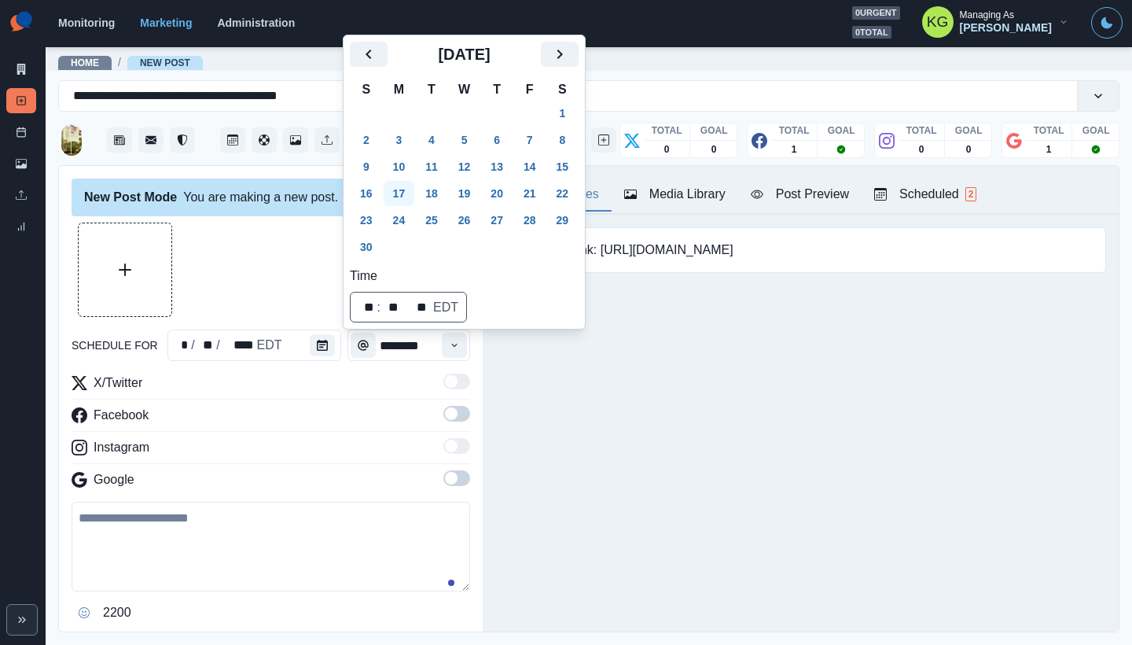
click at [397, 198] on button "17" at bounding box center [399, 193] width 31 height 25
click at [615, 384] on div "Posting Notes Media Library Post Preview Scheduled 2 Shortened Link: [URL][DOMA…" at bounding box center [801, 399] width 636 height 466
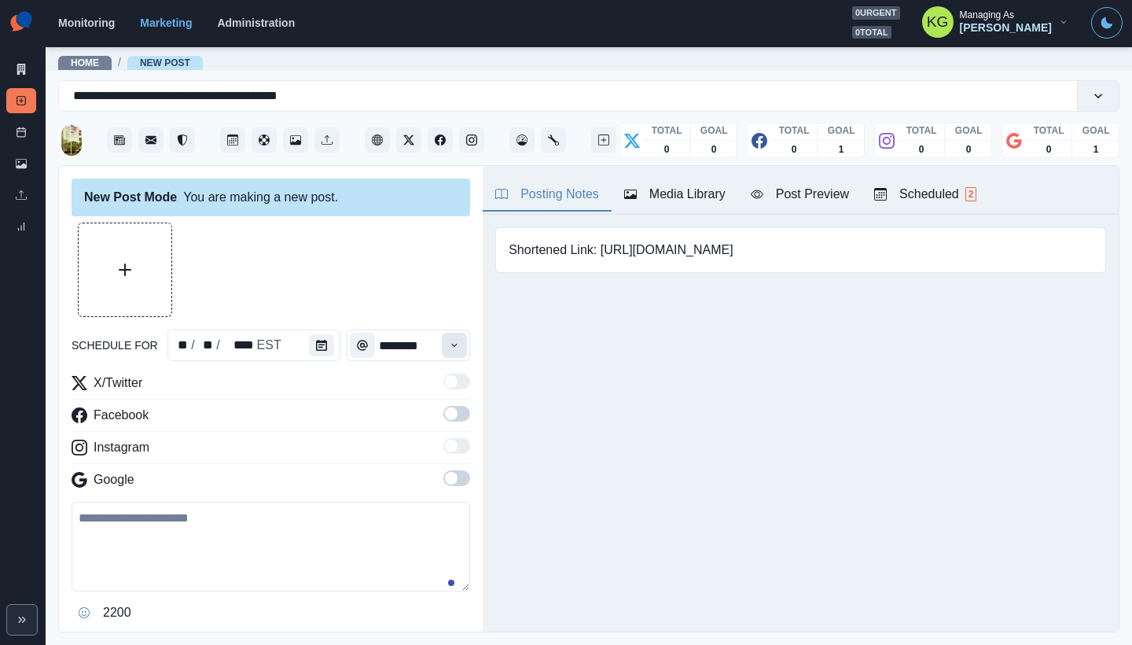
click at [449, 345] on icon "Time" at bounding box center [454, 345] width 11 height 11
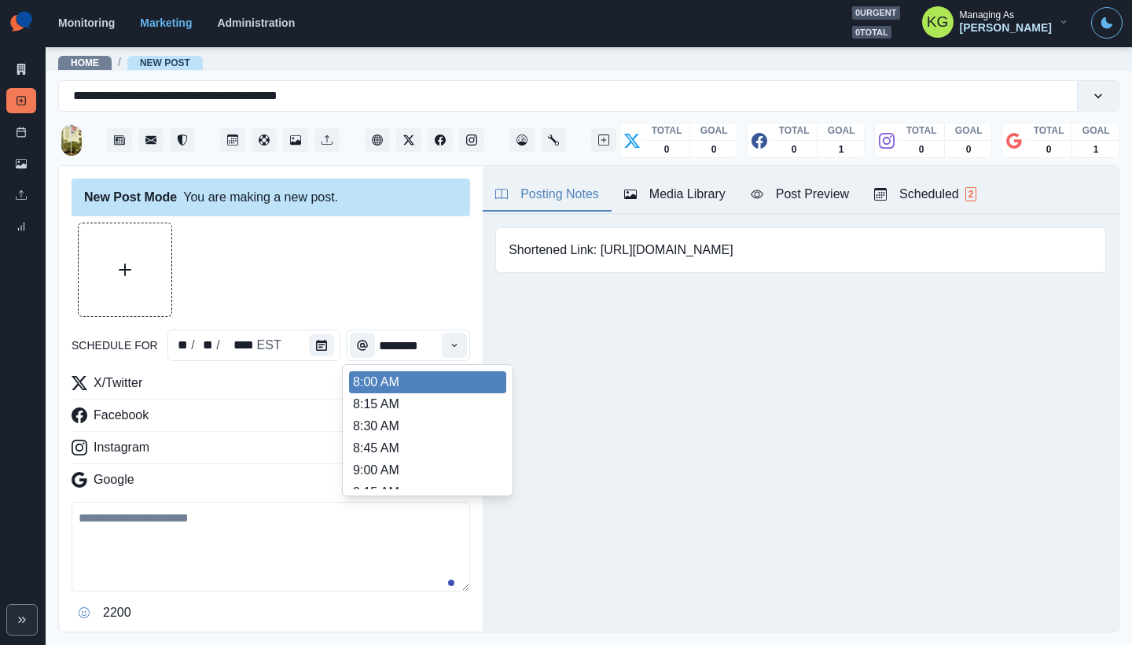
scroll to position [330, 0]
click at [403, 410] on li "12:00 PM" at bounding box center [427, 404] width 157 height 22
type input "********"
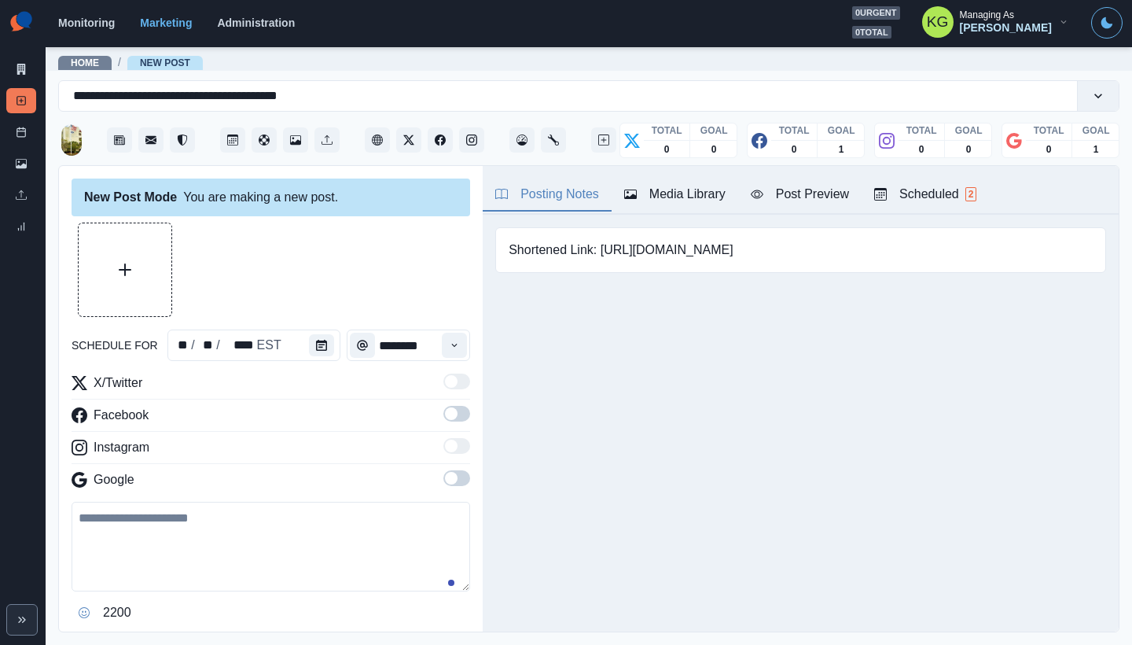
click at [449, 473] on span at bounding box center [457, 478] width 27 height 16
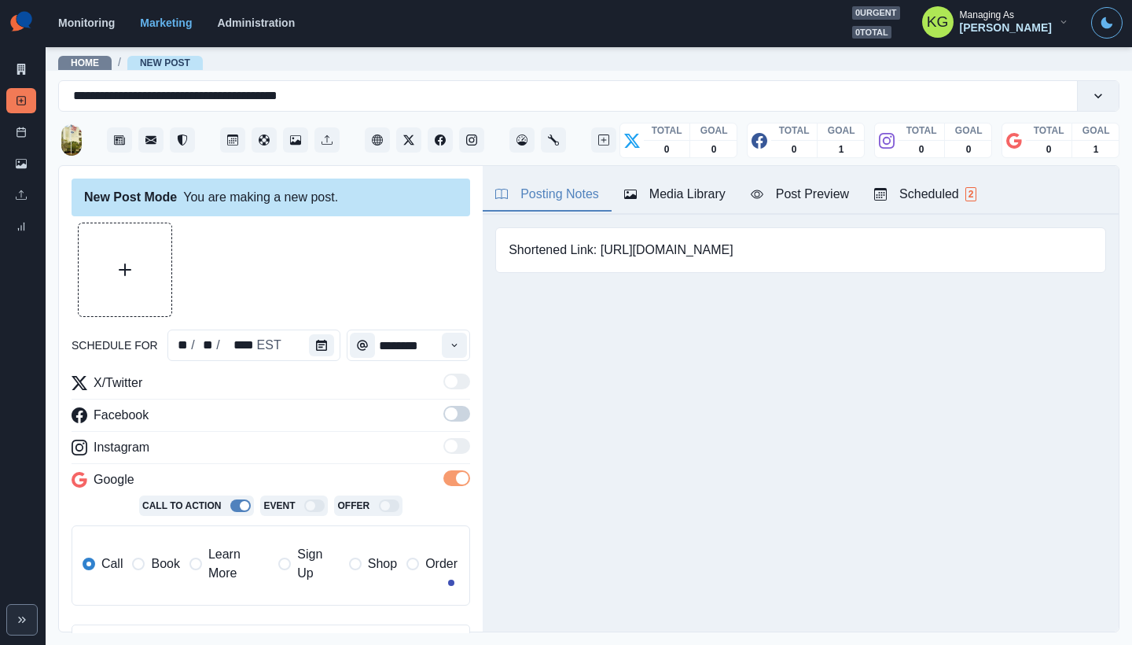
click at [448, 423] on label at bounding box center [457, 418] width 27 height 25
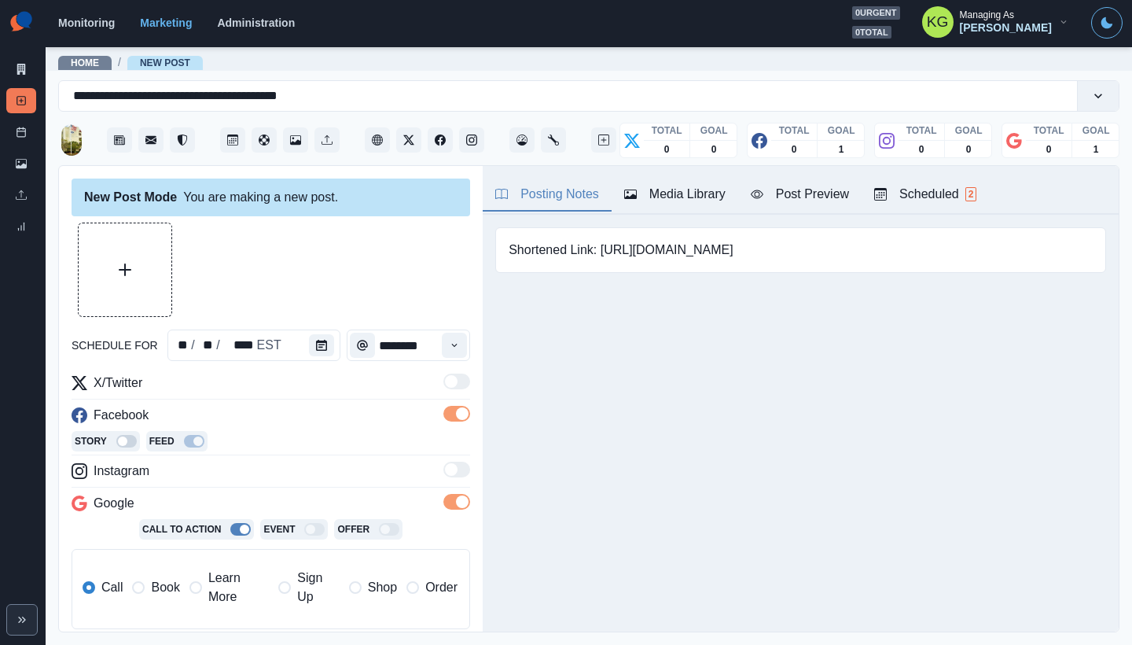
click at [691, 190] on div "Media Library" at bounding box center [674, 194] width 101 height 19
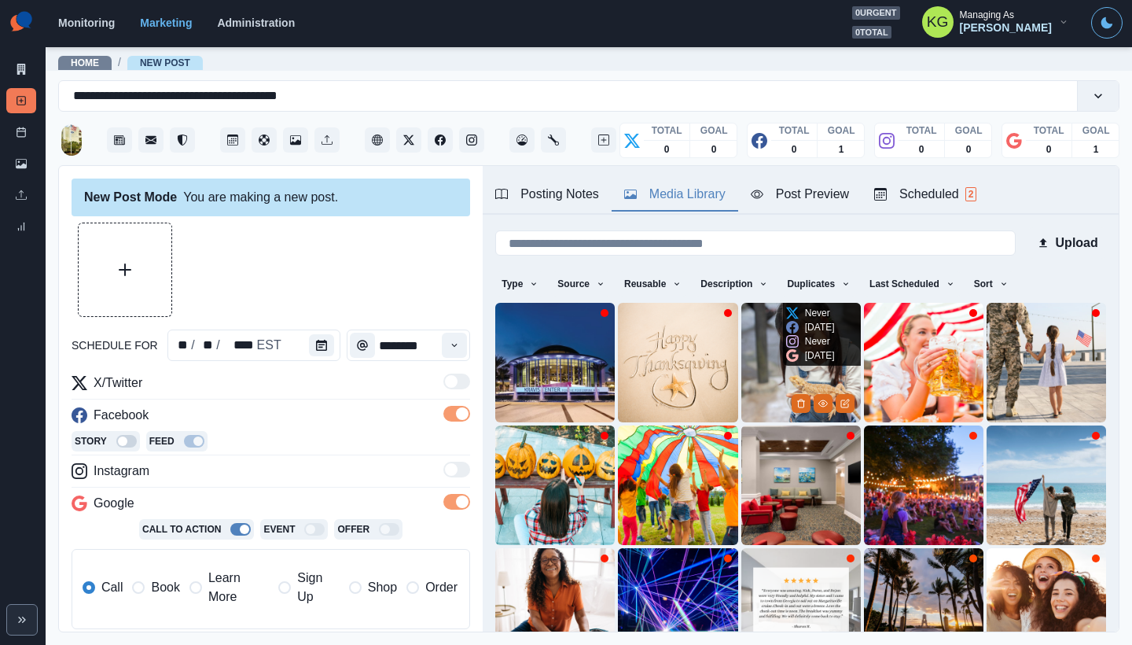
scroll to position [125, 0]
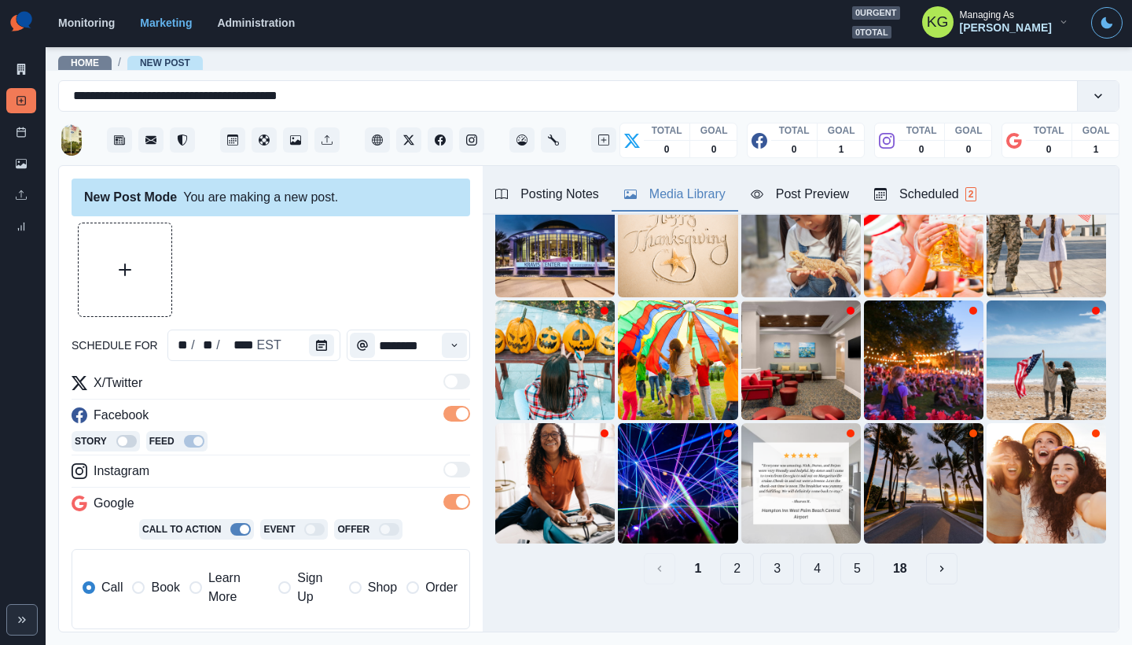
click at [887, 553] on button "18" at bounding box center [900, 568] width 39 height 31
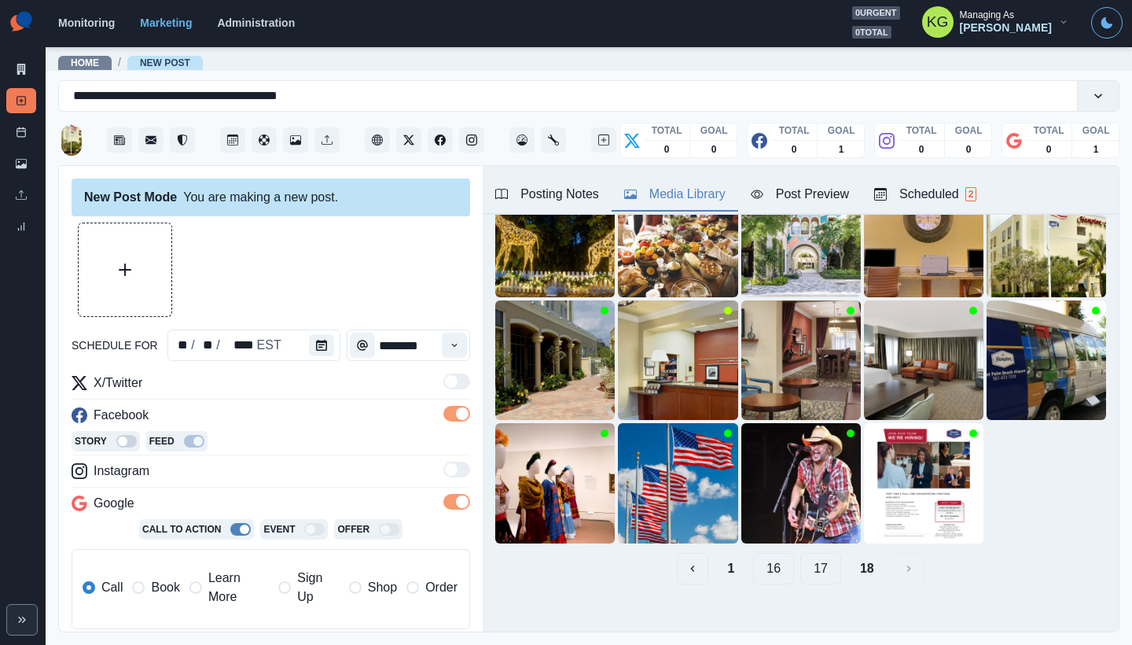
click at [817, 558] on button "17" at bounding box center [821, 568] width 41 height 31
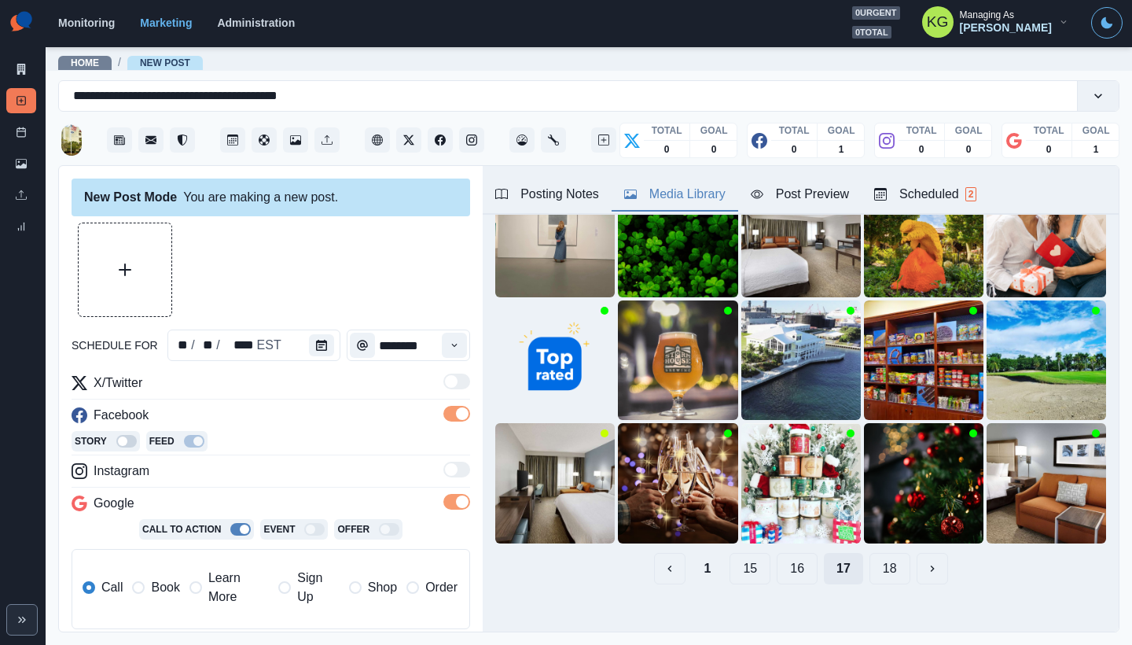
scroll to position [16, 0]
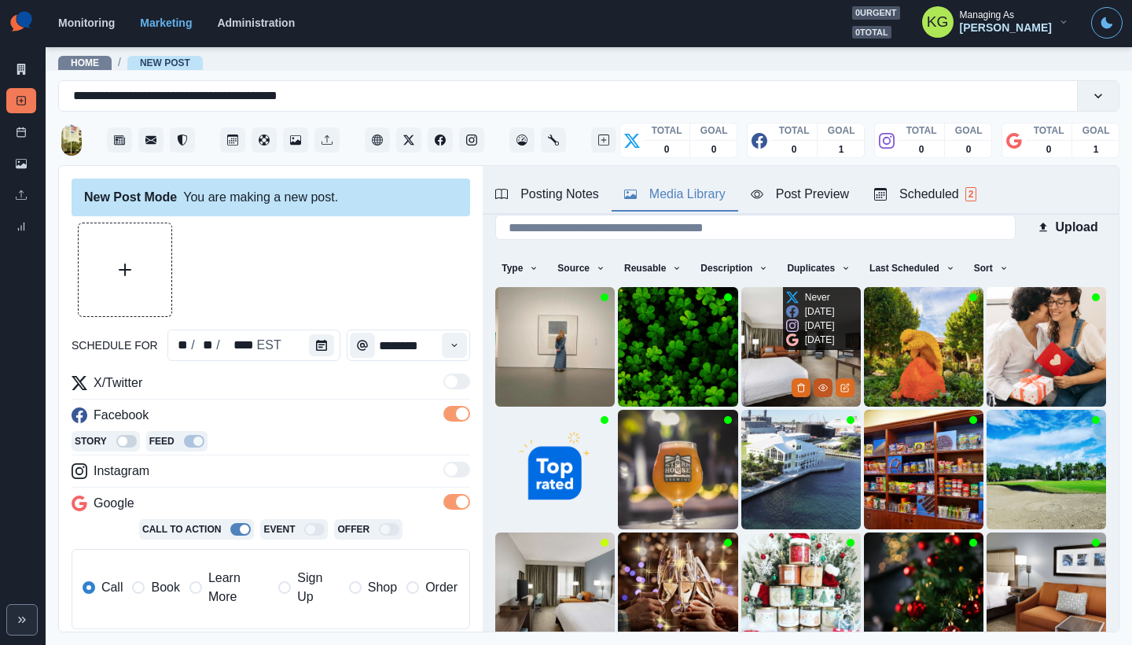
click at [819, 383] on icon "View Media" at bounding box center [823, 387] width 9 height 9
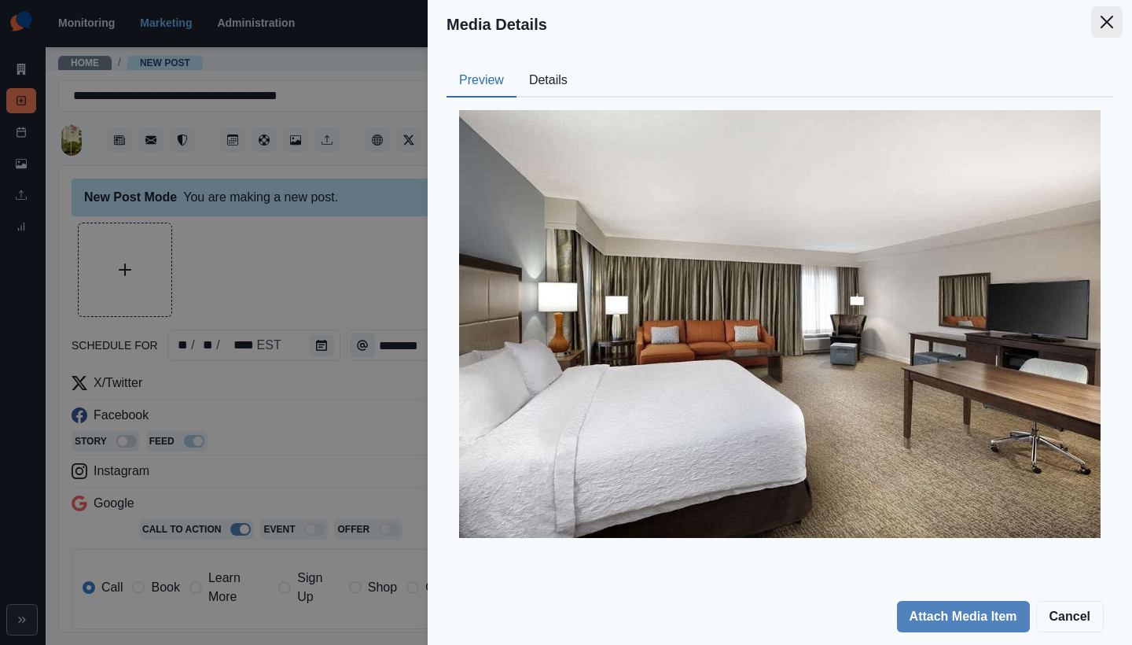
click at [1110, 27] on icon "Close" at bounding box center [1107, 22] width 13 height 13
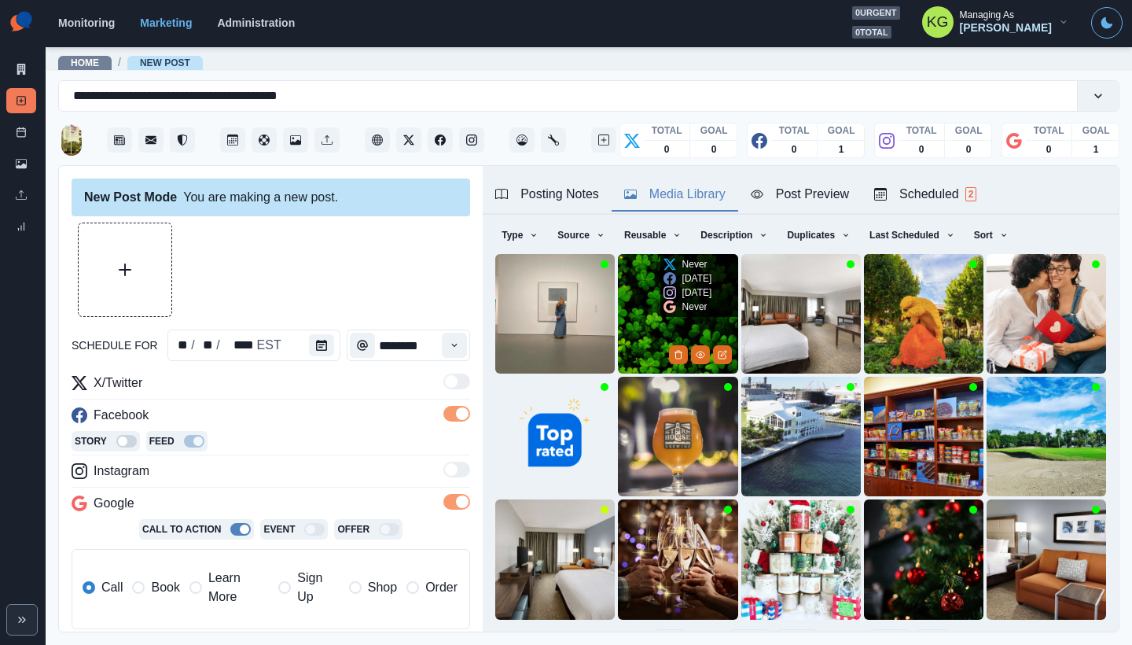
scroll to position [125, 0]
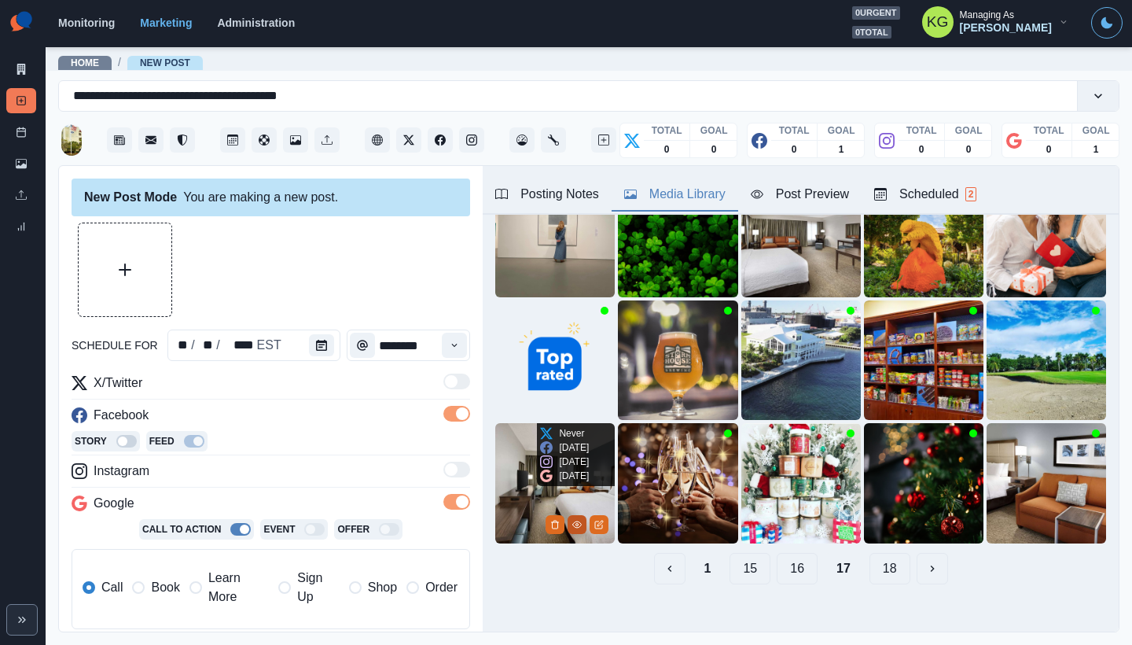
click at [573, 520] on icon "View Media" at bounding box center [576, 524] width 9 height 9
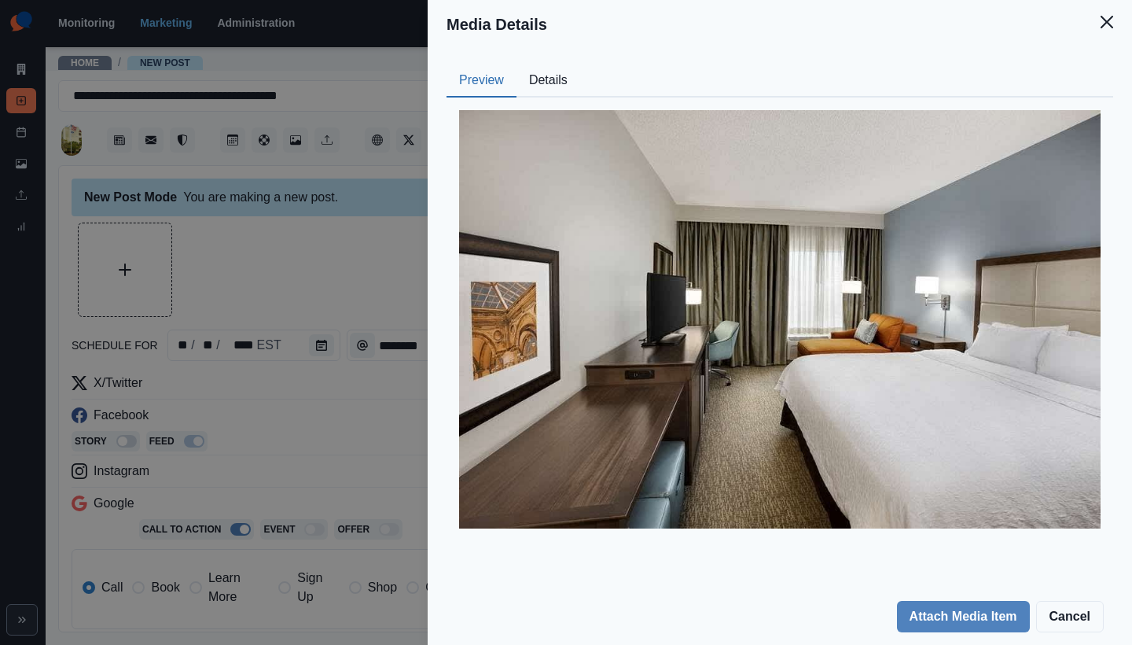
click at [1100, 18] on button "Close" at bounding box center [1106, 21] width 31 height 31
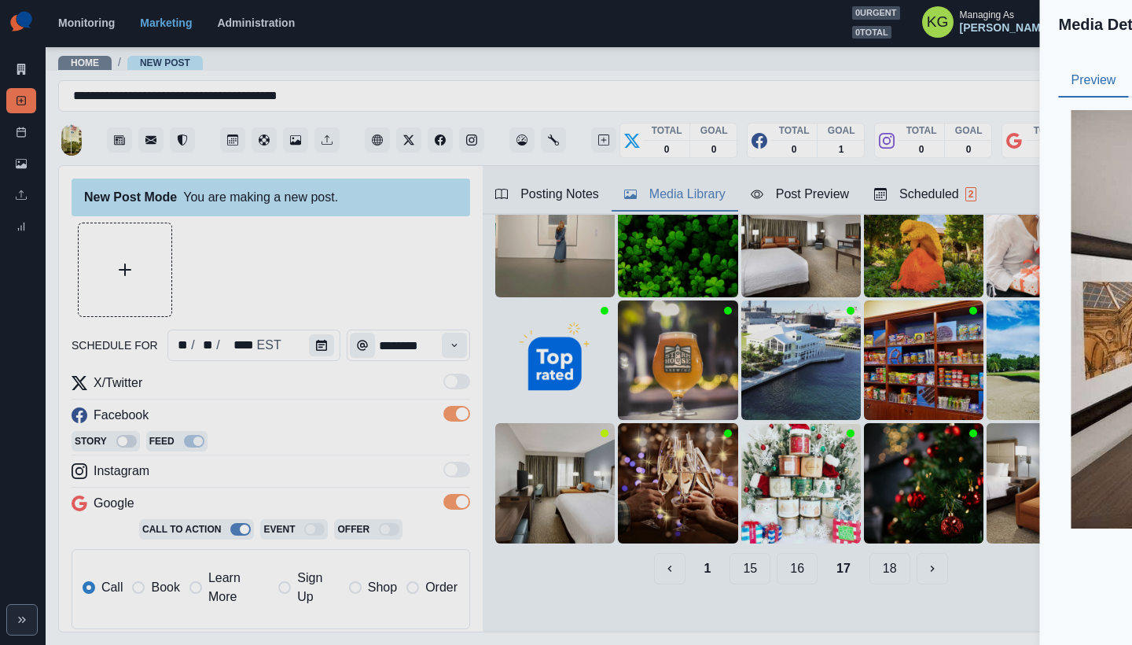
scroll to position [49, 0]
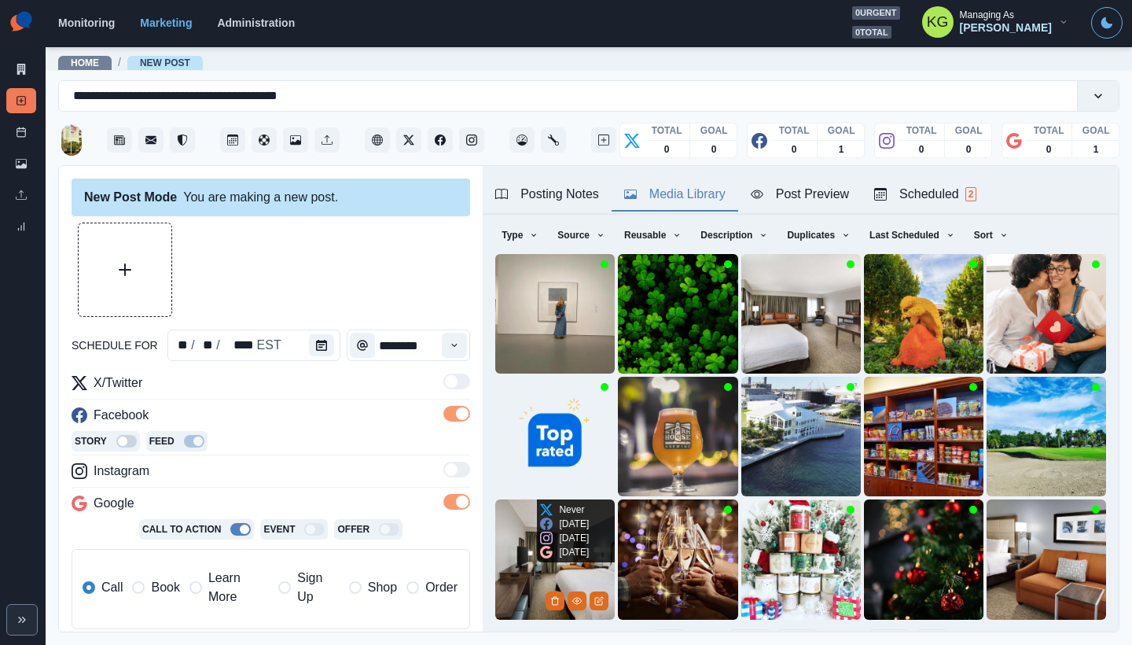
click at [509, 537] on img at bounding box center [555, 559] width 120 height 120
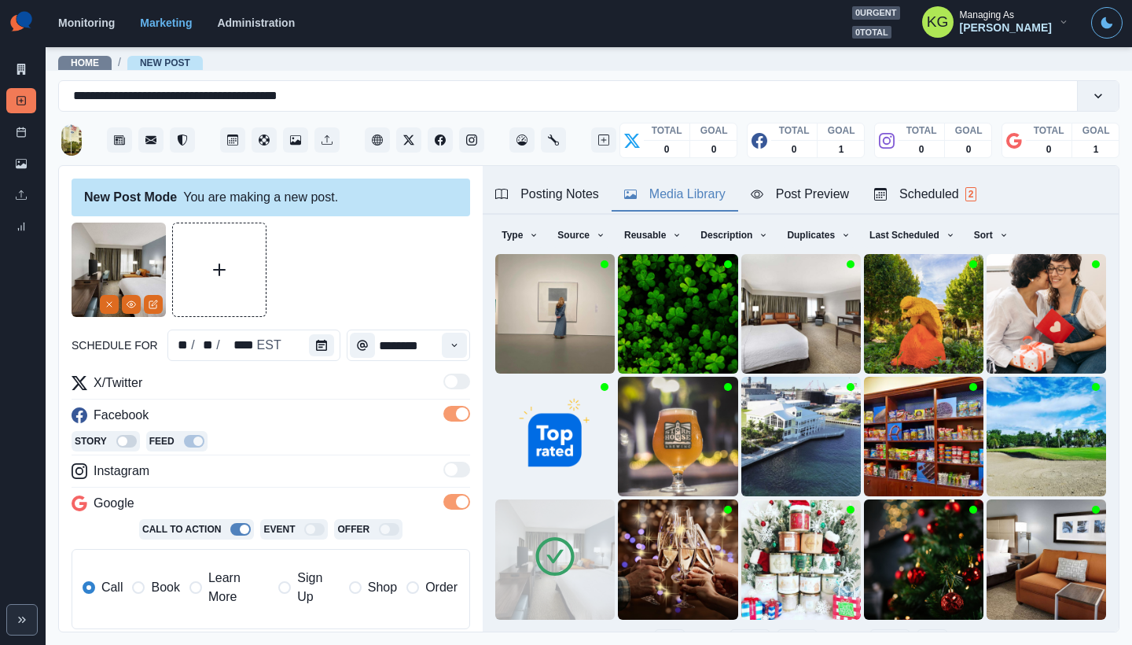
scroll to position [125, 0]
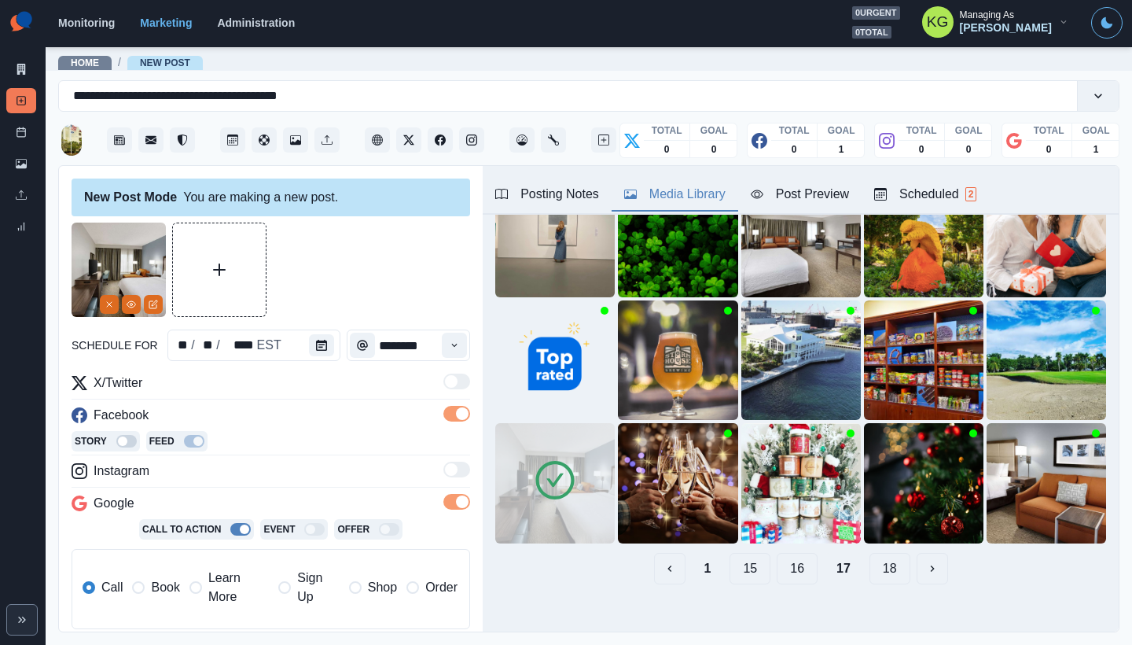
click at [785, 553] on button "16" at bounding box center [797, 568] width 41 height 31
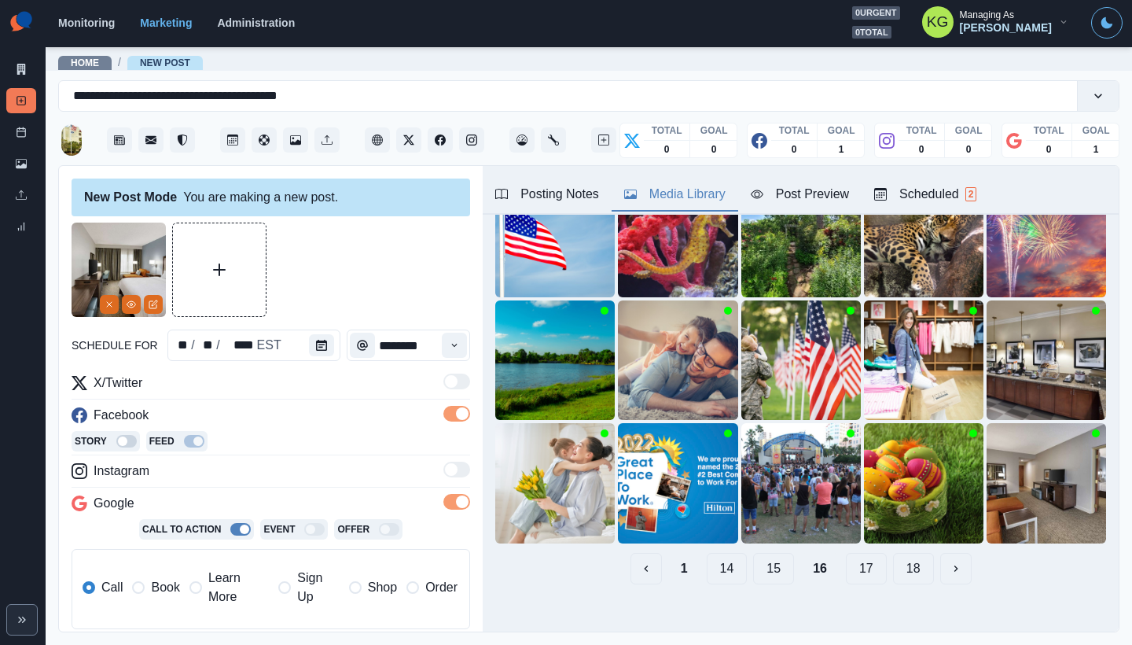
click at [762, 554] on button "15" at bounding box center [773, 568] width 41 height 31
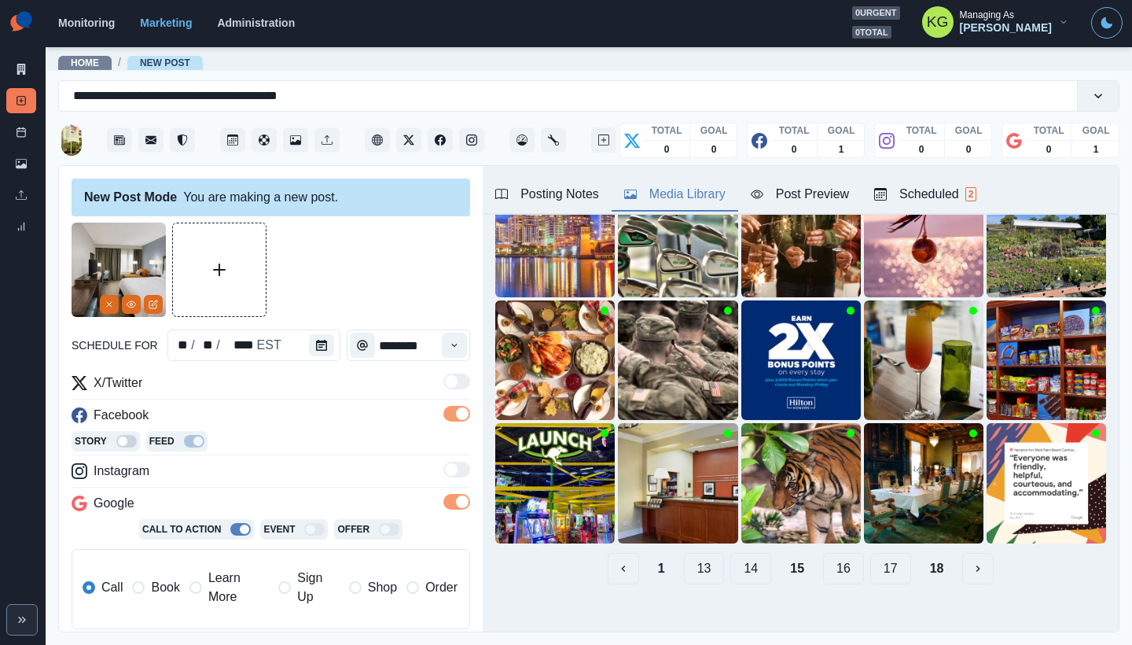
click at [752, 554] on button "14" at bounding box center [751, 568] width 41 height 31
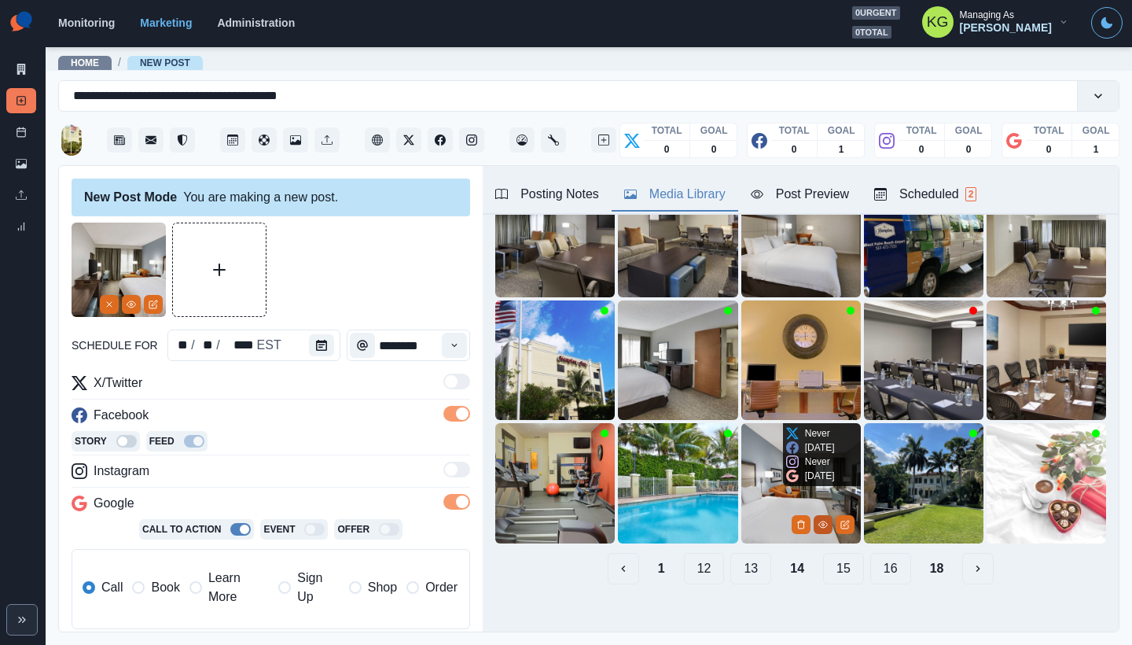
click at [819, 521] on icon "View Media" at bounding box center [823, 524] width 9 height 6
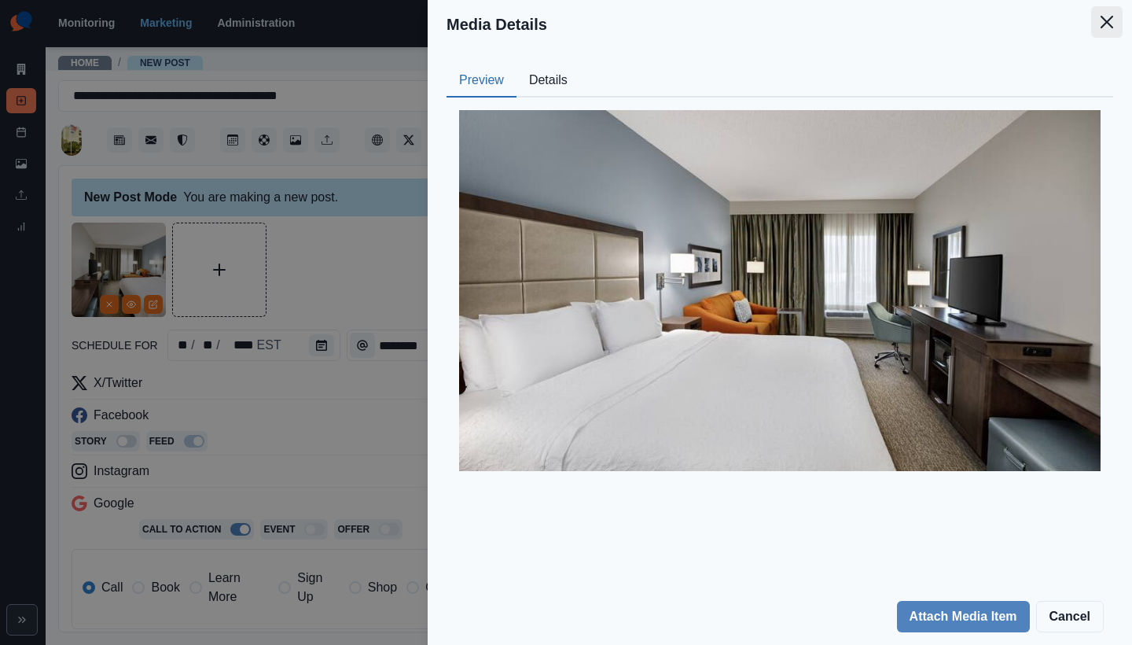
click at [1107, 27] on icon "Close" at bounding box center [1107, 22] width 13 height 13
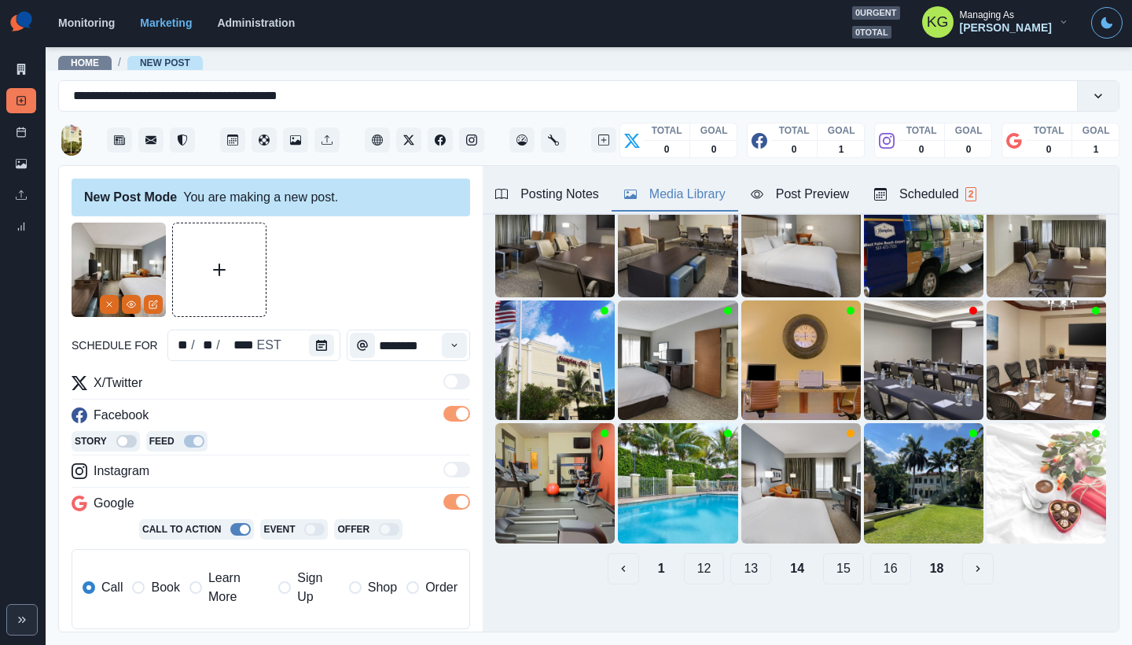
click at [738, 553] on button "13" at bounding box center [751, 568] width 41 height 31
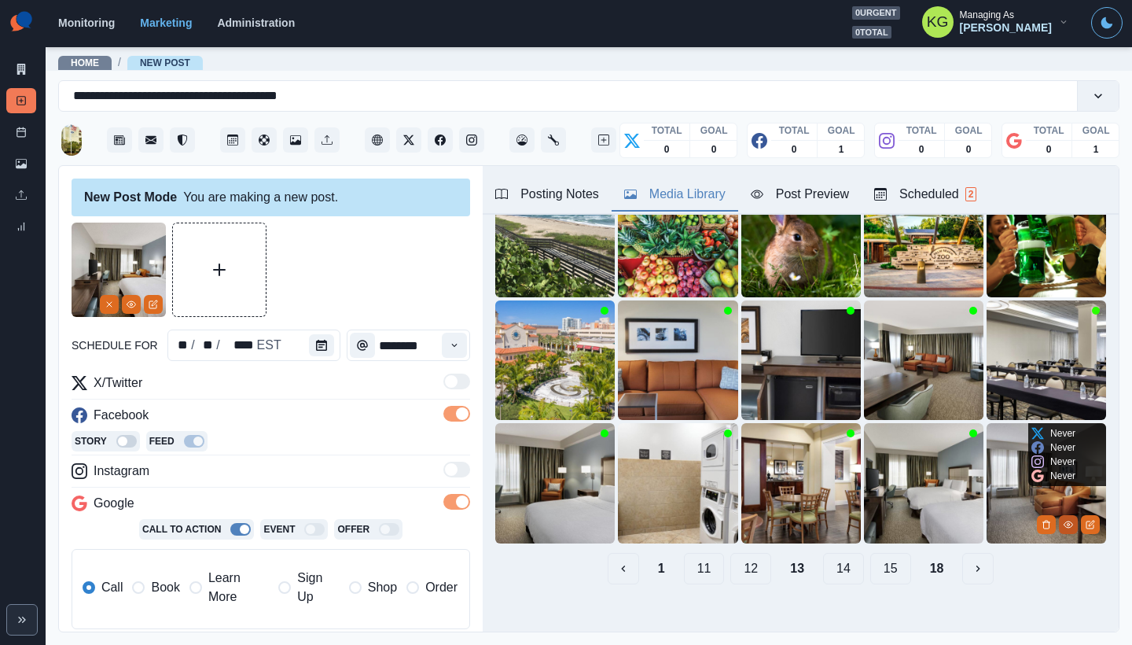
click at [1064, 521] on icon "View Media" at bounding box center [1068, 524] width 9 height 6
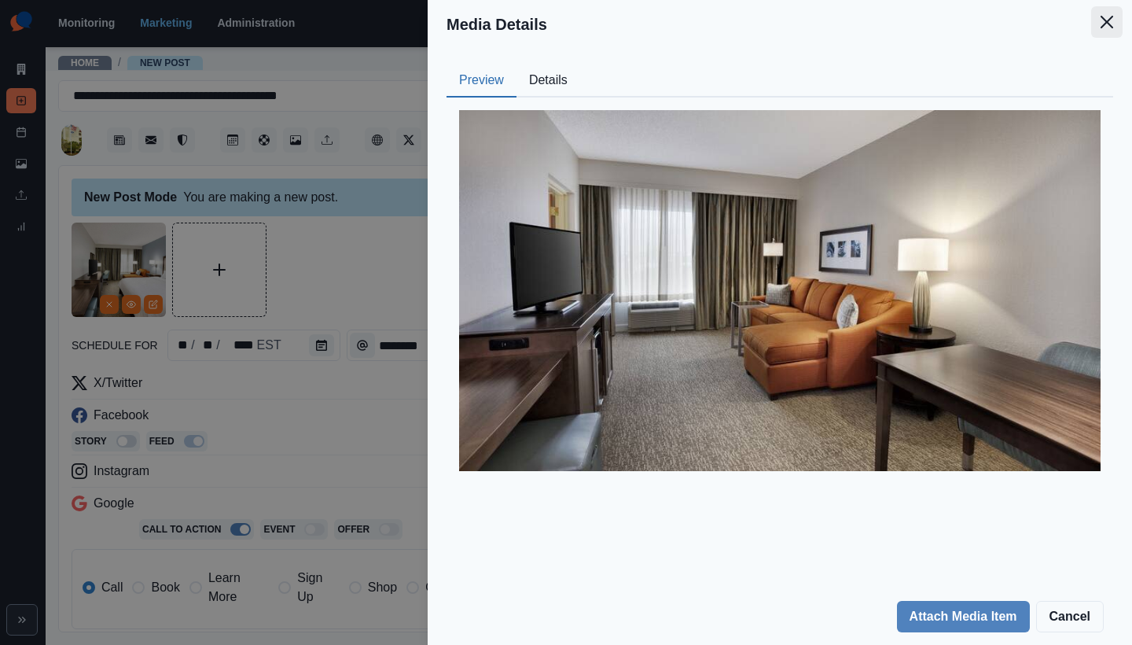
click at [1114, 19] on button "Close" at bounding box center [1106, 21] width 31 height 31
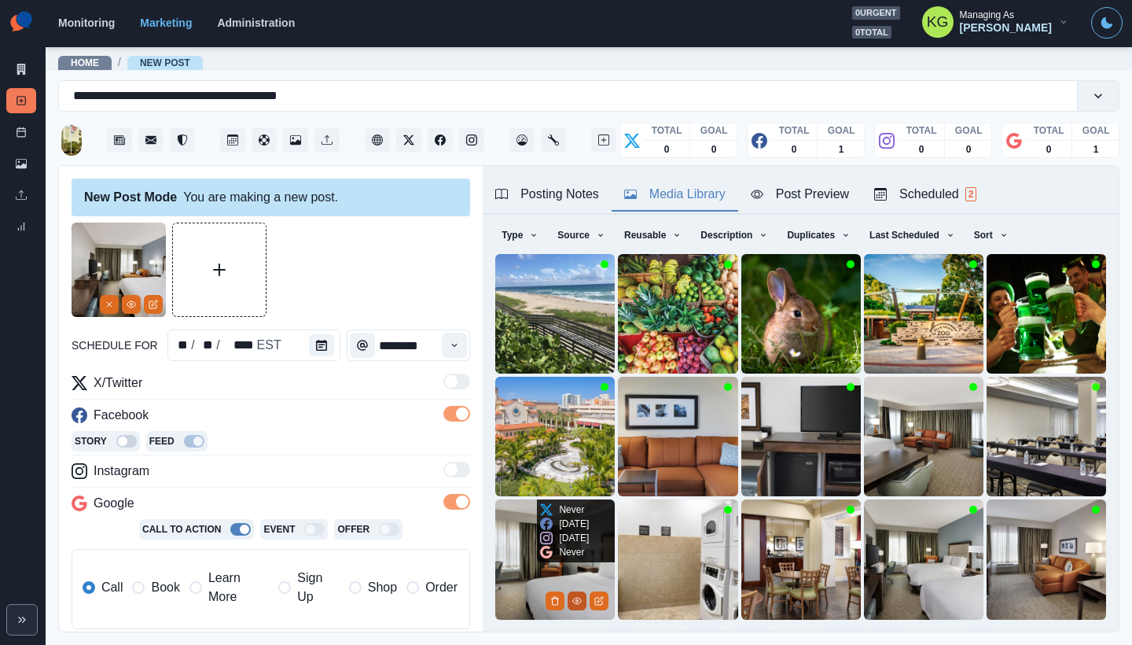
click at [575, 596] on icon "View Media" at bounding box center [576, 600] width 9 height 9
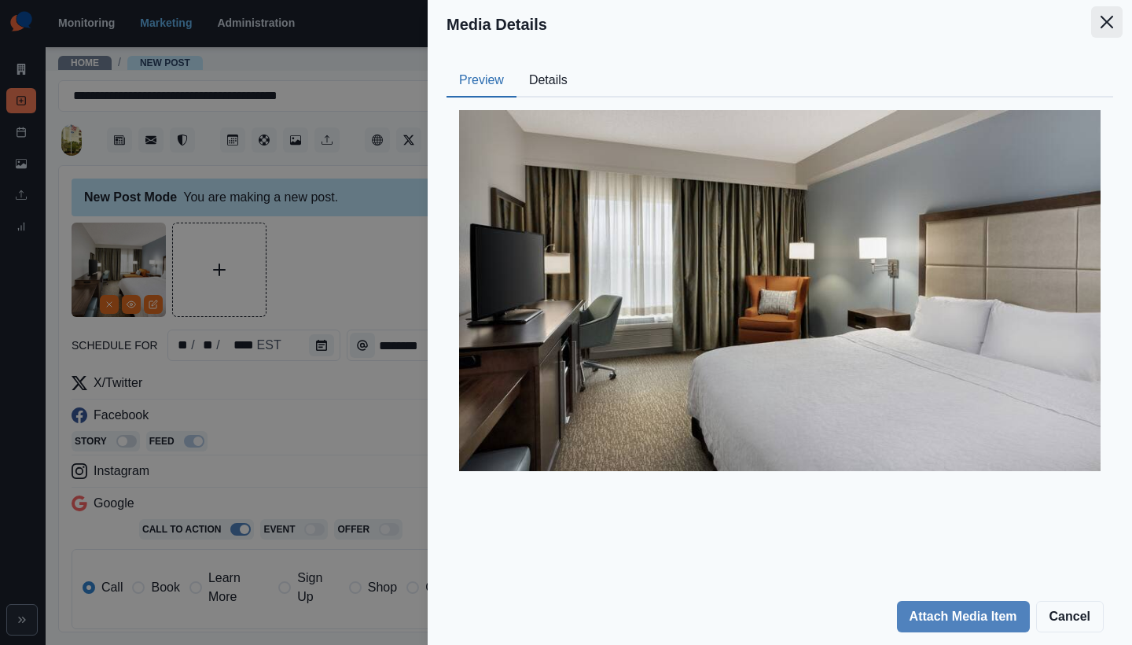
click at [1118, 30] on button "Close" at bounding box center [1106, 21] width 31 height 31
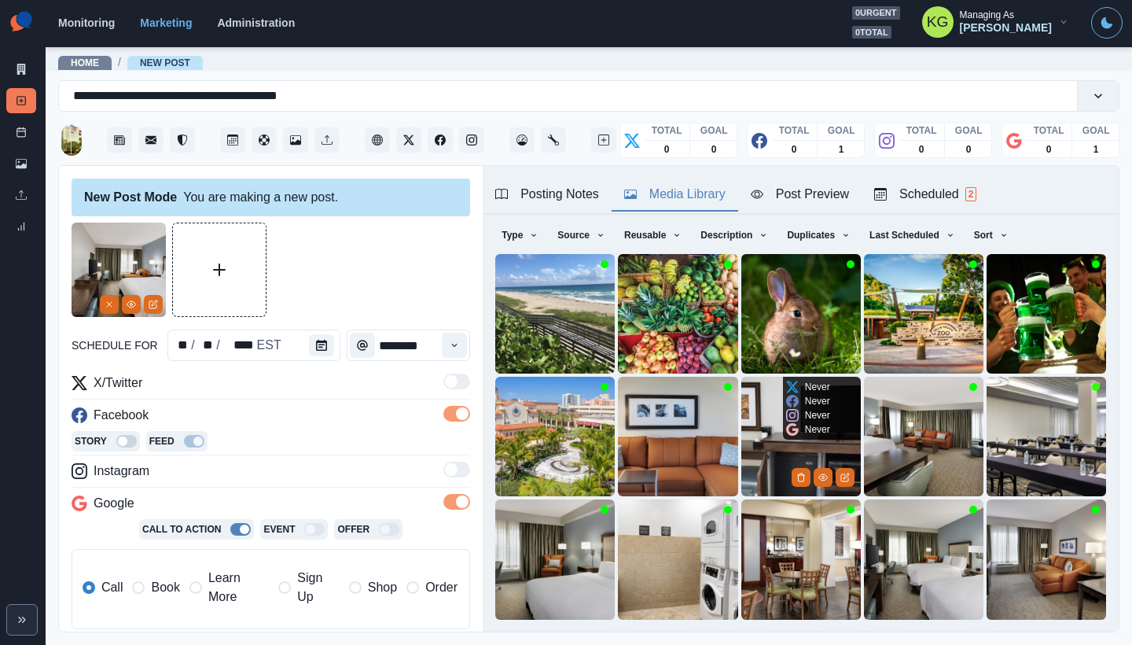
scroll to position [125, 0]
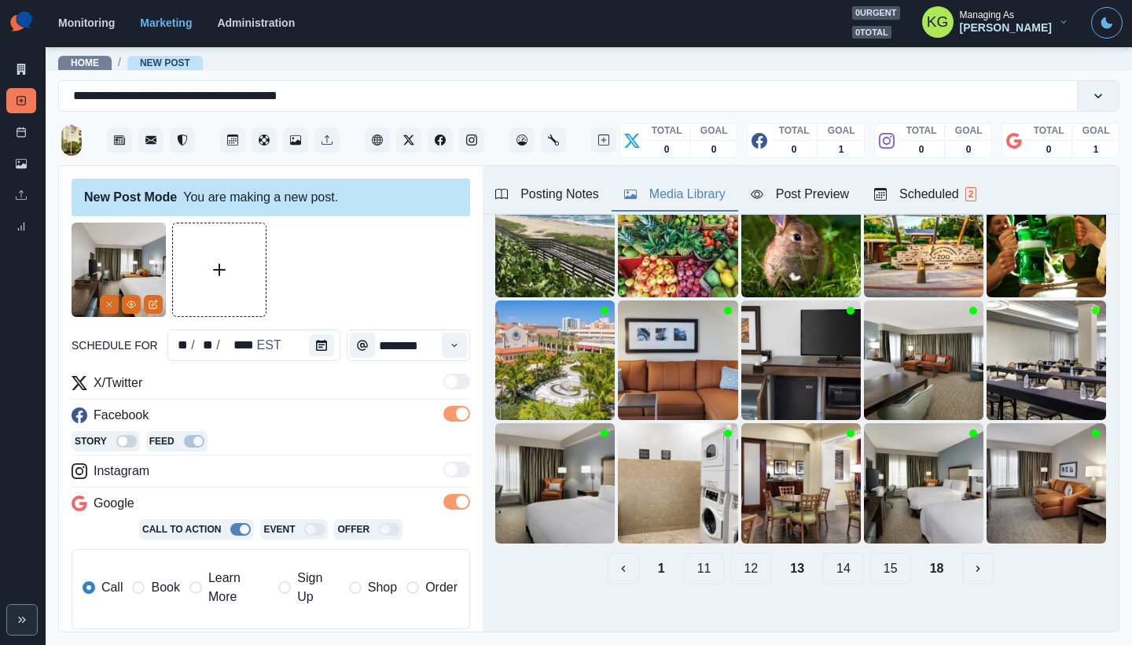
click at [742, 554] on button "12" at bounding box center [751, 568] width 41 height 31
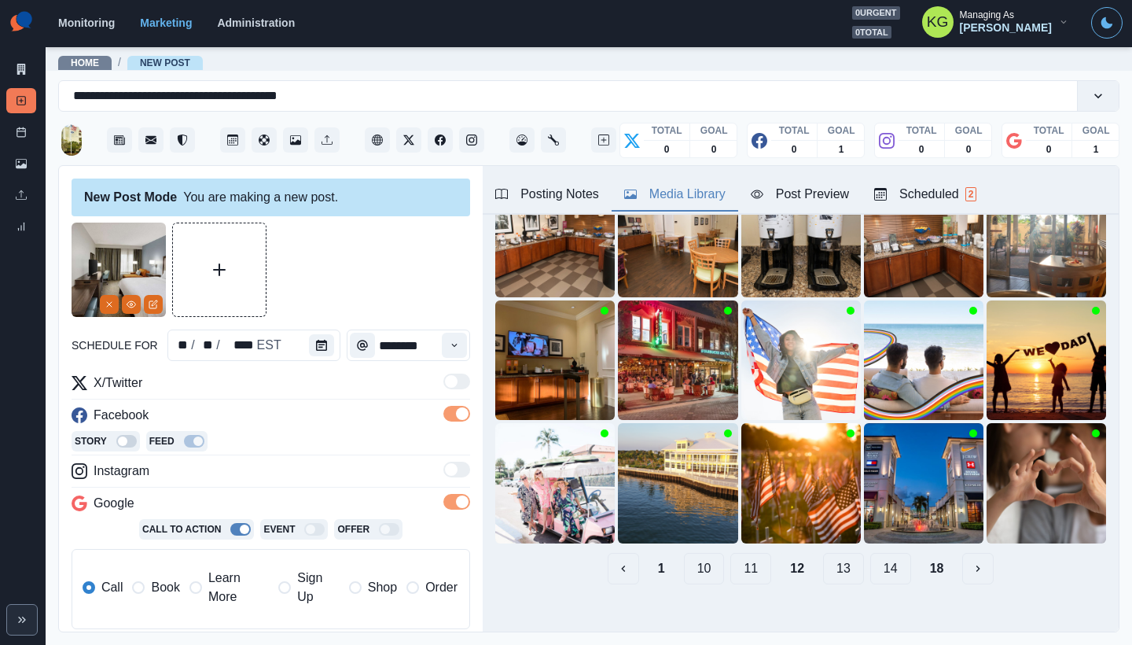
click at [713, 558] on button "10" at bounding box center [704, 568] width 41 height 31
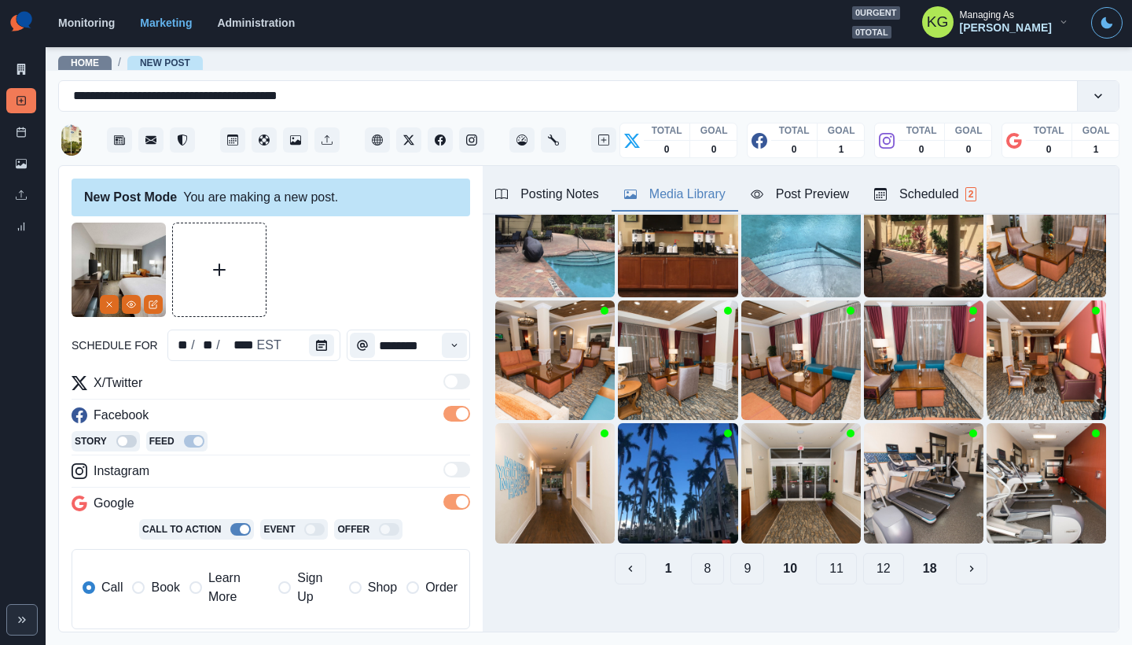
click at [743, 563] on button "9" at bounding box center [748, 568] width 34 height 31
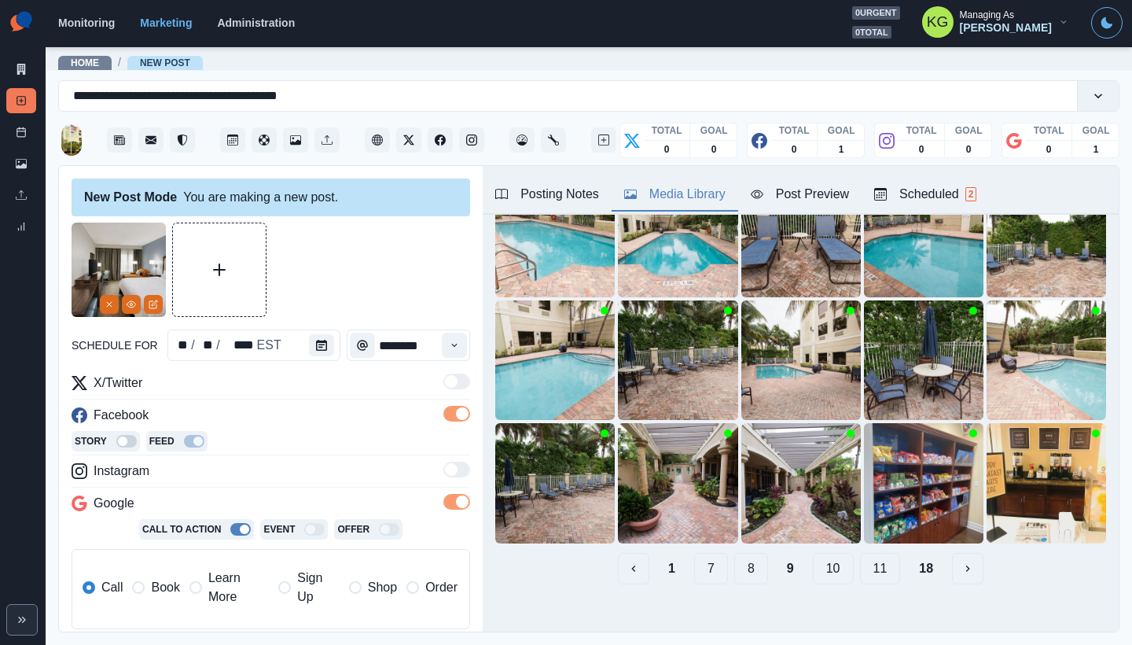
click at [743, 563] on button "8" at bounding box center [751, 568] width 34 height 31
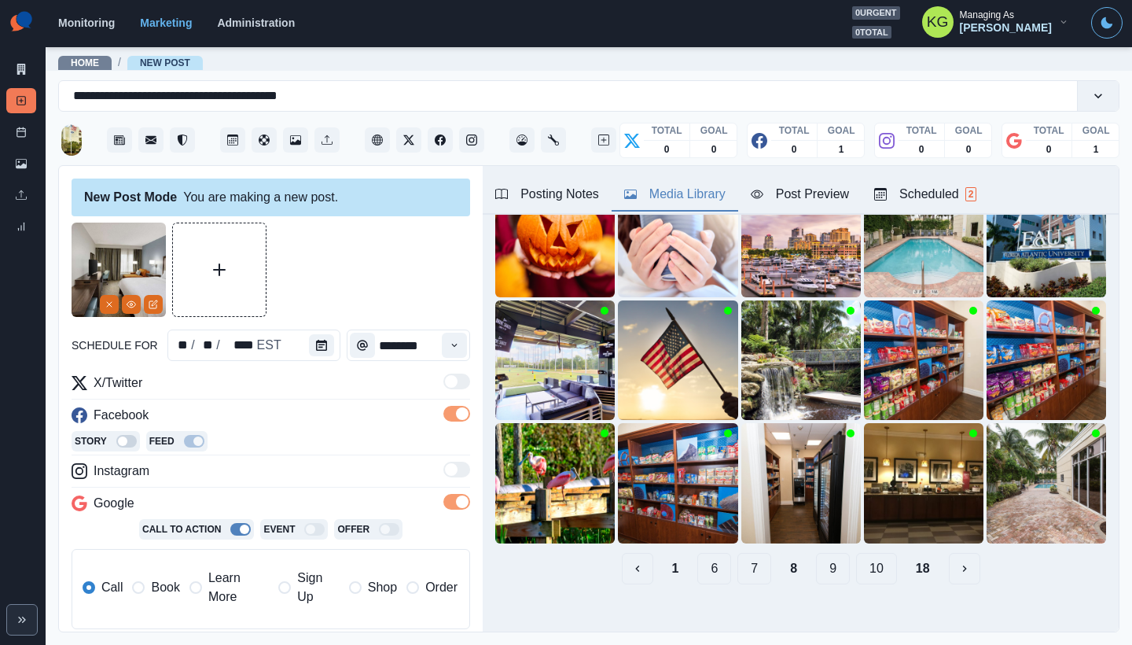
click at [743, 563] on button "7" at bounding box center [755, 568] width 34 height 31
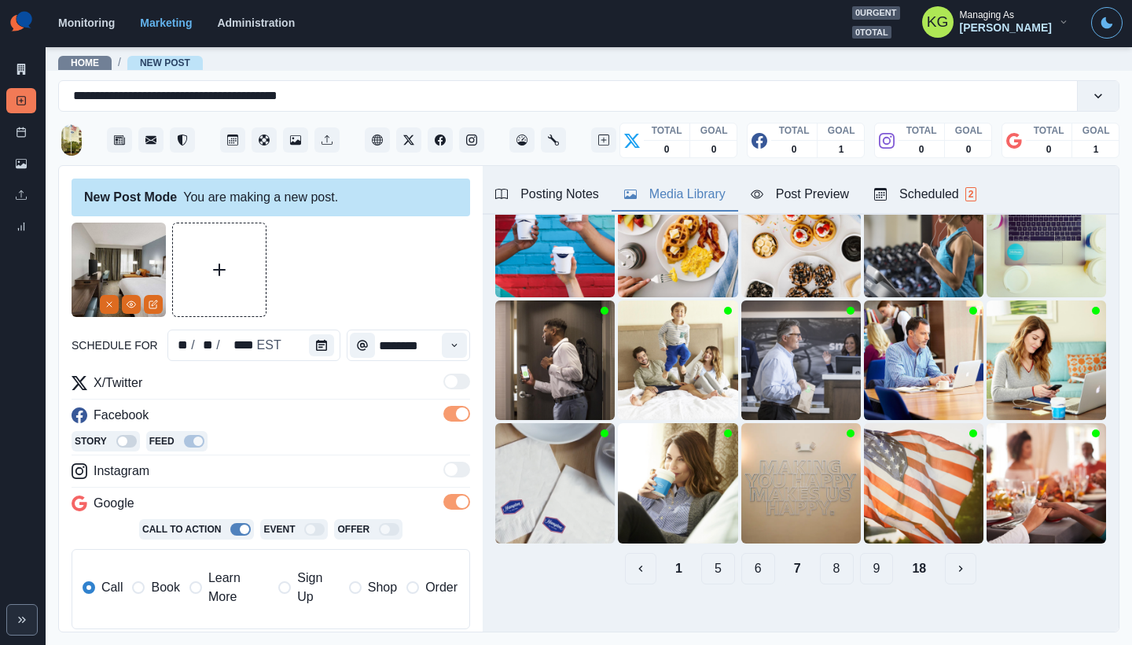
click at [743, 563] on button "6" at bounding box center [759, 568] width 34 height 31
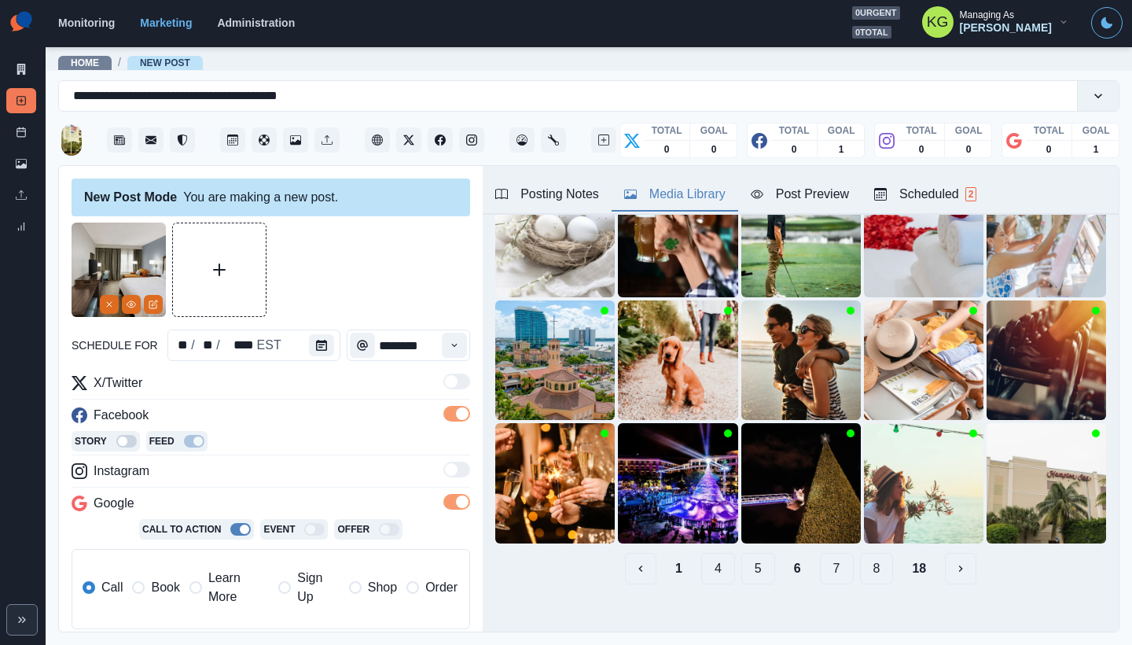
click at [820, 554] on button "7" at bounding box center [837, 568] width 34 height 31
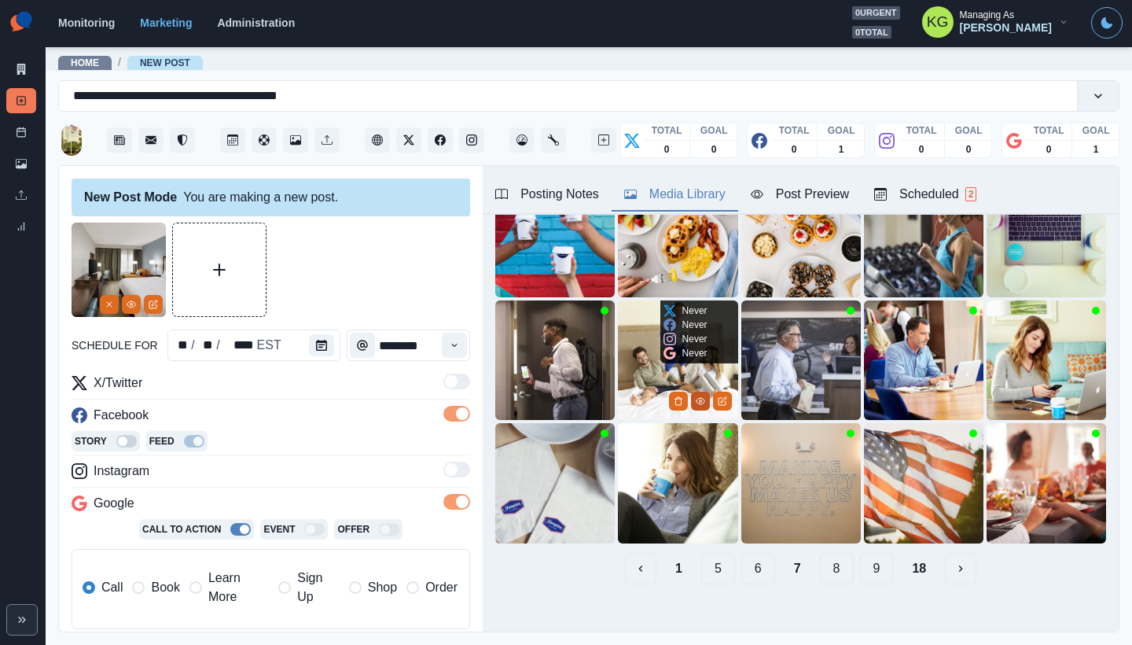
click at [696, 398] on icon "View Media" at bounding box center [700, 401] width 9 height 6
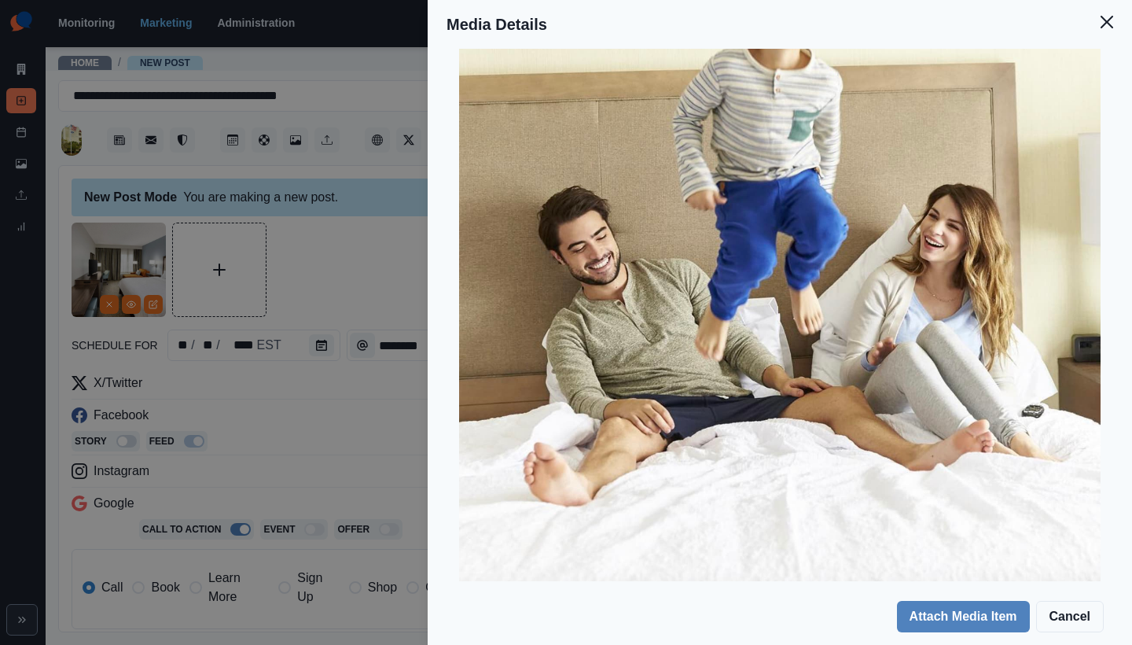
scroll to position [0, 0]
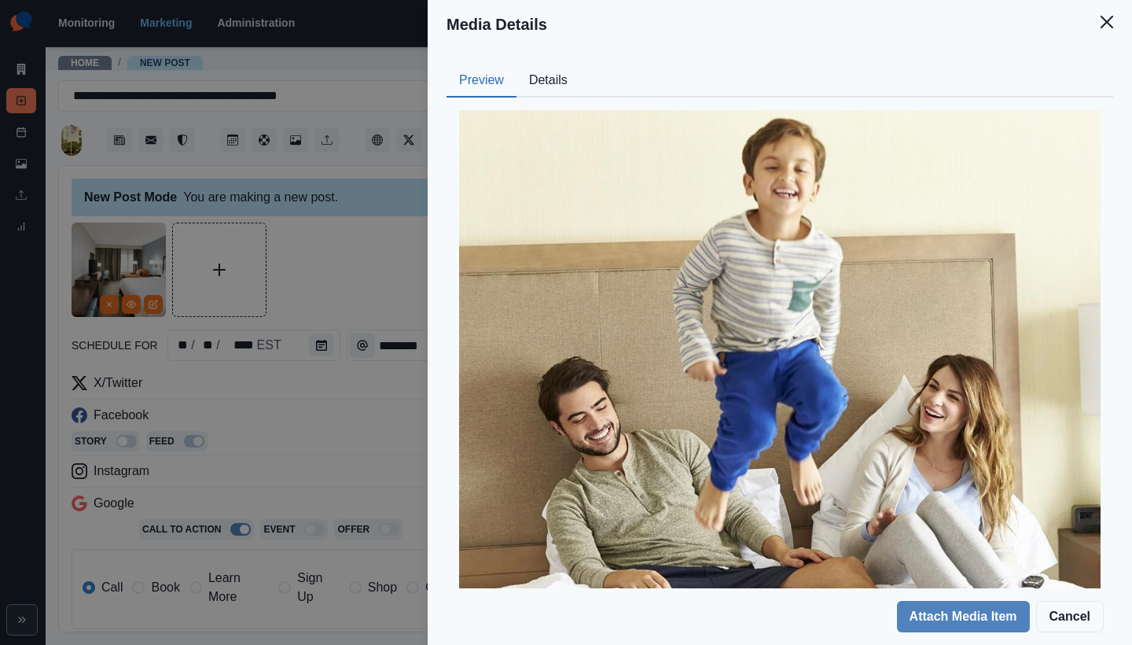
click at [552, 80] on button "Details" at bounding box center [549, 80] width 64 height 33
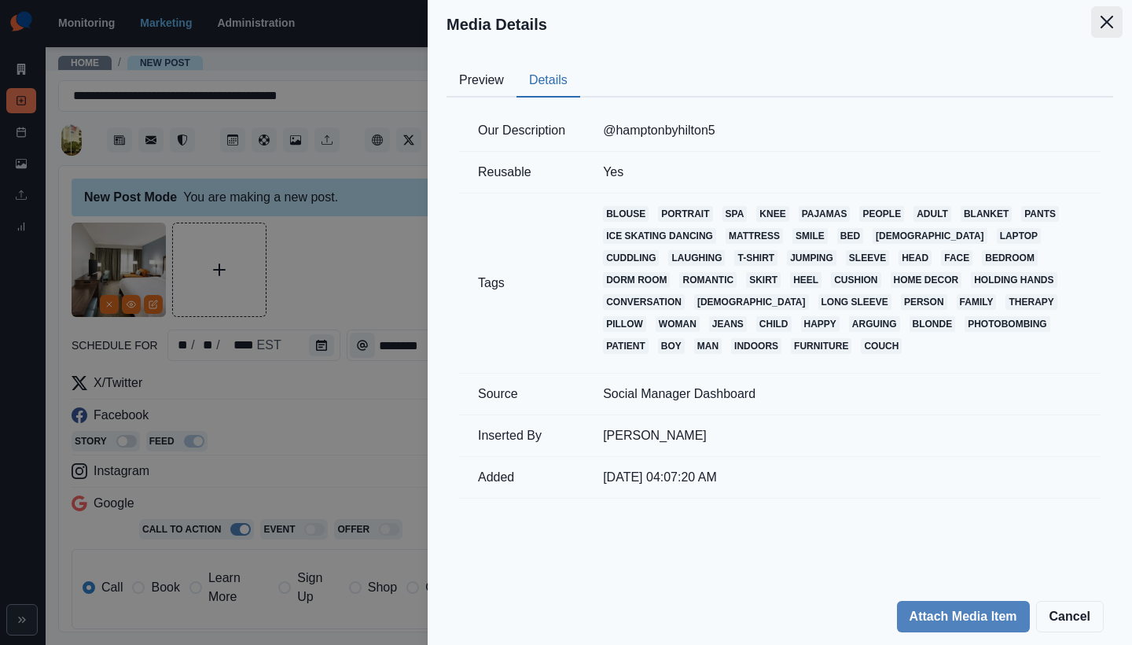
click at [1110, 21] on icon "Close" at bounding box center [1107, 22] width 13 height 13
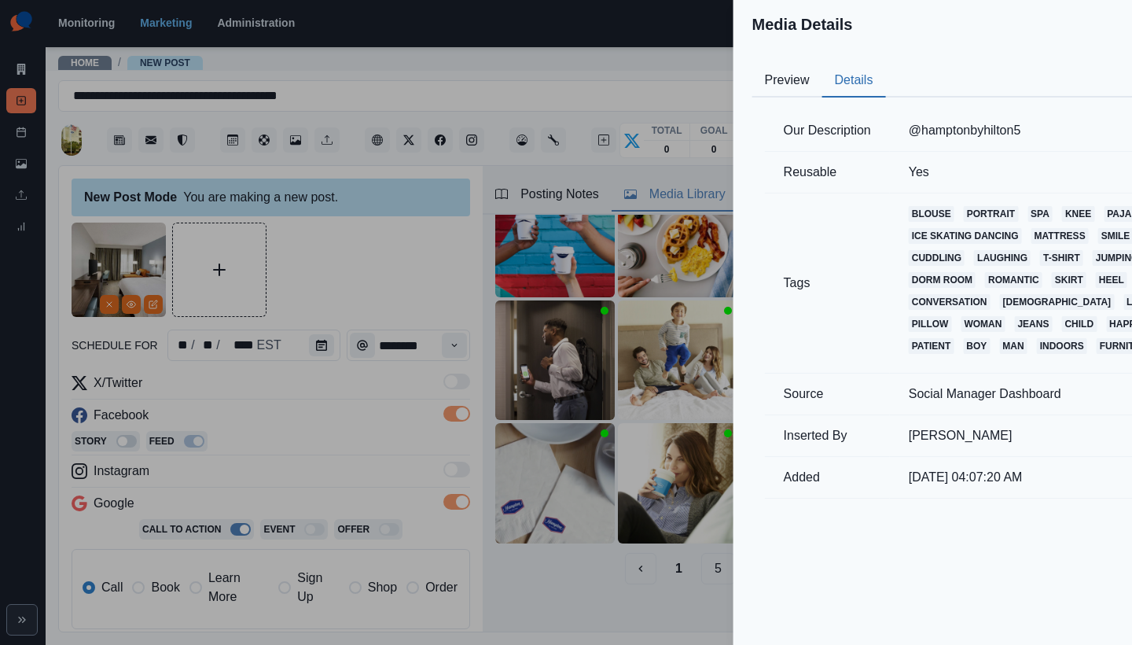
scroll to position [49, 0]
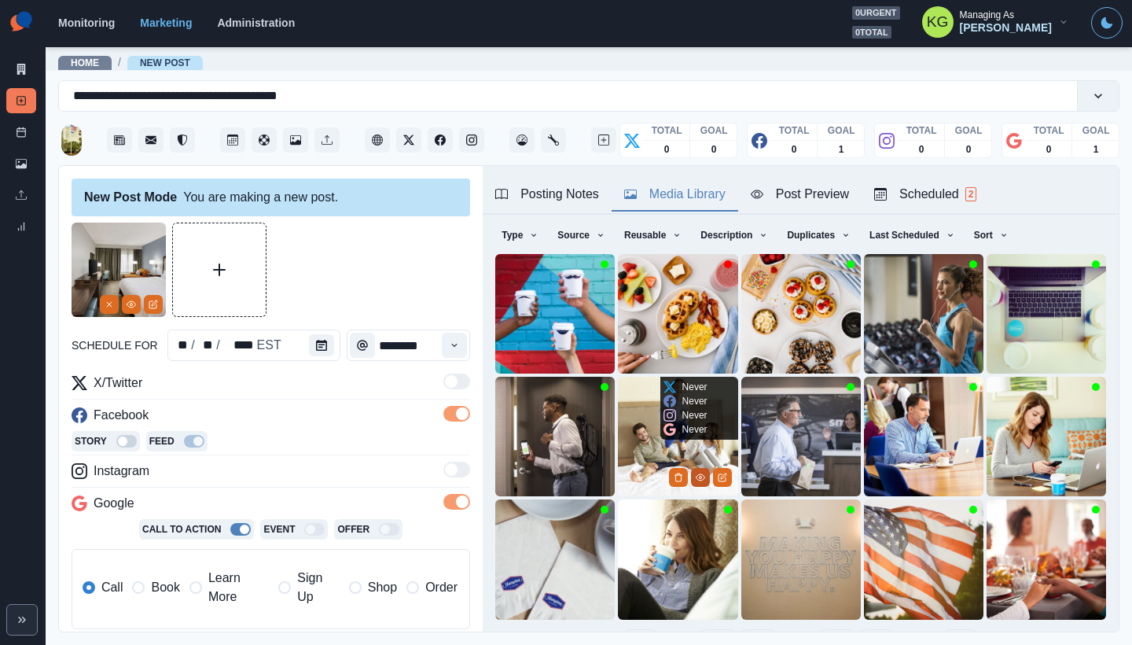
click at [699, 477] on circle "View Media" at bounding box center [700, 478] width 2 height 2
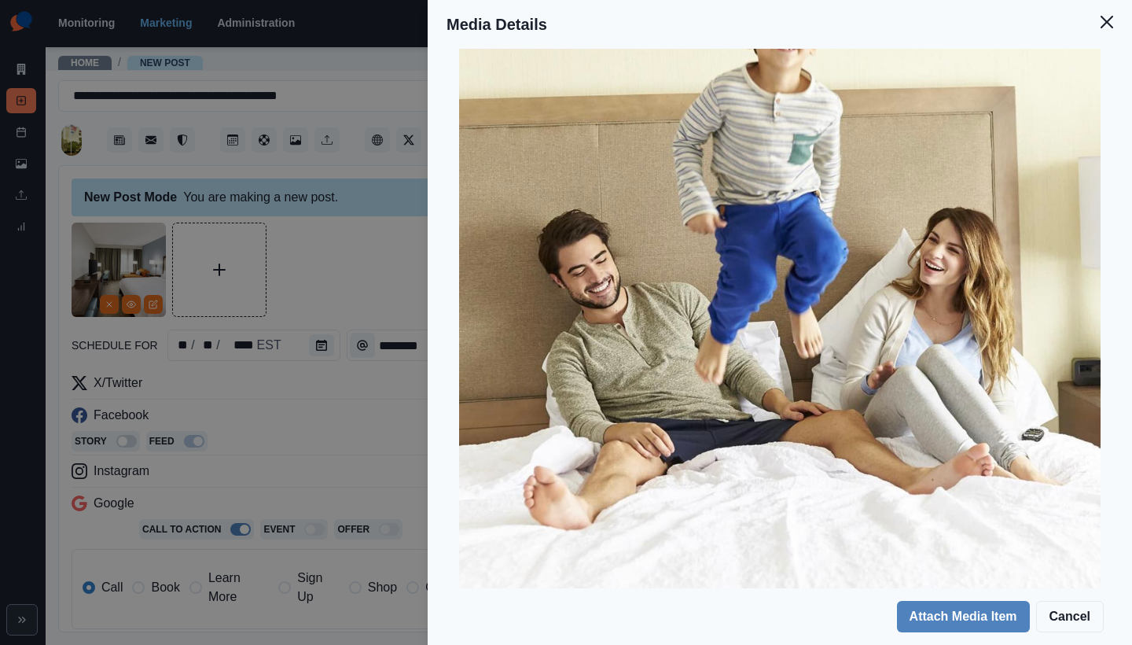
scroll to position [171, 0]
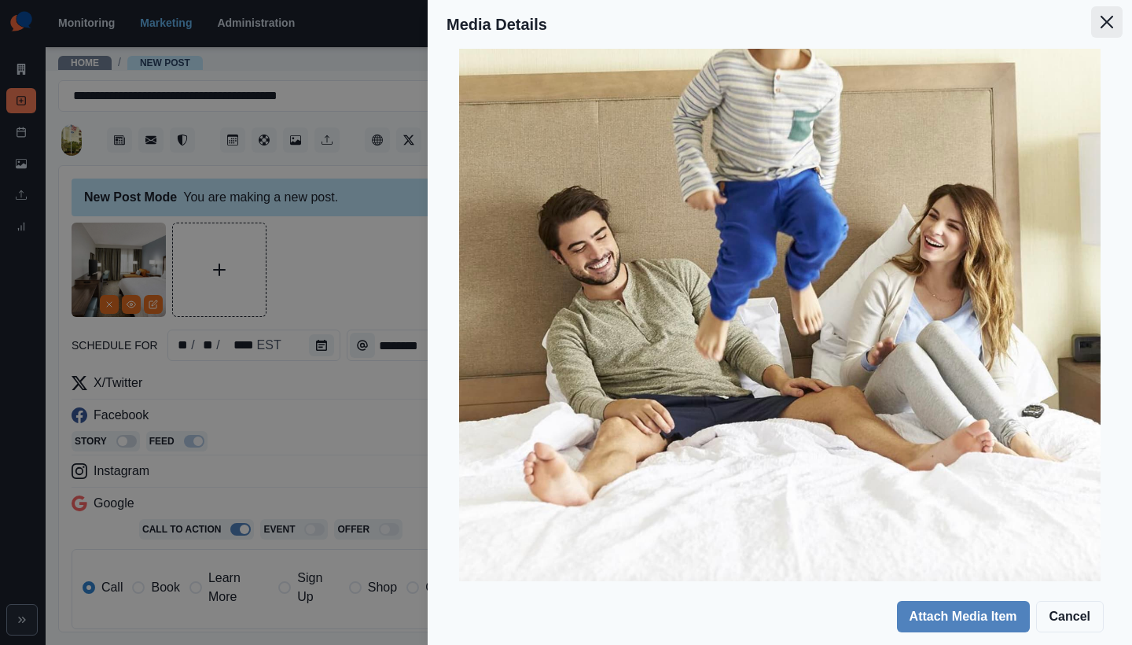
click at [1113, 17] on icon "Close" at bounding box center [1107, 22] width 13 height 13
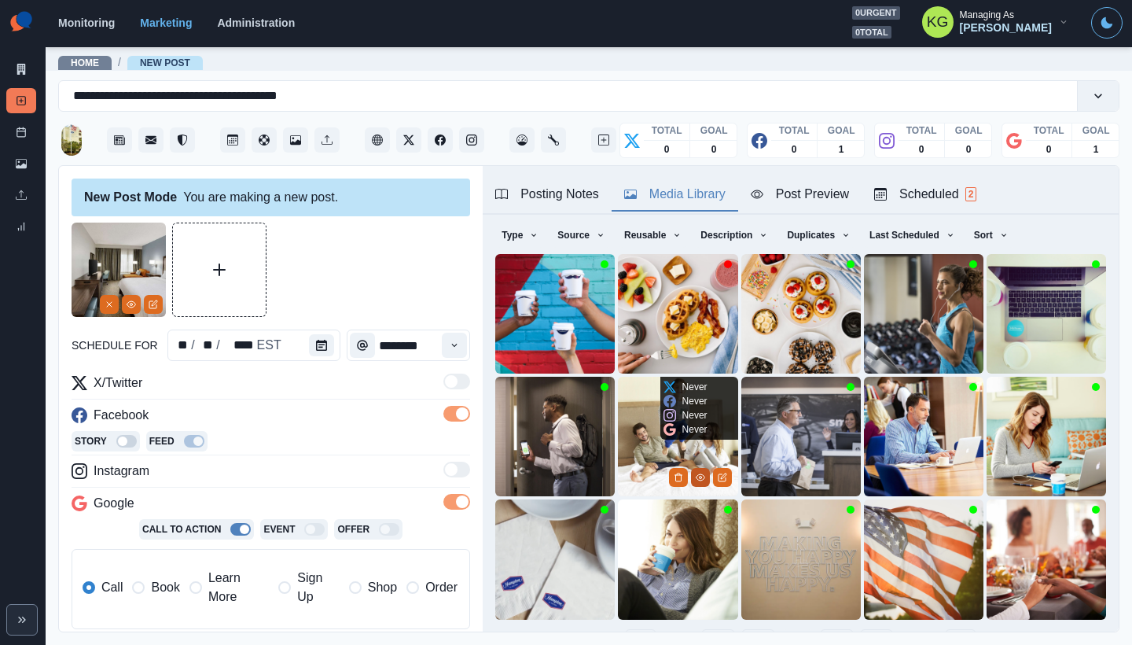
click at [696, 473] on icon "View Media" at bounding box center [700, 477] width 9 height 9
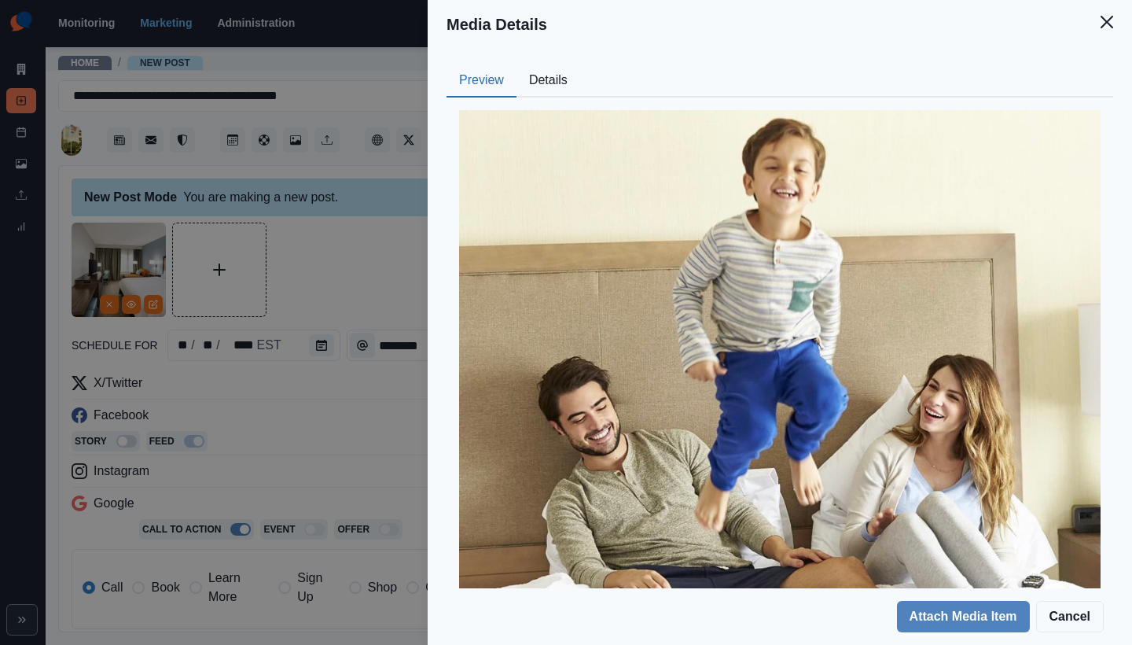
click at [565, 80] on button "Details" at bounding box center [549, 80] width 64 height 33
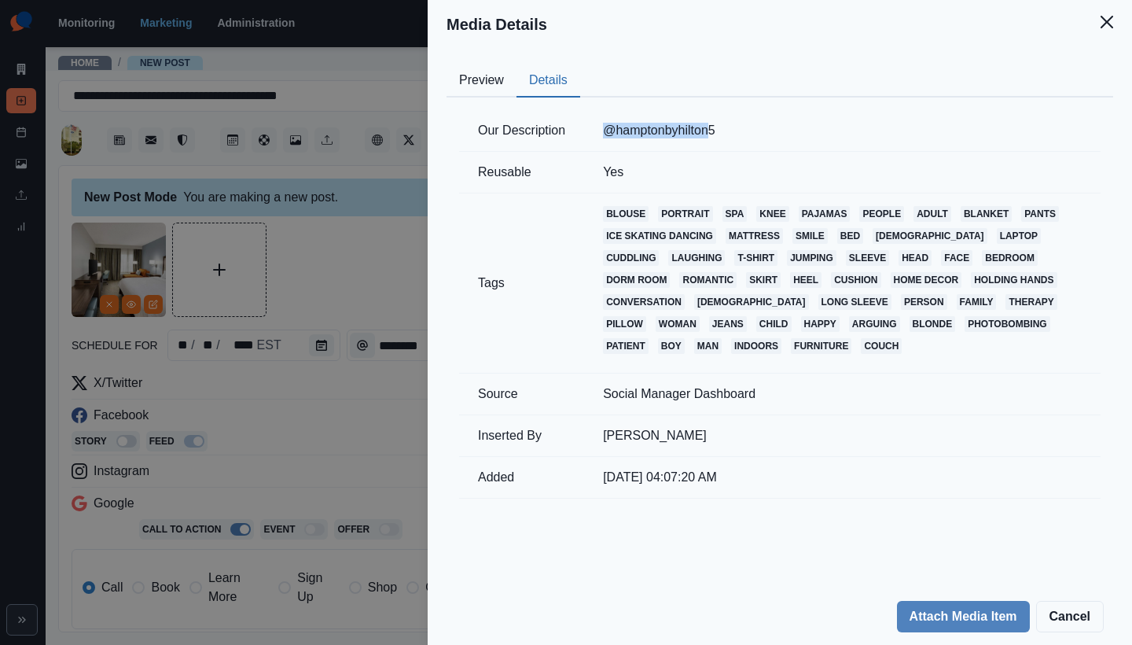
drag, startPoint x: 602, startPoint y: 131, endPoint x: 712, endPoint y: 129, distance: 110.1
click at [712, 129] on td "@hamptonbyhilton5" at bounding box center [842, 131] width 517 height 42
copy td "@hamptonbyhilton"
click at [1112, 21] on icon "Close" at bounding box center [1107, 22] width 13 height 13
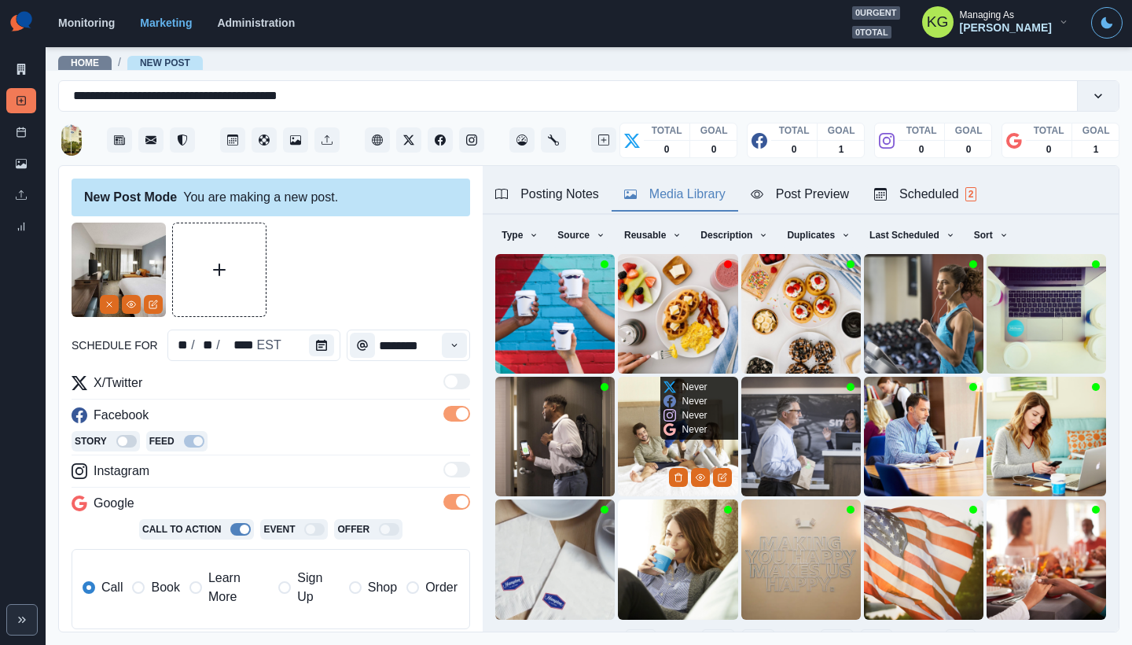
click at [640, 426] on img at bounding box center [678, 437] width 120 height 120
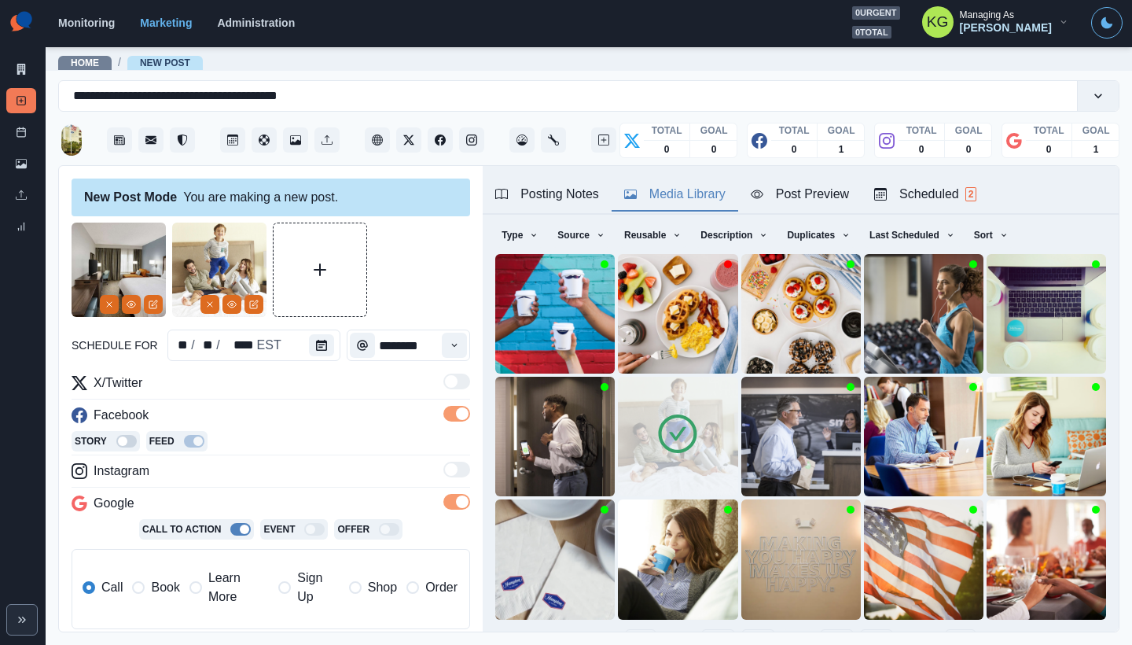
scroll to position [125, 0]
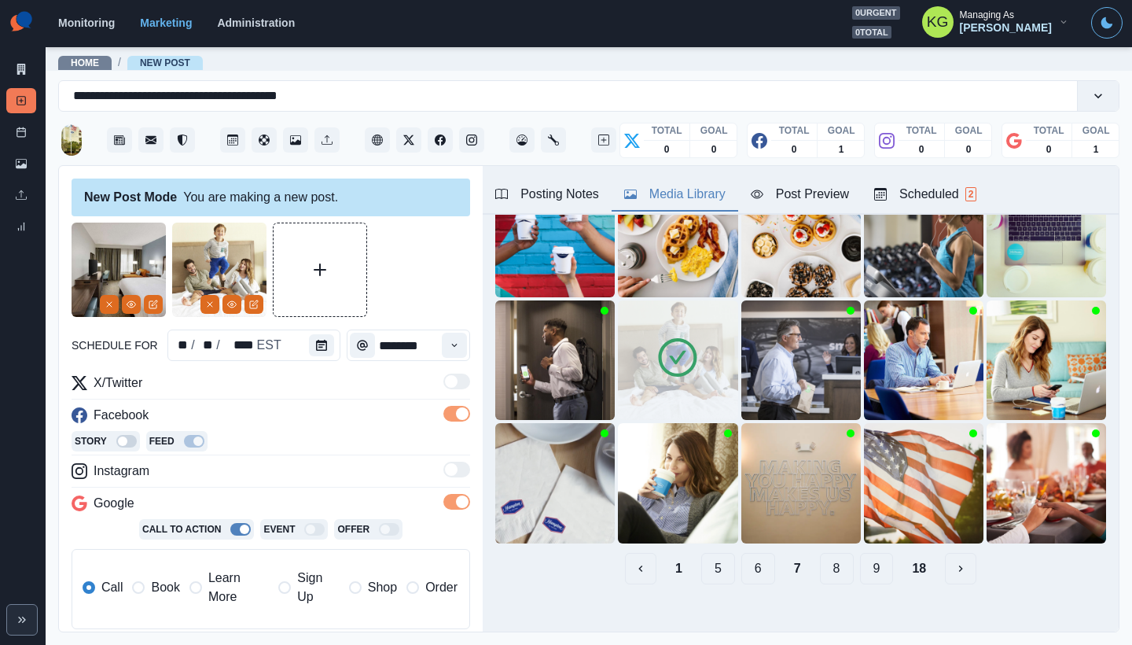
click at [749, 558] on button "6" at bounding box center [759, 568] width 34 height 31
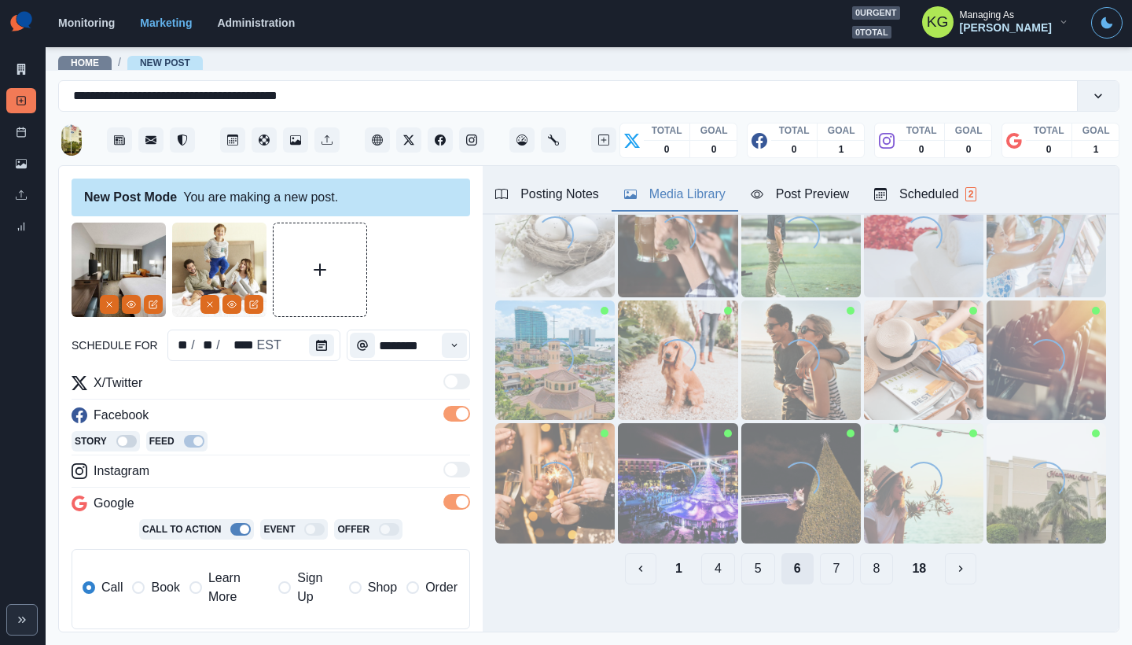
scroll to position [97, 0]
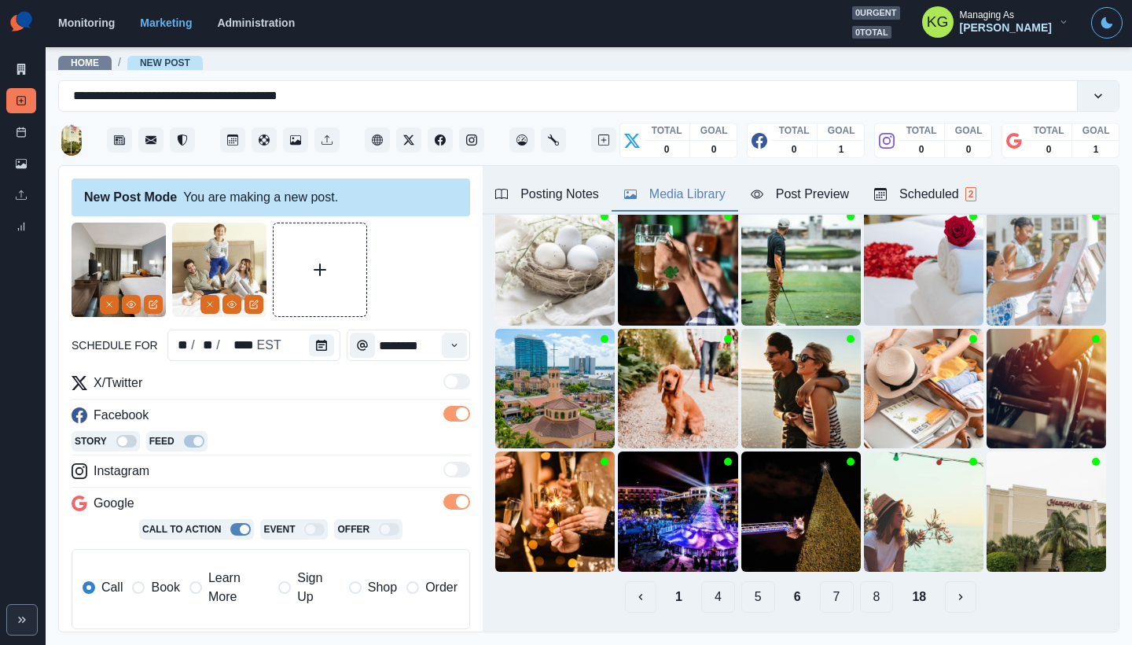
click at [742, 591] on button "5" at bounding box center [759, 596] width 34 height 31
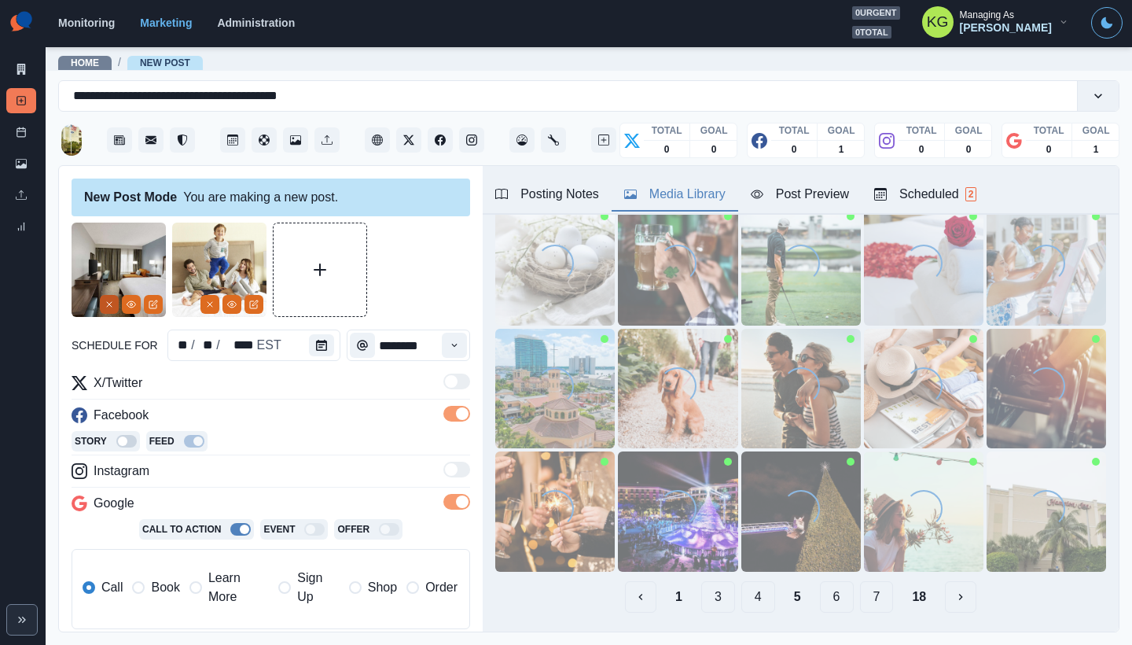
click at [114, 313] on button "Remove" at bounding box center [109, 304] width 19 height 19
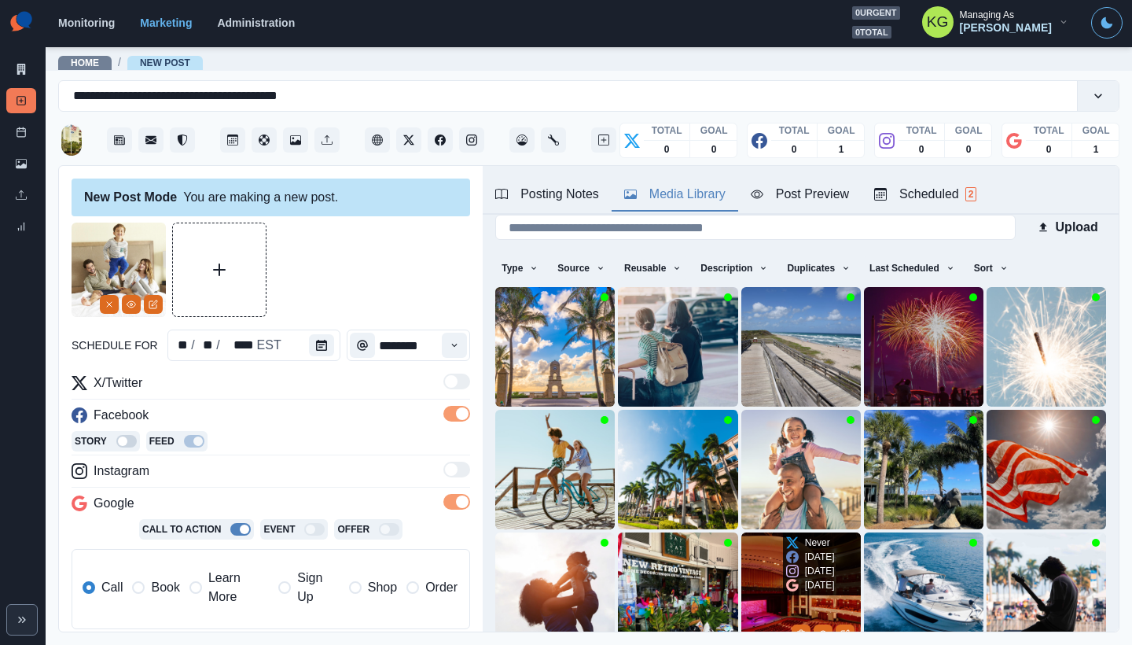
scroll to position [125, 0]
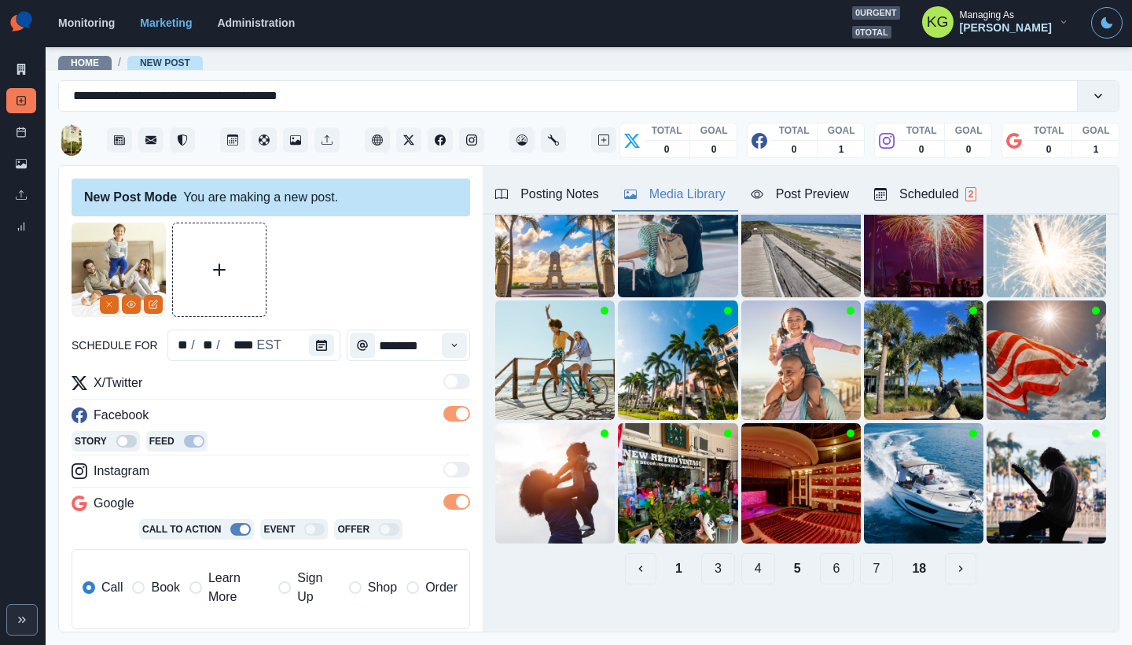
click at [742, 553] on button "4" at bounding box center [759, 568] width 34 height 31
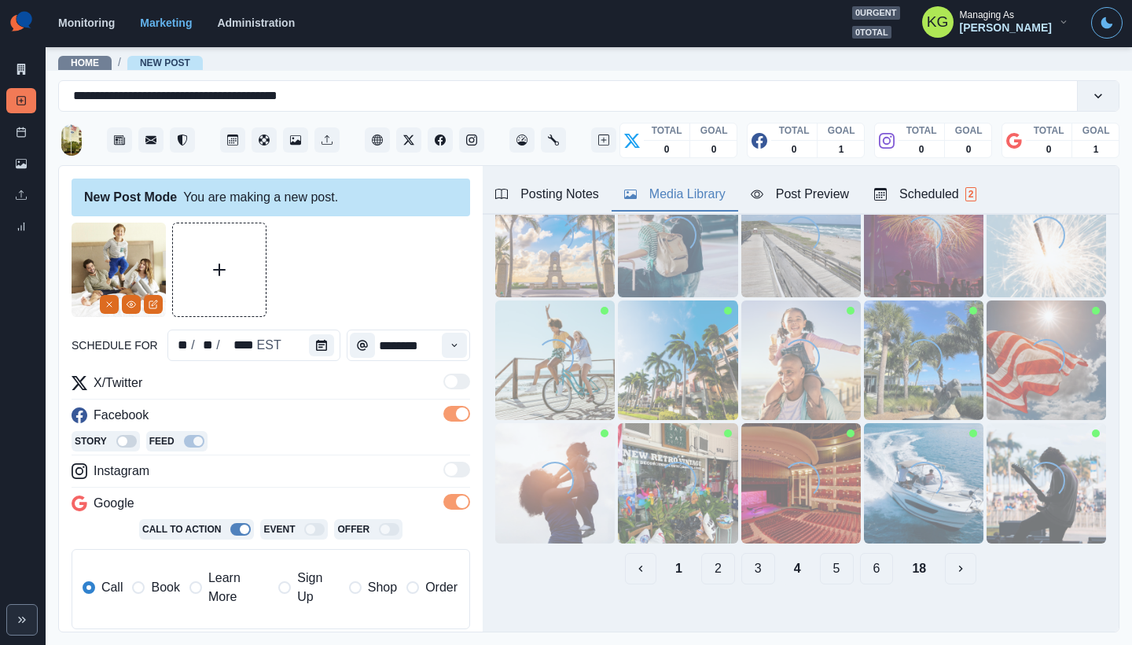
scroll to position [108, 0]
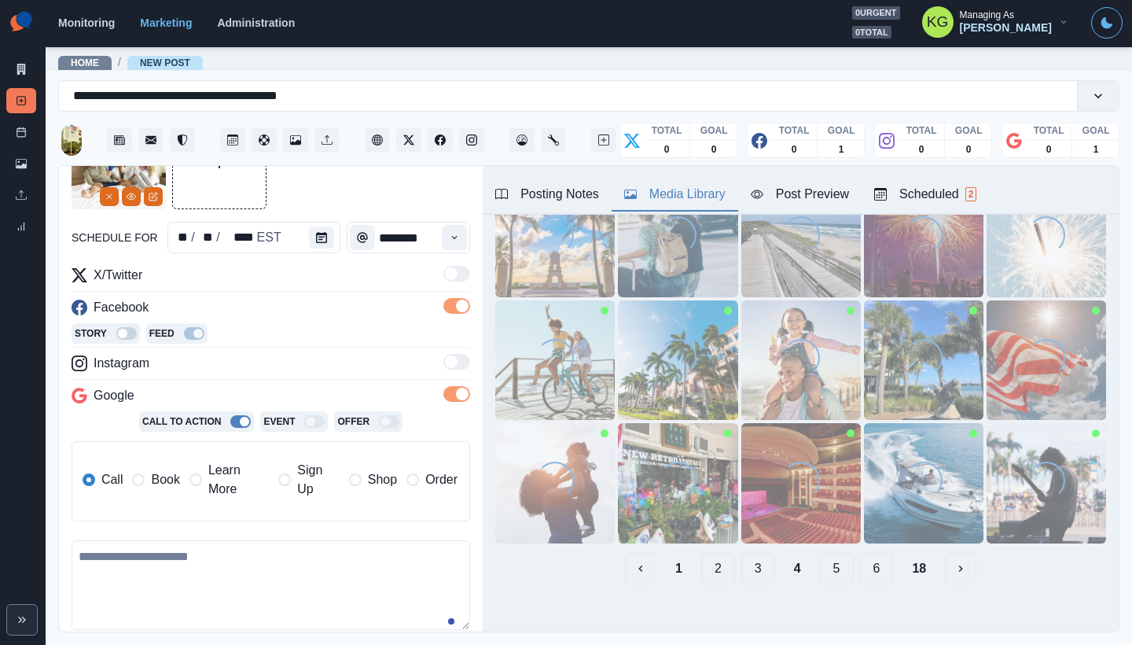
click at [286, 537] on div "X/Twitter Facebook Story Feed Instagram Google Call To Action Event Offer Call …" at bounding box center [271, 465] width 399 height 398
drag, startPoint x: 256, startPoint y: 565, endPoint x: 238, endPoint y: 568, distance: 18.4
click at [256, 565] on textarea at bounding box center [271, 585] width 399 height 90
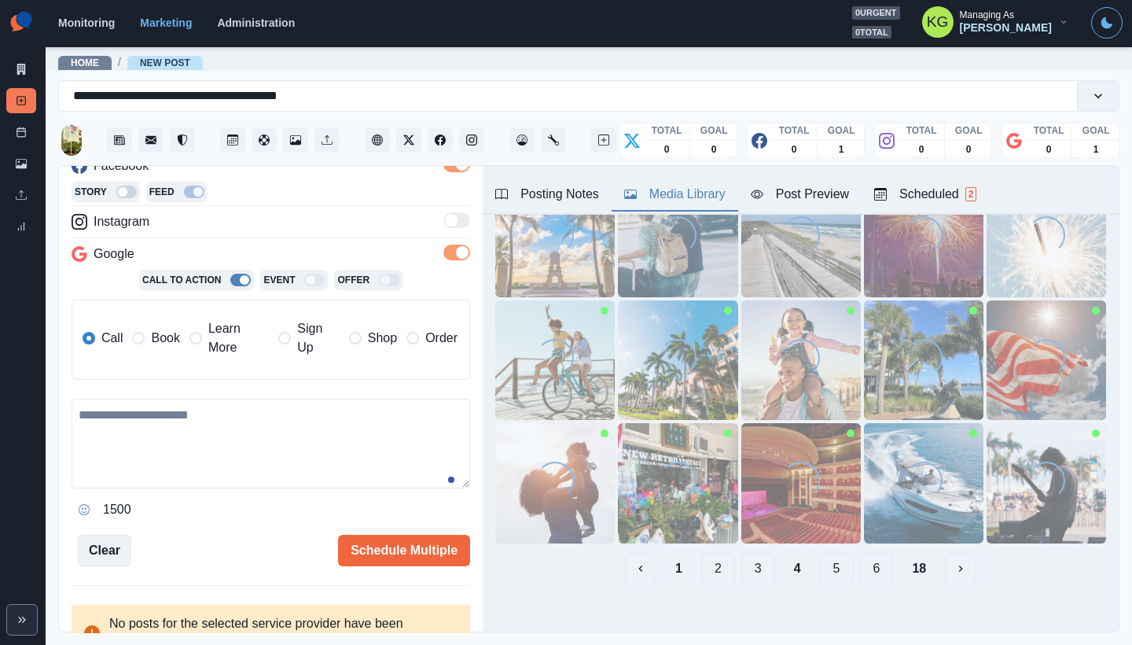
scroll to position [52, 0]
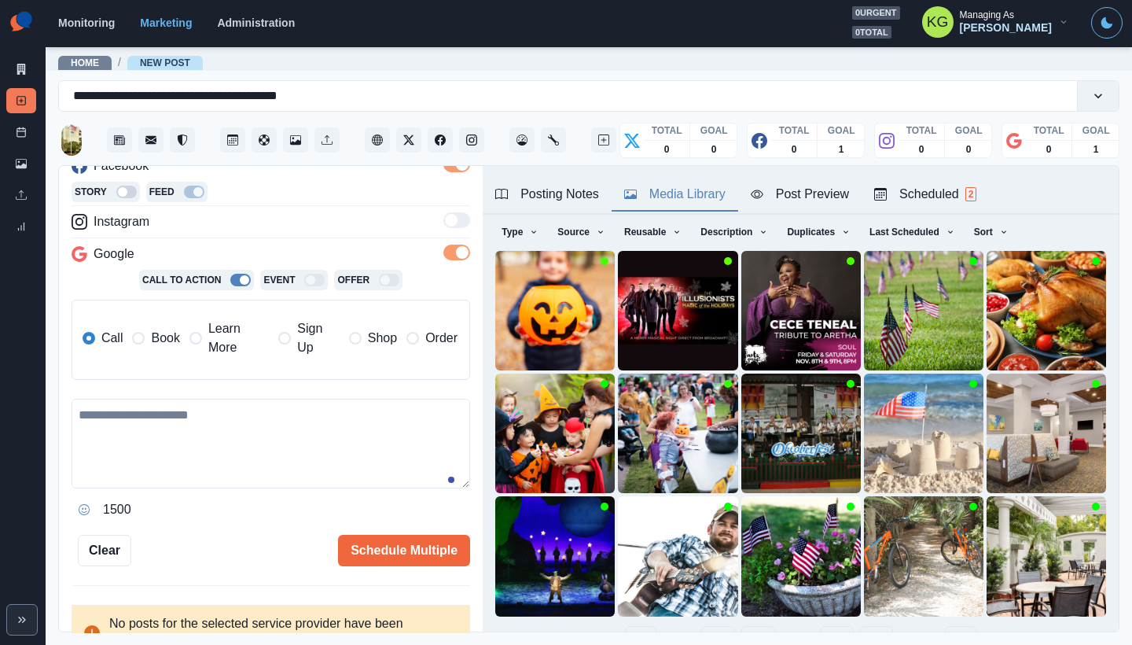
click at [89, 514] on icon "Opens Emoji Picker" at bounding box center [84, 509] width 11 height 11
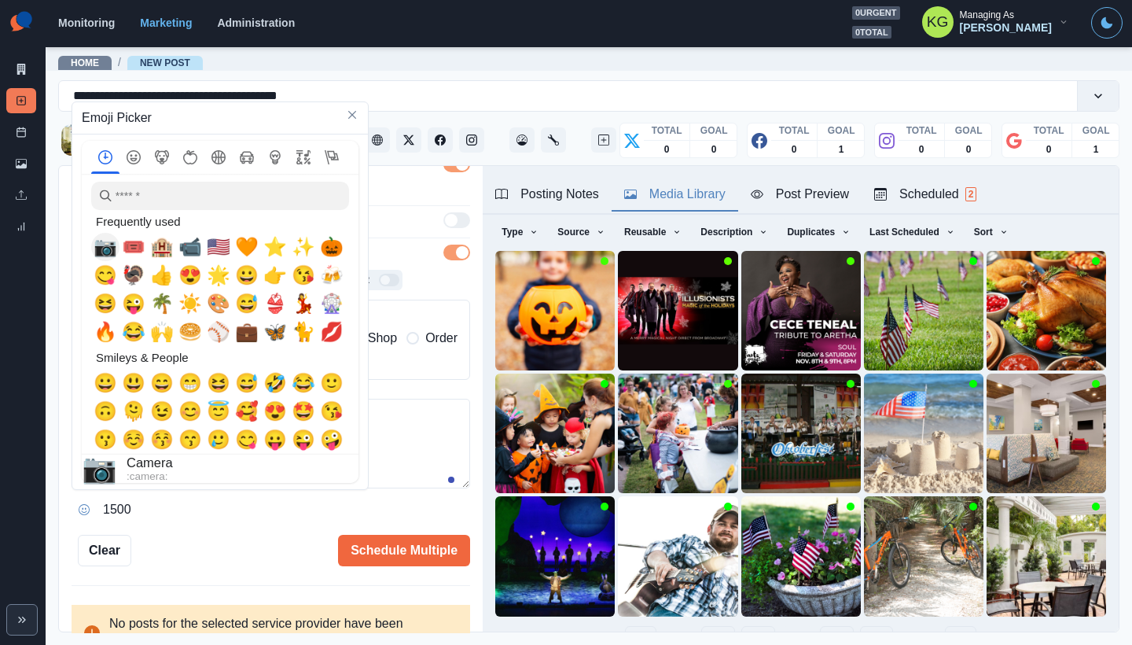
click at [116, 246] on div "📷" at bounding box center [105, 247] width 28 height 28
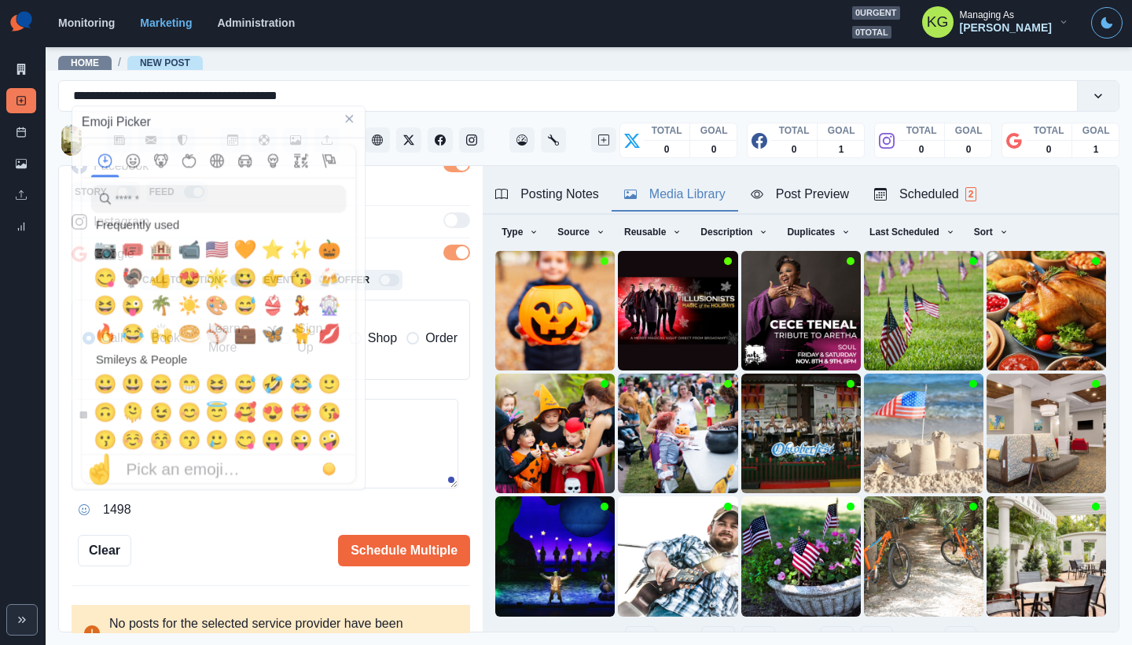
click at [431, 428] on textarea "**" at bounding box center [265, 444] width 387 height 90
click at [366, 447] on textarea "**" at bounding box center [265, 444] width 387 height 90
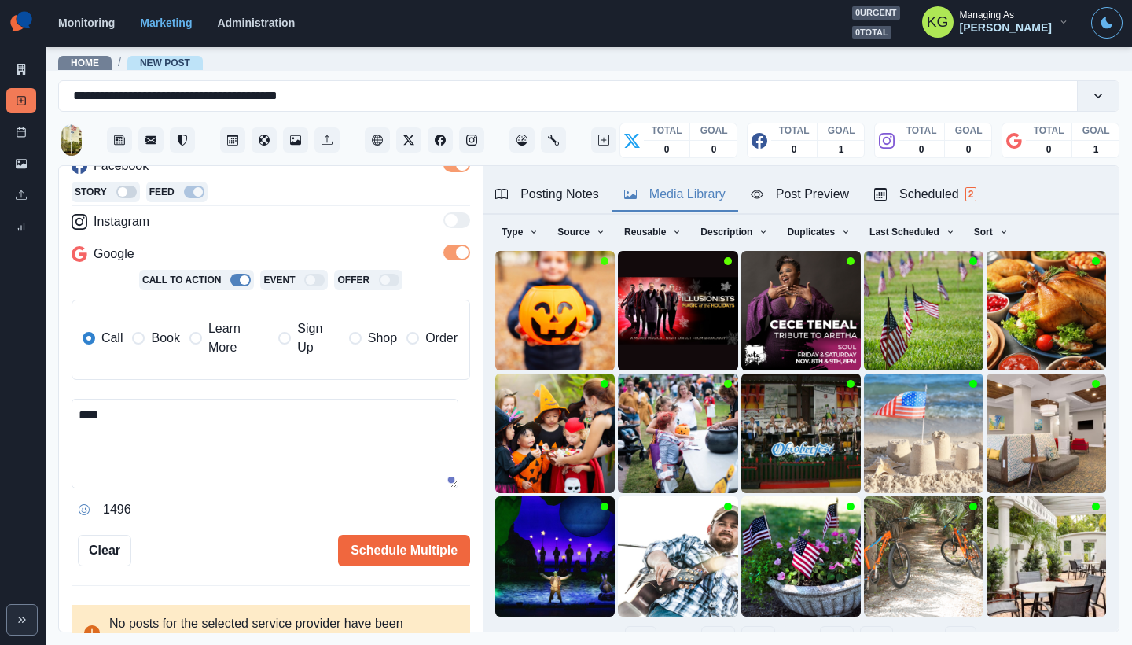
paste textarea "**********"
click at [276, 444] on textarea "**********" at bounding box center [265, 444] width 387 height 90
click at [83, 412] on textarea "**********" at bounding box center [265, 444] width 387 height 90
paste textarea "**********"
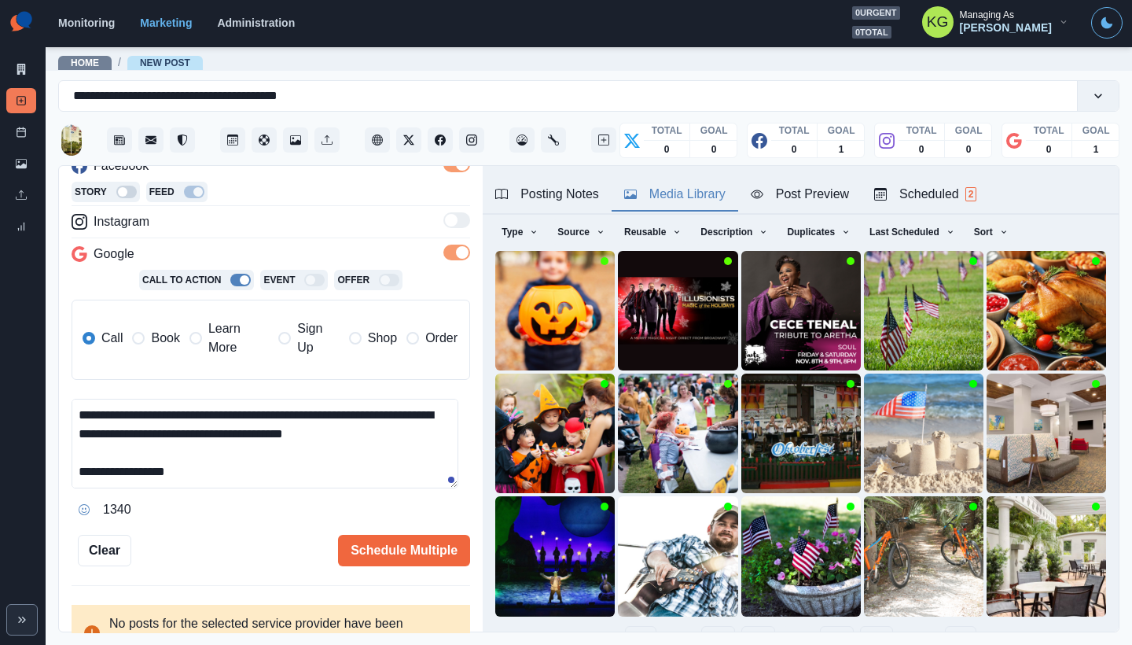
click at [514, 190] on div "Posting Notes" at bounding box center [547, 194] width 104 height 19
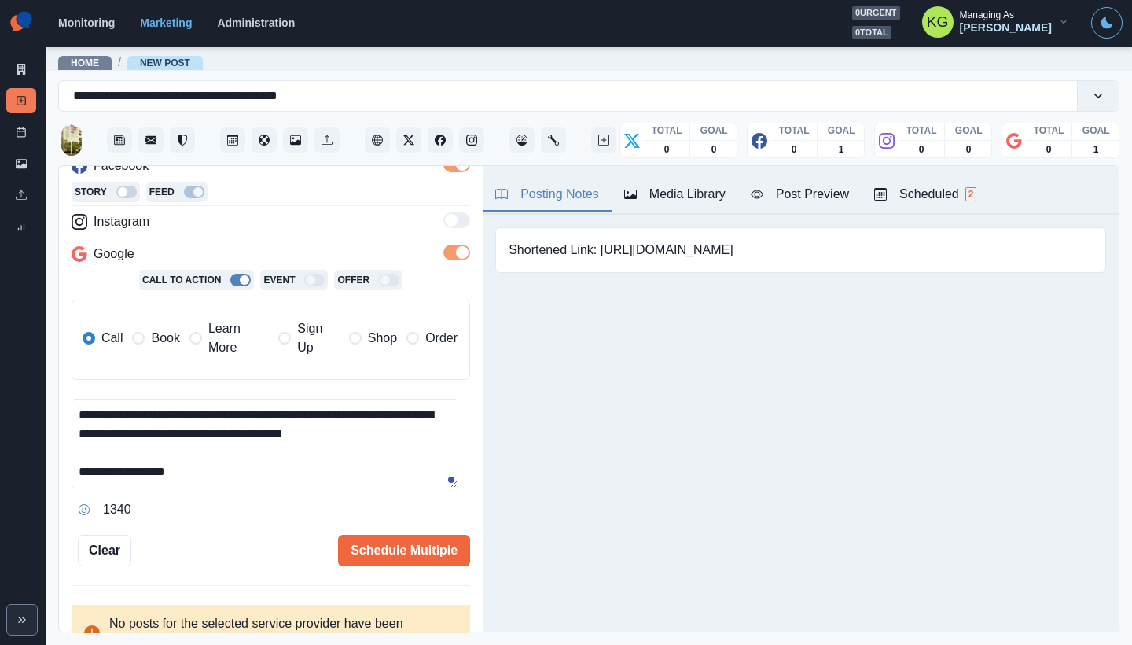
drag, startPoint x: 601, startPoint y: 247, endPoint x: 729, endPoint y: 252, distance: 128.3
click at [745, 251] on div "Shortened Link: https://bit.ly/3nbyEbb" at bounding box center [800, 250] width 611 height 46
copy pre "https://bit.ly/3nbyEbb"
click at [282, 473] on textarea "**********" at bounding box center [265, 444] width 387 height 90
paste textarea "**********"
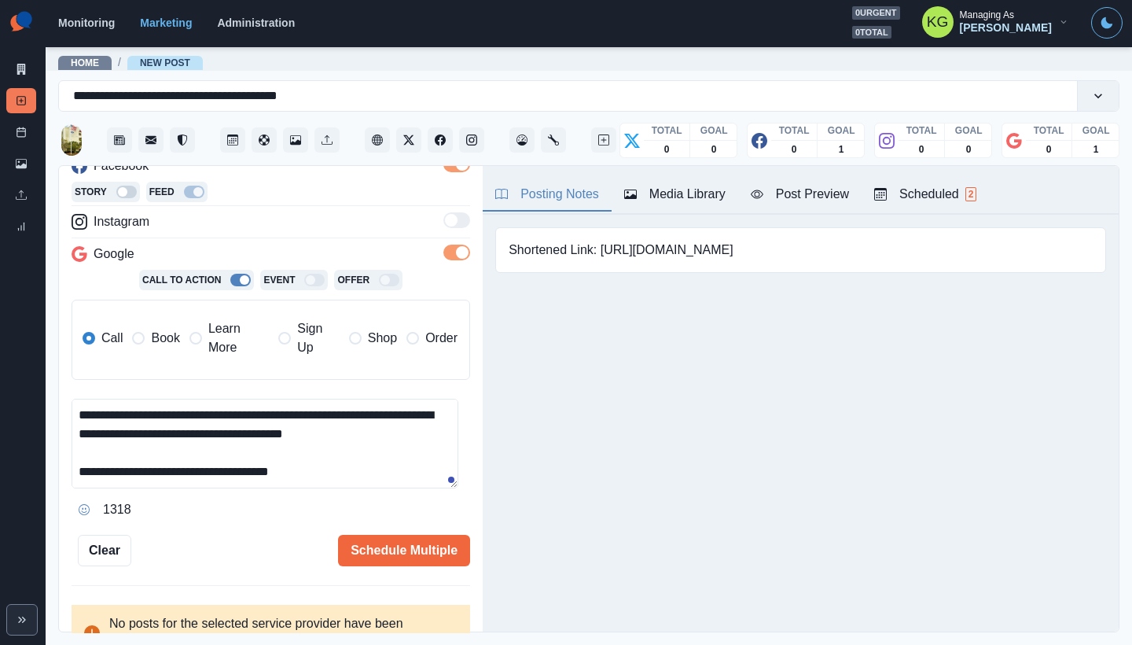
drag, startPoint x: 223, startPoint y: 470, endPoint x: 182, endPoint y: 469, distance: 41.7
click at [182, 469] on textarea "**********" at bounding box center [265, 444] width 387 height 90
click at [328, 418] on textarea "**********" at bounding box center [265, 444] width 387 height 90
type textarea "**********"
click at [432, 557] on button "Schedule Multiple" at bounding box center [404, 550] width 132 height 31
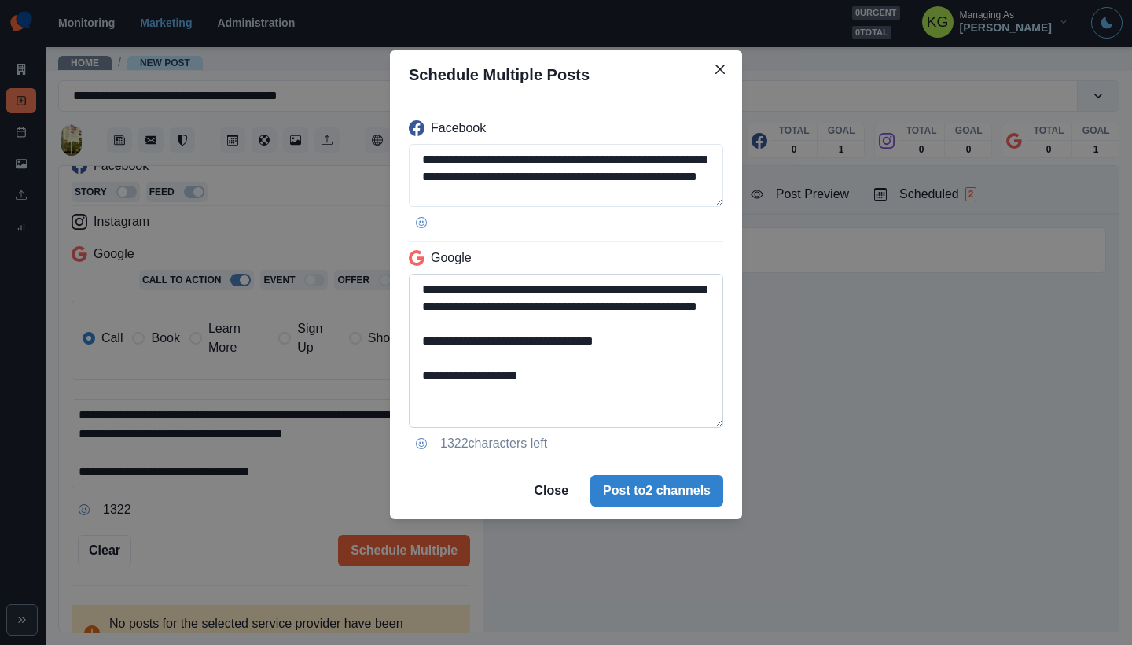
click at [701, 428] on textarea "**********" at bounding box center [566, 351] width 315 height 154
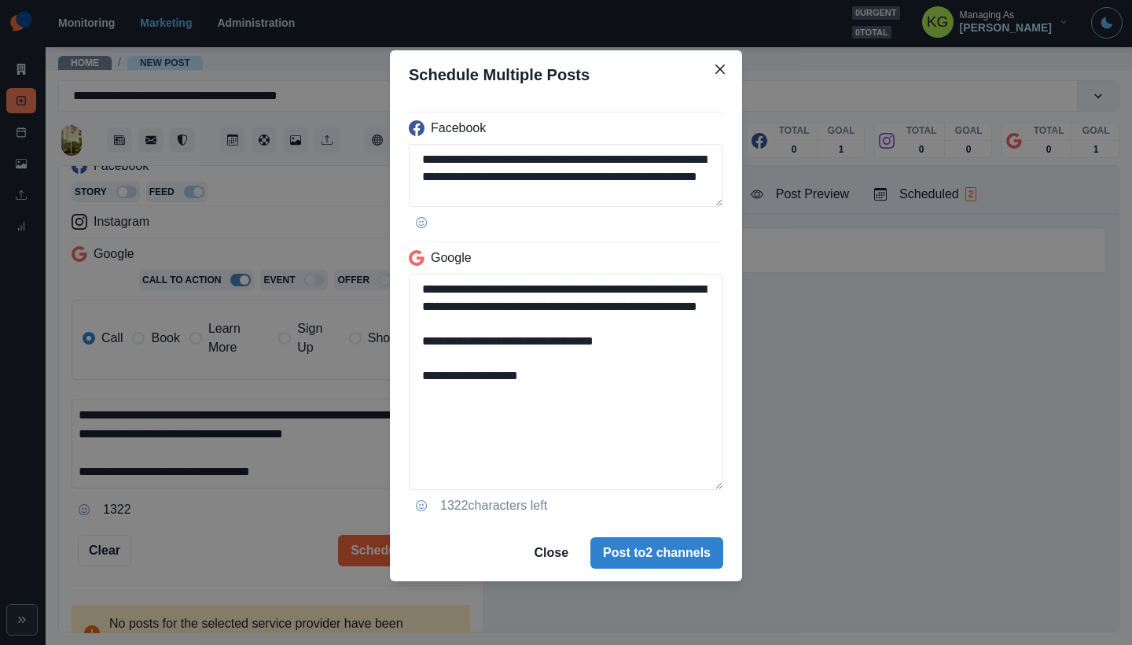
drag, startPoint x: 663, startPoint y: 363, endPoint x: 394, endPoint y: 353, distance: 269.1
click at [394, 353] on div "**********" at bounding box center [566, 311] width 352 height 425
type textarea "**********"
click at [674, 551] on button "Post to 2 channels" at bounding box center [657, 552] width 133 height 31
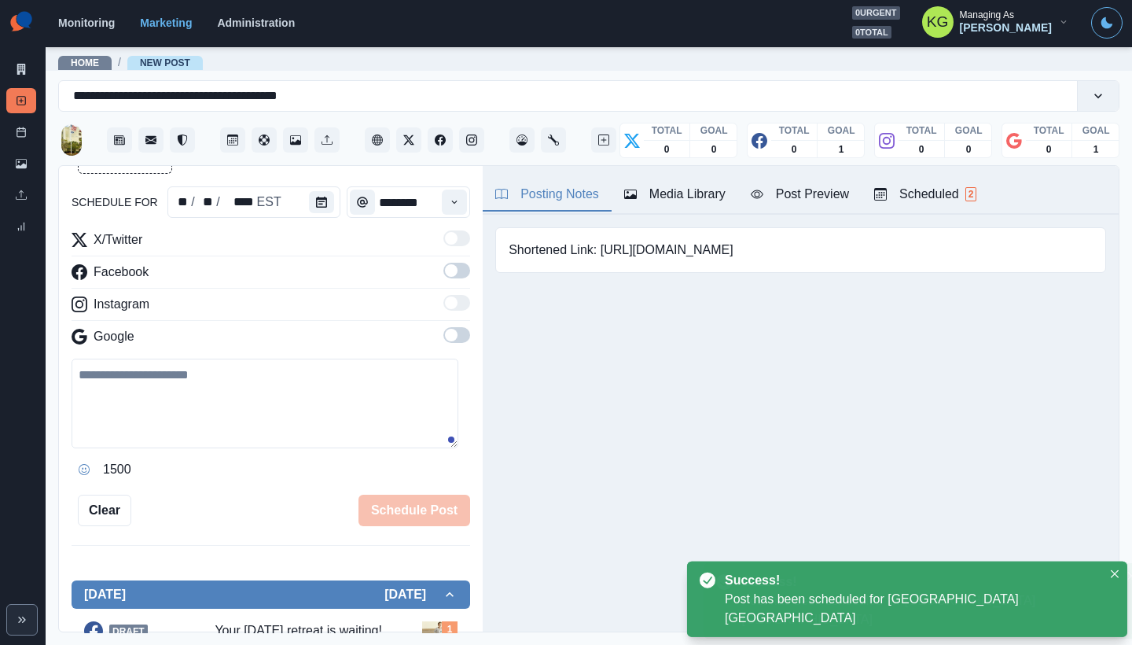
scroll to position [87, 0]
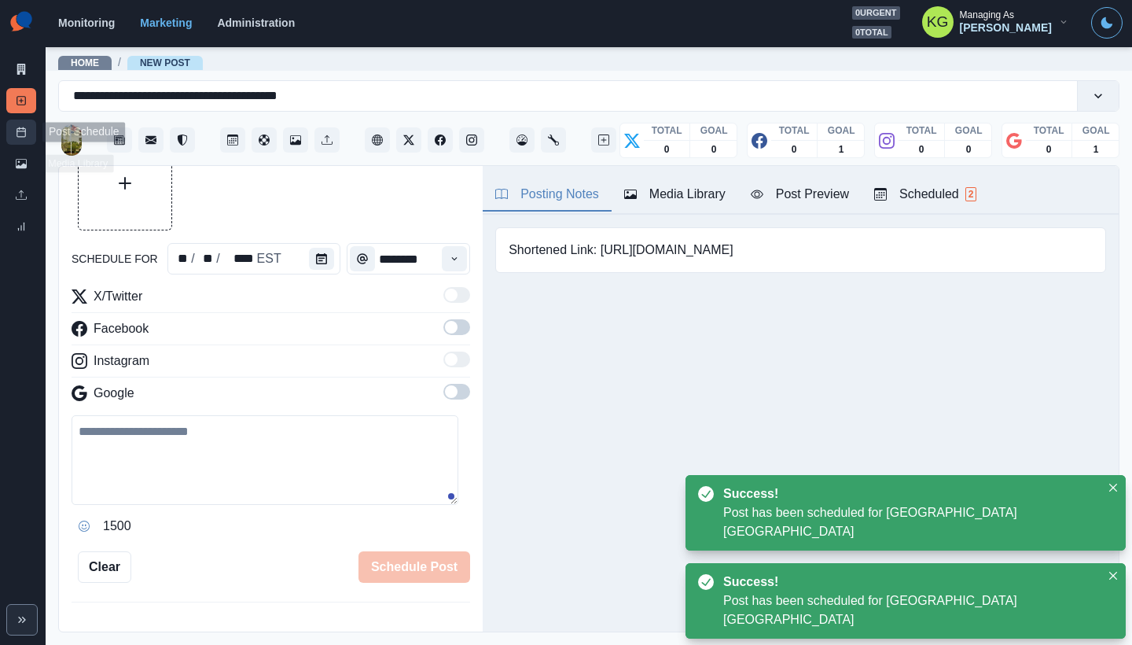
click at [20, 126] on link "Post Schedule" at bounding box center [21, 132] width 30 height 25
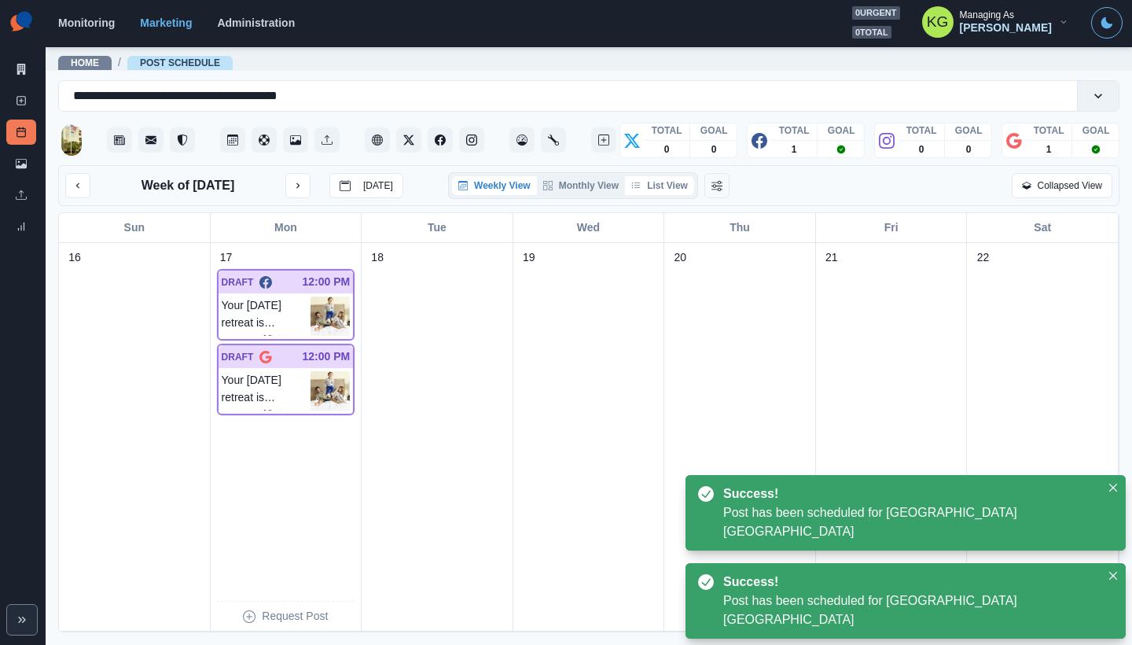
click at [690, 190] on button "List View" at bounding box center [659, 185] width 69 height 19
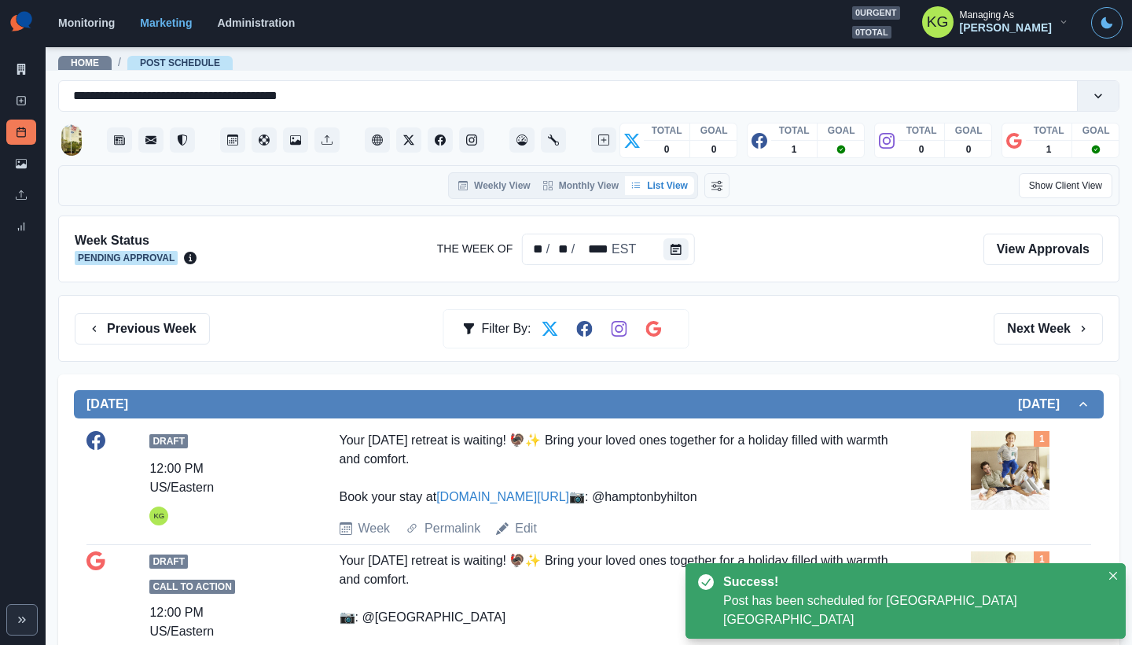
scroll to position [142, 0]
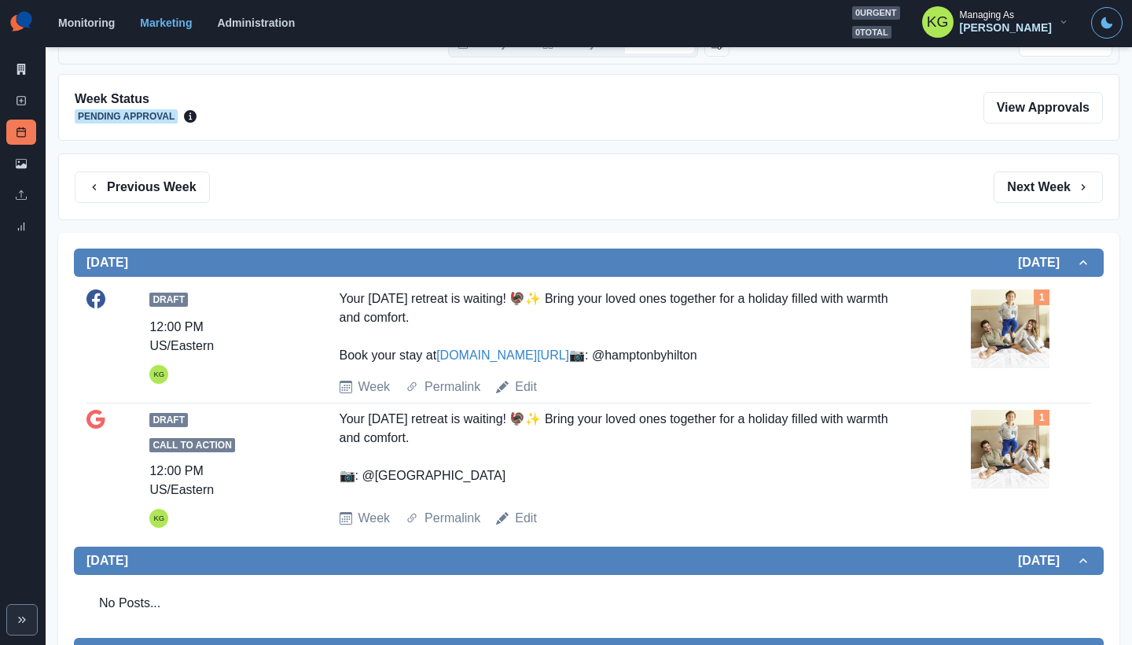
click at [1018, 317] on img at bounding box center [1010, 328] width 79 height 79
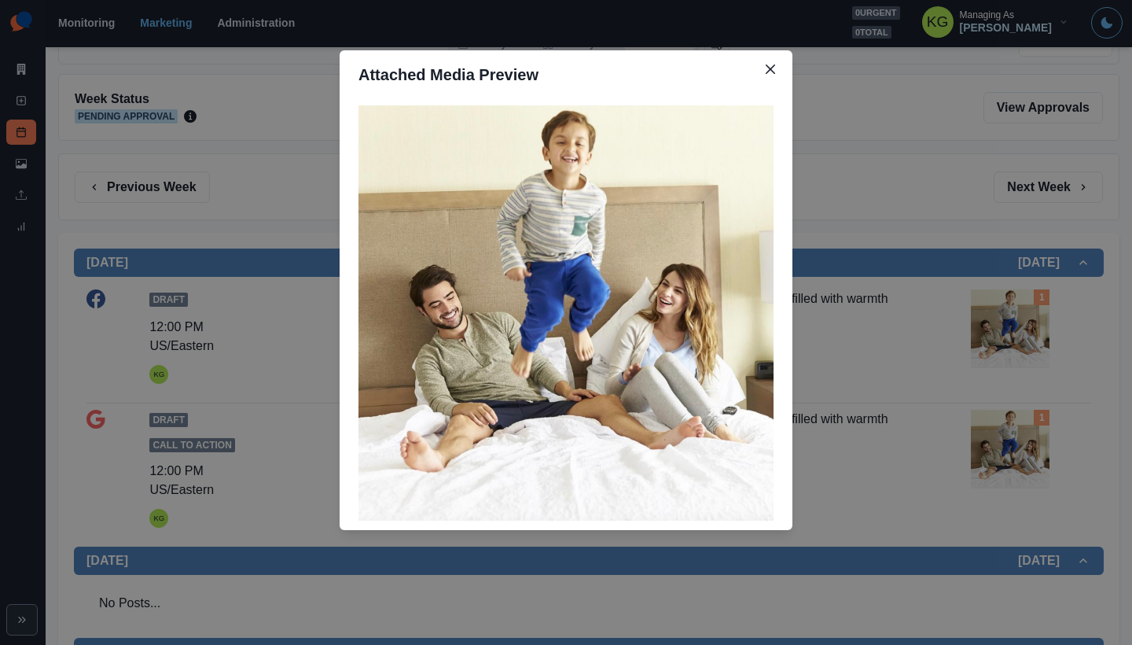
click at [938, 362] on div "Attached Media Preview" at bounding box center [566, 322] width 1132 height 645
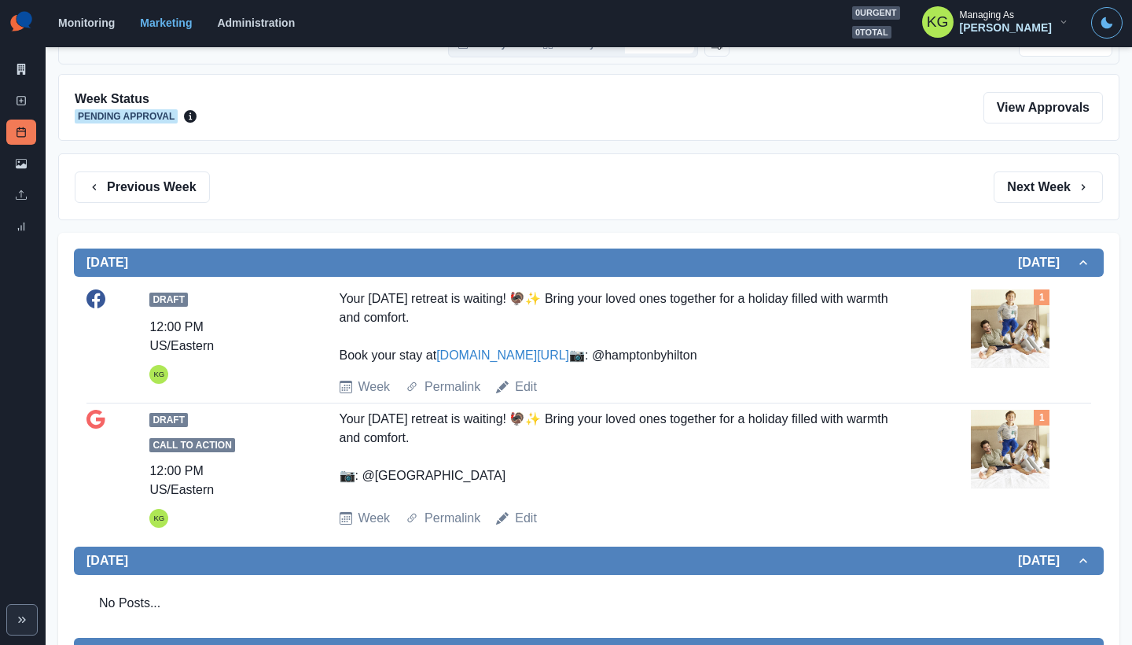
scroll to position [0, 0]
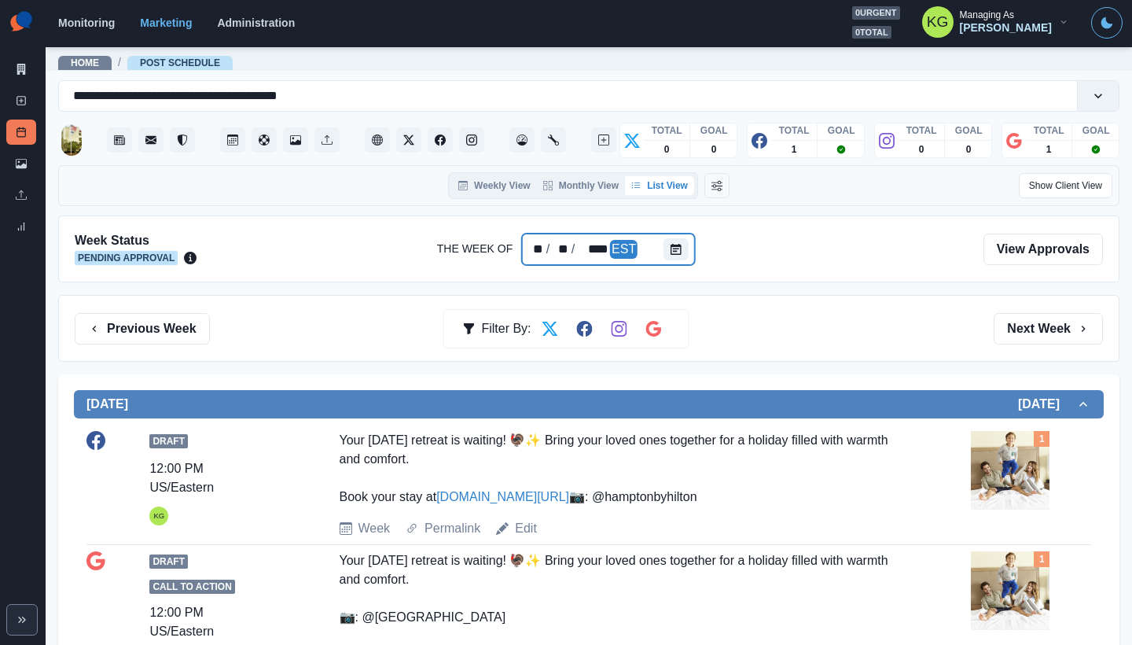
click at [690, 241] on div at bounding box center [679, 249] width 31 height 31
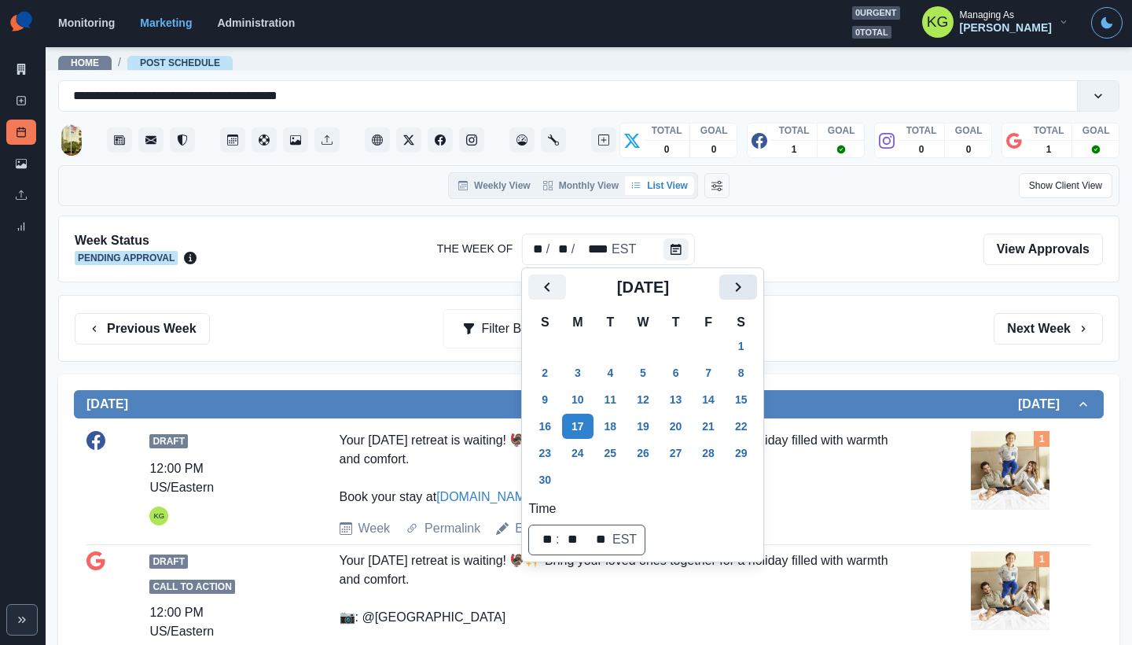
click at [744, 293] on icon "Next" at bounding box center [738, 287] width 19 height 19
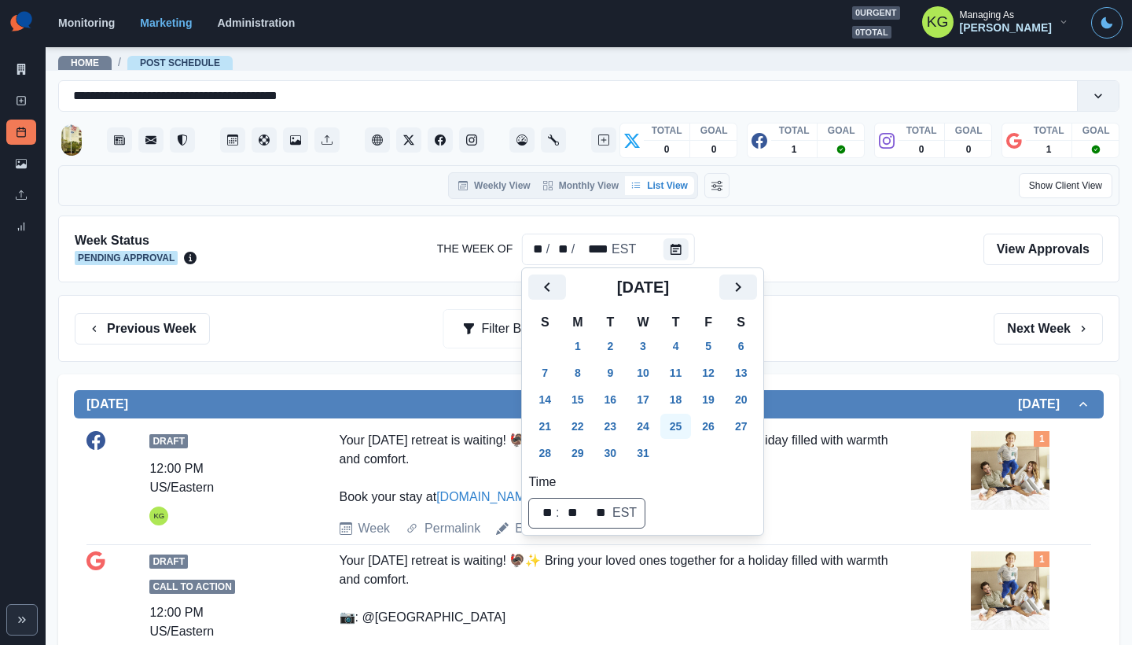
click at [690, 421] on button "25" at bounding box center [676, 426] width 31 height 25
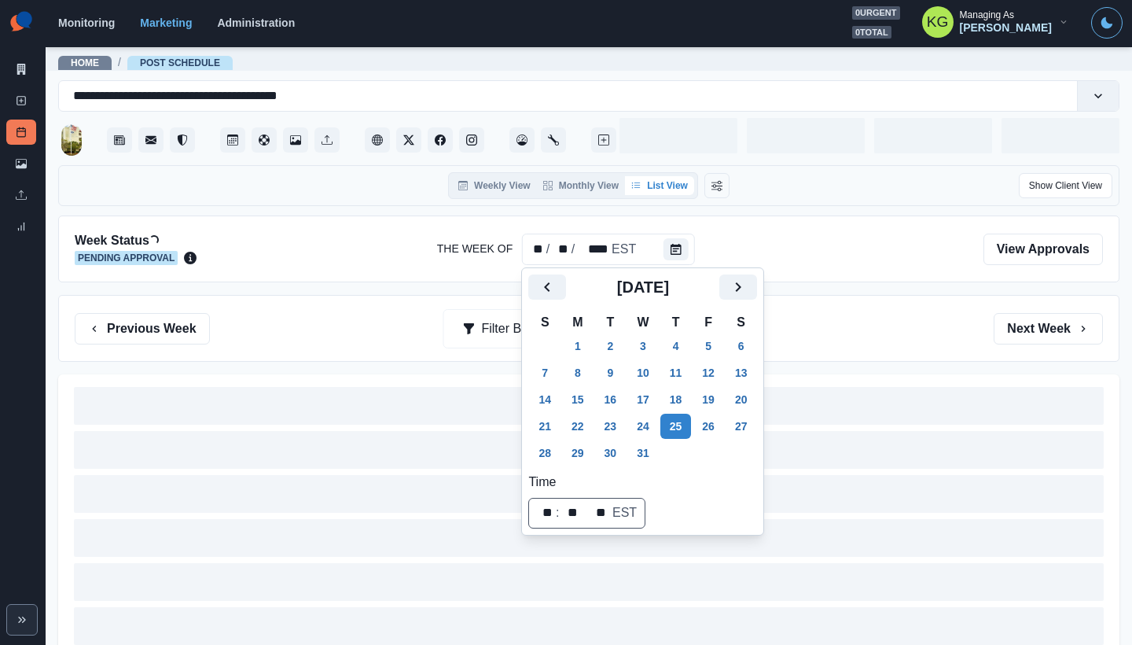
click at [921, 266] on div "Week Status Loading... Pending Approval The Week Of ** / ** / **** EST View App…" at bounding box center [589, 248] width 1062 height 67
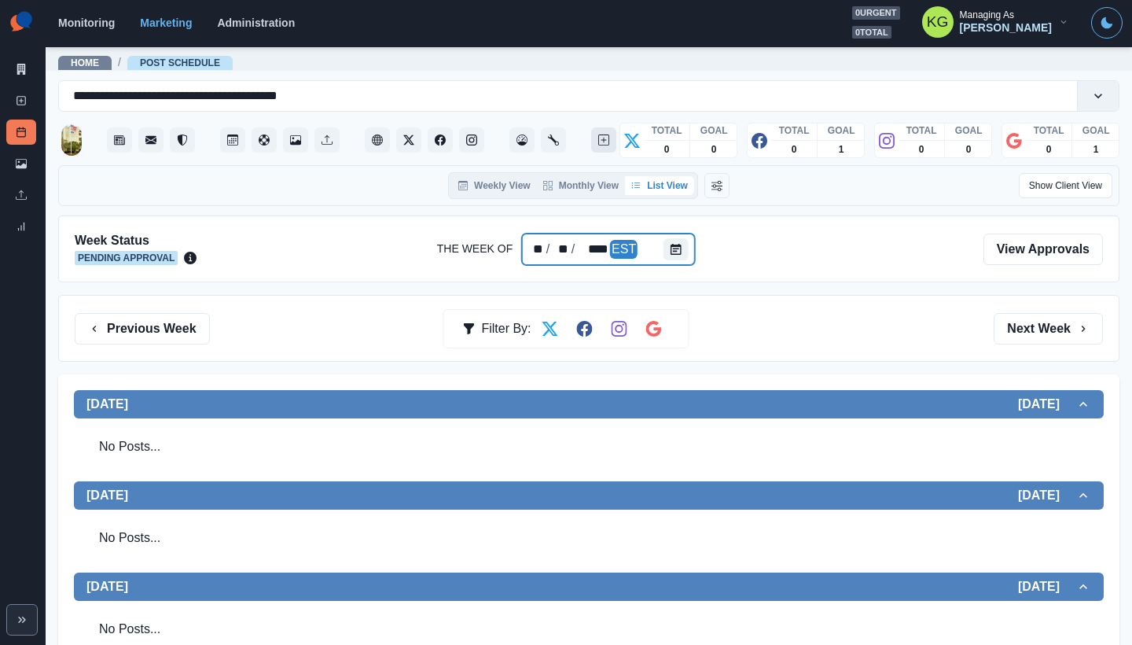
scroll to position [28, 0]
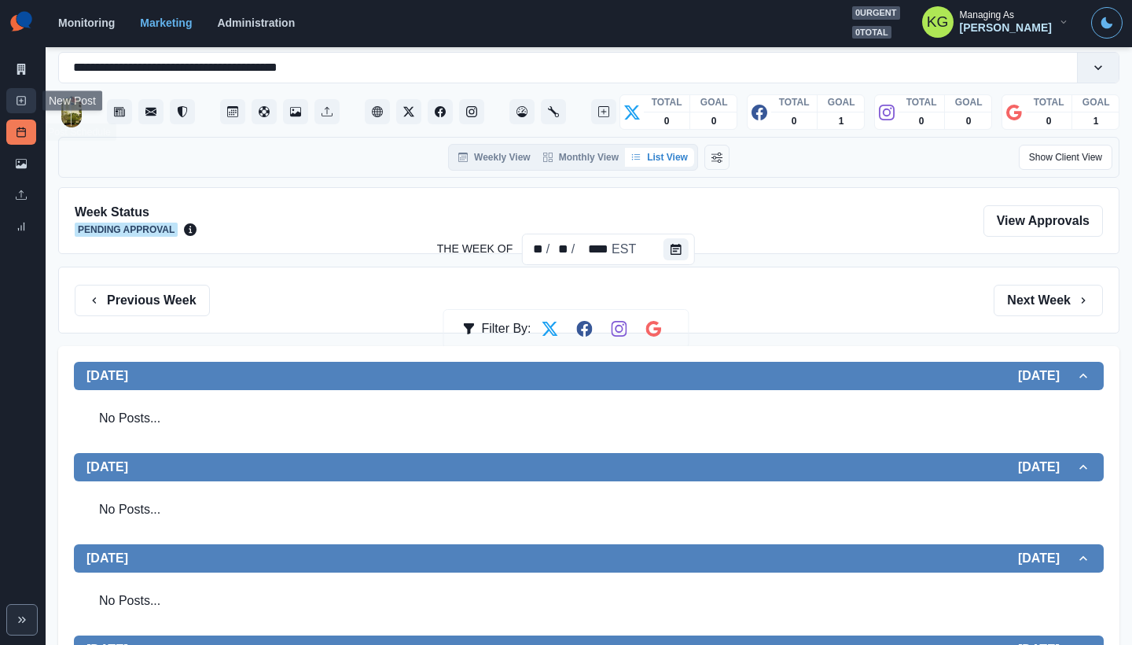
click at [15, 98] on link "New Post" at bounding box center [21, 100] width 30 height 25
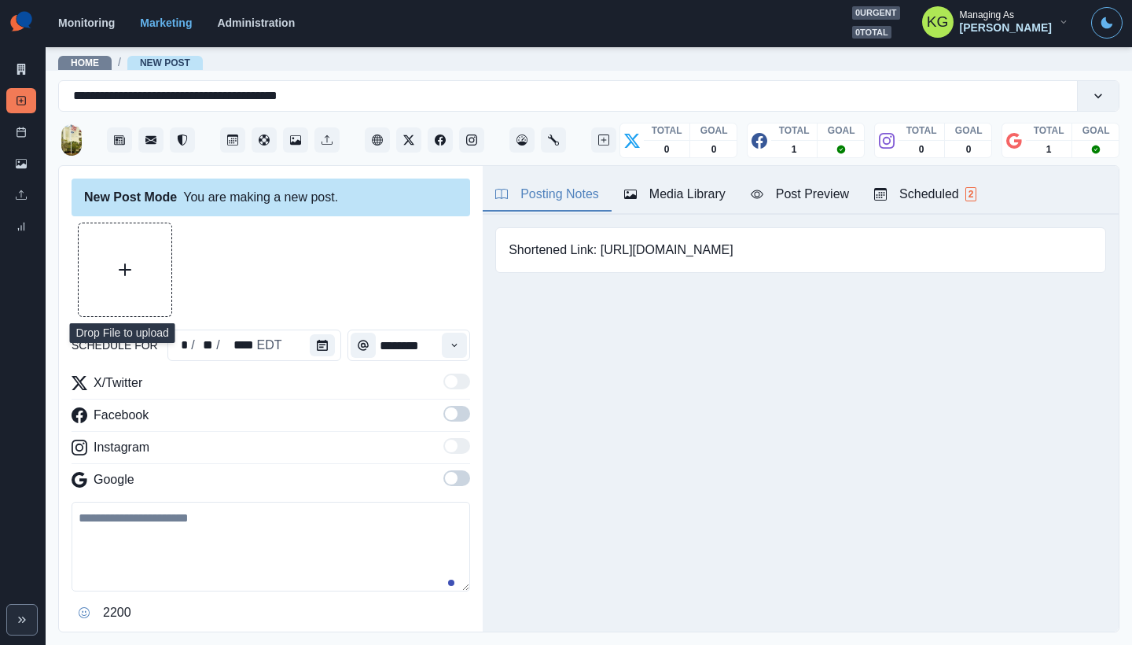
click at [145, 255] on button "Upload Media" at bounding box center [125, 269] width 93 height 93
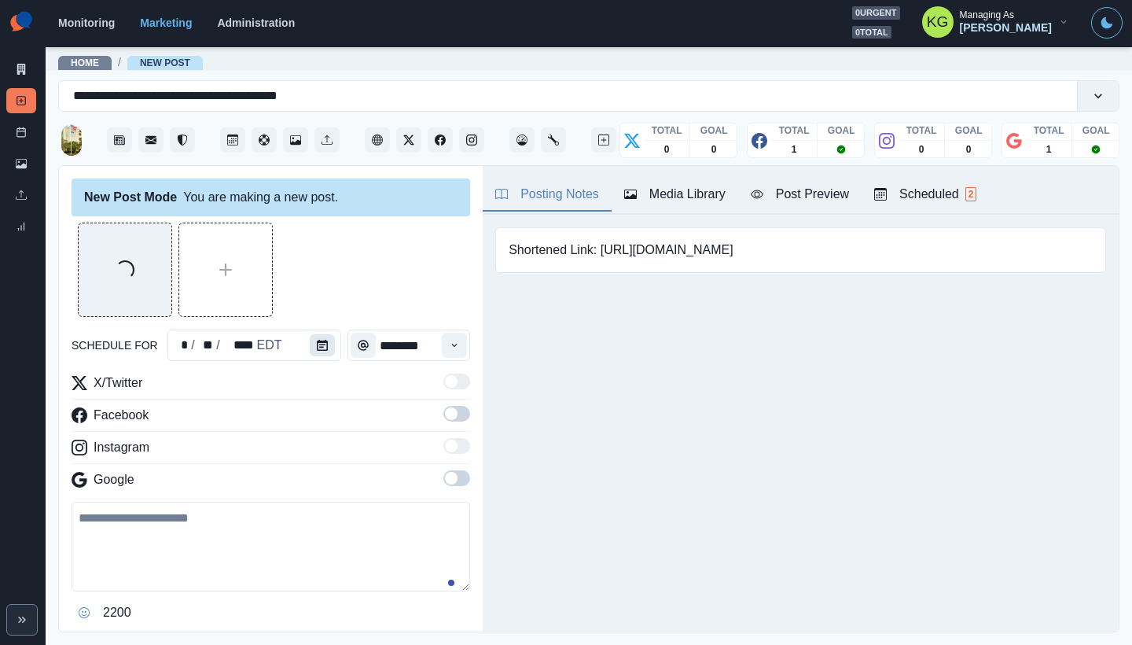
click at [314, 351] on button "Calendar" at bounding box center [322, 345] width 25 height 22
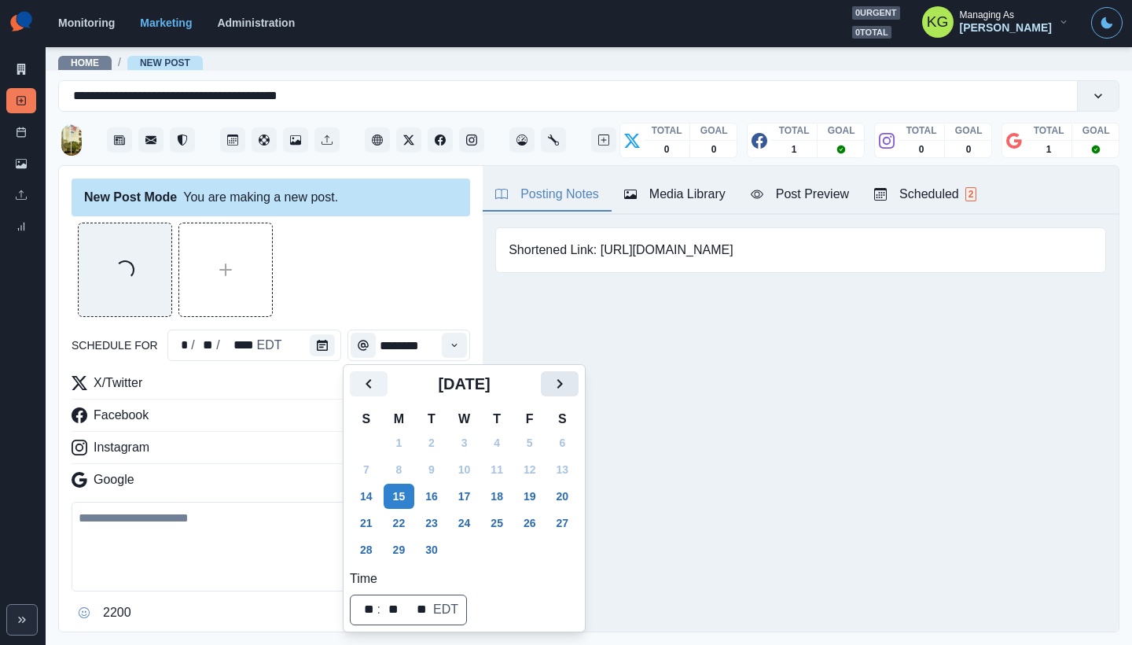
click at [569, 392] on icon "Next" at bounding box center [559, 383] width 19 height 19
click at [569, 391] on icon "Next" at bounding box center [559, 383] width 19 height 19
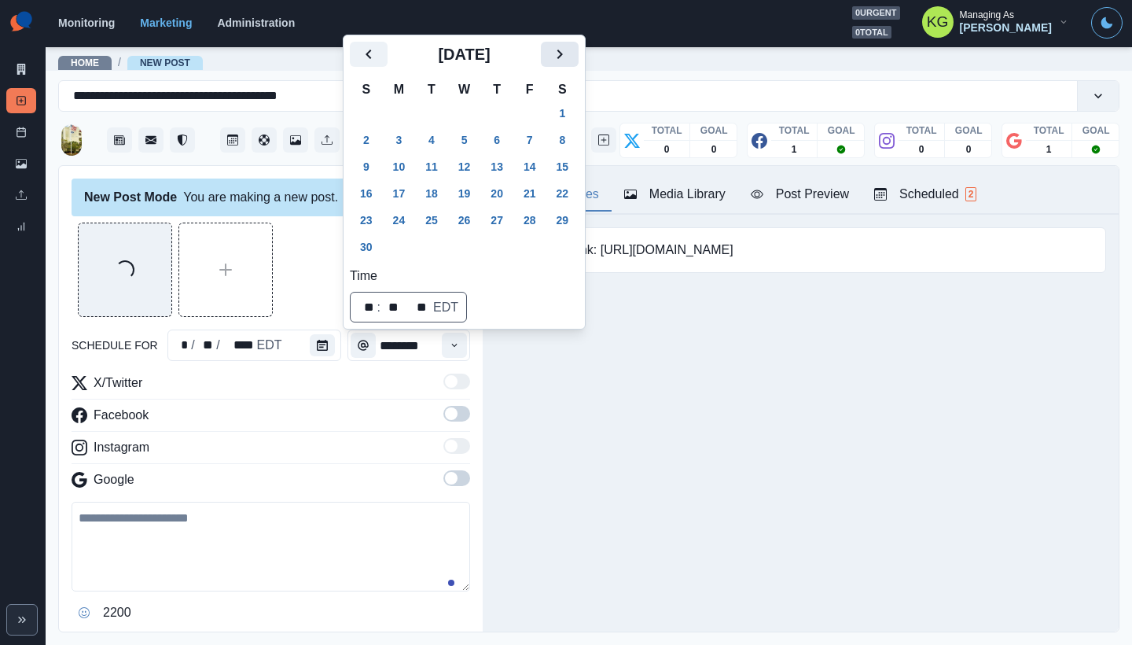
click at [571, 59] on button "Next" at bounding box center [560, 54] width 38 height 25
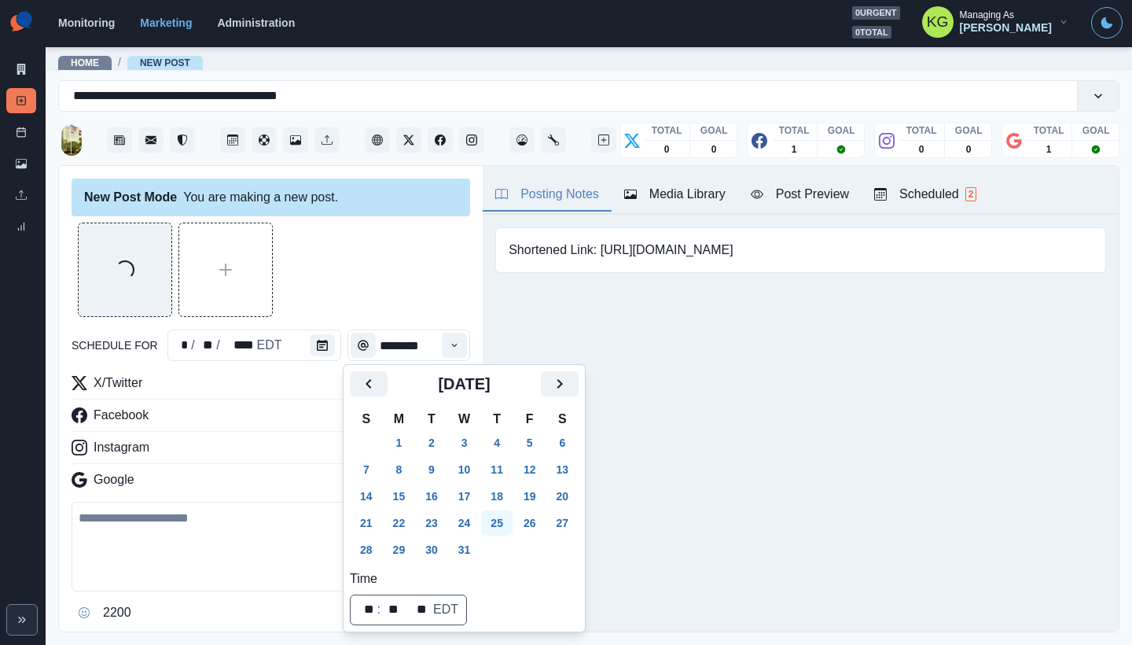
click at [513, 525] on button "25" at bounding box center [496, 522] width 31 height 25
click at [322, 284] on div "Loading..." at bounding box center [271, 270] width 399 height 94
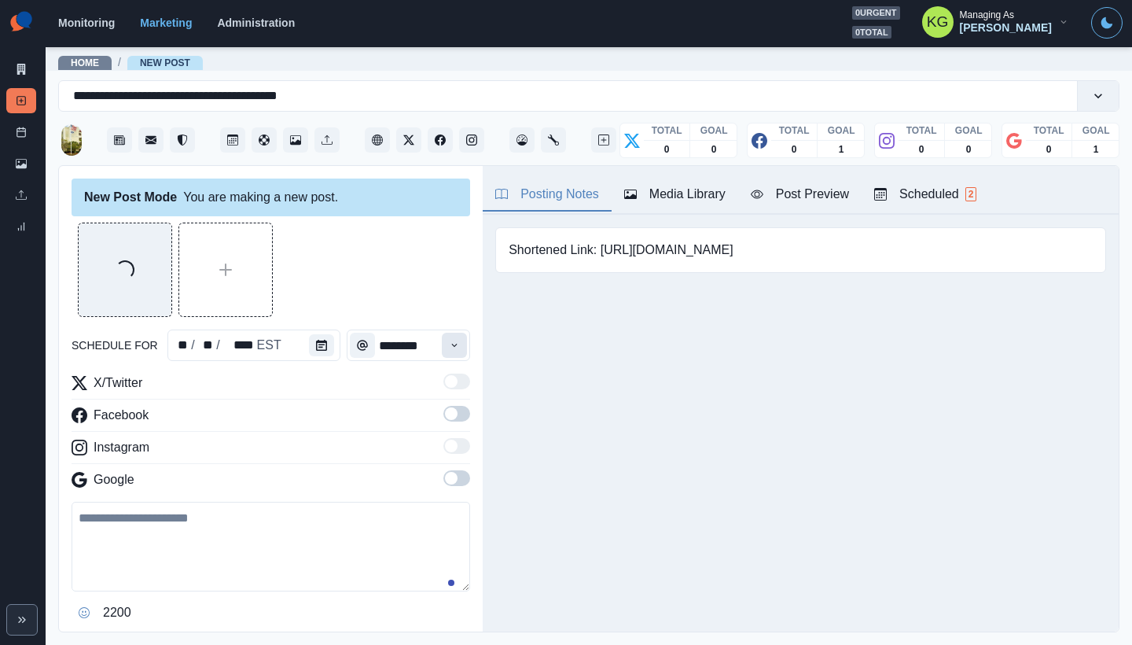
click at [442, 341] on button "Time" at bounding box center [454, 345] width 25 height 25
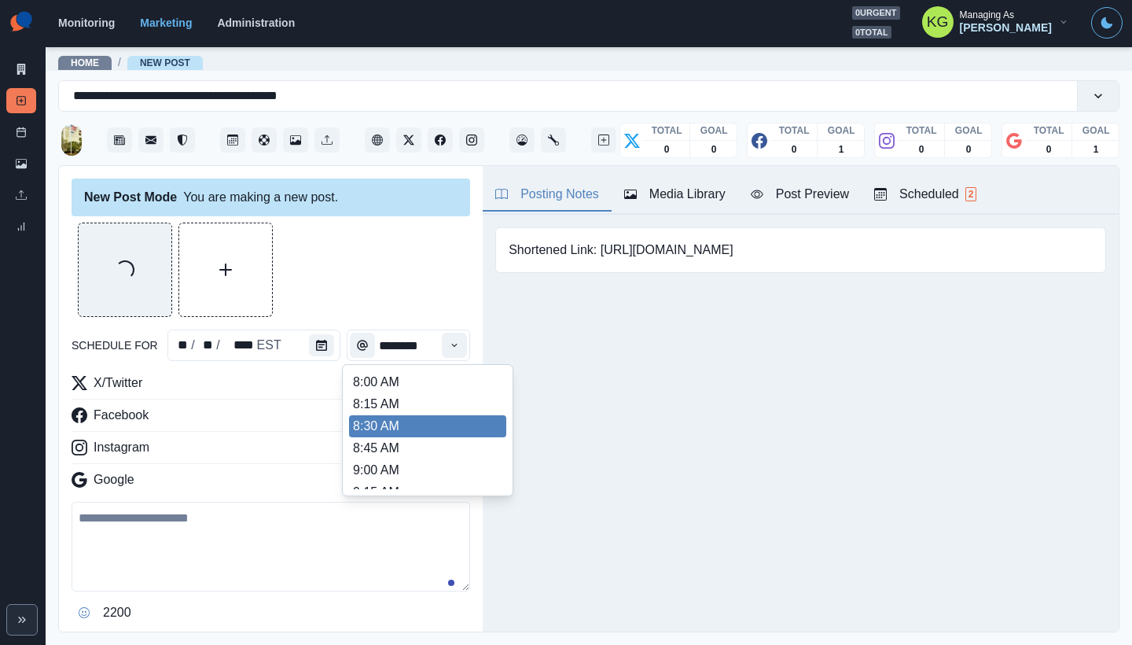
scroll to position [332, 0]
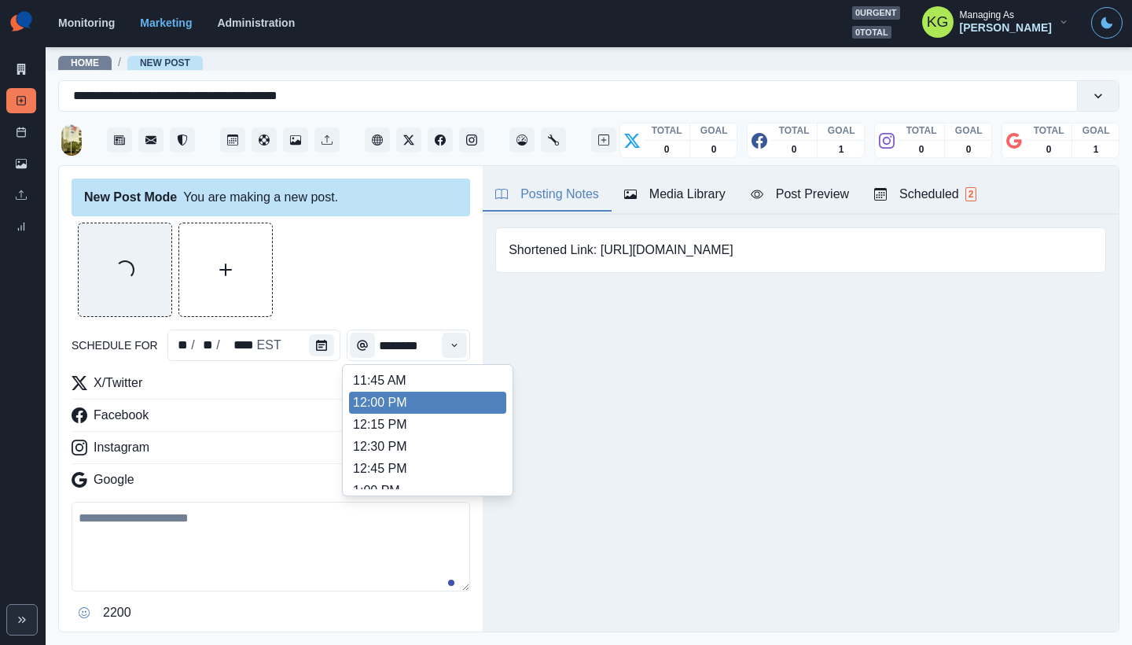
click at [408, 412] on li "12:00 PM" at bounding box center [427, 403] width 157 height 22
type input "********"
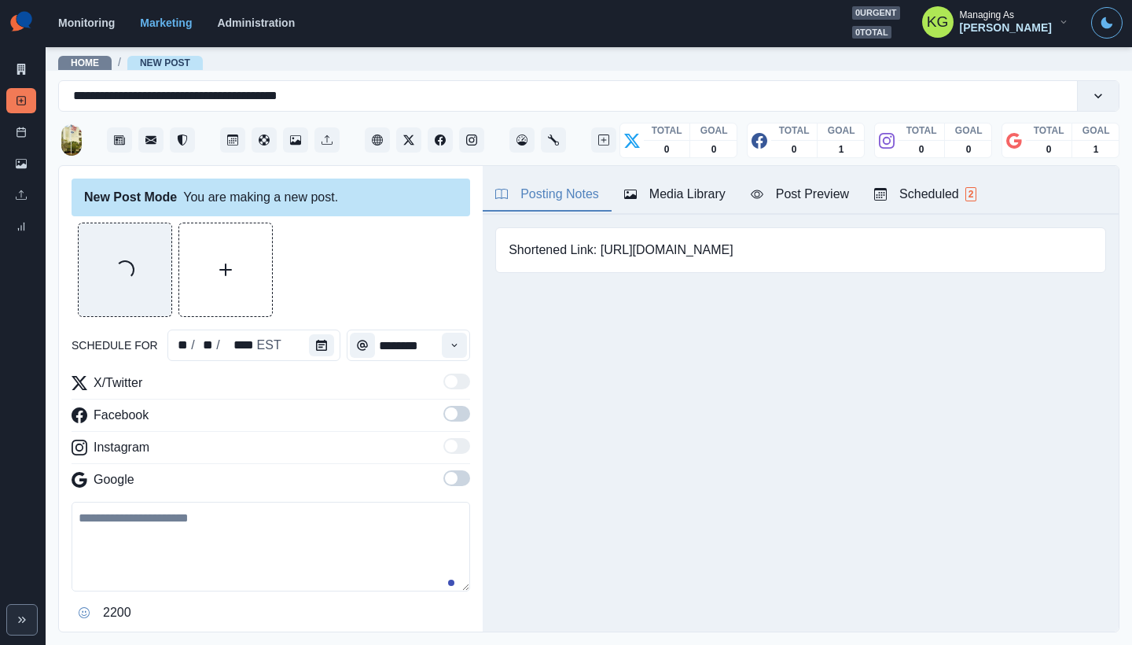
drag, startPoint x: 445, startPoint y: 477, endPoint x: 446, endPoint y: 396, distance: 81.0
click at [446, 477] on span at bounding box center [451, 478] width 13 height 13
click at [445, 385] on span at bounding box center [451, 381] width 13 height 13
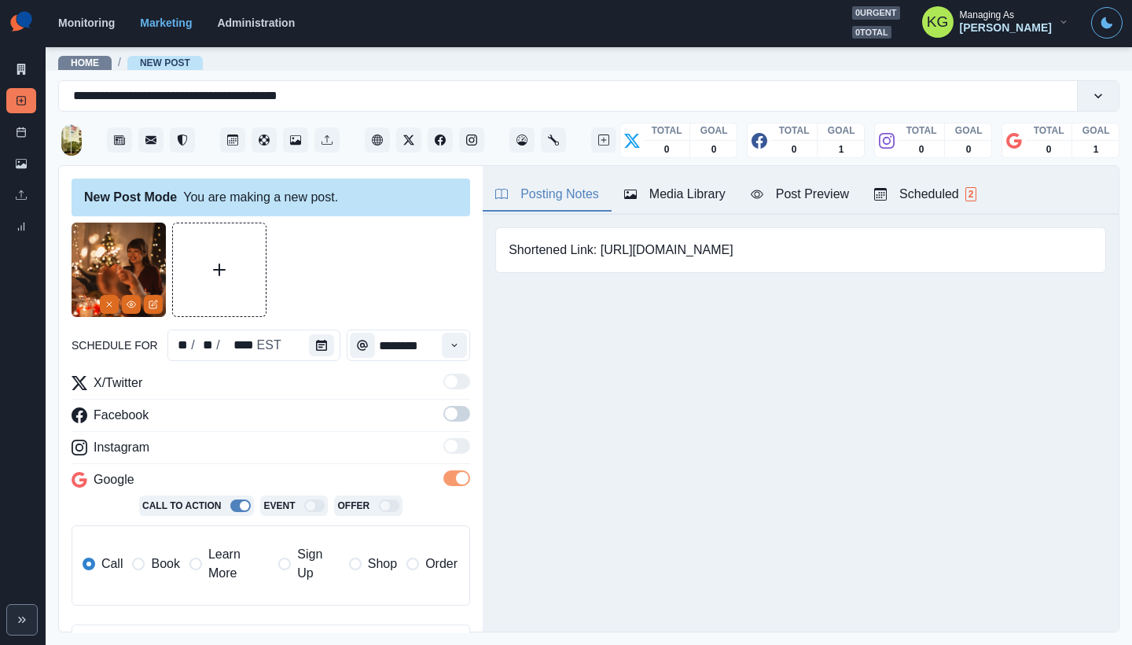
click at [445, 416] on span at bounding box center [451, 413] width 13 height 13
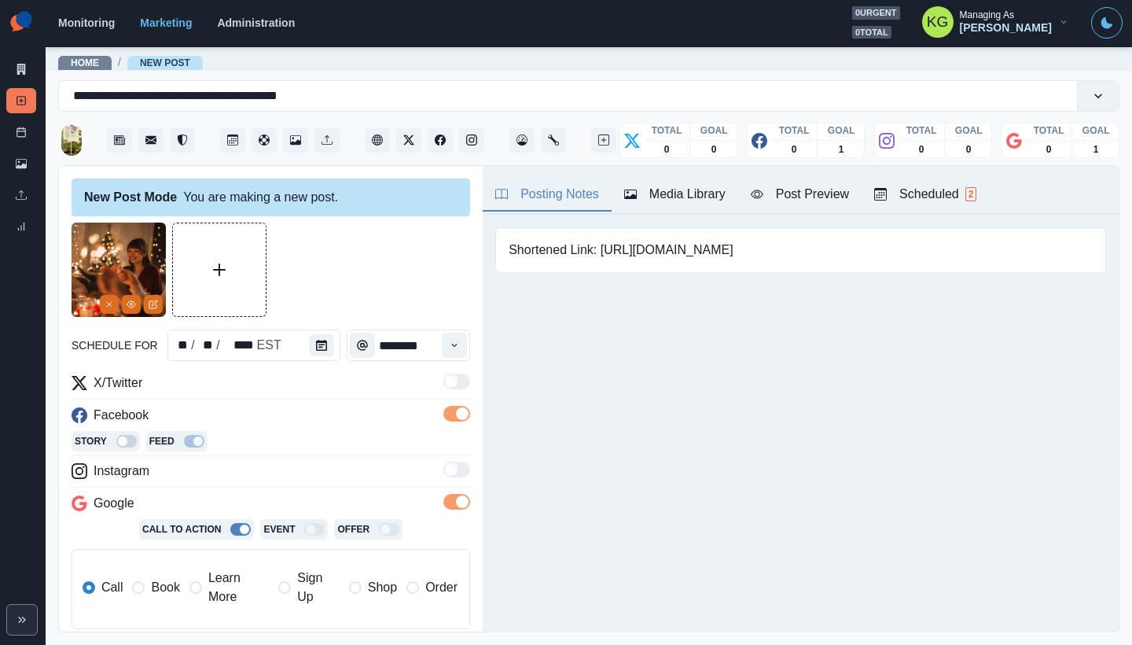
scroll to position [289, 0]
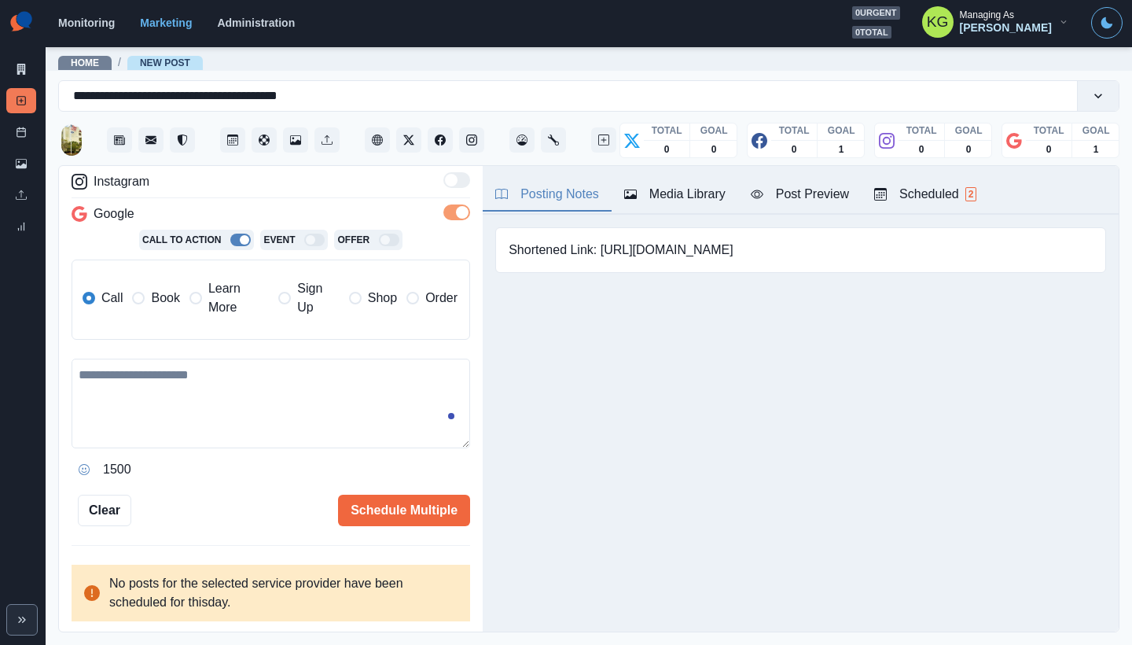
click at [341, 400] on textarea at bounding box center [271, 404] width 399 height 90
paste textarea "**********"
click at [381, 416] on textarea "**********" at bounding box center [265, 404] width 387 height 90
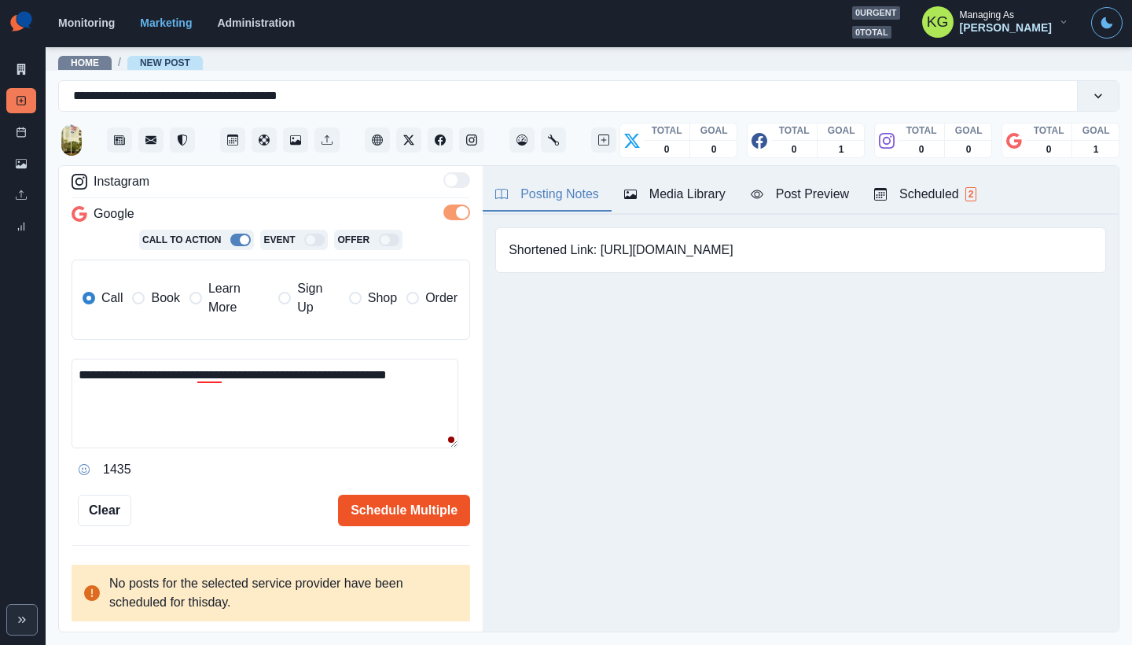
type textarea "**********"
click at [393, 508] on button "Schedule Multiple" at bounding box center [404, 510] width 132 height 31
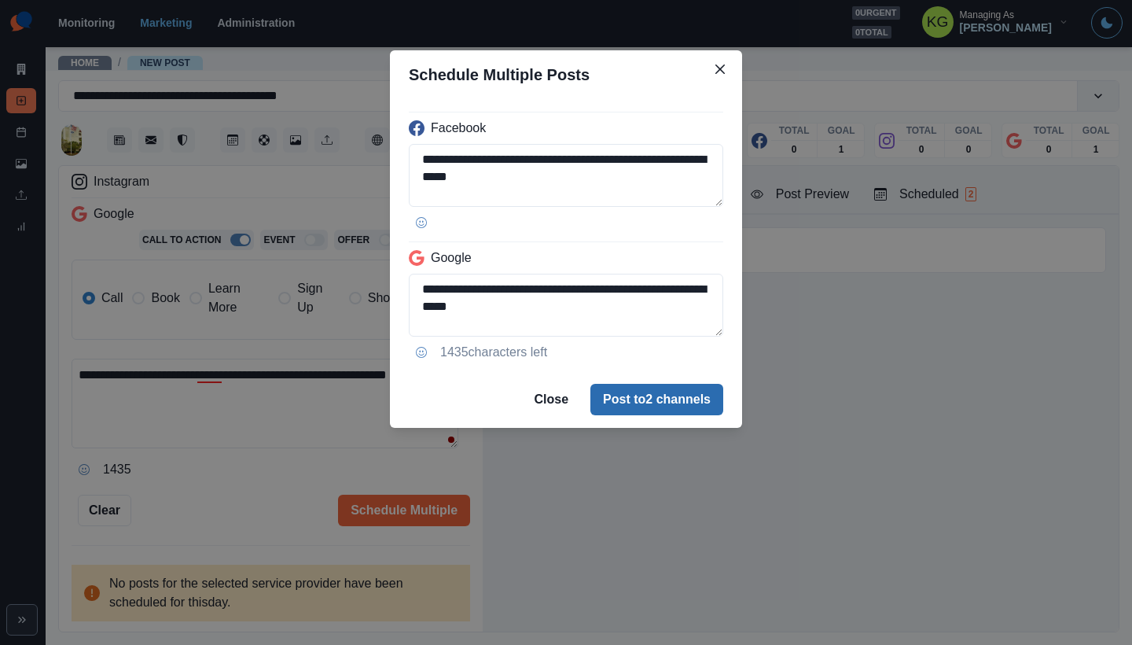
click at [668, 397] on button "Post to 2 channels" at bounding box center [657, 399] width 133 height 31
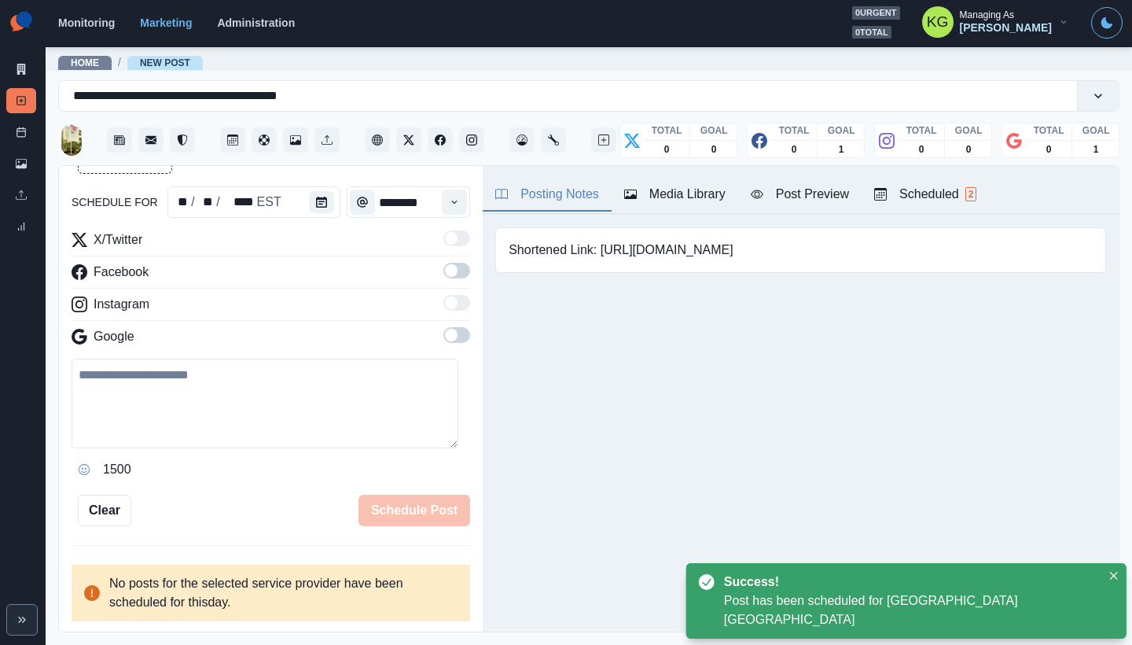
scroll to position [87, 0]
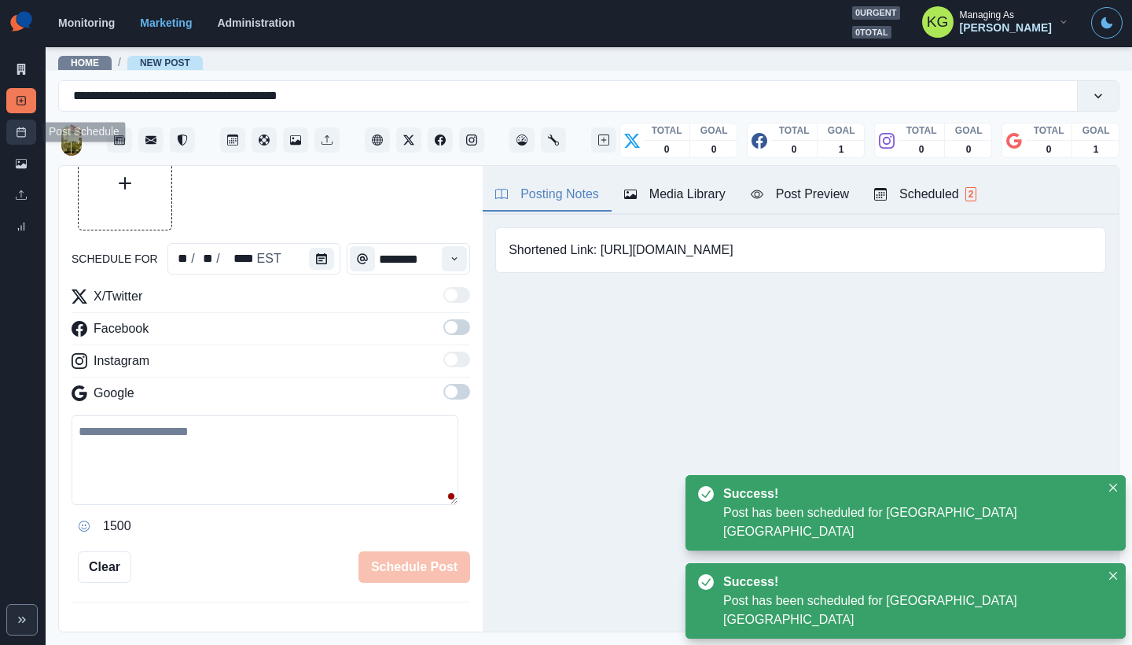
click at [29, 127] on link "Post Schedule" at bounding box center [21, 132] width 30 height 25
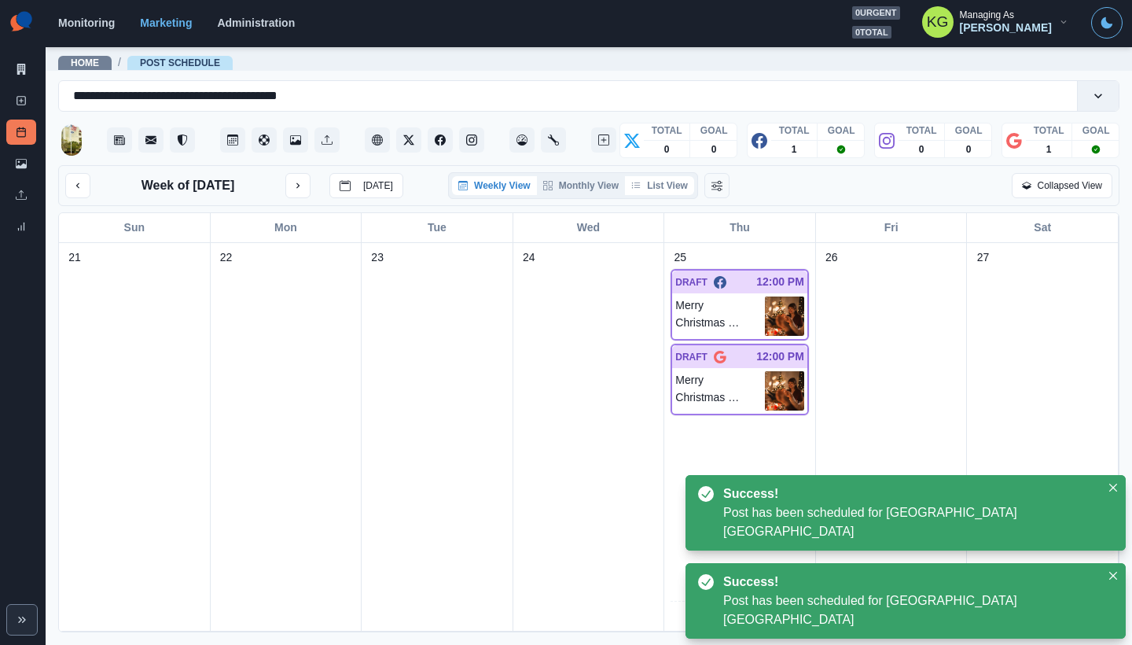
click at [668, 194] on button "List View" at bounding box center [659, 185] width 69 height 19
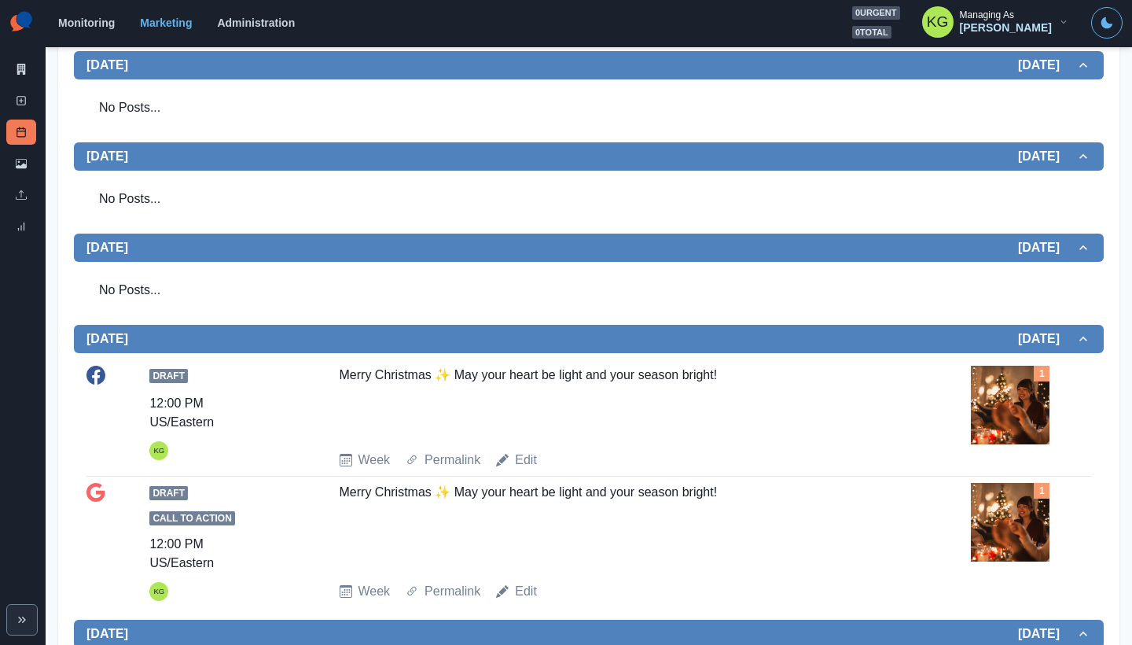
scroll to position [186, 0]
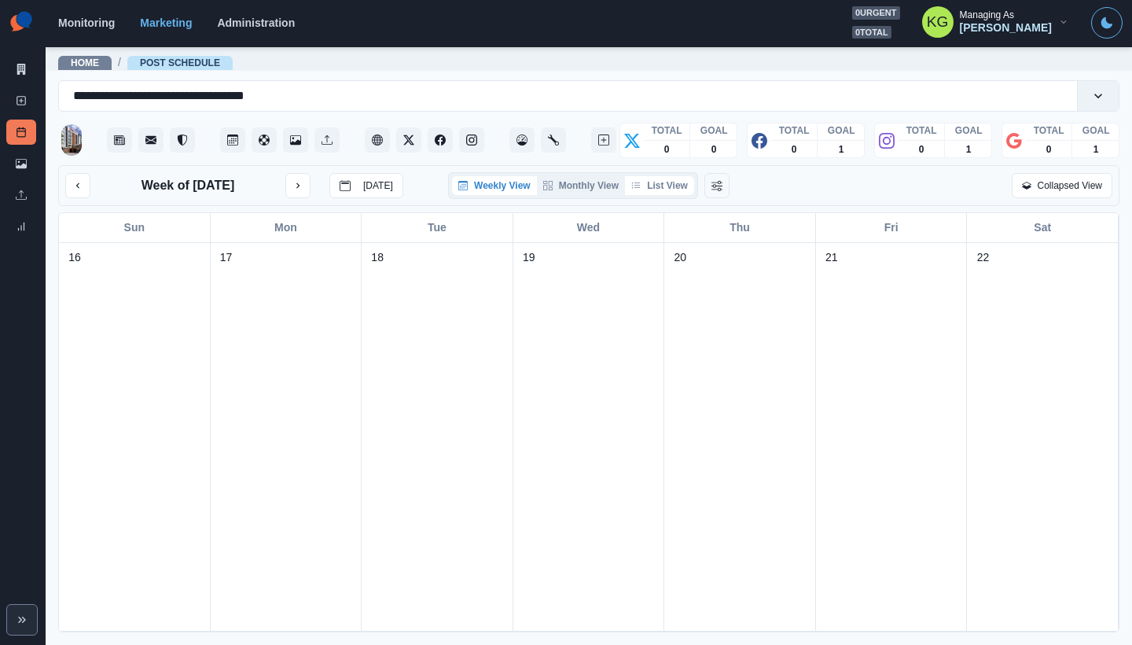
click at [657, 186] on button "List View" at bounding box center [659, 185] width 69 height 19
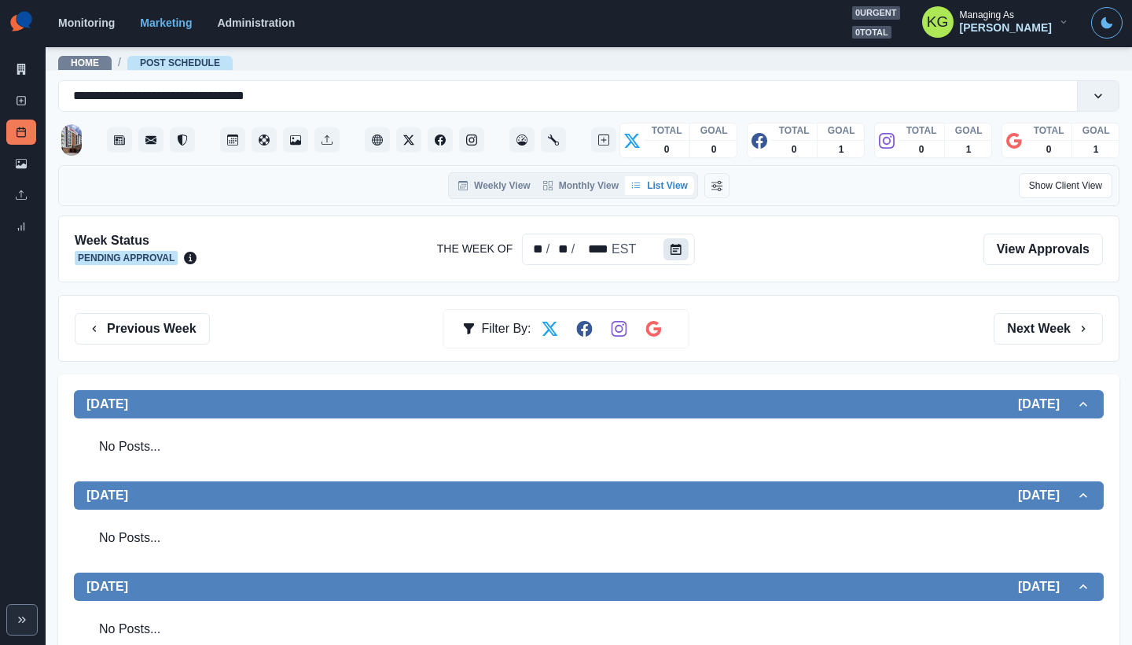
click at [672, 248] on icon "Calendar" at bounding box center [676, 249] width 11 height 11
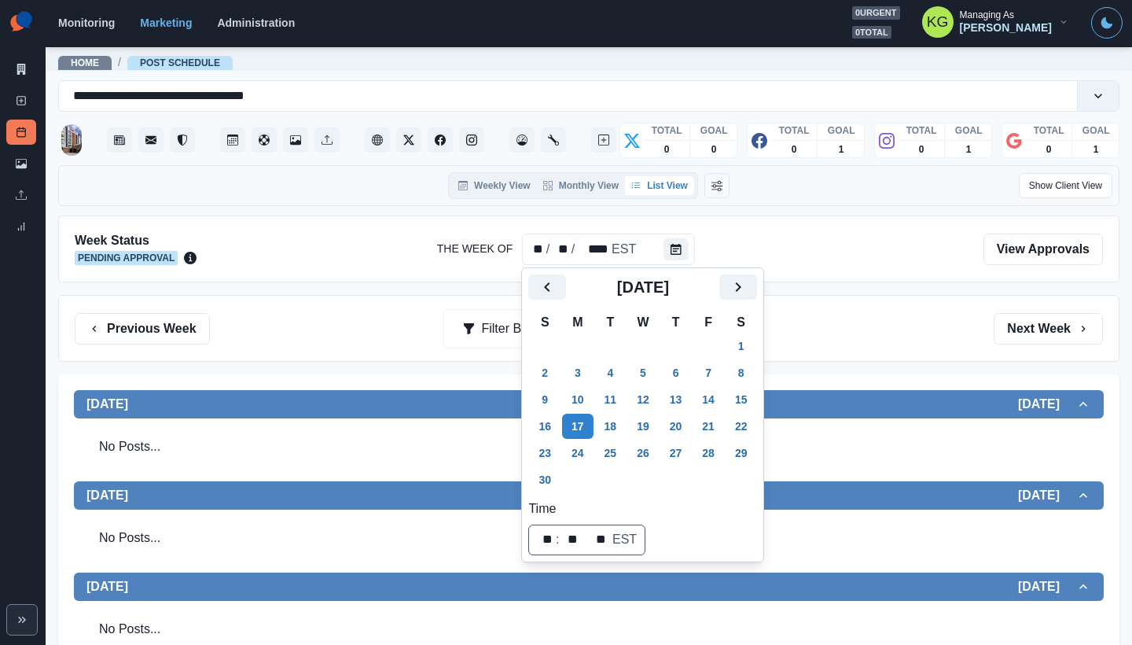
click at [407, 2] on section "Monitoring Marketing Administration 0 urgent 0 total KG Managing As [PERSON_NAM…" at bounding box center [589, 23] width 1087 height 47
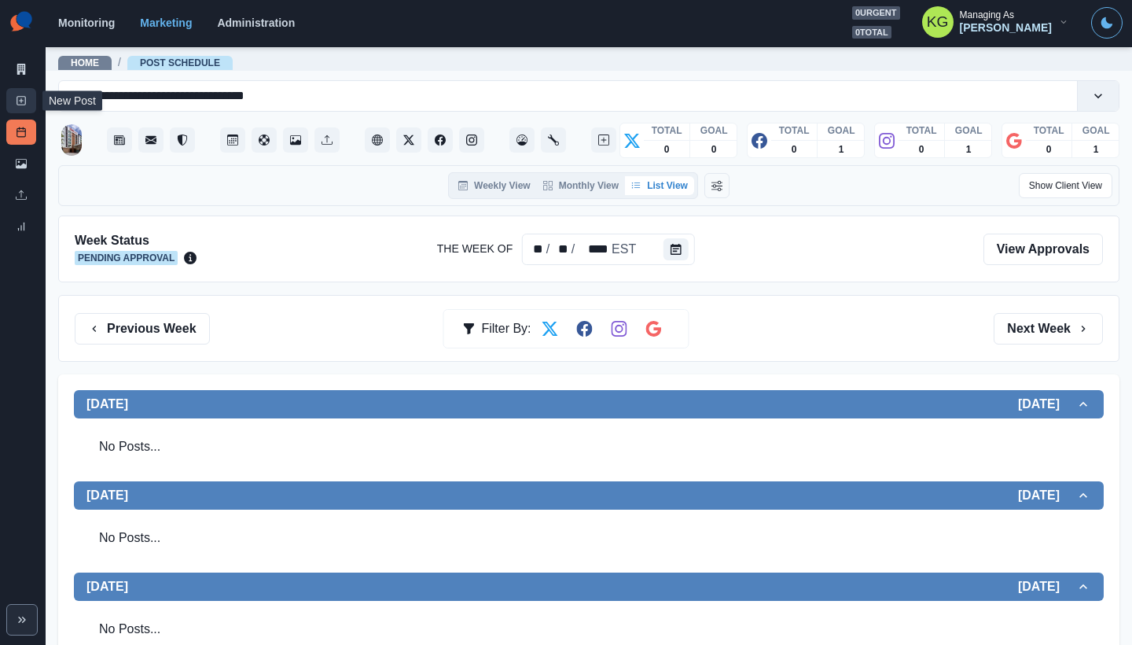
click at [24, 100] on icon at bounding box center [21, 100] width 11 height 11
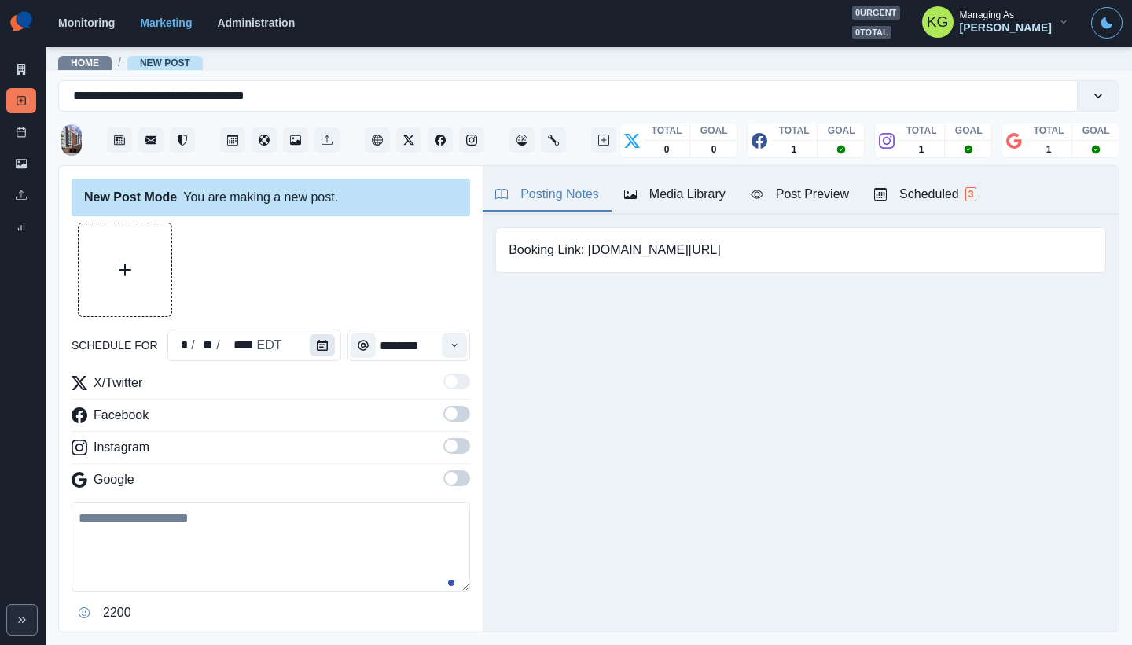
click at [322, 350] on icon "Calendar" at bounding box center [322, 345] width 11 height 11
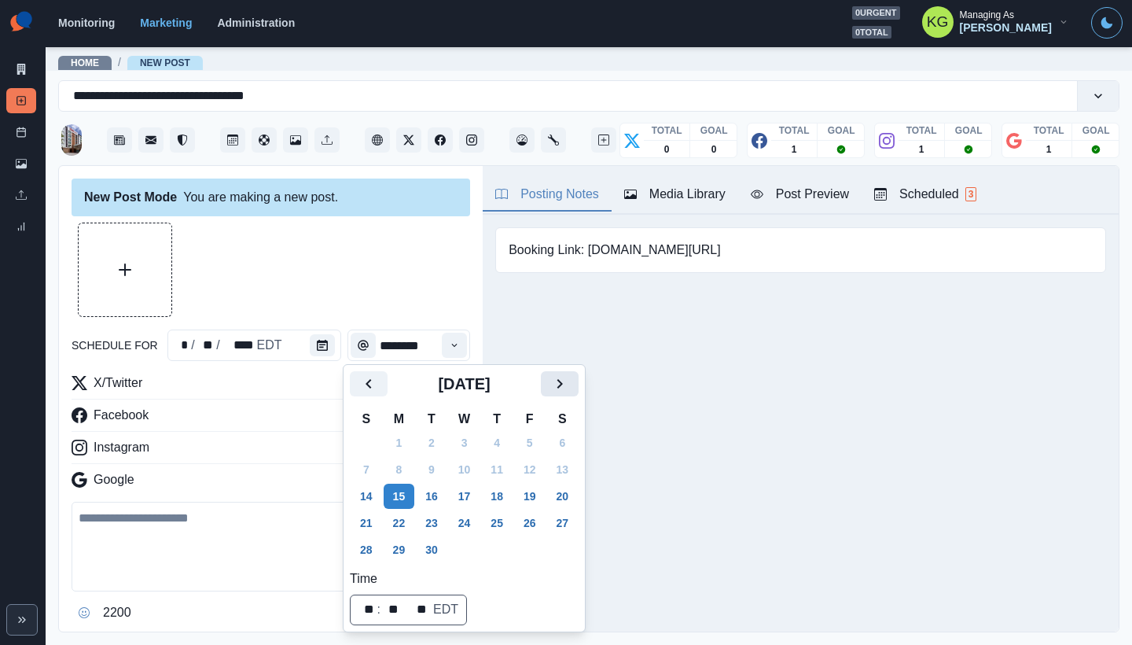
click at [559, 386] on button "Next" at bounding box center [560, 383] width 38 height 25
click at [569, 388] on icon "Next" at bounding box center [559, 383] width 19 height 19
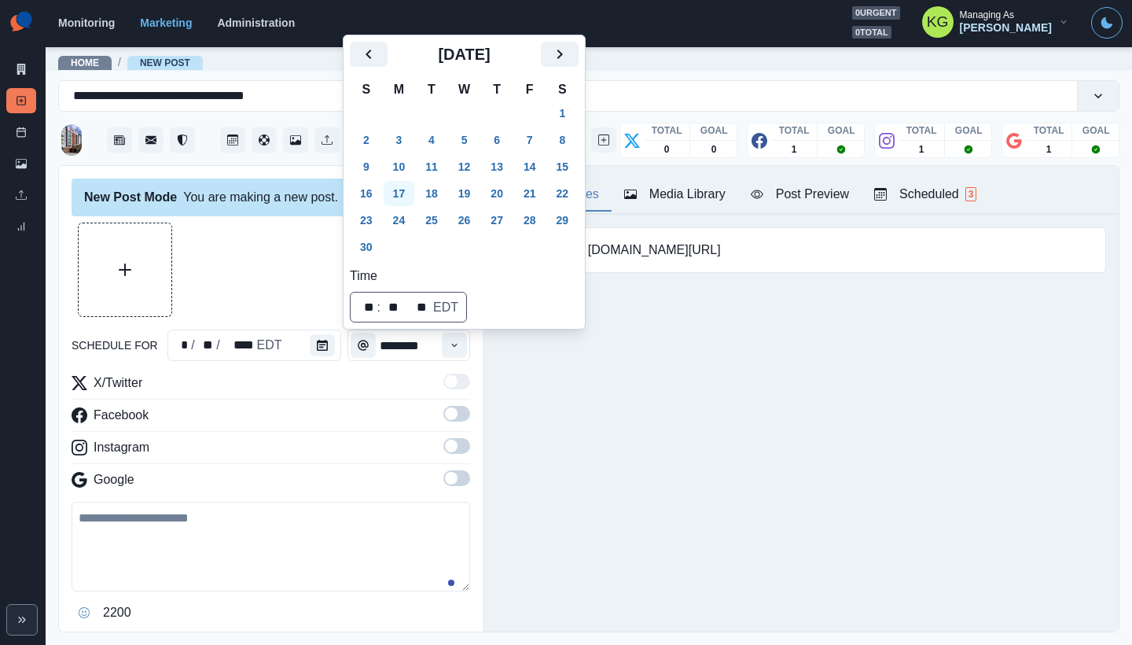
click at [395, 196] on button "17" at bounding box center [399, 193] width 31 height 25
click at [241, 221] on div "New Post Mode You are making a new post. schedule for ** / ** / **** EST ******…" at bounding box center [271, 399] width 424 height 467
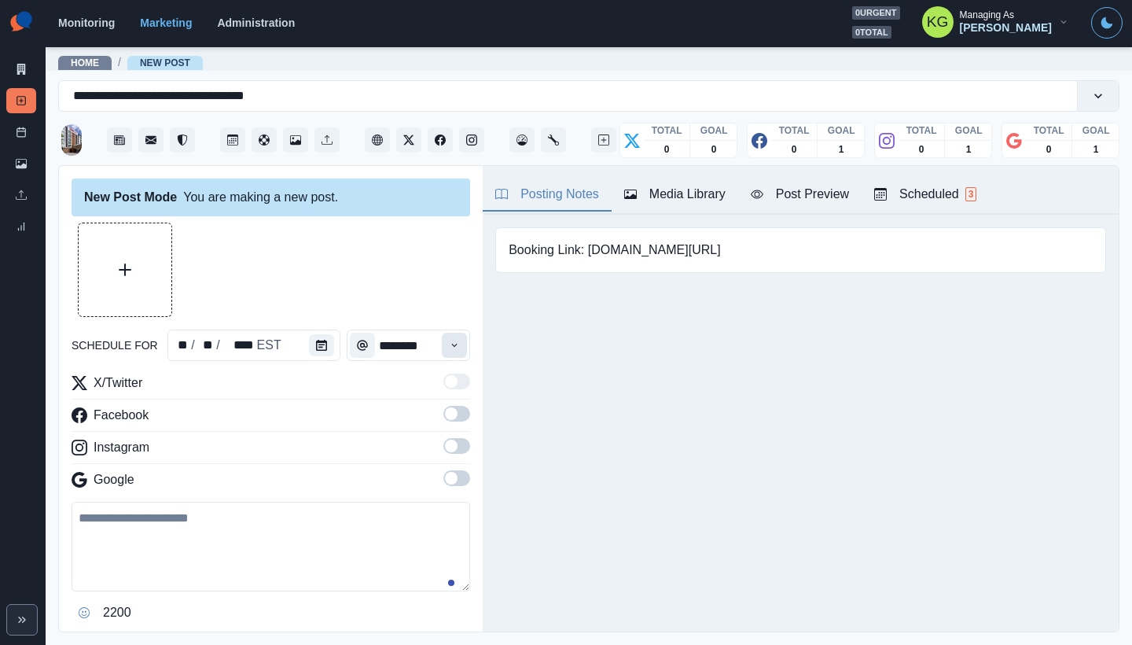
click at [442, 346] on button "Time" at bounding box center [454, 345] width 25 height 25
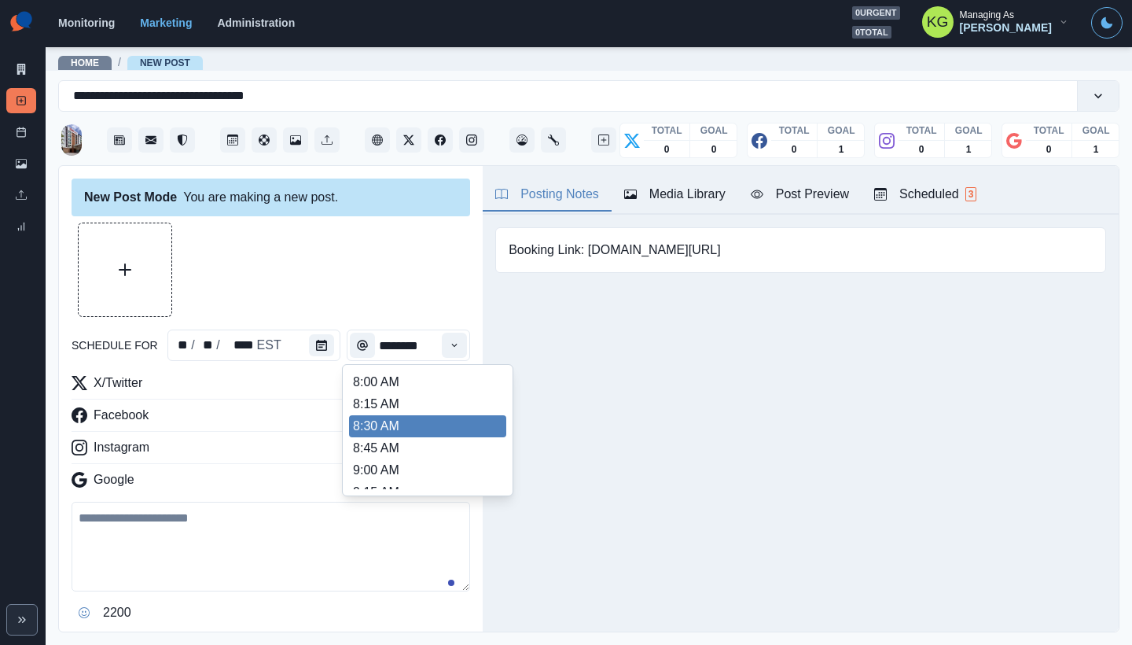
scroll to position [343, 0]
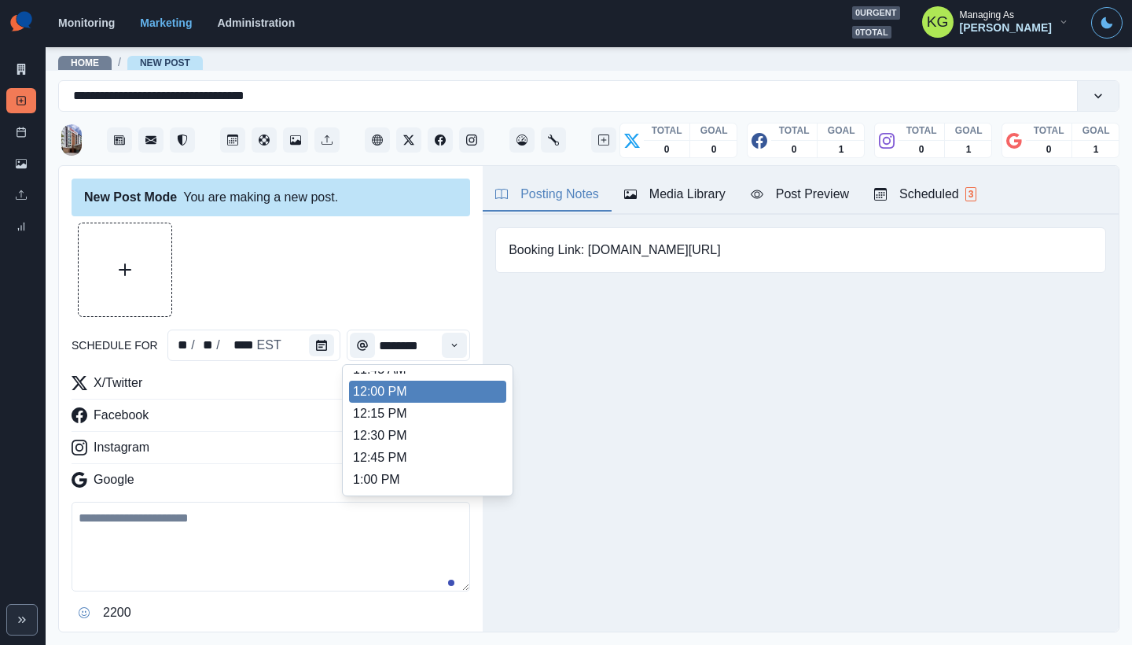
click at [402, 396] on li "12:00 PM" at bounding box center [427, 392] width 157 height 22
type input "********"
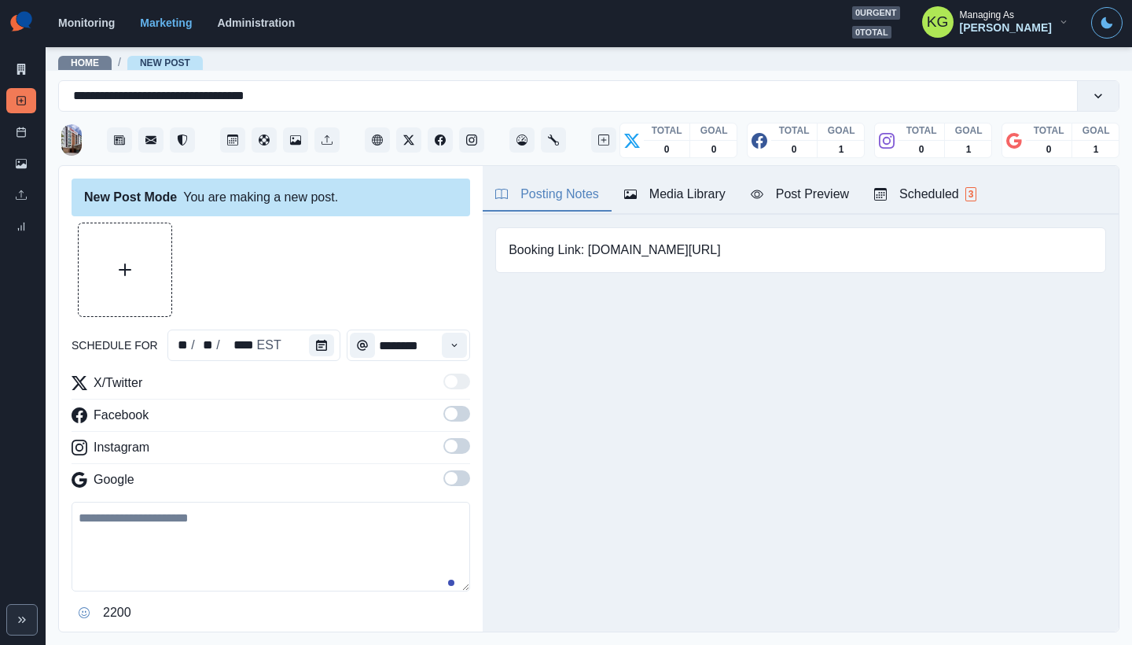
click at [445, 478] on span at bounding box center [451, 478] width 13 height 13
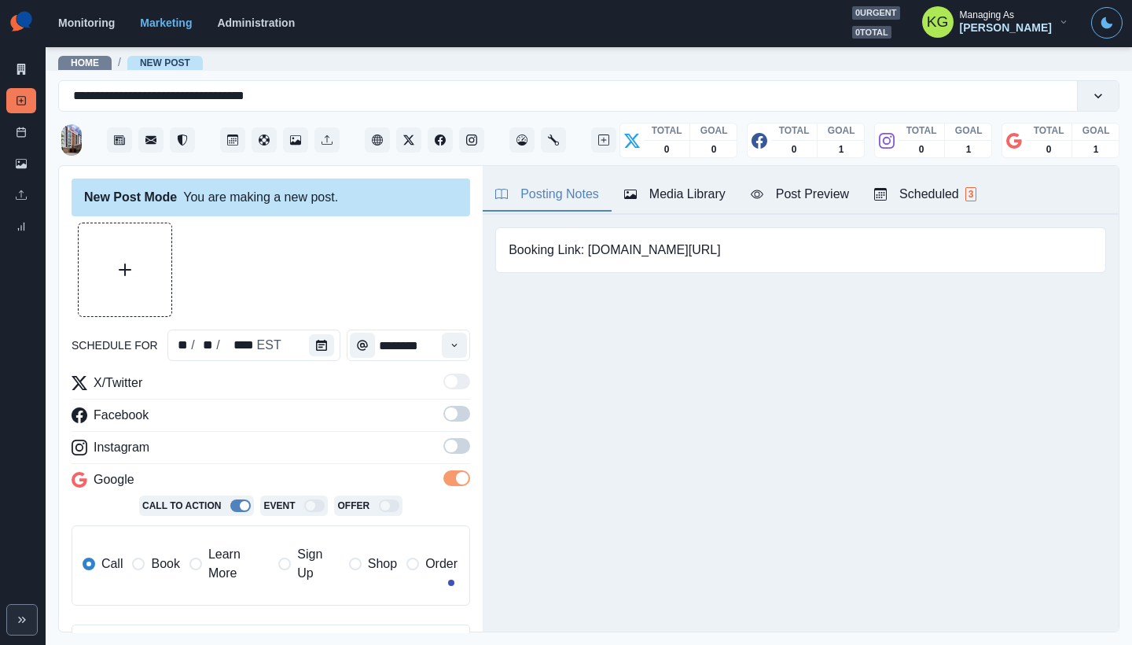
click at [447, 454] on label at bounding box center [457, 450] width 27 height 25
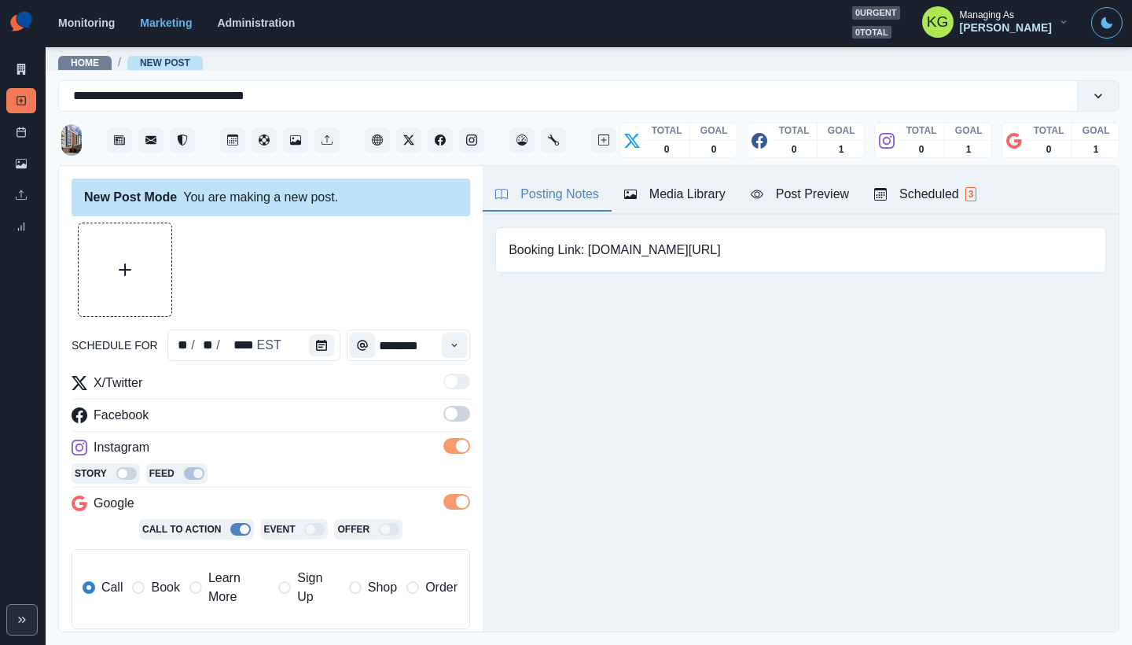
click at [448, 408] on span at bounding box center [457, 414] width 27 height 16
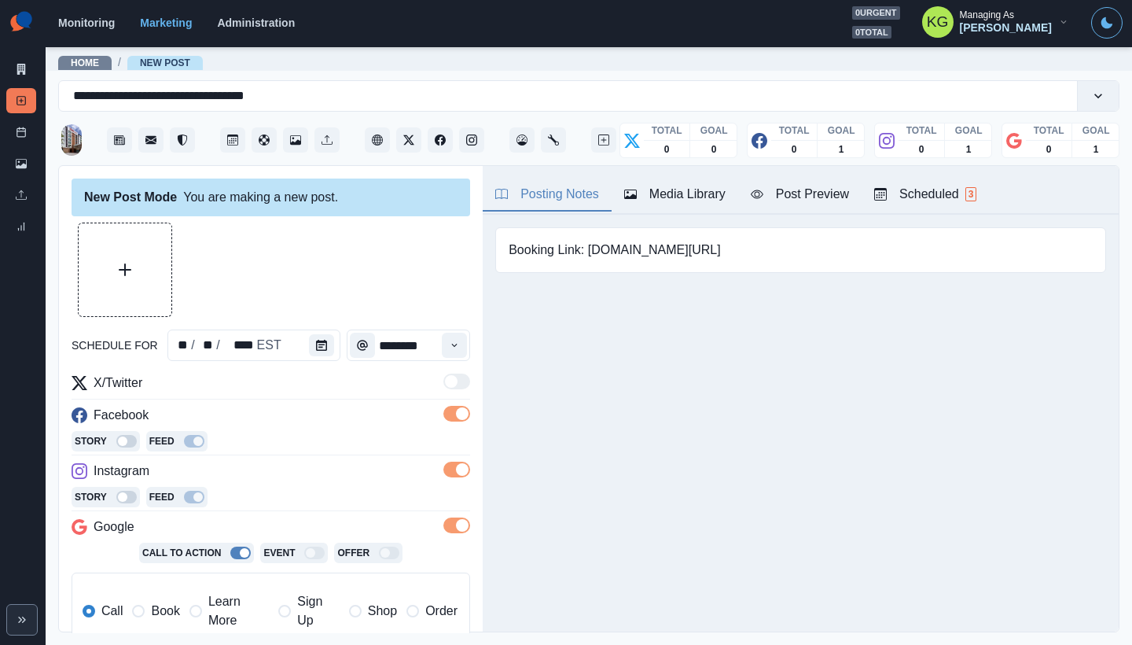
click at [731, 192] on button "Media Library" at bounding box center [675, 195] width 127 height 33
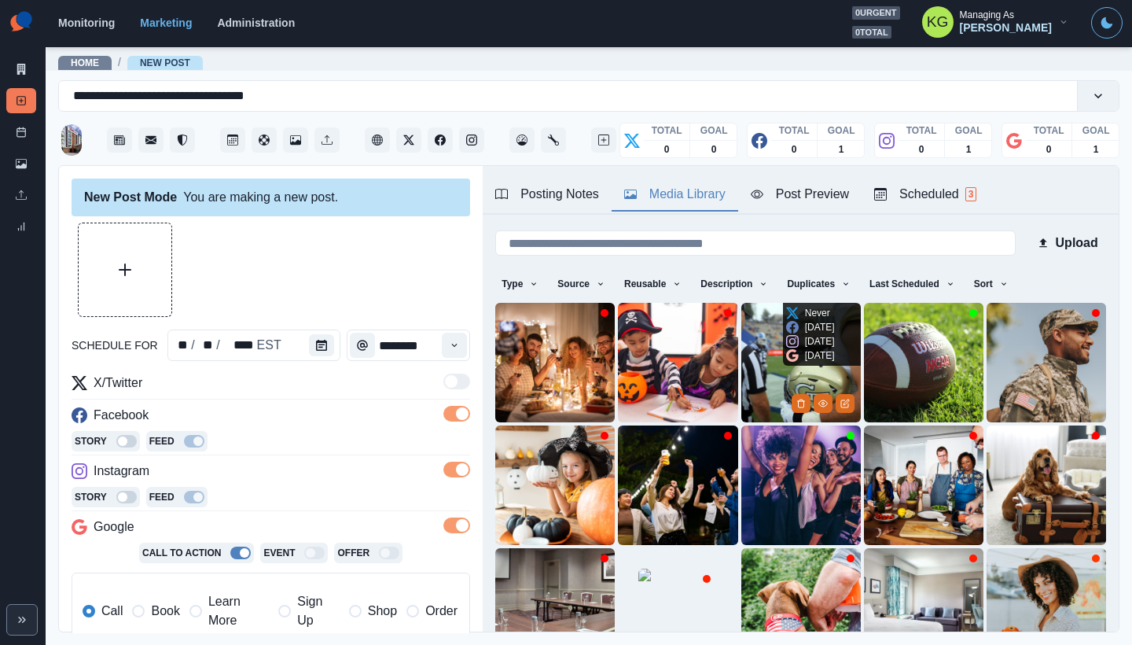
scroll to position [125, 0]
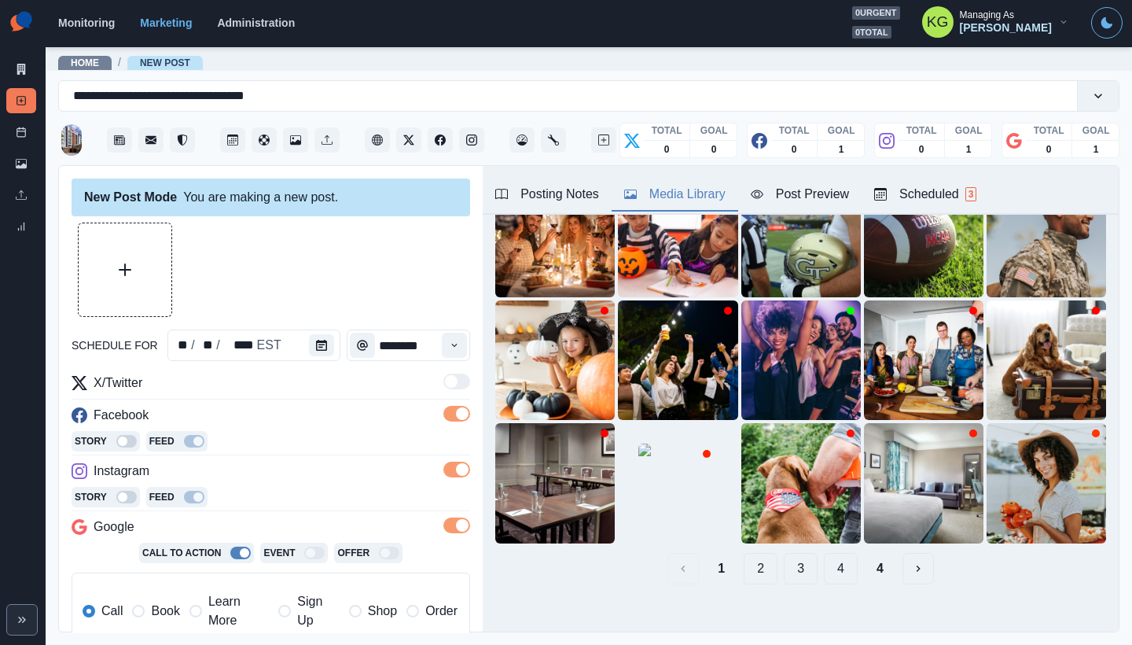
click at [871, 555] on button "4" at bounding box center [880, 568] width 32 height 31
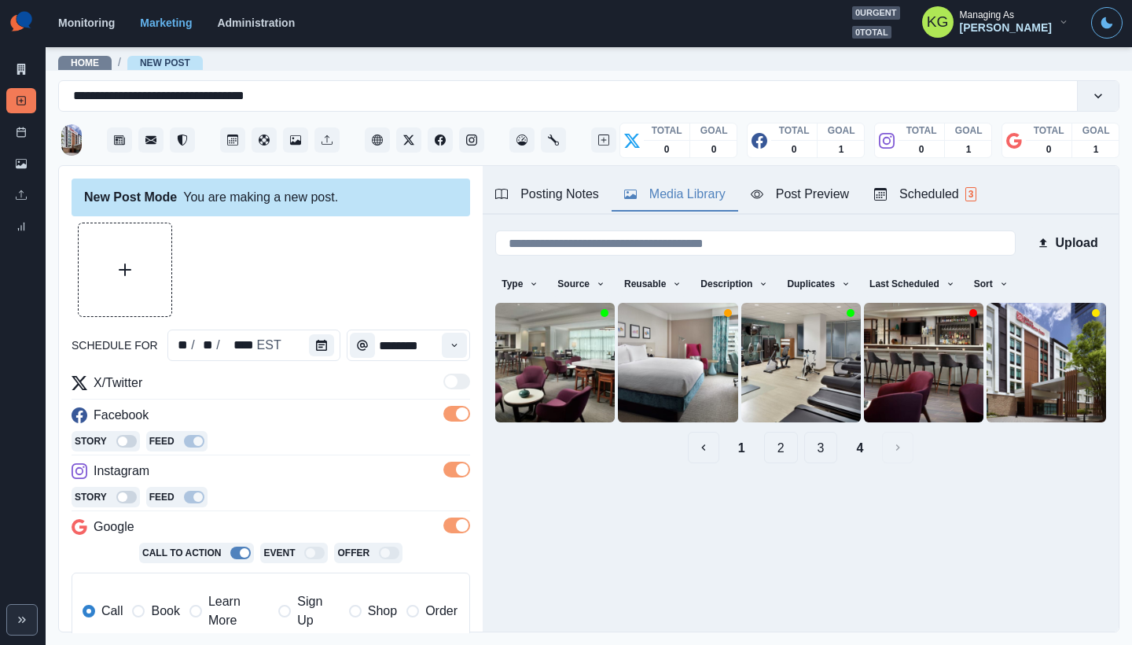
scroll to position [0, 0]
click at [697, 405] on icon "View Media" at bounding box center [700, 403] width 9 height 9
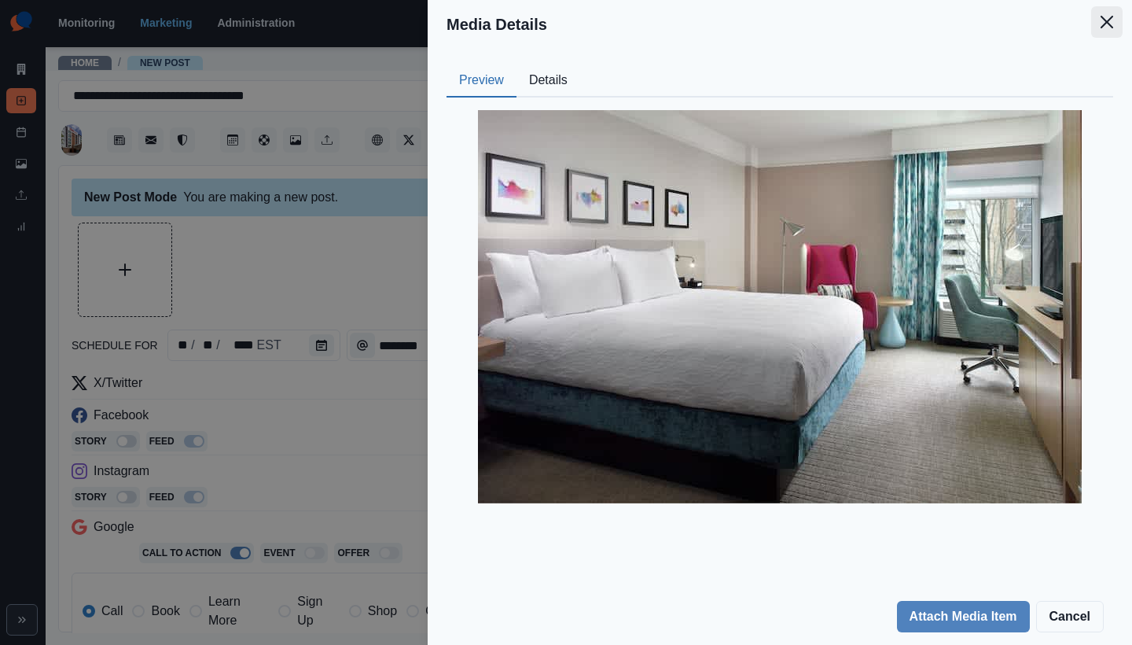
click at [1106, 24] on icon "Close" at bounding box center [1107, 22] width 13 height 13
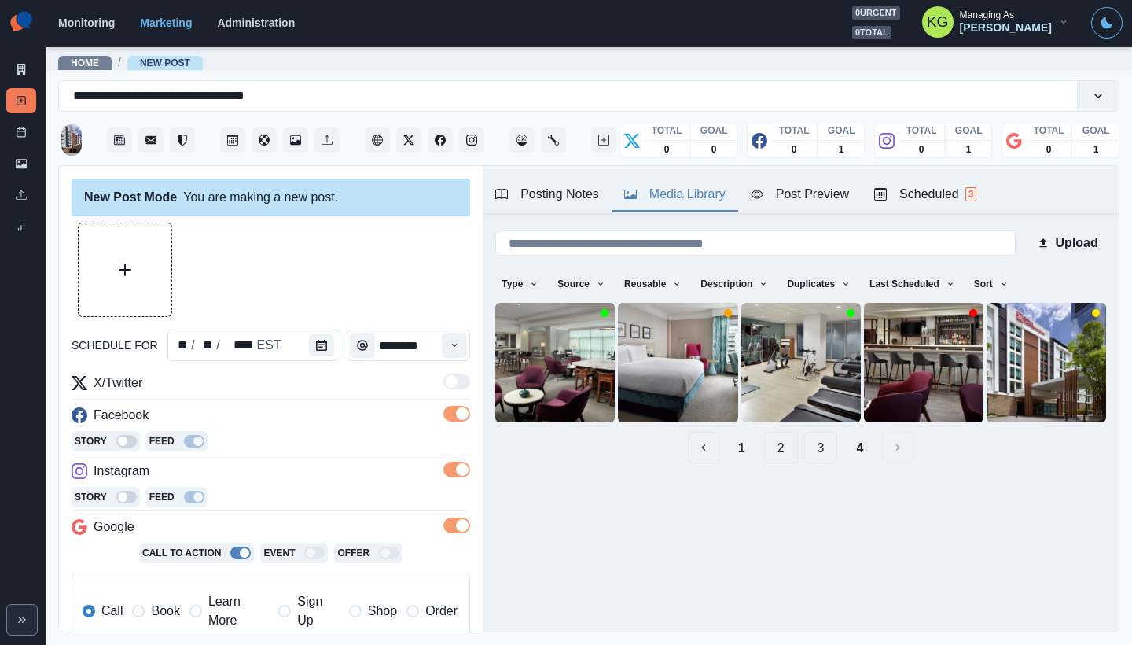
click at [811, 441] on button "3" at bounding box center [821, 447] width 34 height 31
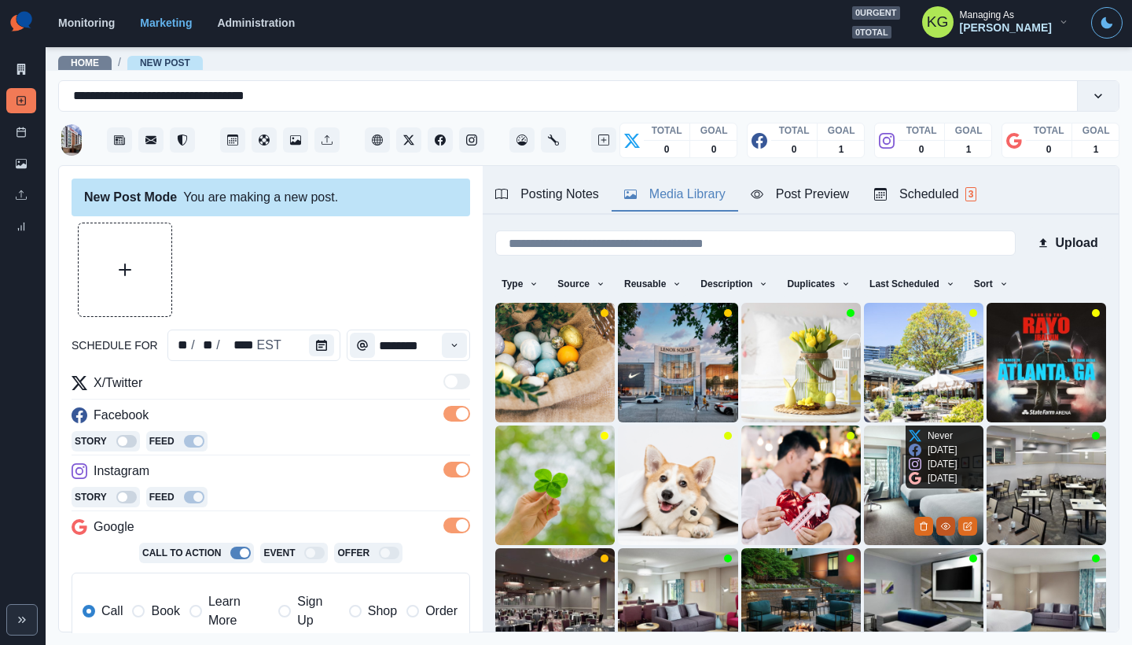
click at [937, 521] on button "View Media" at bounding box center [946, 526] width 19 height 19
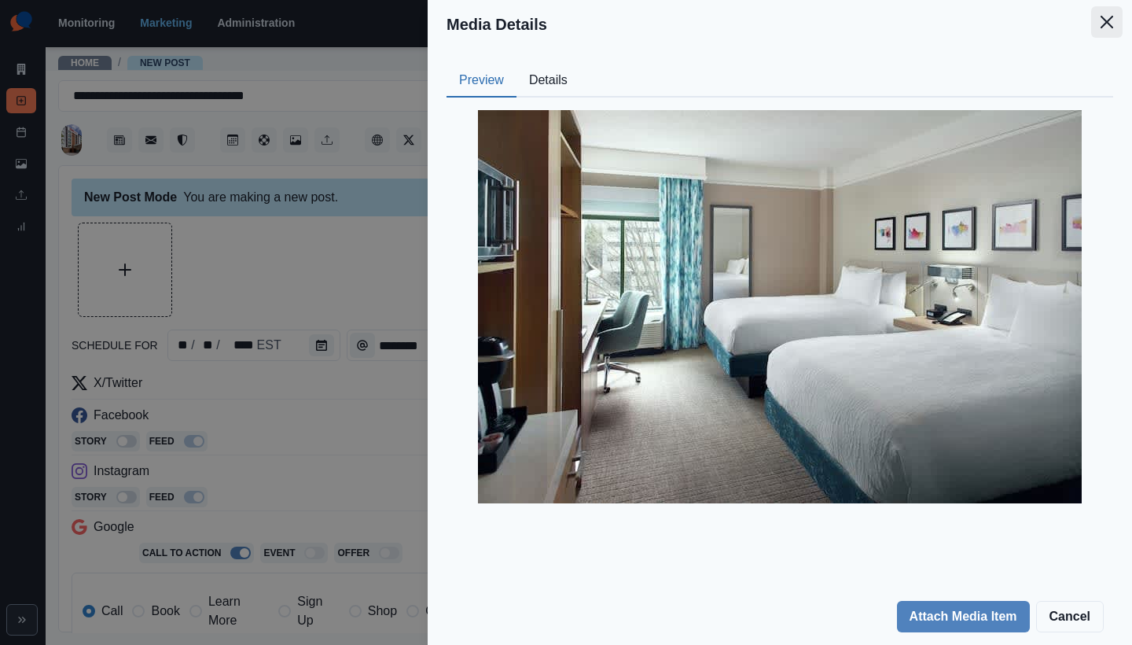
click at [1104, 37] on button "Close" at bounding box center [1106, 21] width 31 height 31
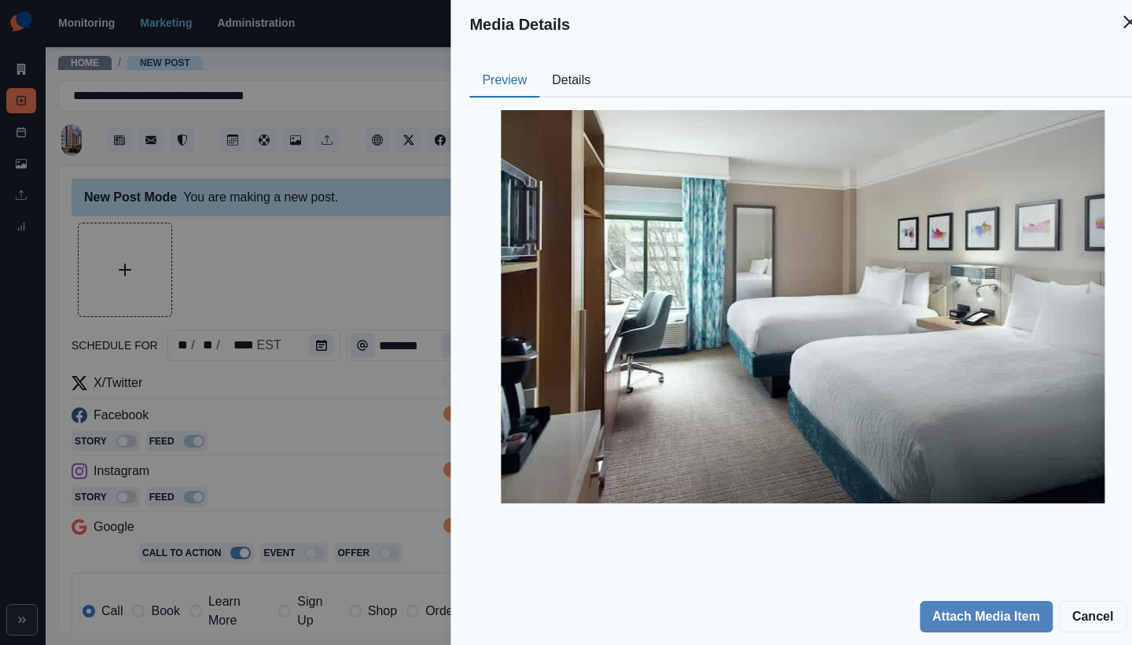
scroll to position [49, 0]
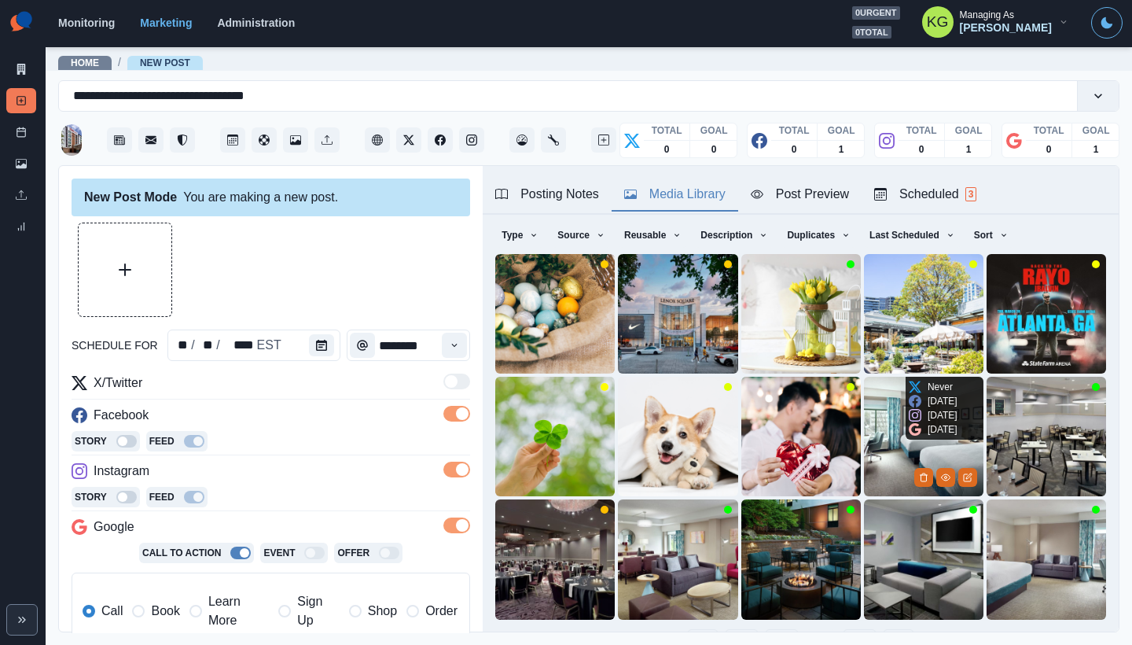
click at [868, 428] on img at bounding box center [924, 437] width 120 height 120
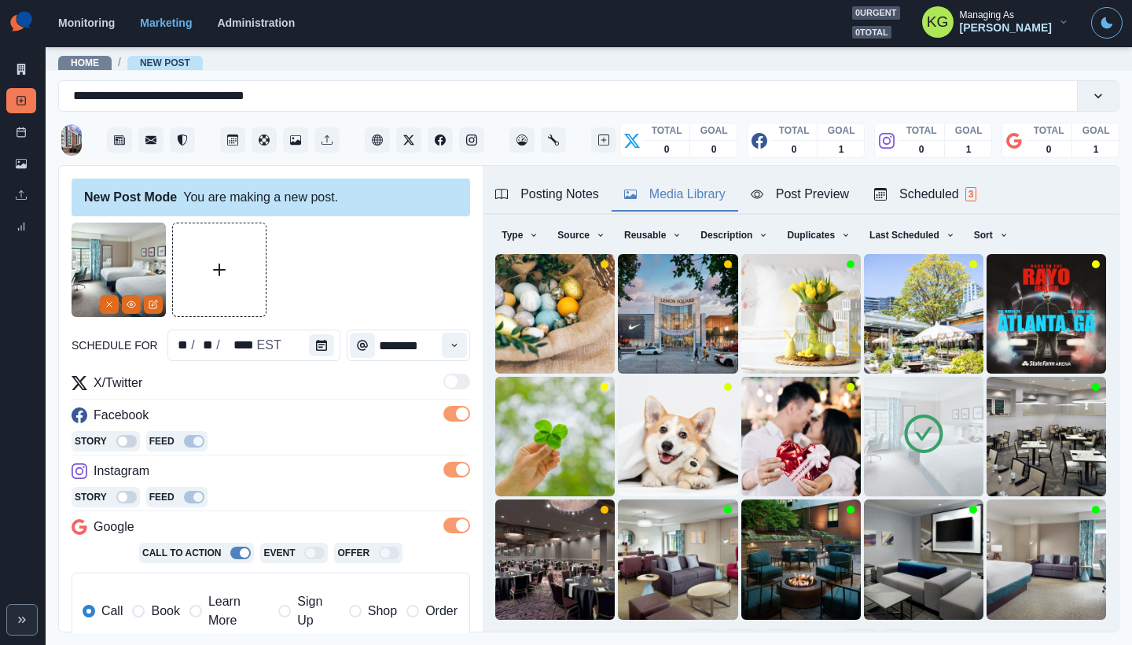
scroll to position [313, 0]
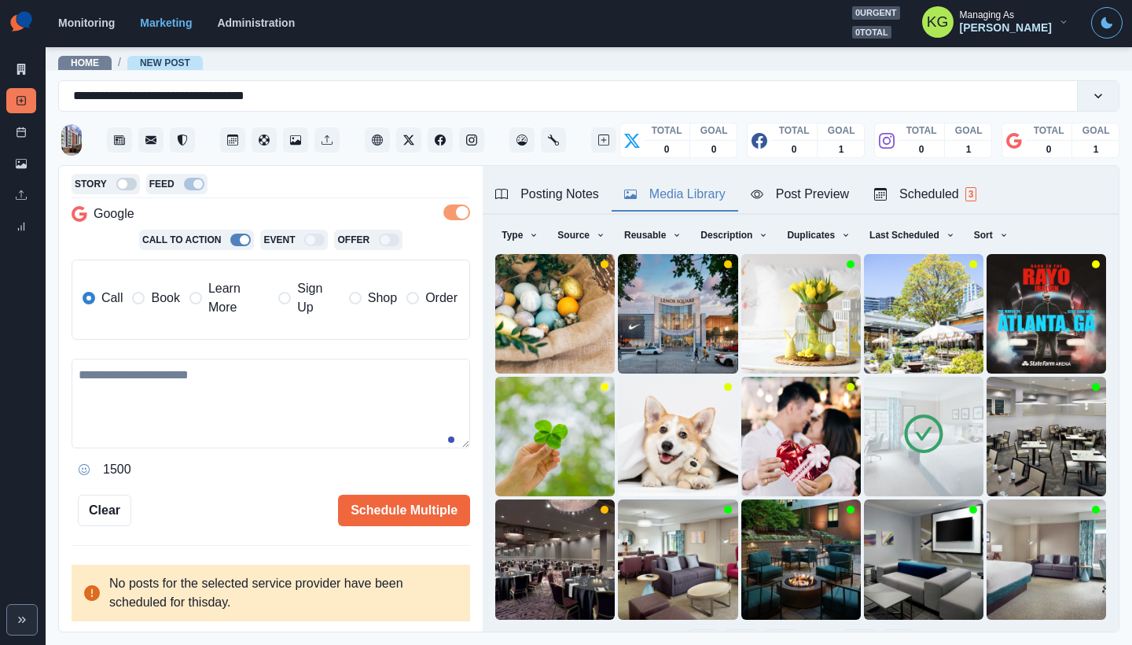
click at [154, 312] on label "Book" at bounding box center [155, 298] width 47 height 38
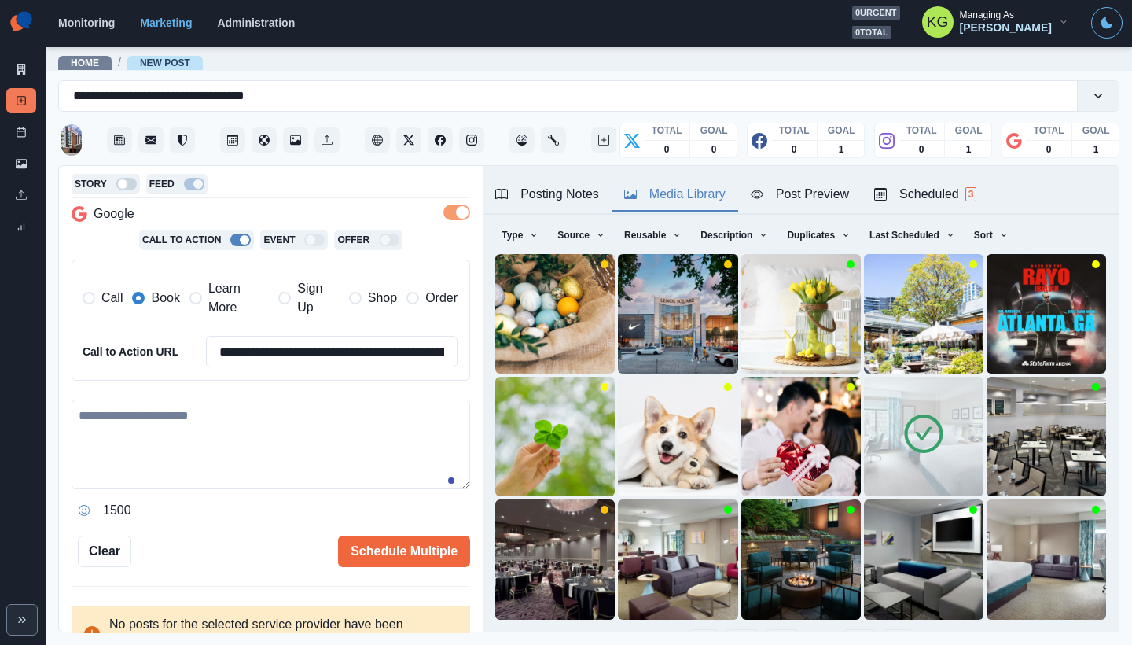
click at [333, 431] on textarea at bounding box center [271, 444] width 399 height 90
paste textarea "**********"
click at [584, 192] on div "Posting Notes" at bounding box center [547, 194] width 104 height 19
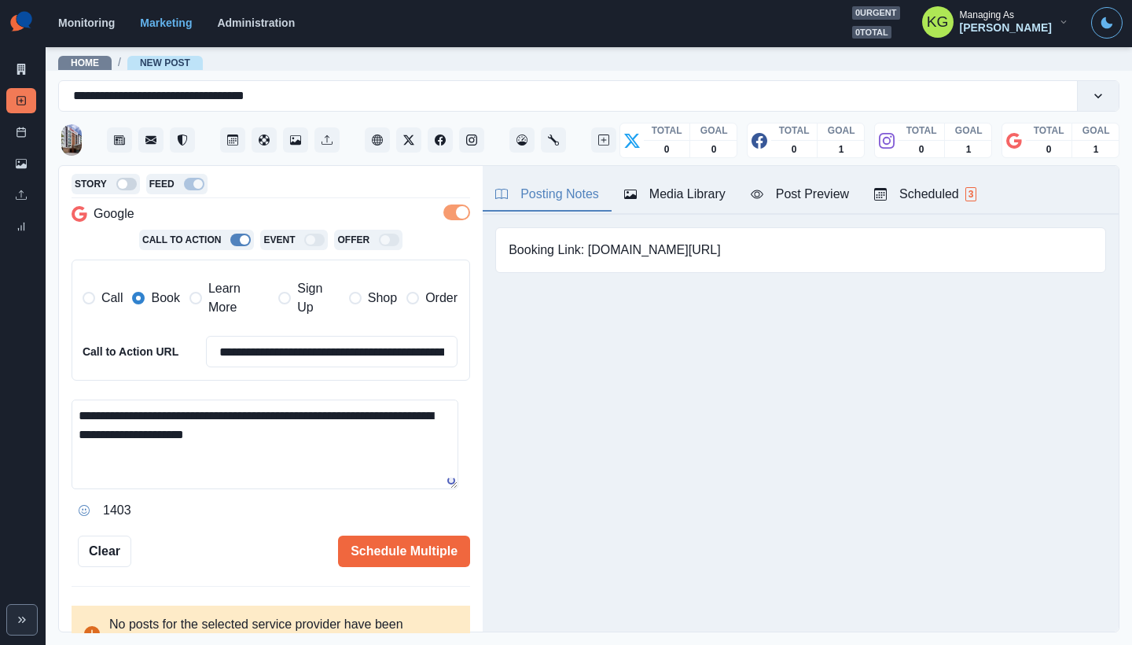
scroll to position [0, 0]
click at [593, 247] on pre "Booking Link: www.bit.ly/3PXAISD" at bounding box center [615, 250] width 212 height 19
click at [591, 248] on pre "Booking Link: www.bit.ly/3PXAISD" at bounding box center [615, 250] width 212 height 19
drag, startPoint x: 588, startPoint y: 248, endPoint x: 752, endPoint y: 261, distance: 164.0
click at [752, 261] on div "Booking Link: www.bit.ly/3PXAISD" at bounding box center [800, 250] width 611 height 46
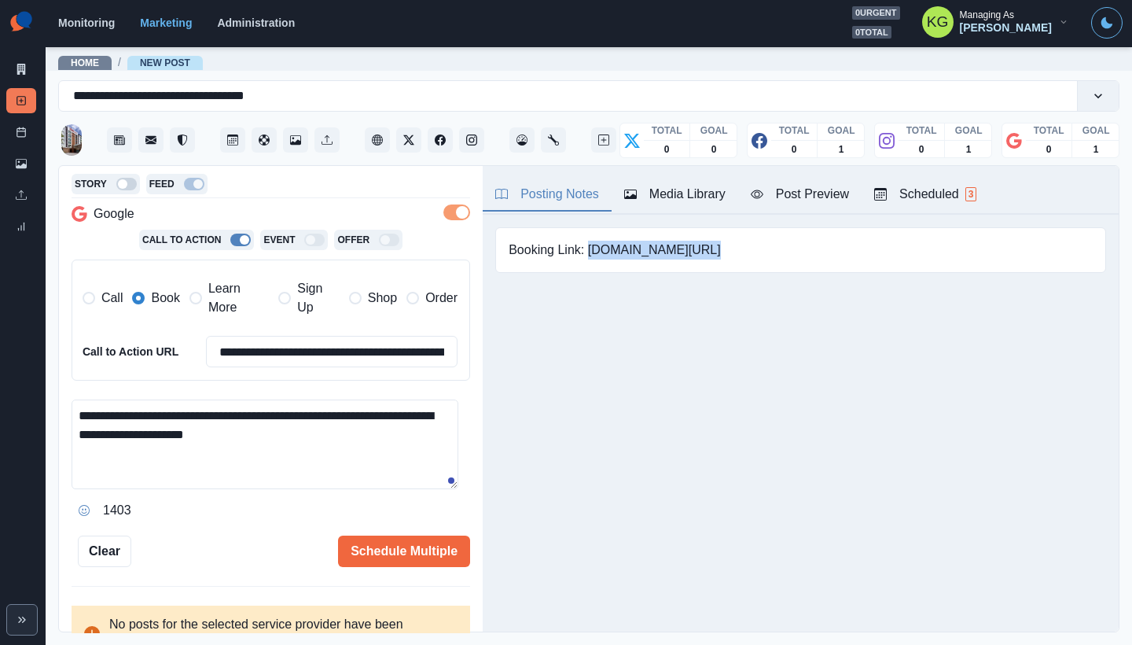
copy pre "www.bit.ly/3PXAISD"
click at [348, 437] on textarea "**********" at bounding box center [265, 444] width 387 height 90
paste textarea "**********"
type textarea "**********"
click at [387, 567] on div "**********" at bounding box center [271, 399] width 424 height 467
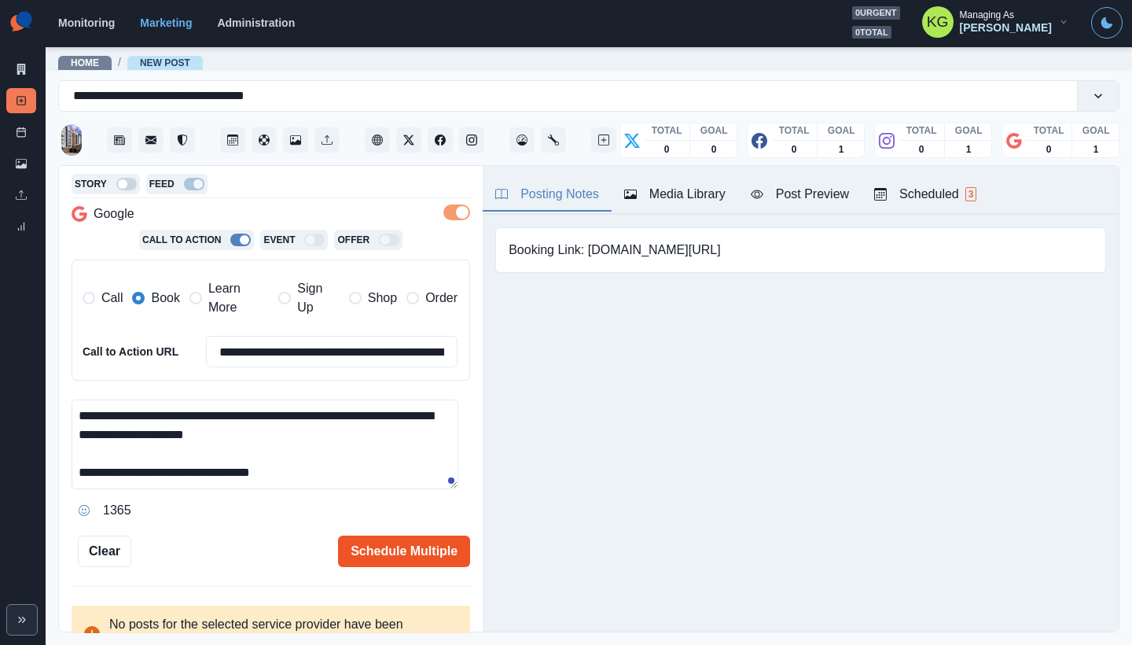
click at [392, 557] on button "Schedule Multiple" at bounding box center [404, 551] width 132 height 31
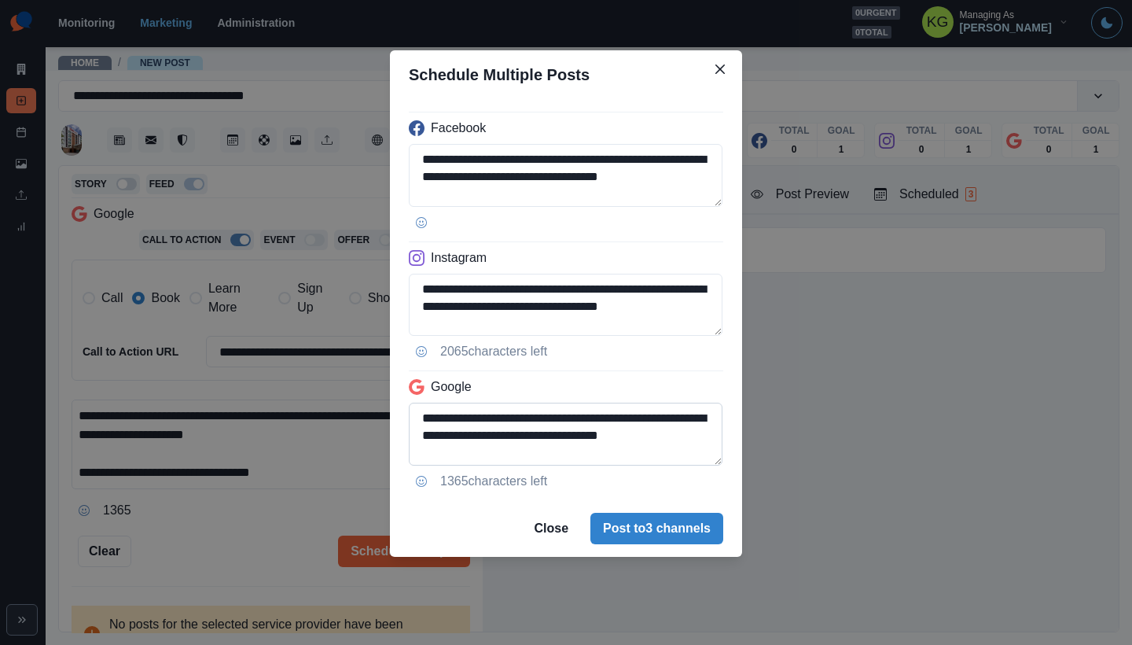
click at [714, 466] on textarea "**********" at bounding box center [566, 434] width 314 height 63
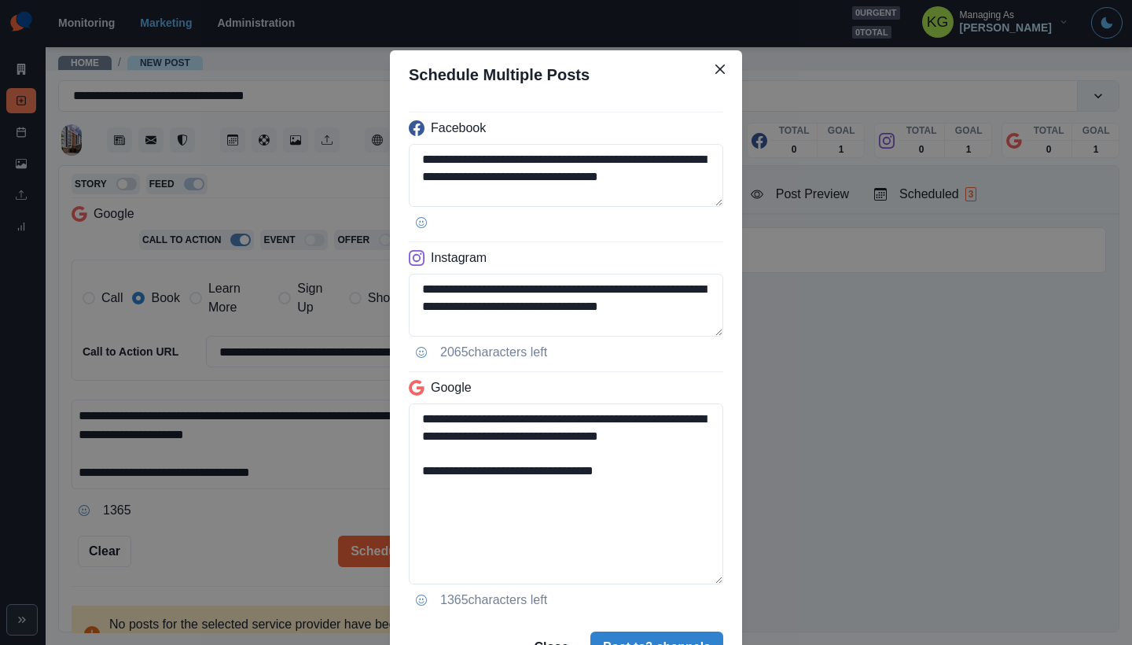
drag, startPoint x: 635, startPoint y: 489, endPoint x: 395, endPoint y: 490, distance: 239.8
click at [395, 490] on div "**********" at bounding box center [566, 359] width 352 height 520
click at [716, 337] on textarea "**********" at bounding box center [566, 305] width 315 height 63
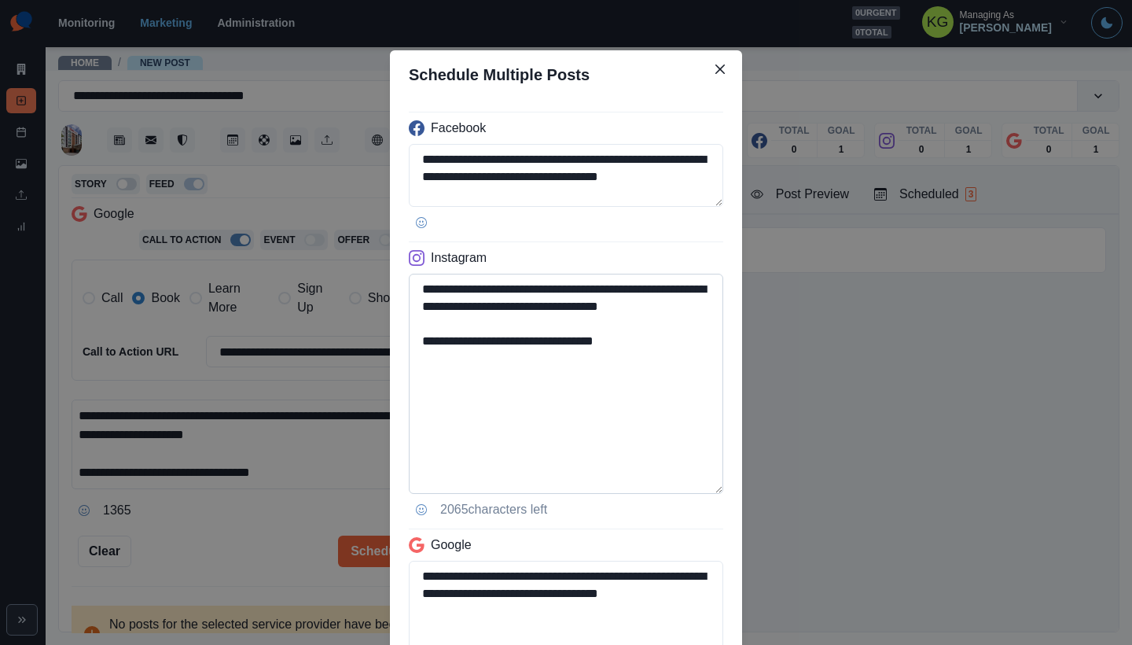
type textarea "**********"
drag, startPoint x: 602, startPoint y: 359, endPoint x: 518, endPoint y: 361, distance: 83.4
click at [518, 361] on textarea "**********" at bounding box center [566, 384] width 315 height 220
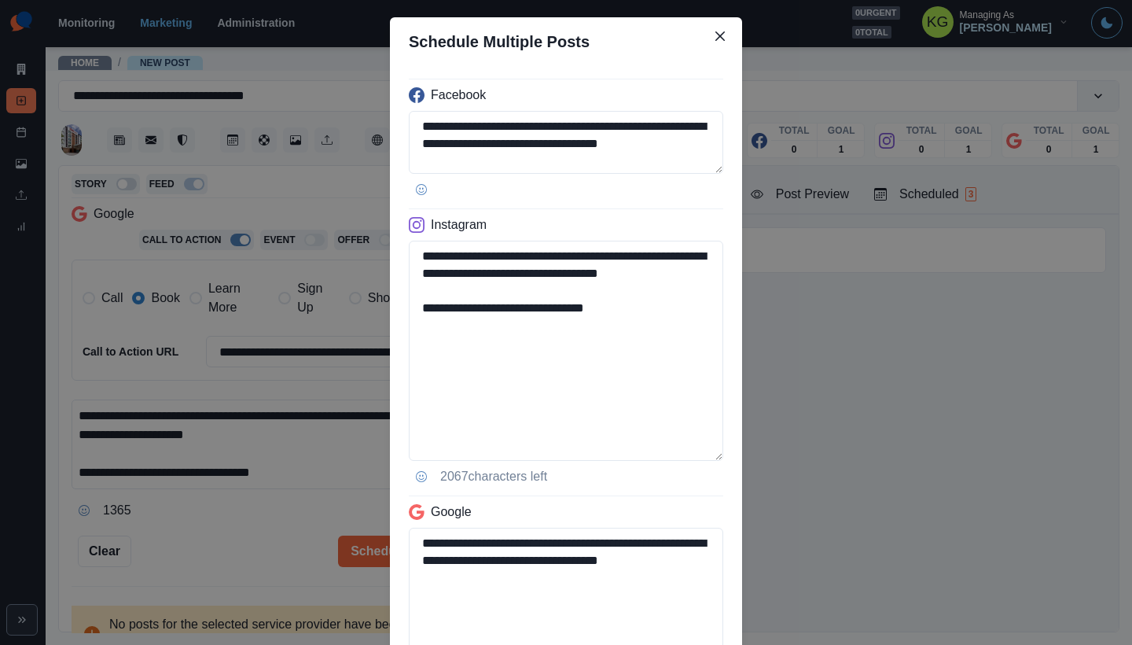
scroll to position [238, 0]
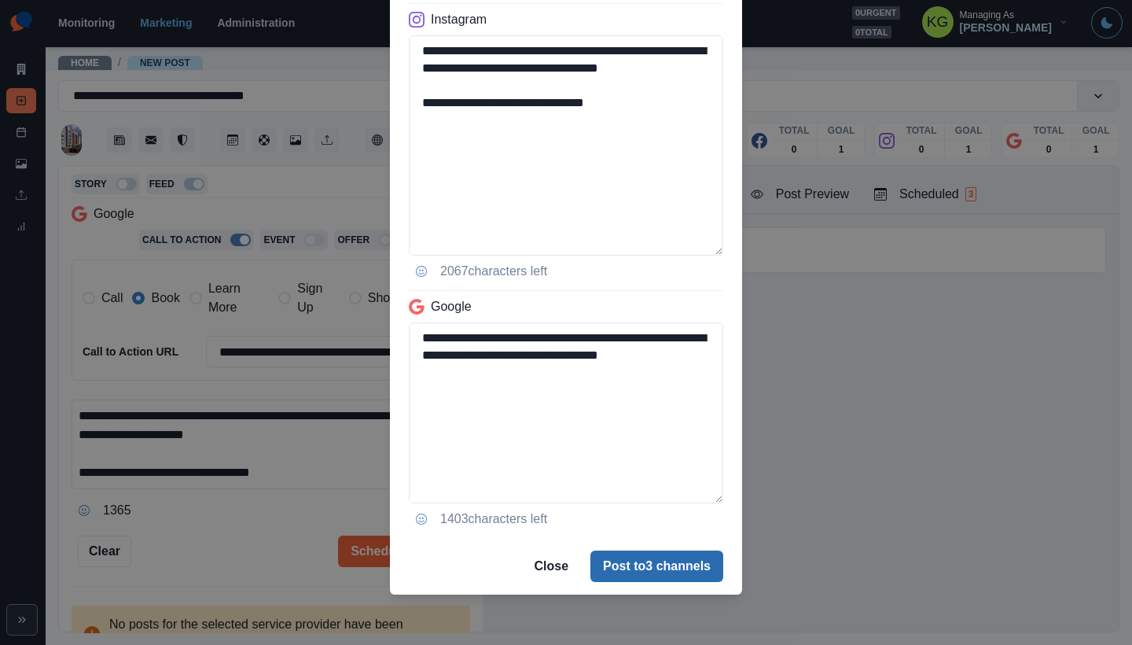
type textarea "**********"
click at [620, 558] on button "Post to 3 channels" at bounding box center [657, 565] width 133 height 31
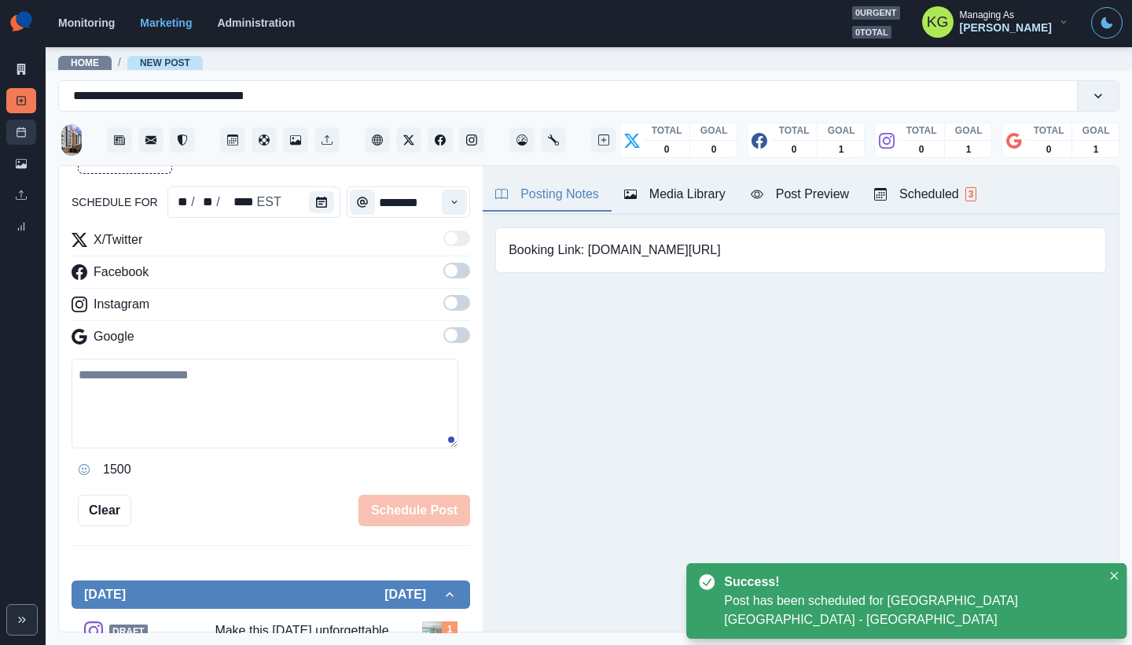
scroll to position [87, 0]
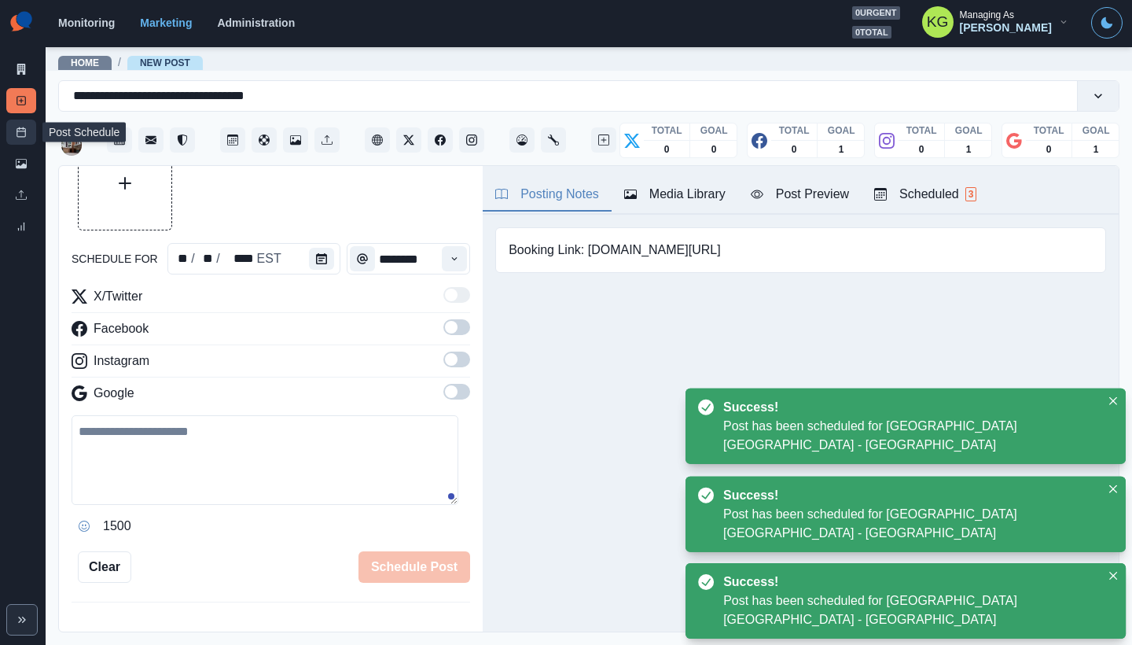
click at [17, 134] on icon at bounding box center [21, 132] width 11 height 11
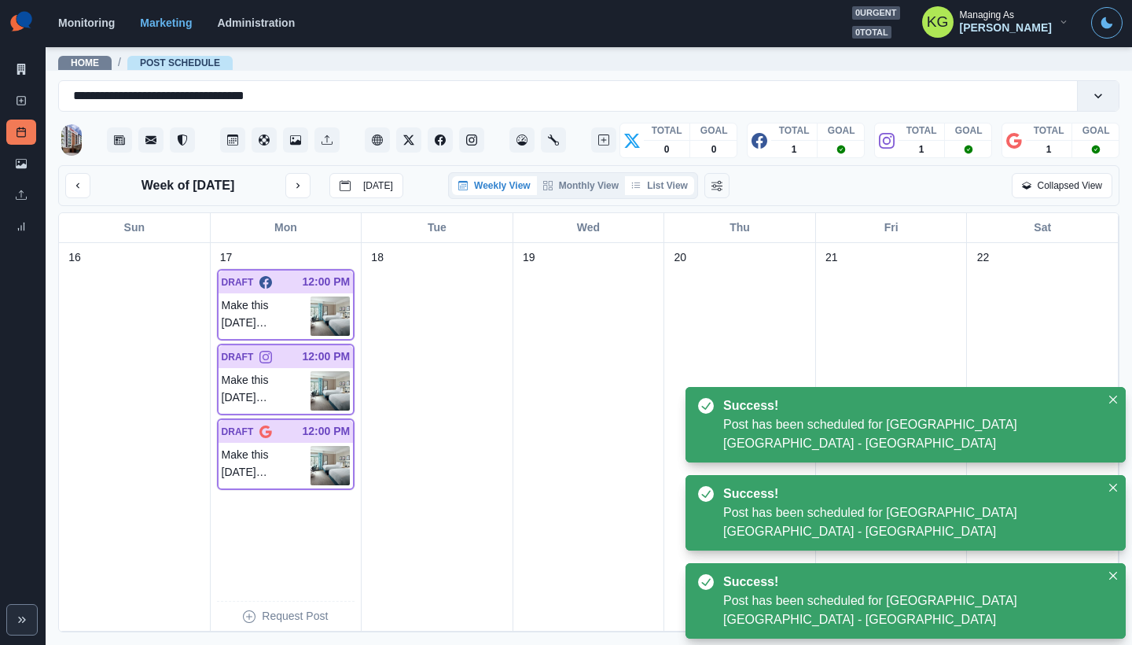
click at [675, 187] on button "List View" at bounding box center [659, 185] width 69 height 19
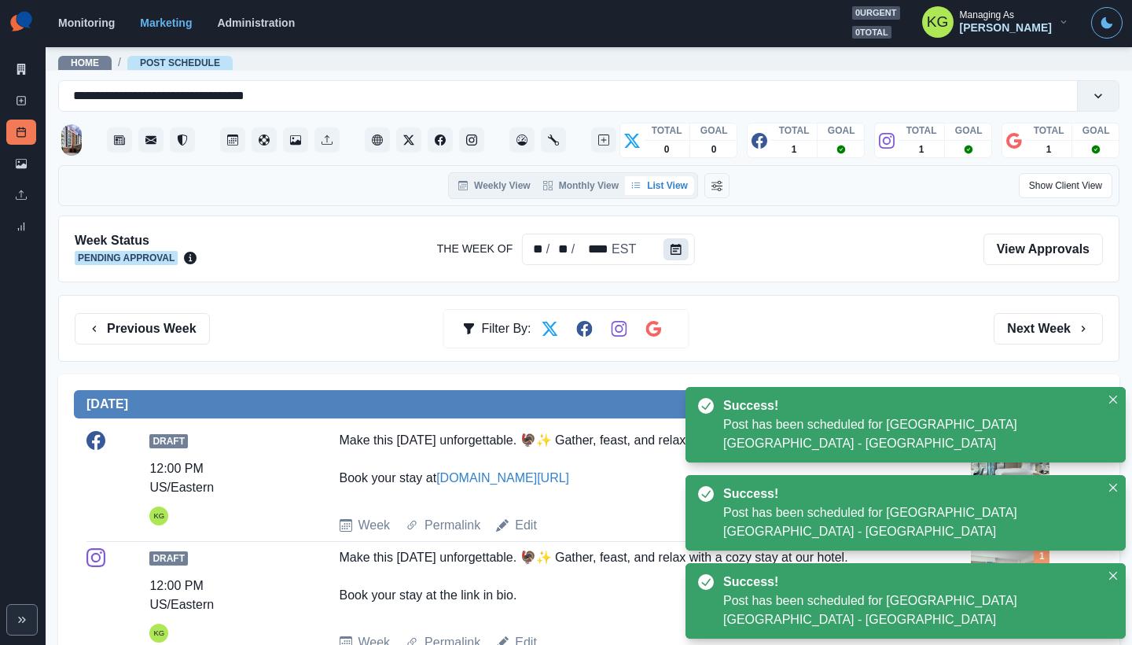
click at [675, 243] on button "Calendar" at bounding box center [676, 249] width 25 height 22
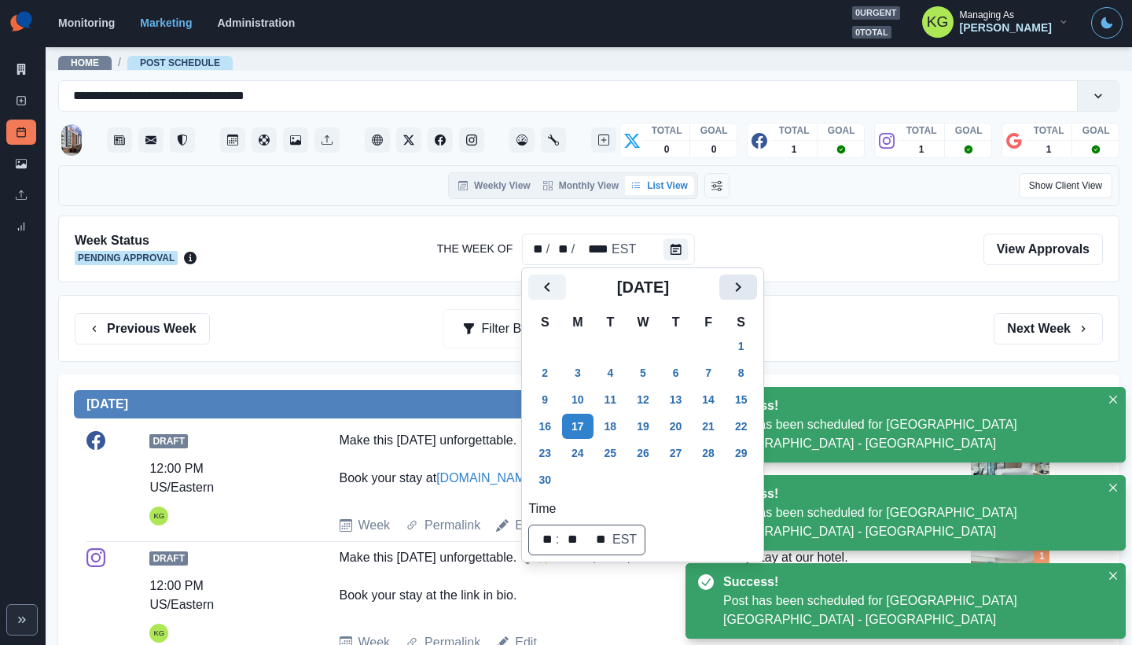
click at [748, 286] on icon "Next" at bounding box center [738, 287] width 19 height 19
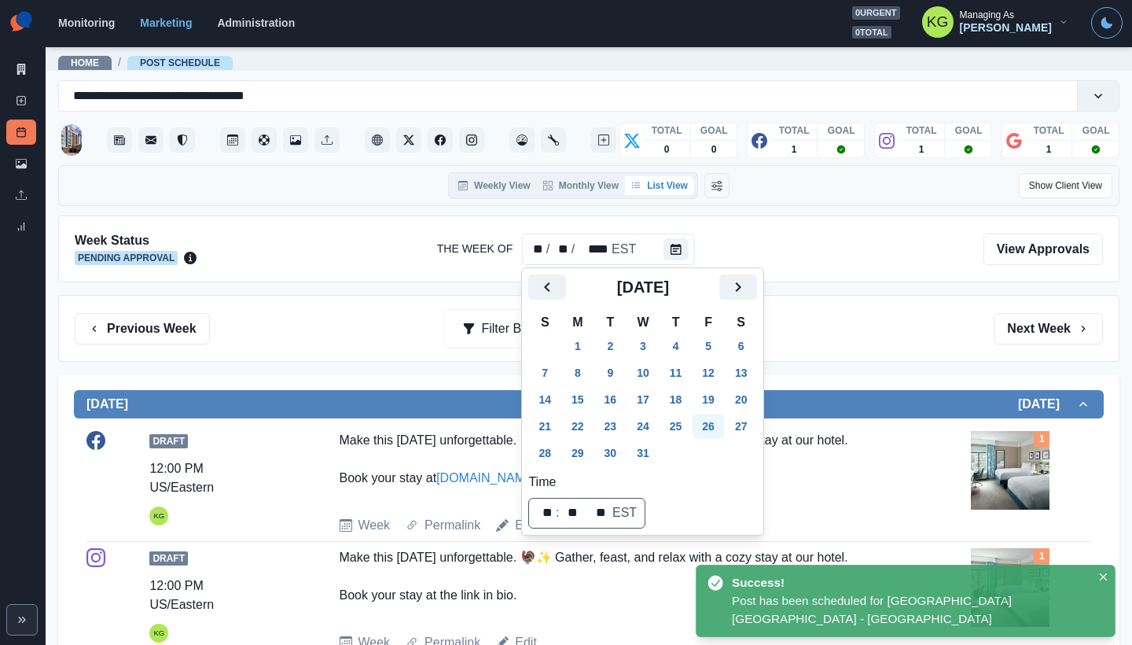
click at [701, 425] on button "26" at bounding box center [708, 426] width 31 height 25
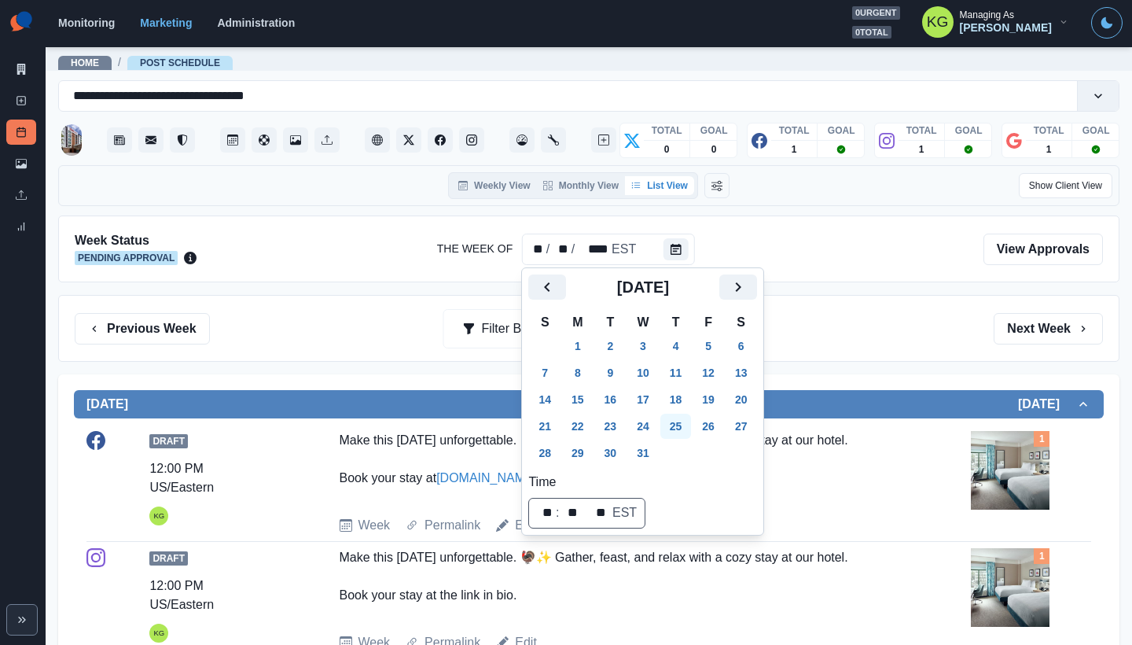
click at [692, 429] on button "25" at bounding box center [676, 426] width 31 height 25
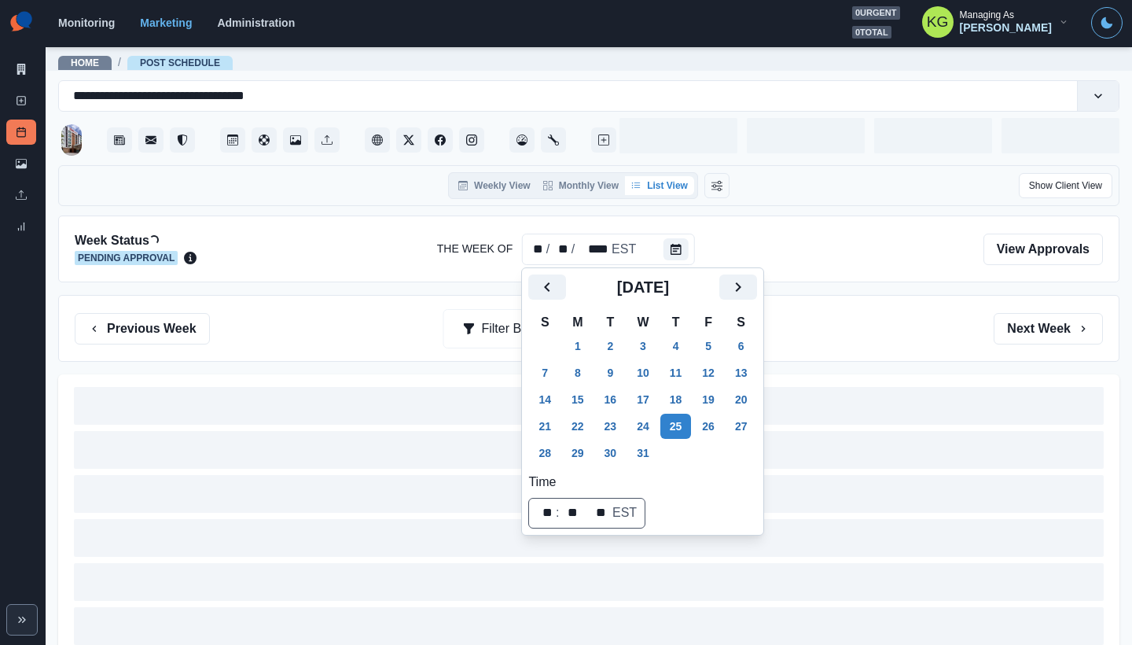
click at [783, 360] on div "Previous Week Filter By: Next Week" at bounding box center [589, 328] width 1062 height 67
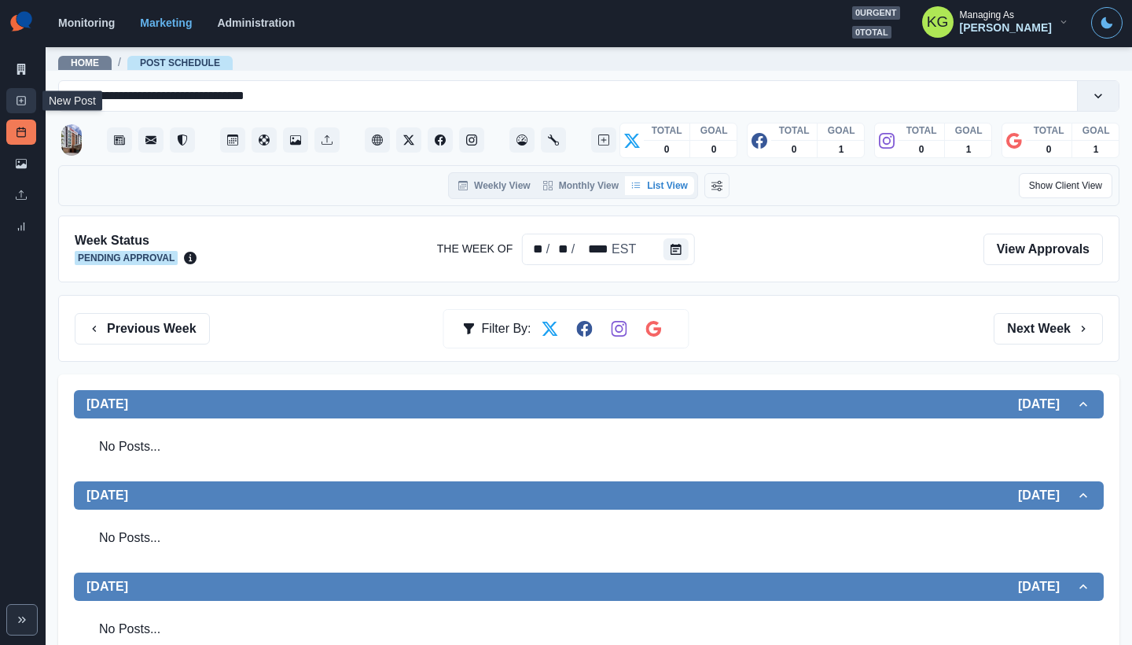
click at [20, 108] on link "New Post" at bounding box center [21, 100] width 30 height 25
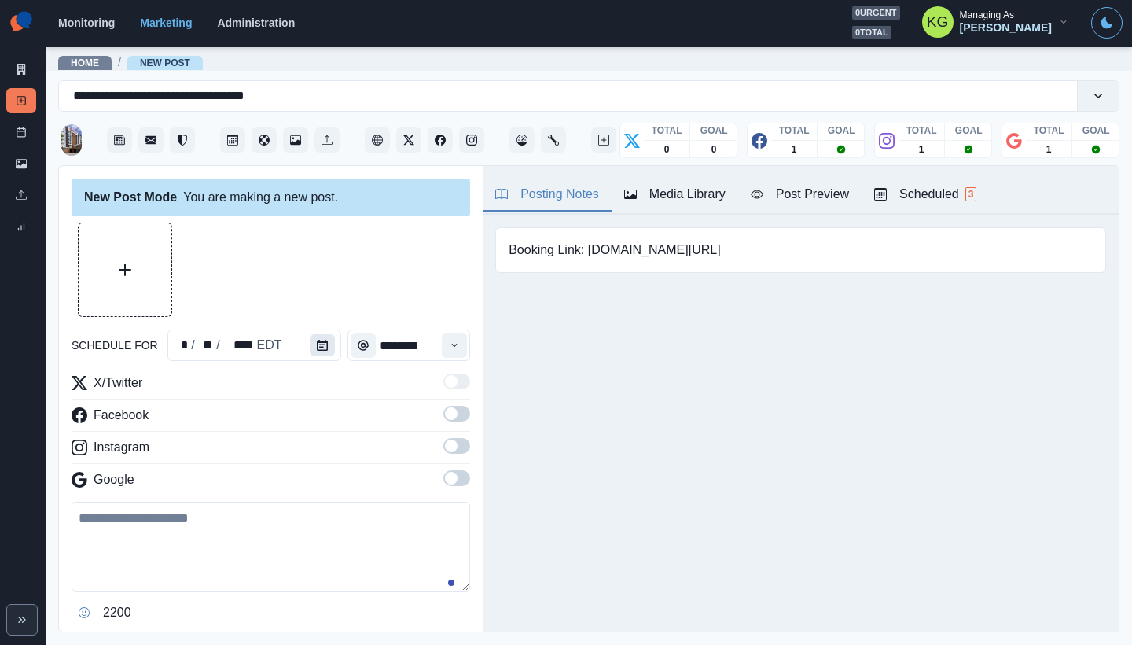
click at [324, 342] on button "Calendar" at bounding box center [322, 345] width 25 height 22
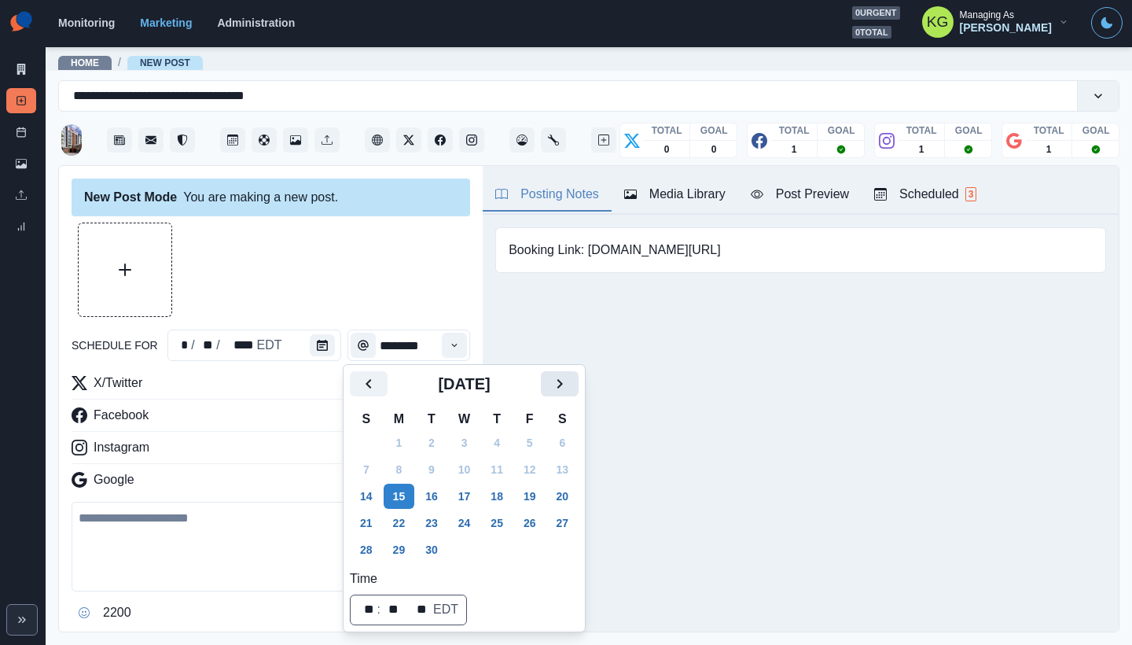
click at [563, 385] on icon "Next" at bounding box center [561, 383] width 6 height 9
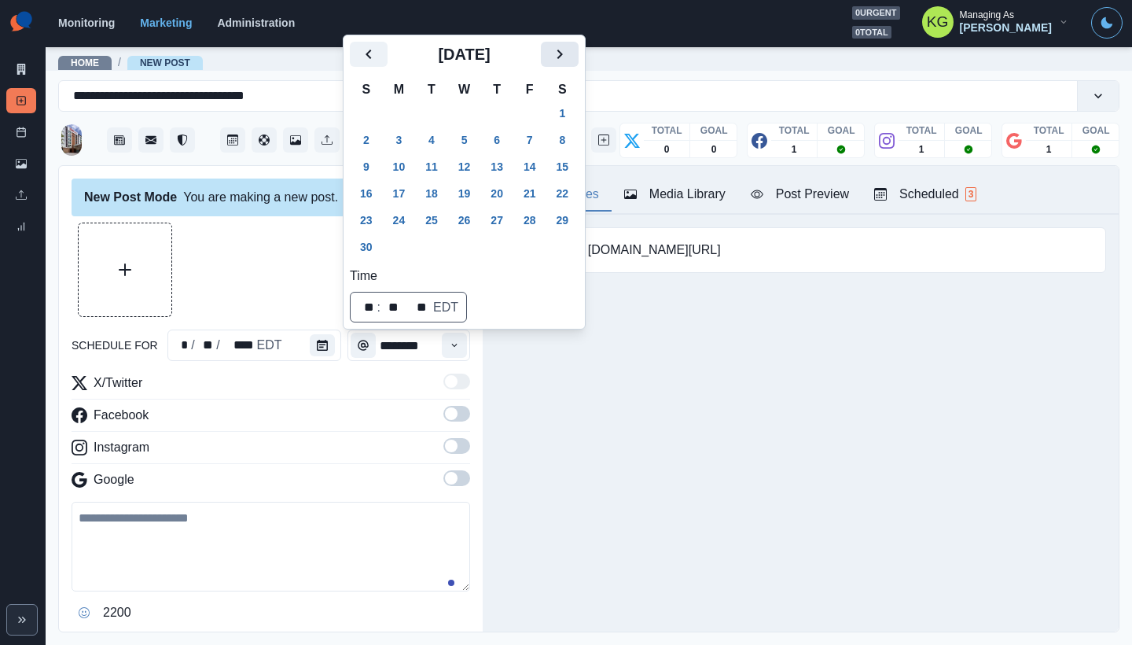
click at [569, 49] on icon "Next" at bounding box center [559, 54] width 19 height 19
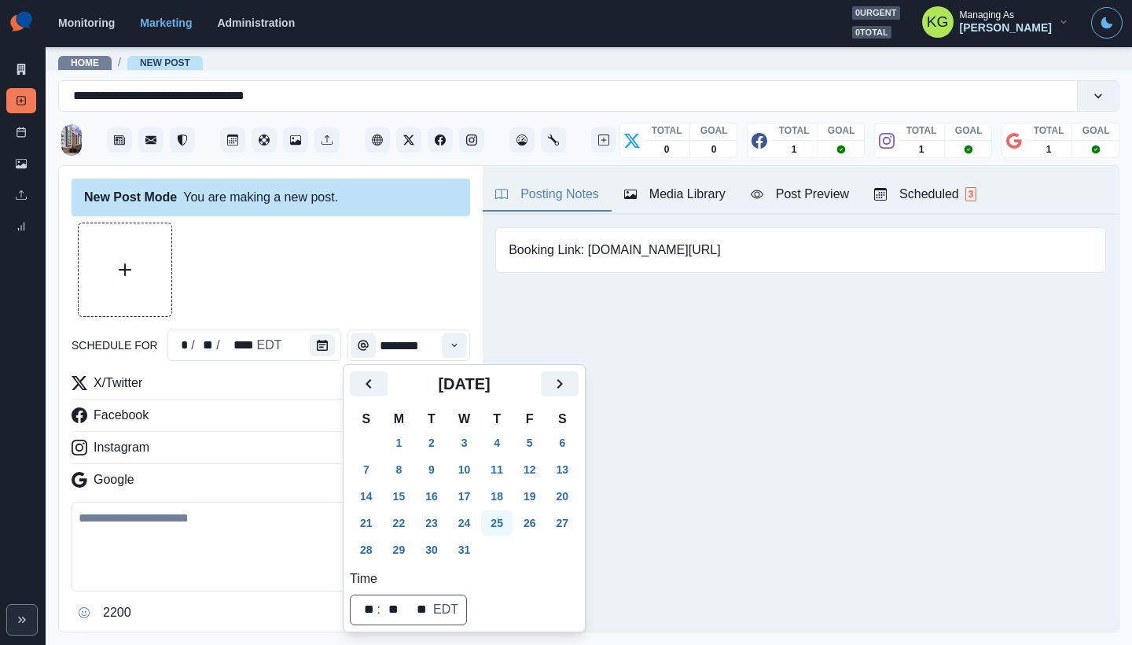
click at [505, 524] on button "25" at bounding box center [496, 522] width 31 height 25
click at [726, 419] on div "Posting Notes Media Library Post Preview Scheduled 3 Booking Link: www.bit.ly/3…" at bounding box center [801, 399] width 636 height 466
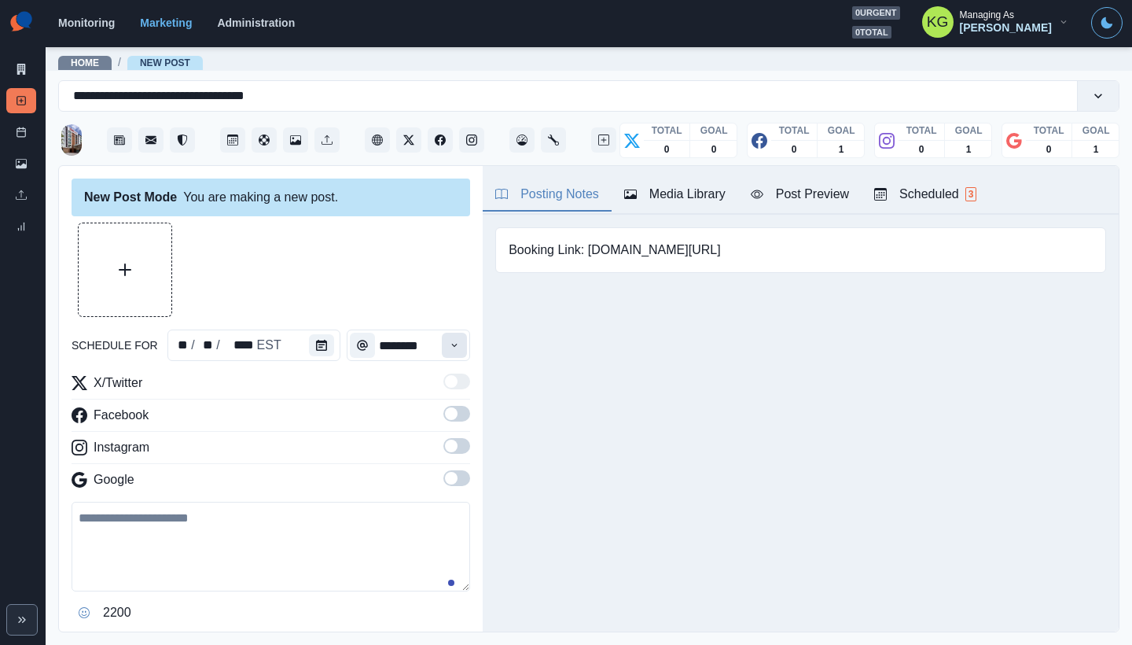
click at [442, 341] on button "Time" at bounding box center [454, 345] width 25 height 25
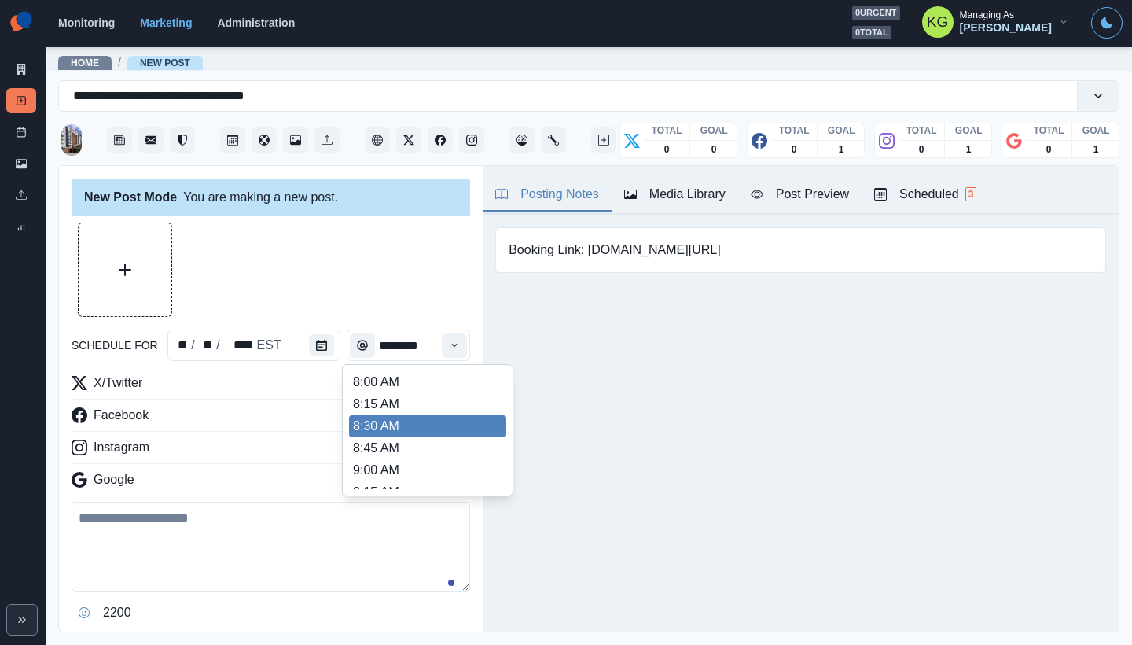
scroll to position [338, 0]
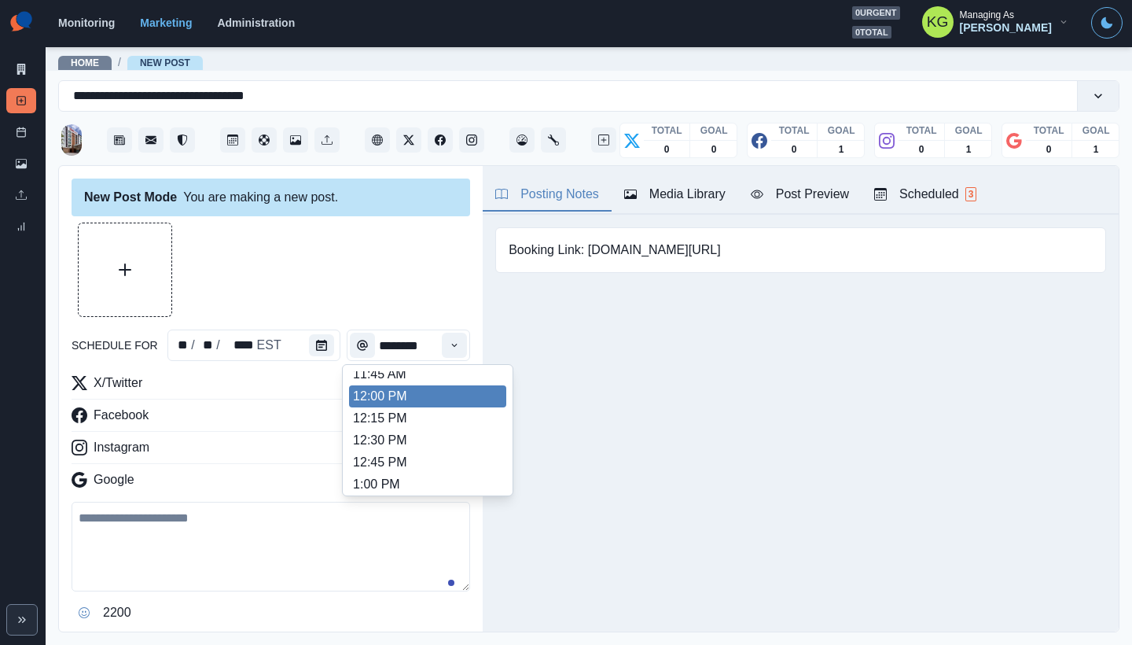
click at [396, 391] on li "12:00 PM" at bounding box center [427, 396] width 157 height 22
type input "********"
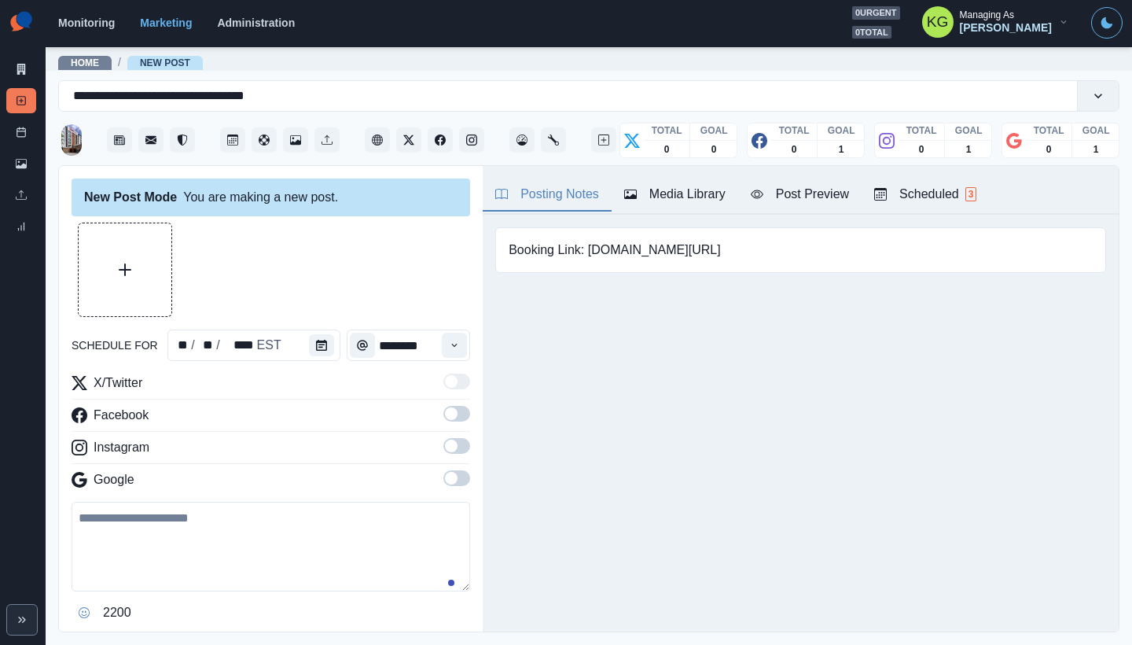
click at [445, 474] on span at bounding box center [451, 478] width 13 height 13
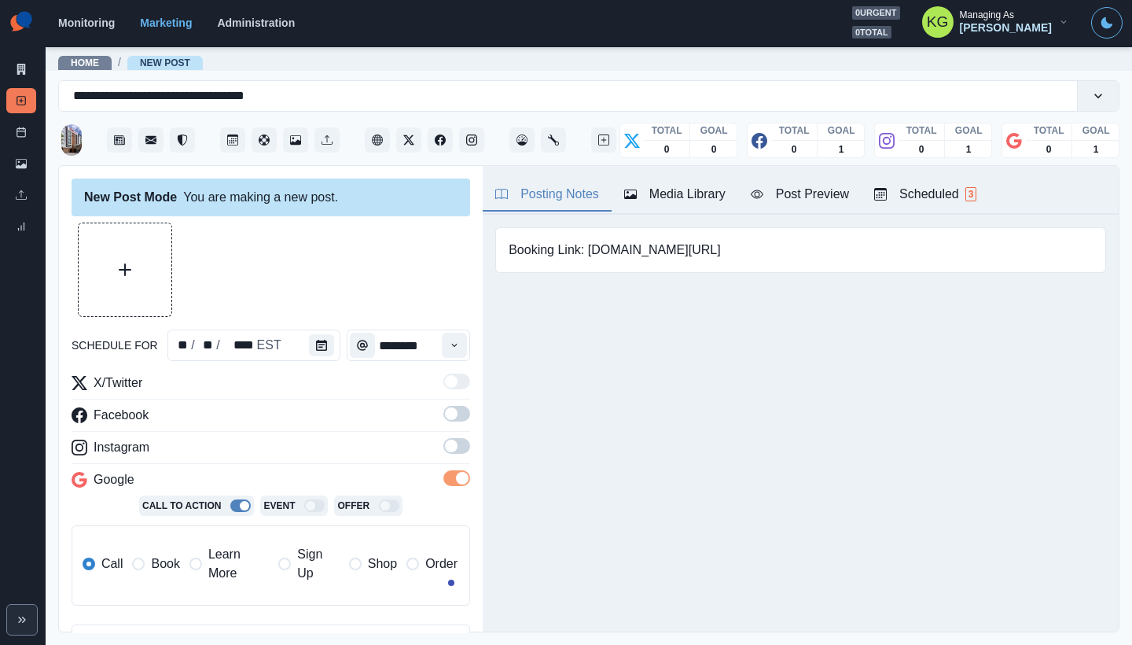
click at [449, 451] on span at bounding box center [457, 446] width 27 height 16
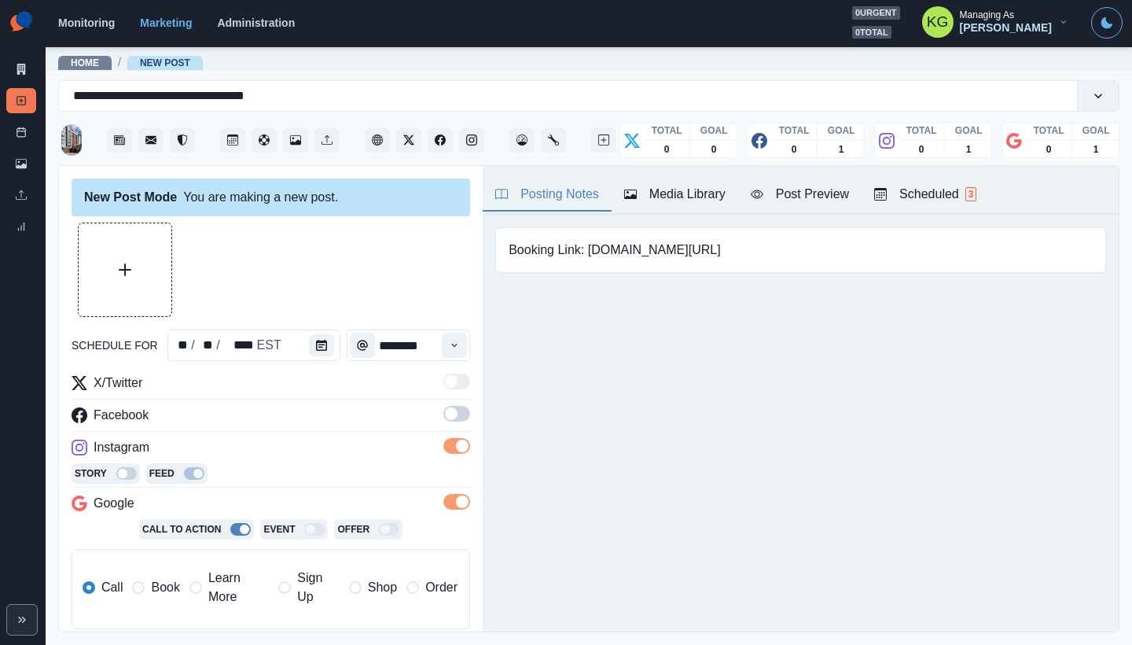
click at [444, 422] on label at bounding box center [457, 418] width 27 height 25
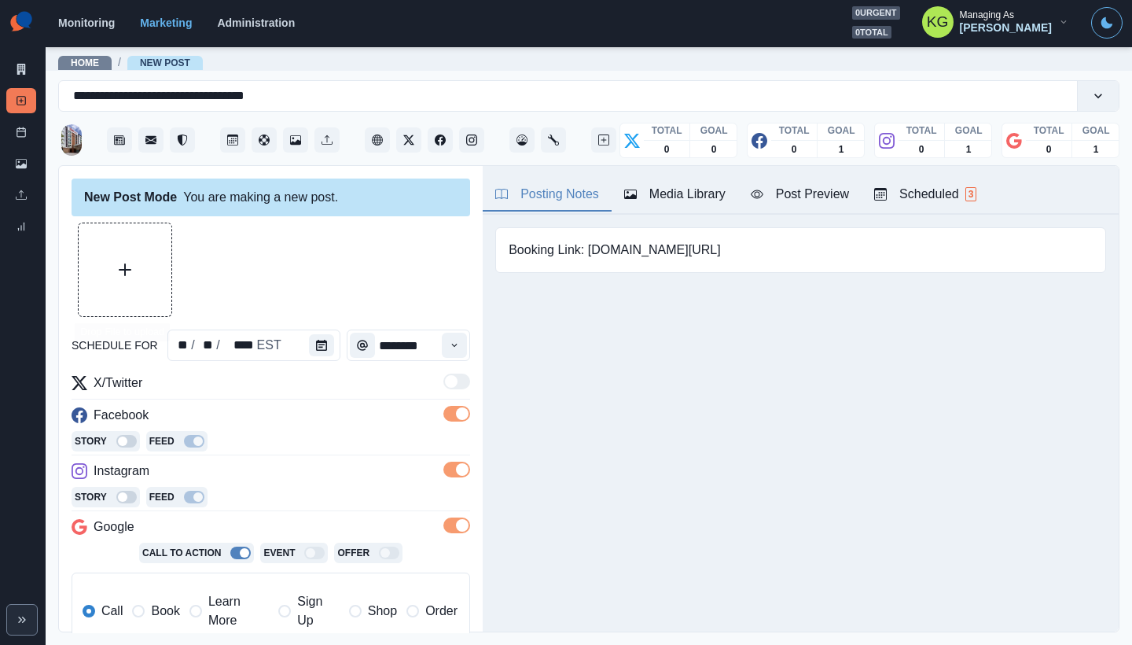
click at [142, 273] on button "Upload Media" at bounding box center [125, 269] width 93 height 93
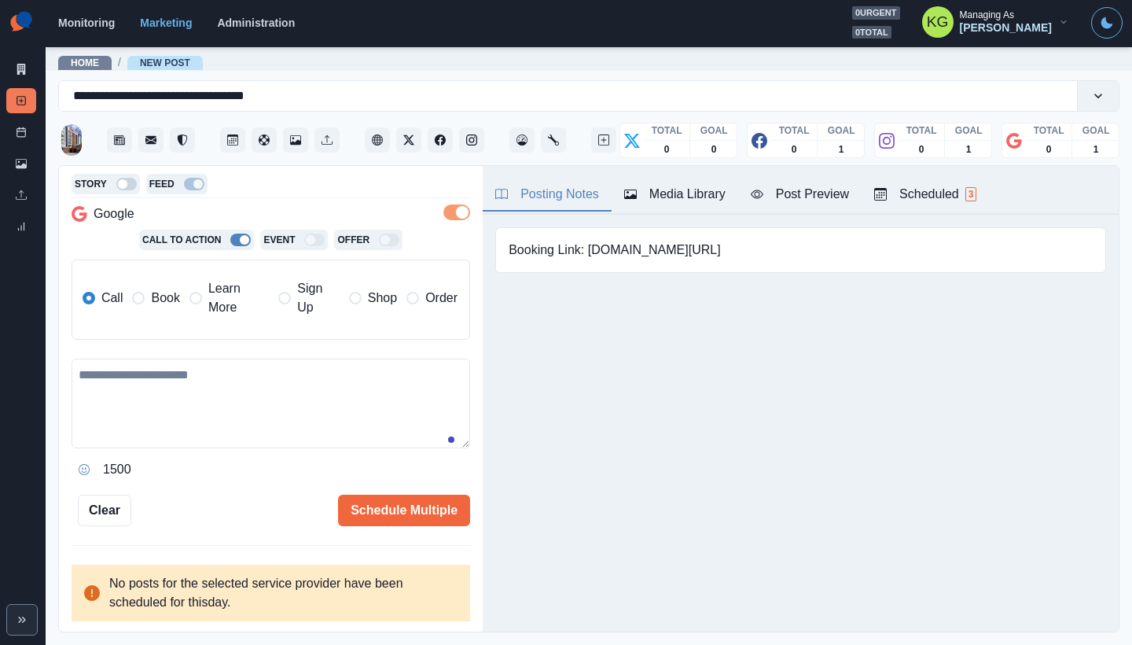
click at [354, 384] on textarea at bounding box center [271, 404] width 399 height 90
paste textarea "**********"
type textarea "**********"
click at [142, 299] on span at bounding box center [138, 298] width 13 height 13
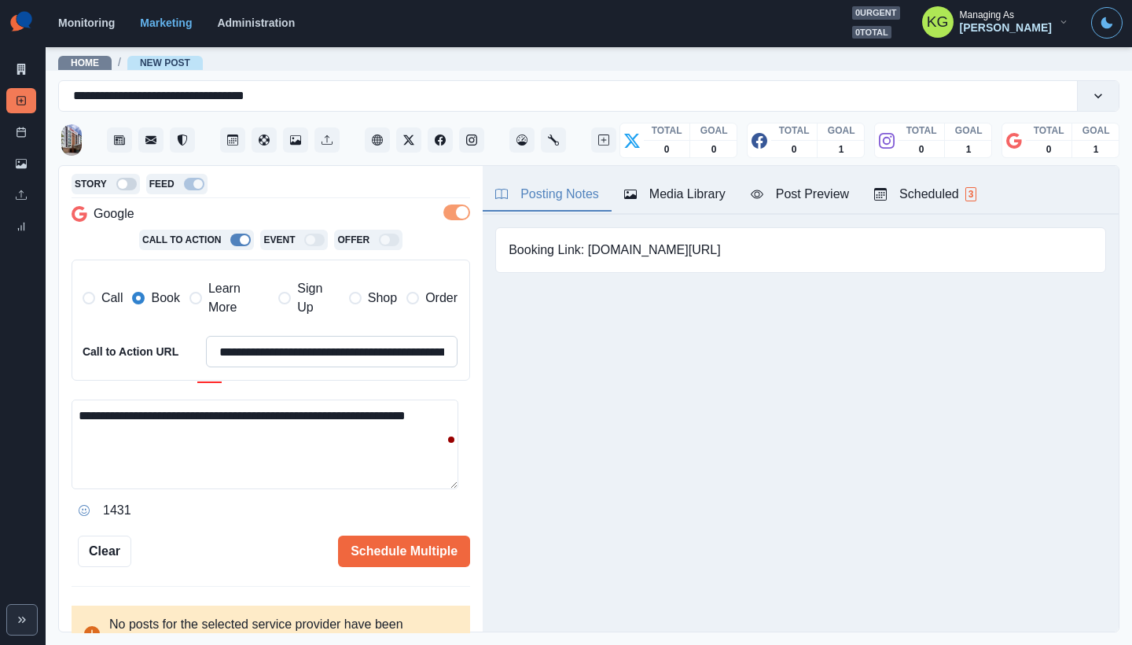
scroll to position [0, 0]
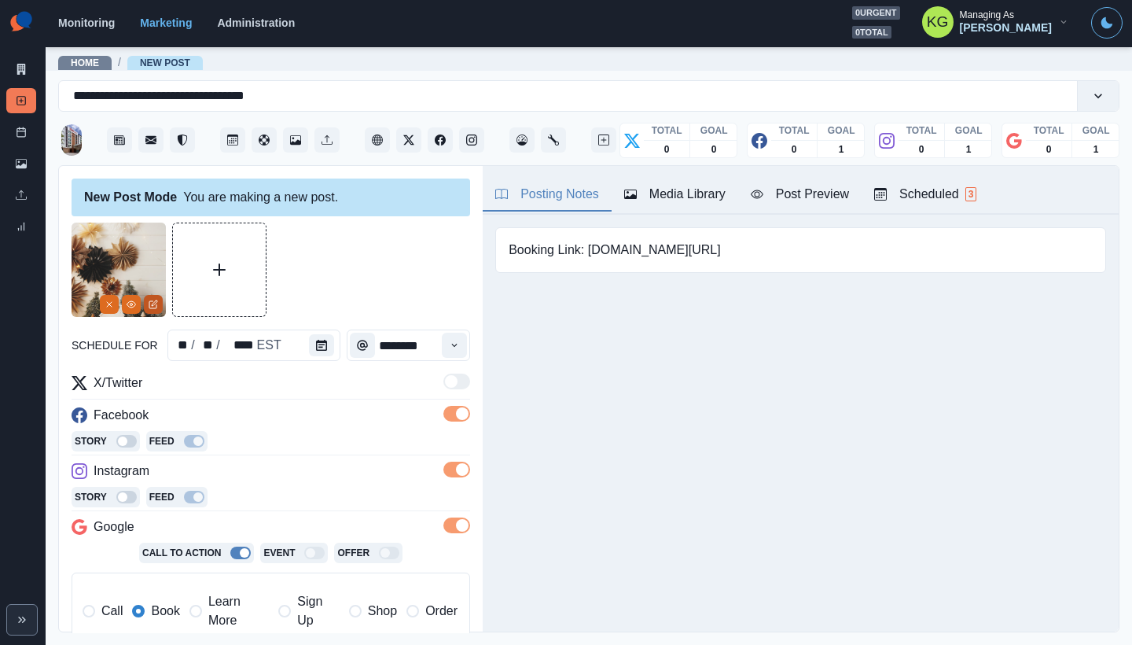
click at [153, 305] on icon "Edit Media" at bounding box center [155, 303] width 6 height 6
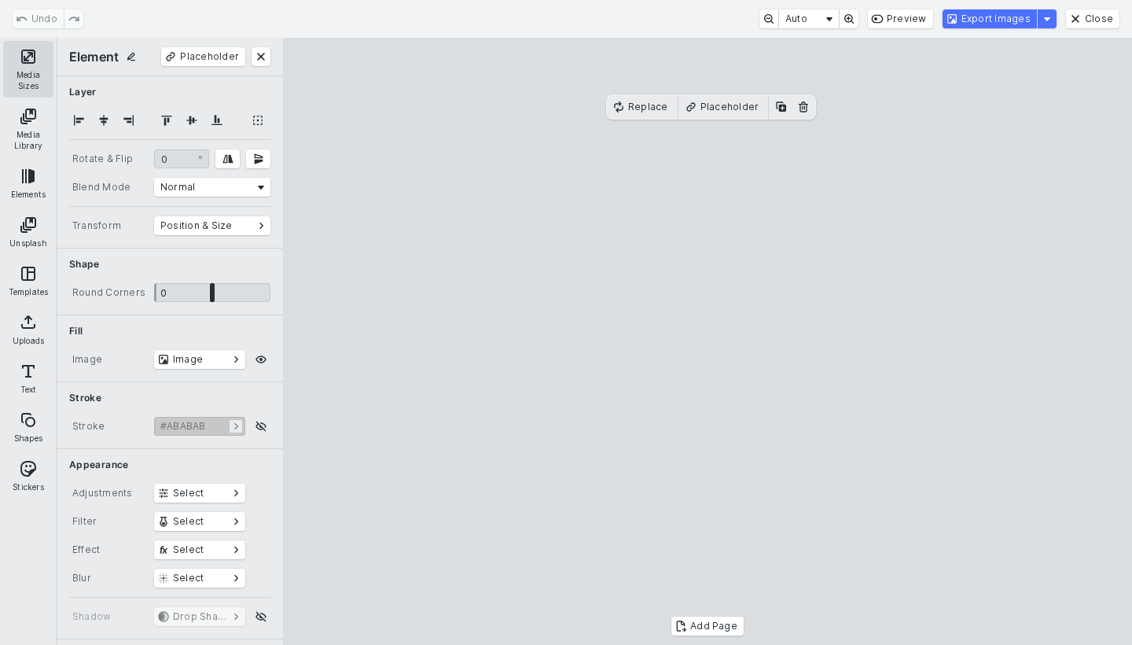
click at [21, 64] on button "Media Sizes" at bounding box center [28, 69] width 50 height 57
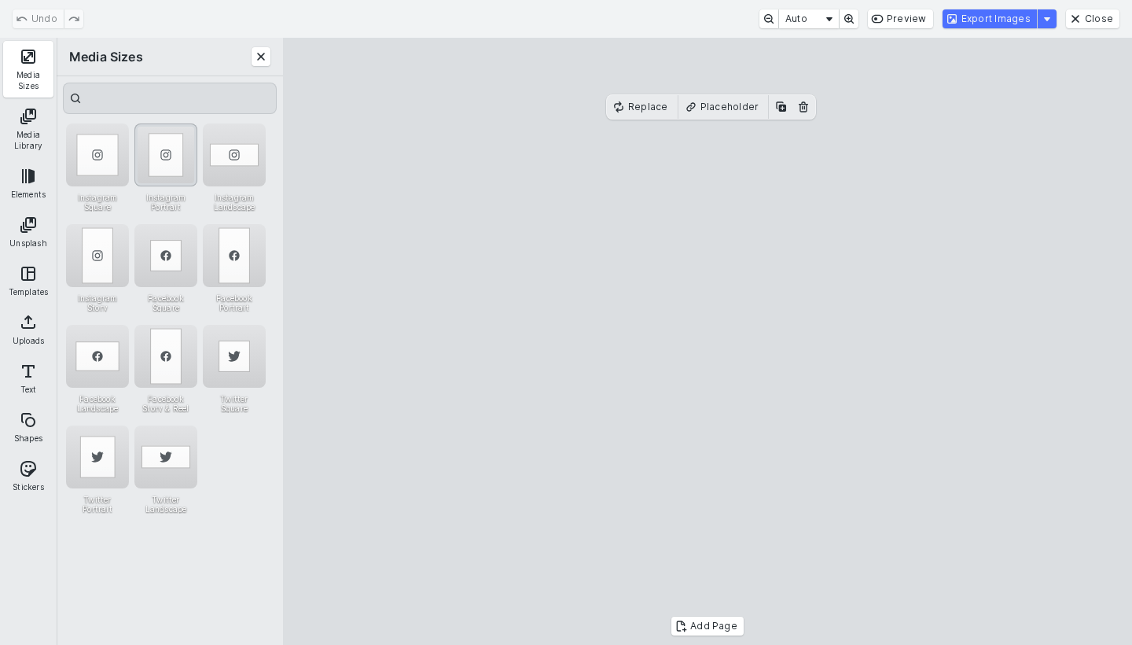
click at [188, 164] on div "Instagram Portrait" at bounding box center [165, 154] width 63 height 63
drag, startPoint x: 754, startPoint y: 397, endPoint x: 756, endPoint y: 361, distance: 36.3
click at [708, 341] on cesdk-canvas "Editor canvas" at bounding box center [708, 341] width 0 height 0
drag, startPoint x: 712, startPoint y: 553, endPoint x: 719, endPoint y: 589, distance: 36.9
click at [708, 341] on cesdk-canvas "Editor canvas" at bounding box center [708, 341] width 0 height 0
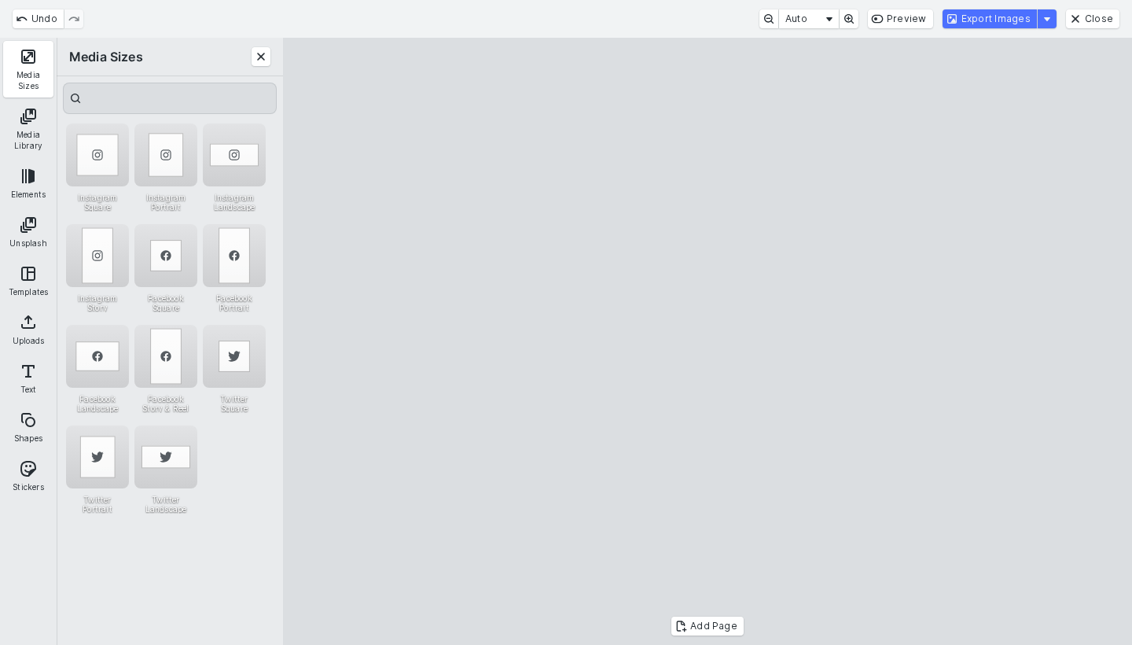
drag, startPoint x: 742, startPoint y: 520, endPoint x: 742, endPoint y: 500, distance: 19.7
click at [708, 341] on cesdk-canvas "Editor canvas" at bounding box center [708, 341] width 0 height 0
drag, startPoint x: 705, startPoint y: 567, endPoint x: 709, endPoint y: 588, distance: 21.6
click at [708, 341] on cesdk-canvas "Editor canvas" at bounding box center [708, 341] width 0 height 0
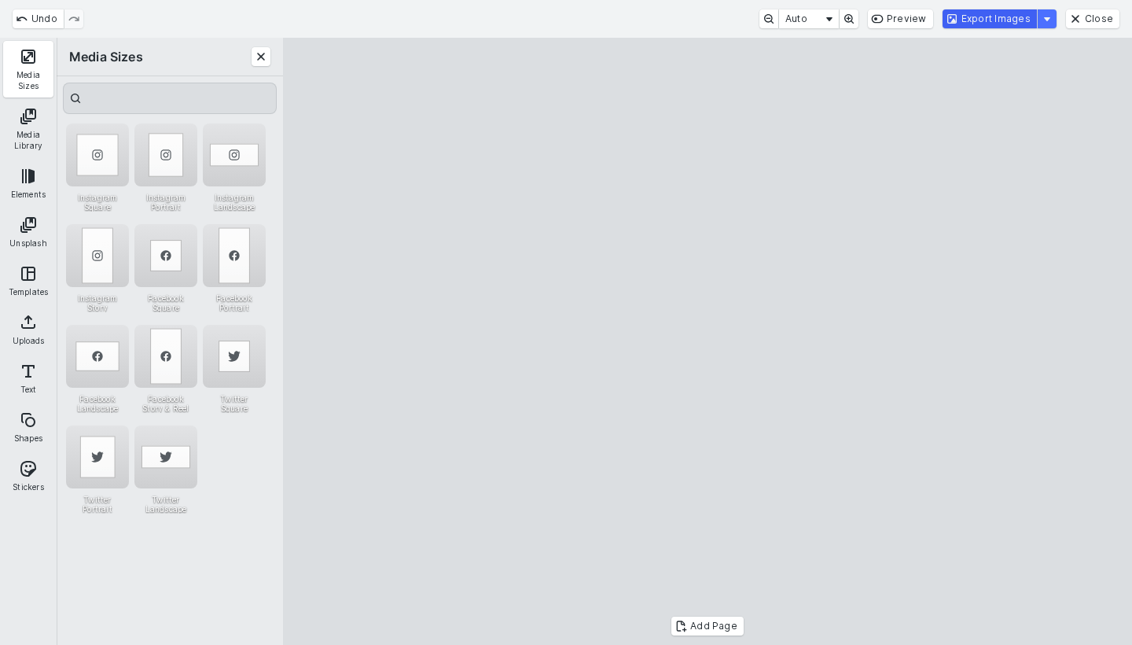
click at [989, 13] on button "Export Images" at bounding box center [990, 18] width 94 height 19
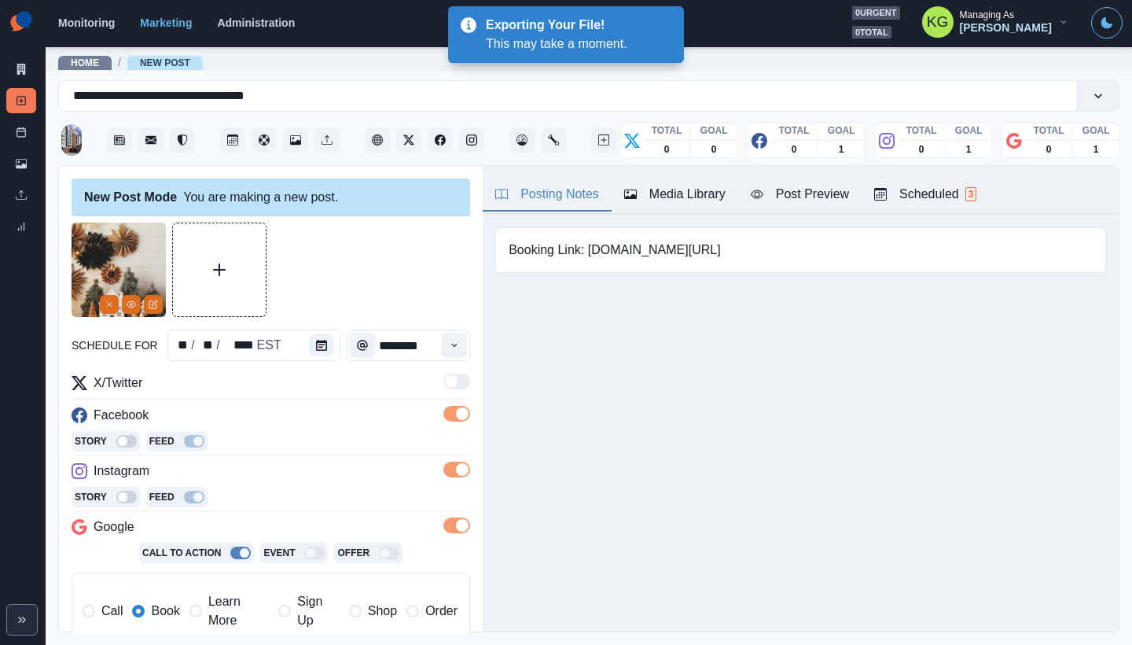
click at [677, 199] on div "Media Library" at bounding box center [674, 194] width 101 height 19
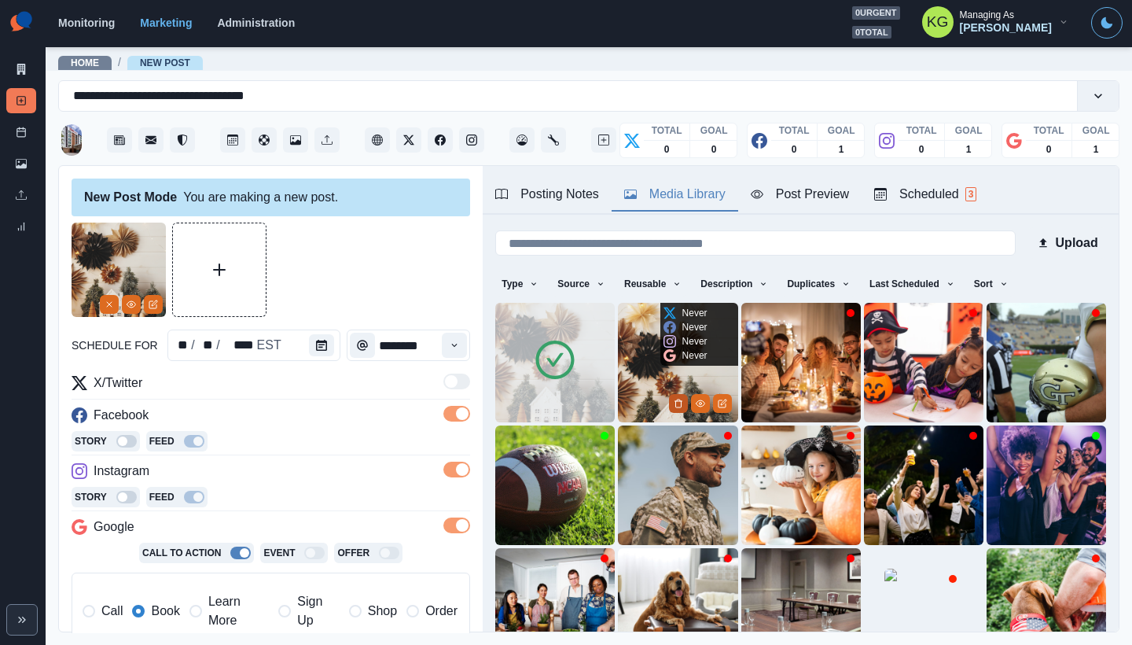
click at [675, 401] on icon "Delete Media" at bounding box center [678, 403] width 6 height 8
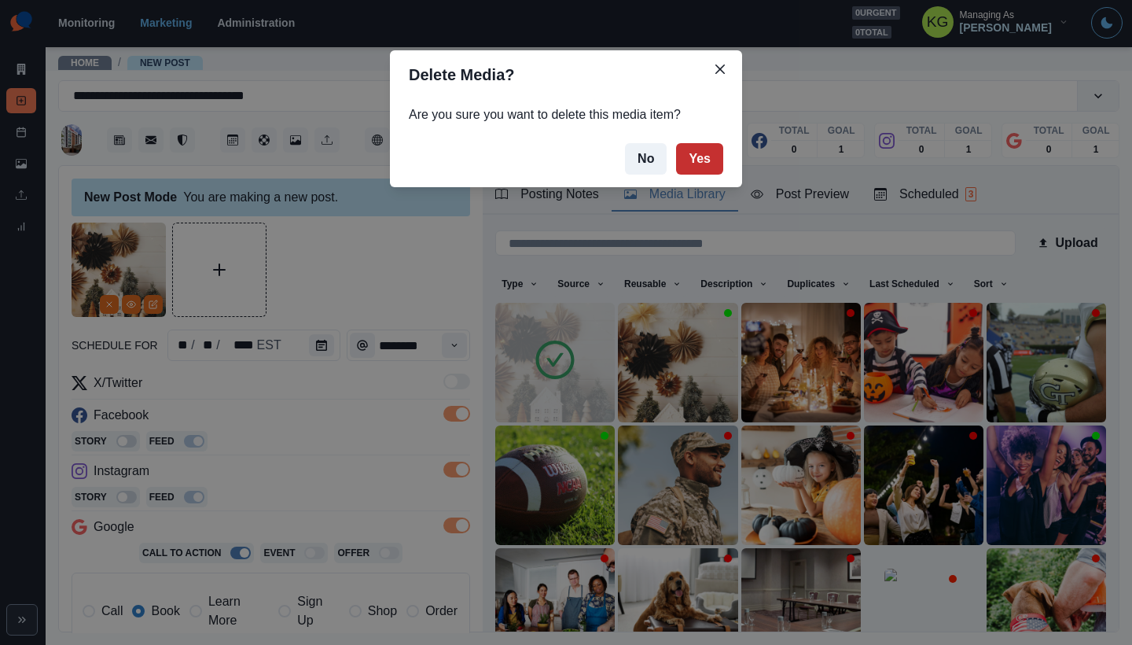
click at [705, 168] on button "Yes" at bounding box center [699, 158] width 47 height 31
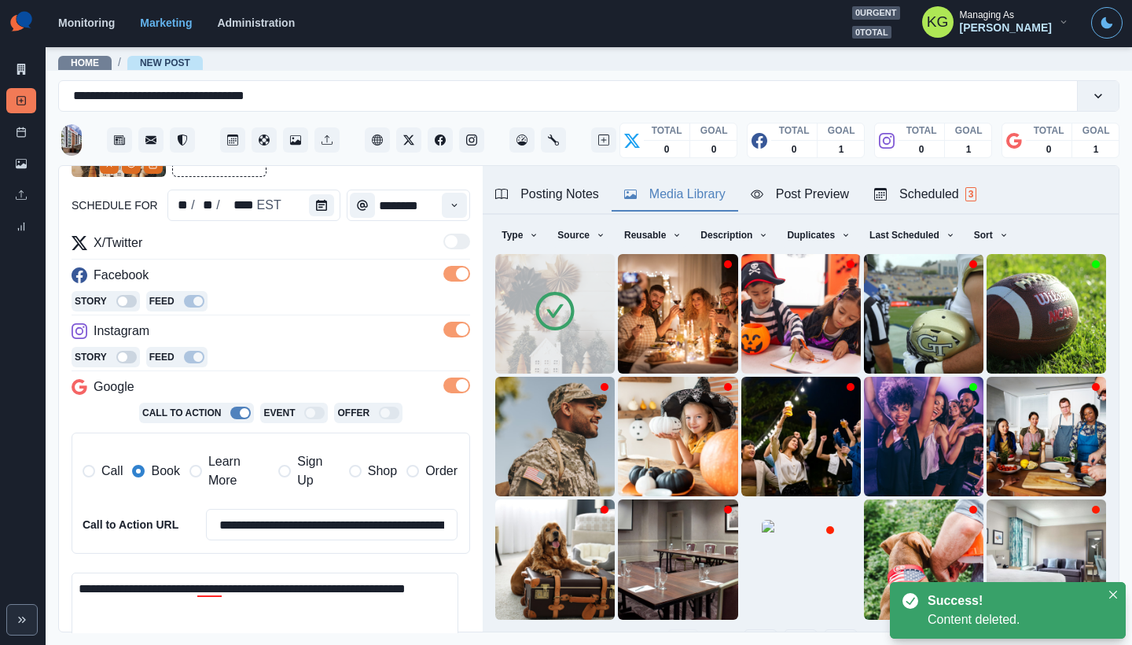
scroll to position [354, 0]
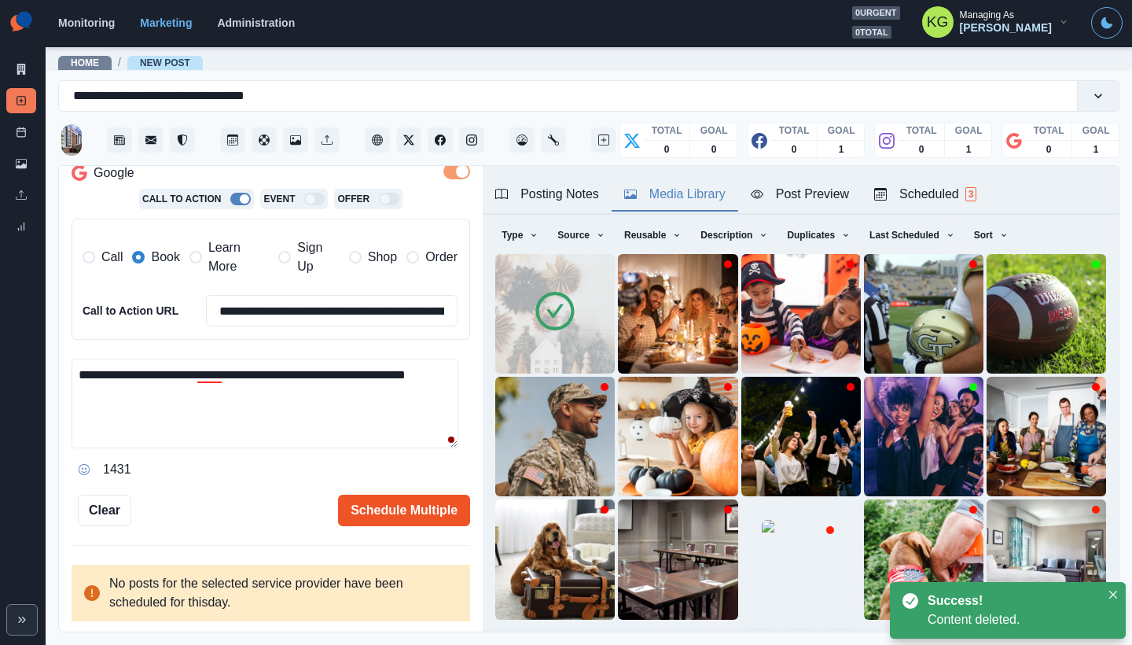
click at [392, 499] on button "Schedule Multiple" at bounding box center [404, 510] width 132 height 31
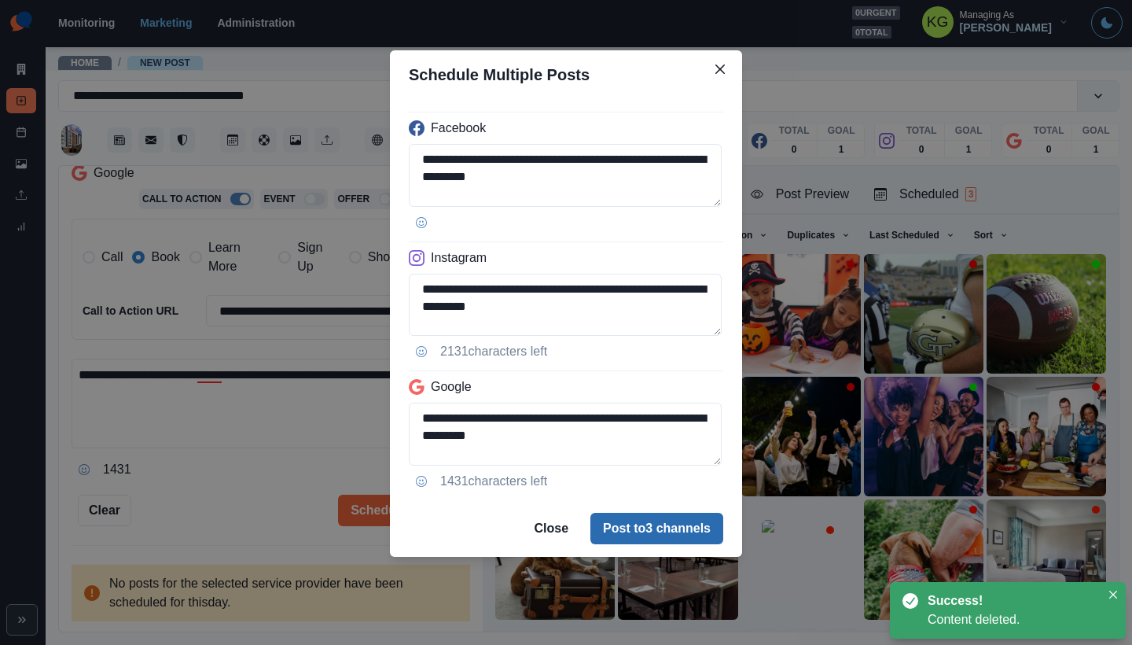
click at [632, 535] on button "Post to 3 channels" at bounding box center [657, 528] width 133 height 31
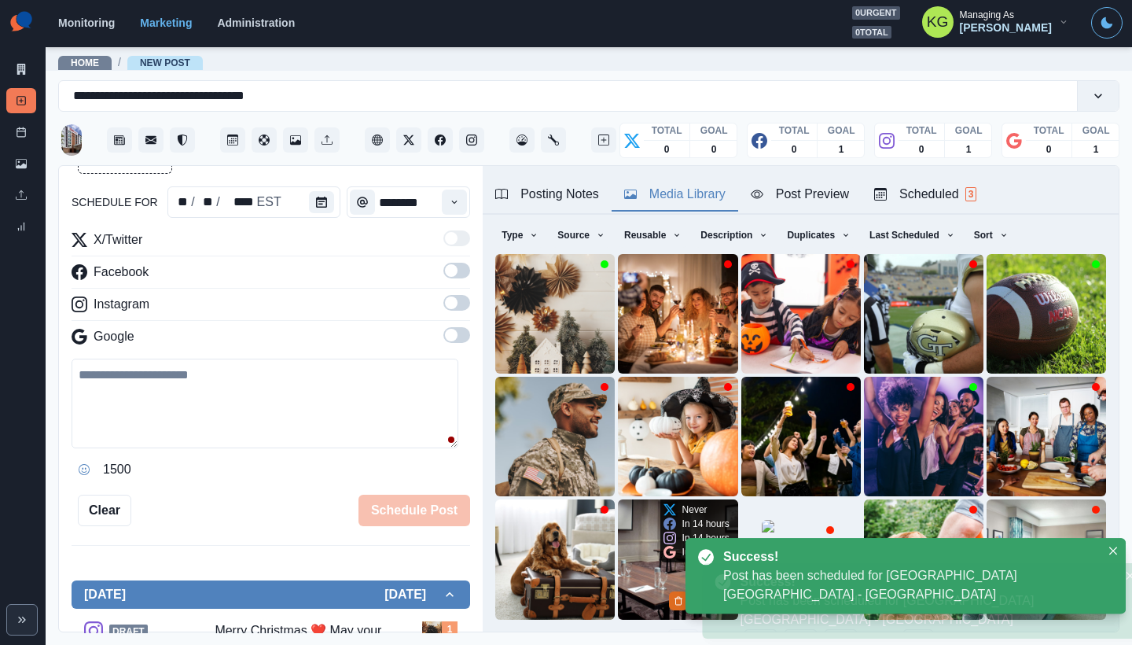
scroll to position [87, 0]
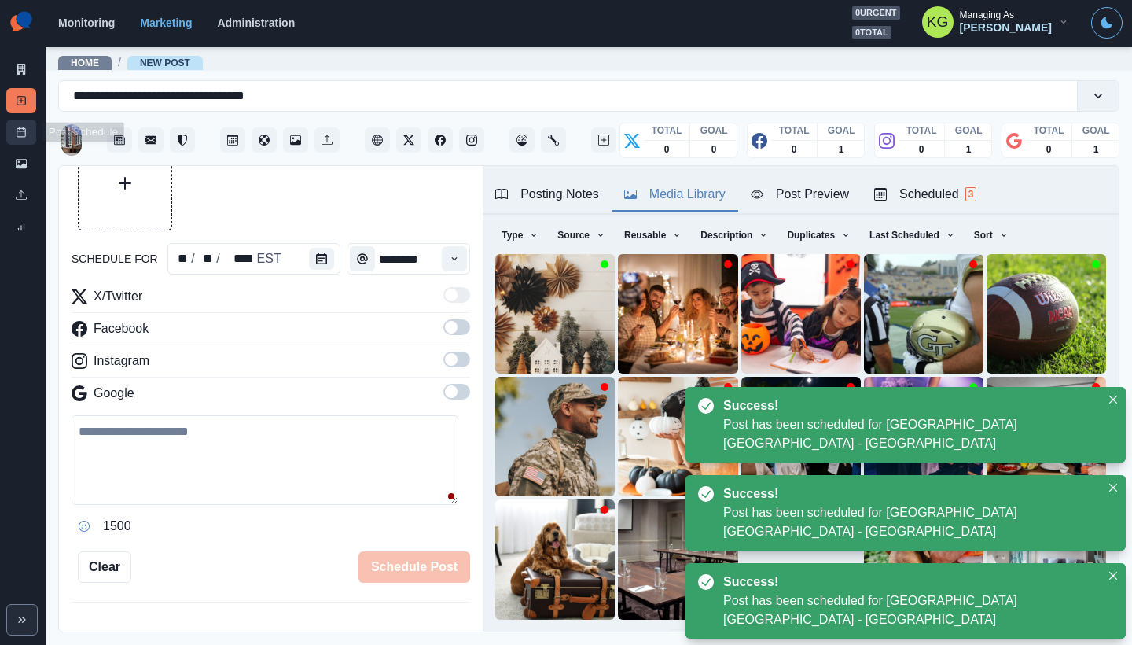
click at [13, 123] on link "Post Schedule" at bounding box center [21, 132] width 30 height 25
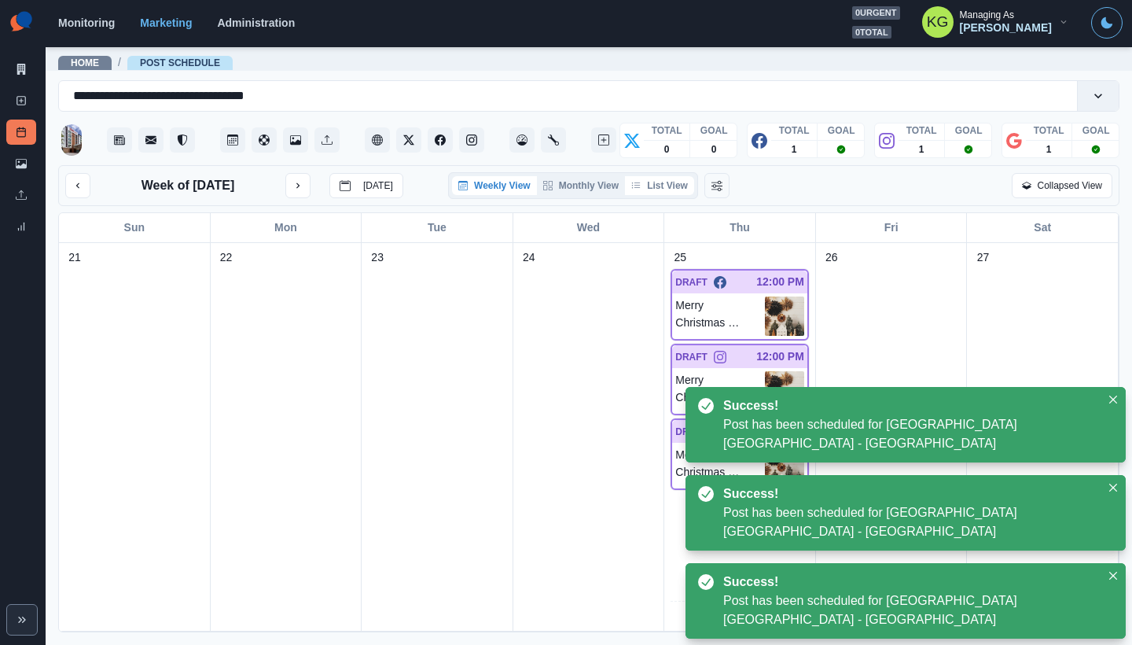
click at [656, 195] on button "List View" at bounding box center [659, 185] width 69 height 19
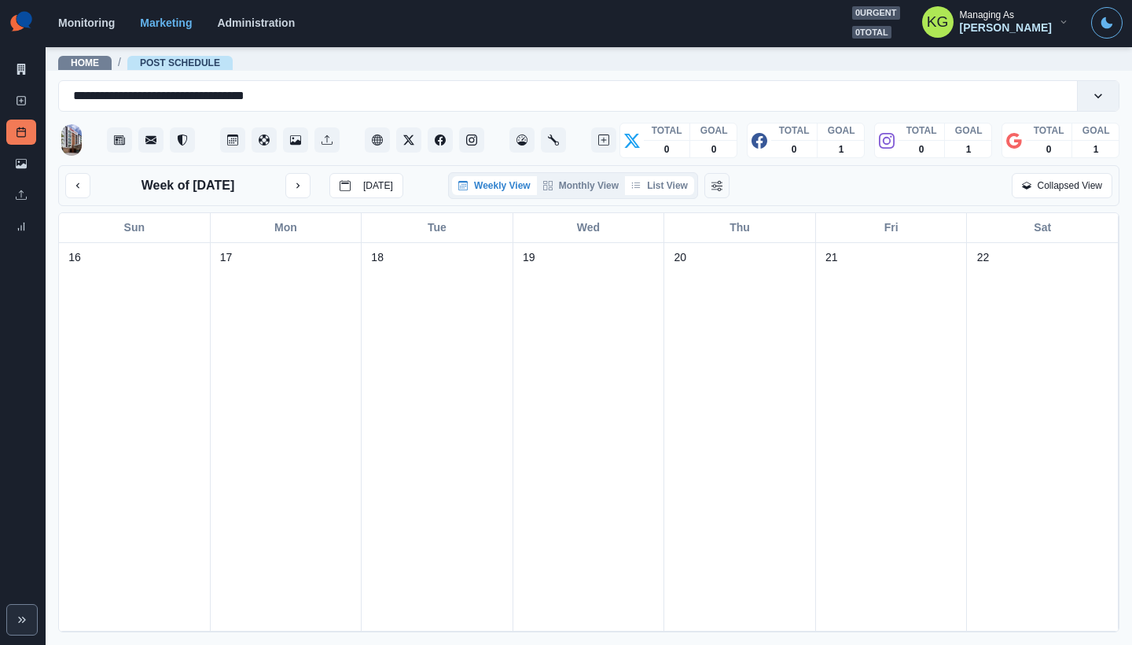
click at [682, 183] on button "List View" at bounding box center [659, 185] width 69 height 19
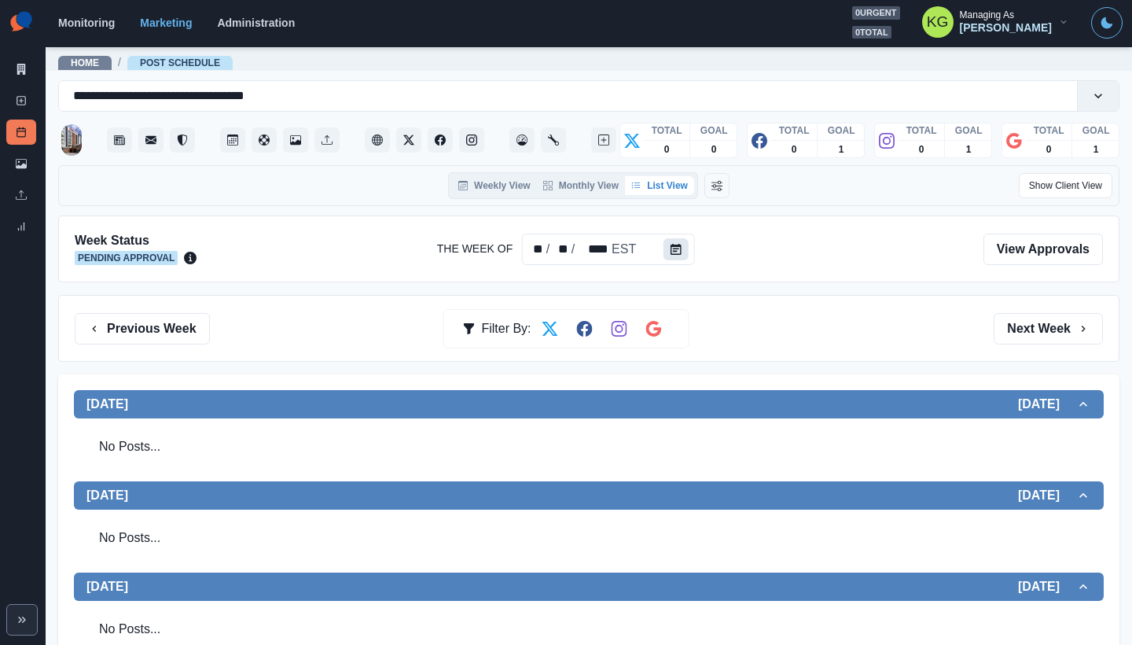
click at [665, 250] on button "Calendar" at bounding box center [676, 249] width 25 height 22
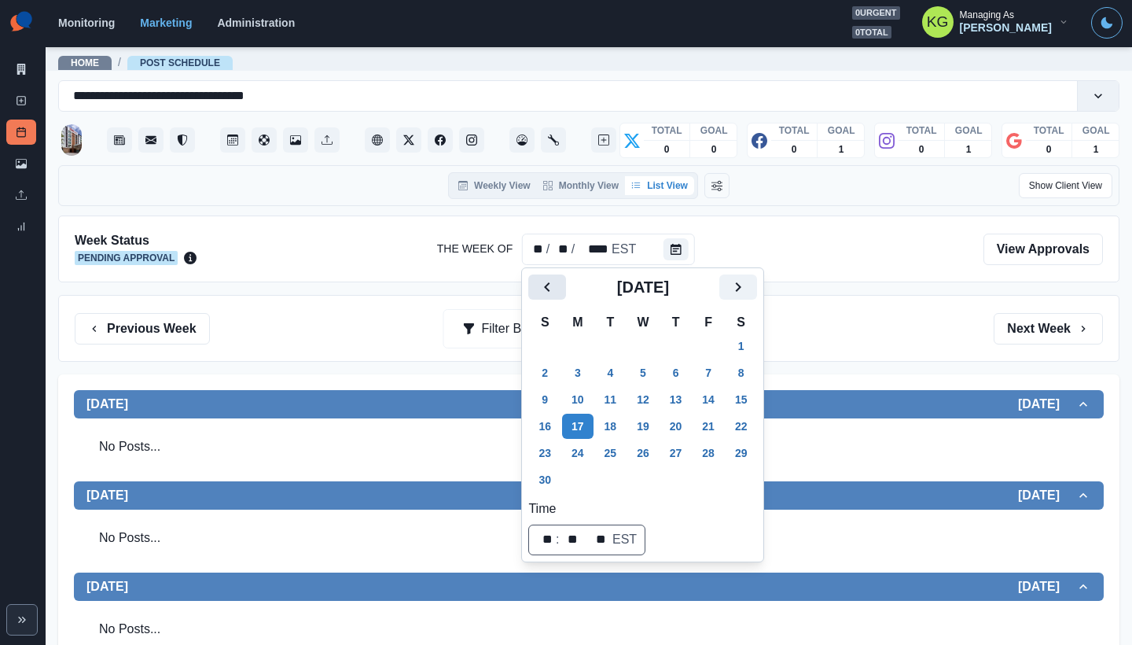
click at [550, 289] on icon "Previous" at bounding box center [547, 287] width 19 height 19
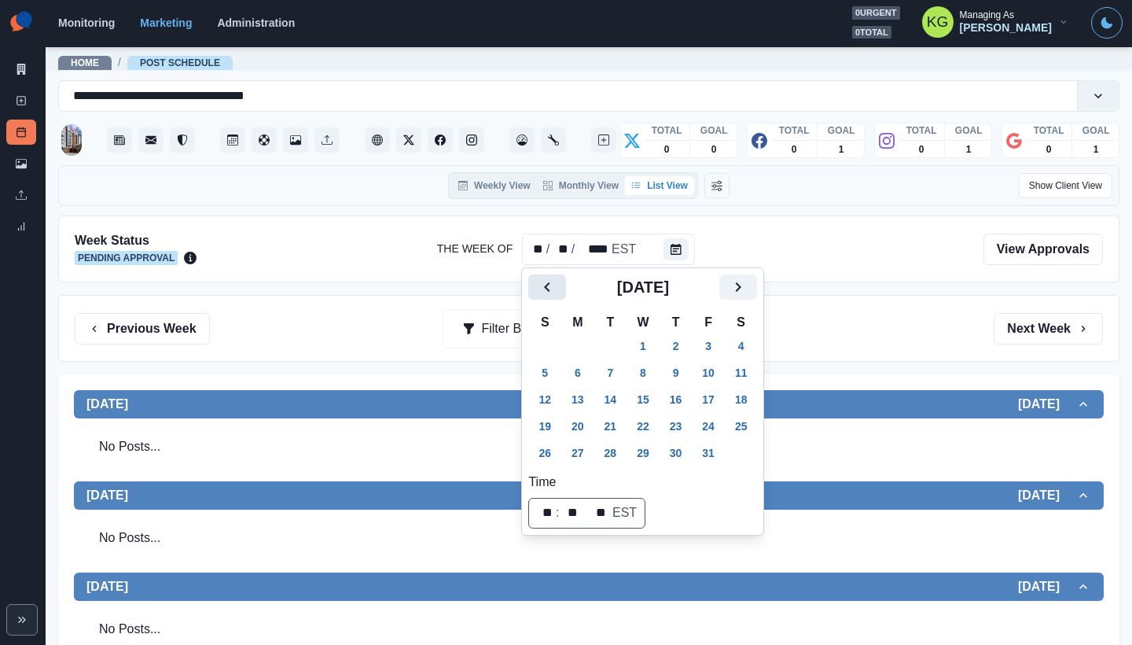
click at [550, 289] on icon "Previous" at bounding box center [547, 287] width 19 height 19
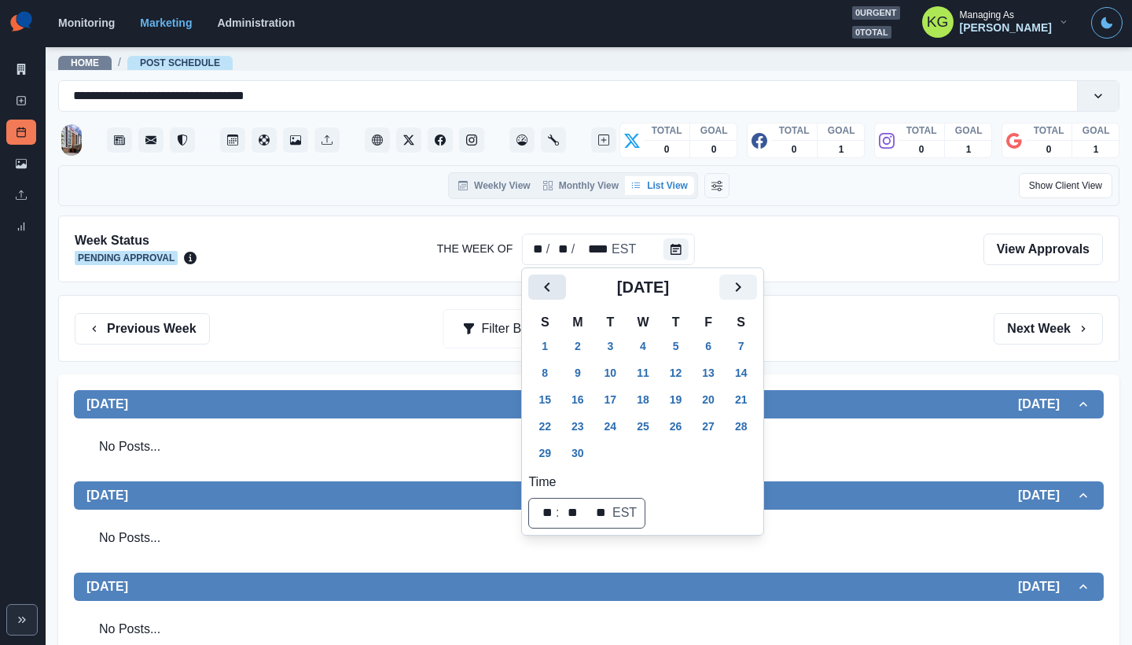
click at [550, 289] on icon "Previous" at bounding box center [547, 287] width 19 height 19
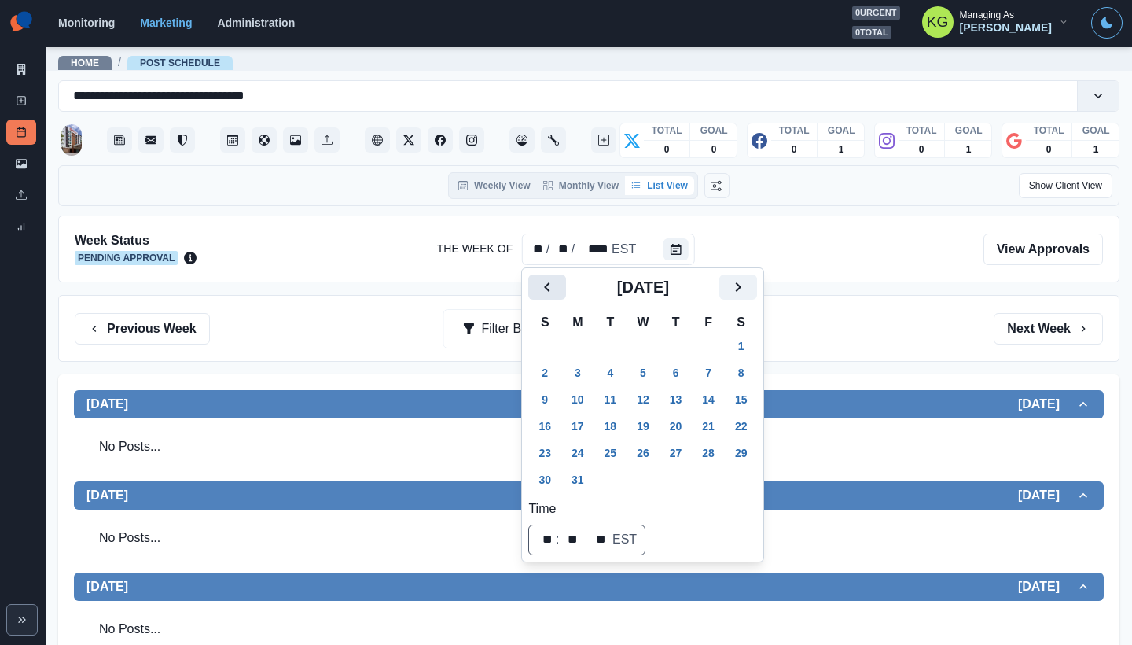
click at [550, 289] on icon "Previous" at bounding box center [547, 287] width 19 height 19
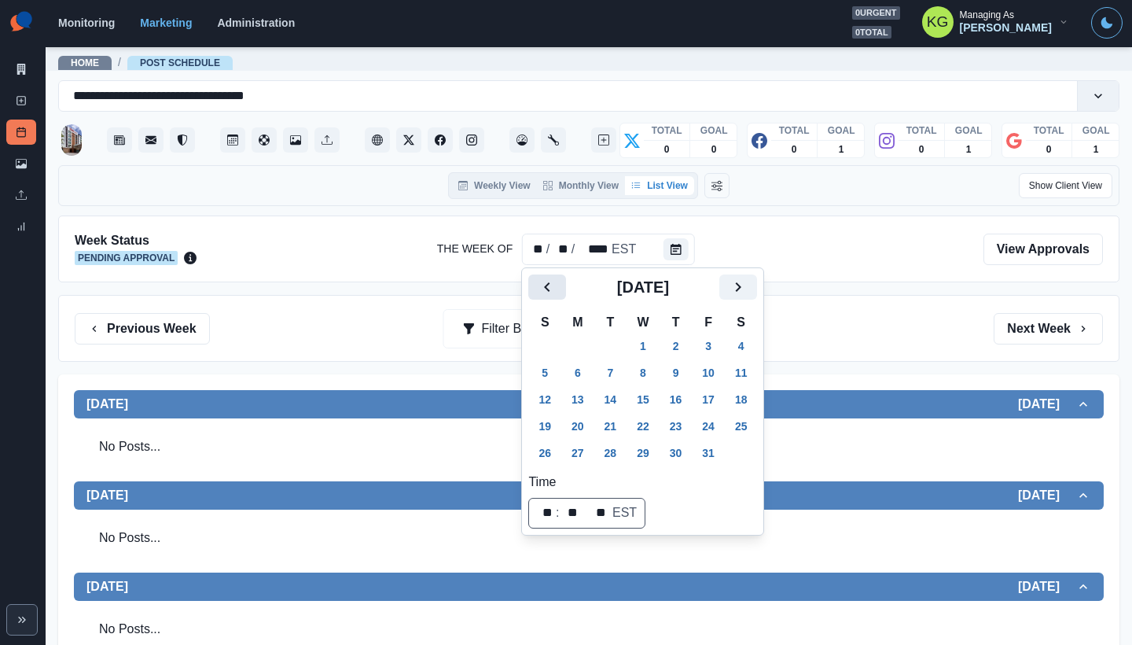
click at [550, 289] on icon "Previous" at bounding box center [547, 287] width 19 height 19
click at [742, 286] on icon "Next" at bounding box center [739, 286] width 6 height 9
click at [583, 399] on button "11" at bounding box center [577, 399] width 31 height 25
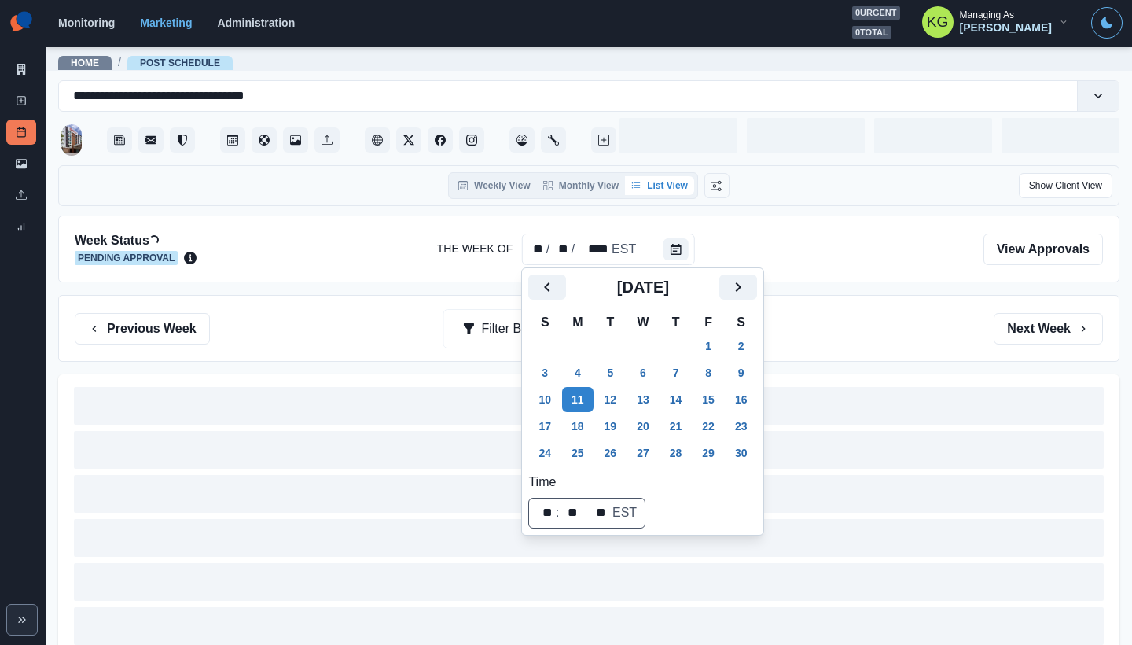
click at [869, 302] on div "Previous Week Filter By: Next Week" at bounding box center [589, 328] width 1062 height 67
